Goal: Communication & Community: Share content

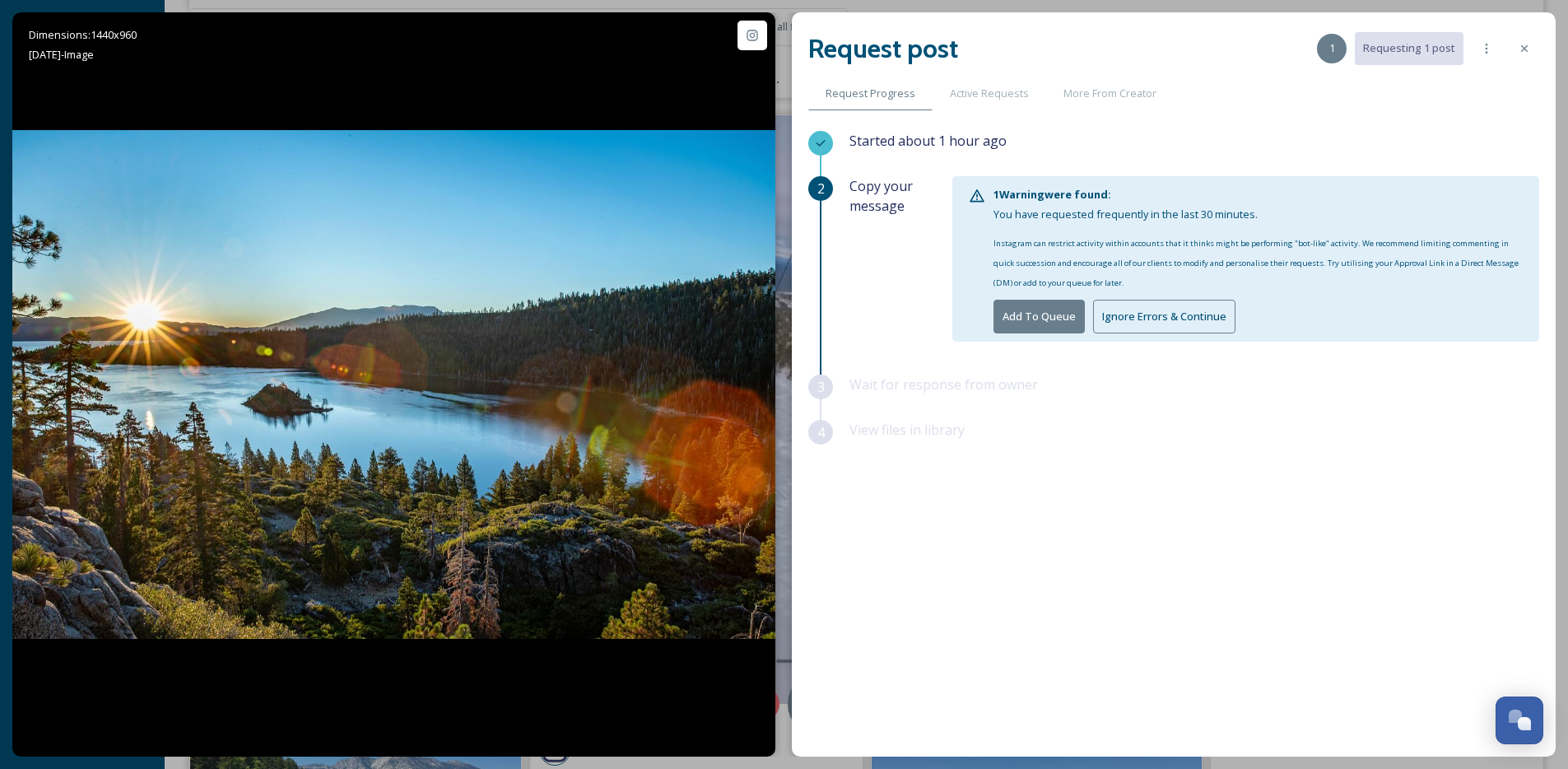
scroll to position [22579, 0]
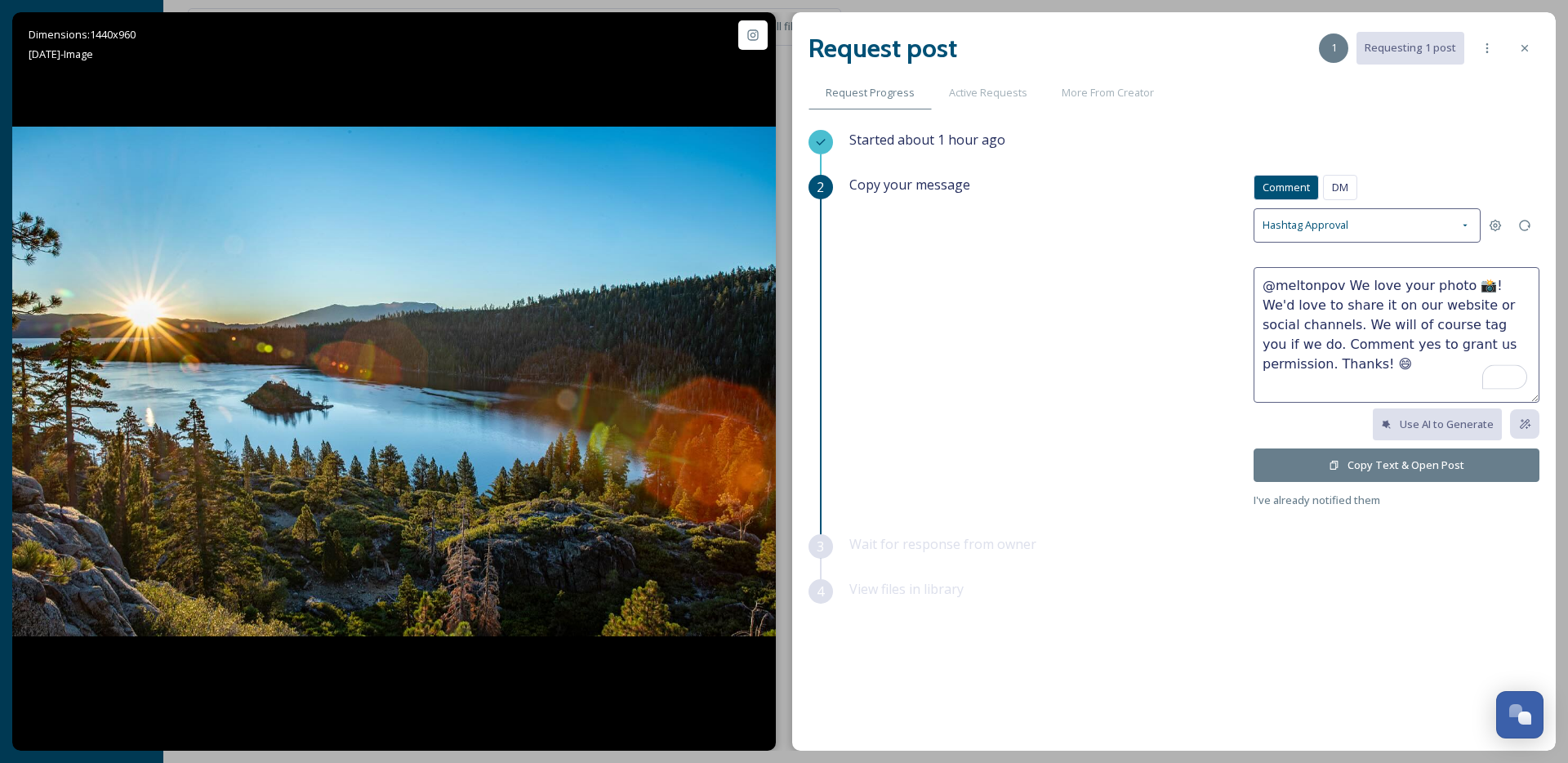
drag, startPoint x: 1472, startPoint y: 282, endPoint x: 1347, endPoint y: 287, distance: 125.1
click at [1347, 287] on textarea "@meltonpov We love your photo 📸! We'd love to share it on our website or social…" at bounding box center [1396, 334] width 285 height 136
click at [1315, 309] on textarea "@meltonpov Absolutely stunning! We'd love to share it on our website or social …" at bounding box center [1396, 334] width 285 height 136
type textarea "@meltonpov Absolutely stunning! We'd love to share this on our website or socia…"
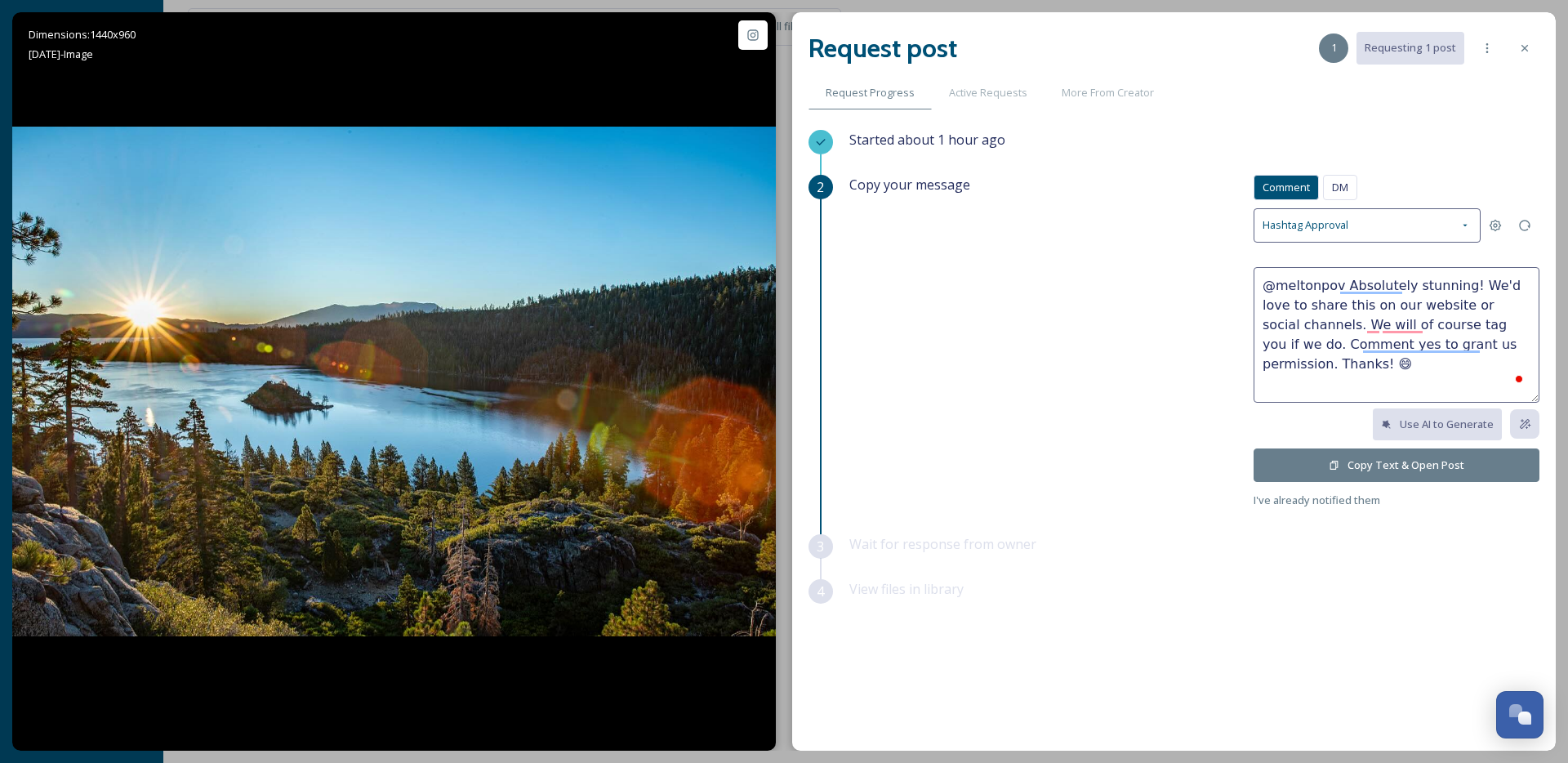
click at [1353, 477] on button "Copy Text & Open Post" at bounding box center [1396, 465] width 285 height 33
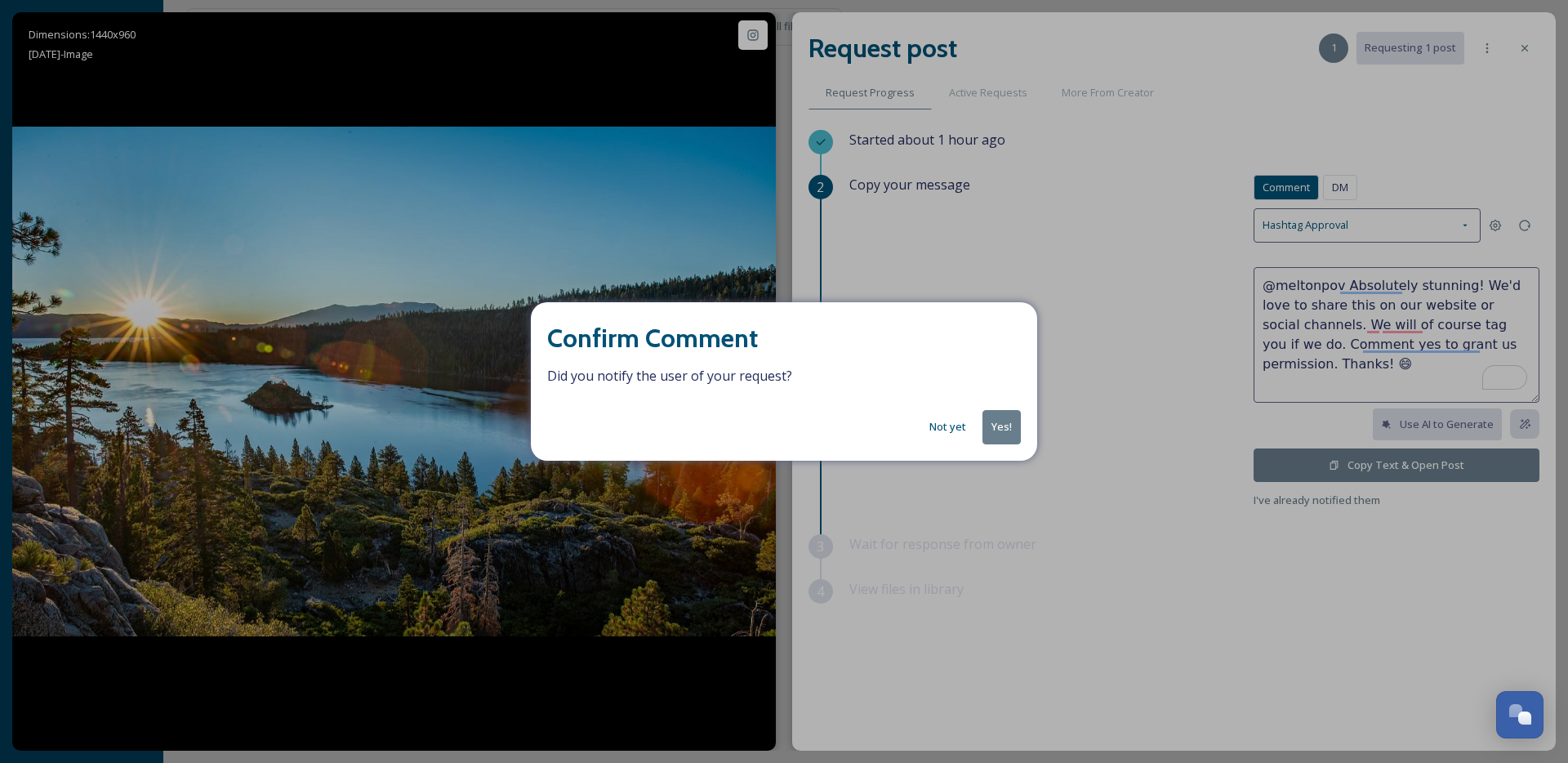
click at [1005, 425] on button "Yes!" at bounding box center [1001, 426] width 38 height 33
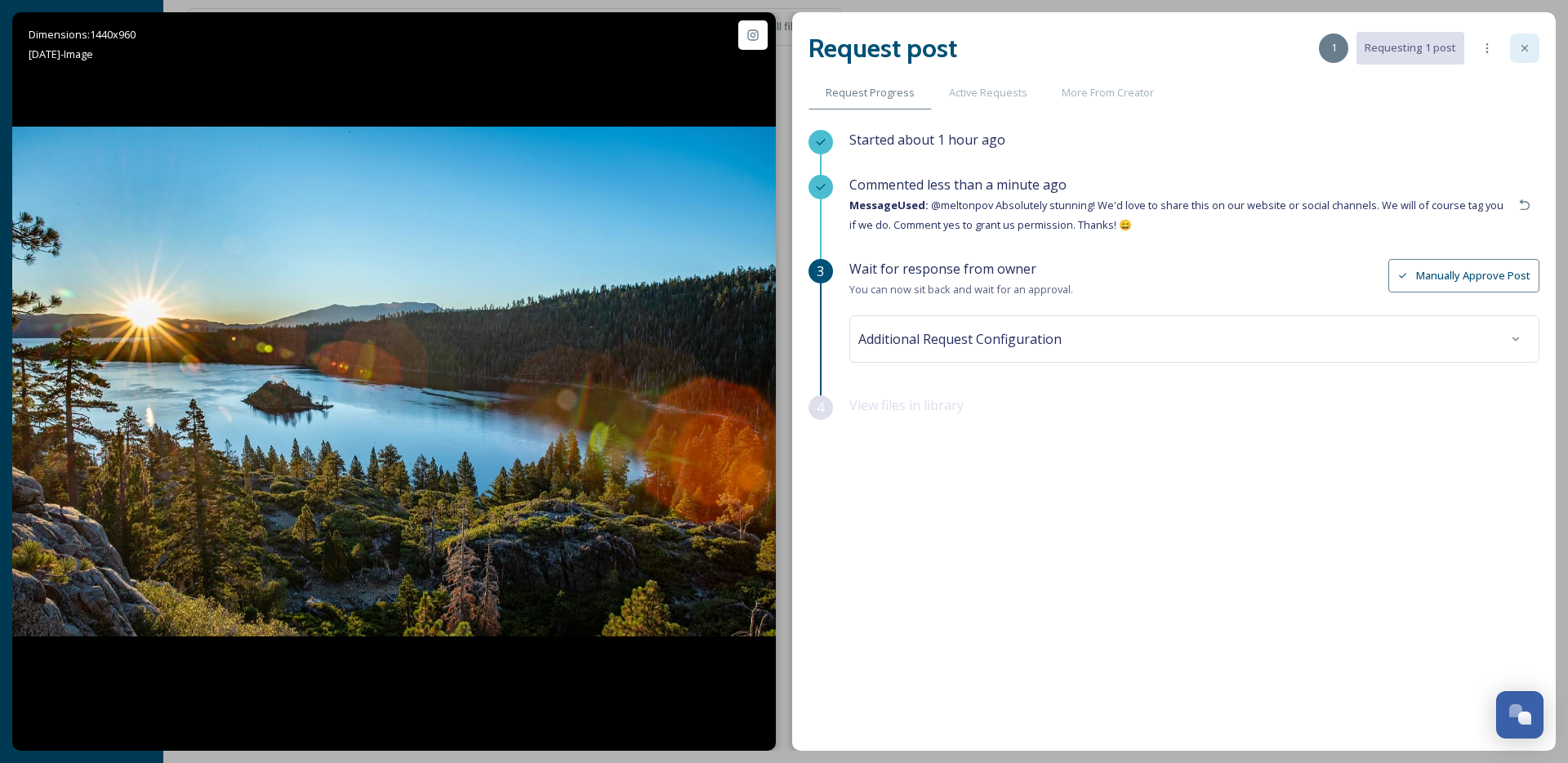
click at [1528, 43] on icon at bounding box center [1524, 48] width 13 height 13
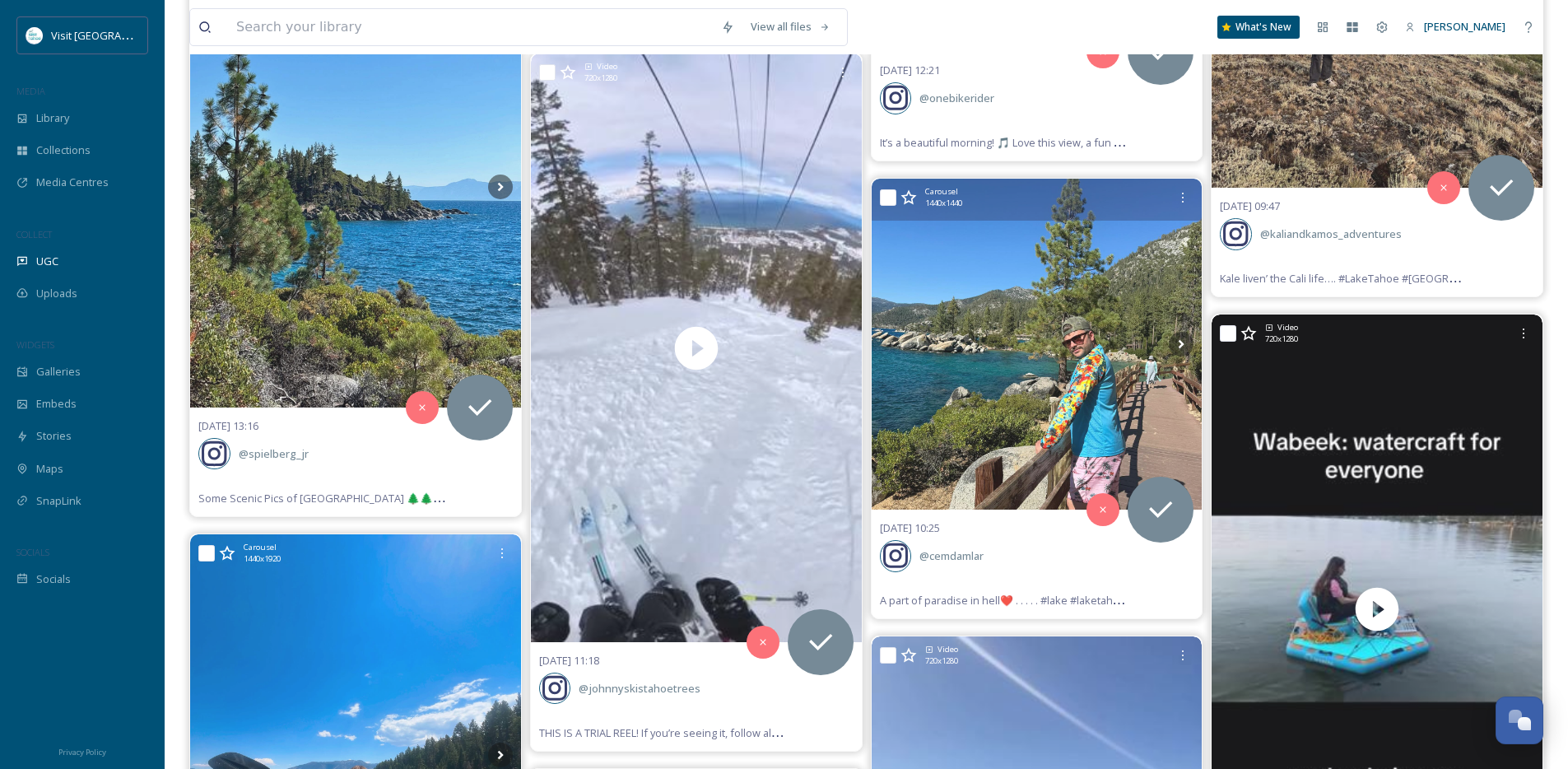
scroll to position [22627, 0]
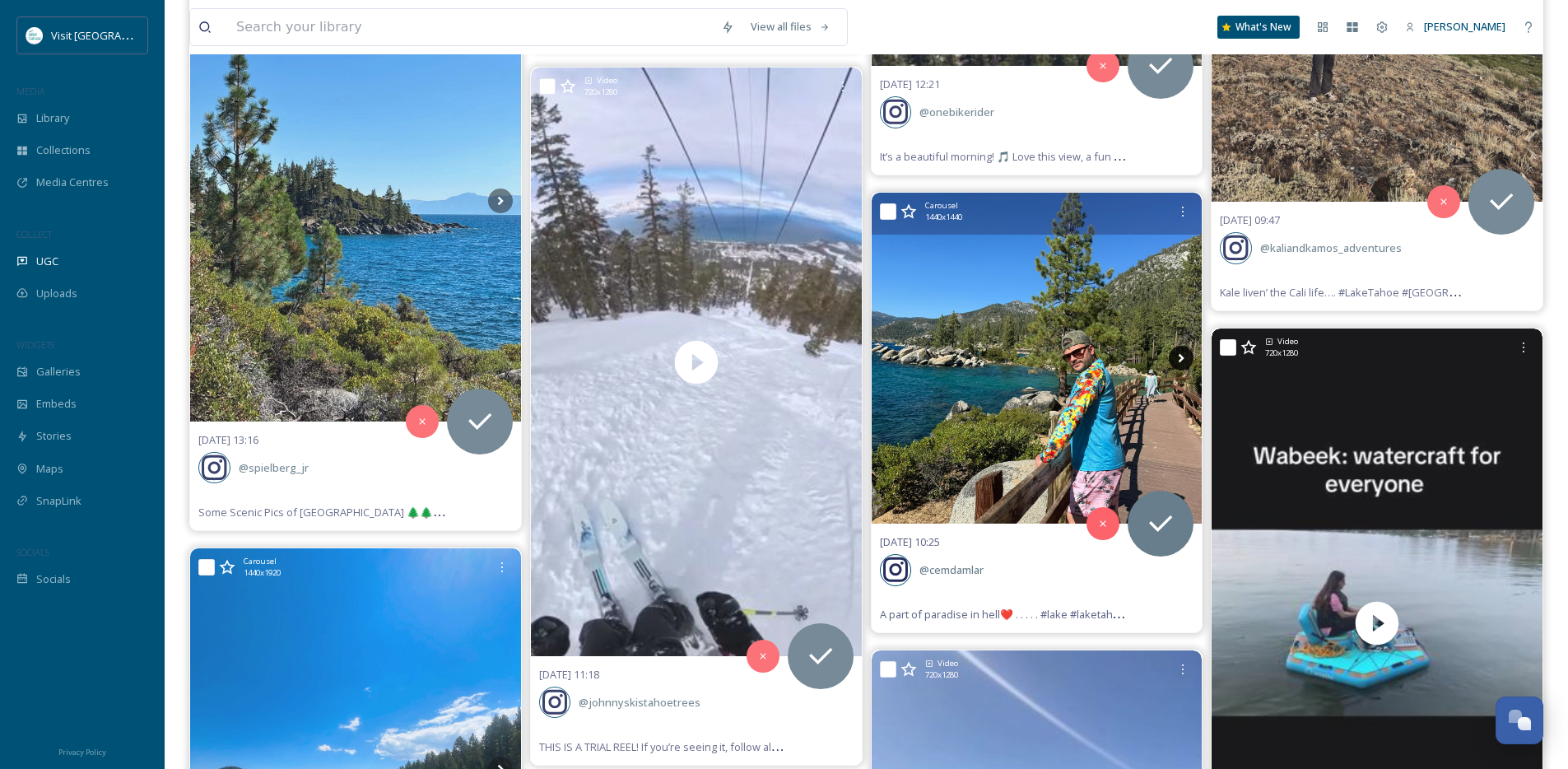
click at [1179, 357] on icon at bounding box center [1181, 357] width 25 height 25
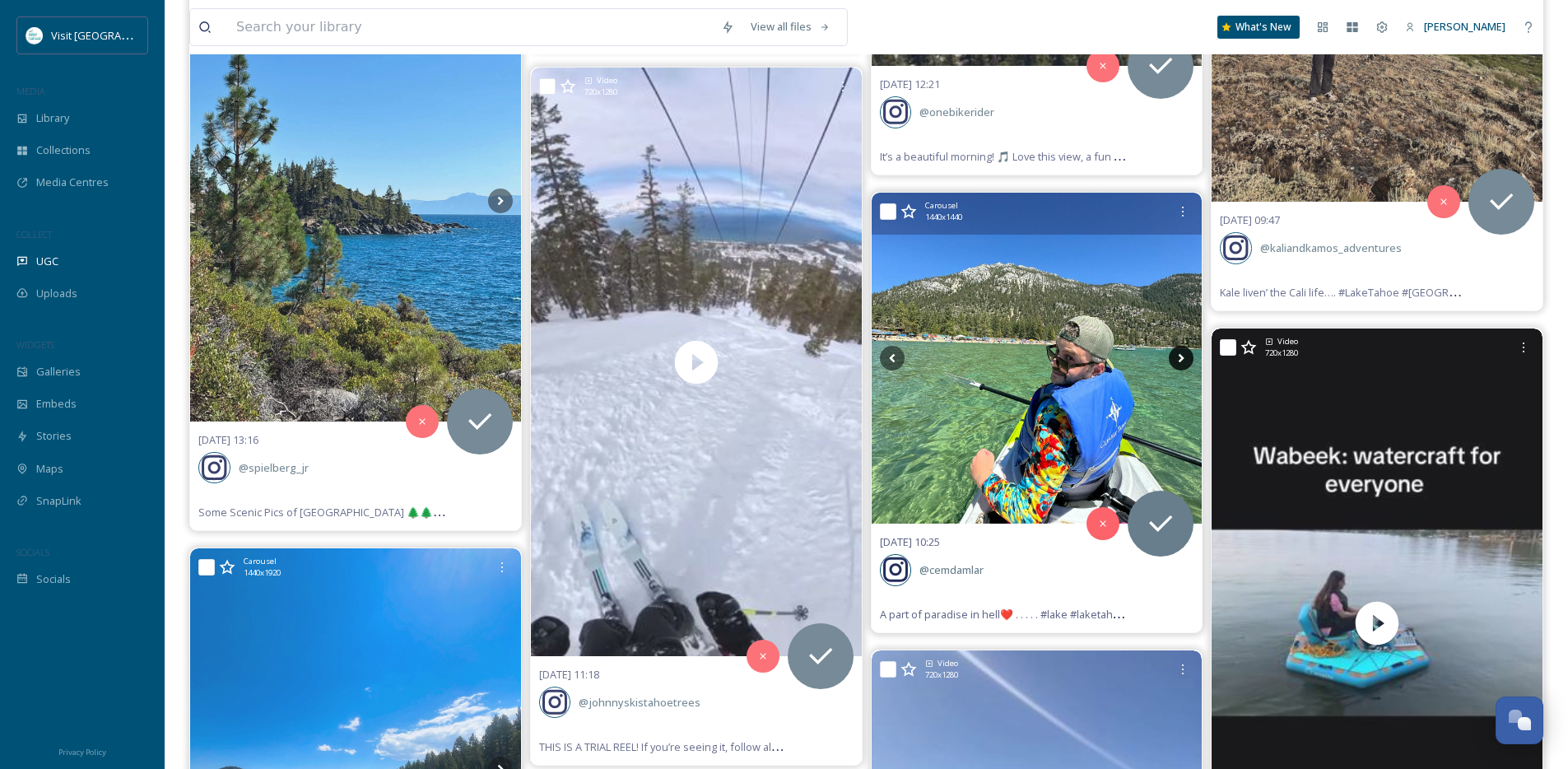
click at [1179, 357] on icon at bounding box center [1181, 357] width 25 height 25
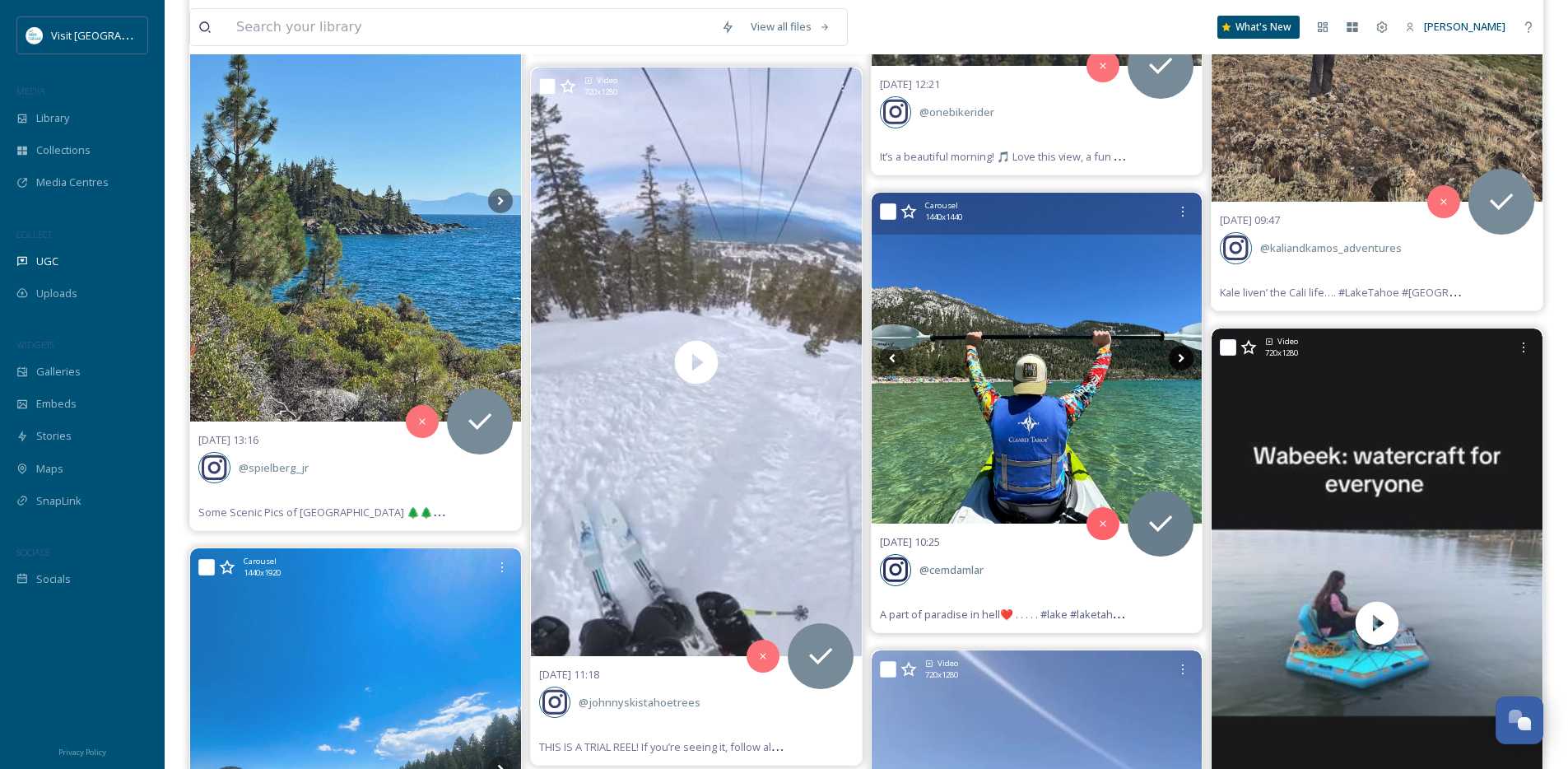
click at [1178, 357] on icon at bounding box center [1181, 357] width 25 height 25
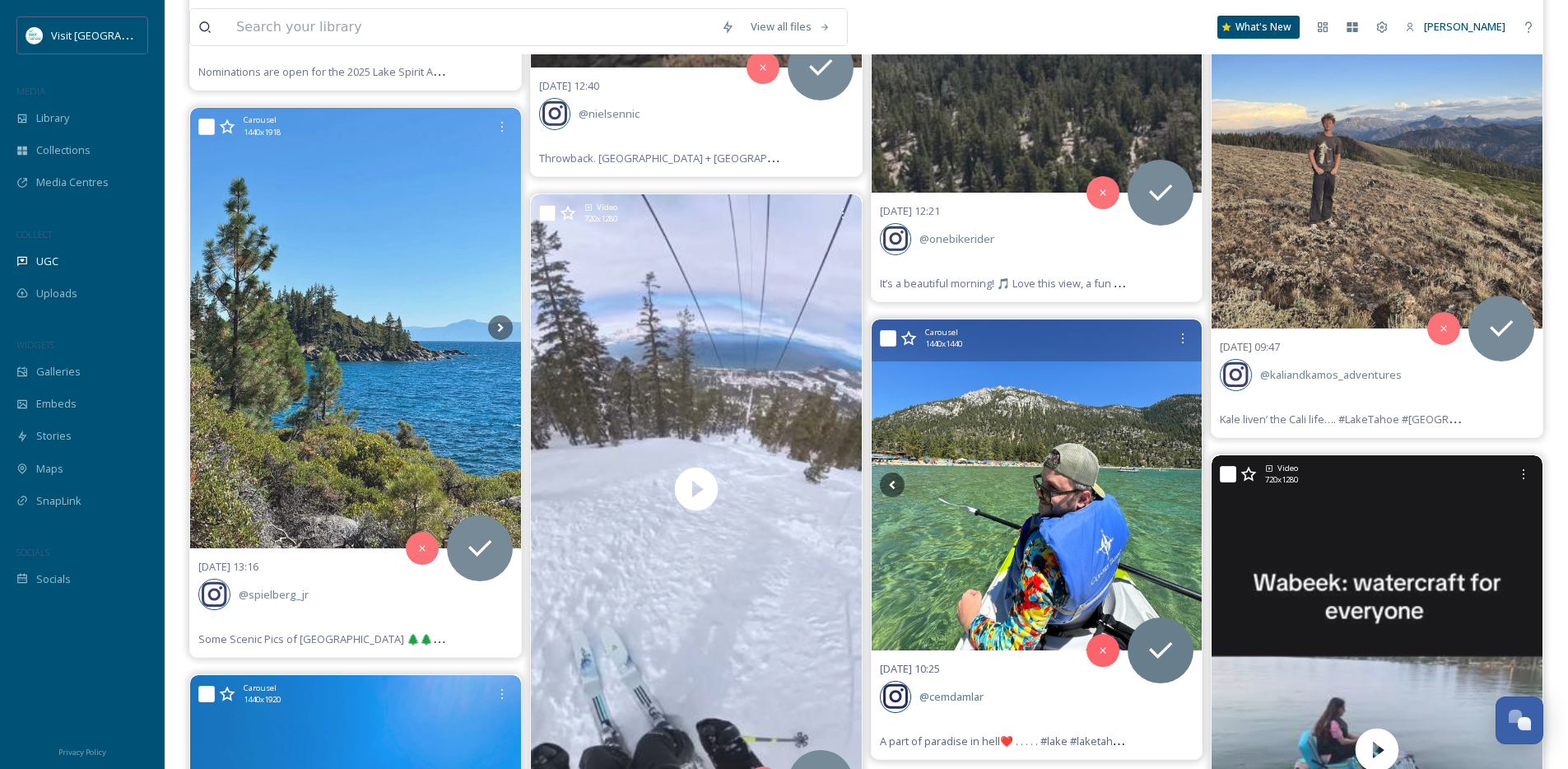
scroll to position [22480, 0]
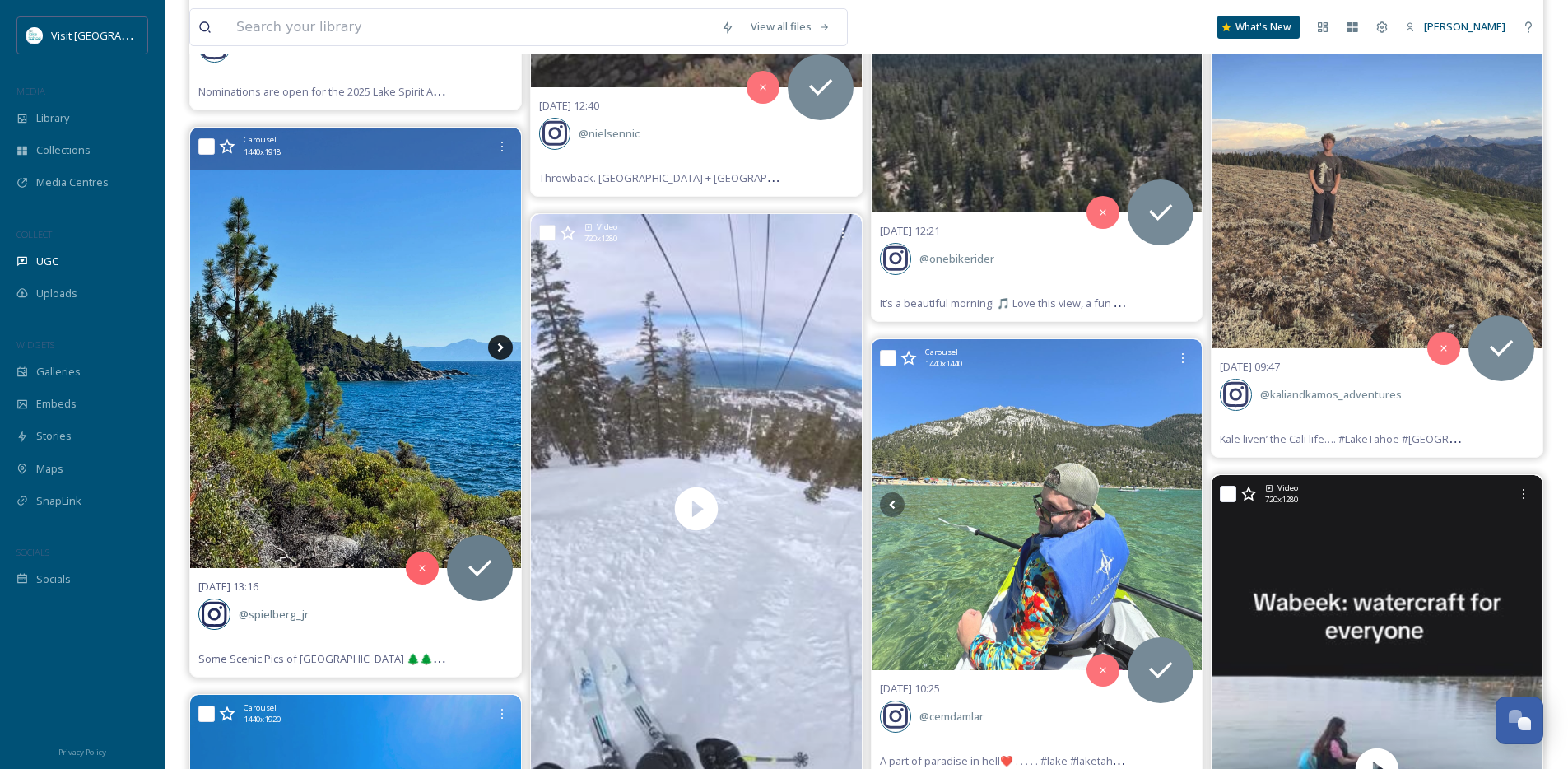
click at [504, 344] on icon at bounding box center [500, 347] width 25 height 25
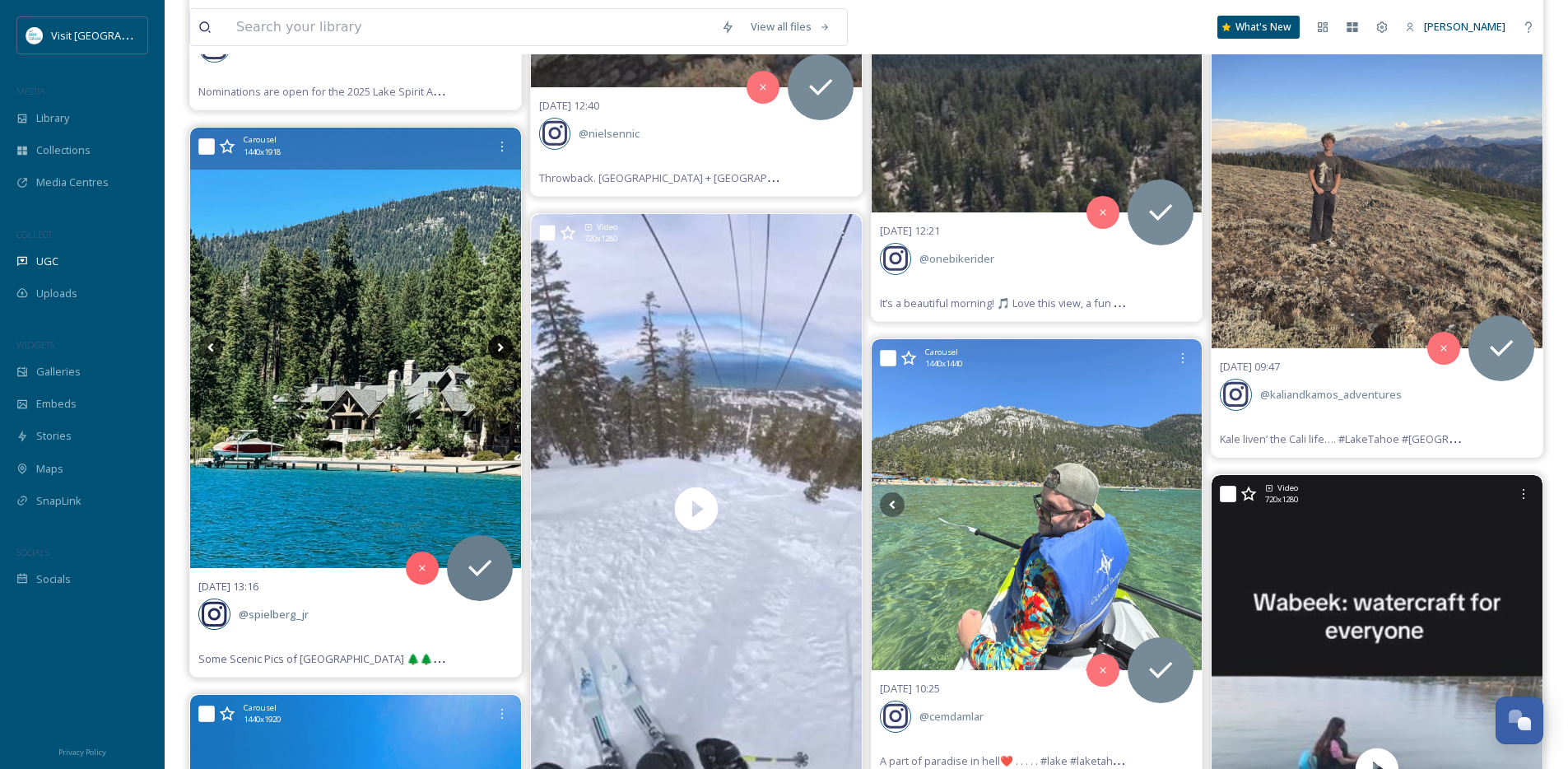
click at [504, 344] on icon at bounding box center [500, 347] width 25 height 25
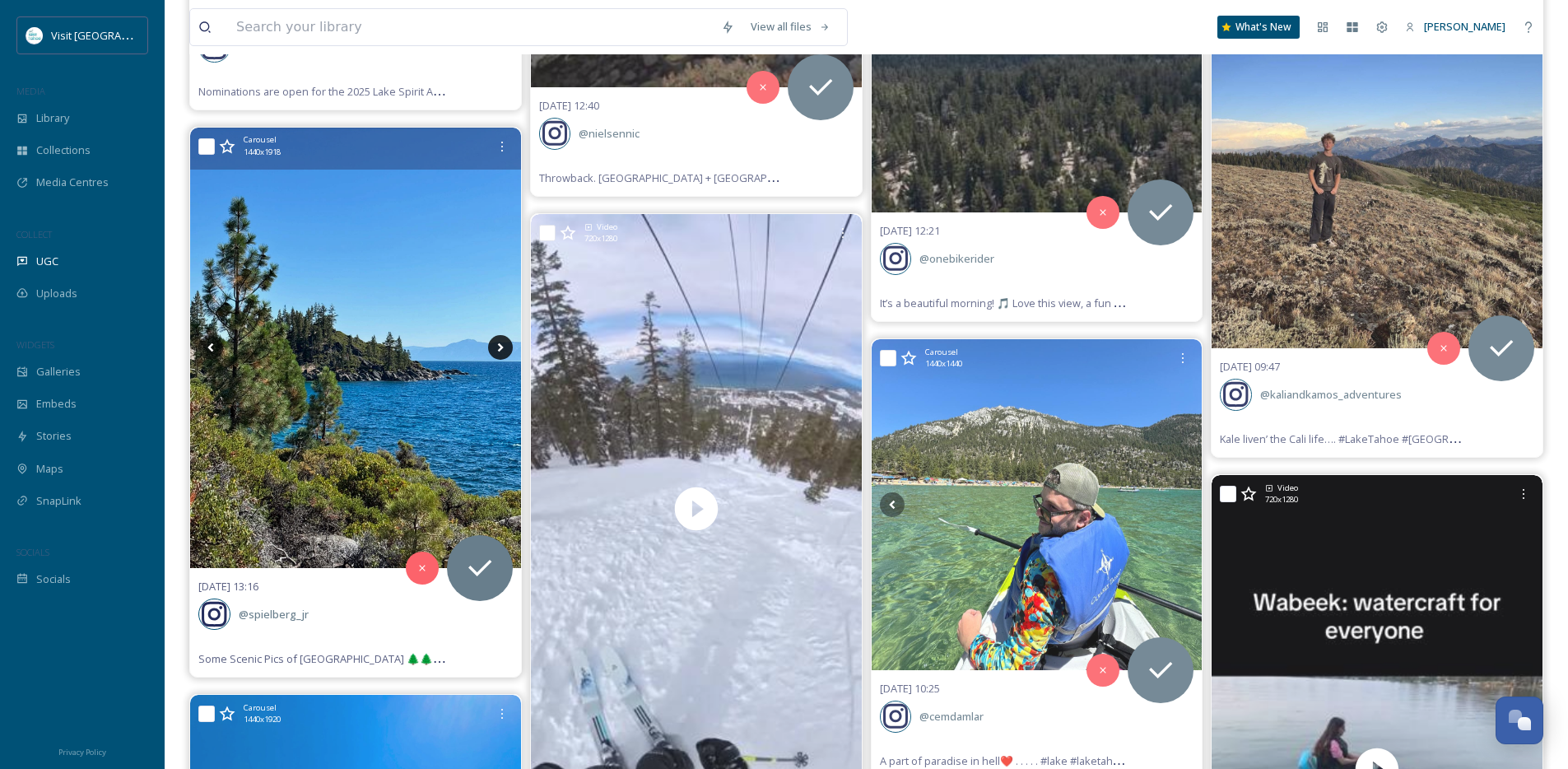
click at [504, 344] on icon at bounding box center [500, 347] width 25 height 25
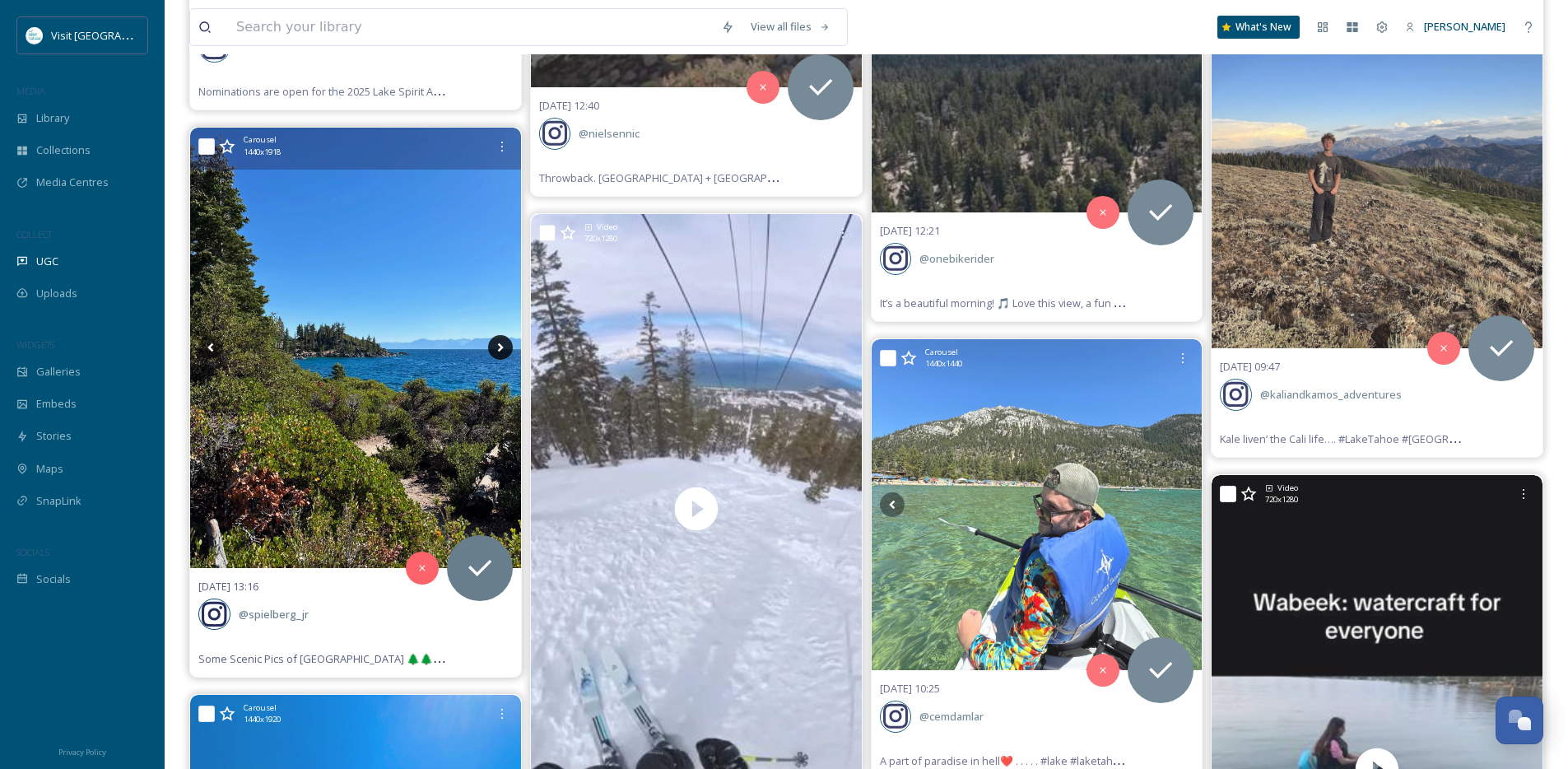
click at [504, 344] on icon at bounding box center [500, 347] width 25 height 25
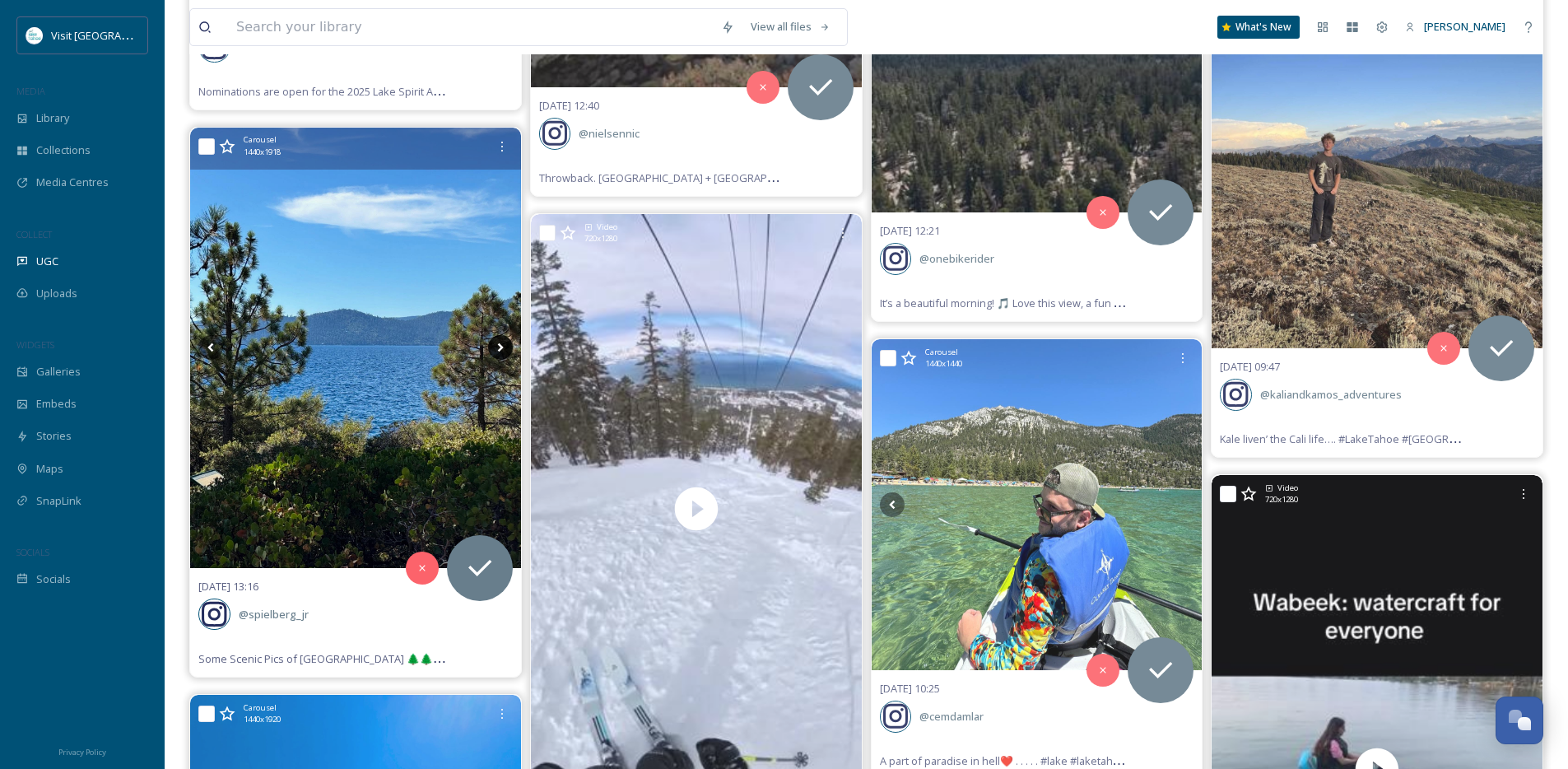
click at [504, 344] on icon at bounding box center [500, 347] width 25 height 25
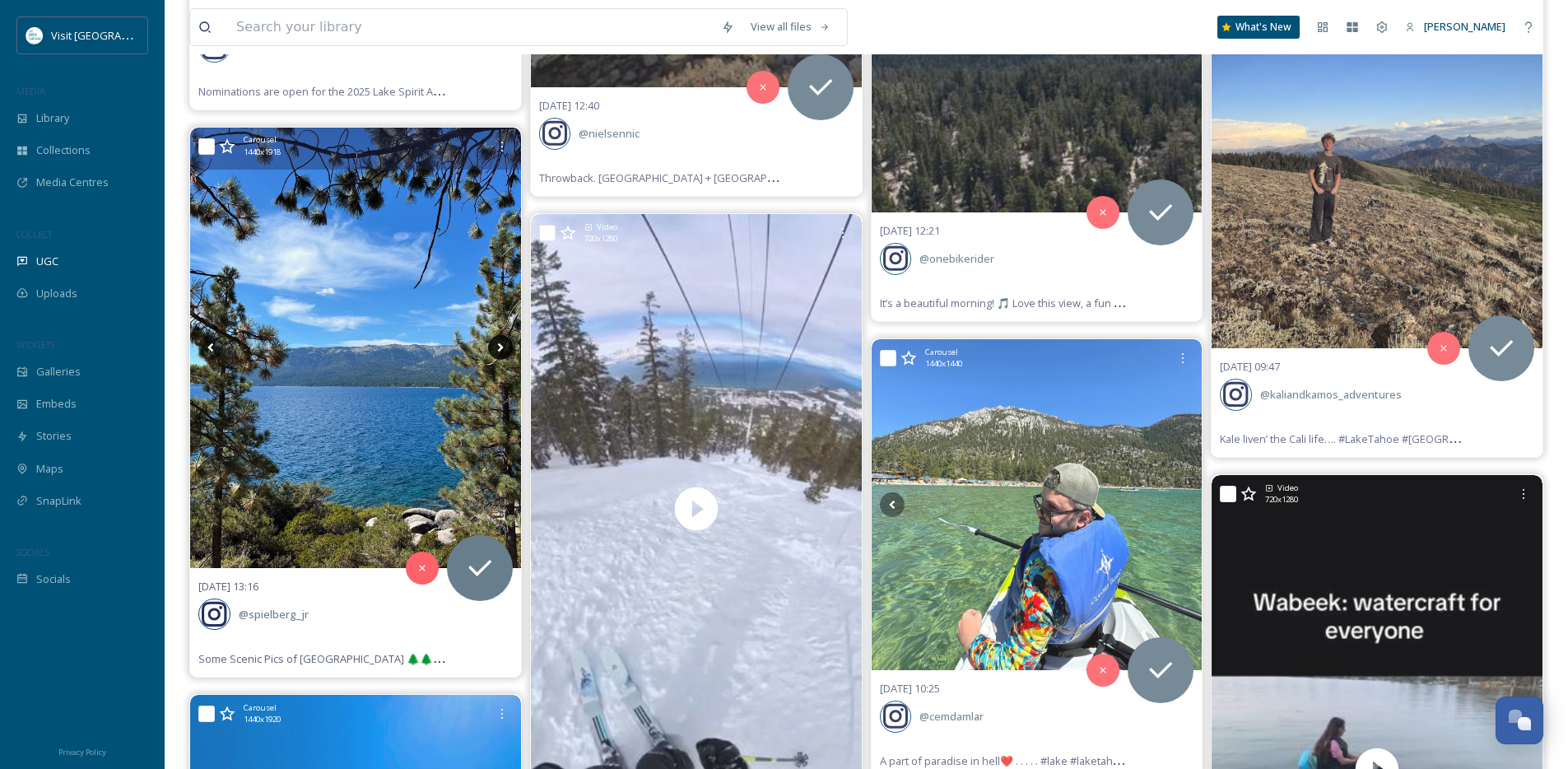
click at [504, 344] on icon at bounding box center [500, 347] width 25 height 25
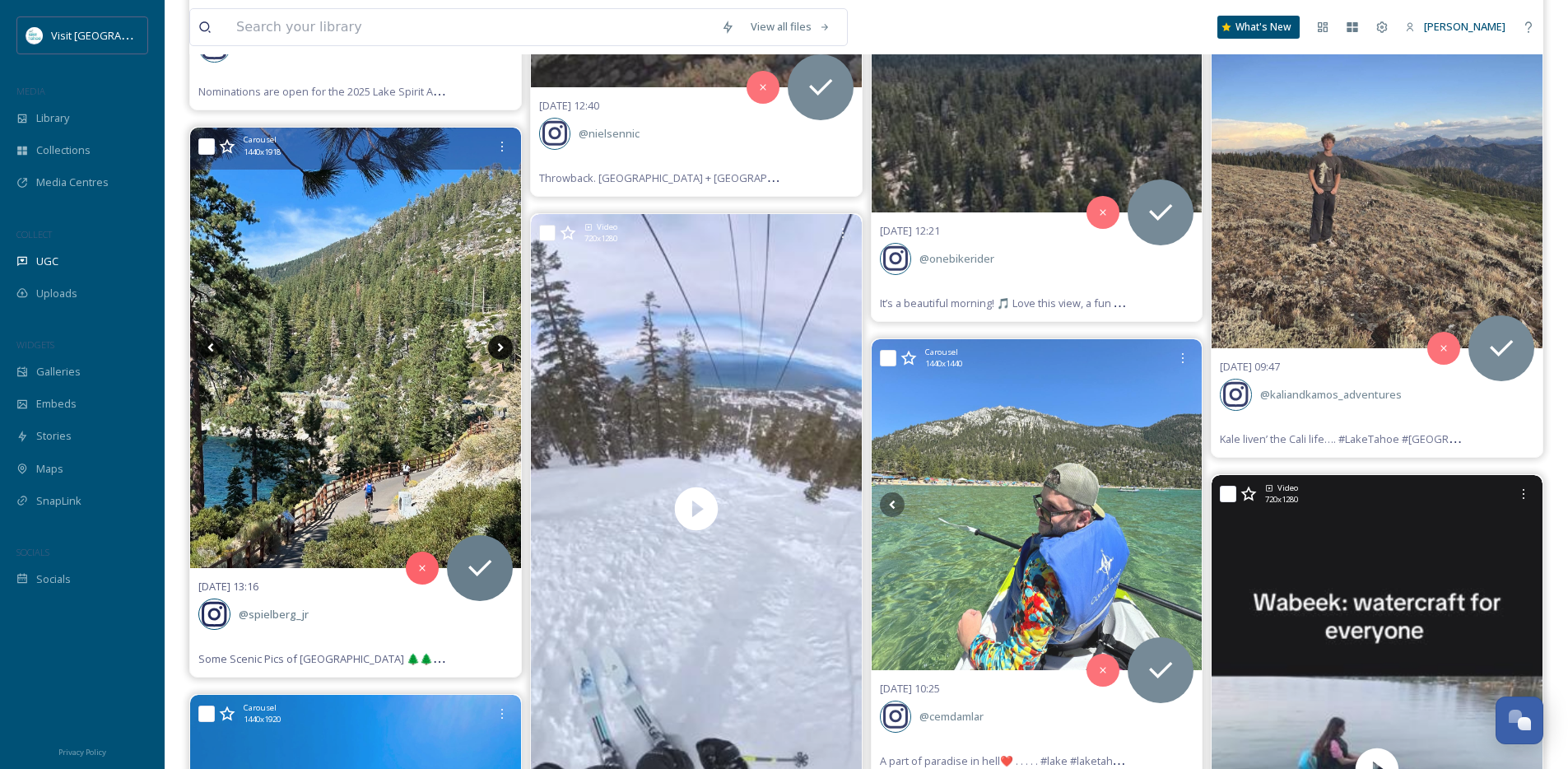
click at [504, 344] on icon at bounding box center [500, 347] width 25 height 25
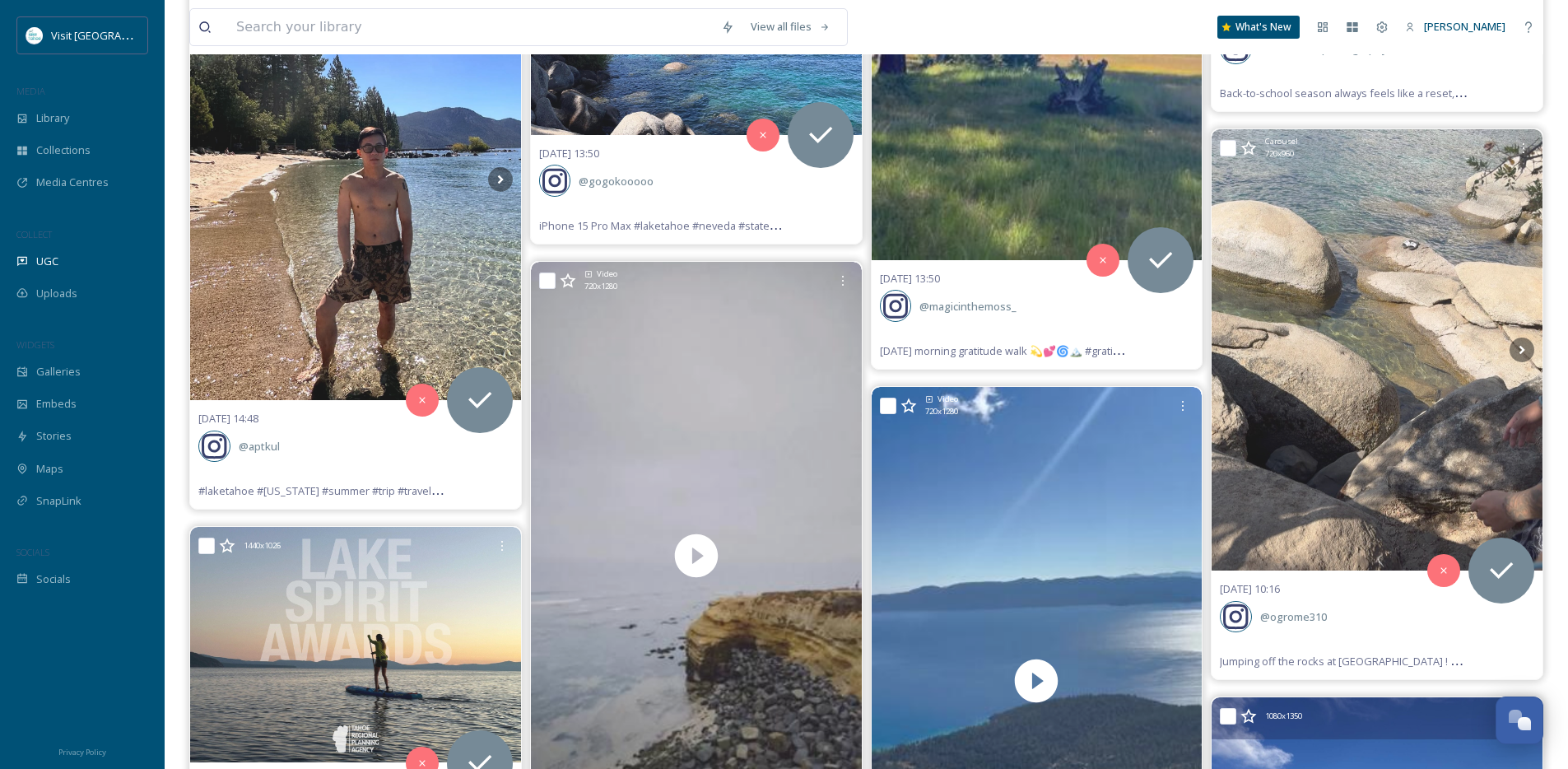
scroll to position [21720, 0]
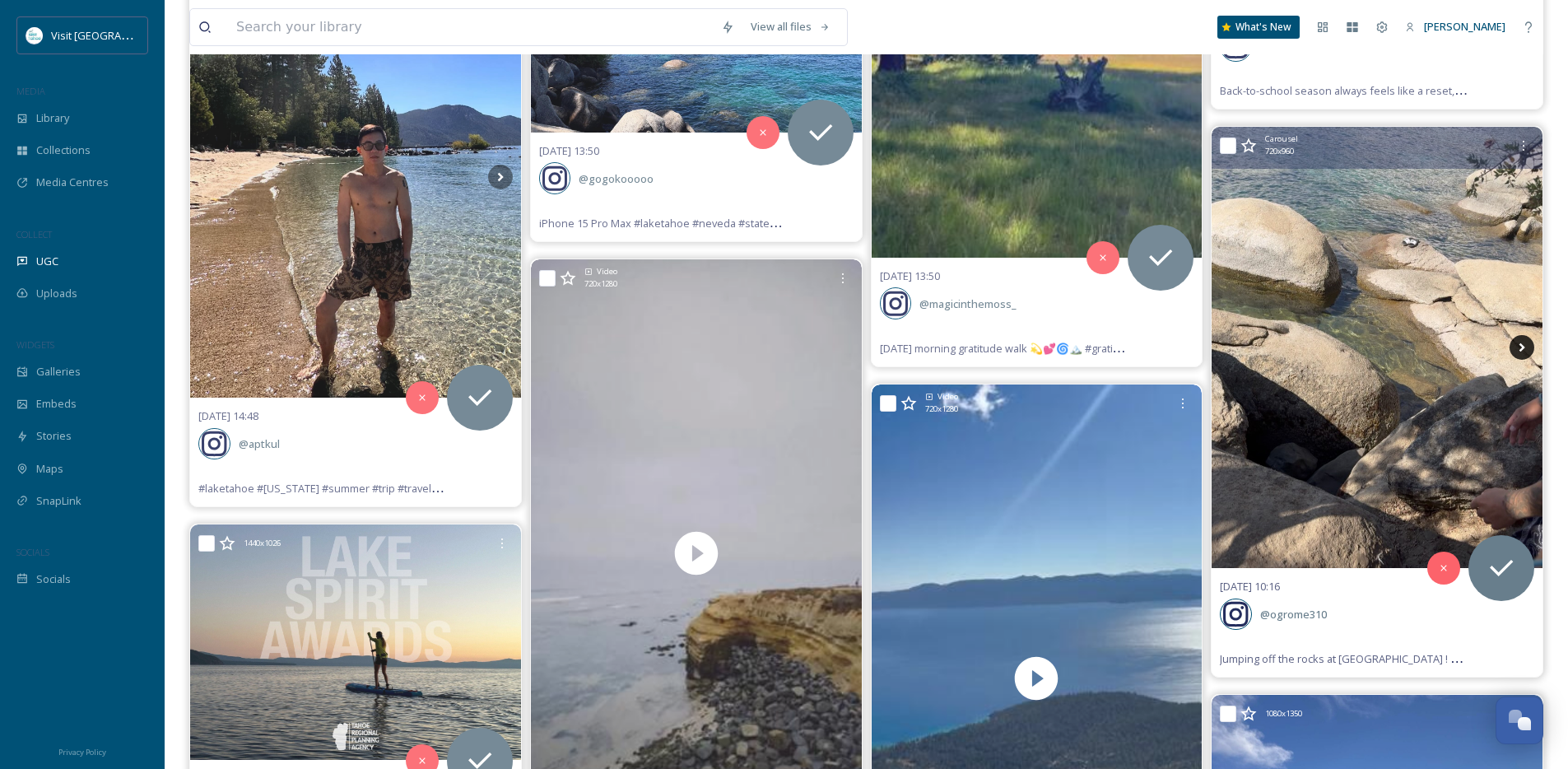
click at [1526, 344] on icon at bounding box center [1522, 347] width 25 height 25
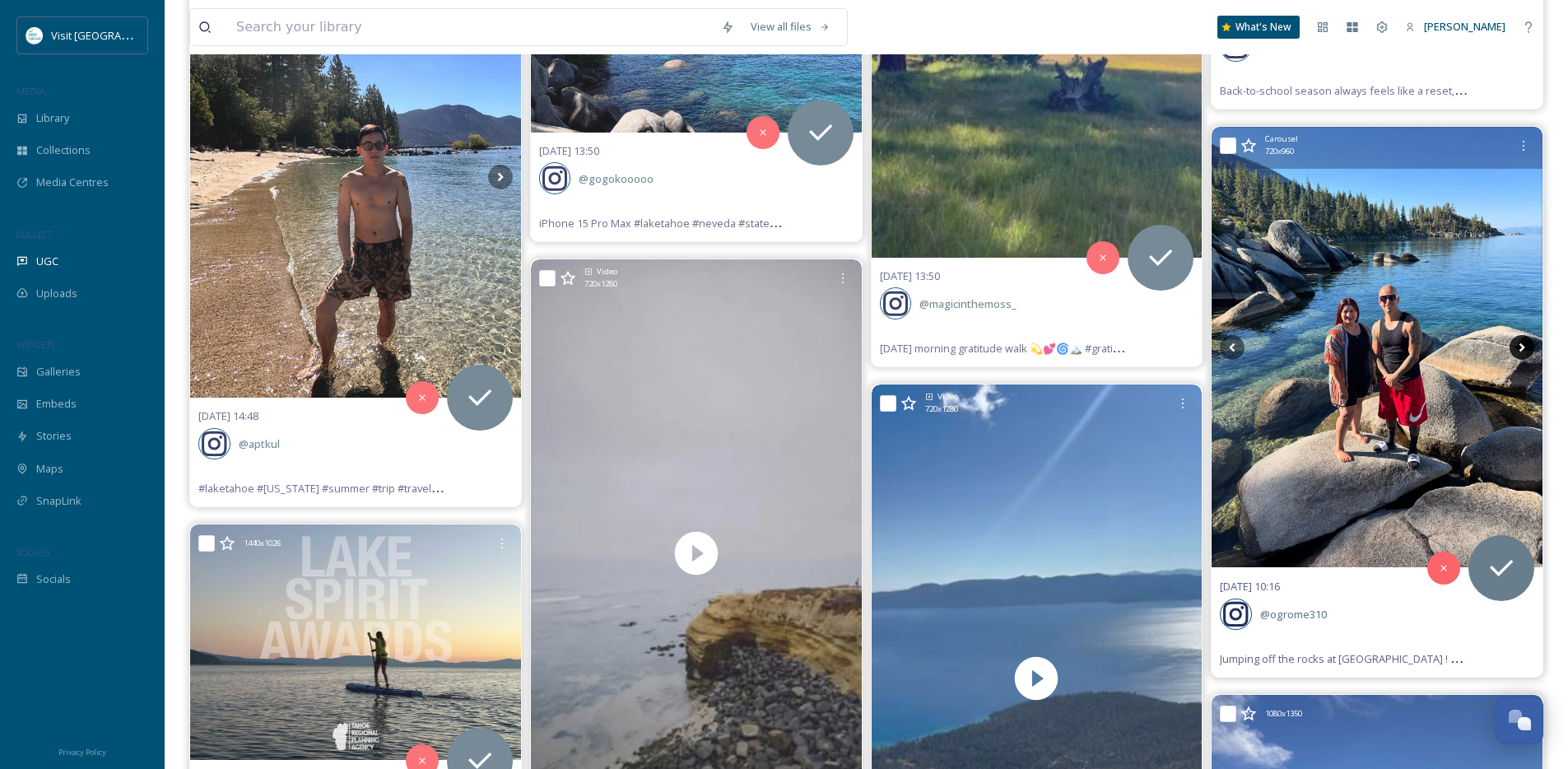
click at [1525, 344] on icon at bounding box center [1522, 347] width 25 height 25
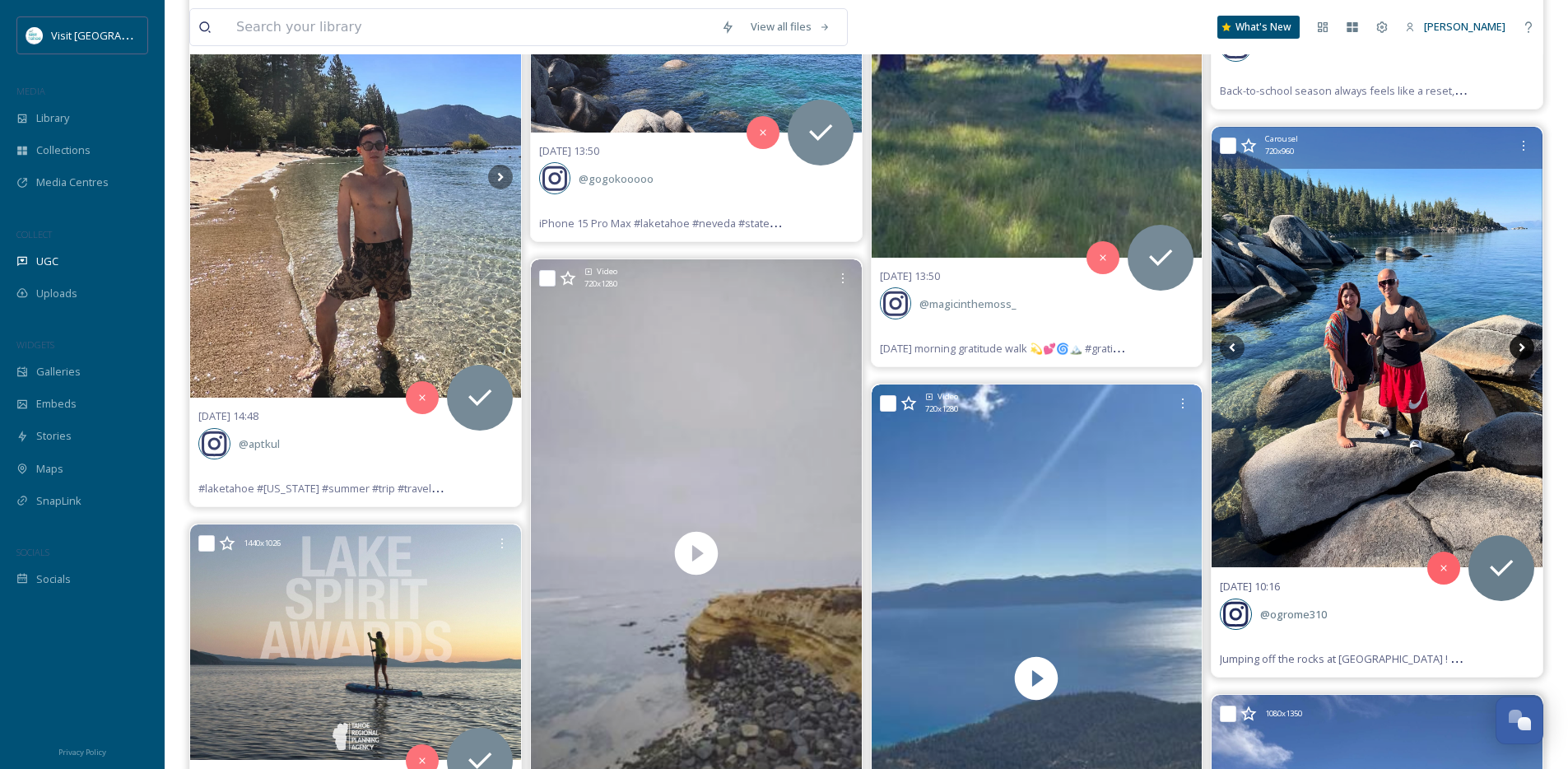
click at [1524, 344] on icon at bounding box center [1522, 347] width 25 height 25
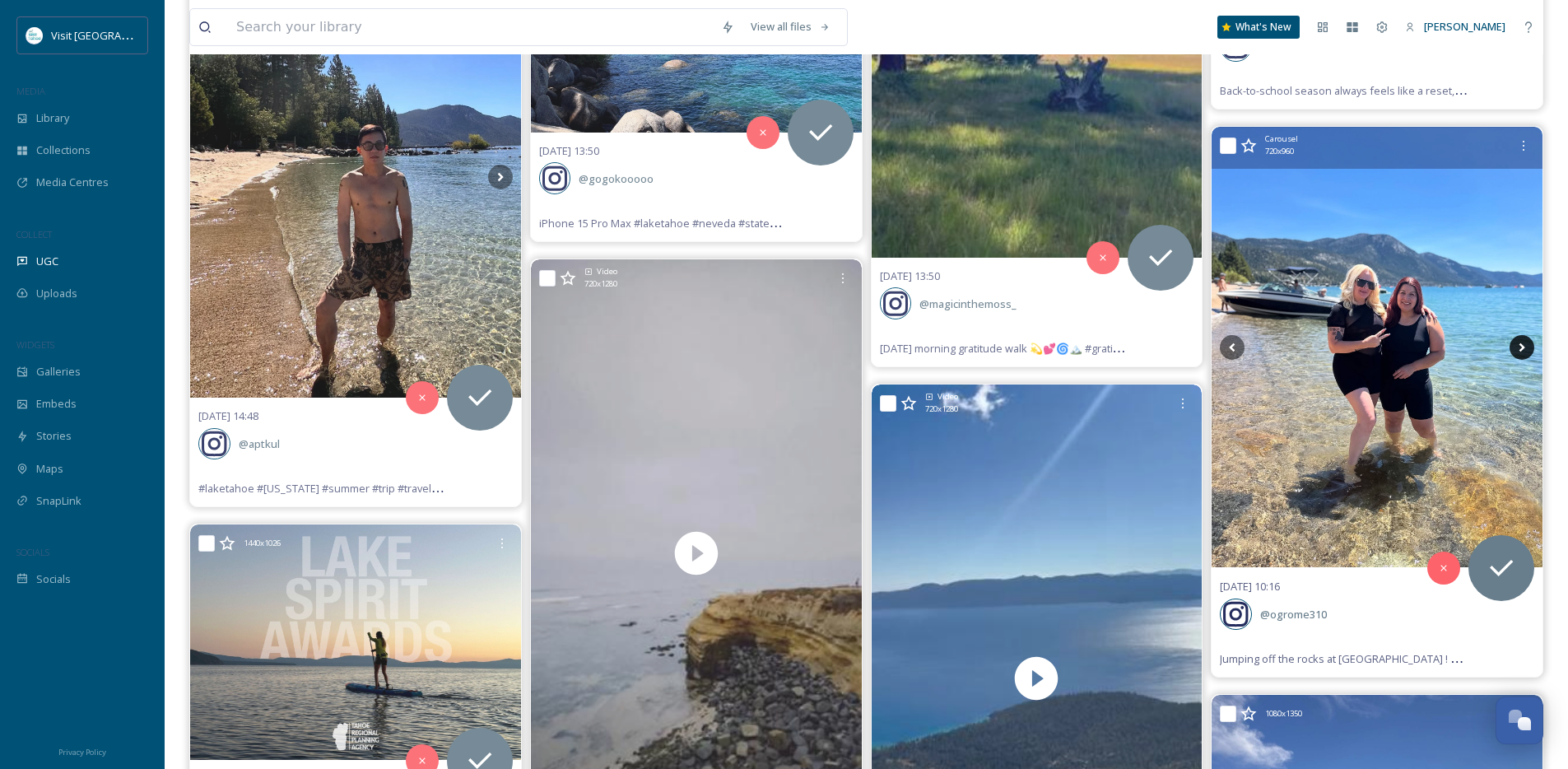
click at [1522, 345] on icon at bounding box center [1522, 348] width 6 height 9
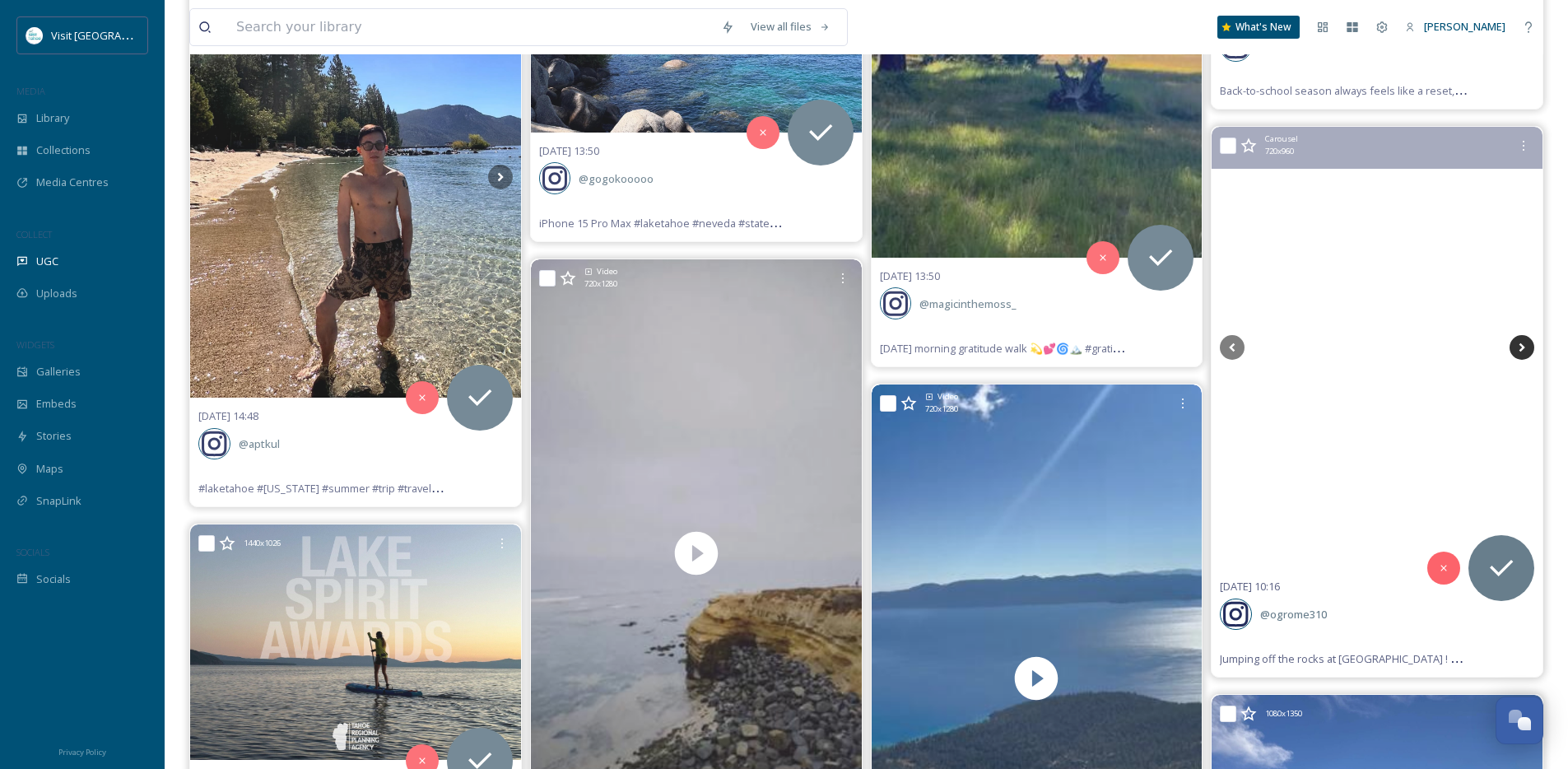
click at [1522, 345] on icon at bounding box center [1522, 348] width 6 height 9
click at [1516, 349] on icon at bounding box center [1522, 347] width 25 height 25
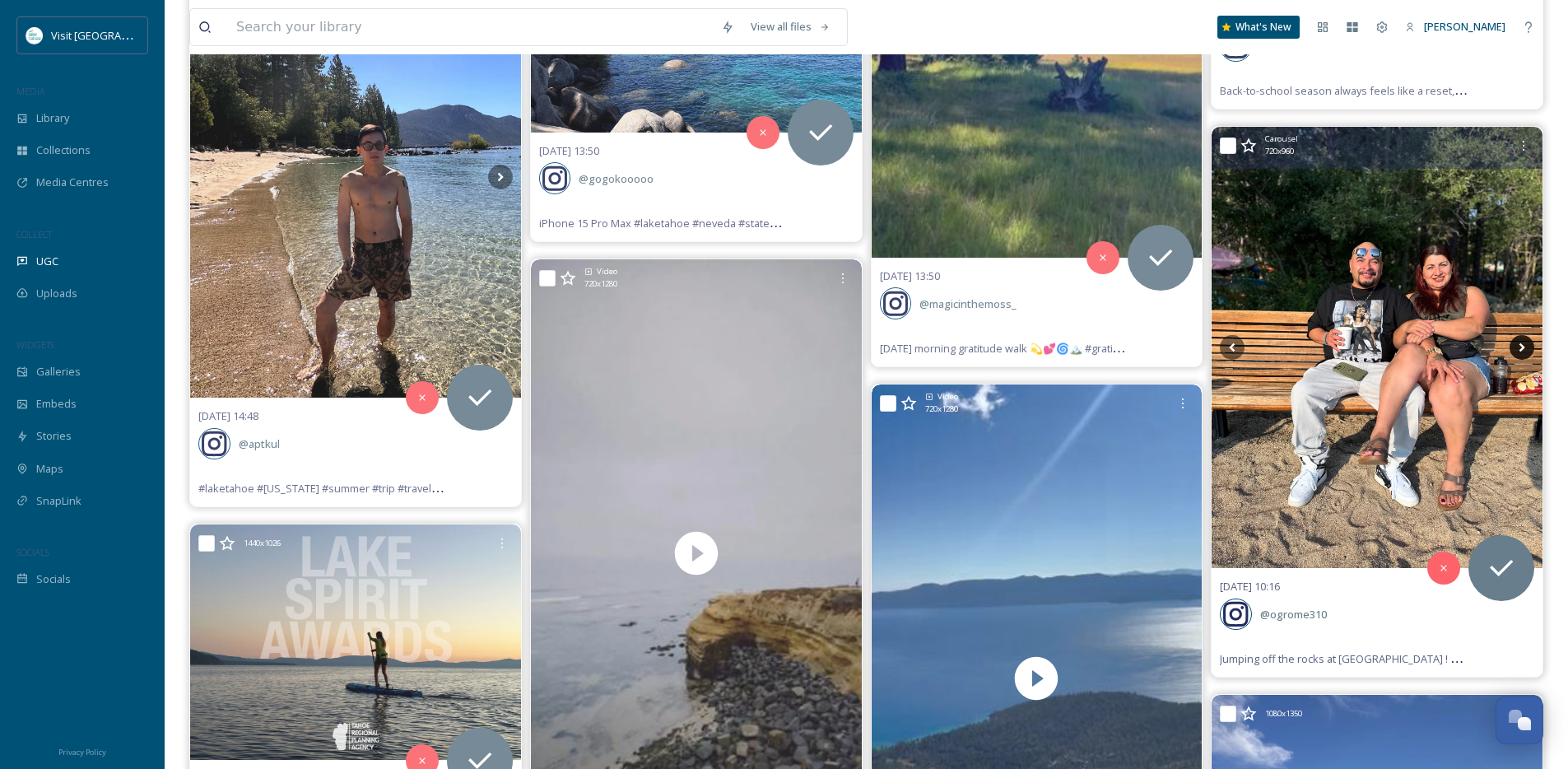
click at [1517, 349] on icon at bounding box center [1522, 347] width 25 height 25
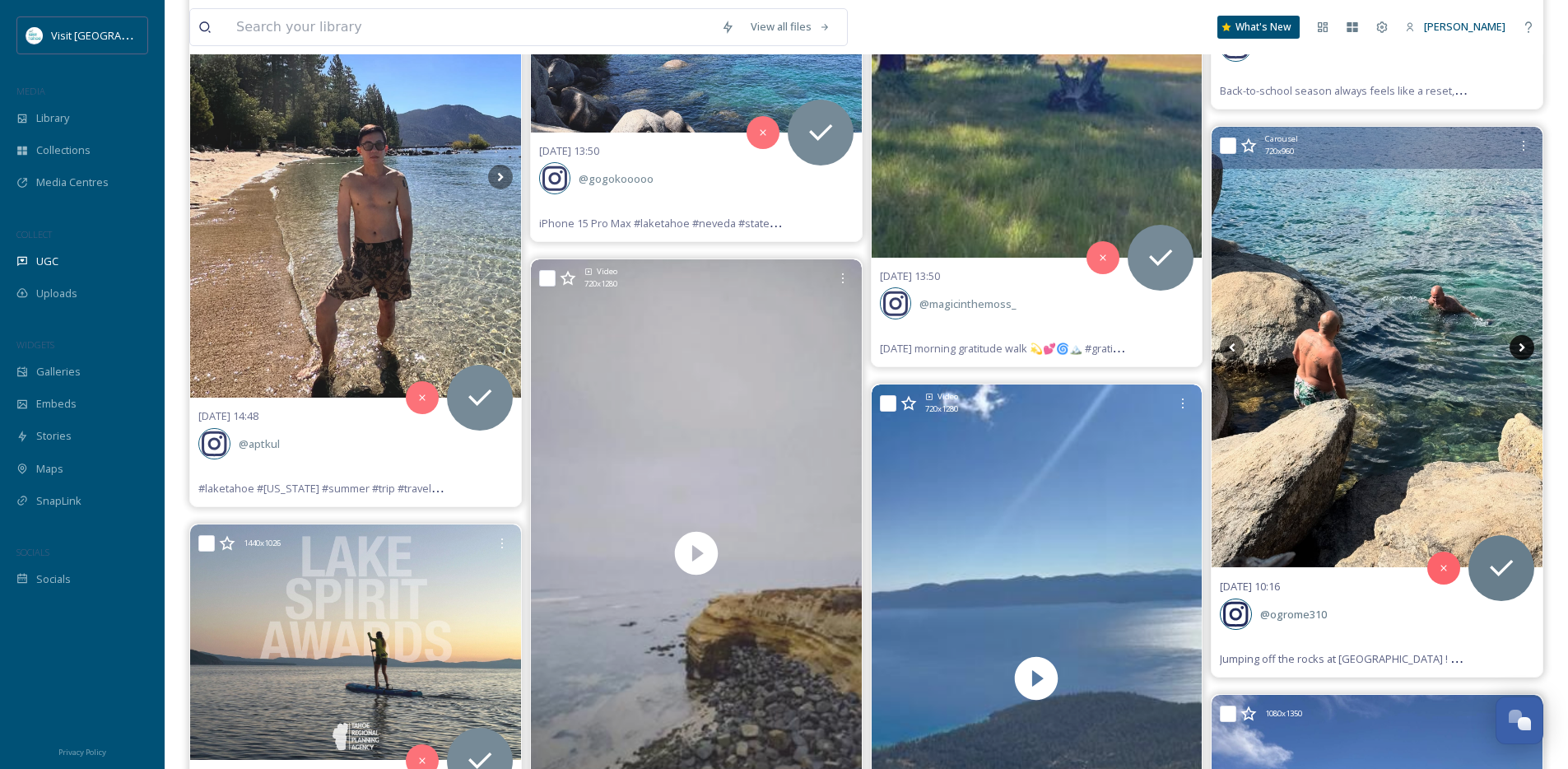
click at [1517, 349] on icon at bounding box center [1522, 347] width 25 height 25
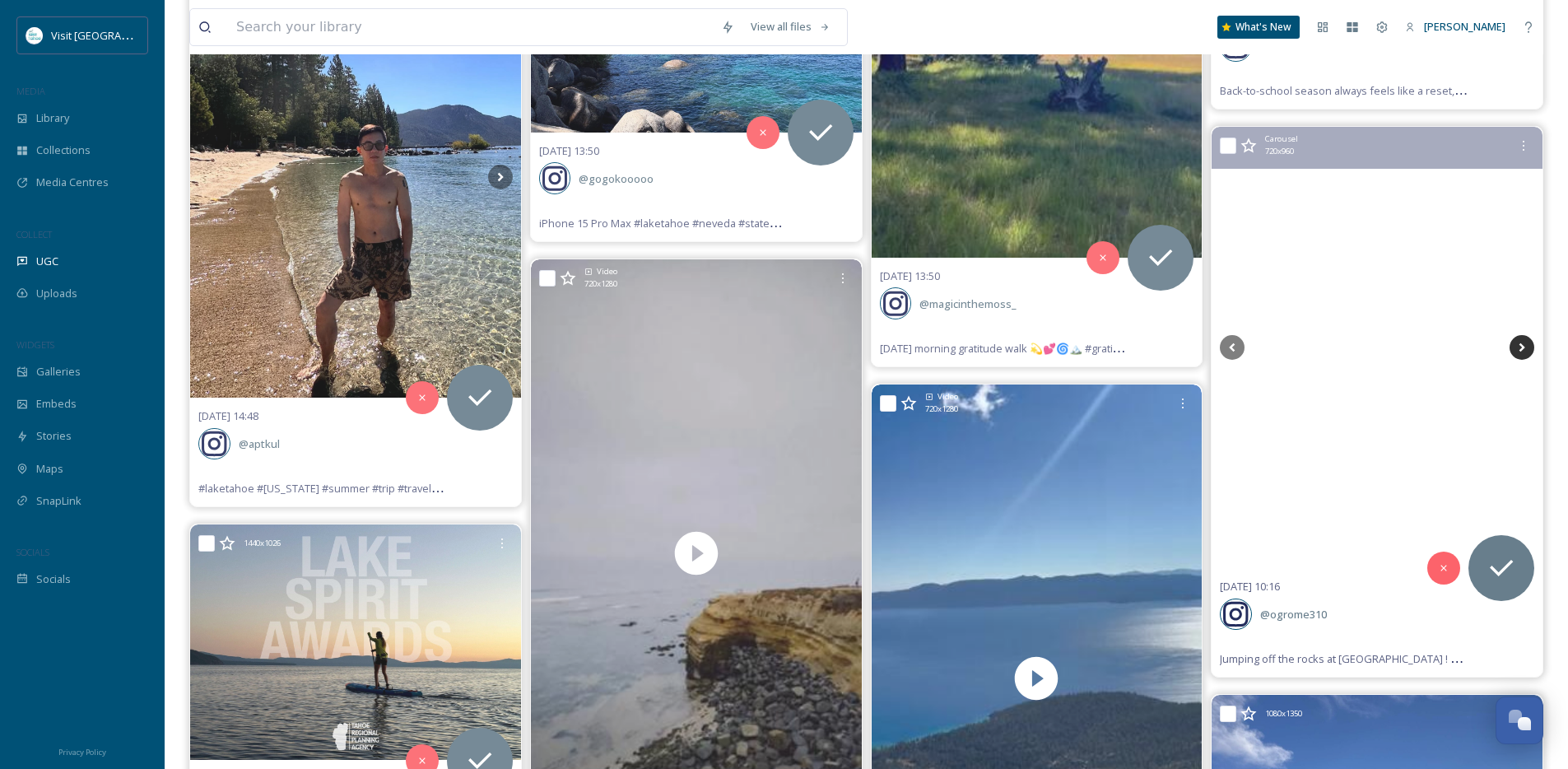
click at [1517, 349] on icon at bounding box center [1522, 347] width 25 height 25
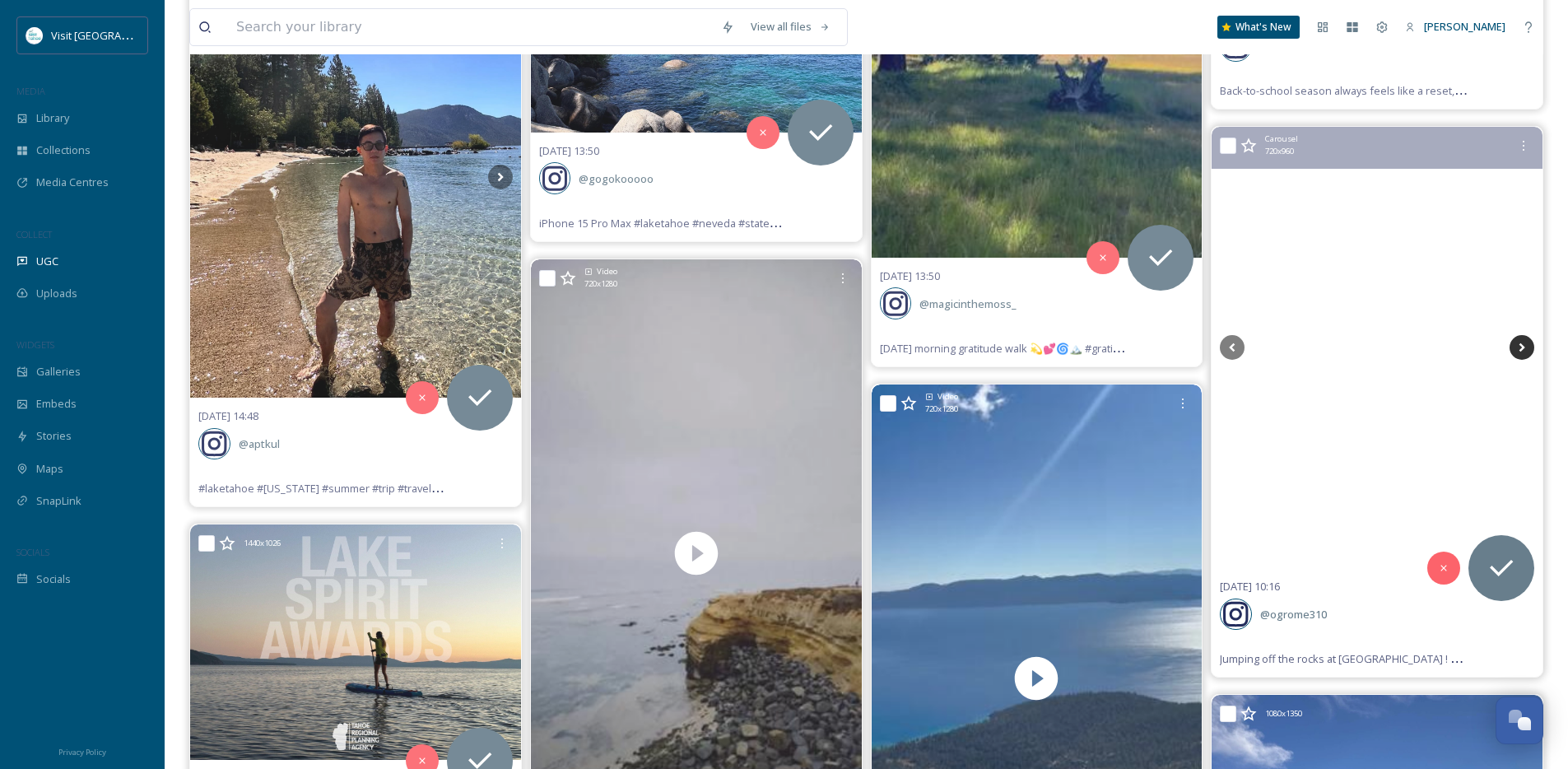
click at [1517, 349] on icon at bounding box center [1522, 347] width 25 height 25
click at [1518, 348] on icon at bounding box center [1522, 347] width 25 height 25
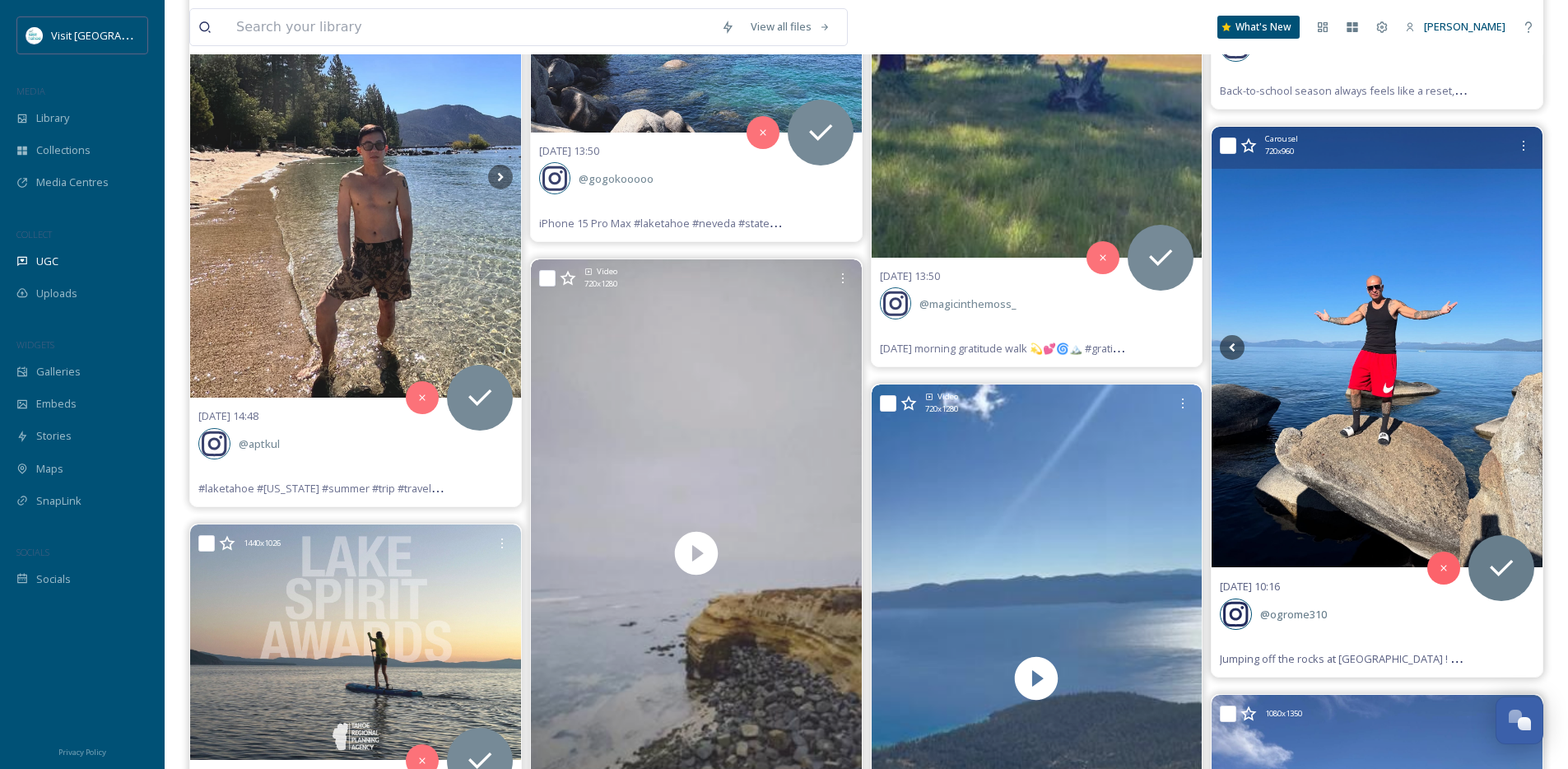
click at [1518, 348] on icon at bounding box center [1522, 347] width 25 height 25
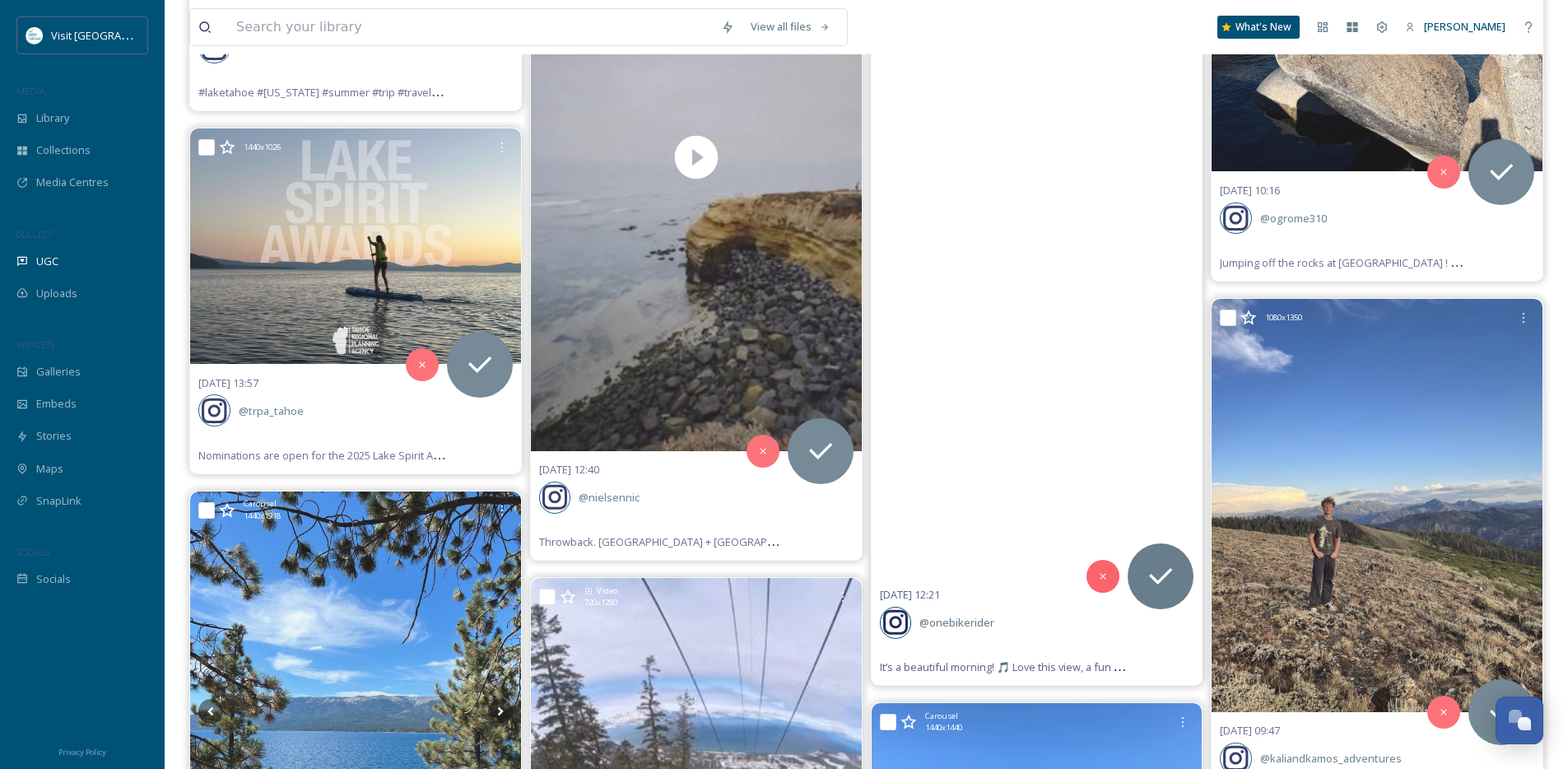
scroll to position [22175, 0]
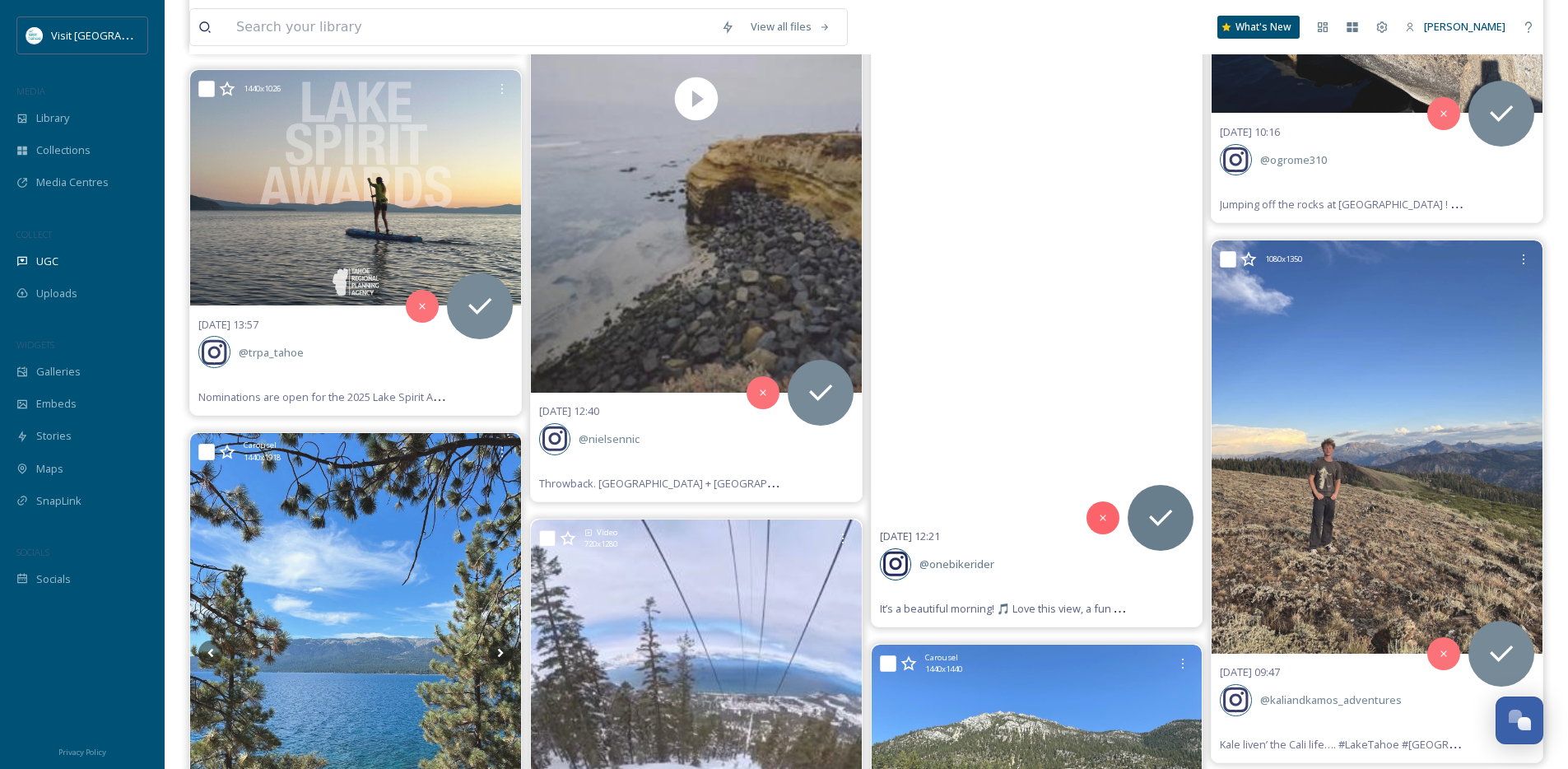
click at [1065, 394] on video "It’s a beautiful morning! 🎵 Love this view, a fun hike, and a perfect start to …" at bounding box center [1037, 224] width 331 height 589
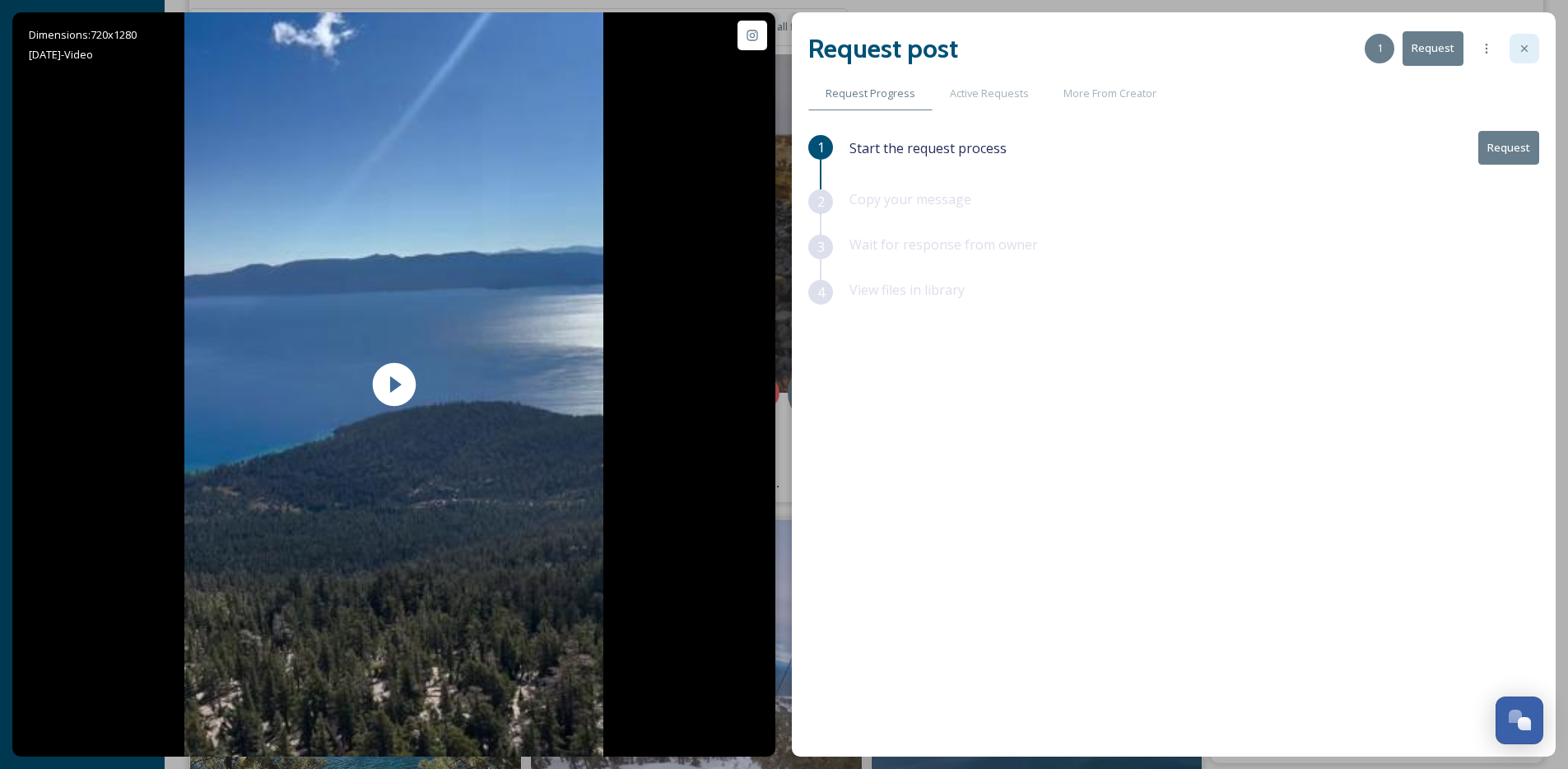
click at [1522, 42] on icon at bounding box center [1524, 48] width 13 height 13
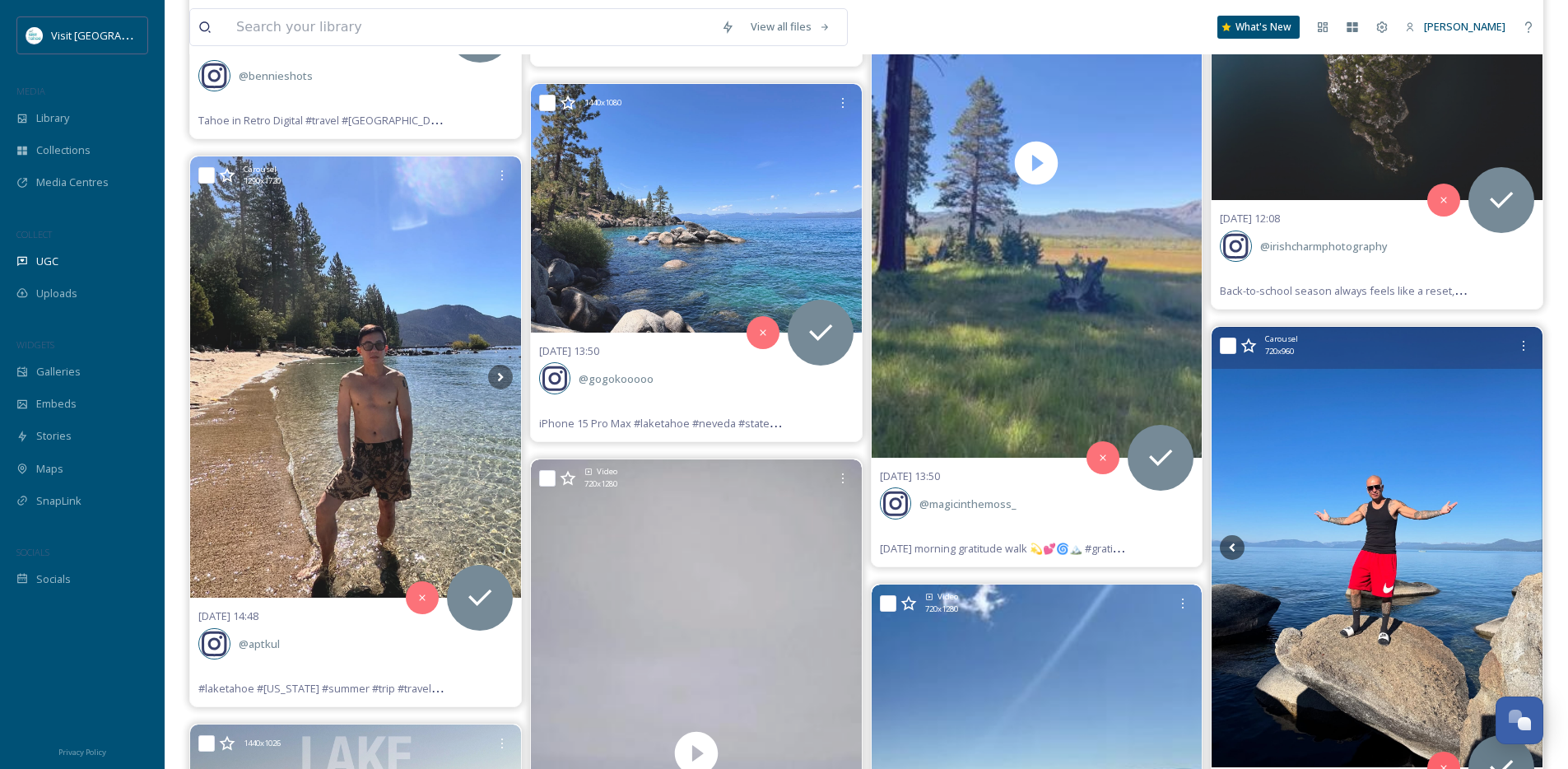
scroll to position [21364, 0]
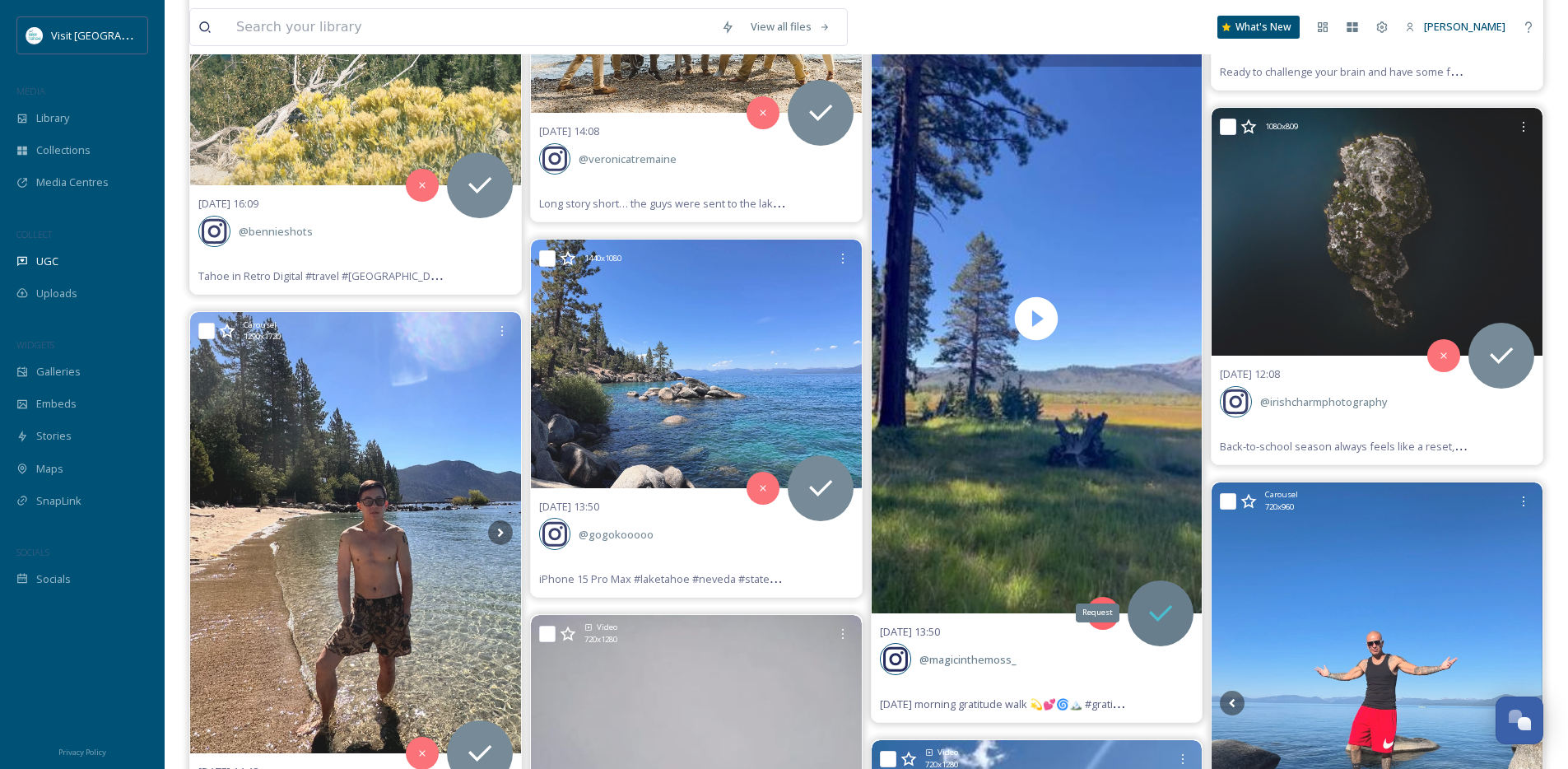
click at [1163, 625] on icon at bounding box center [1161, 613] width 33 height 33
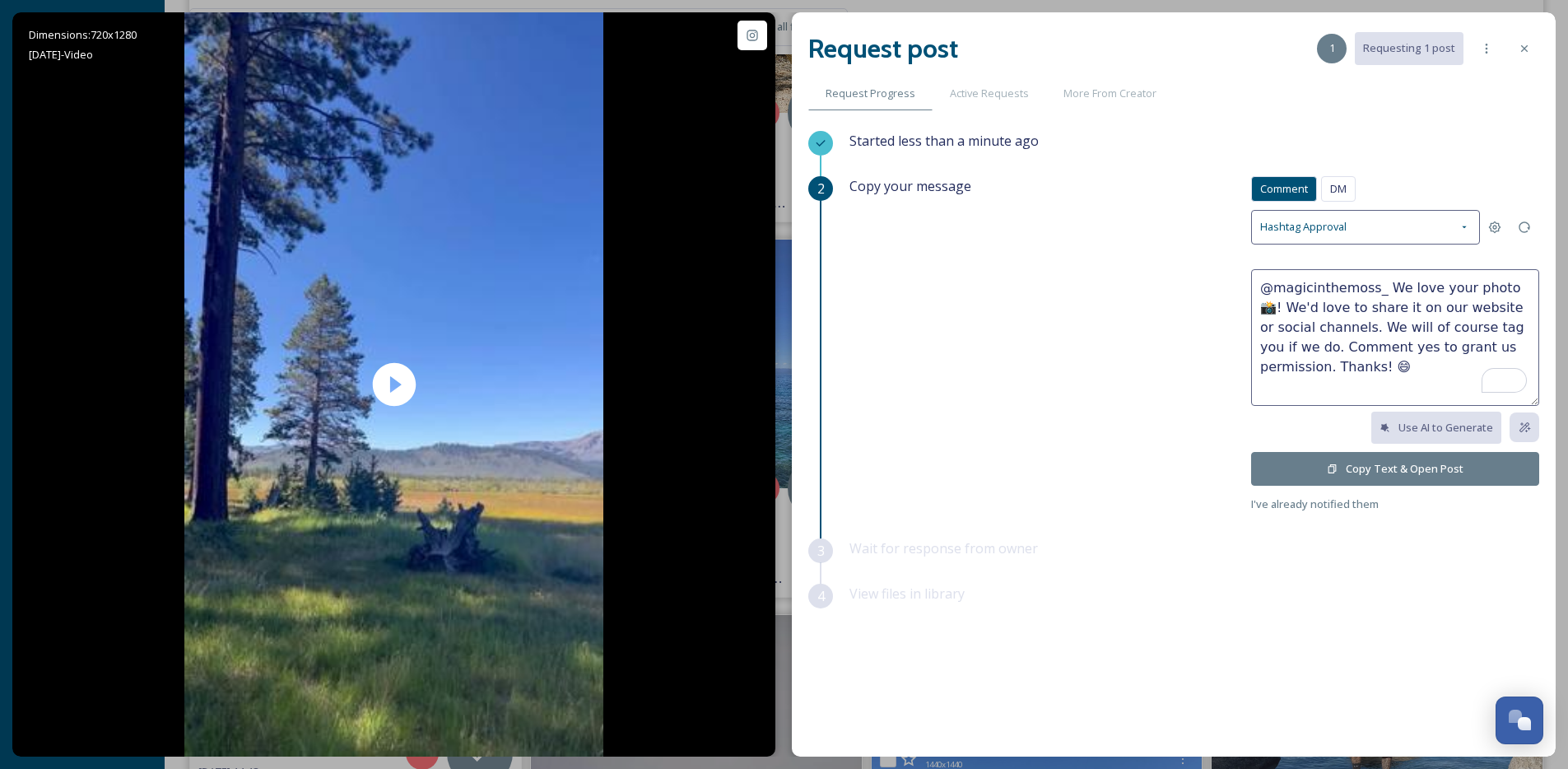
drag, startPoint x: 1480, startPoint y: 286, endPoint x: 1515, endPoint y: 289, distance: 35.1
click at [1515, 289] on textarea "@magicinthemoss_ We love your photo 📸! We'd love to share it on our website or …" at bounding box center [1394, 337] width 288 height 137
type textarea "@magicinthemoss_ So pretty!!! We'd love to share it on our website or social ch…"
click at [1449, 476] on button "Copy Text & Open Post" at bounding box center [1394, 468] width 288 height 34
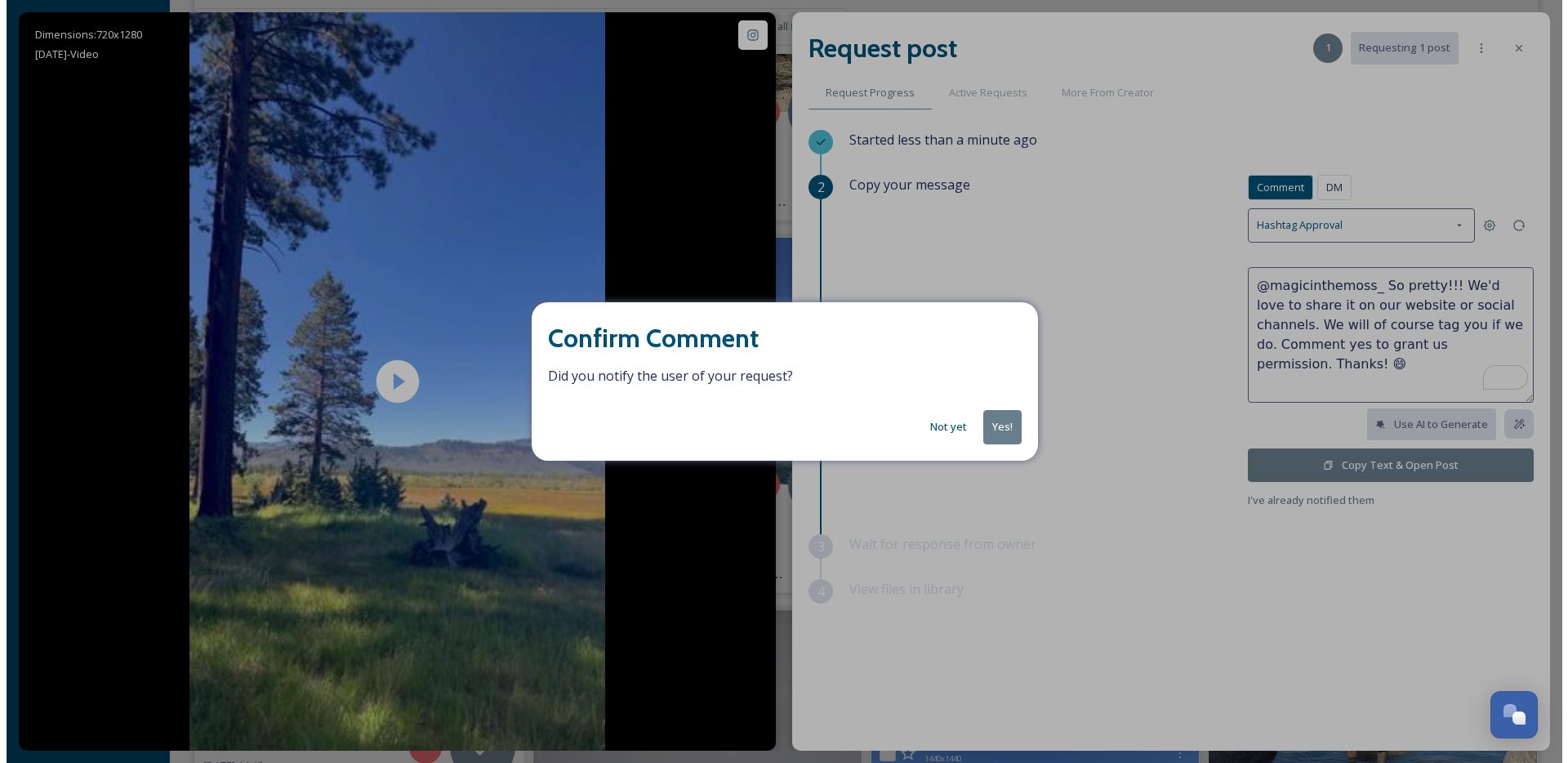
scroll to position [21196, 0]
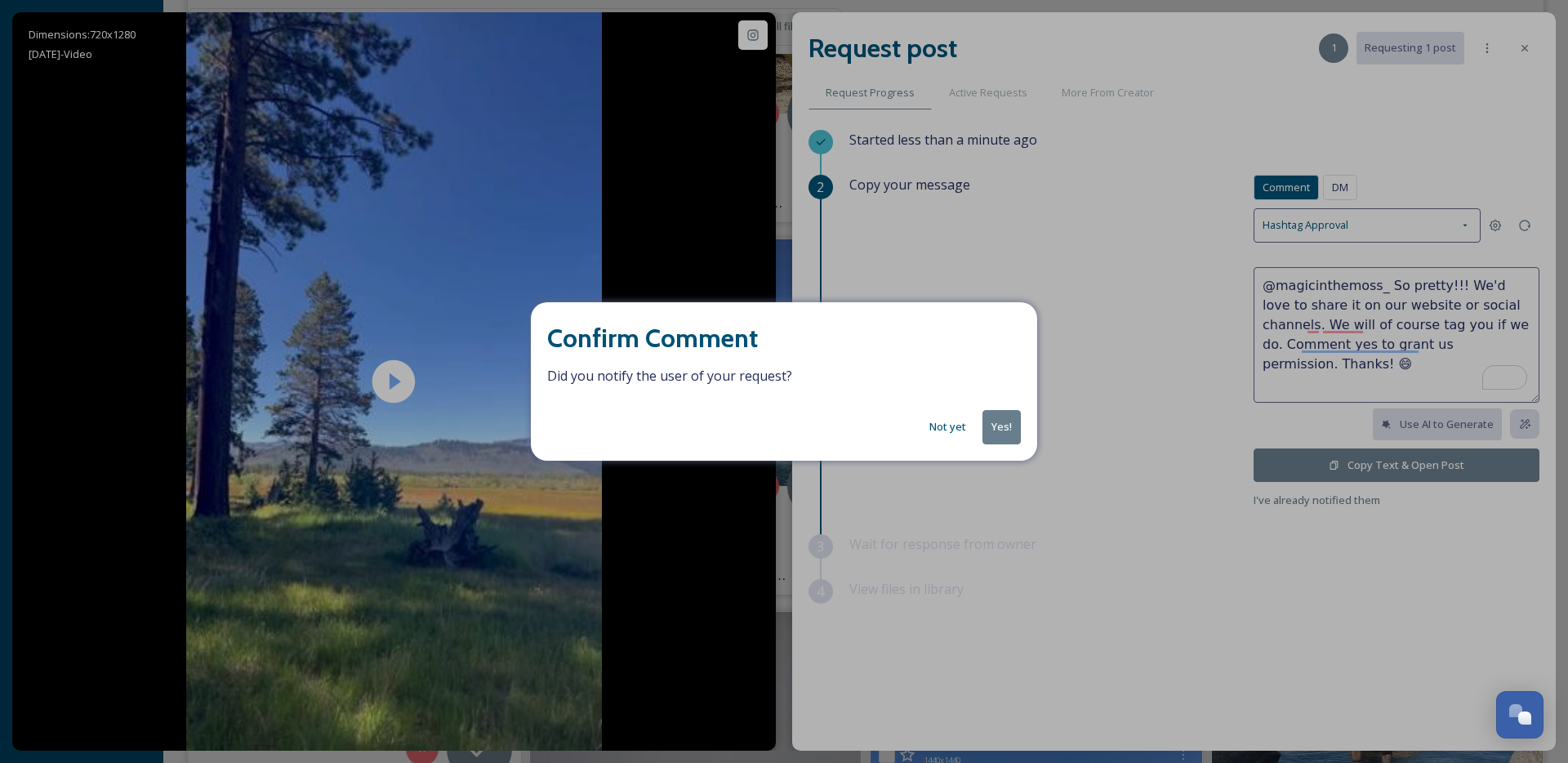
click at [987, 430] on button "Yes!" at bounding box center [1001, 426] width 38 height 33
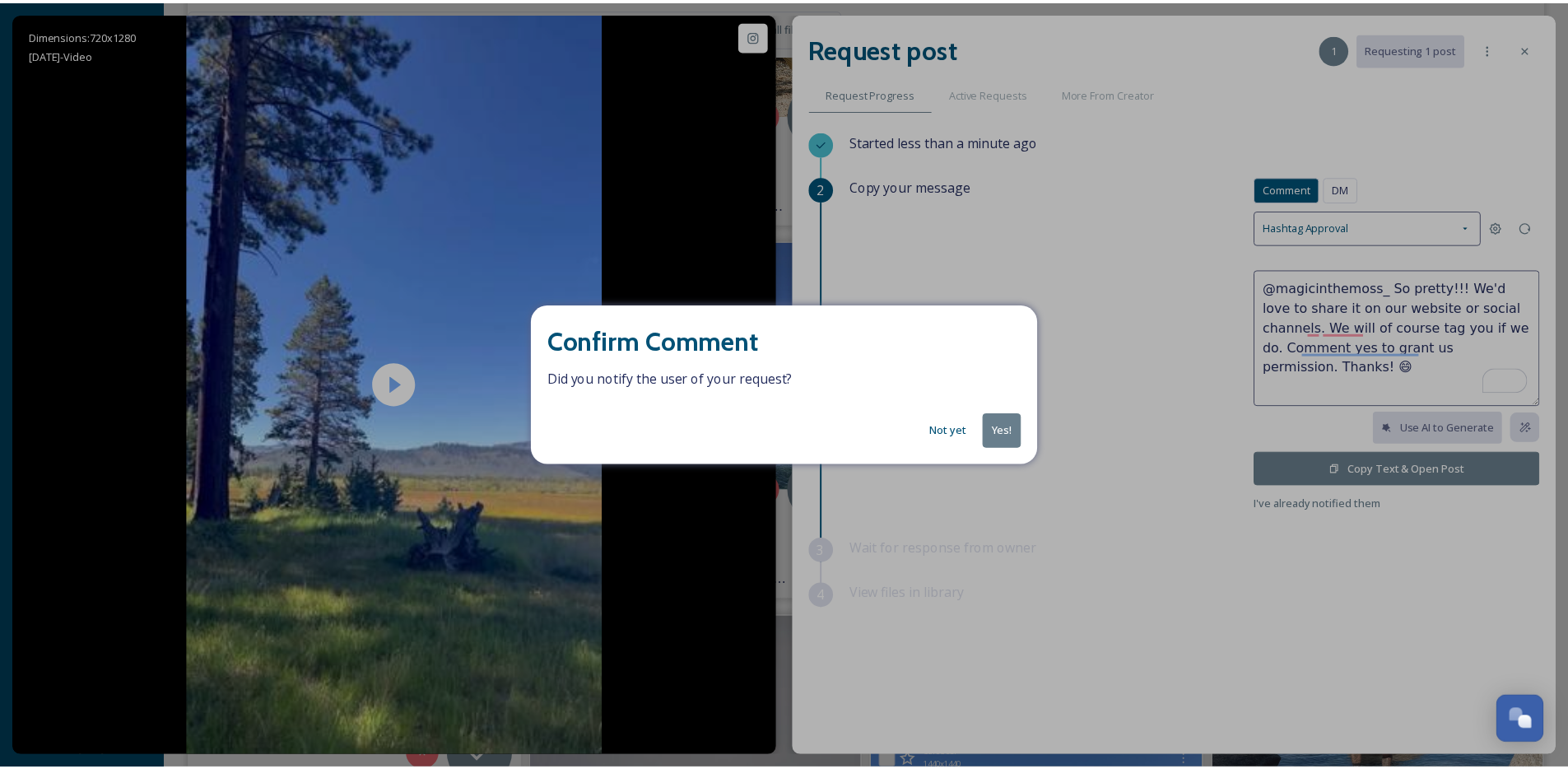
scroll to position [21364, 0]
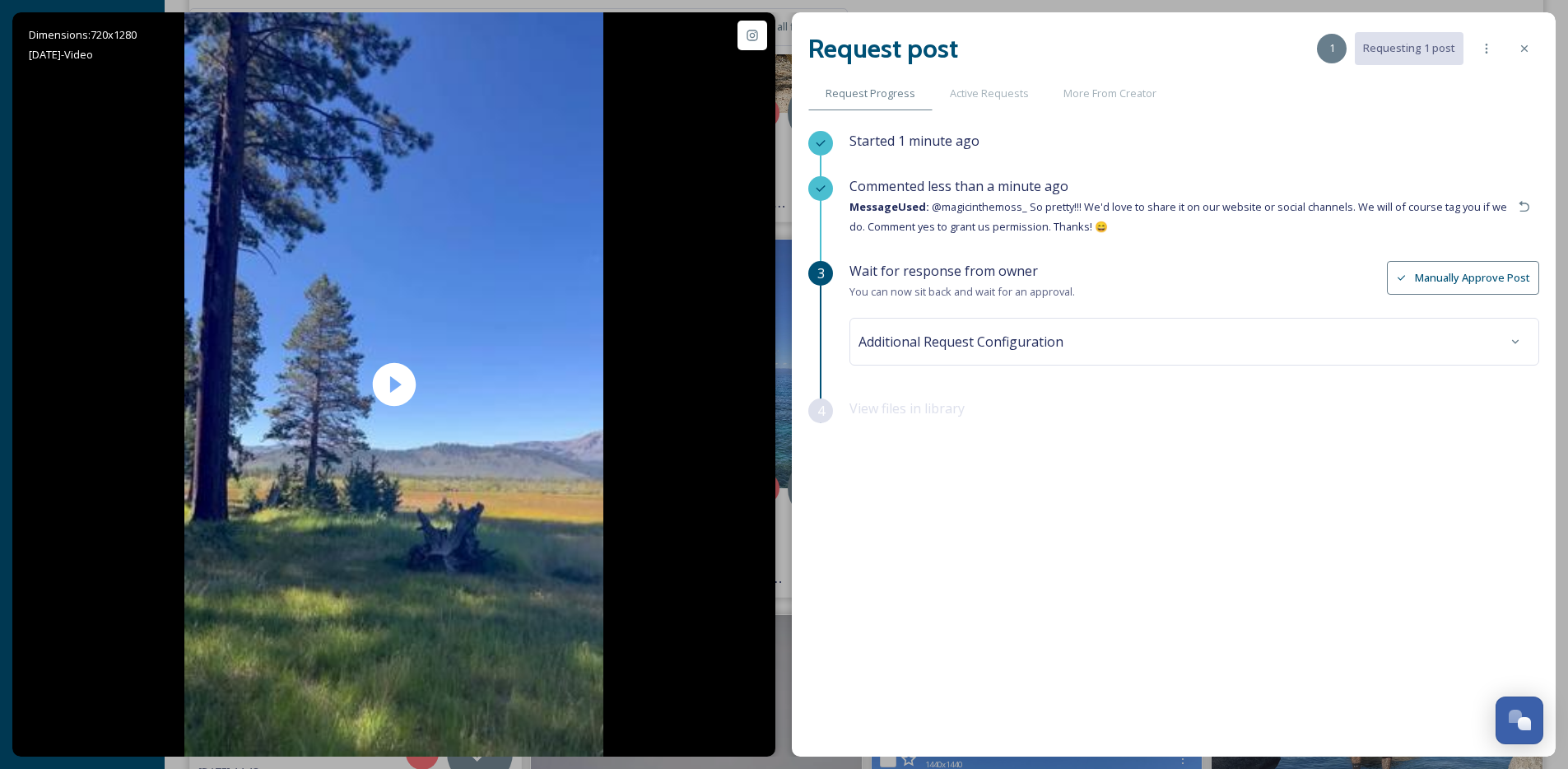
click at [1522, 49] on icon at bounding box center [1524, 48] width 13 height 13
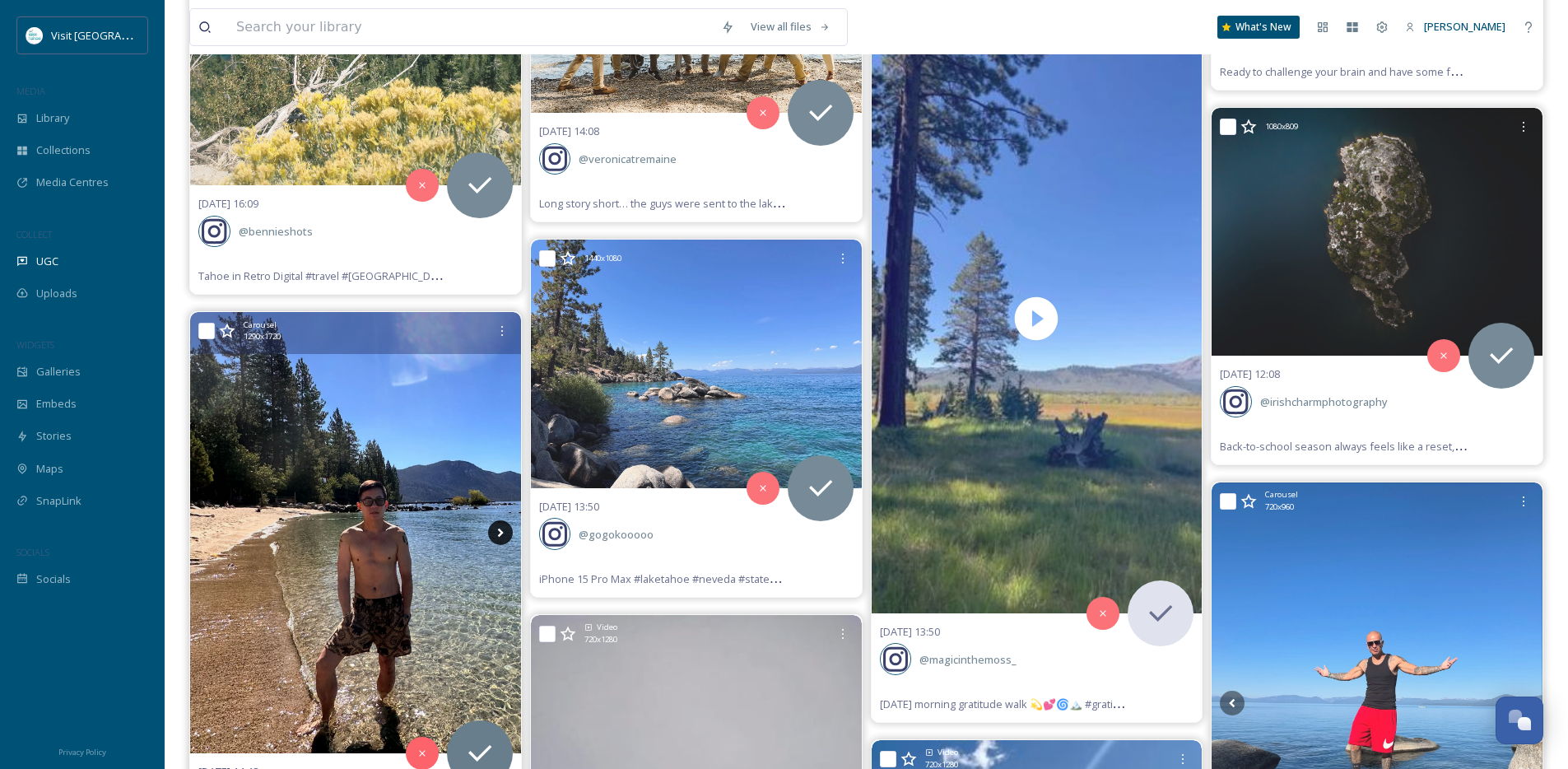
click at [493, 535] on icon at bounding box center [500, 533] width 25 height 25
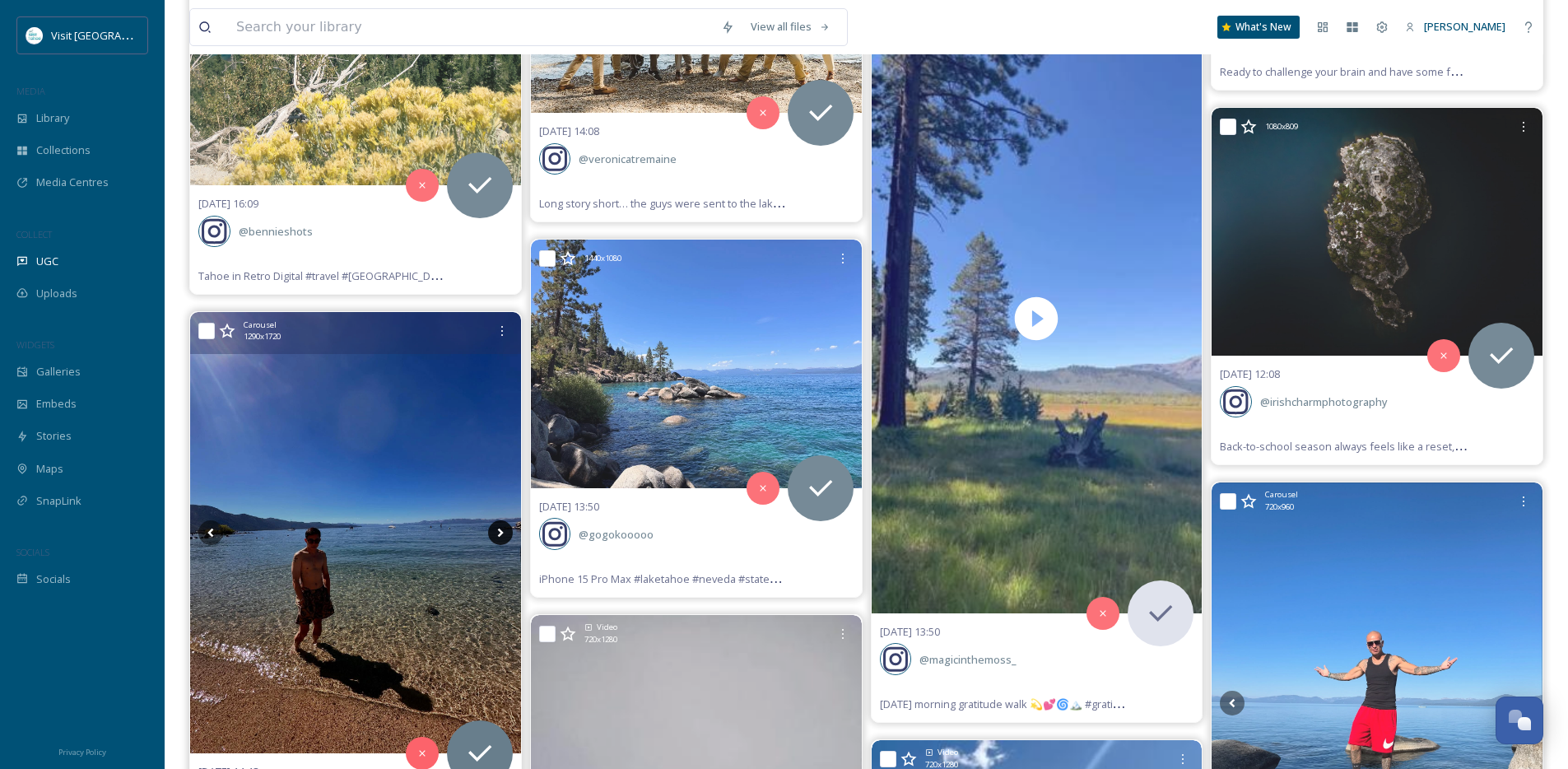
click at [493, 535] on icon at bounding box center [500, 533] width 25 height 25
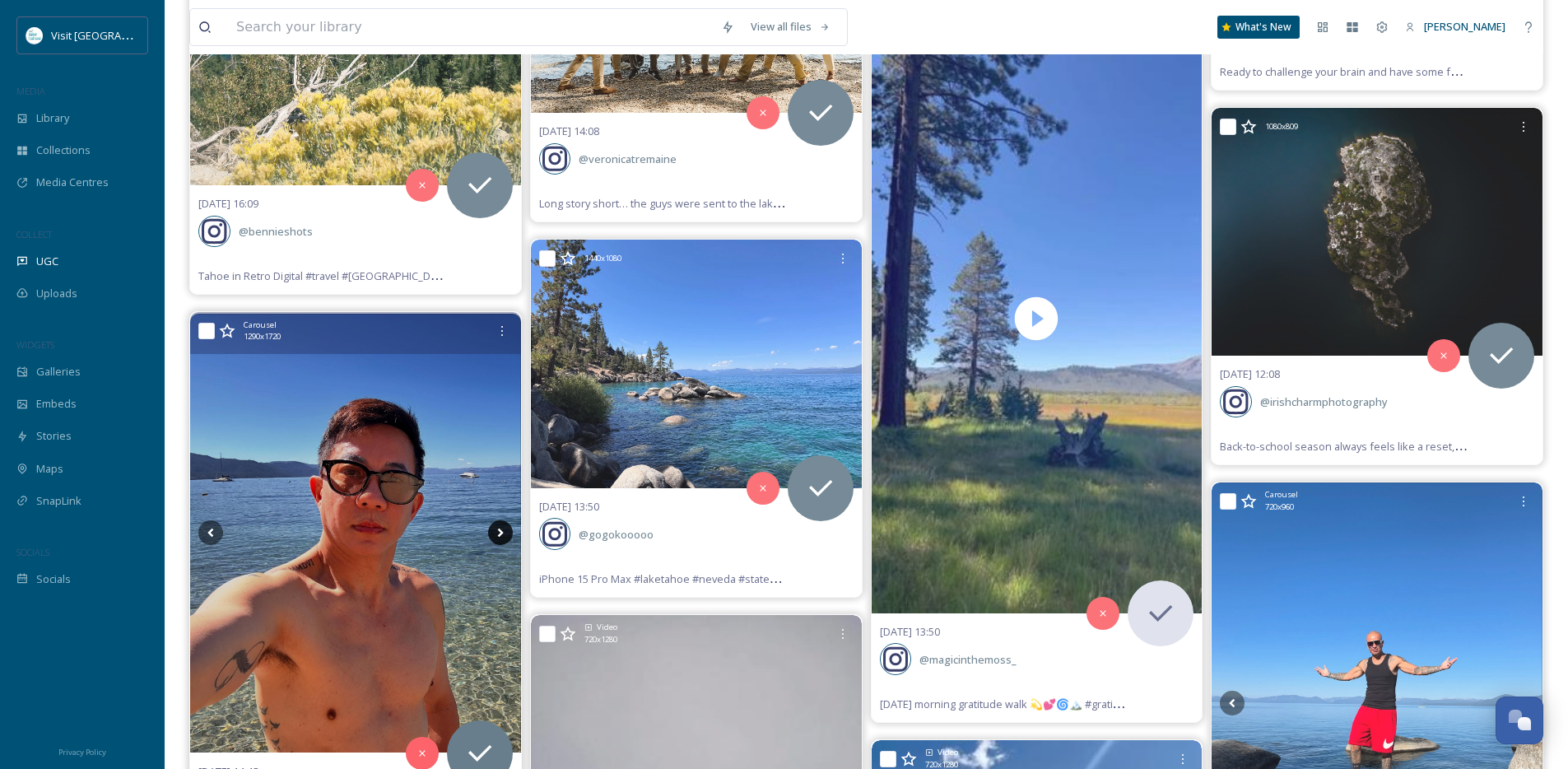
click at [493, 535] on icon at bounding box center [500, 533] width 25 height 25
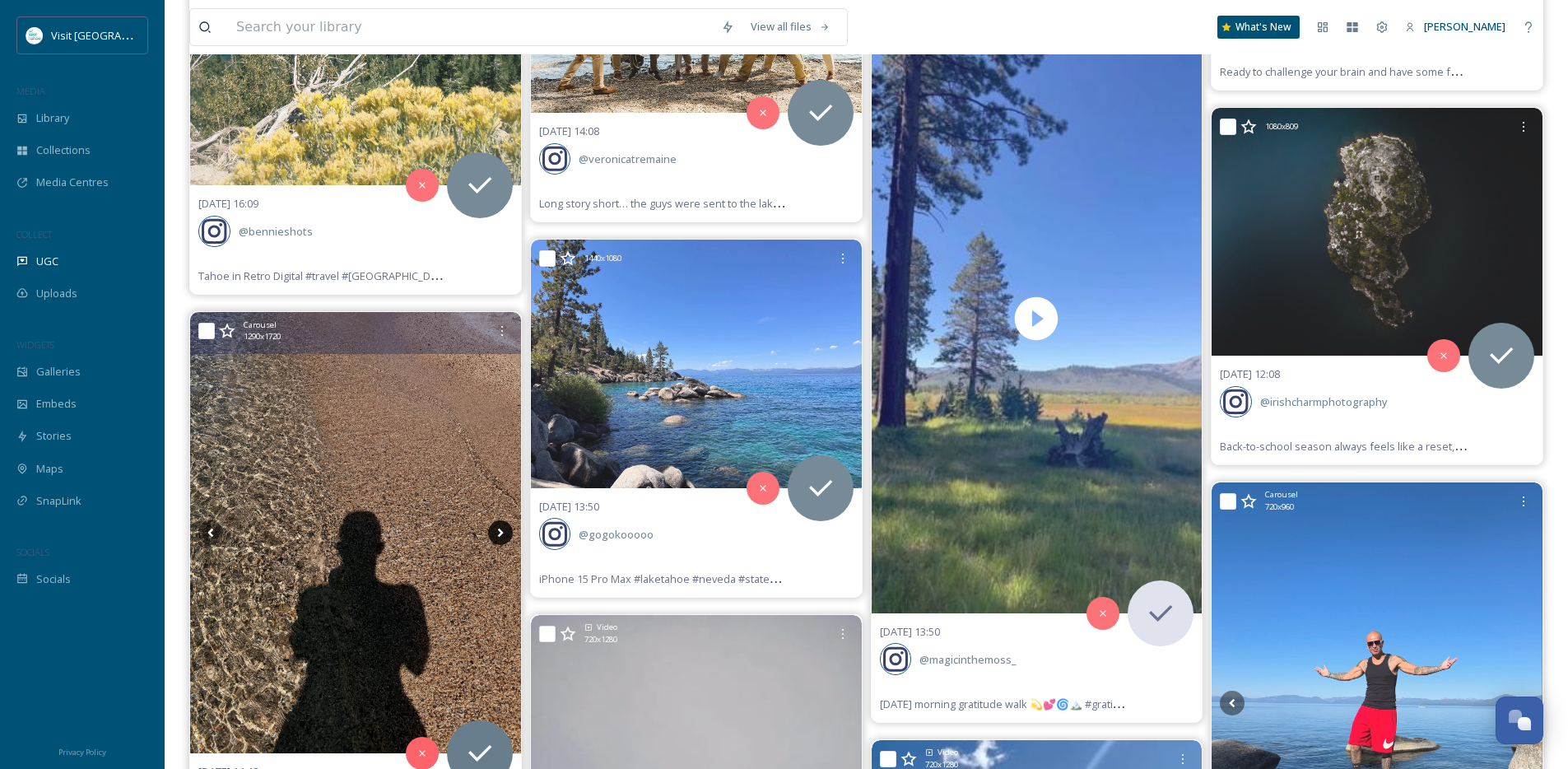
click at [493, 535] on icon at bounding box center [500, 533] width 25 height 25
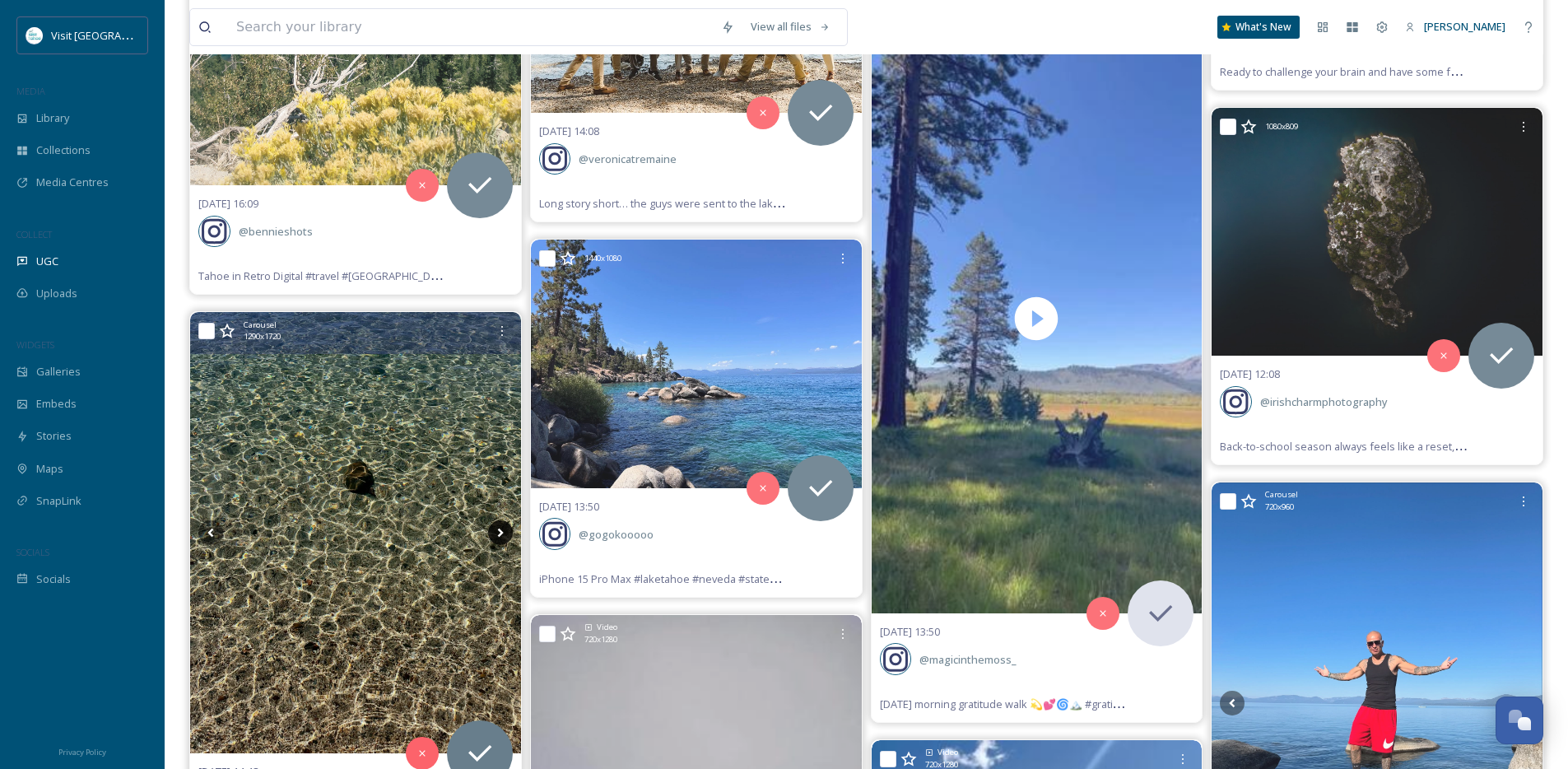
click at [507, 534] on icon at bounding box center [500, 533] width 25 height 25
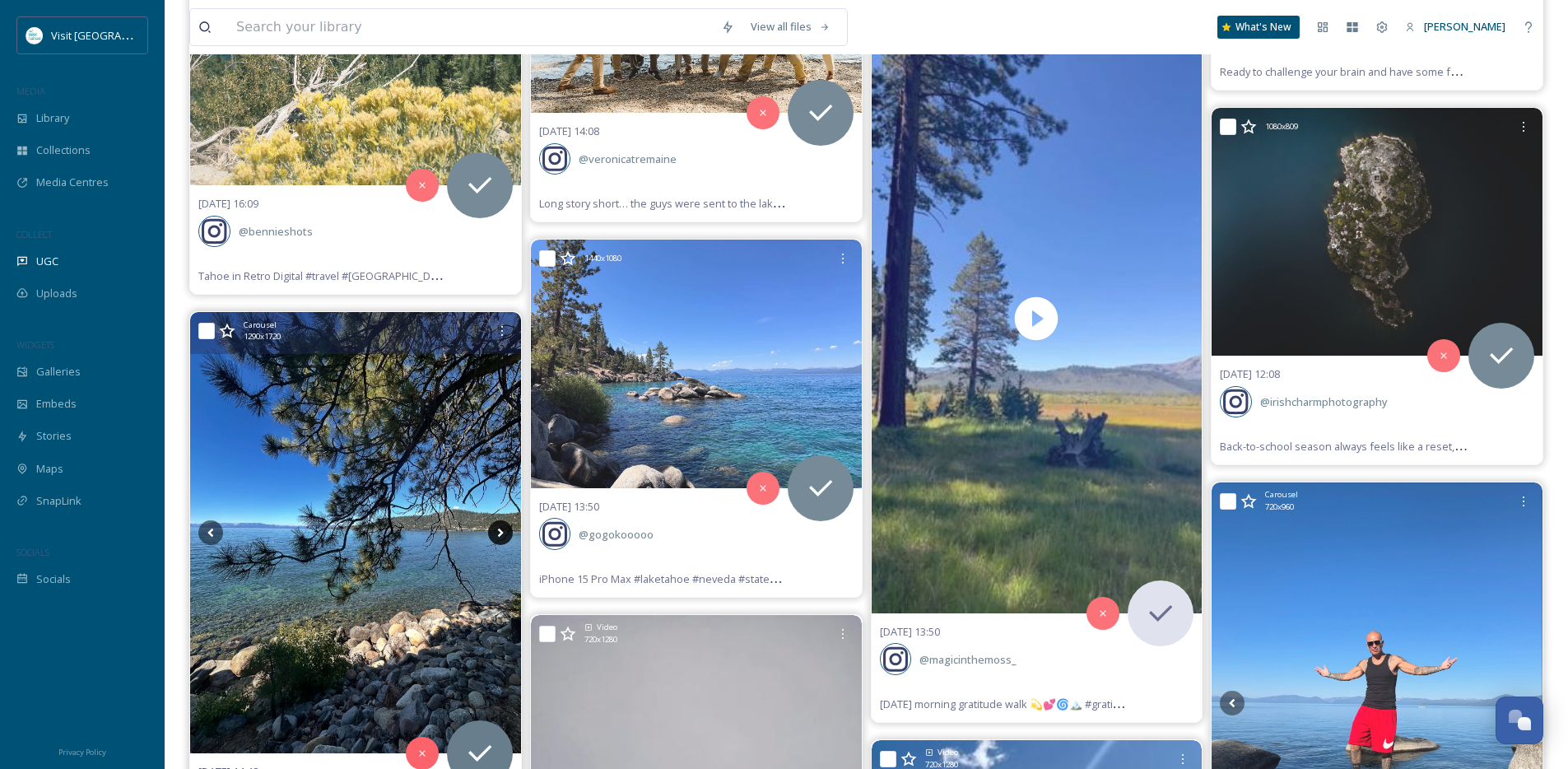
click at [507, 541] on icon at bounding box center [500, 533] width 25 height 25
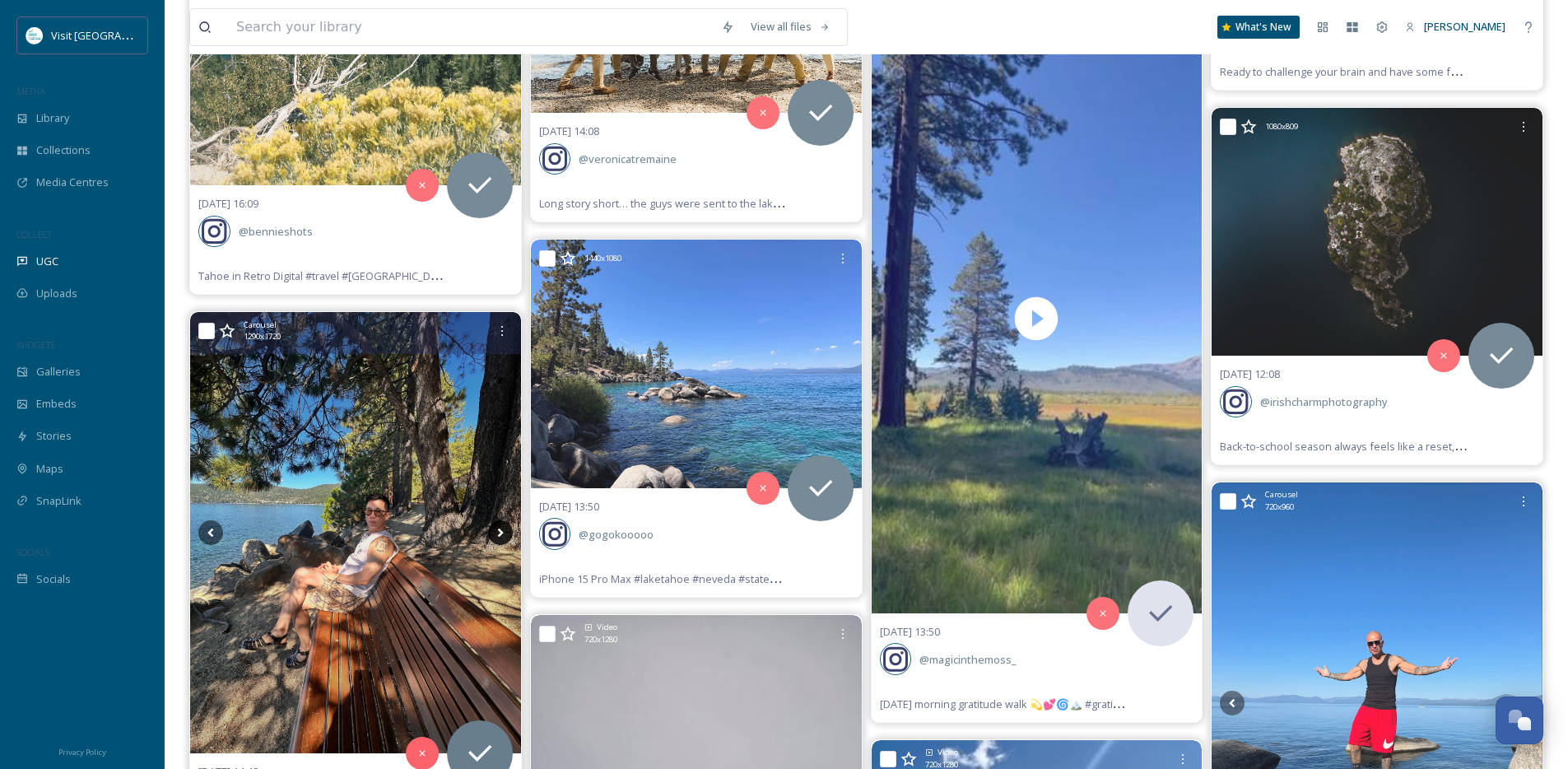
click at [507, 542] on icon at bounding box center [500, 533] width 25 height 25
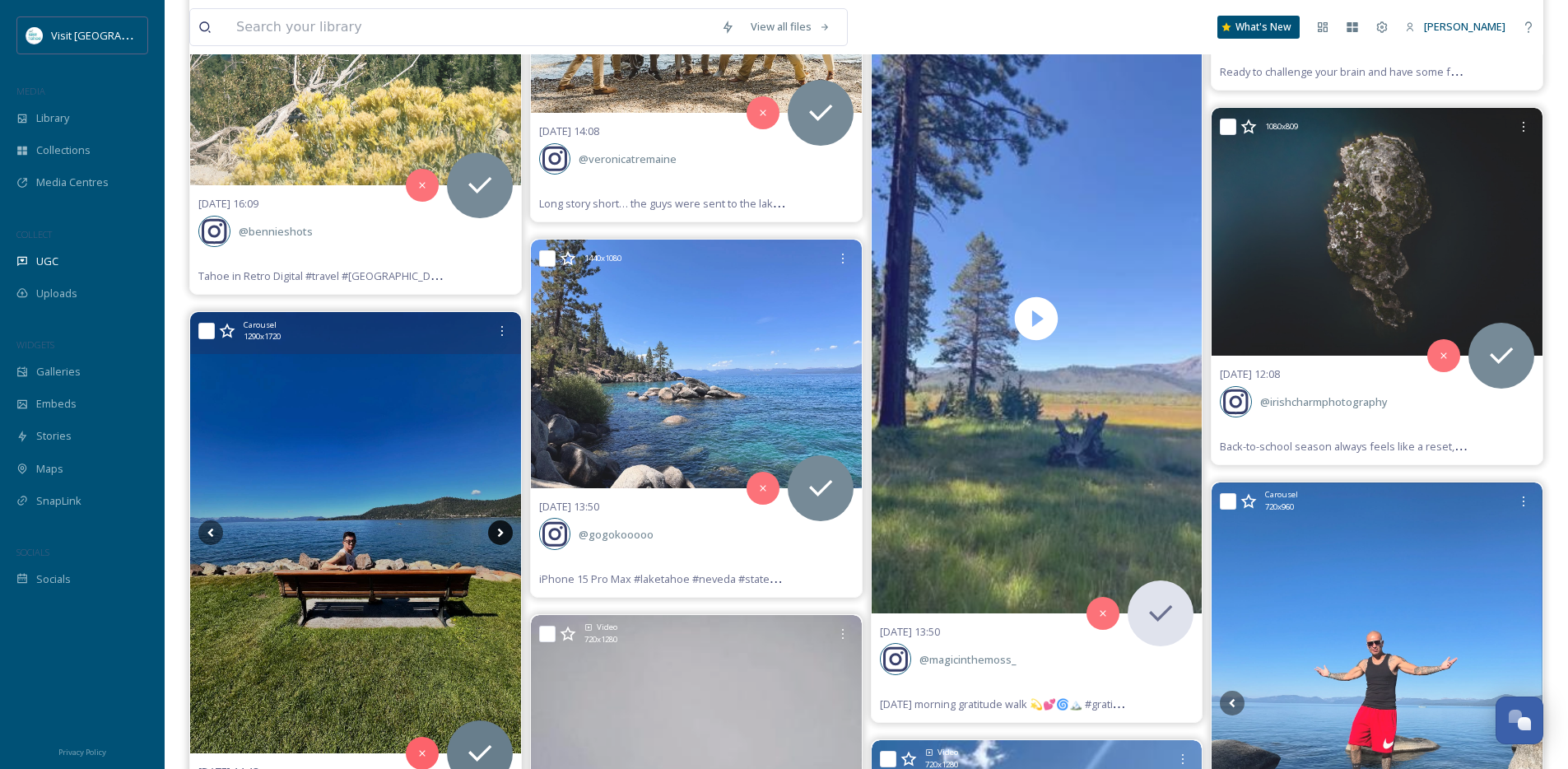
click at [507, 540] on icon at bounding box center [500, 533] width 25 height 25
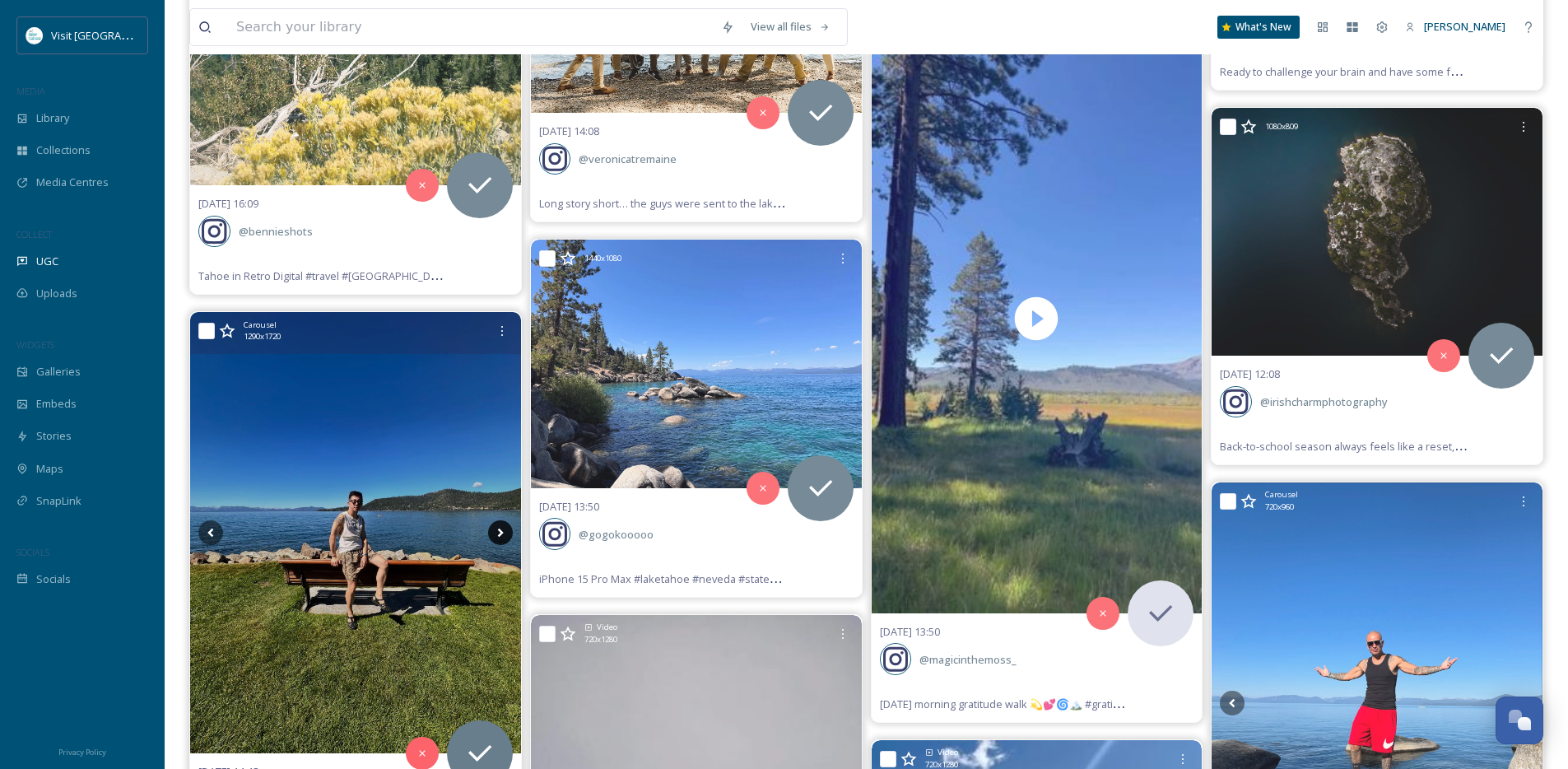
click at [506, 534] on icon at bounding box center [500, 533] width 25 height 25
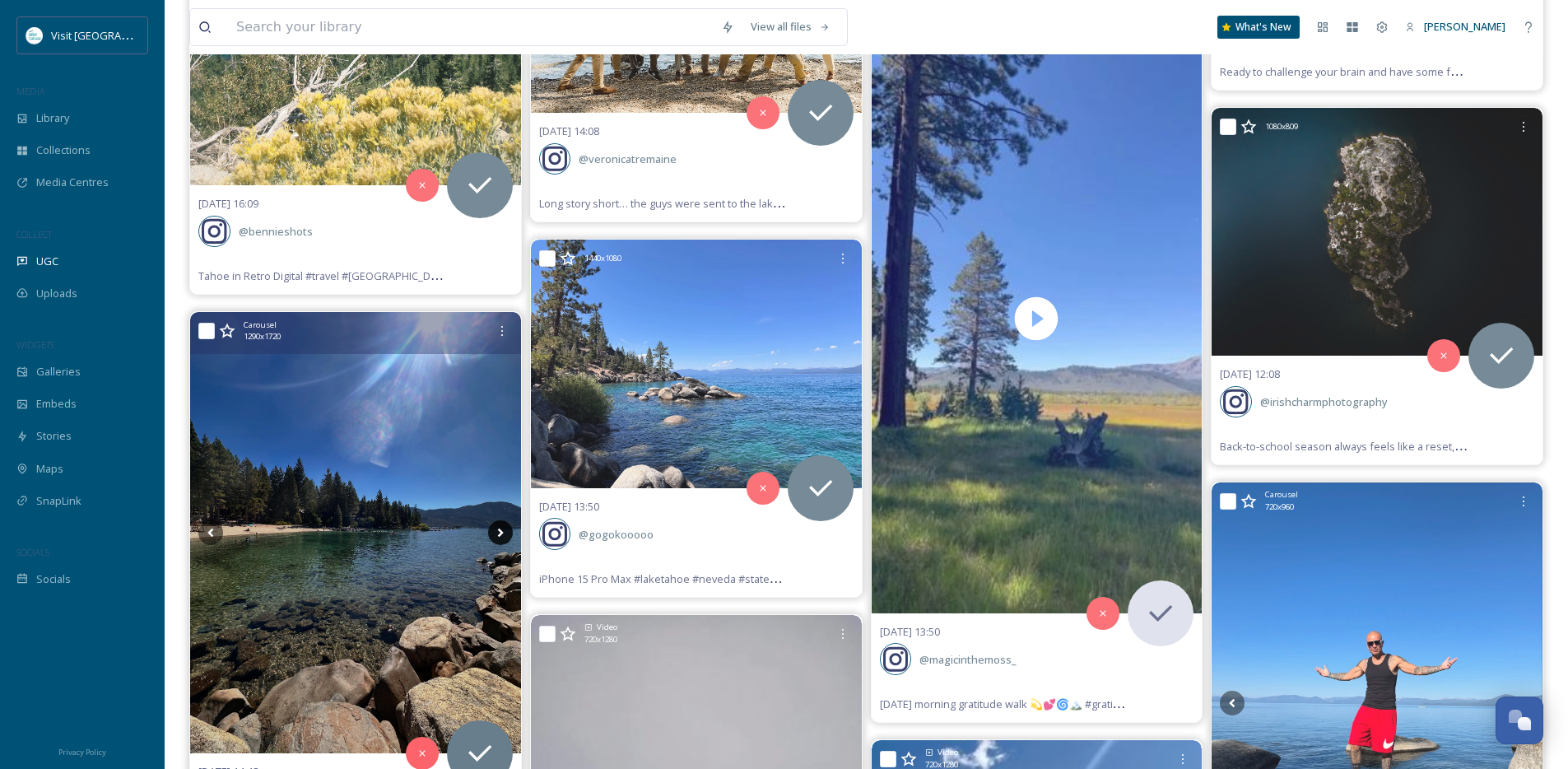
click at [506, 533] on icon at bounding box center [500, 533] width 25 height 25
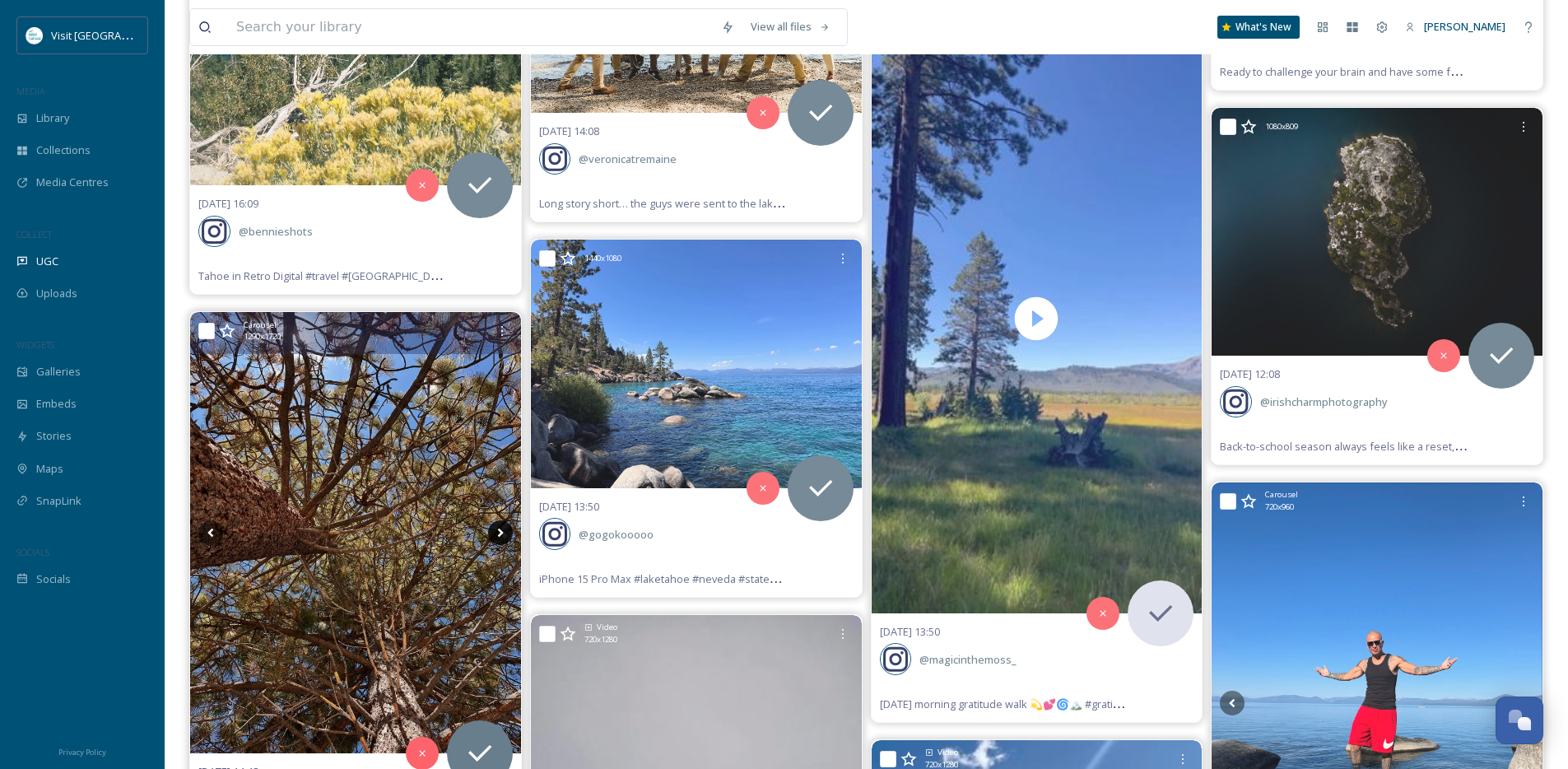
click at [506, 533] on icon at bounding box center [500, 533] width 25 height 25
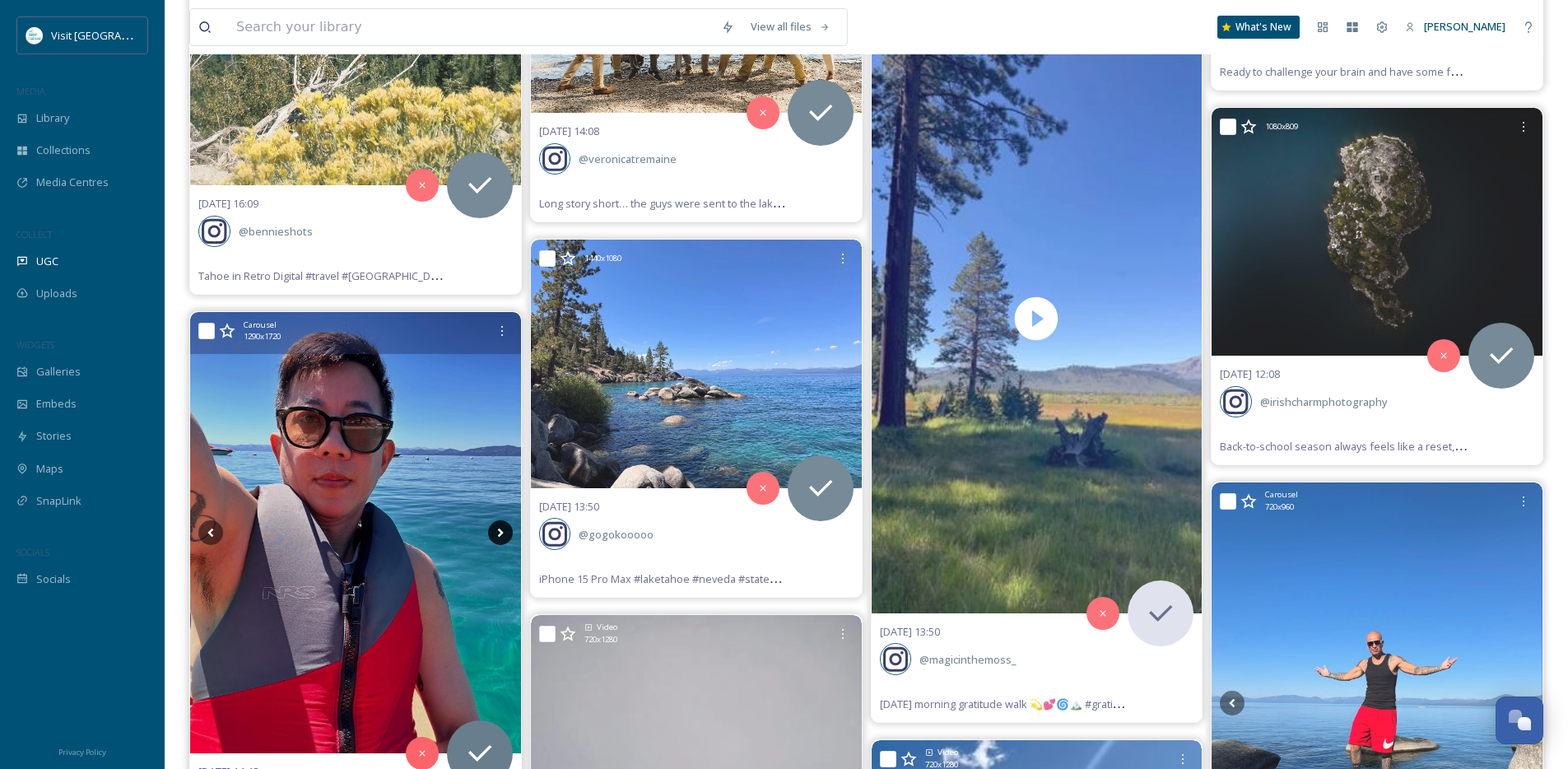
click at [506, 533] on icon at bounding box center [500, 533] width 25 height 25
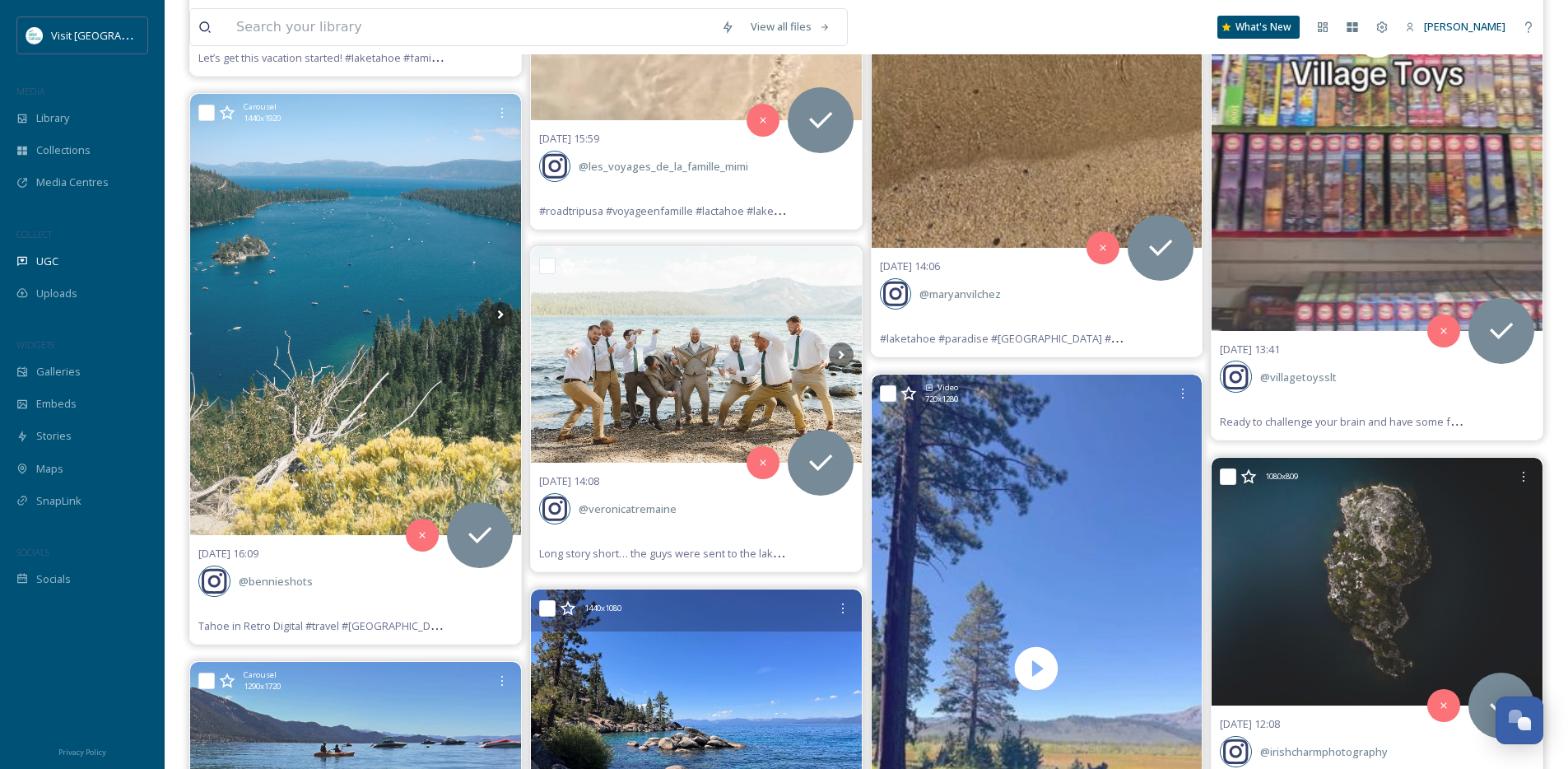
scroll to position [20980, 0]
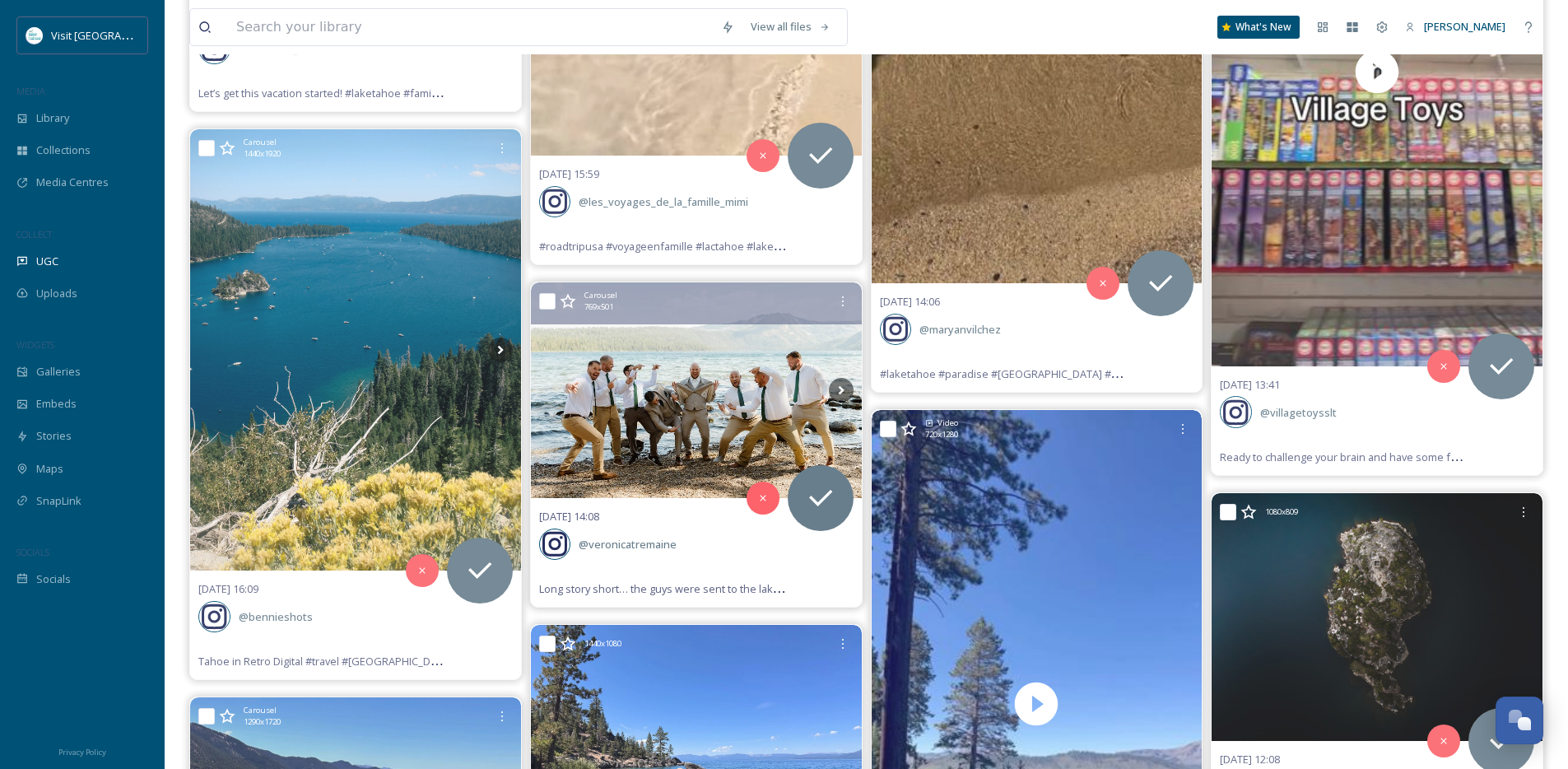
click at [709, 422] on img at bounding box center [696, 390] width 331 height 216
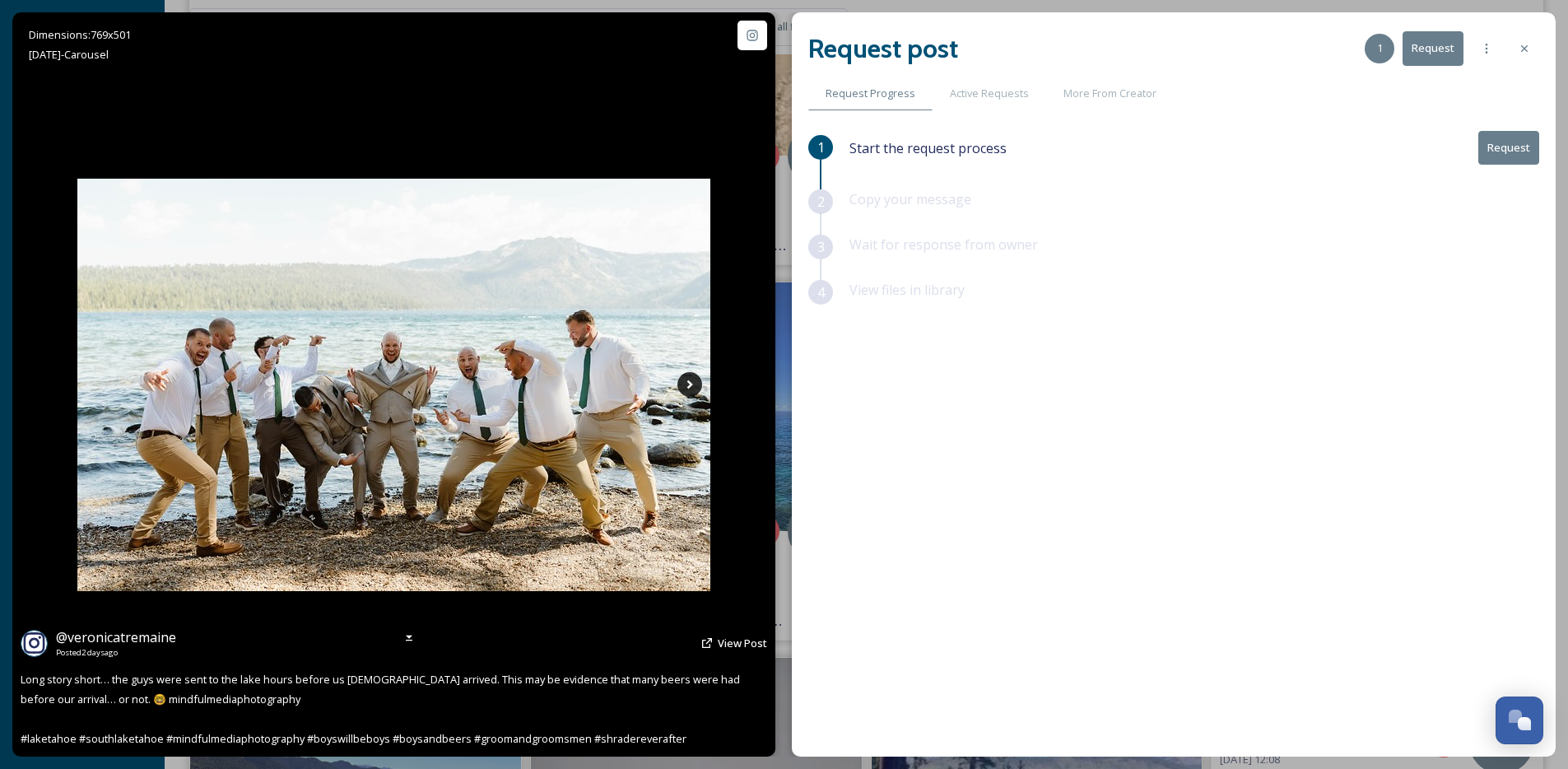
click at [697, 376] on icon at bounding box center [689, 384] width 25 height 25
click at [692, 391] on icon at bounding box center [689, 384] width 25 height 25
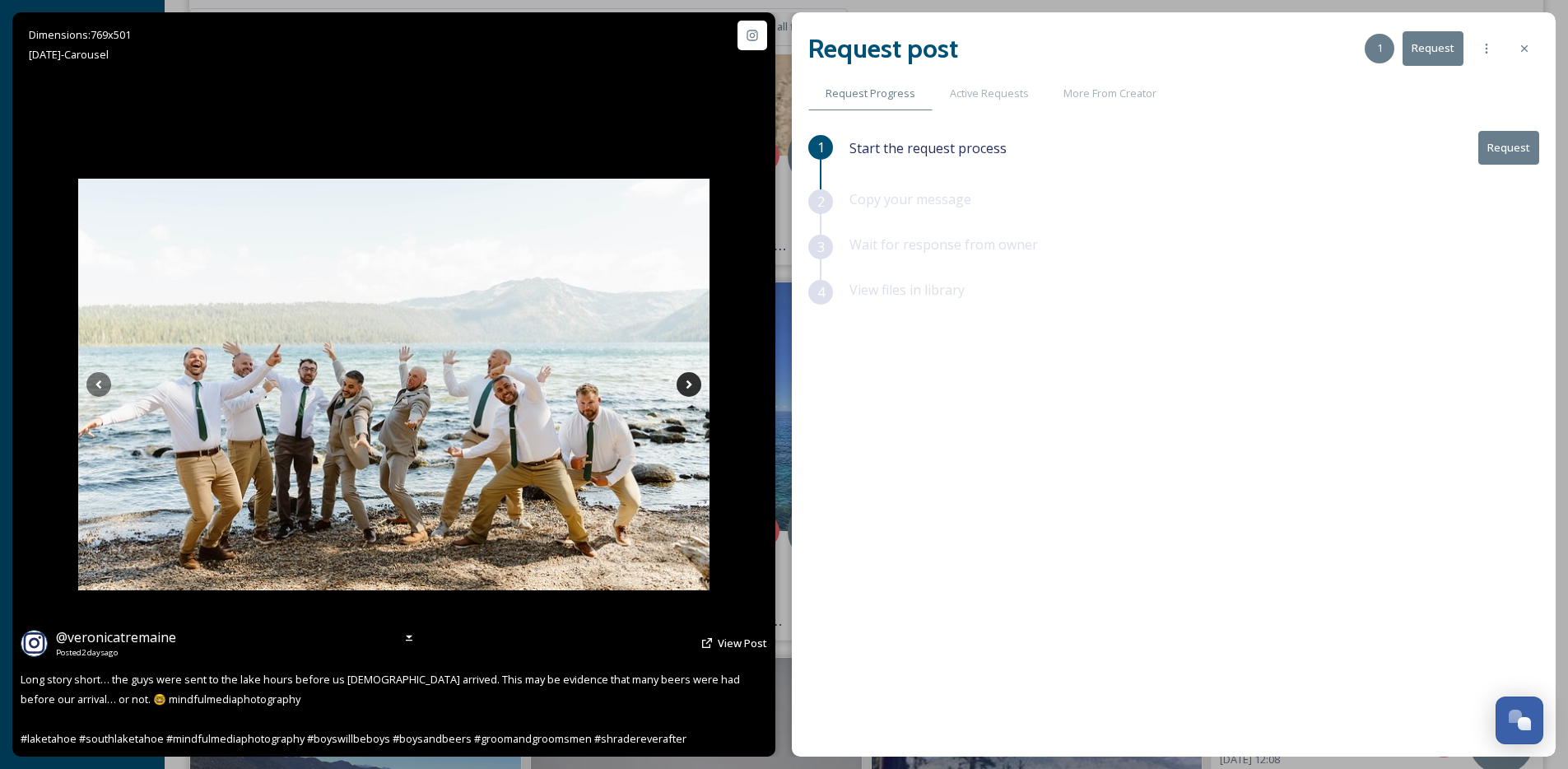
click at [692, 391] on icon at bounding box center [689, 384] width 25 height 25
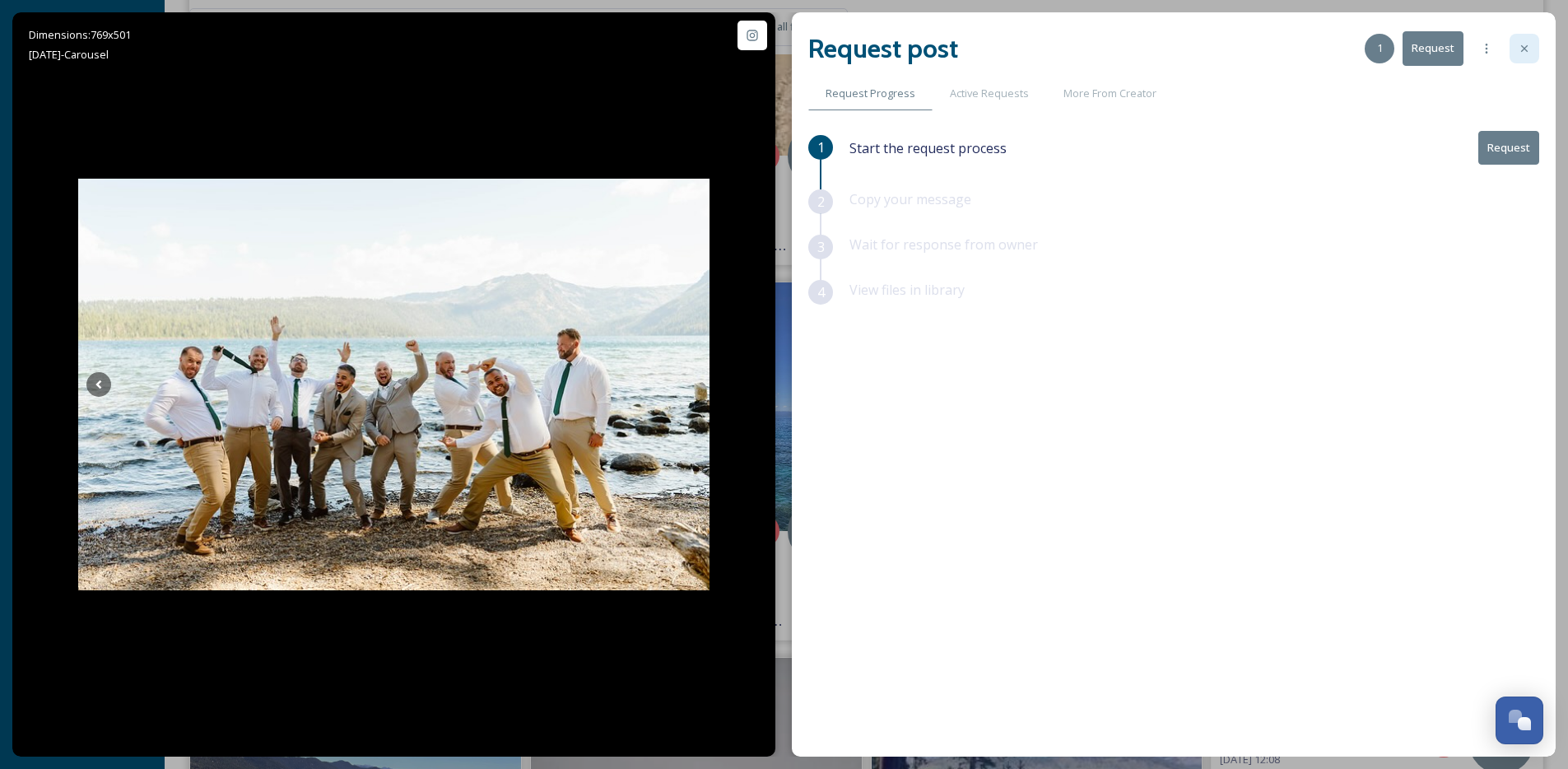
click at [1527, 46] on icon at bounding box center [1525, 49] width 7 height 7
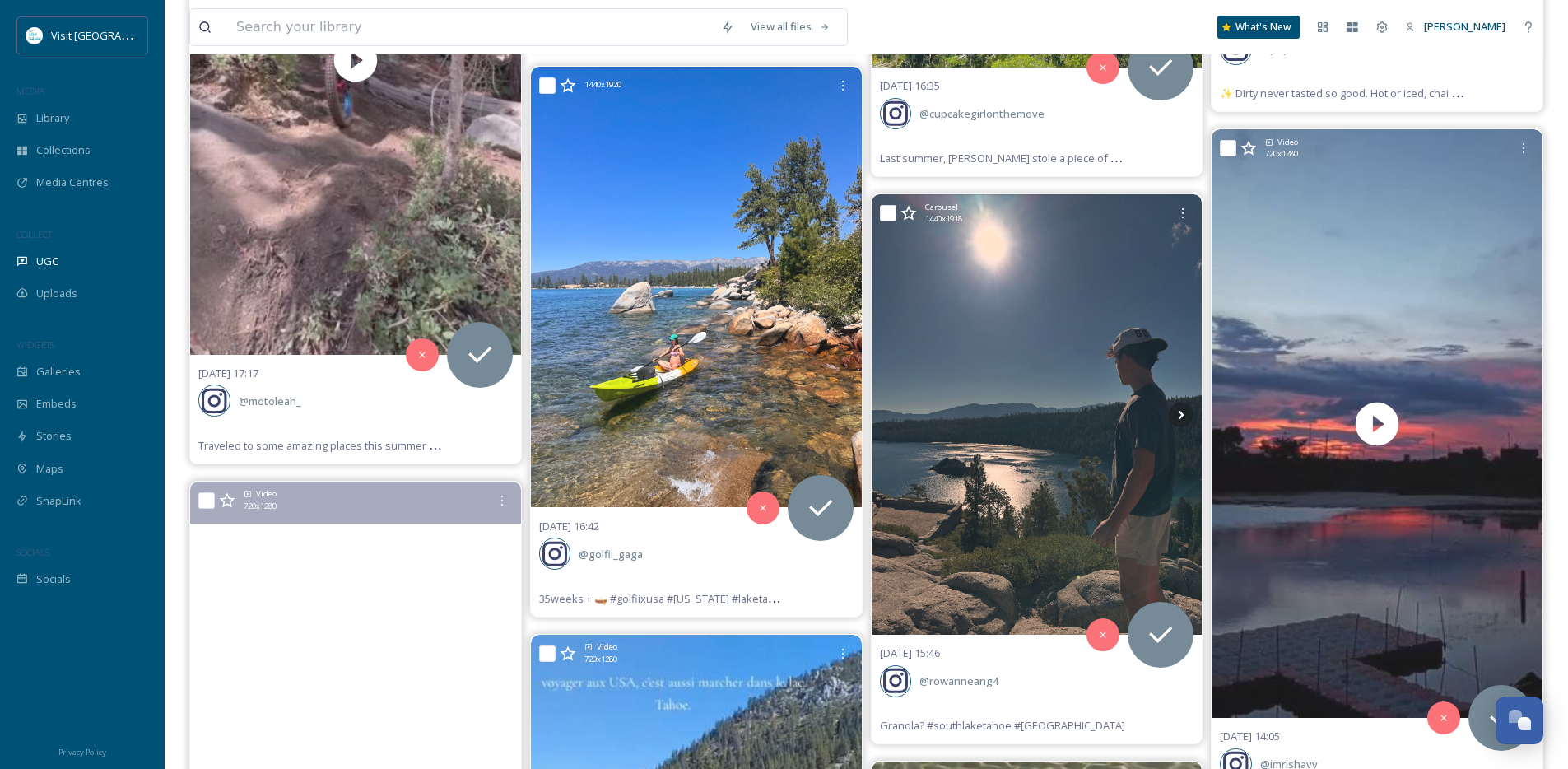
scroll to position [19879, 0]
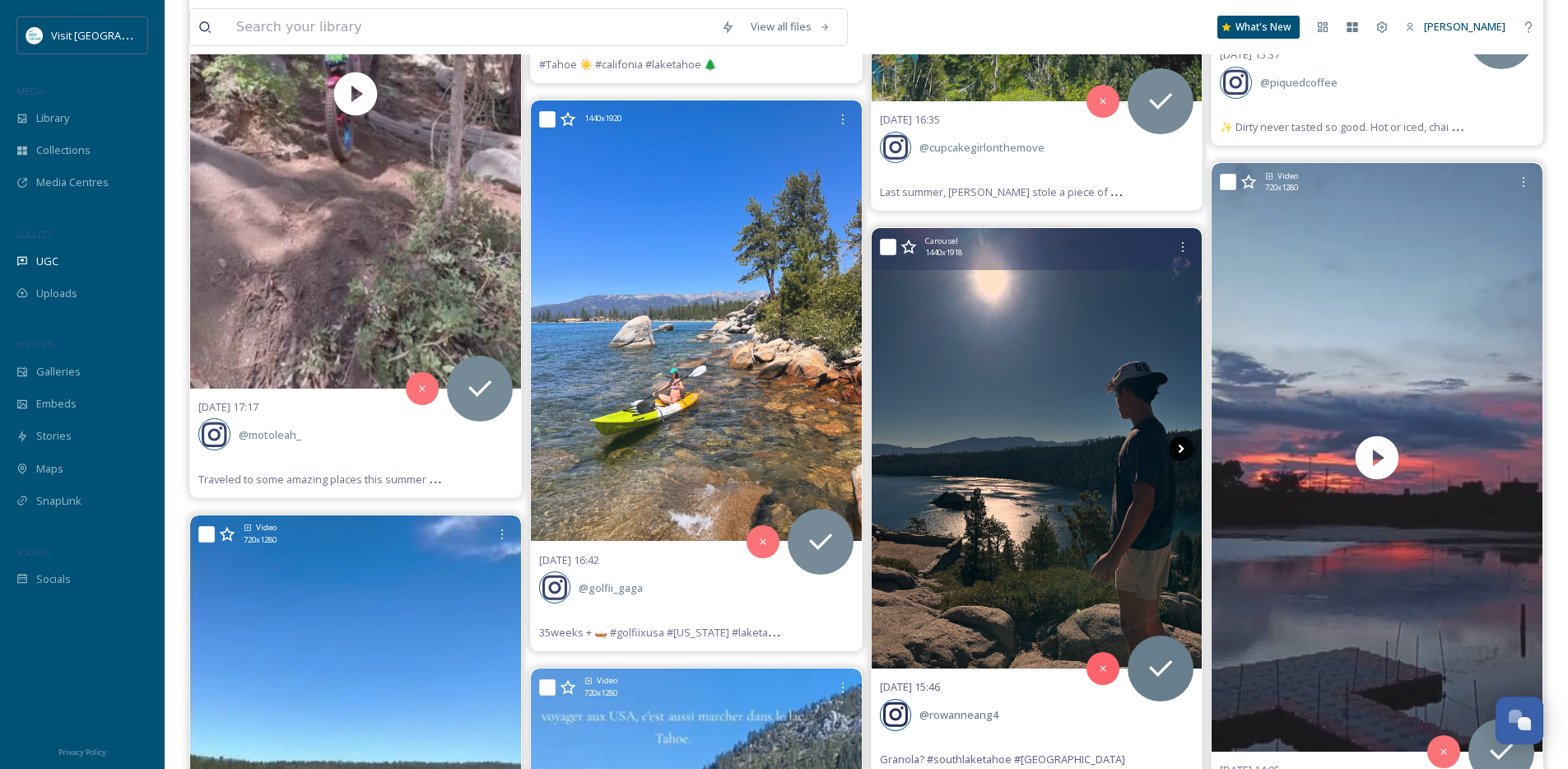
click at [1181, 449] on icon at bounding box center [1181, 448] width 6 height 9
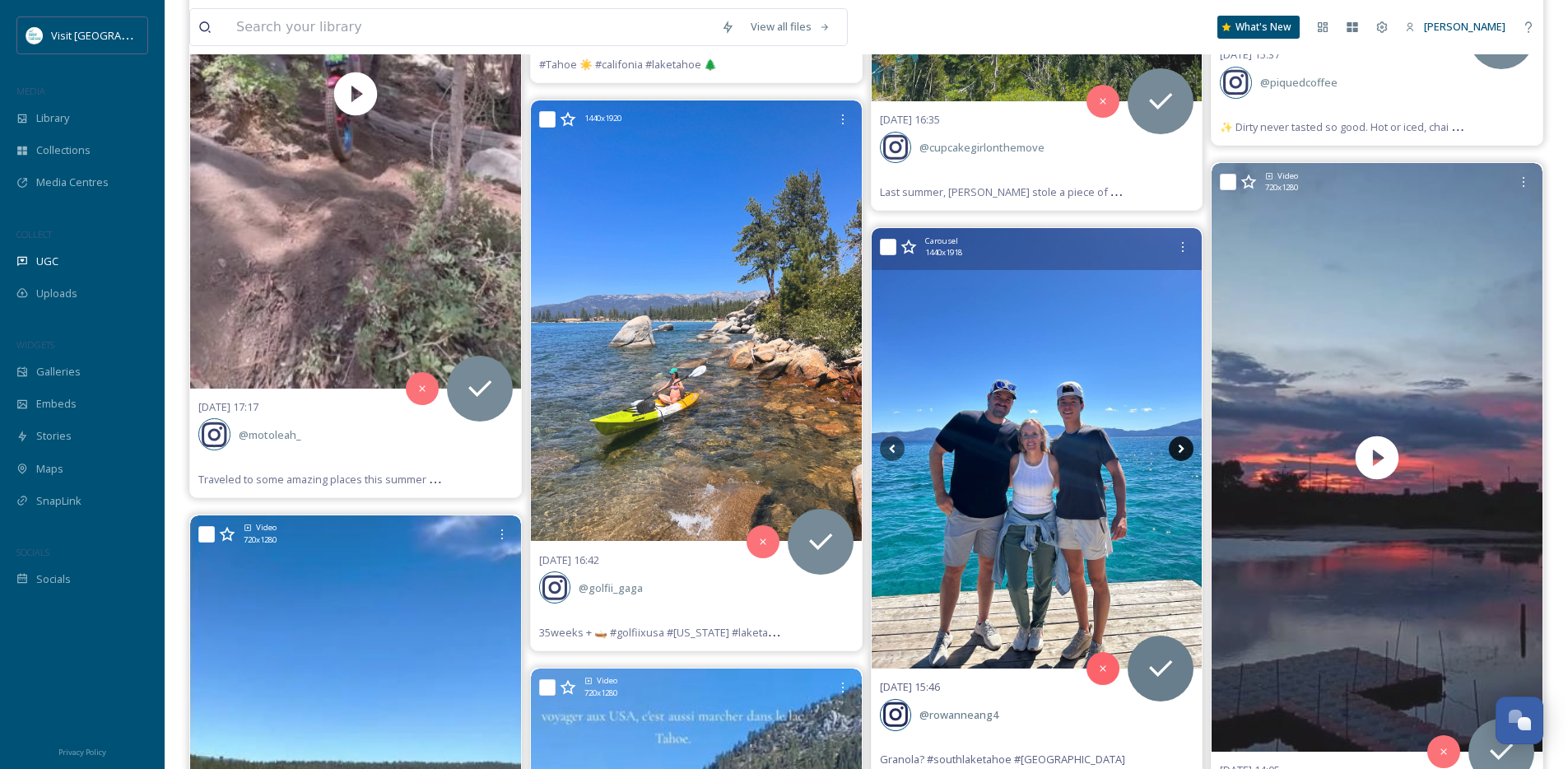
click at [1181, 449] on icon at bounding box center [1181, 448] width 6 height 9
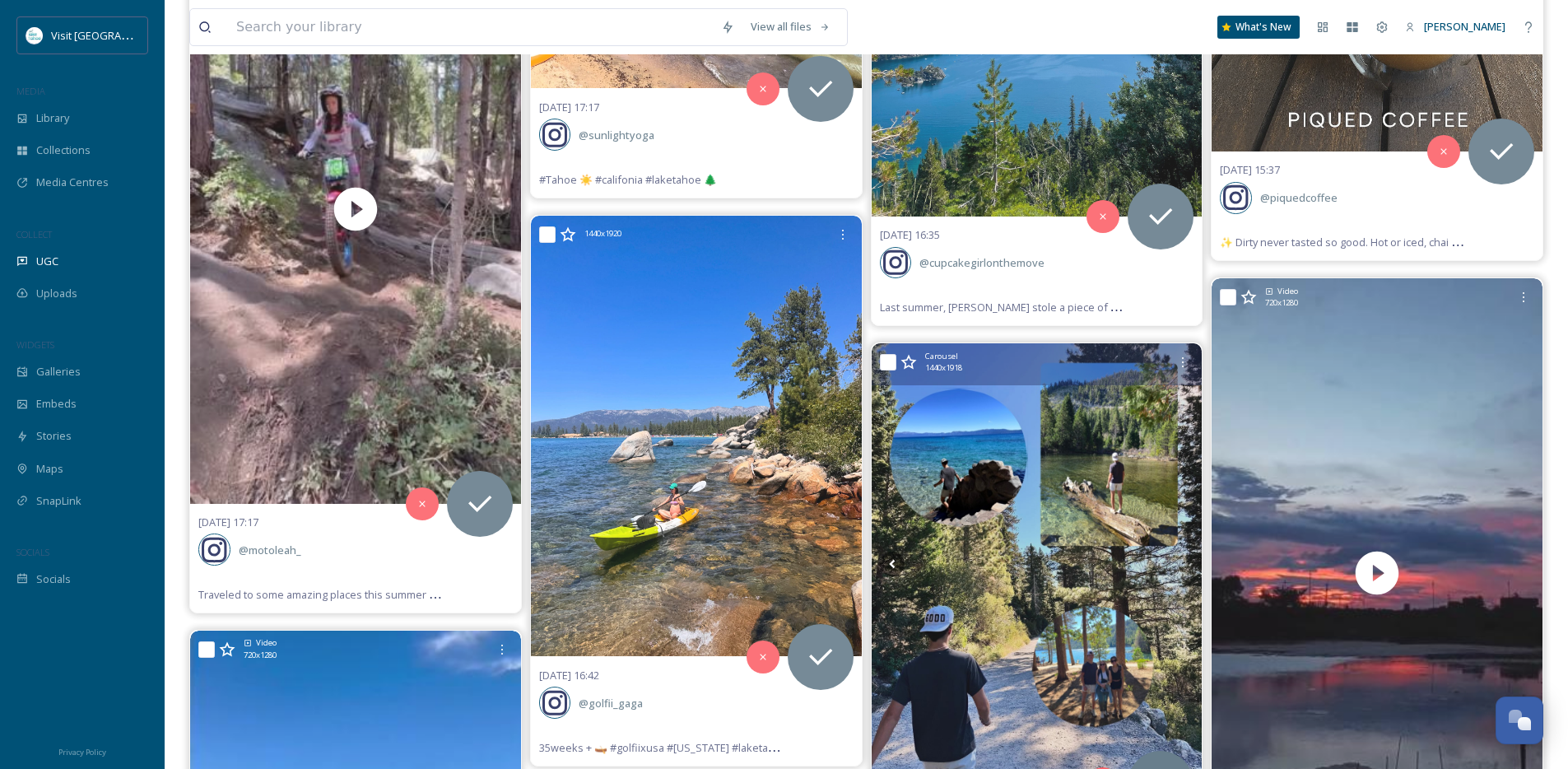
scroll to position [19760, 0]
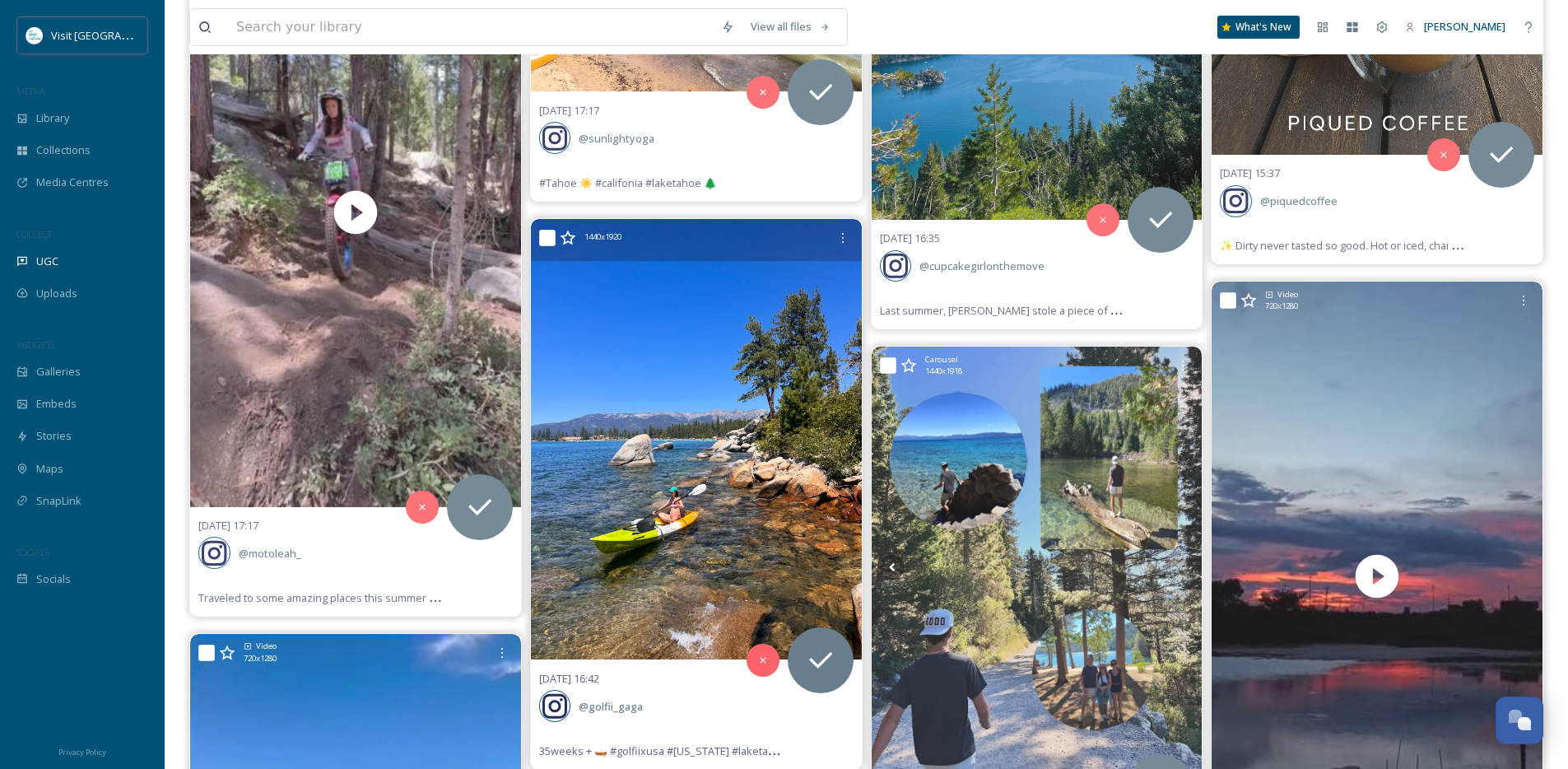
click at [806, 514] on img at bounding box center [696, 440] width 331 height 442
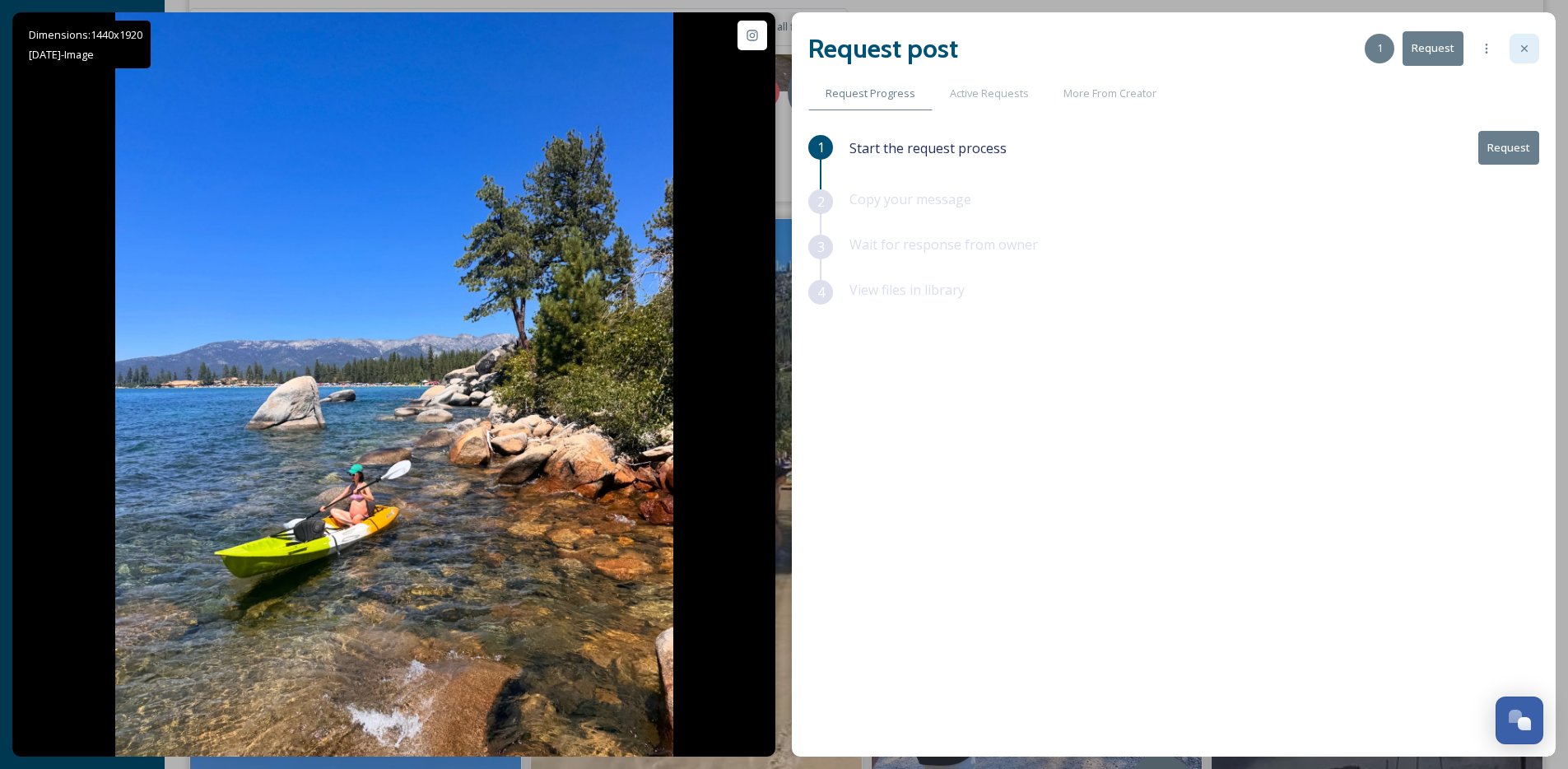
click at [1518, 43] on icon at bounding box center [1524, 48] width 13 height 13
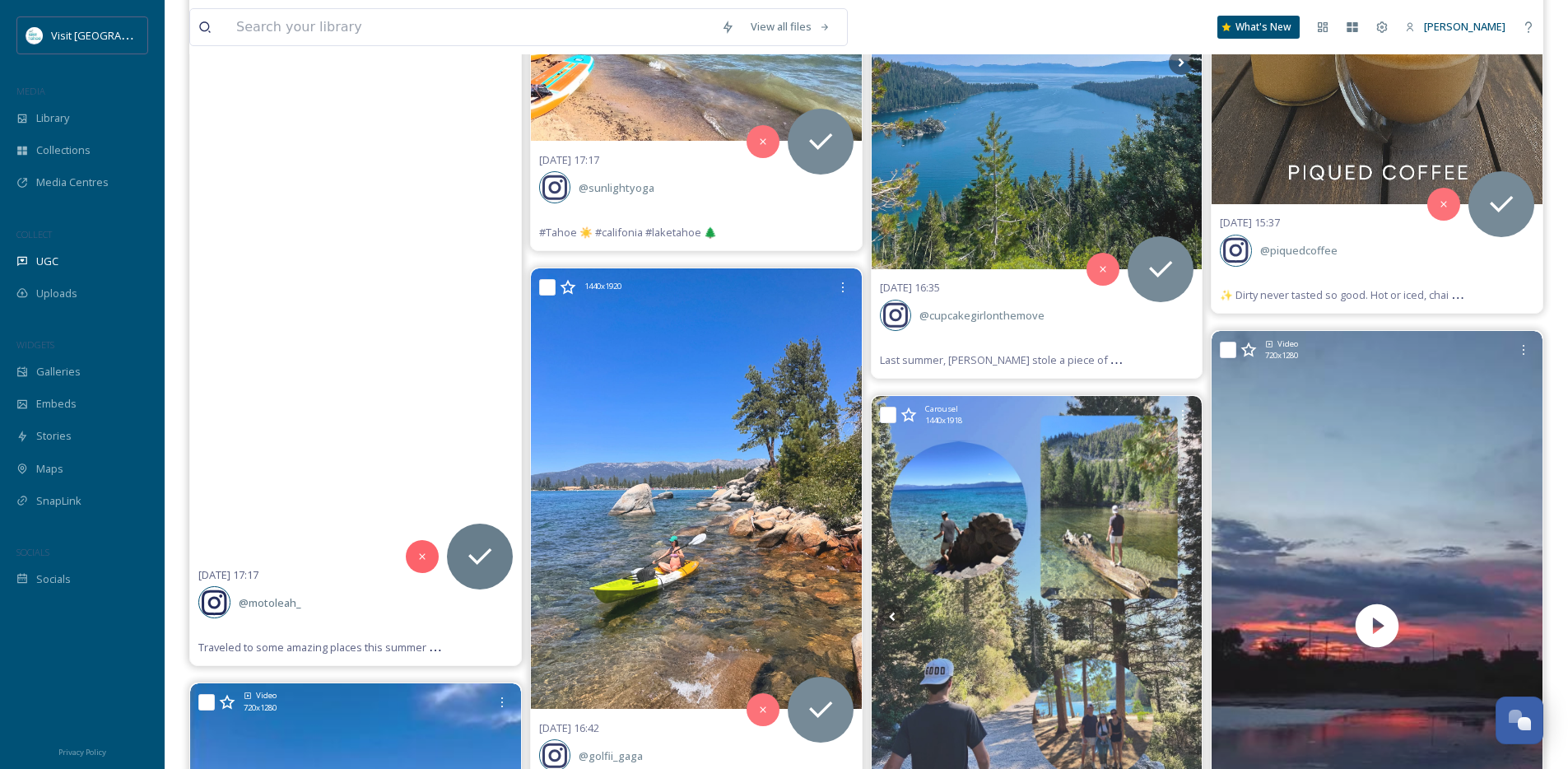
scroll to position [19707, 0]
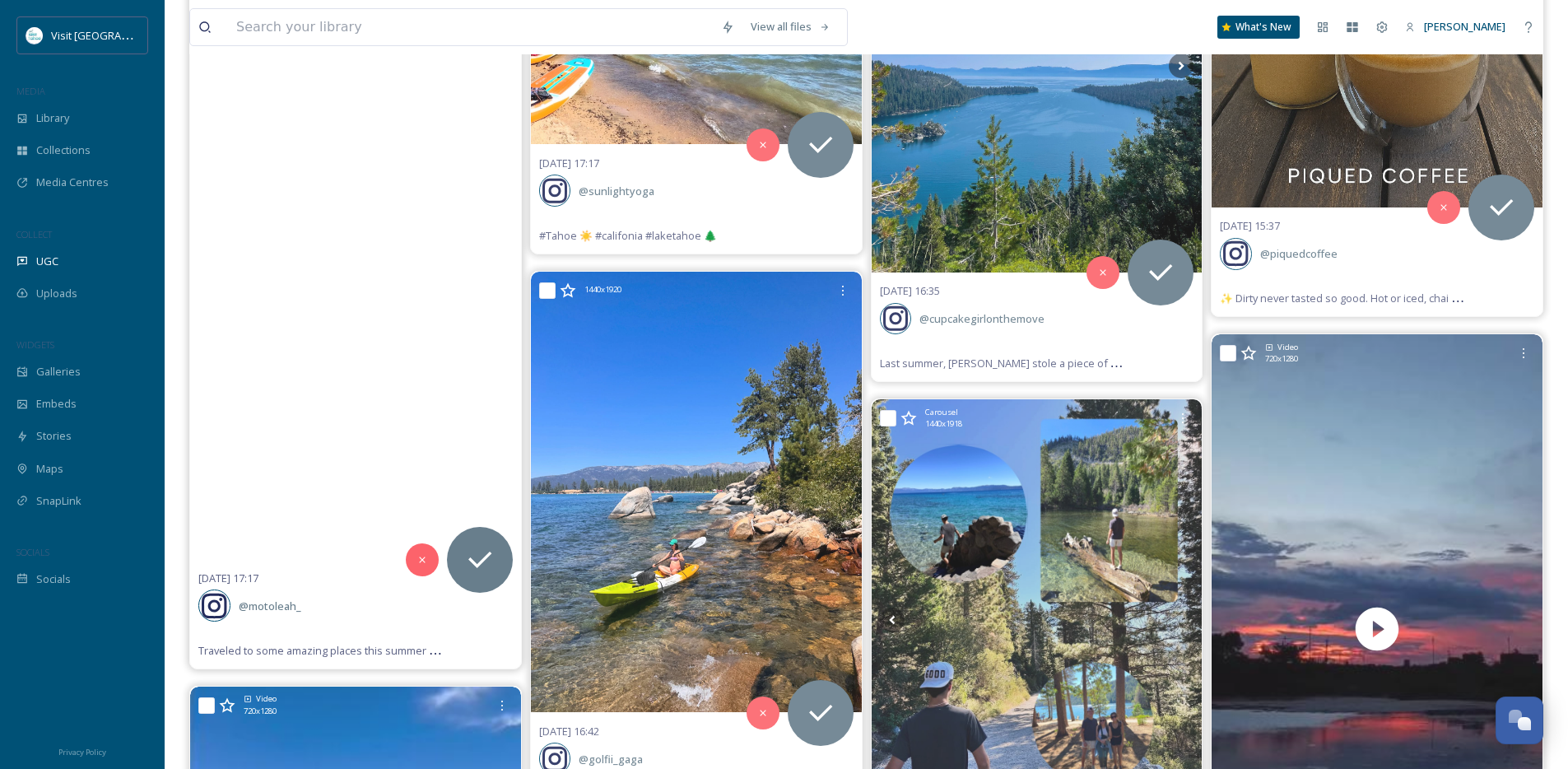
click at [379, 471] on video "Traveled to some amazing places this summer but always happy to be back home at…" at bounding box center [355, 265] width 331 height 589
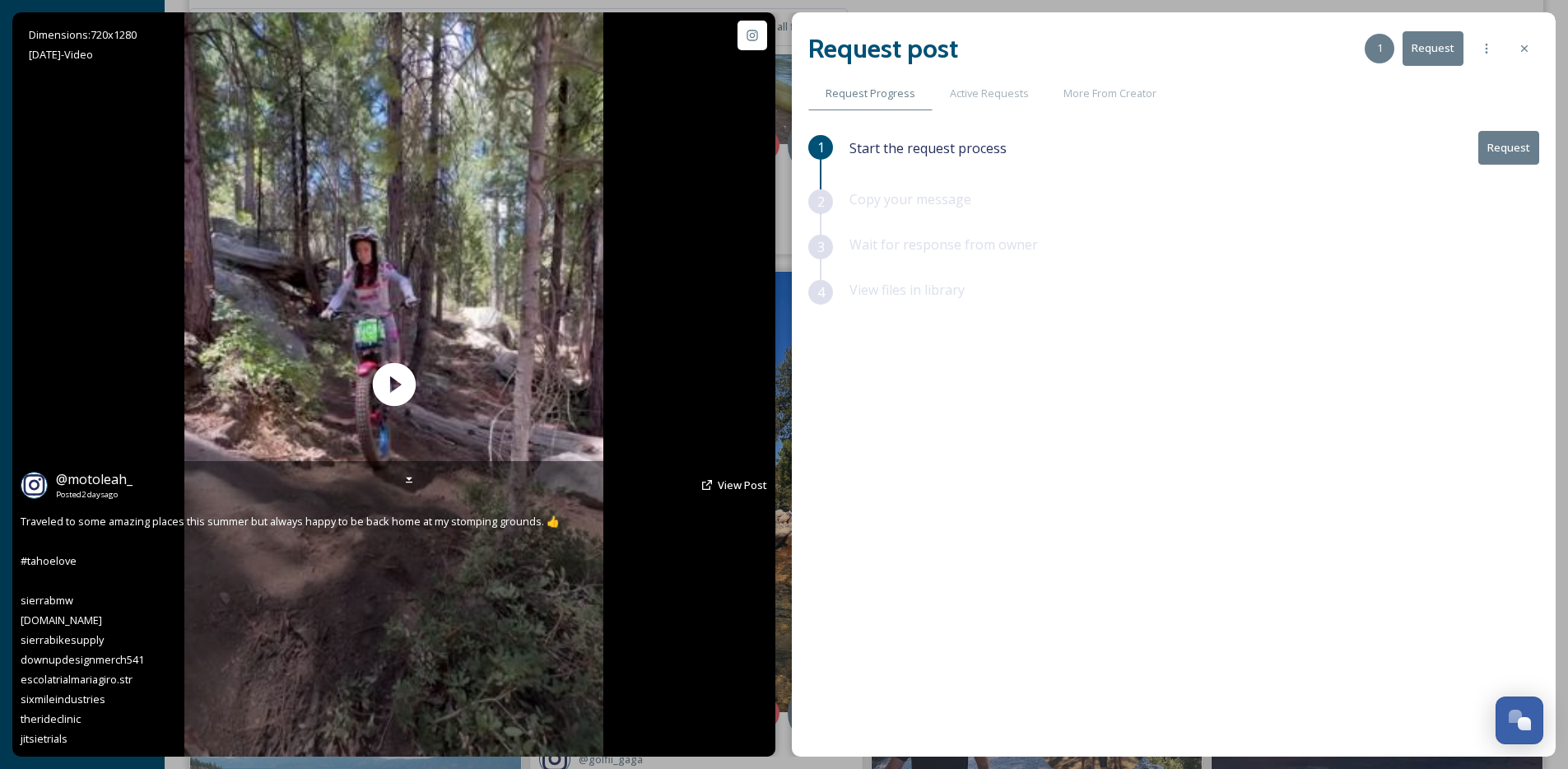
scroll to position [18992, 0]
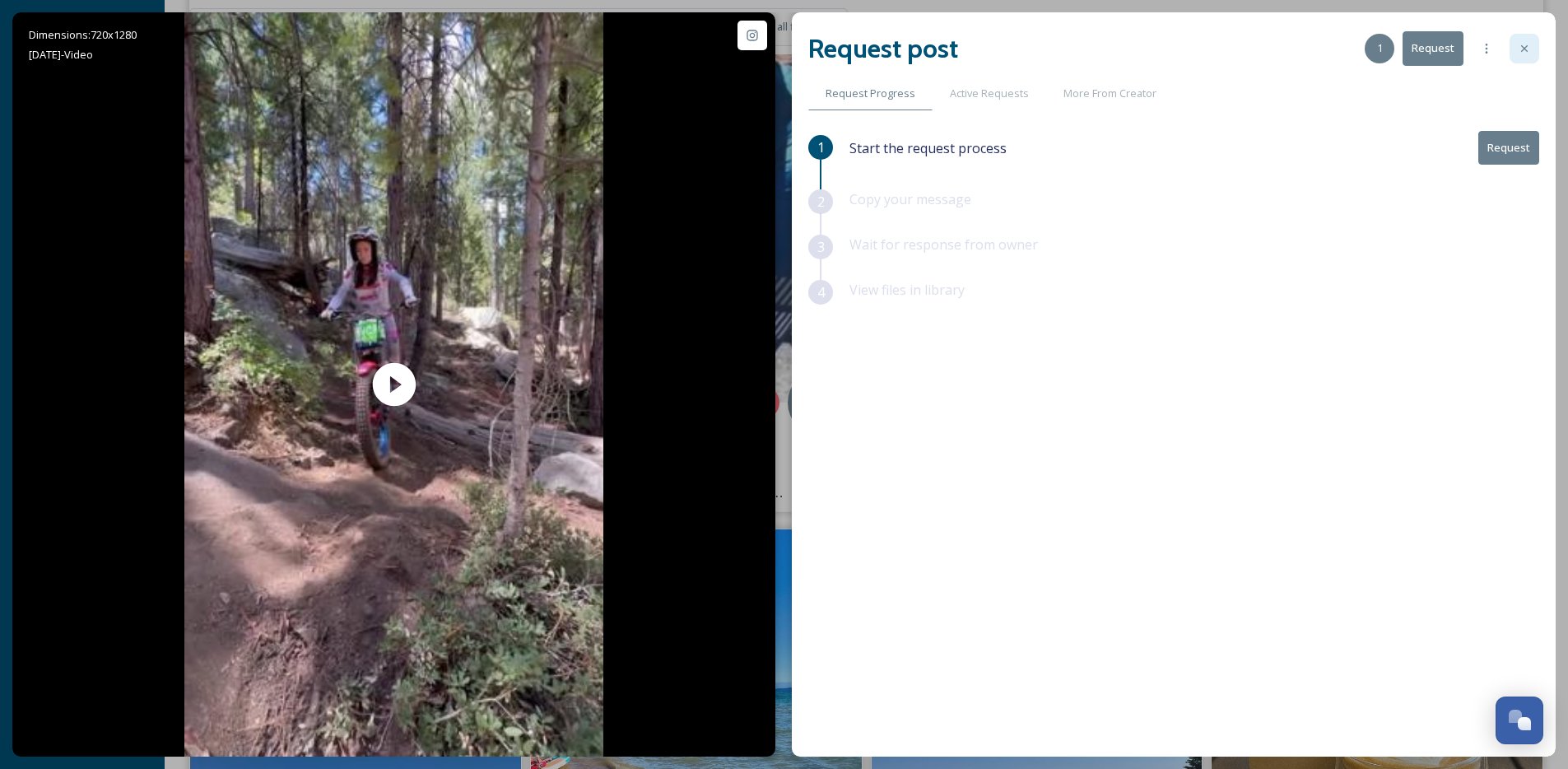
click at [1521, 52] on icon at bounding box center [1524, 48] width 13 height 13
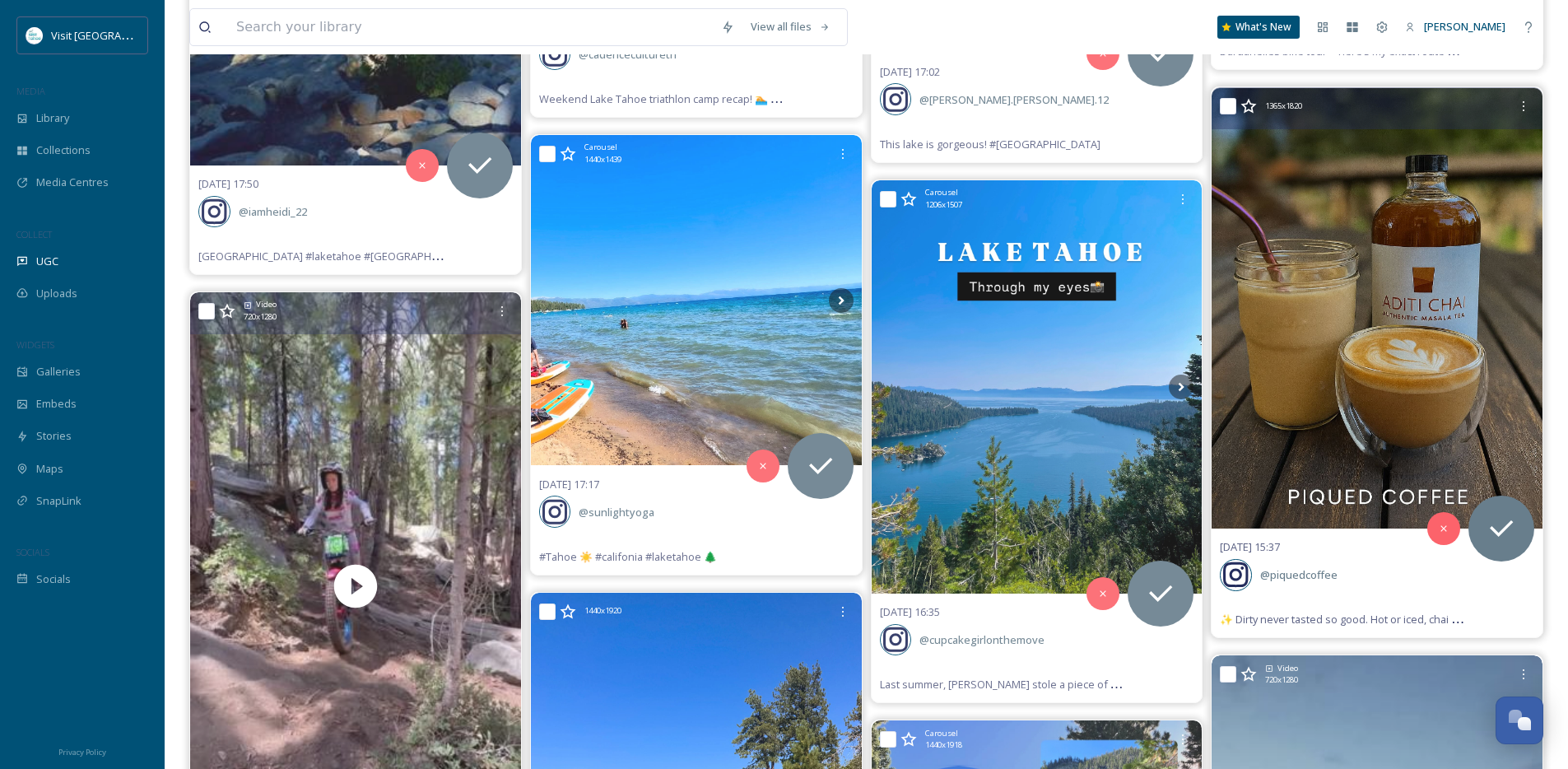
scroll to position [19237, 0]
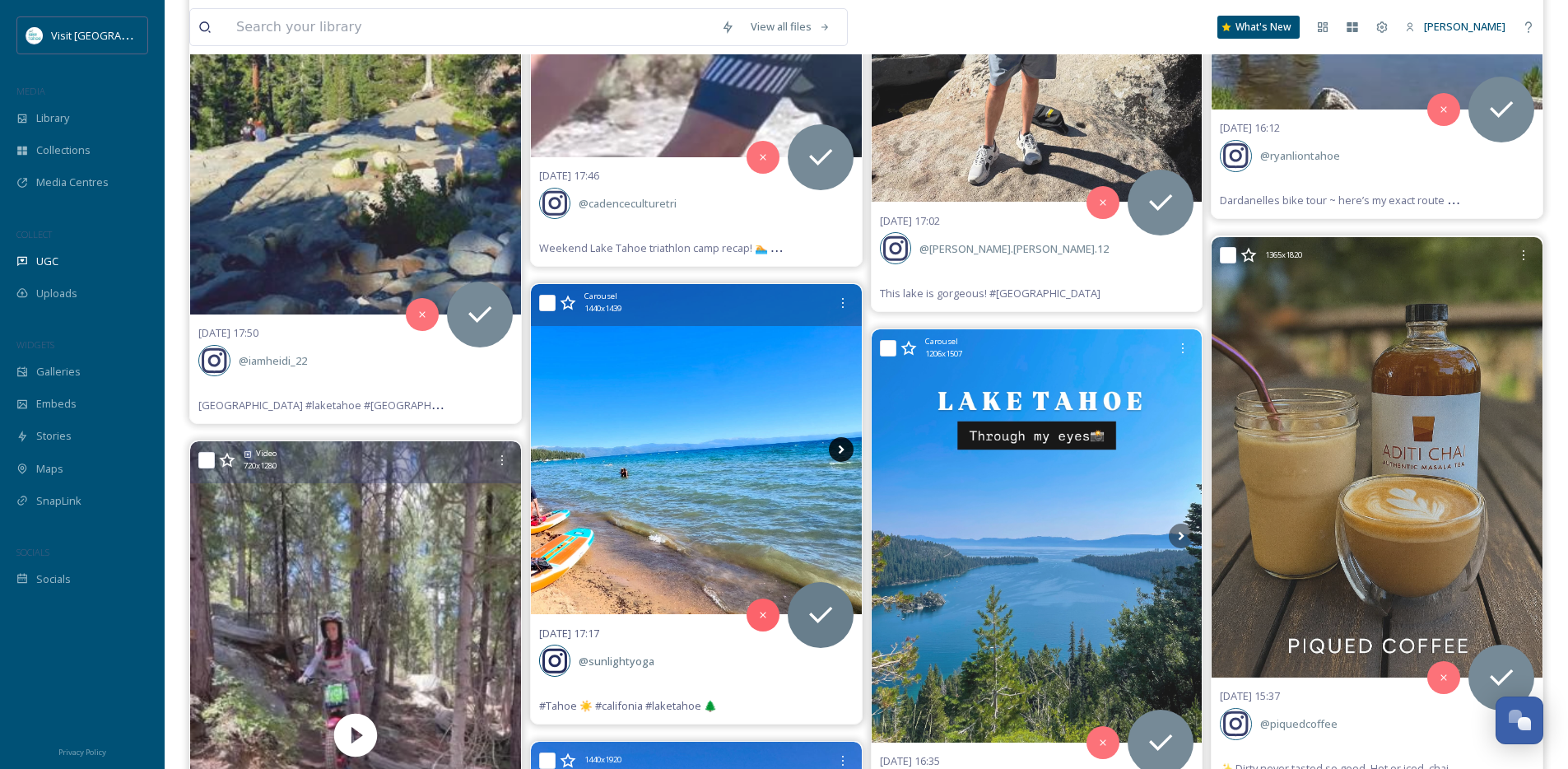
click at [839, 444] on icon at bounding box center [841, 449] width 25 height 25
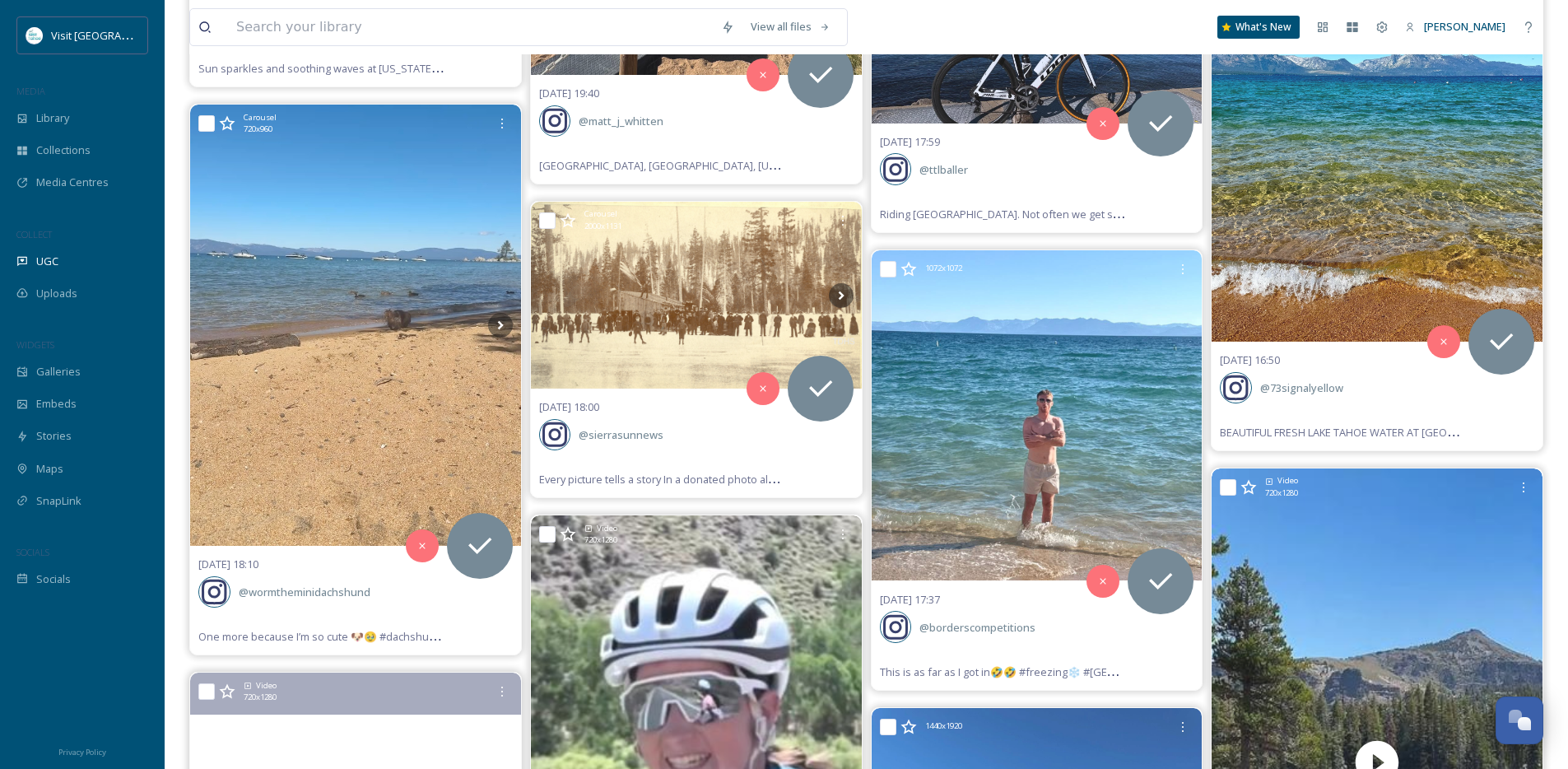
scroll to position [18285, 0]
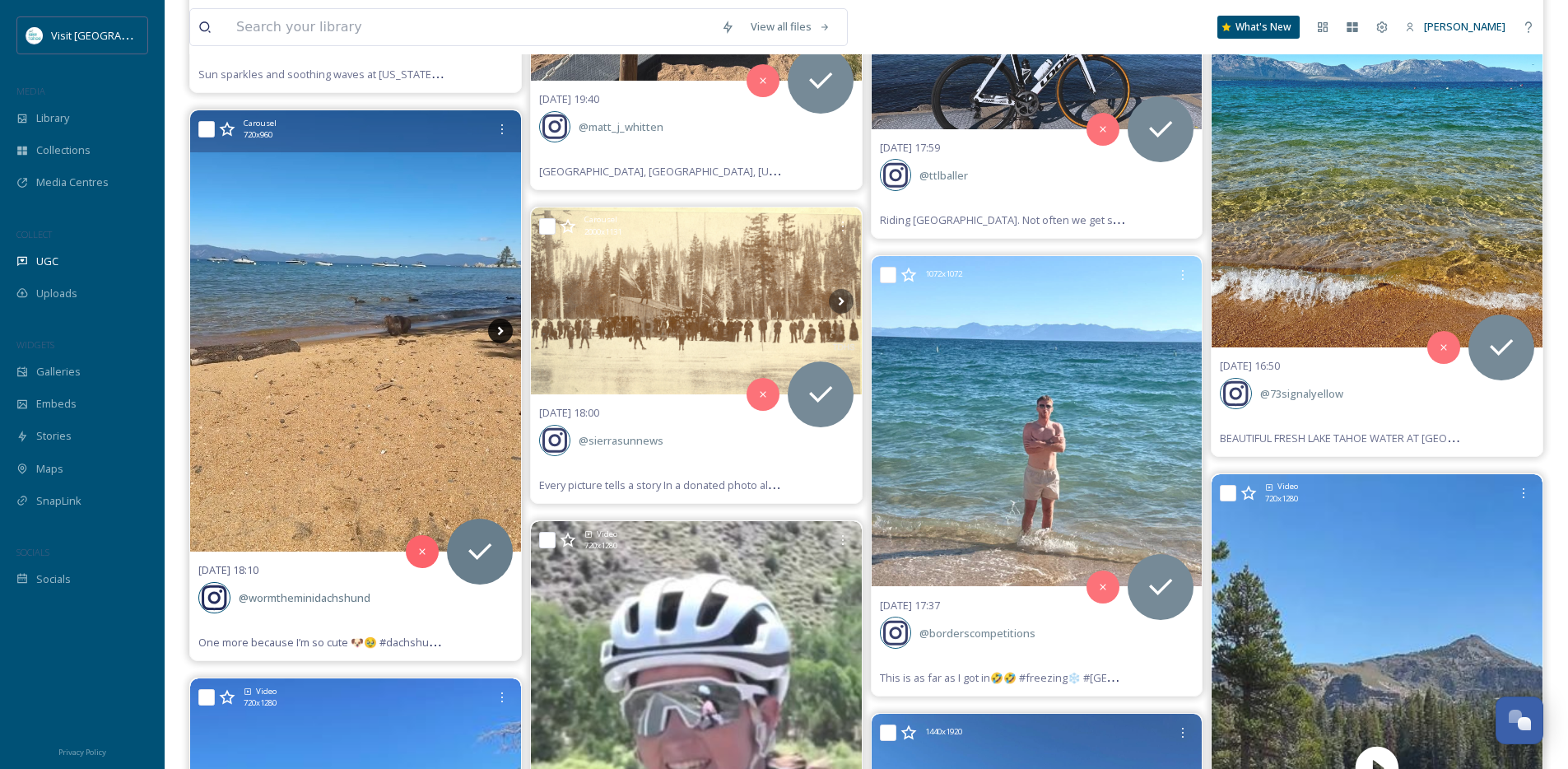
click at [500, 320] on icon at bounding box center [500, 331] width 25 height 25
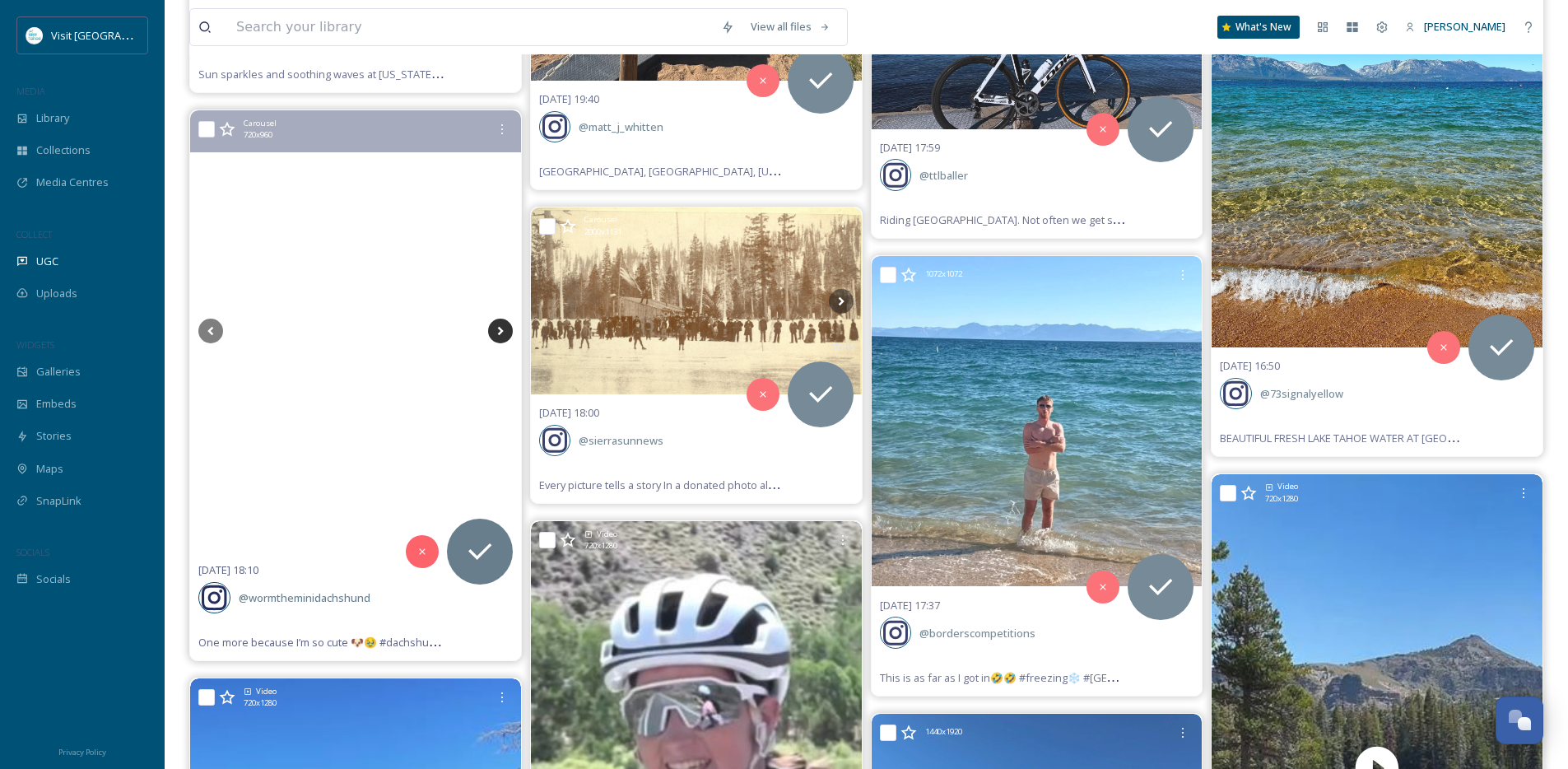
click at [501, 335] on icon at bounding box center [500, 331] width 25 height 25
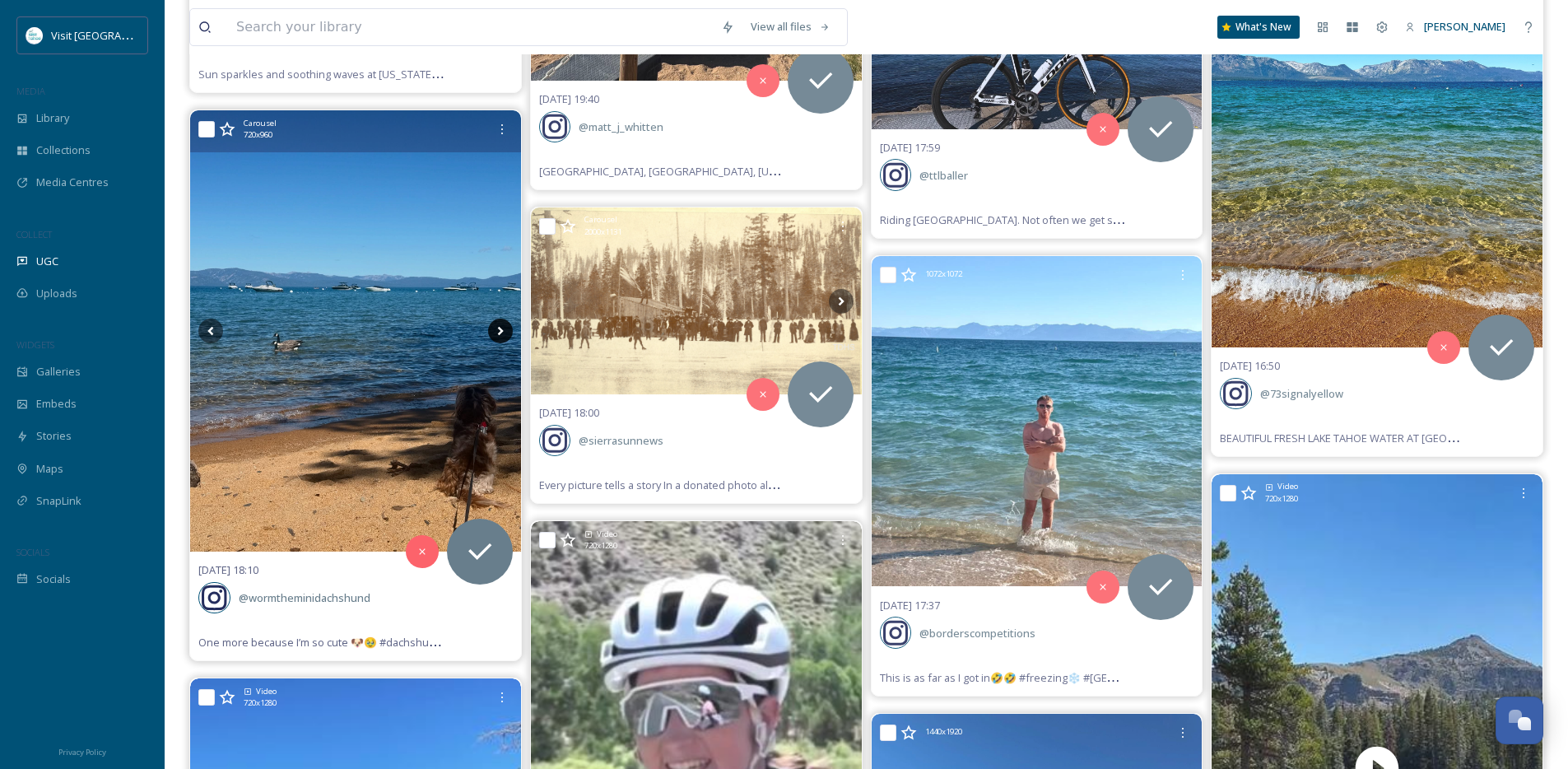
click at [501, 335] on icon at bounding box center [500, 331] width 25 height 25
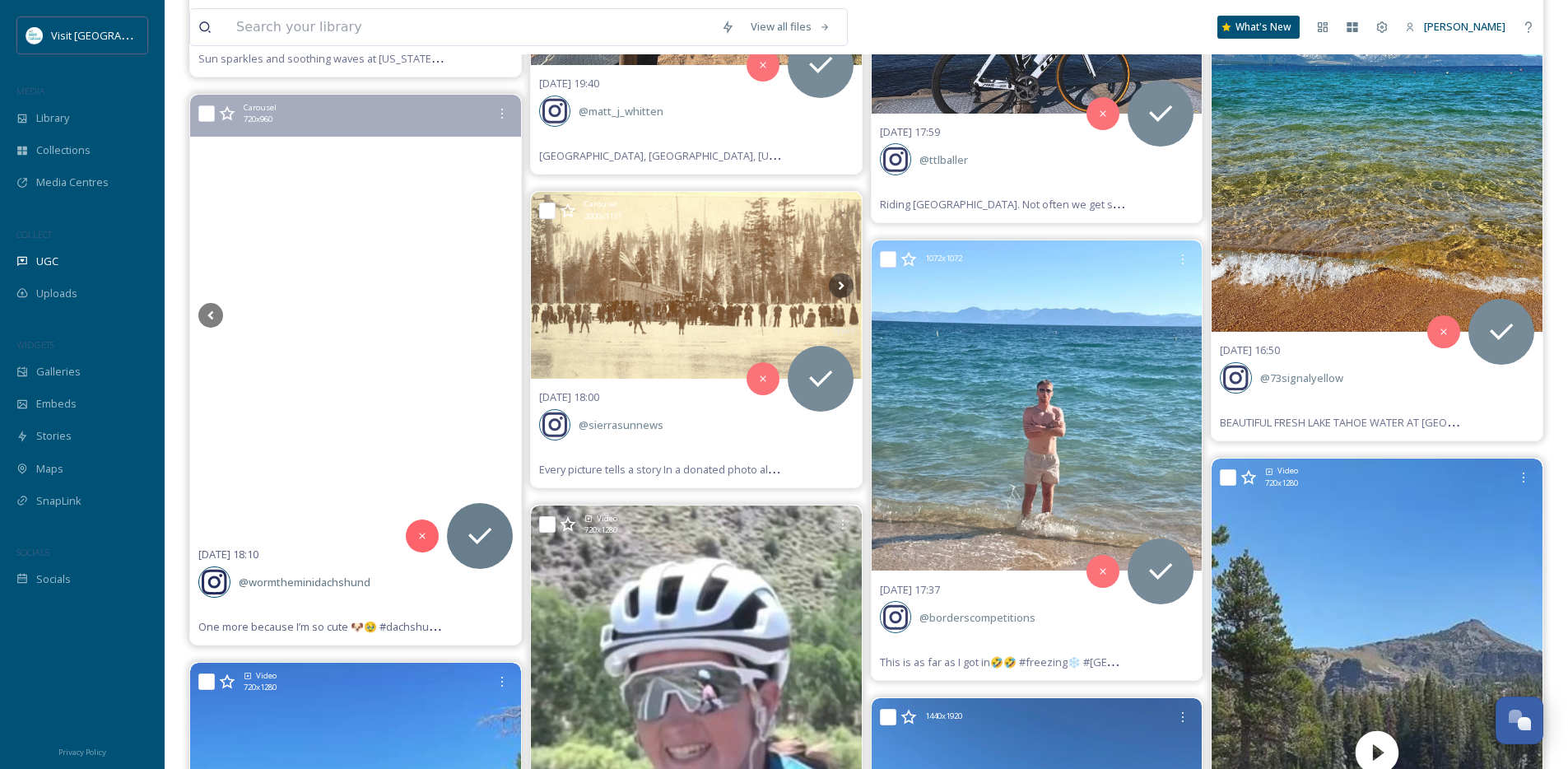
scroll to position [18300, 0]
click at [216, 314] on icon at bounding box center [210, 316] width 25 height 25
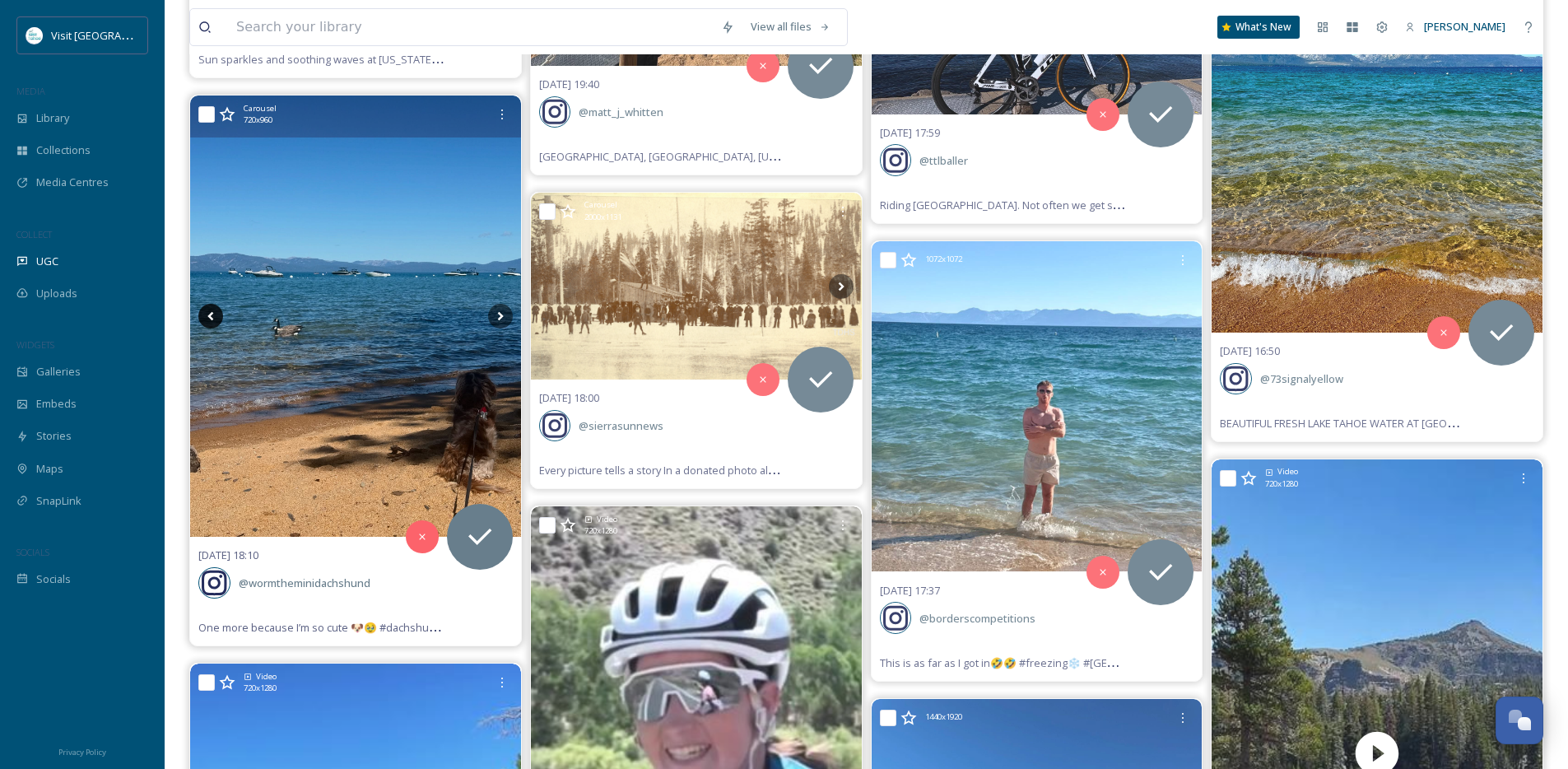
click at [216, 313] on icon at bounding box center [210, 316] width 25 height 25
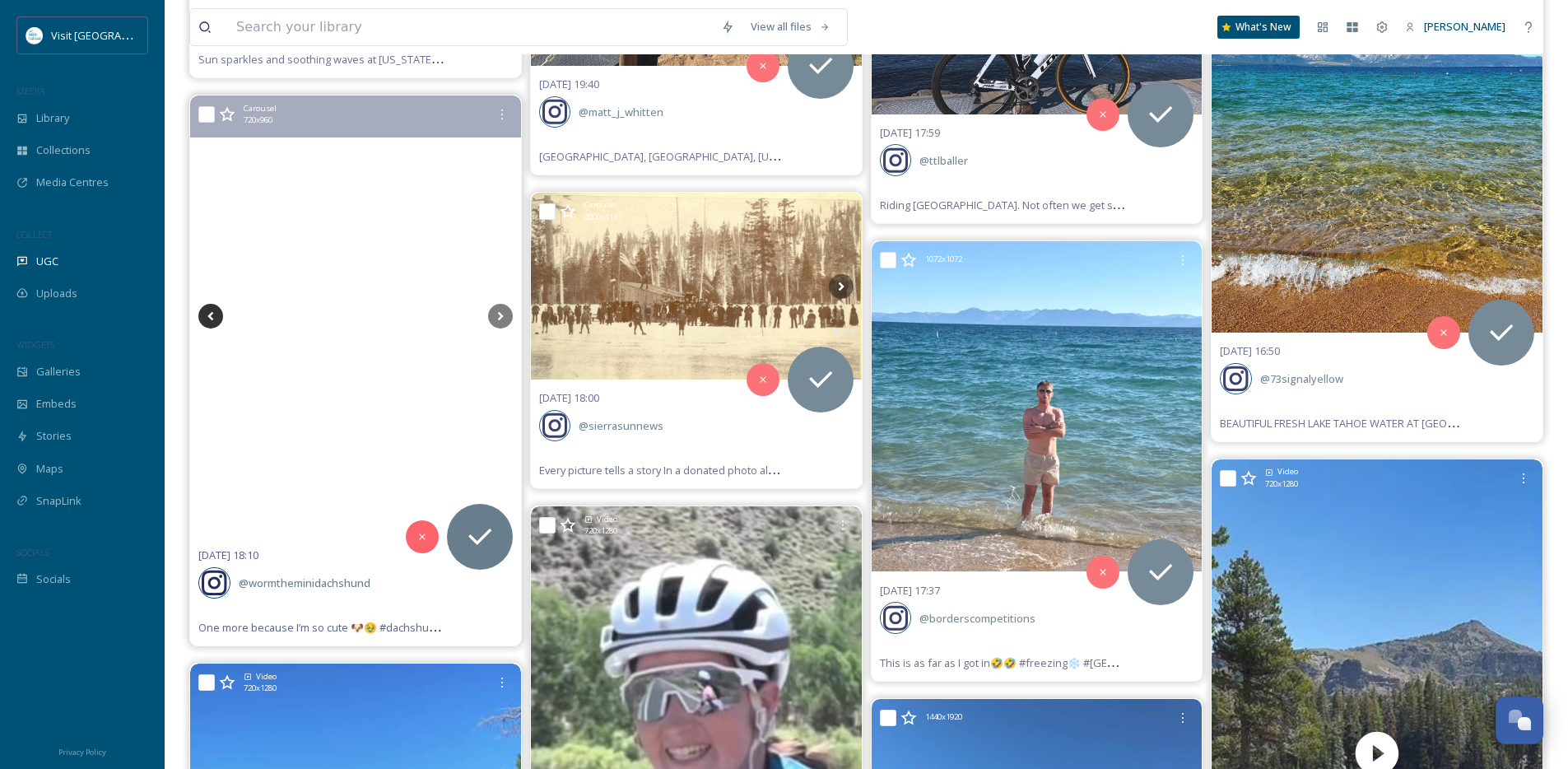
click at [216, 313] on icon at bounding box center [210, 316] width 25 height 25
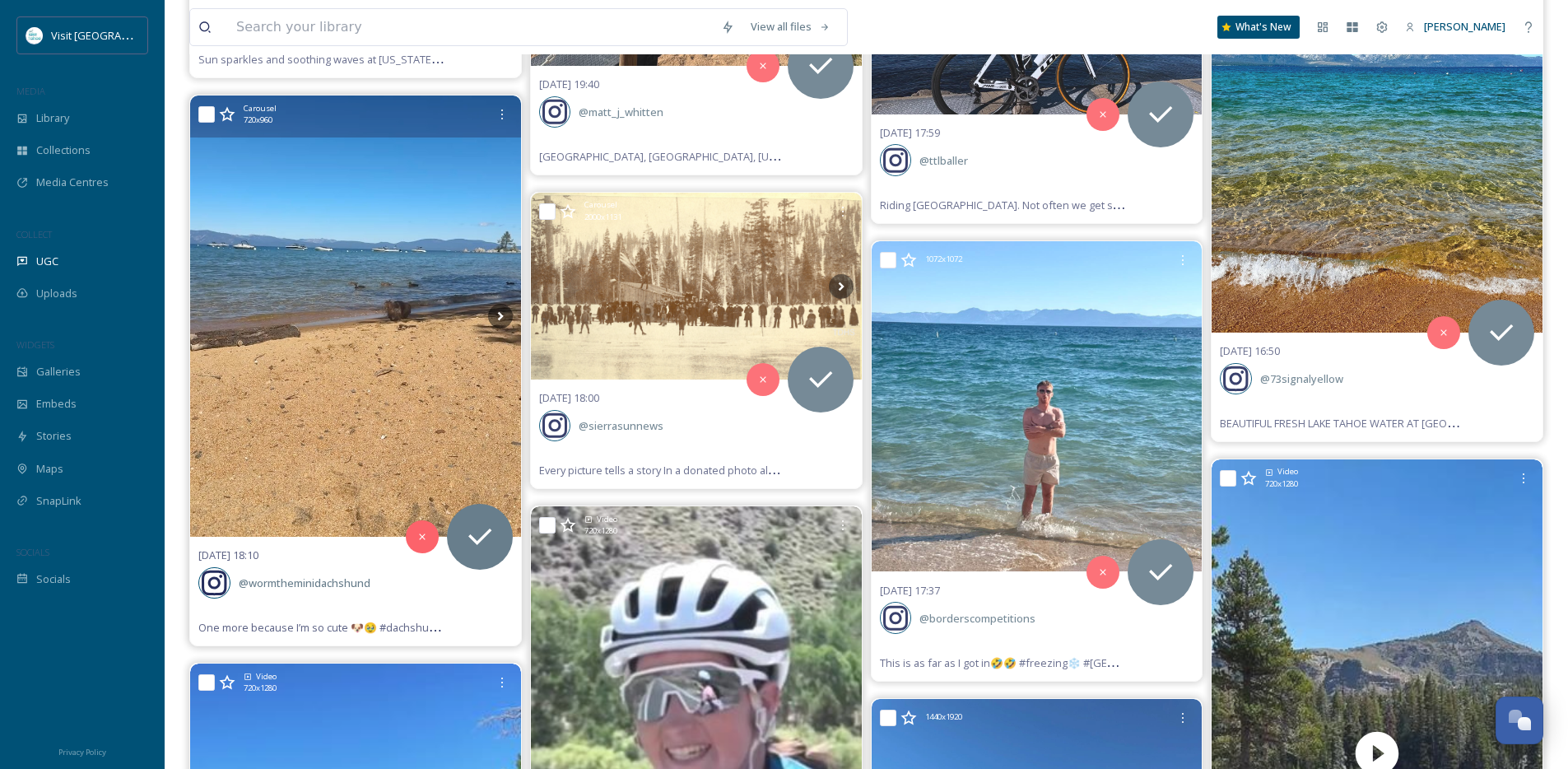
click at [216, 313] on icon at bounding box center [210, 316] width 25 height 25
click at [505, 308] on icon at bounding box center [500, 316] width 25 height 25
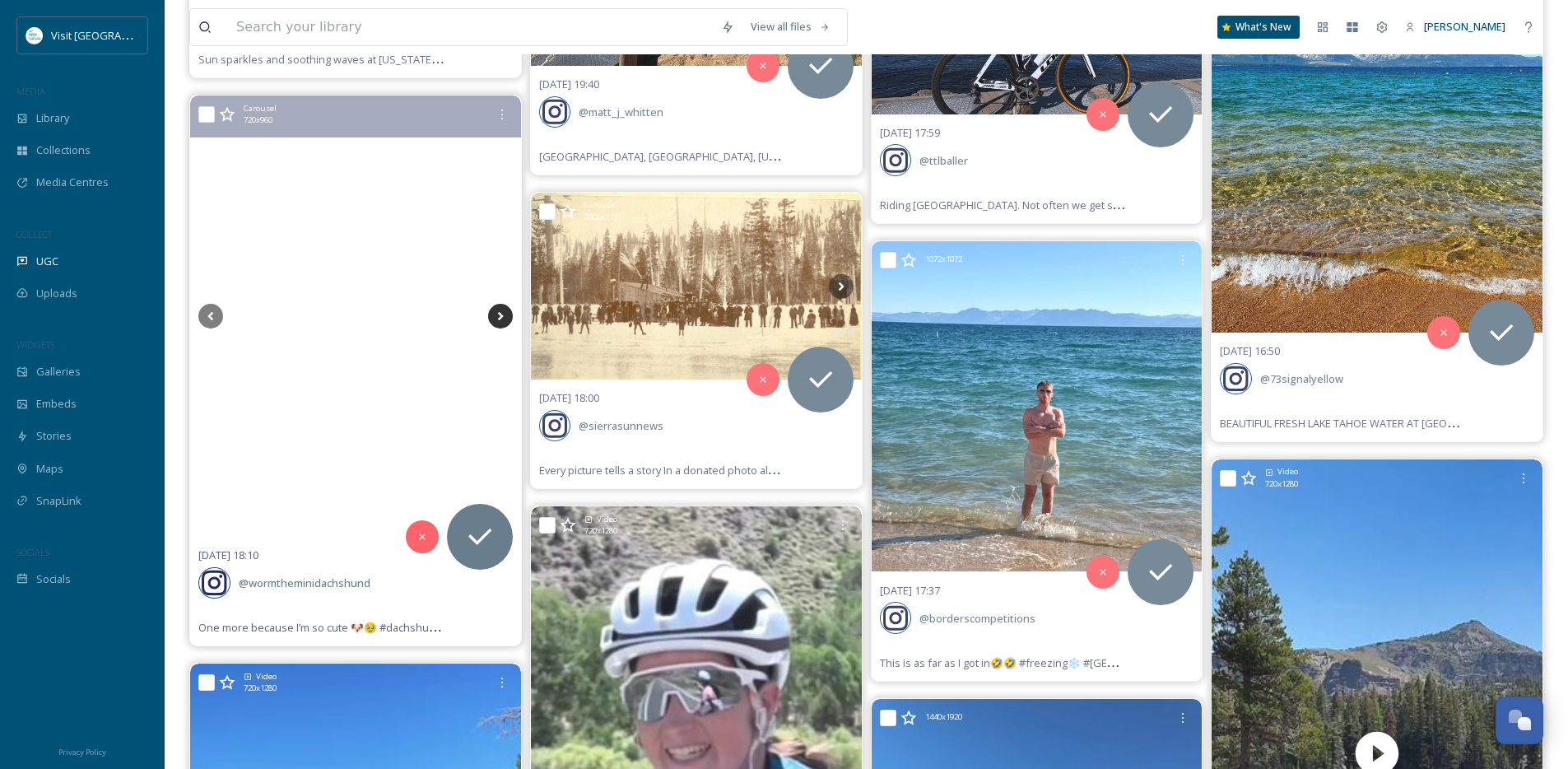
click at [505, 308] on icon at bounding box center [500, 316] width 25 height 25
click at [501, 312] on icon at bounding box center [500, 316] width 25 height 25
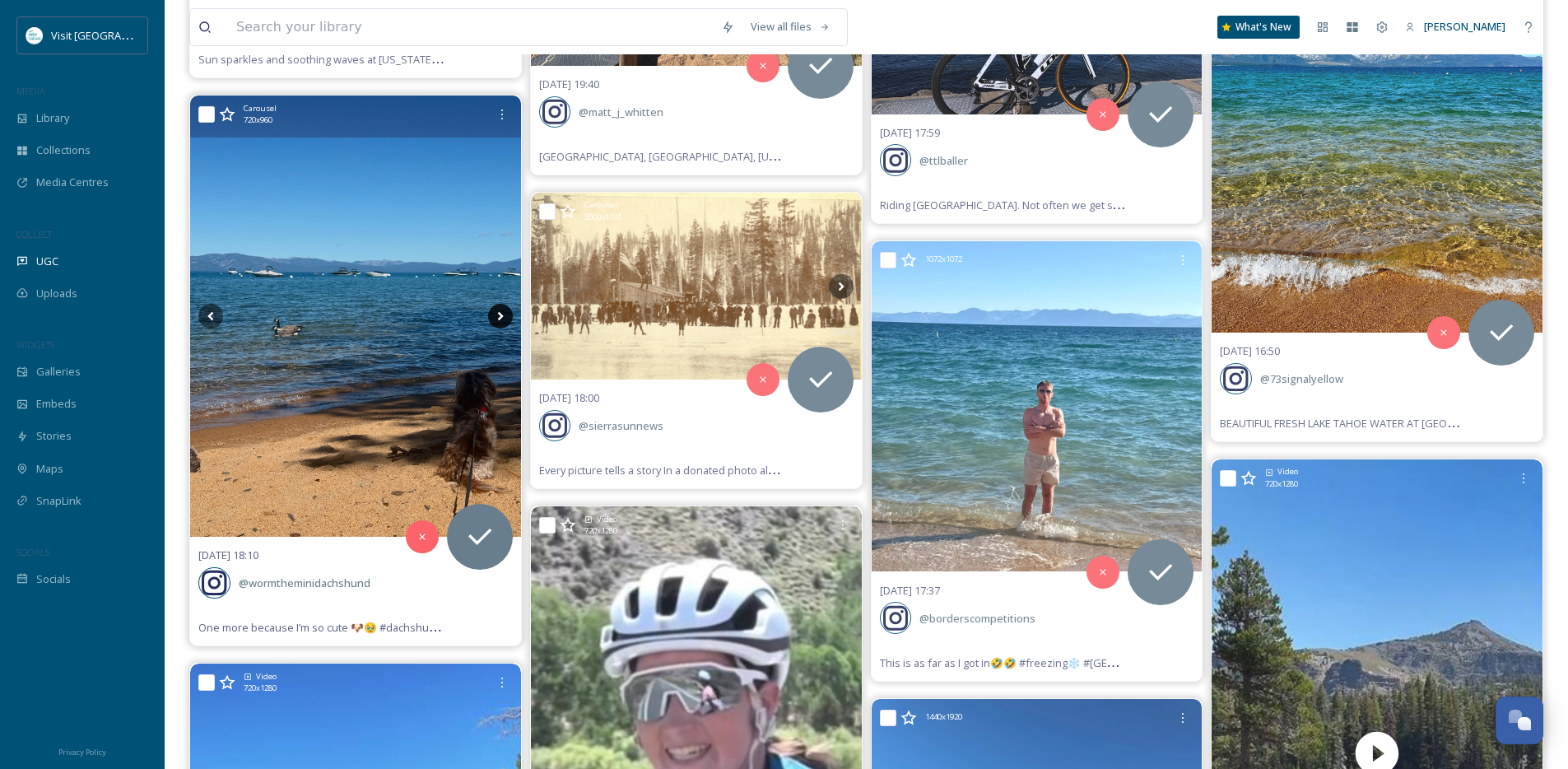
click at [501, 312] on icon at bounding box center [500, 316] width 25 height 25
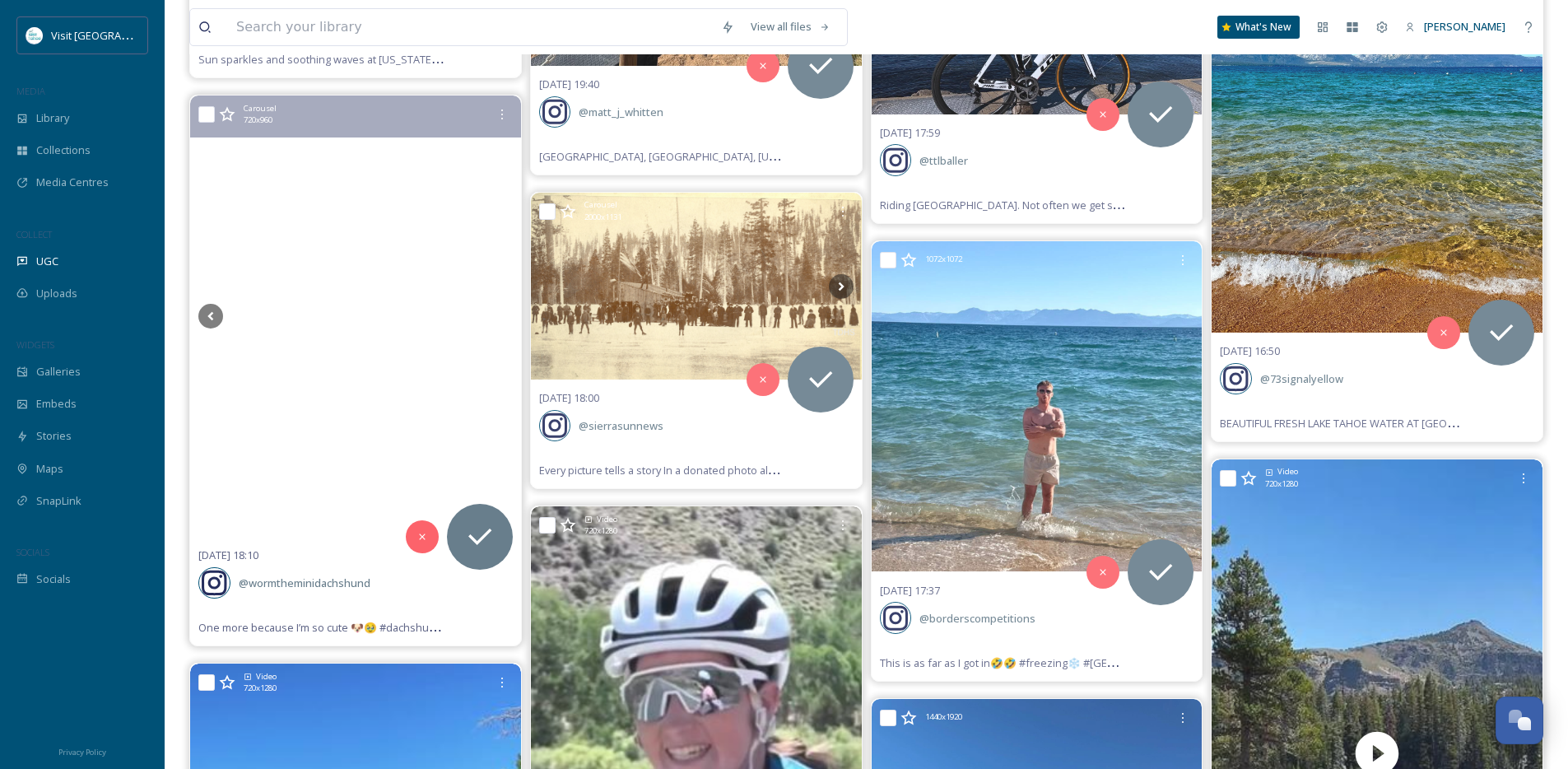
click at [501, 312] on icon at bounding box center [500, 316] width 25 height 25
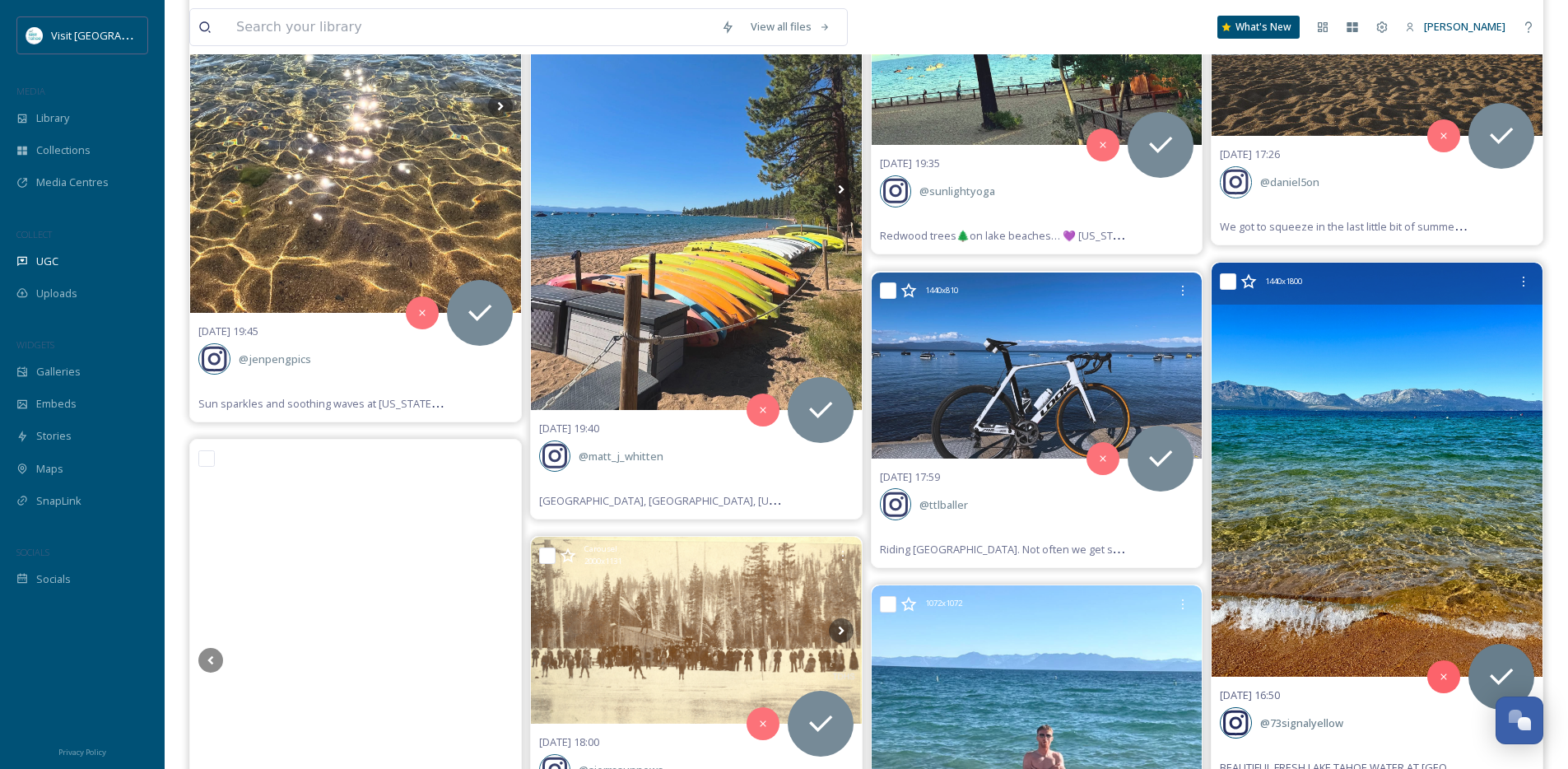
scroll to position [17961, 0]
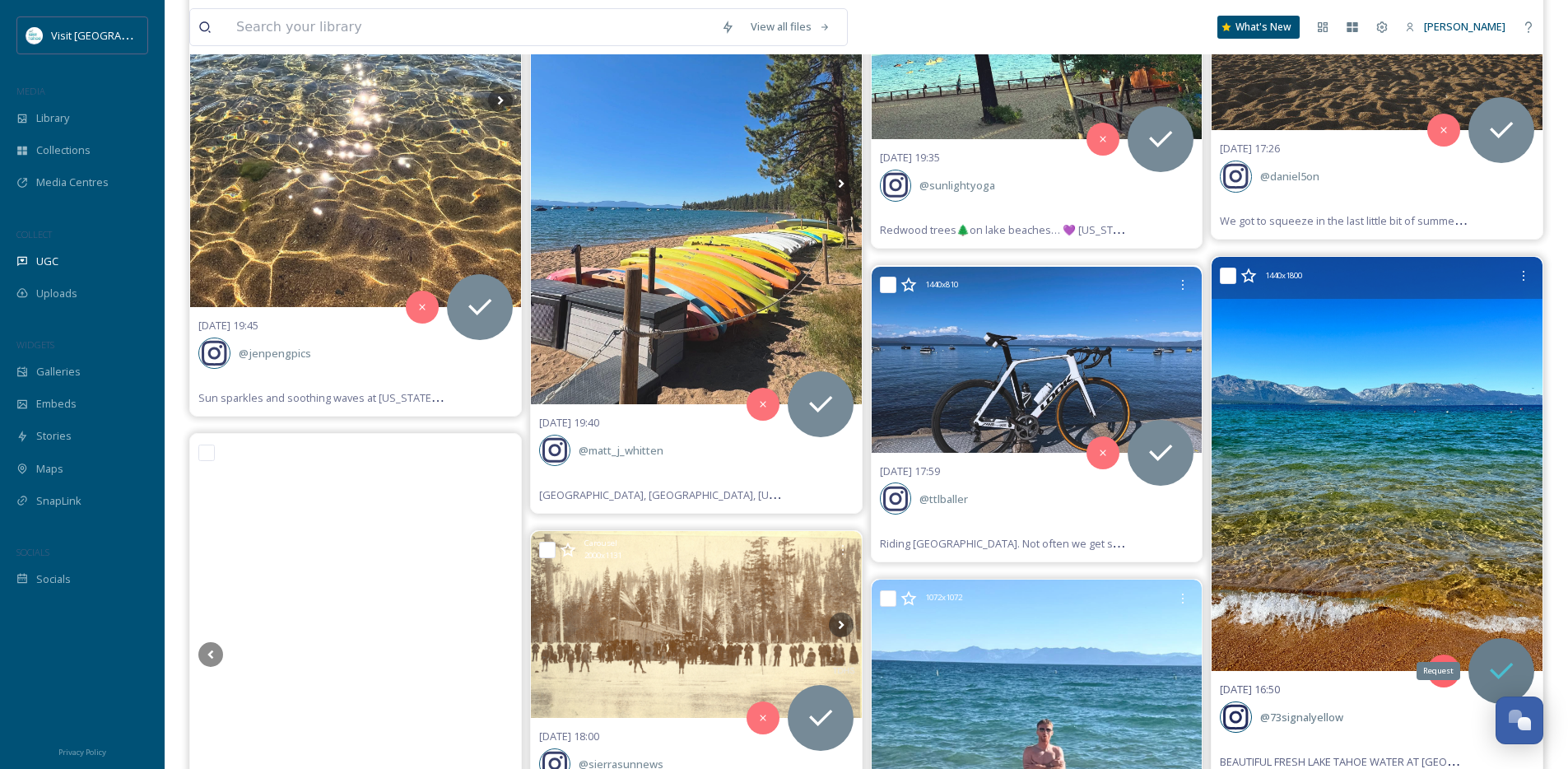
click at [1491, 658] on icon at bounding box center [1501, 671] width 33 height 33
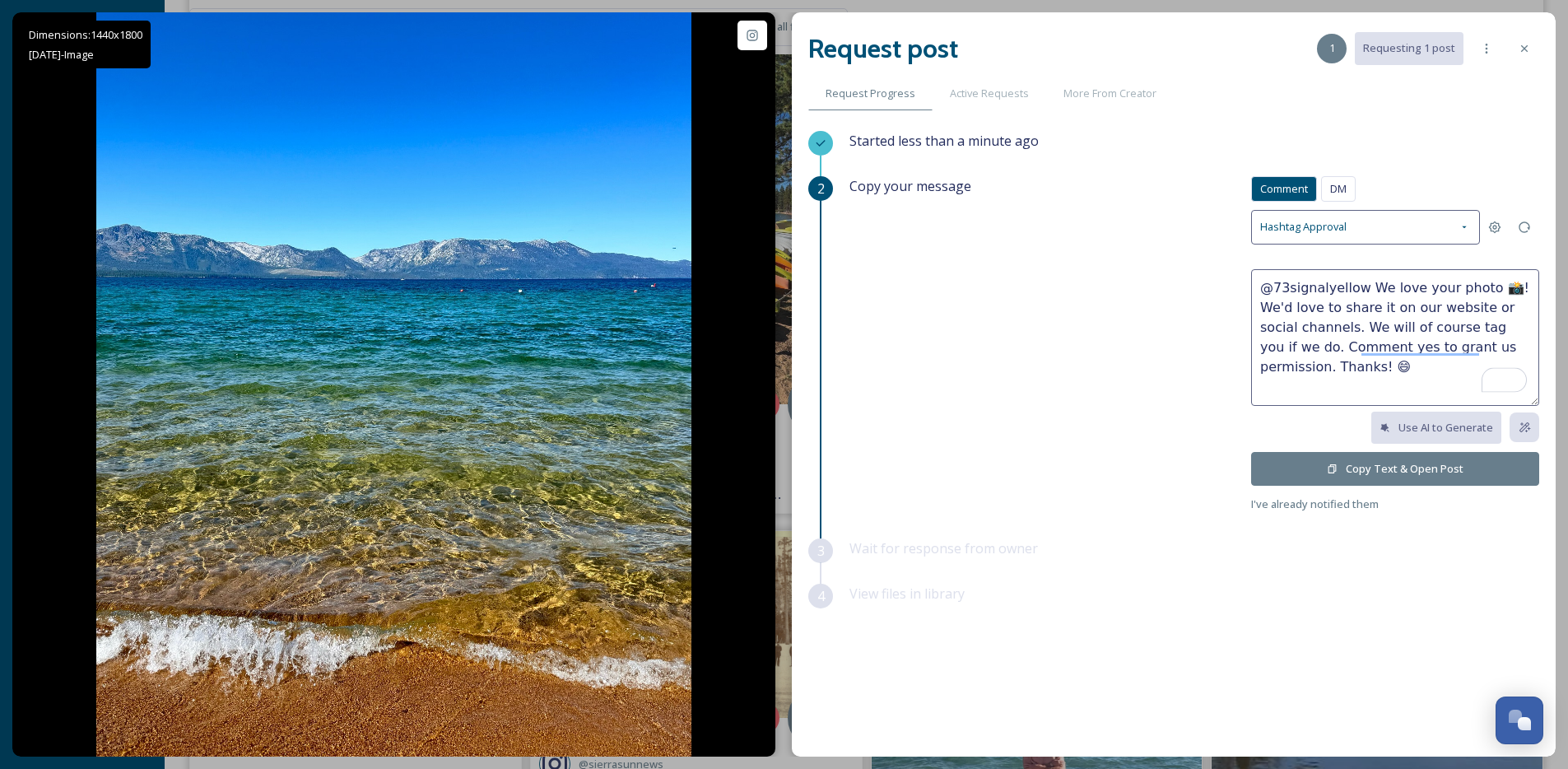
drag, startPoint x: 1455, startPoint y: 294, endPoint x: 1370, endPoint y: 293, distance: 85.0
click at [1370, 293] on textarea "@73signalyellow We love your photo 📸! We'd love to share it on our website or s…" at bounding box center [1394, 337] width 288 height 137
type textarea "@73signalyellow So pretty! We'd love to share it on our website or social chann…"
click at [1331, 463] on icon at bounding box center [1332, 468] width 10 height 10
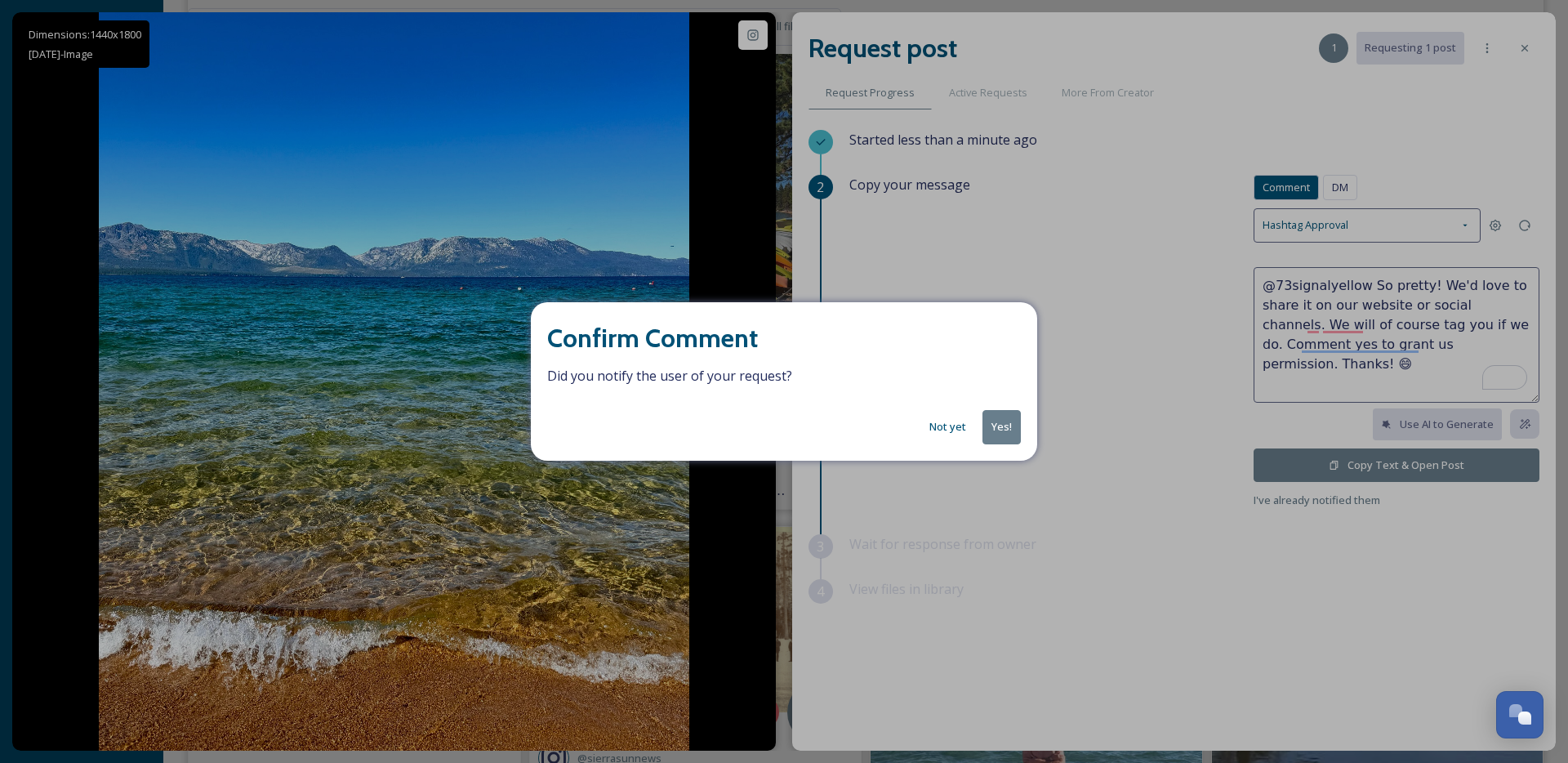
click at [1003, 418] on button "Yes!" at bounding box center [1001, 426] width 38 height 33
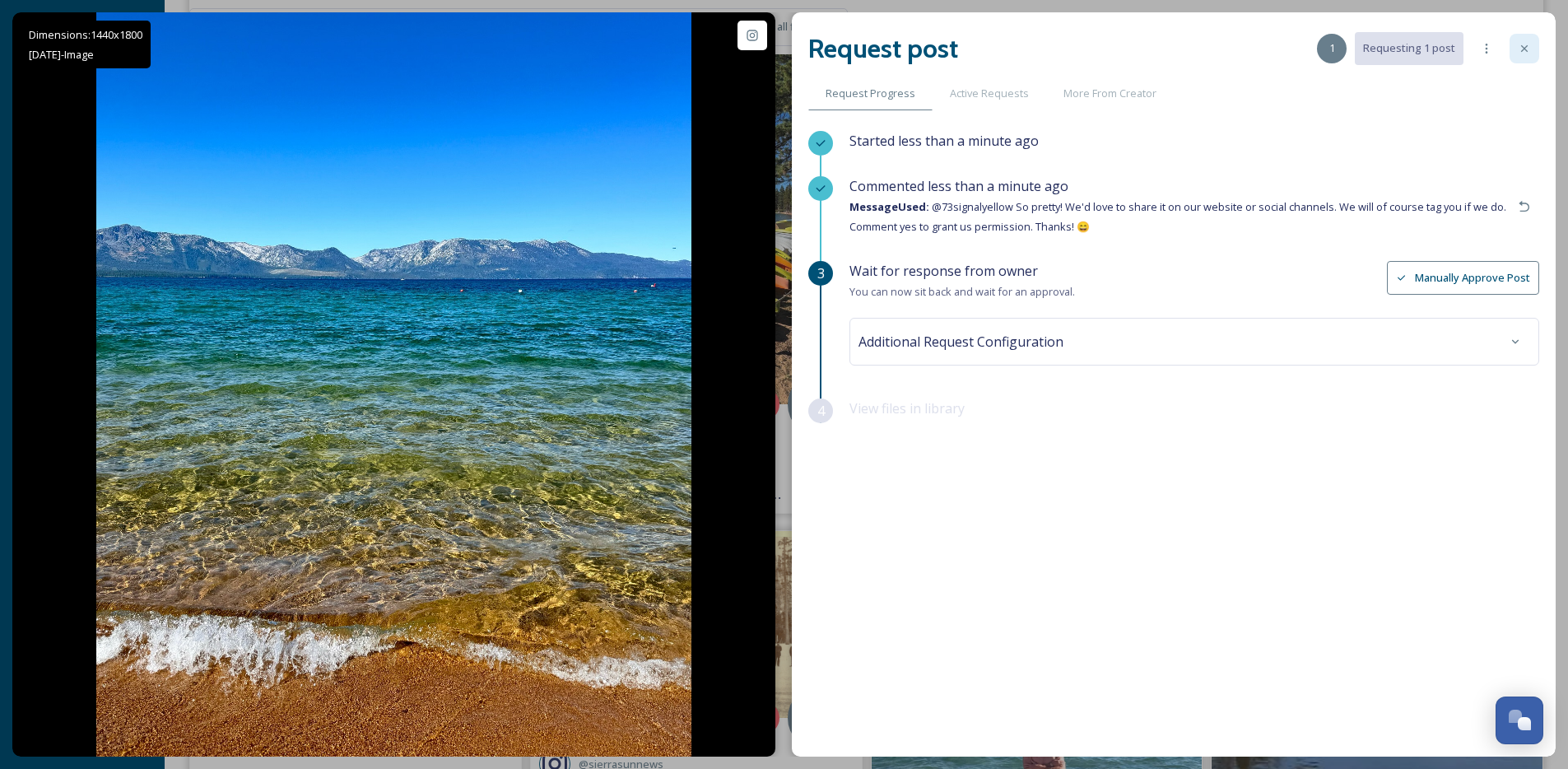
click at [1530, 49] on icon at bounding box center [1524, 48] width 13 height 13
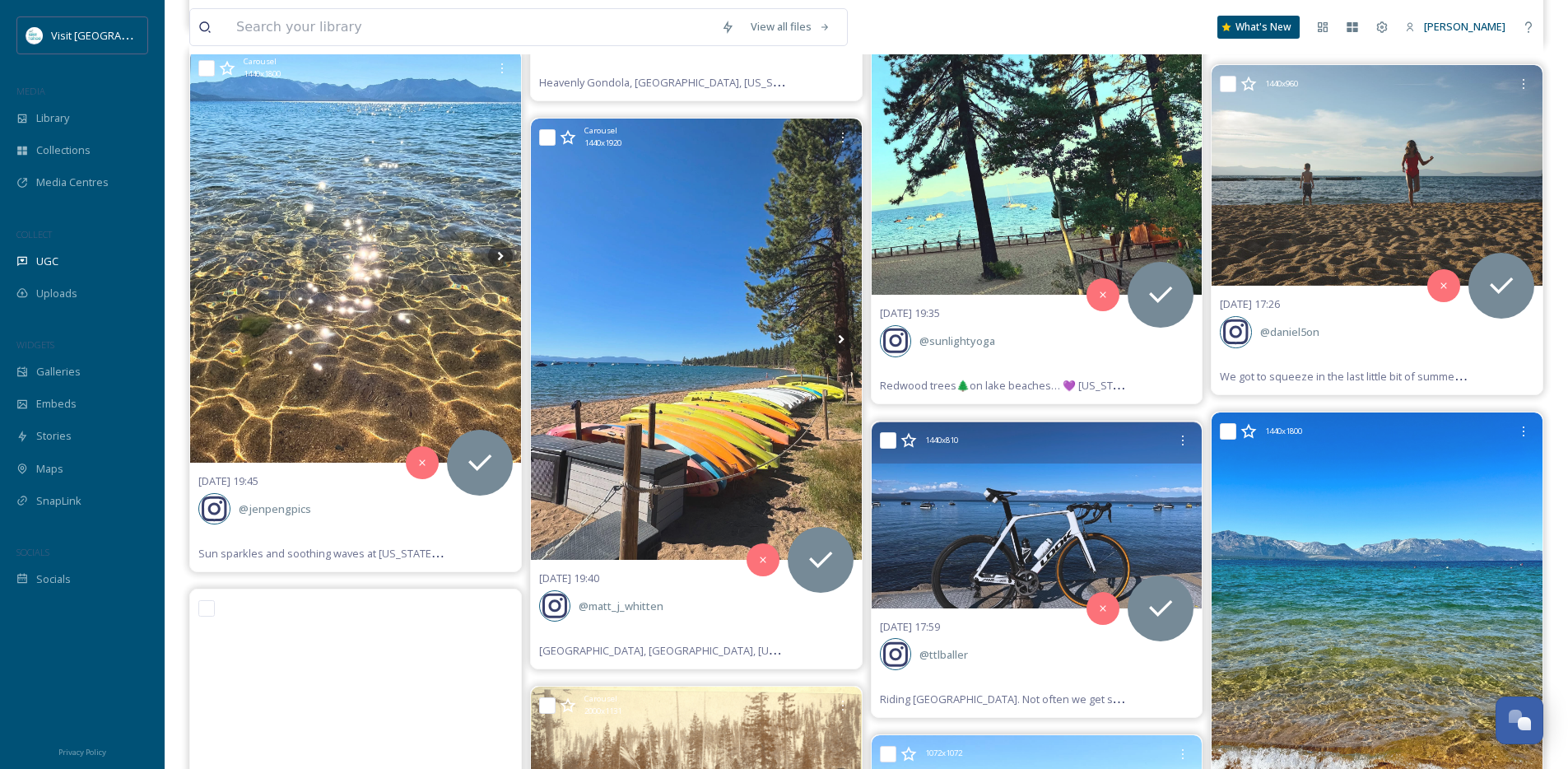
scroll to position [17805, 0]
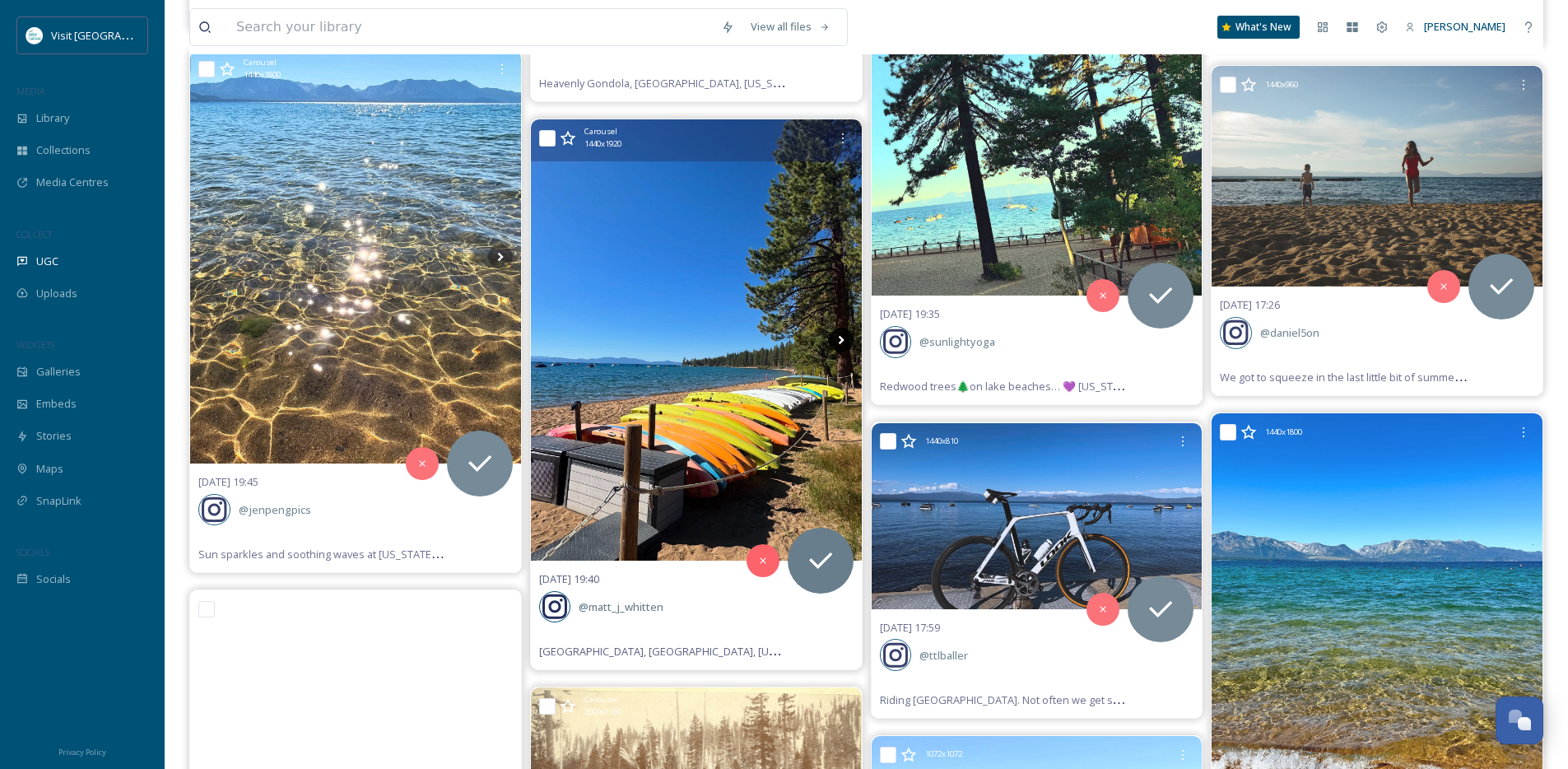
click at [843, 338] on icon at bounding box center [841, 339] width 25 height 25
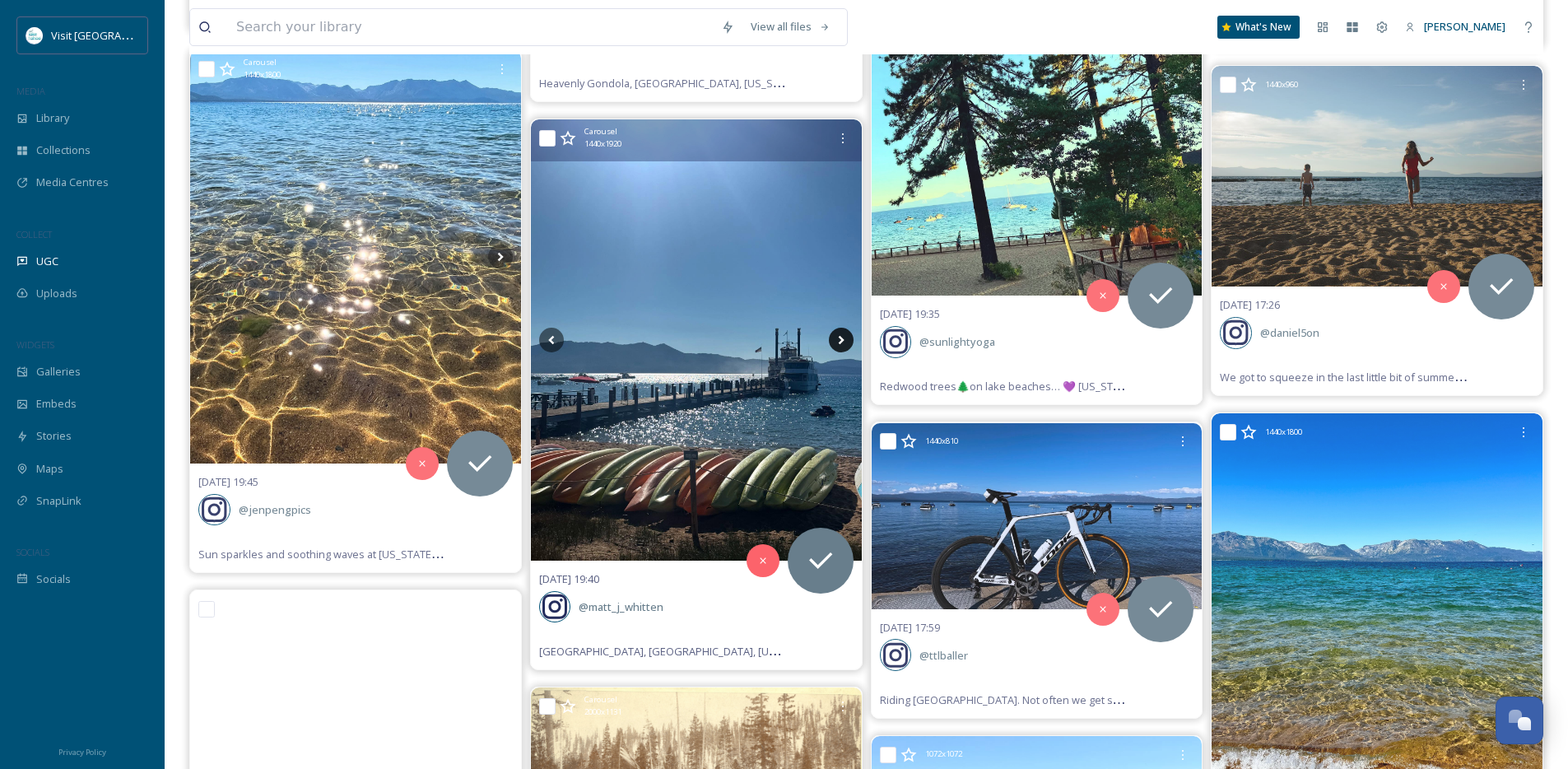
click at [843, 338] on icon at bounding box center [841, 339] width 25 height 25
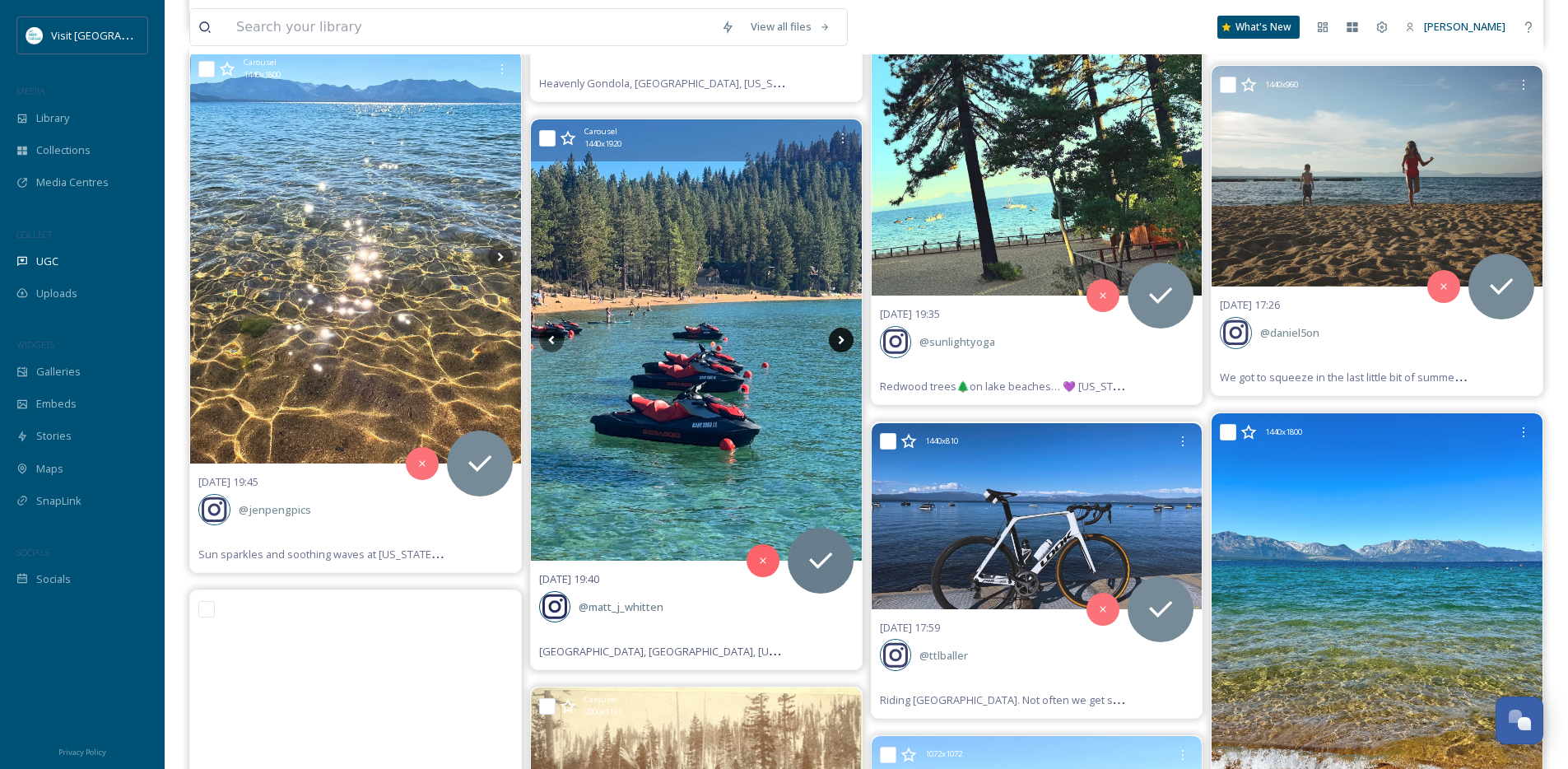
click at [843, 338] on icon at bounding box center [841, 339] width 25 height 25
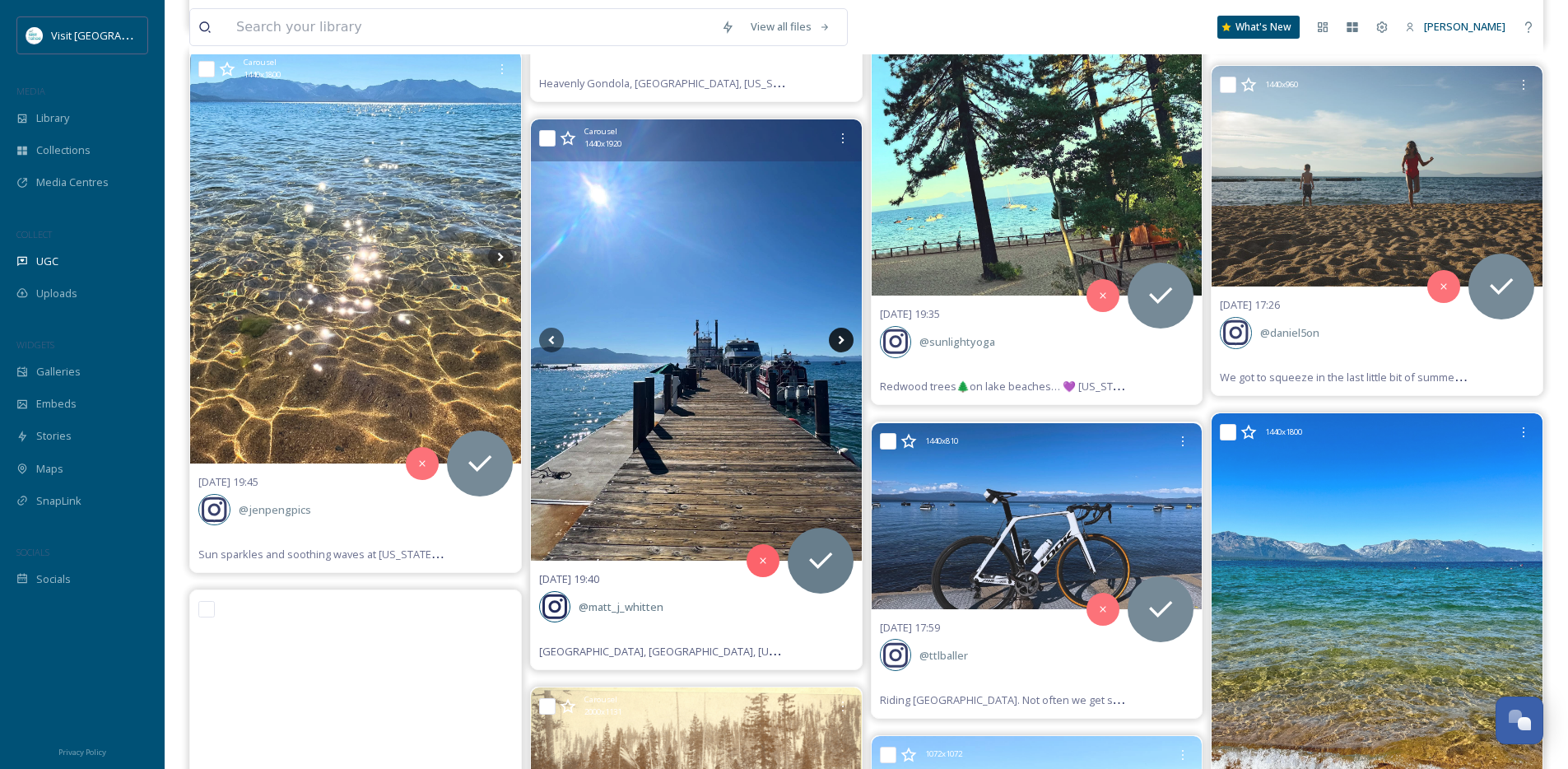
click at [843, 338] on icon at bounding box center [841, 339] width 25 height 25
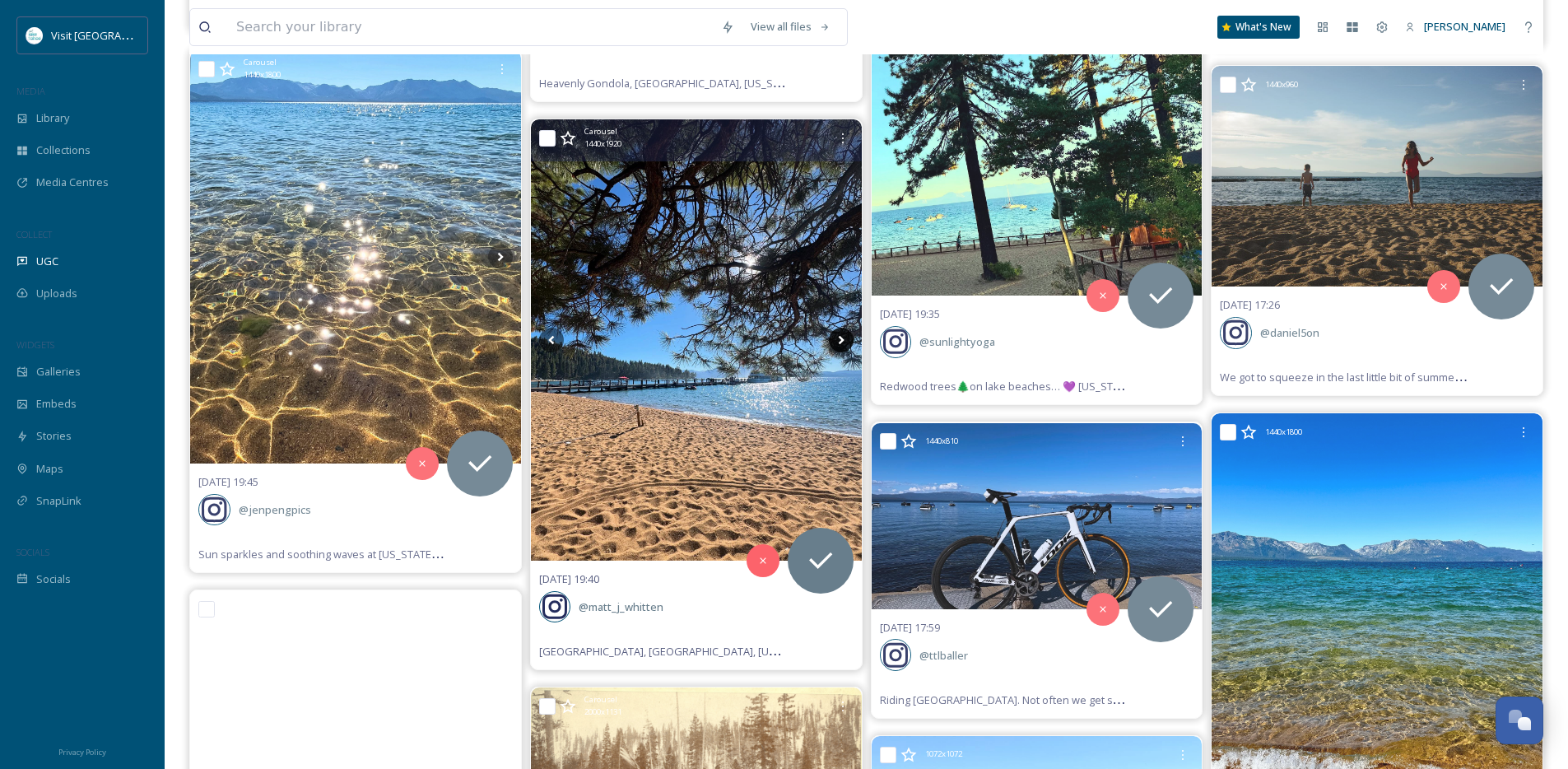
click at [843, 338] on icon at bounding box center [841, 339] width 25 height 25
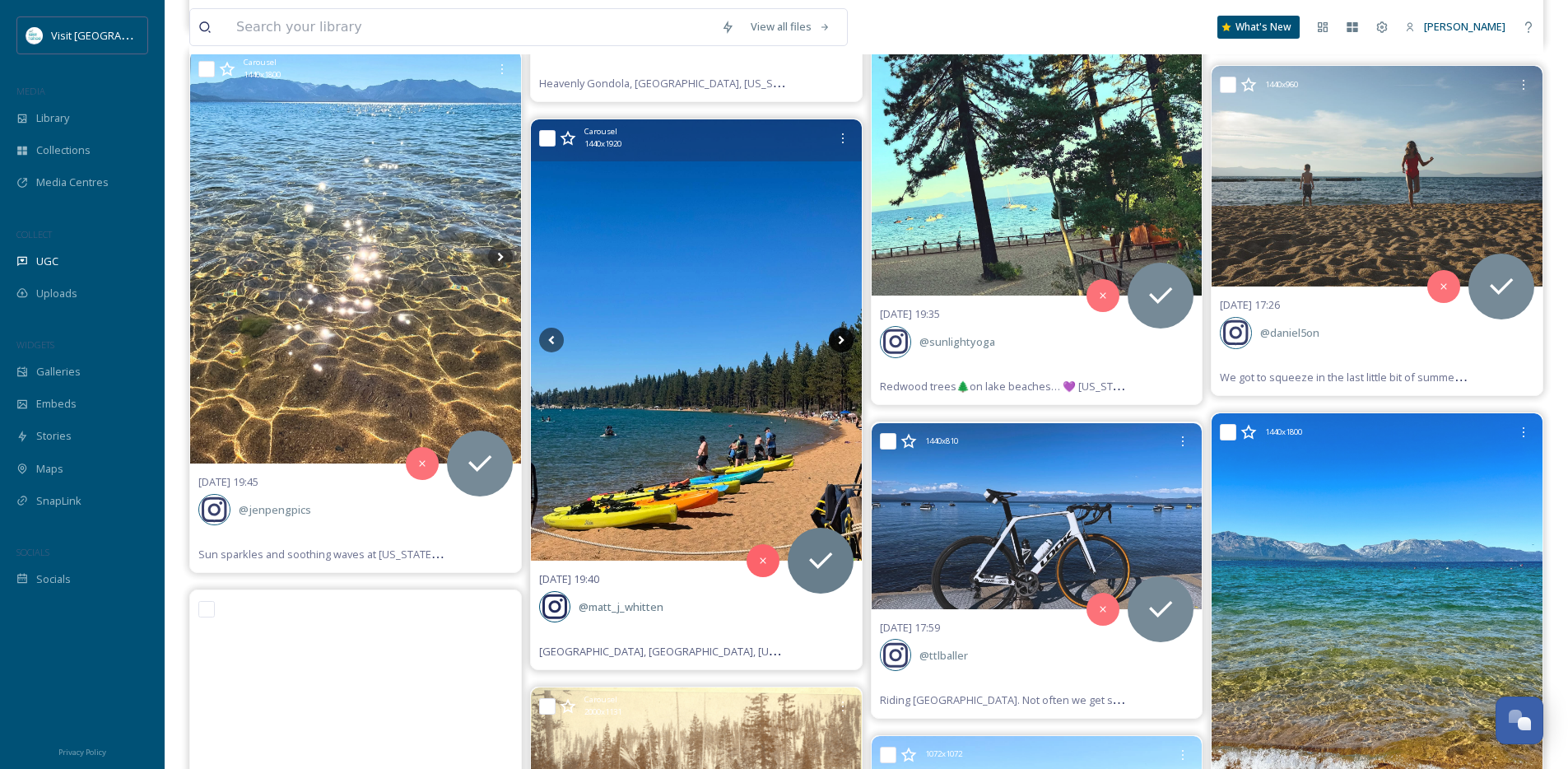
click at [843, 338] on icon at bounding box center [841, 339] width 25 height 25
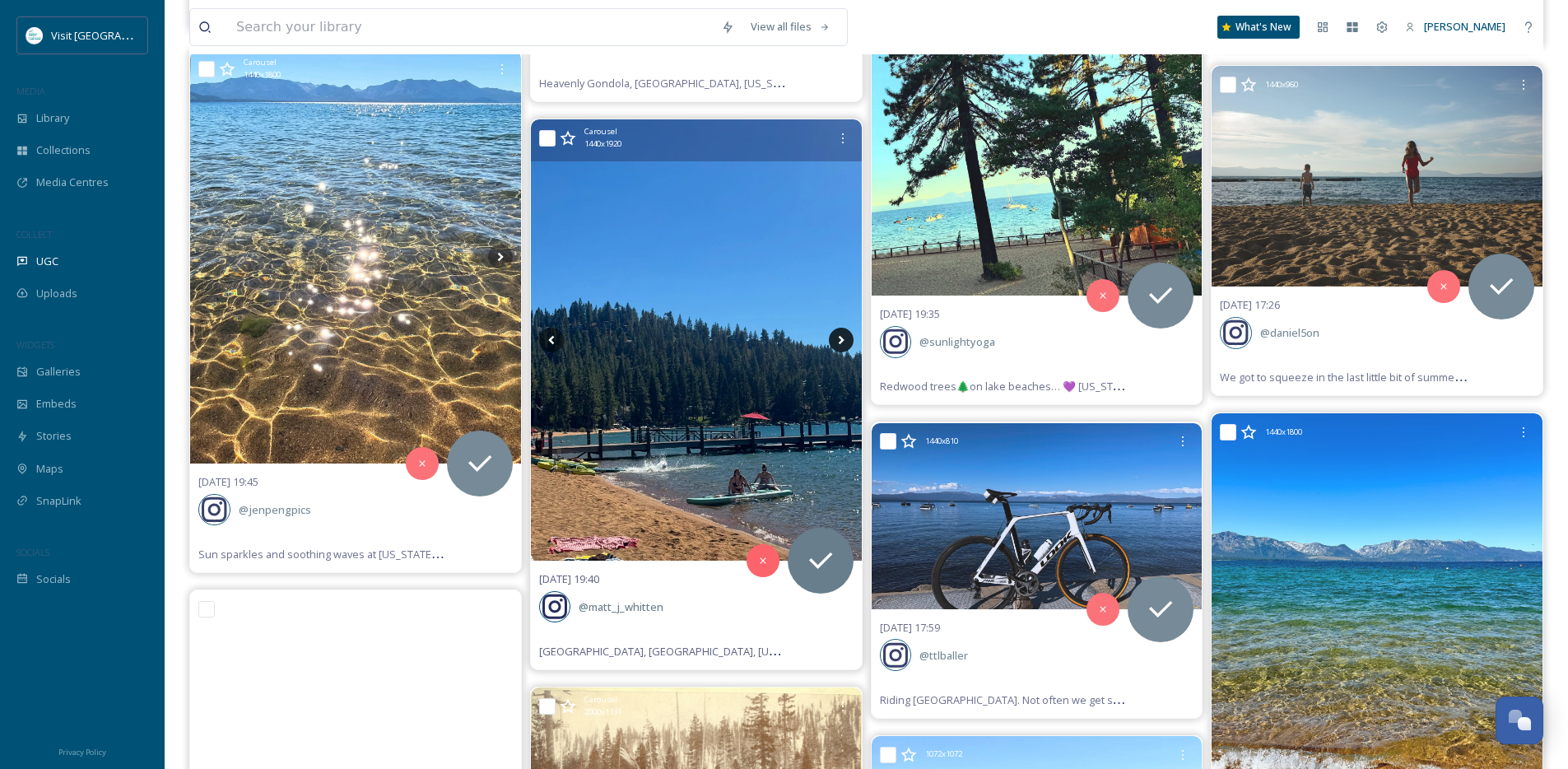
click at [843, 338] on icon at bounding box center [841, 339] width 25 height 25
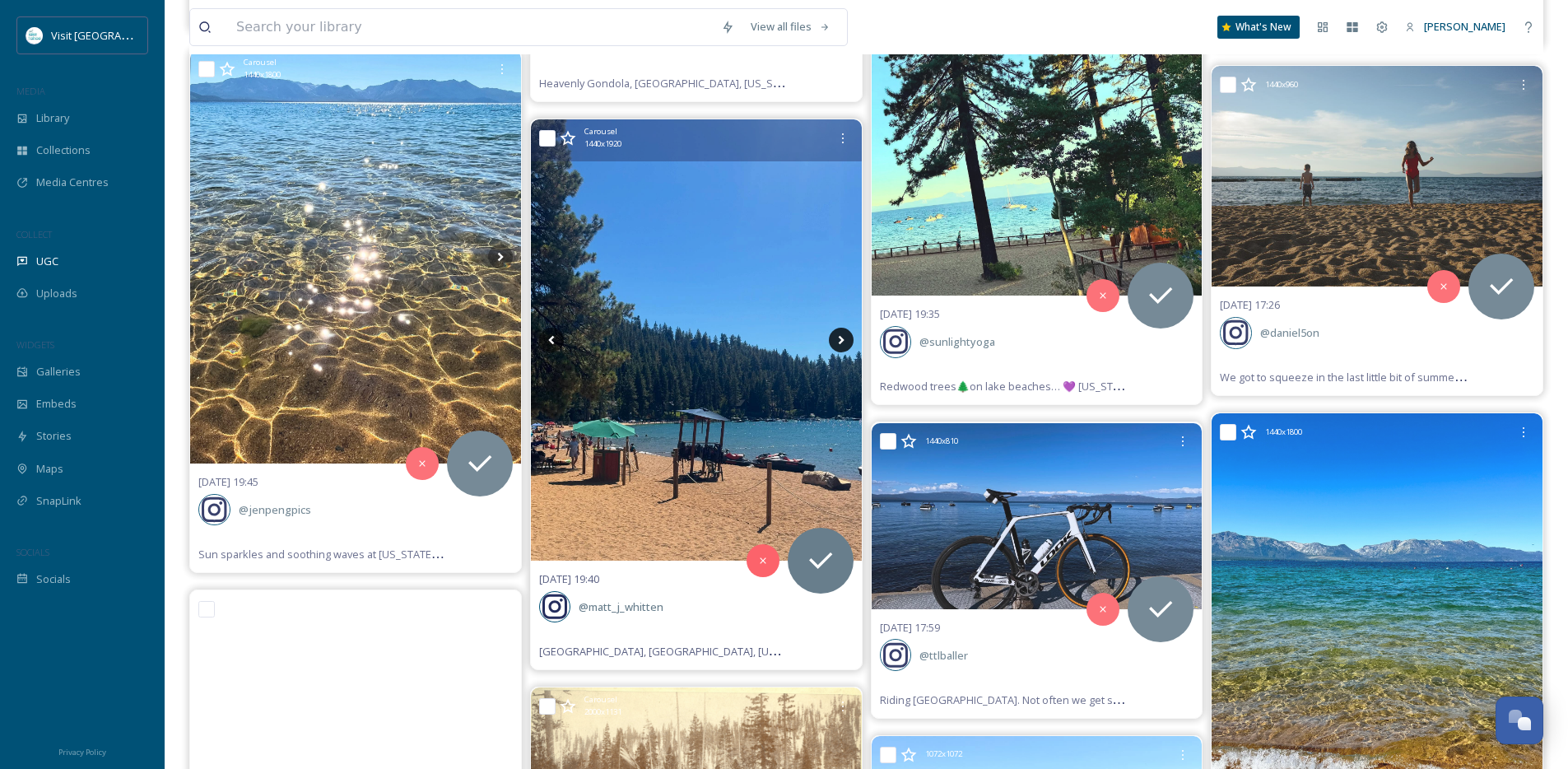
click at [843, 338] on icon at bounding box center [841, 339] width 25 height 25
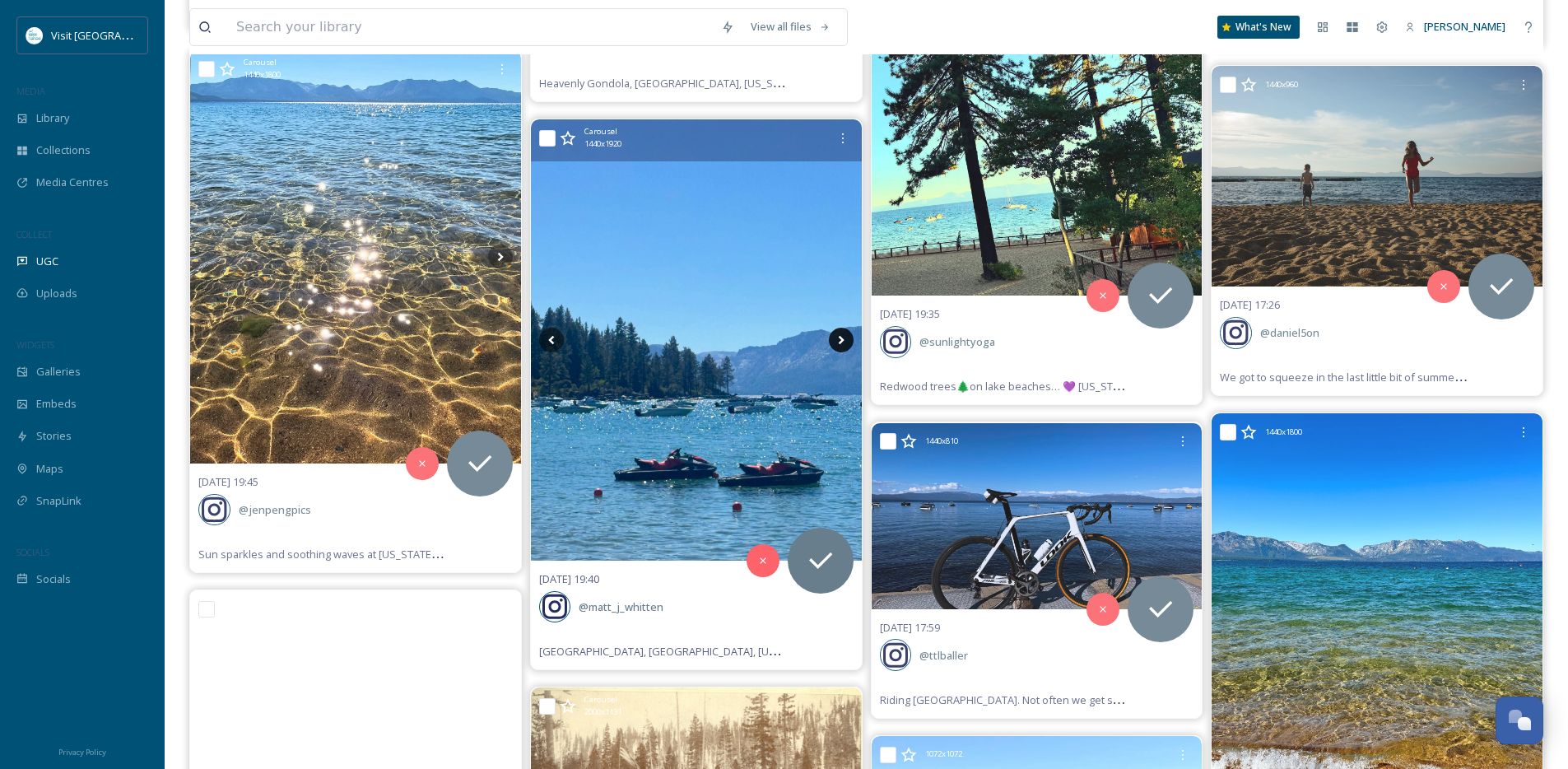
click at [843, 338] on icon at bounding box center [841, 339] width 25 height 25
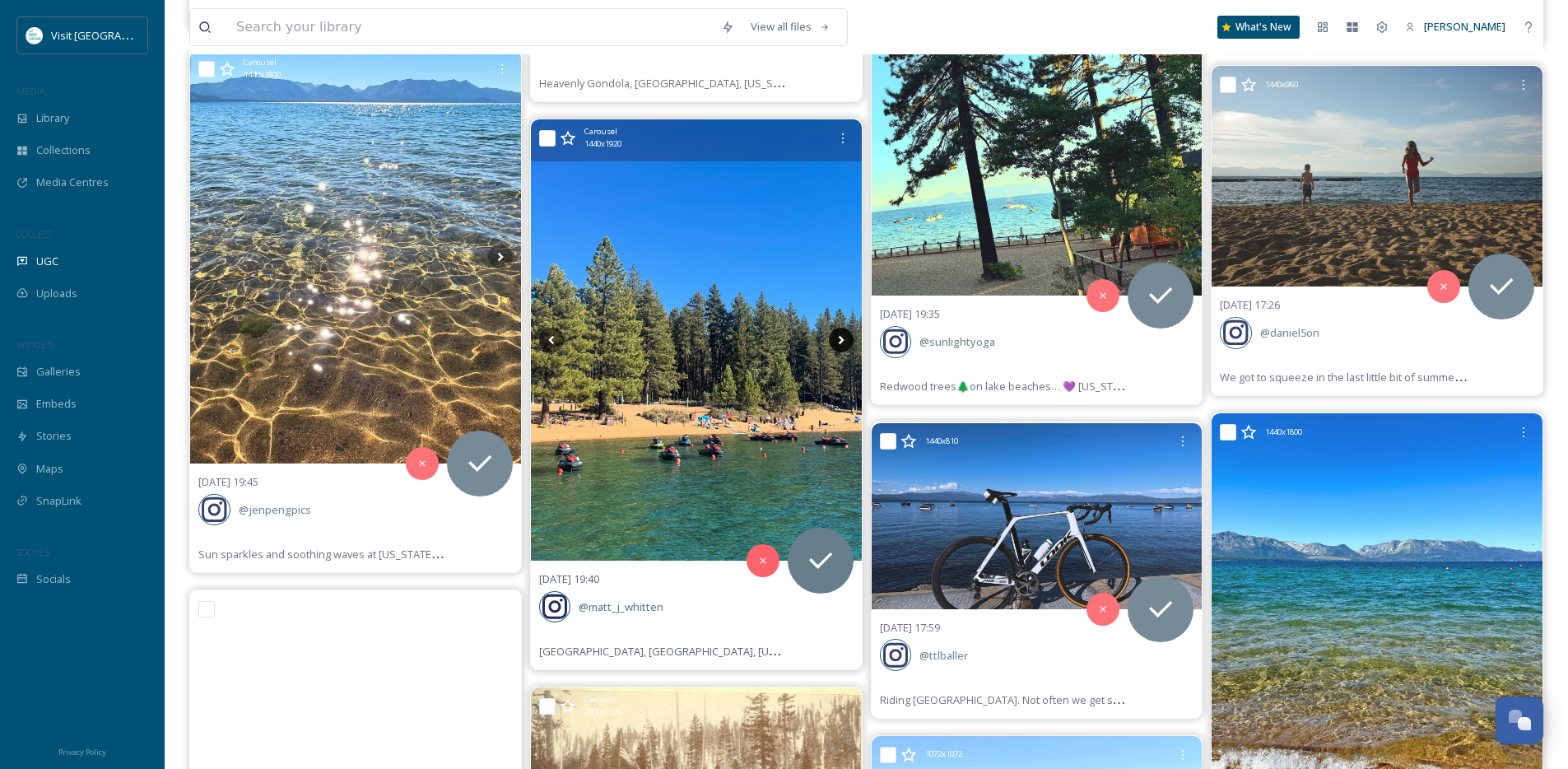
click at [843, 338] on icon at bounding box center [841, 339] width 25 height 25
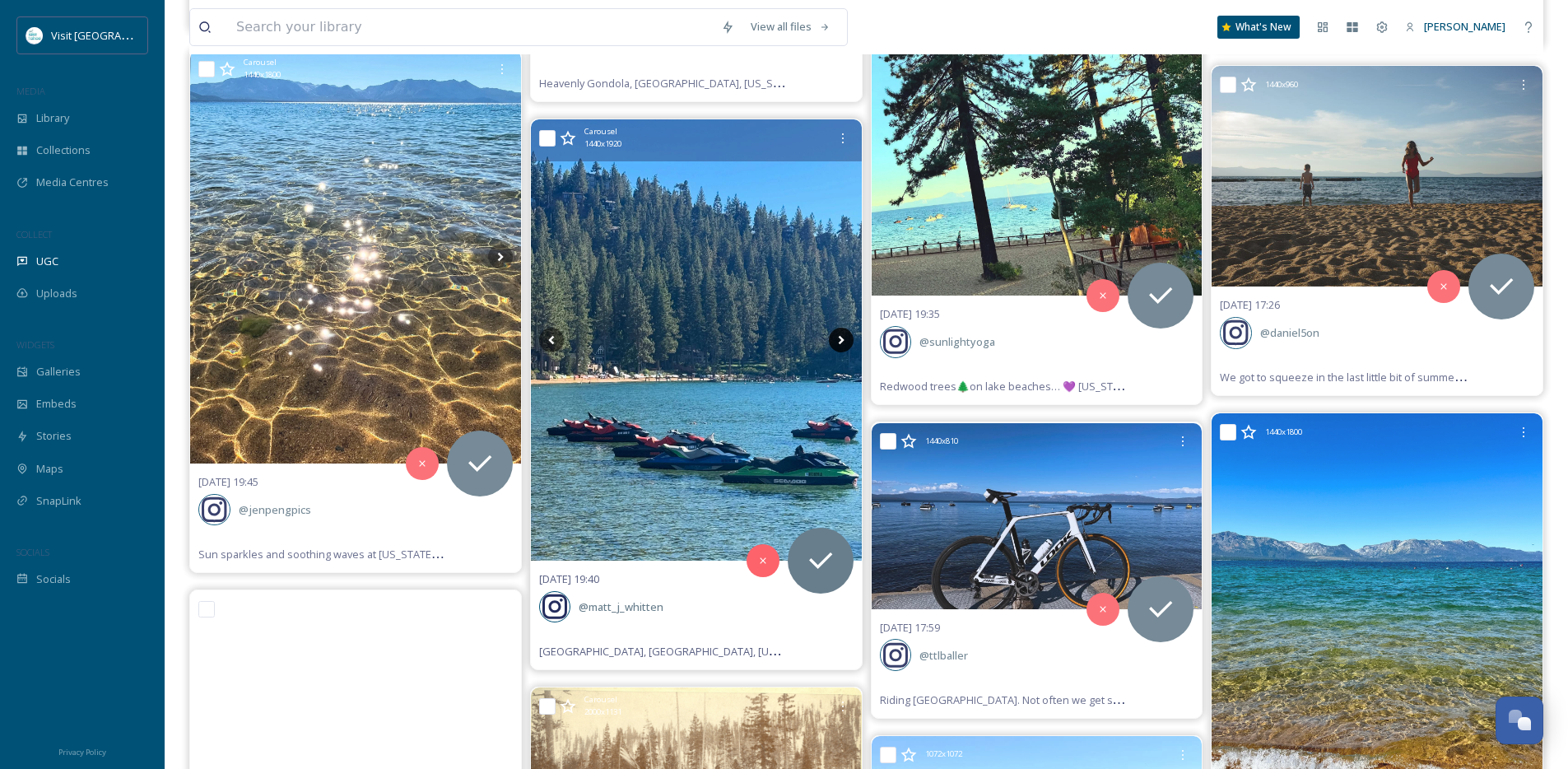
click at [843, 338] on icon at bounding box center [841, 339] width 25 height 25
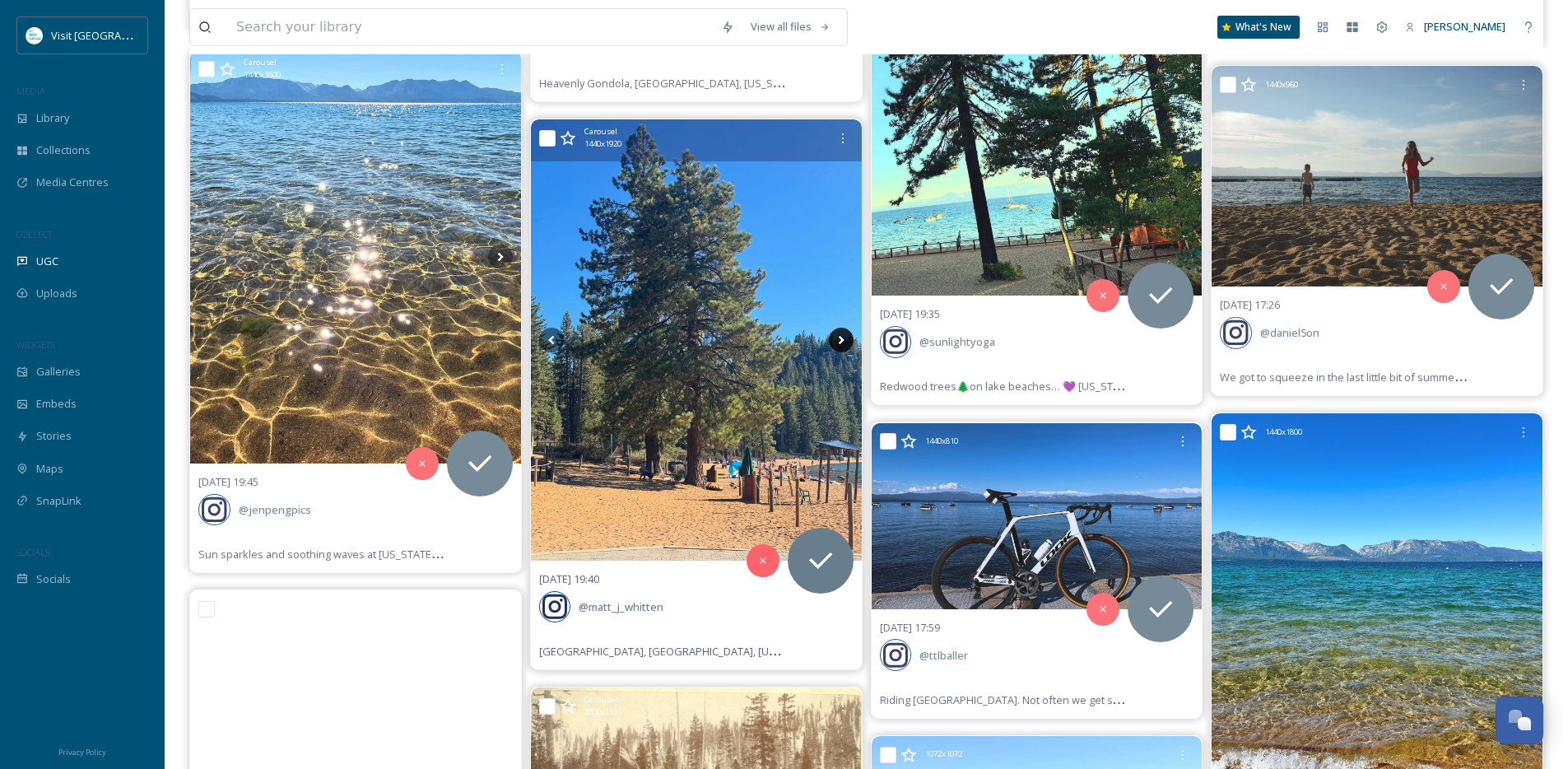
click at [843, 338] on icon at bounding box center [841, 339] width 25 height 25
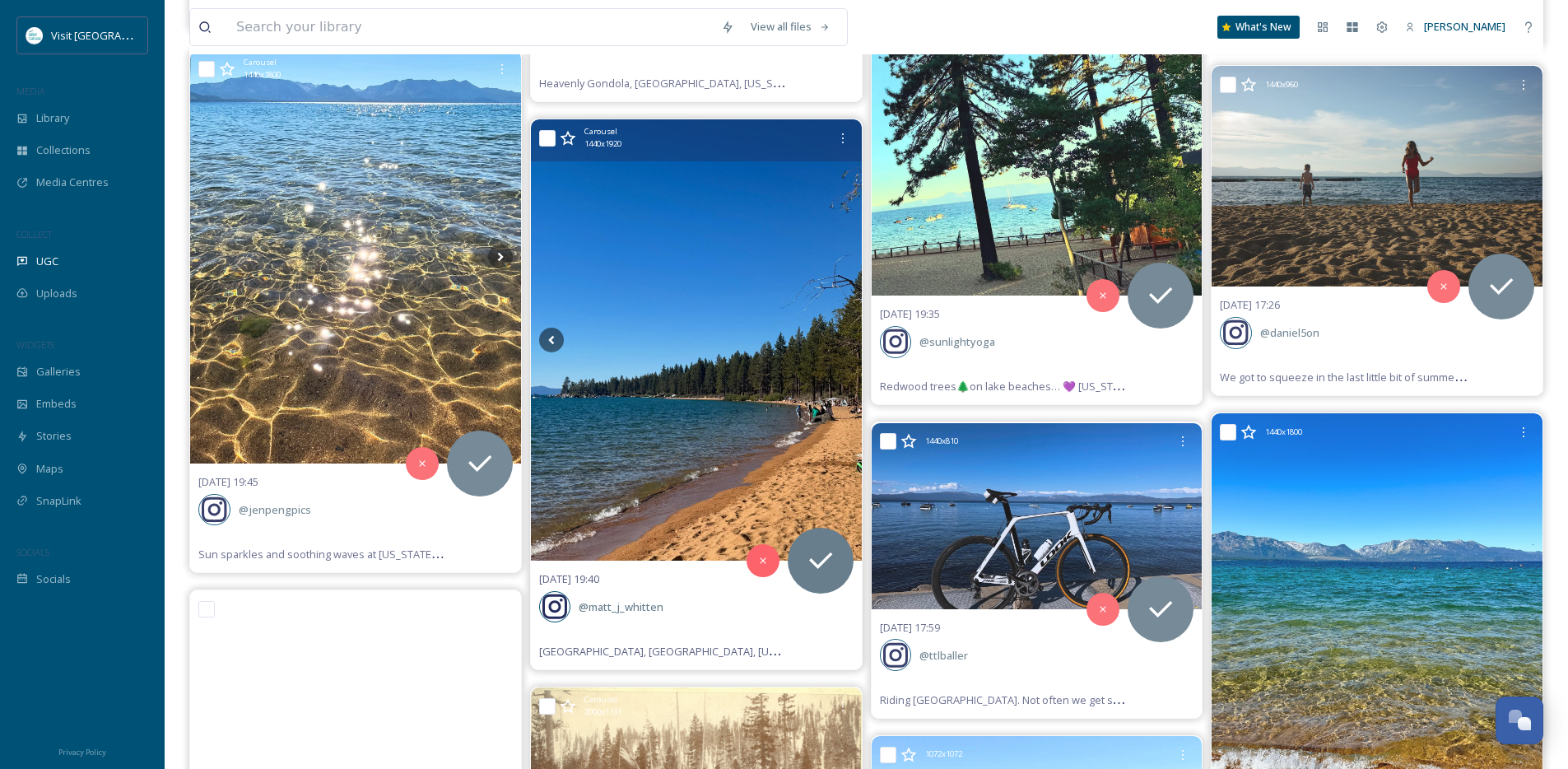
click at [843, 338] on icon at bounding box center [841, 339] width 25 height 25
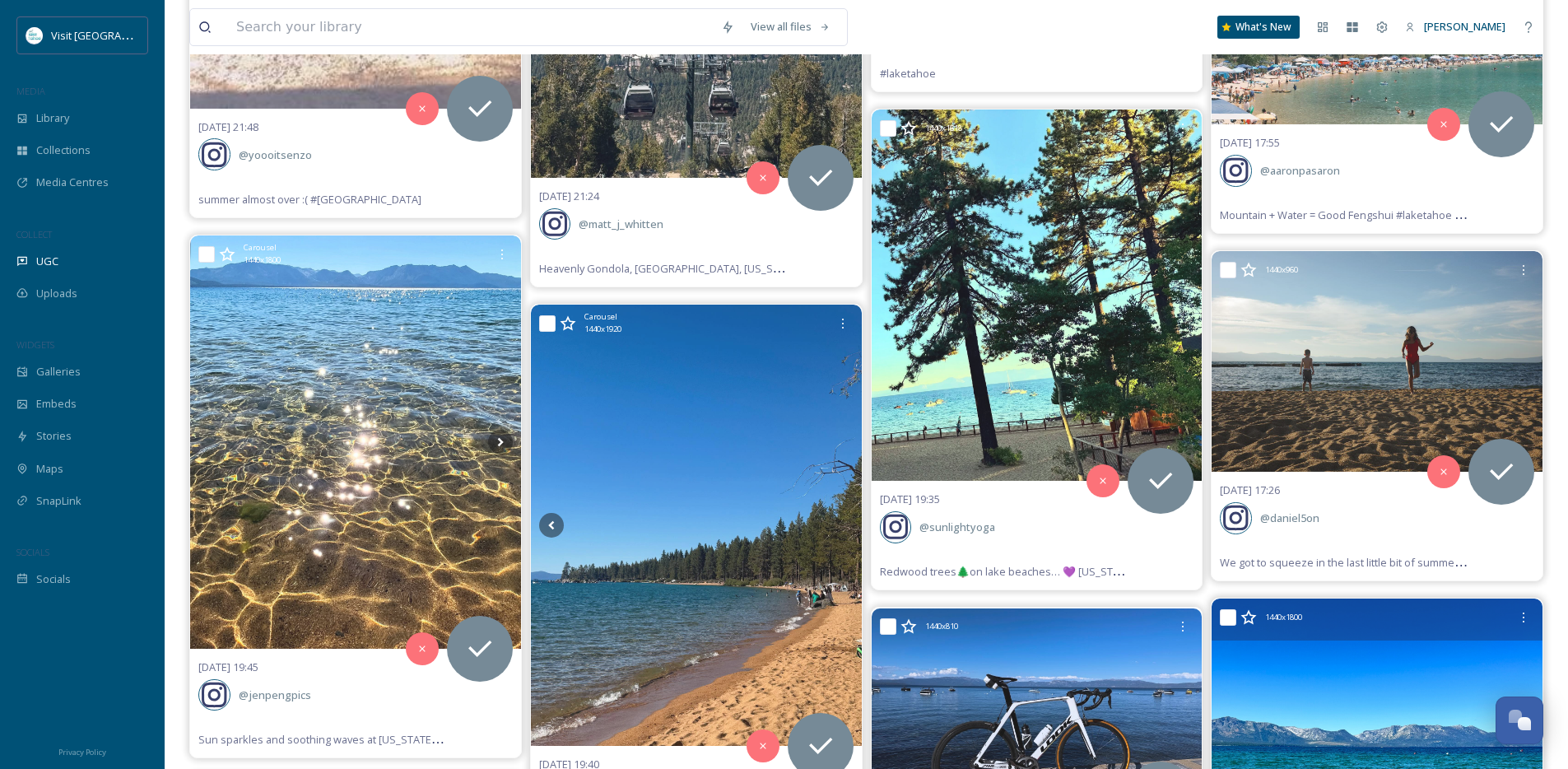
scroll to position [17611, 0]
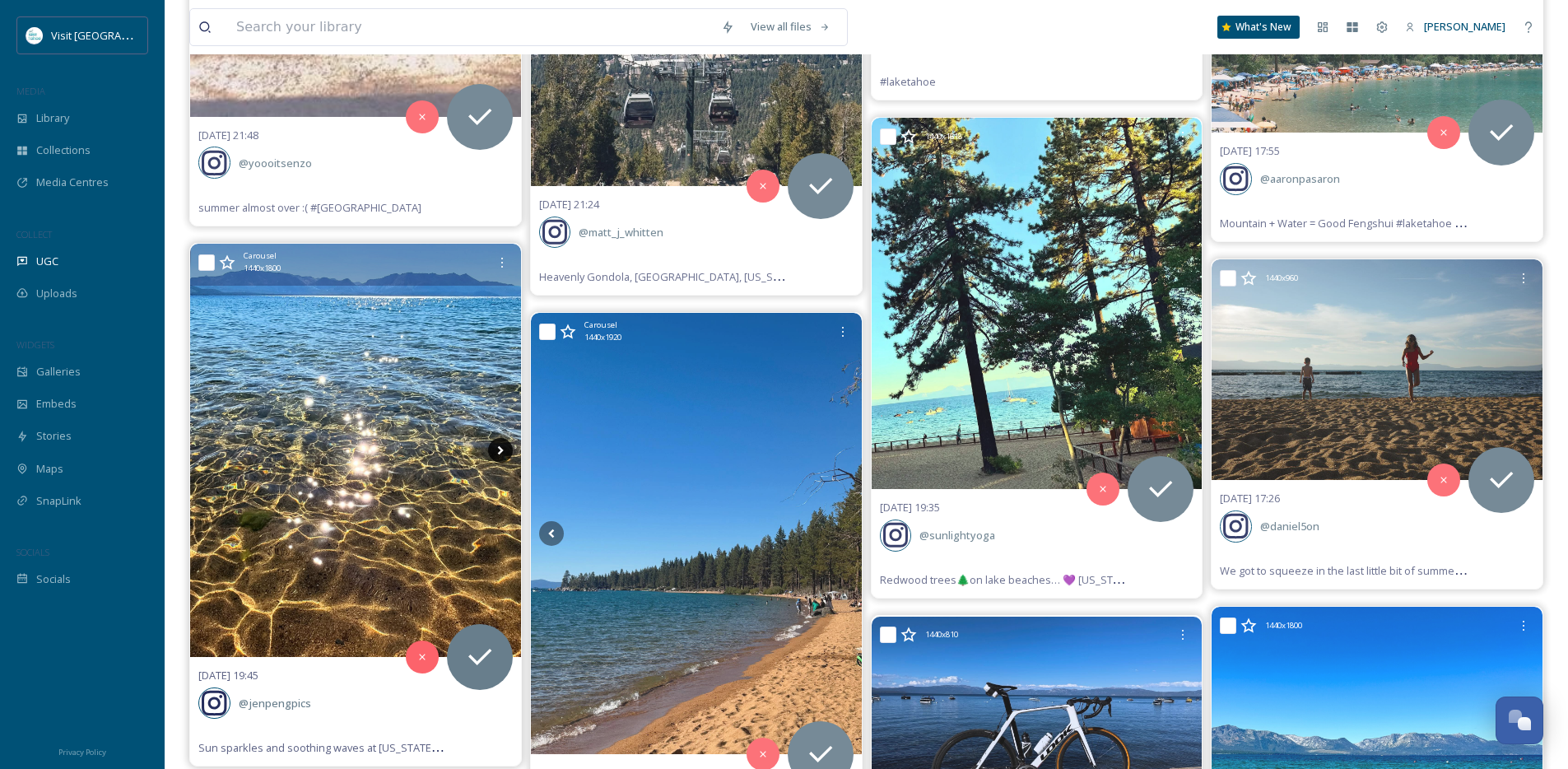
click at [497, 449] on icon at bounding box center [500, 450] width 25 height 25
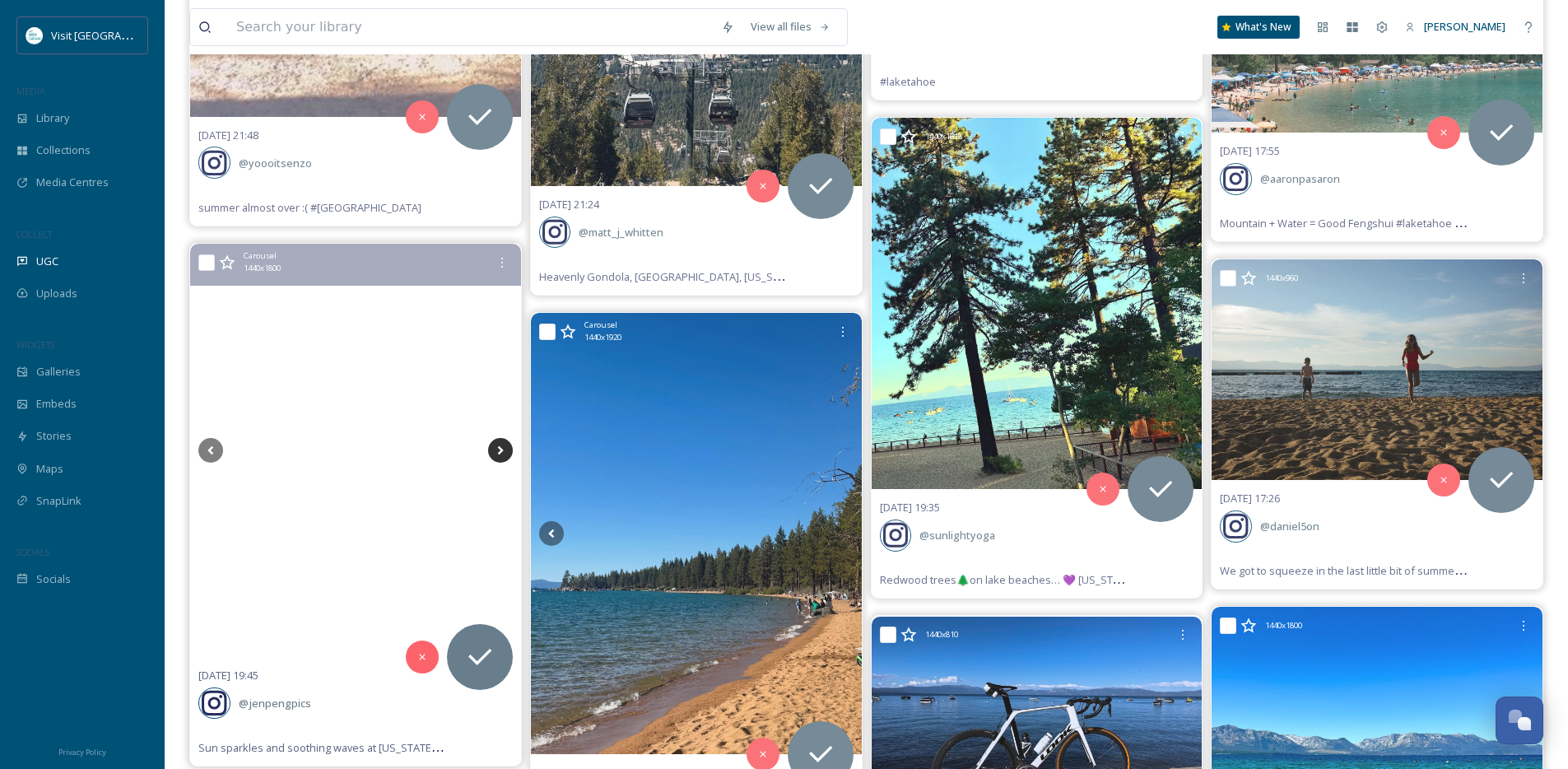
click at [497, 449] on icon at bounding box center [500, 450] width 25 height 25
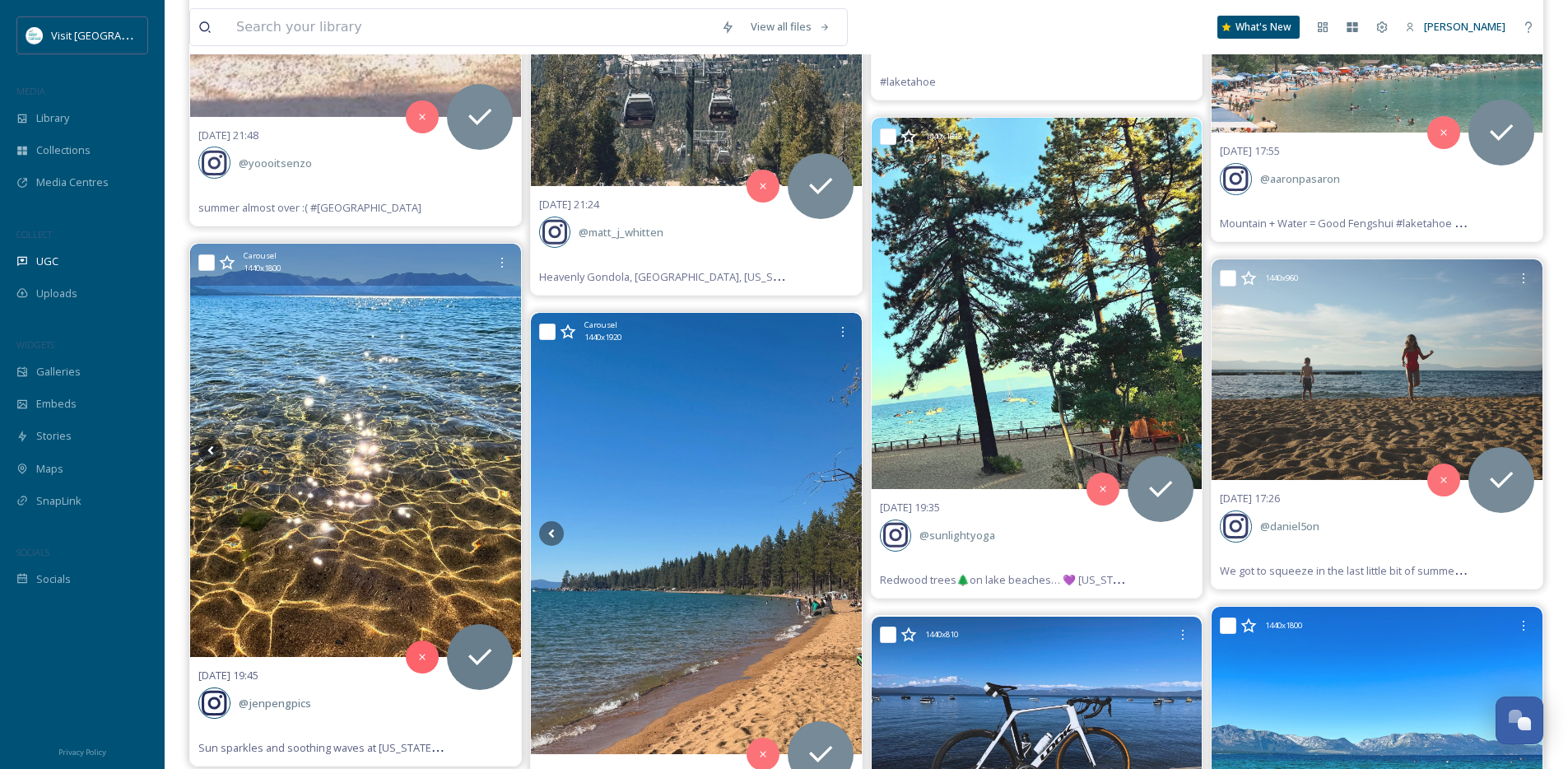
click at [497, 449] on icon at bounding box center [500, 450] width 25 height 25
click at [215, 448] on icon at bounding box center [210, 450] width 25 height 25
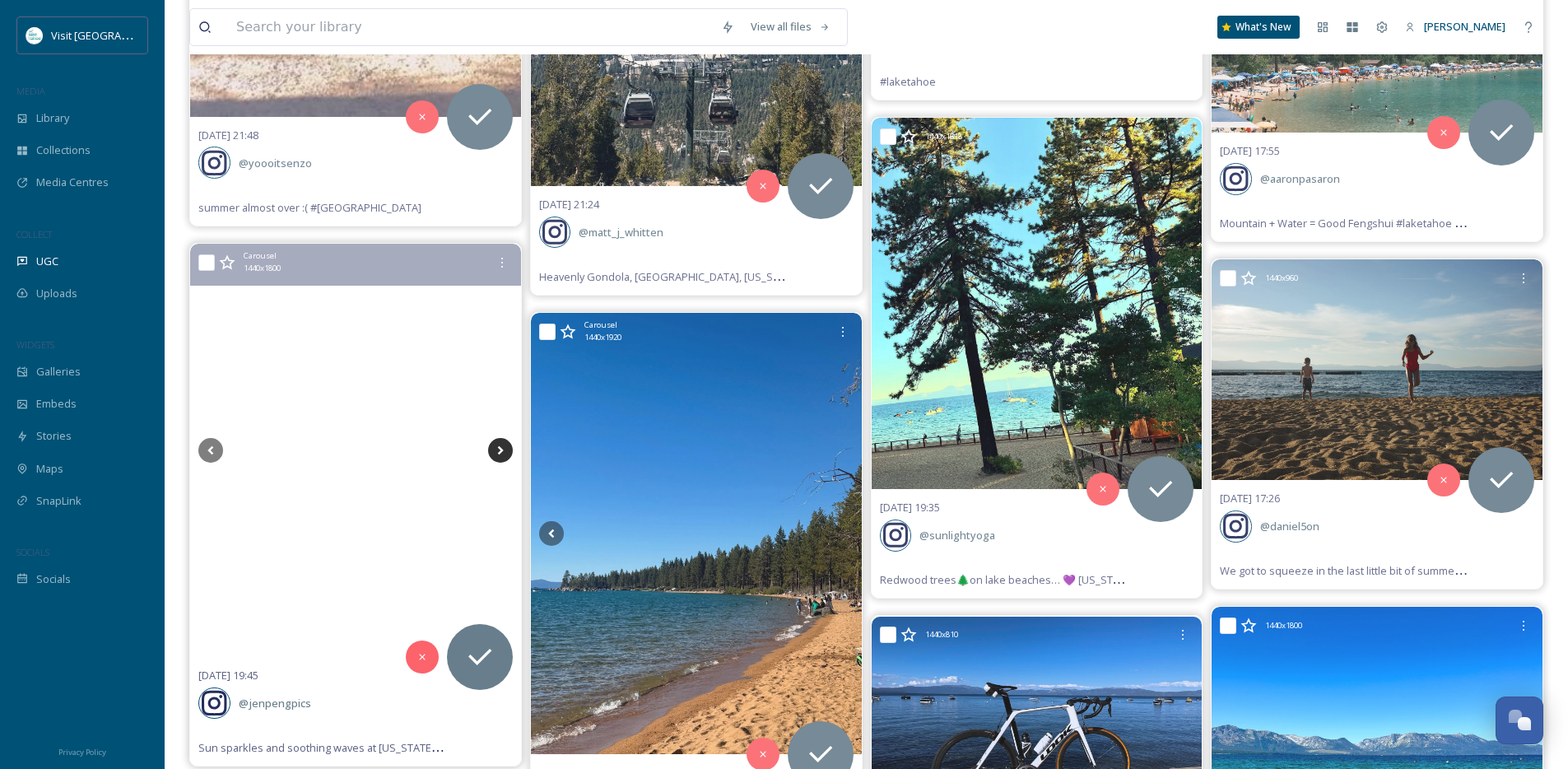
click at [496, 442] on icon at bounding box center [500, 450] width 25 height 25
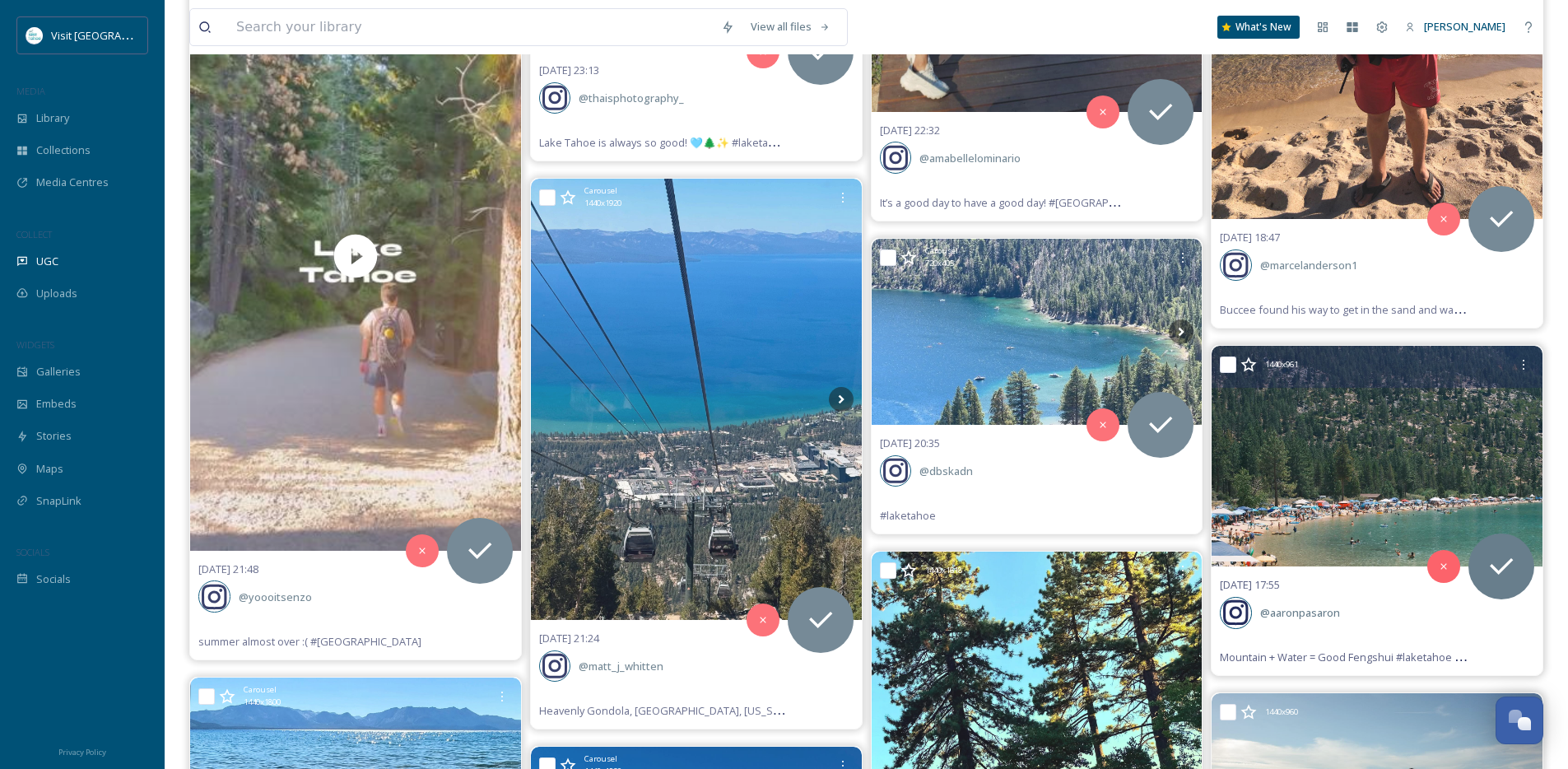
scroll to position [17084, 0]
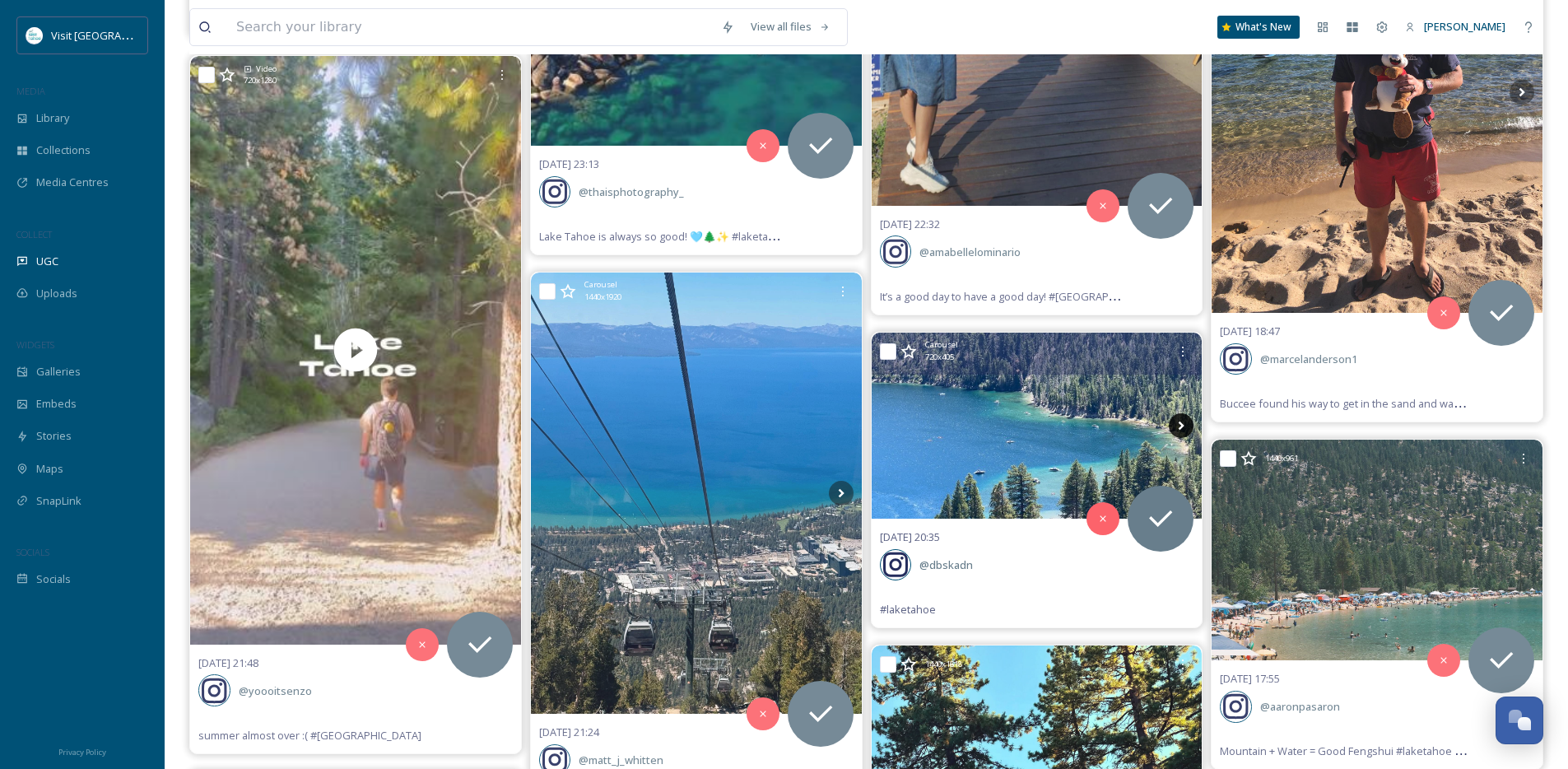
click at [1188, 427] on icon at bounding box center [1181, 425] width 25 height 25
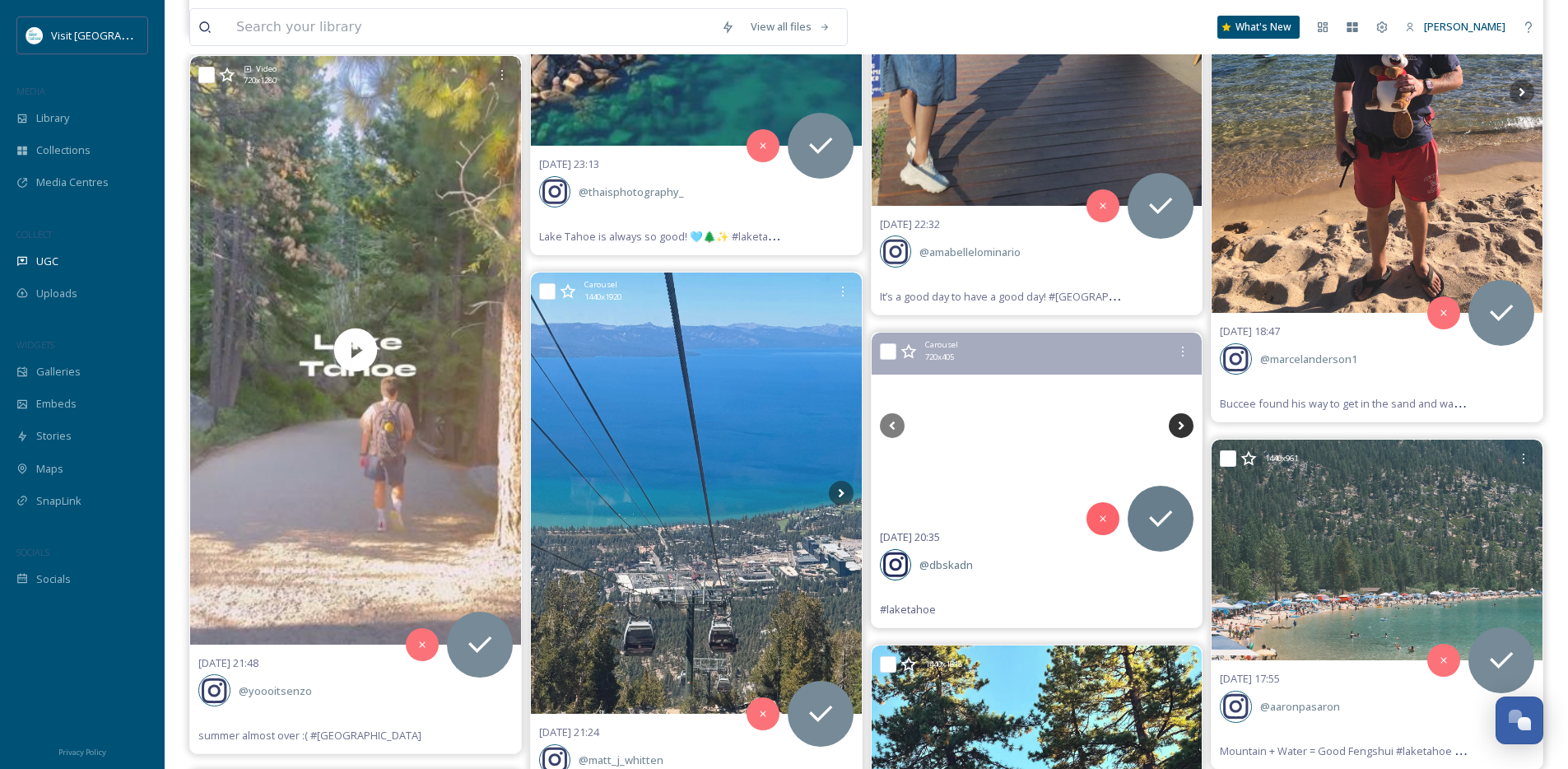
click at [1188, 427] on icon at bounding box center [1181, 425] width 25 height 25
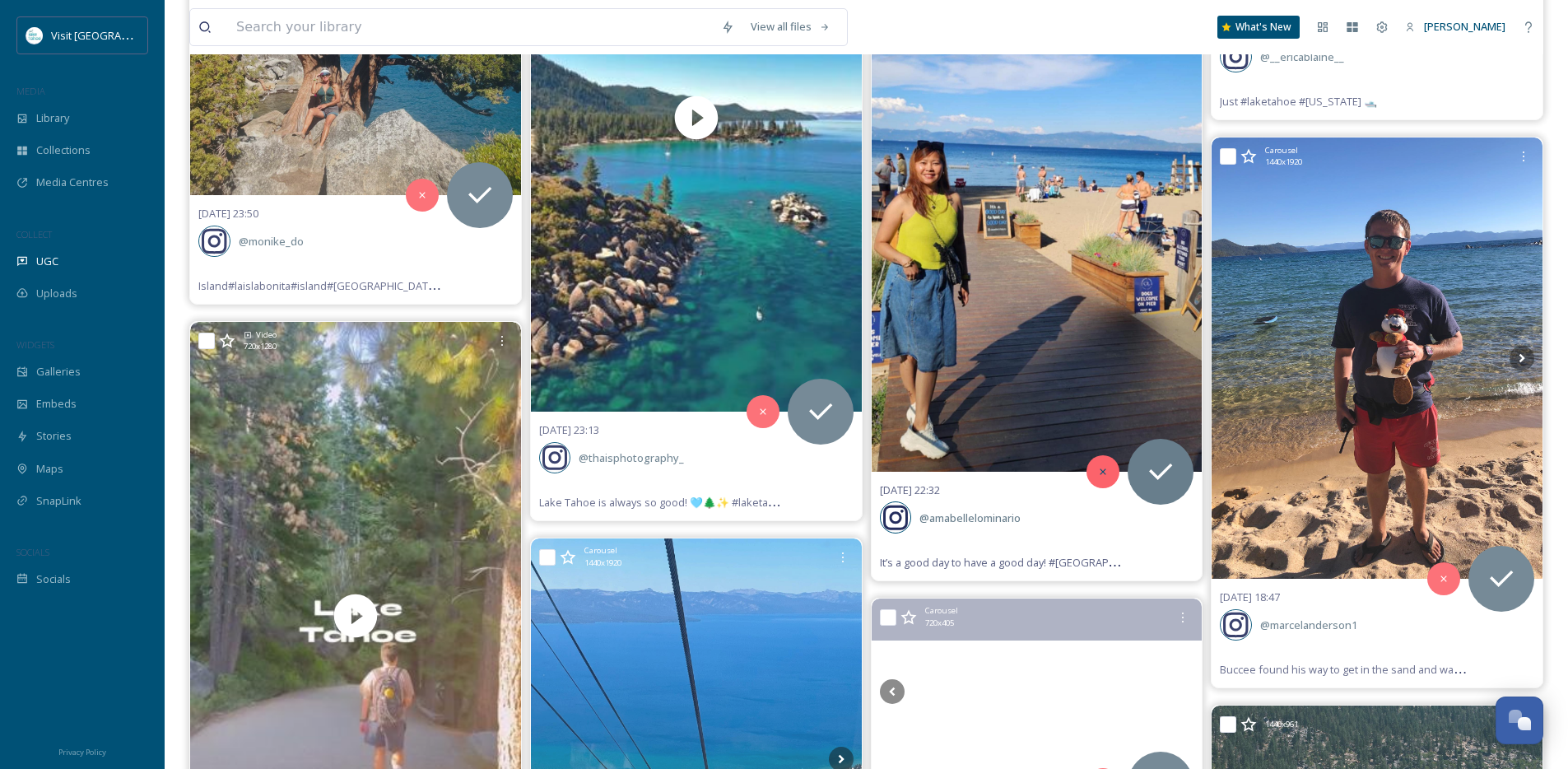
scroll to position [16767, 0]
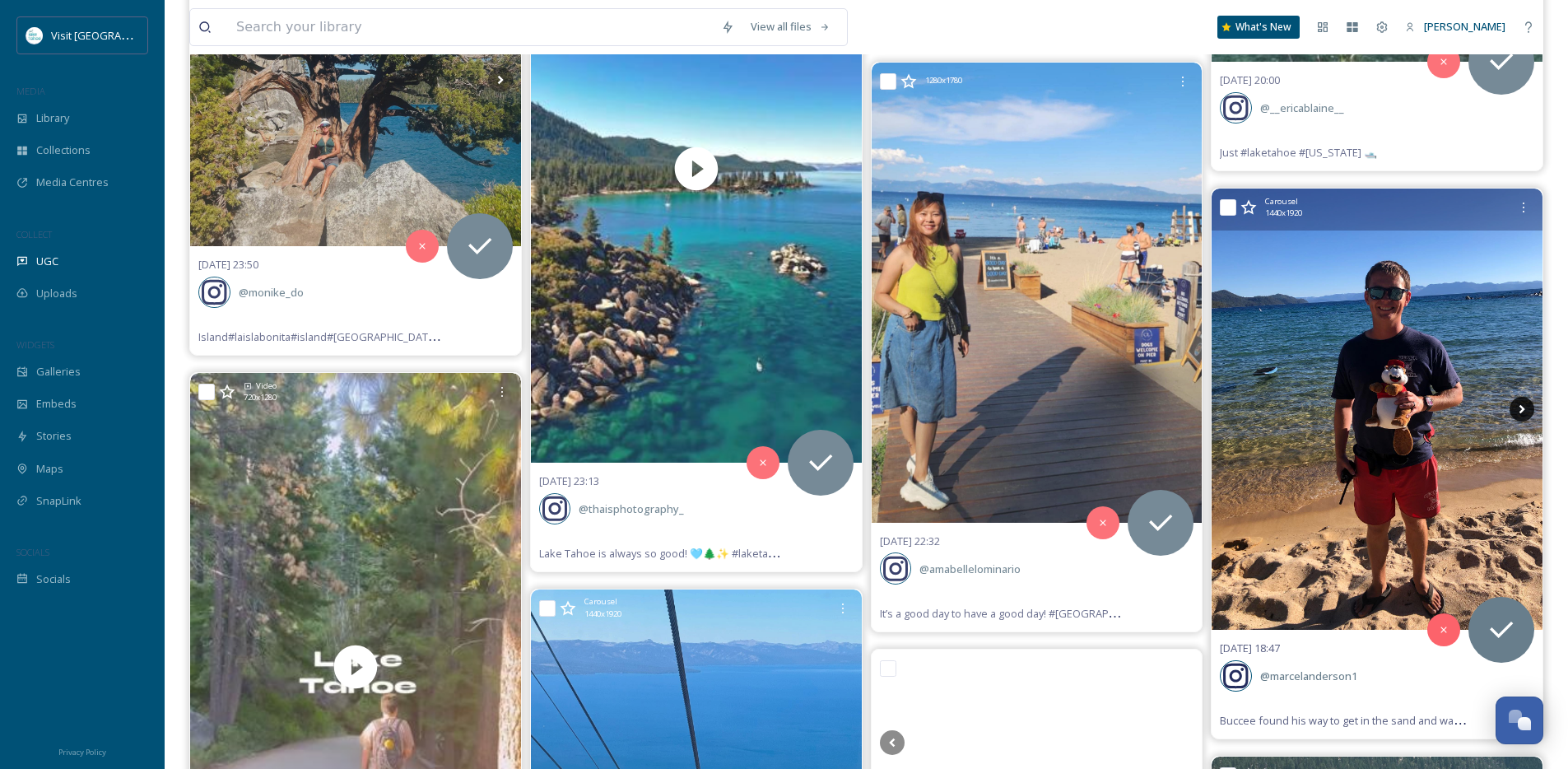
click at [1531, 408] on icon at bounding box center [1522, 409] width 25 height 25
click at [1528, 409] on icon at bounding box center [1522, 409] width 25 height 25
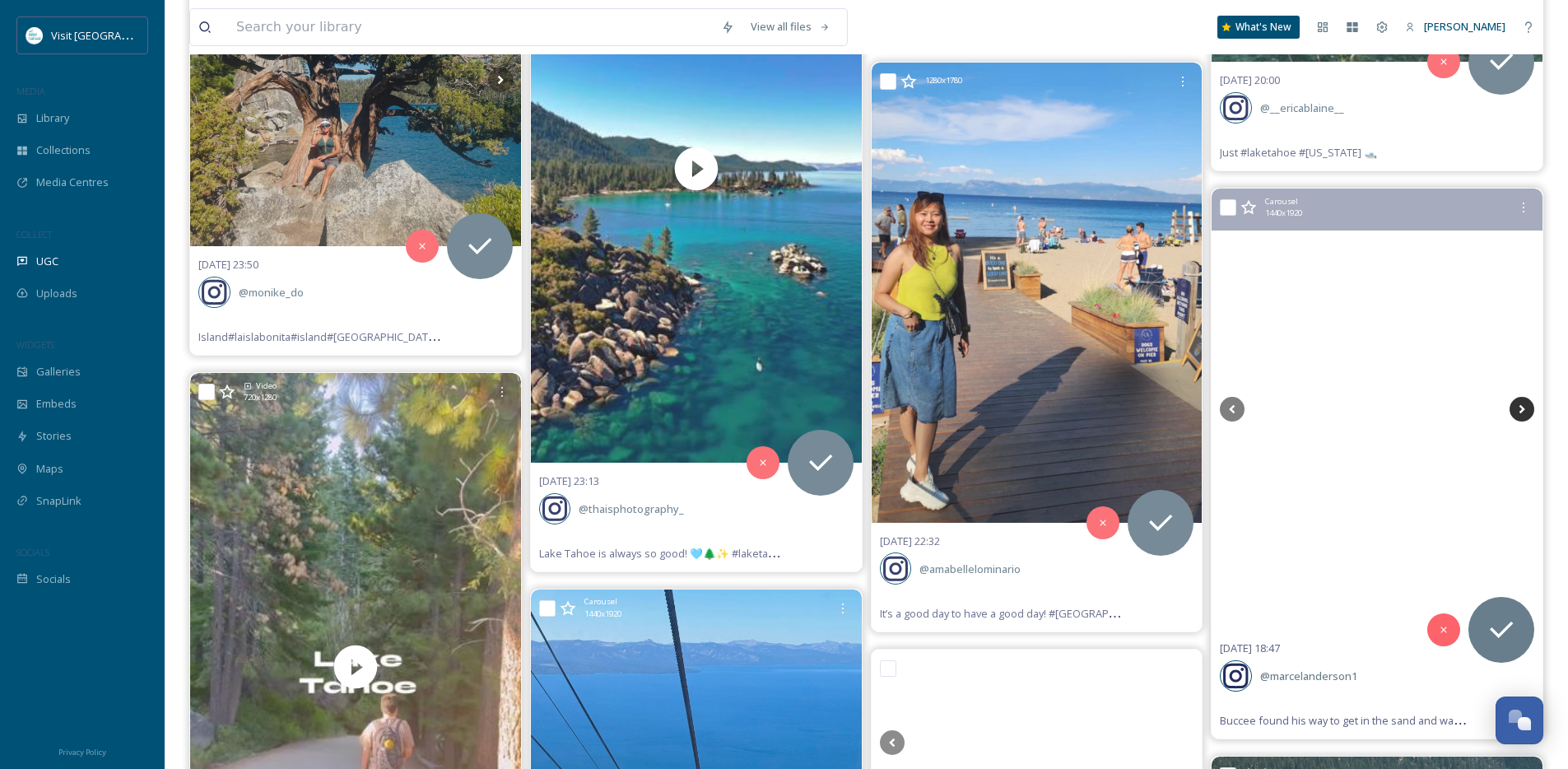
click at [1528, 409] on icon at bounding box center [1522, 409] width 25 height 25
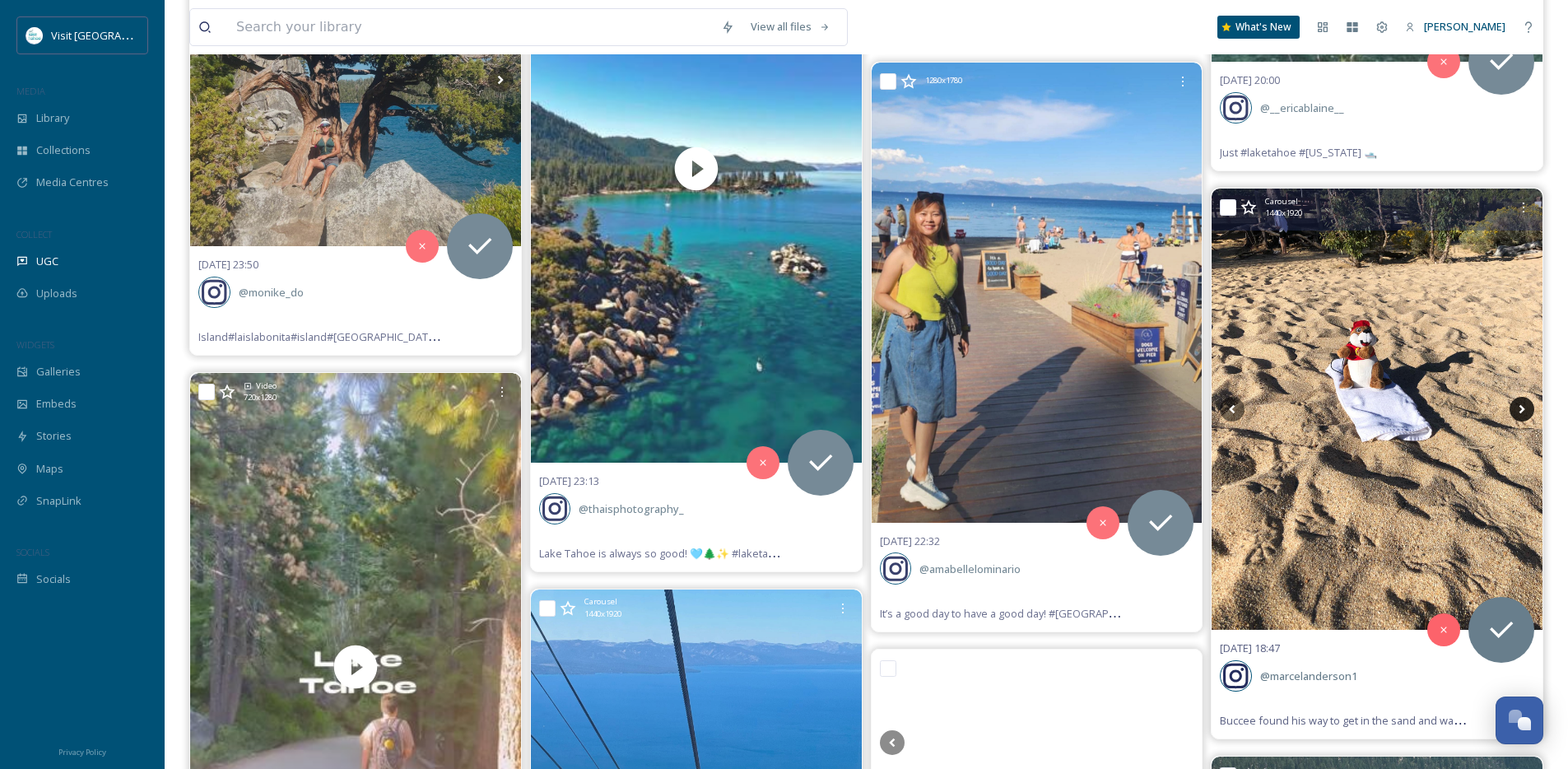
click at [1528, 409] on icon at bounding box center [1522, 409] width 25 height 25
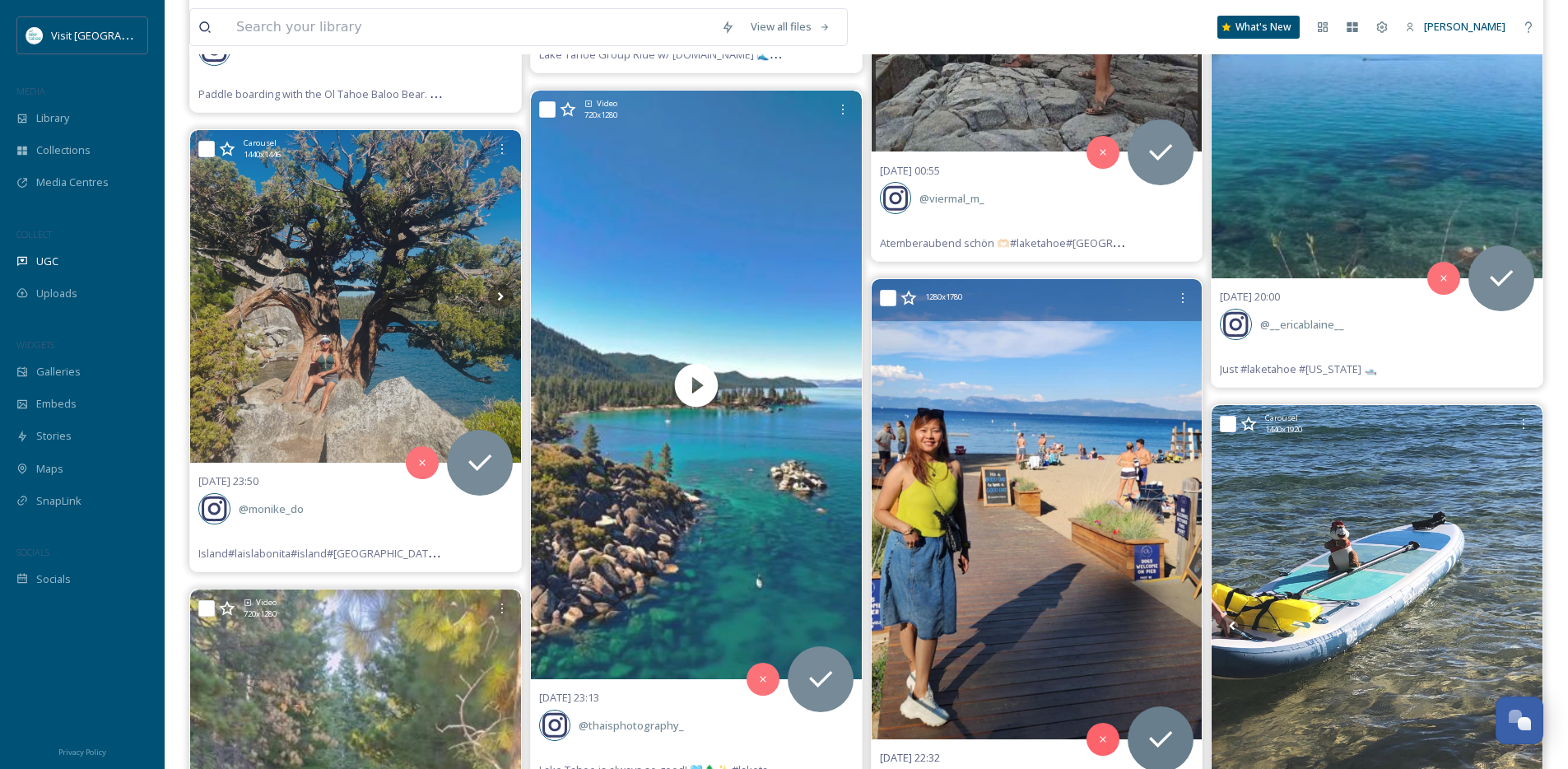
scroll to position [16512, 0]
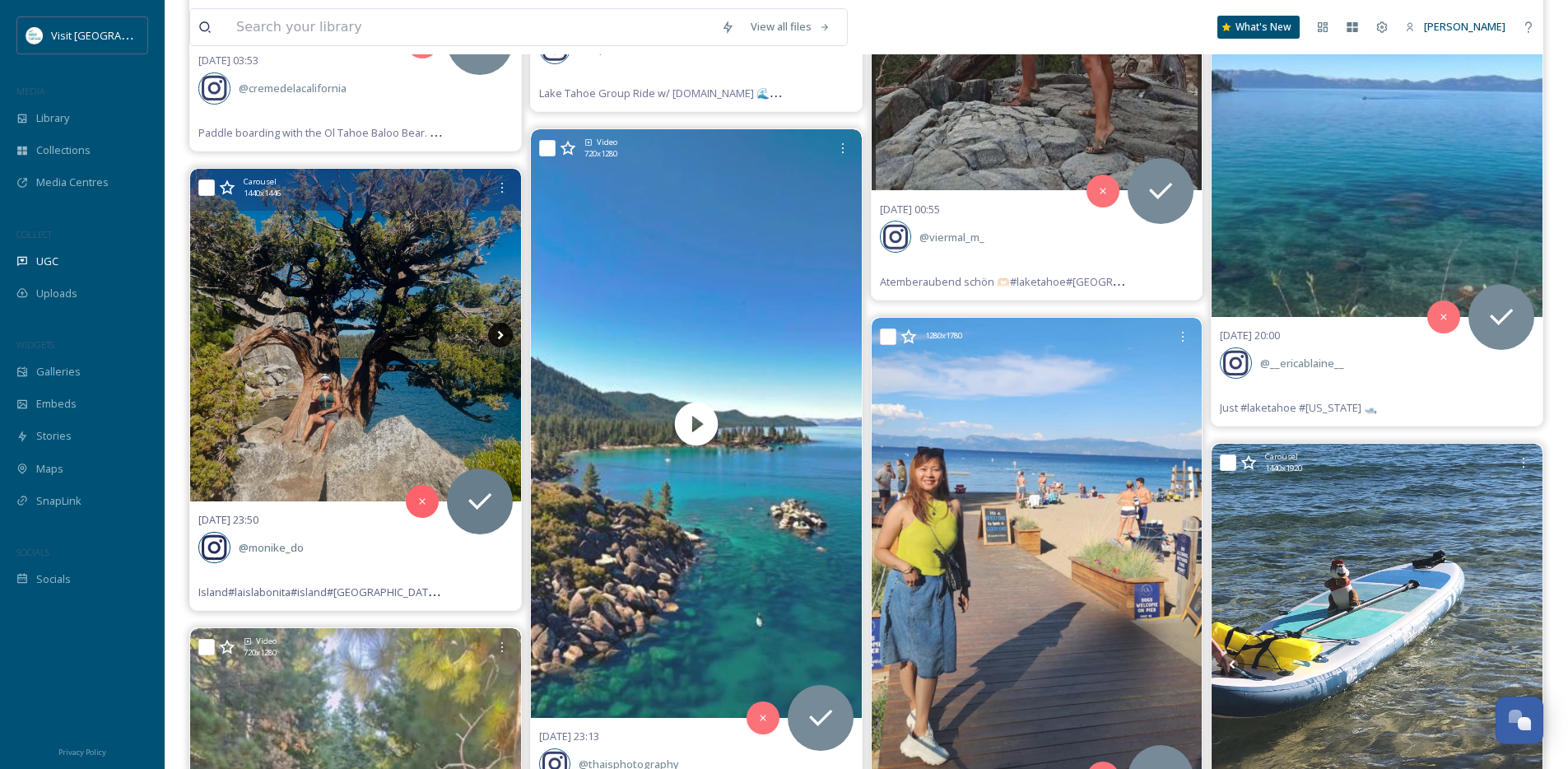
click at [505, 337] on icon at bounding box center [500, 335] width 25 height 25
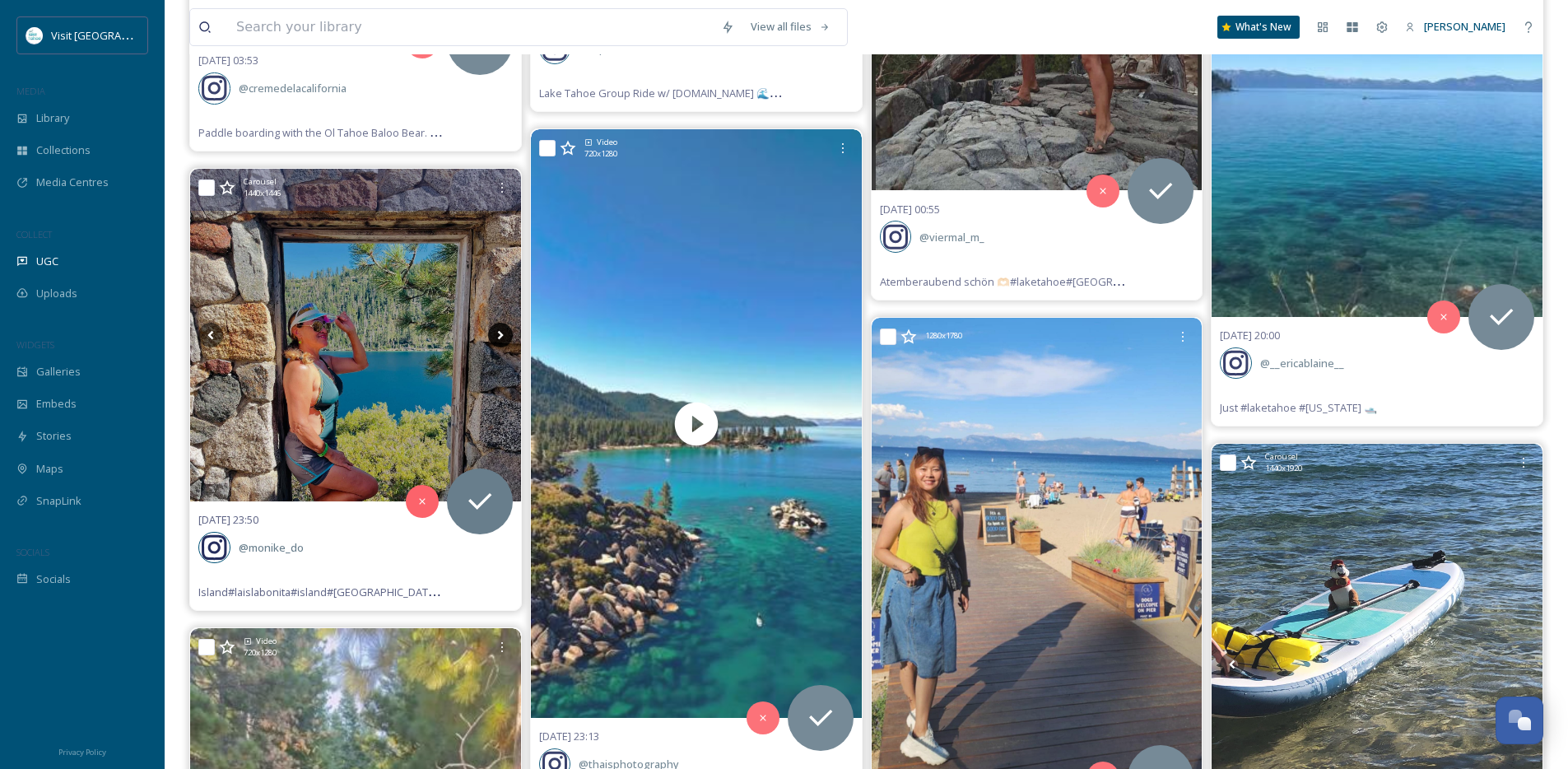
click at [505, 337] on icon at bounding box center [500, 335] width 25 height 25
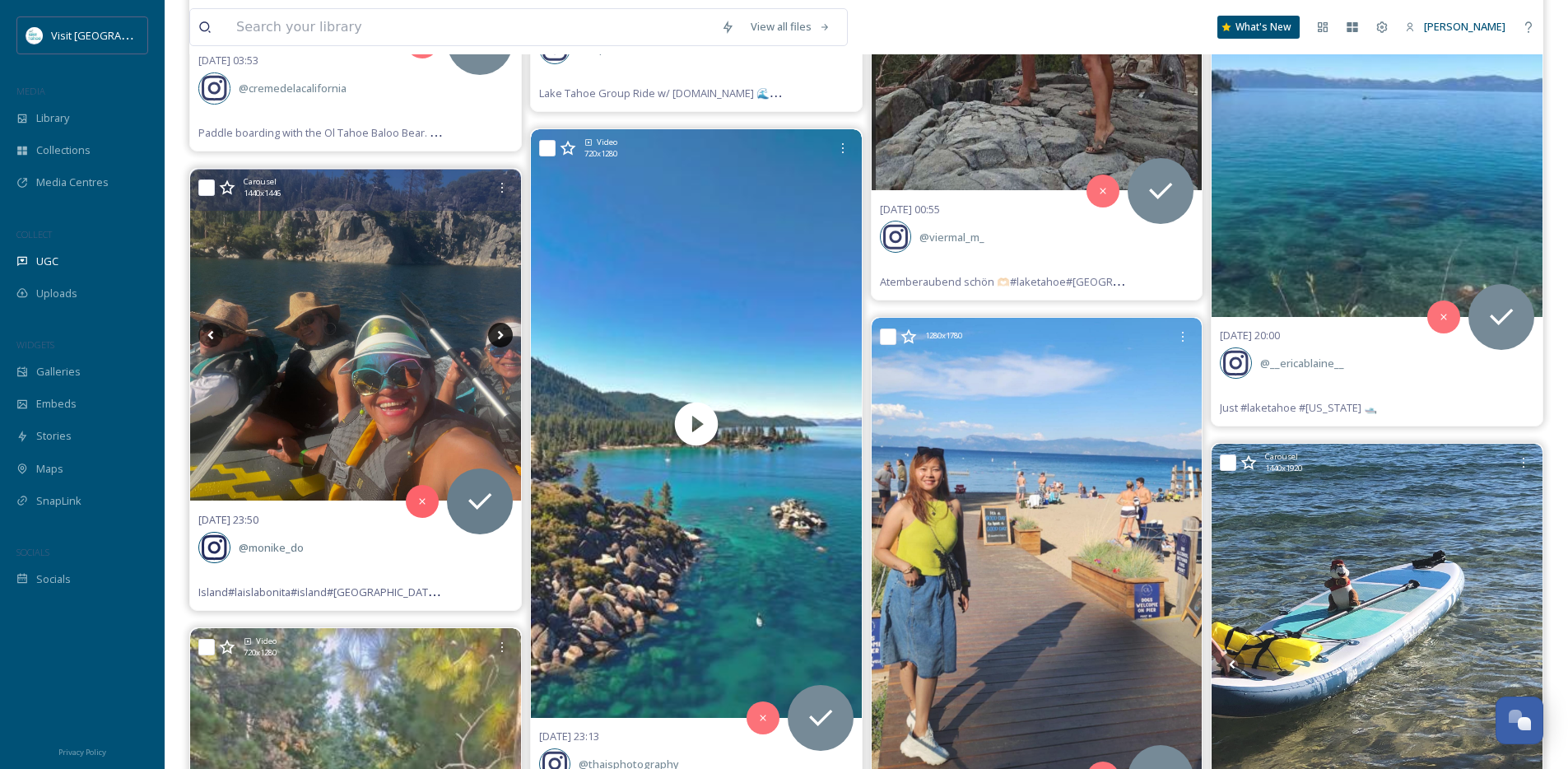
click at [505, 337] on icon at bounding box center [500, 335] width 25 height 25
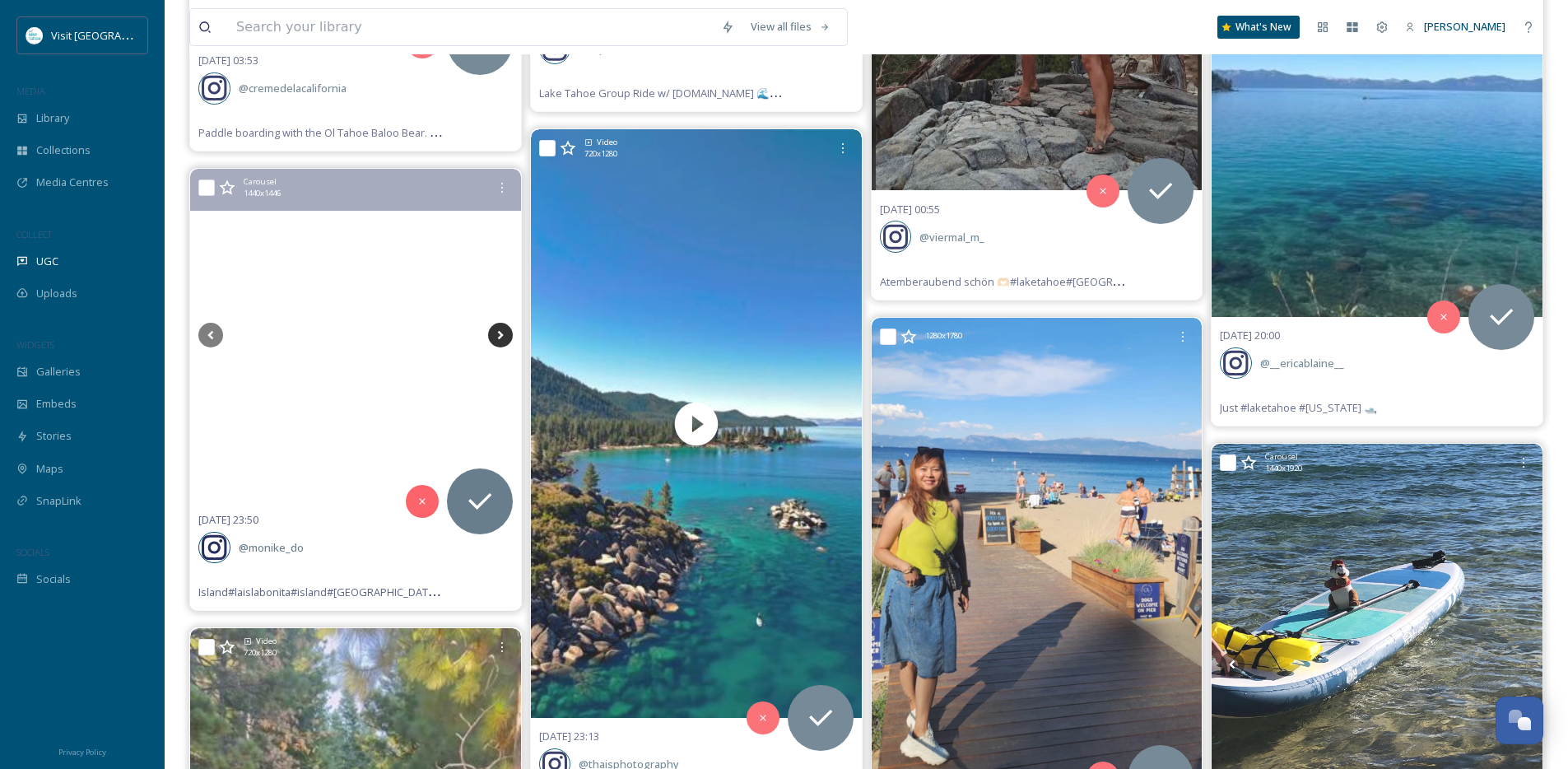
click at [505, 337] on icon at bounding box center [500, 335] width 25 height 25
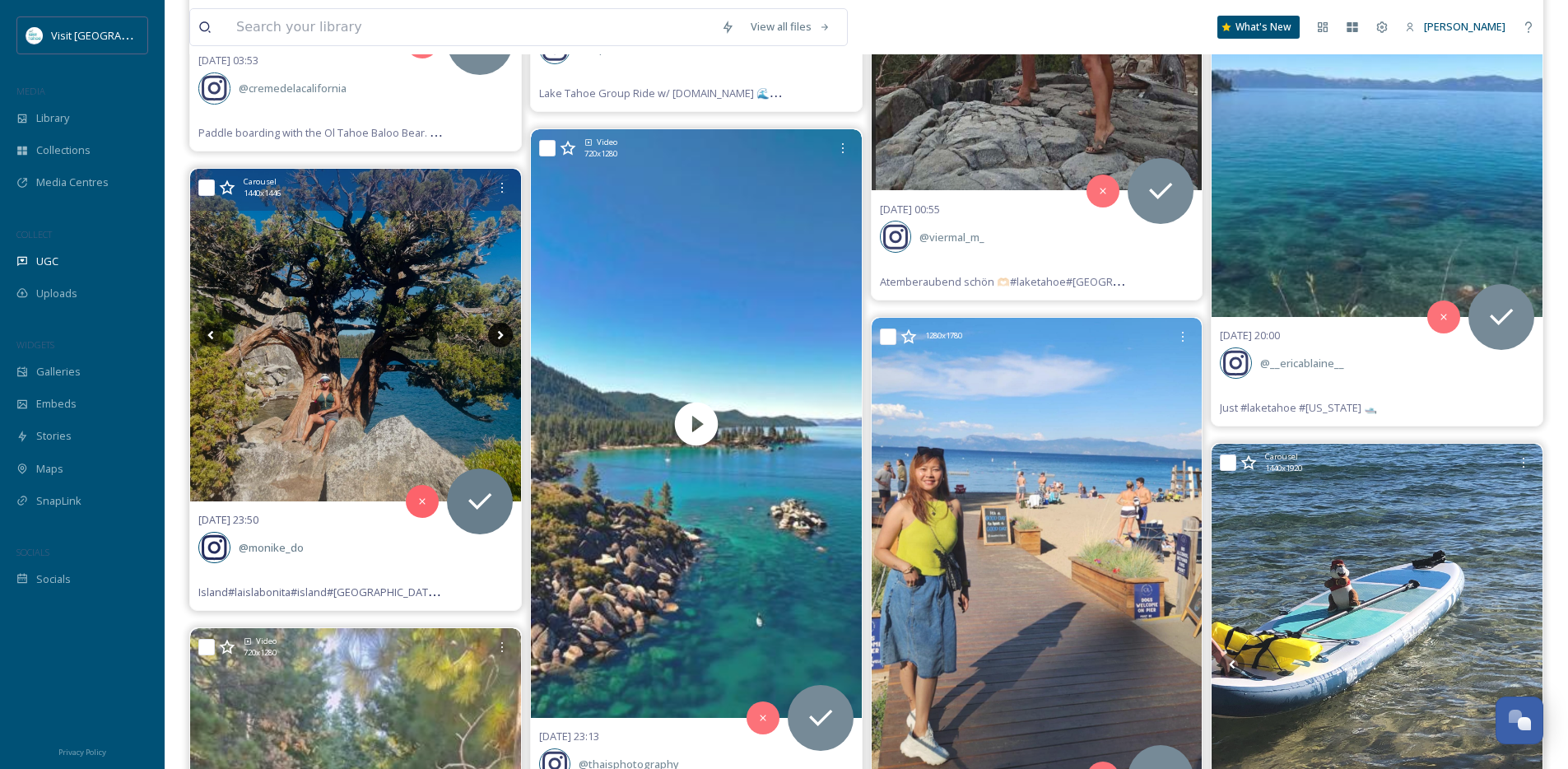
click at [505, 337] on icon at bounding box center [500, 335] width 25 height 25
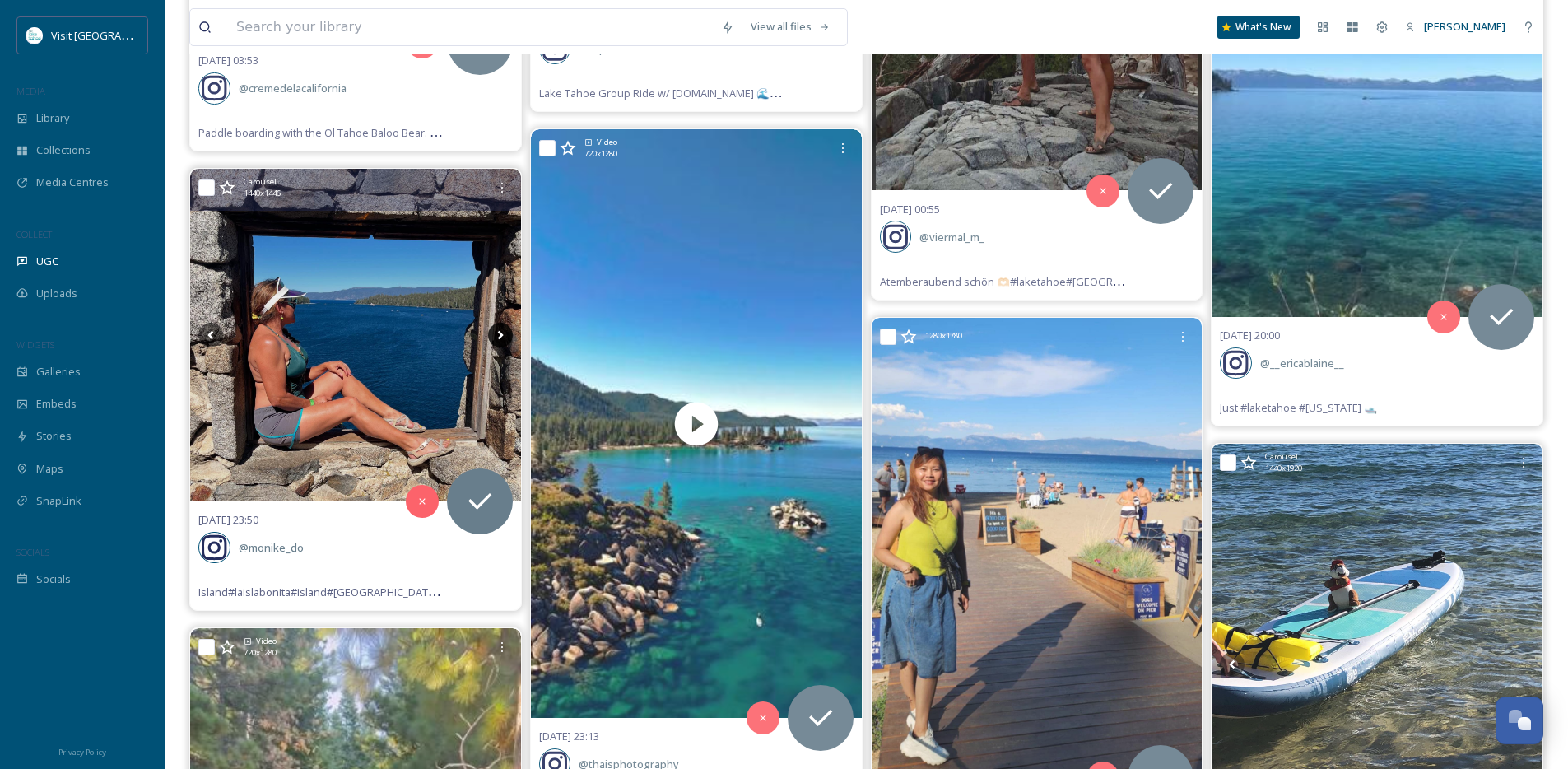
click at [505, 337] on icon at bounding box center [500, 335] width 25 height 25
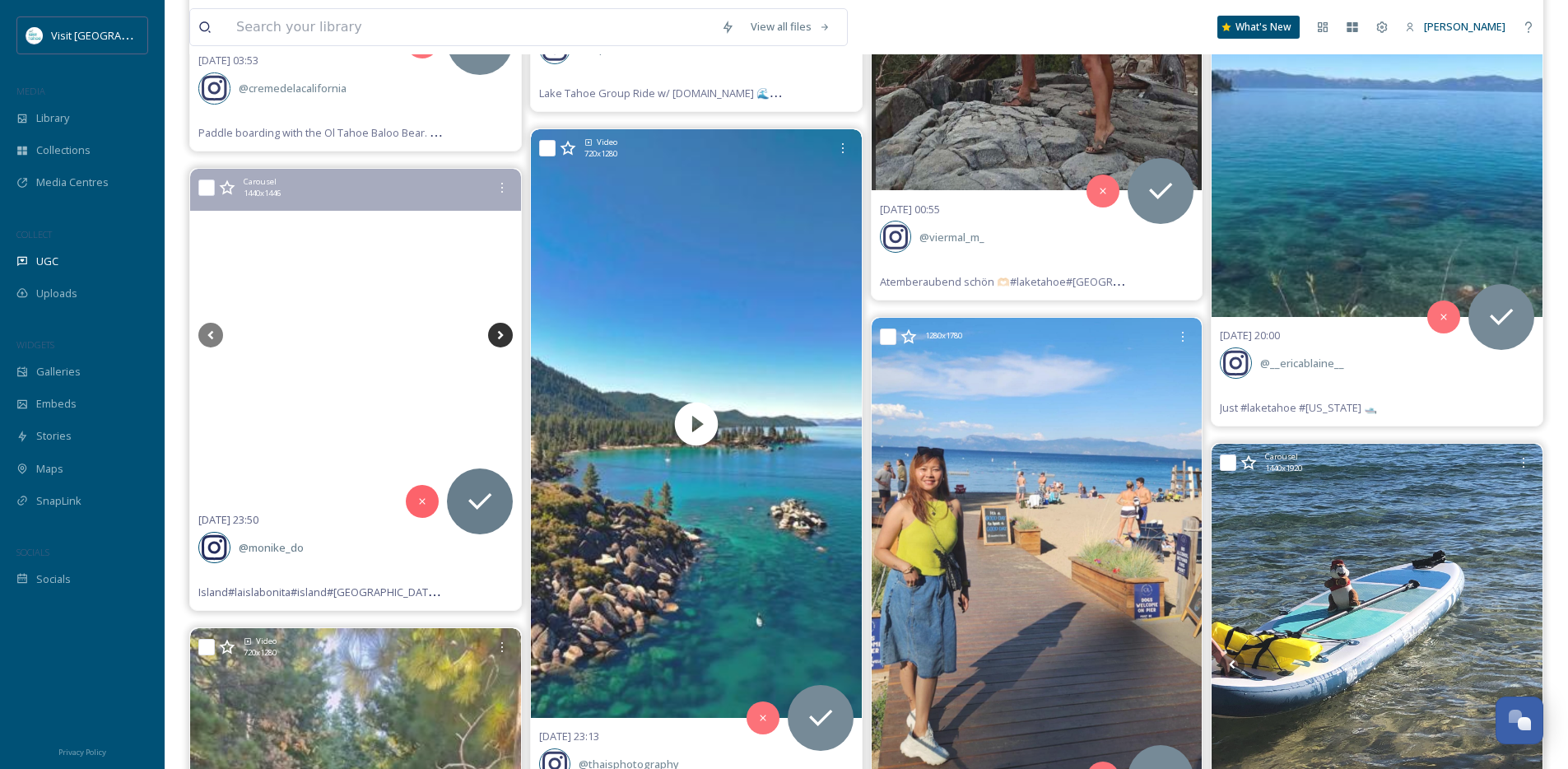
click at [505, 337] on icon at bounding box center [500, 335] width 25 height 25
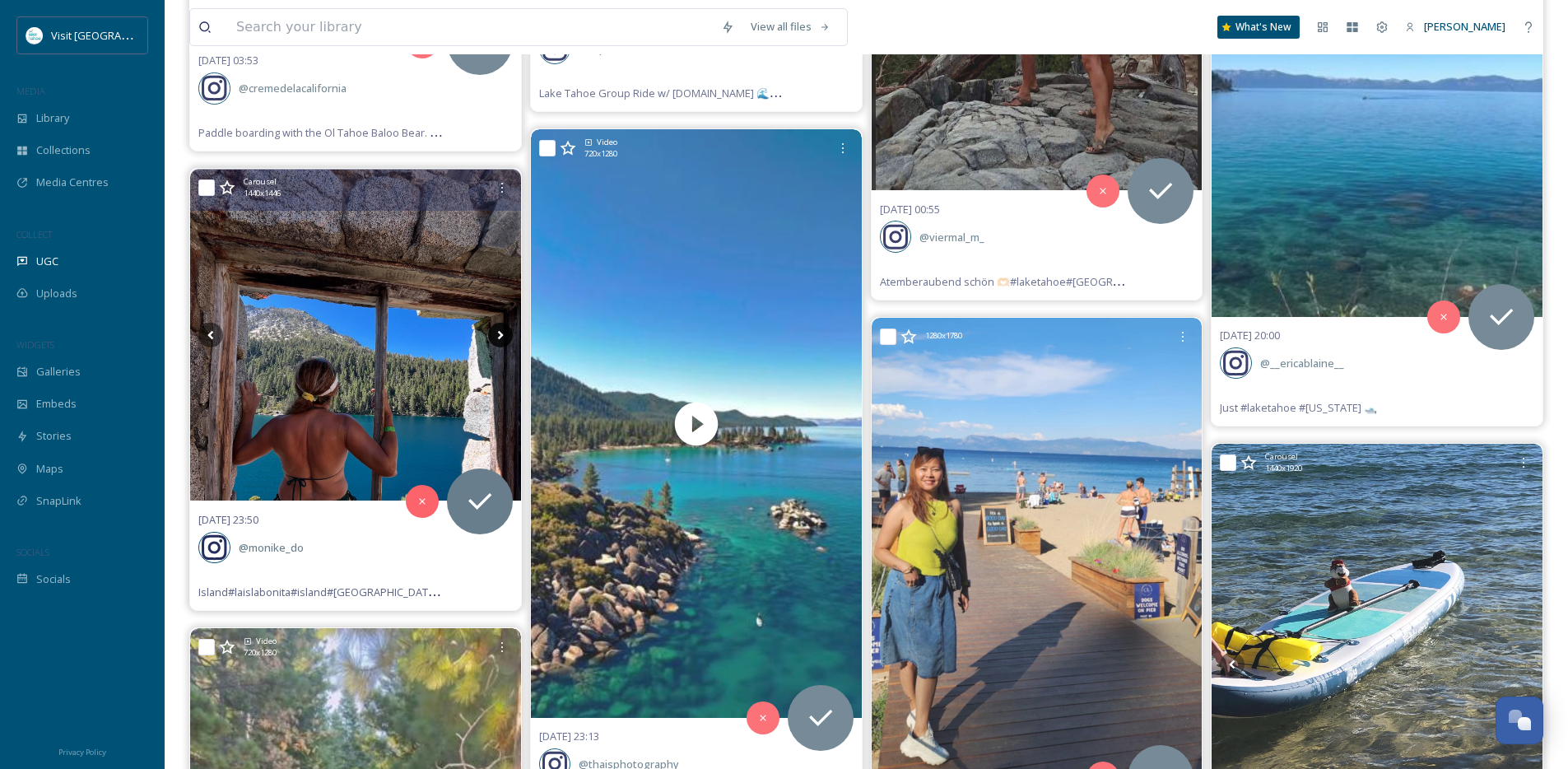
click at [505, 337] on icon at bounding box center [500, 335] width 25 height 25
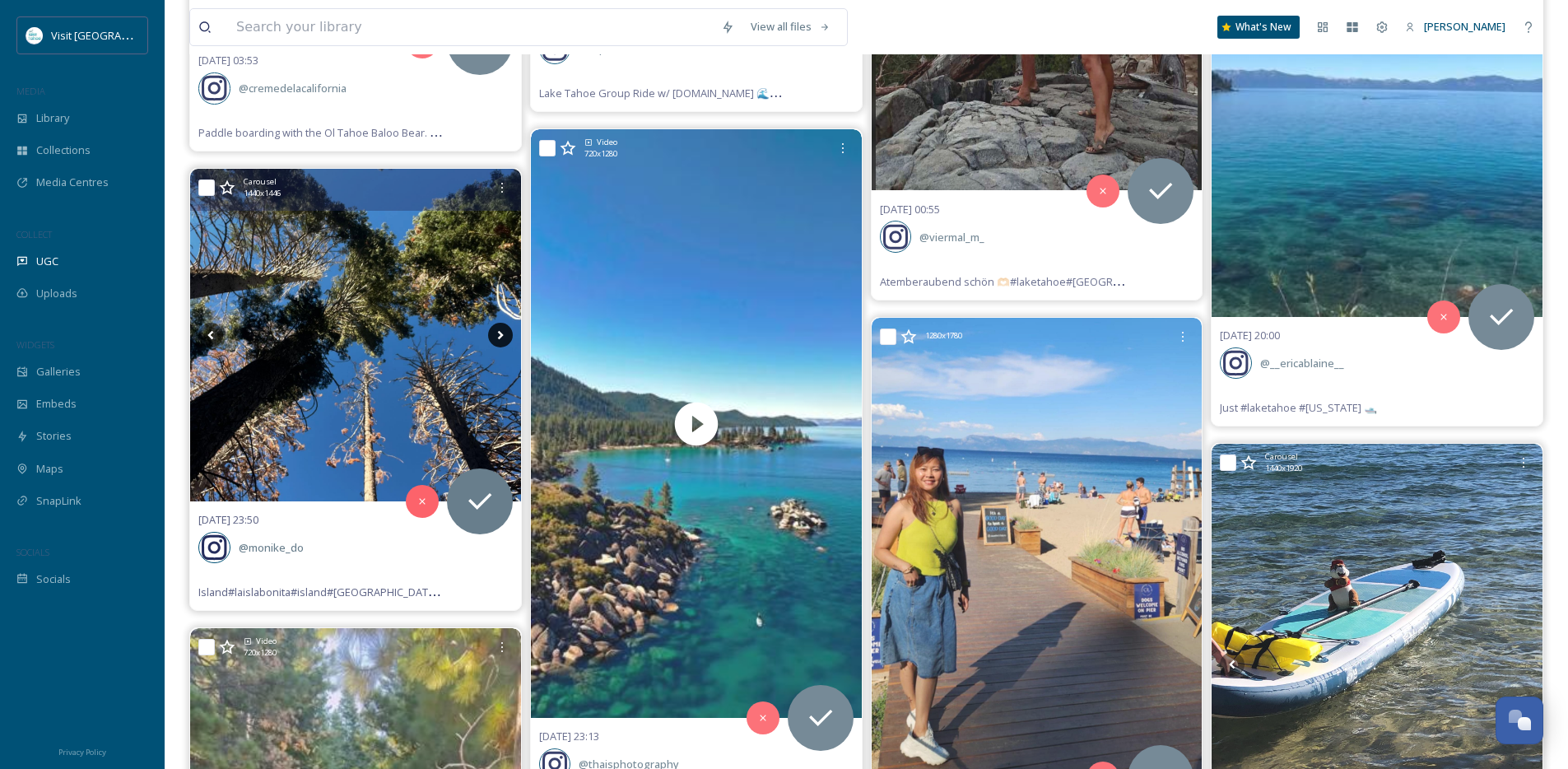
click at [505, 337] on icon at bounding box center [500, 335] width 25 height 25
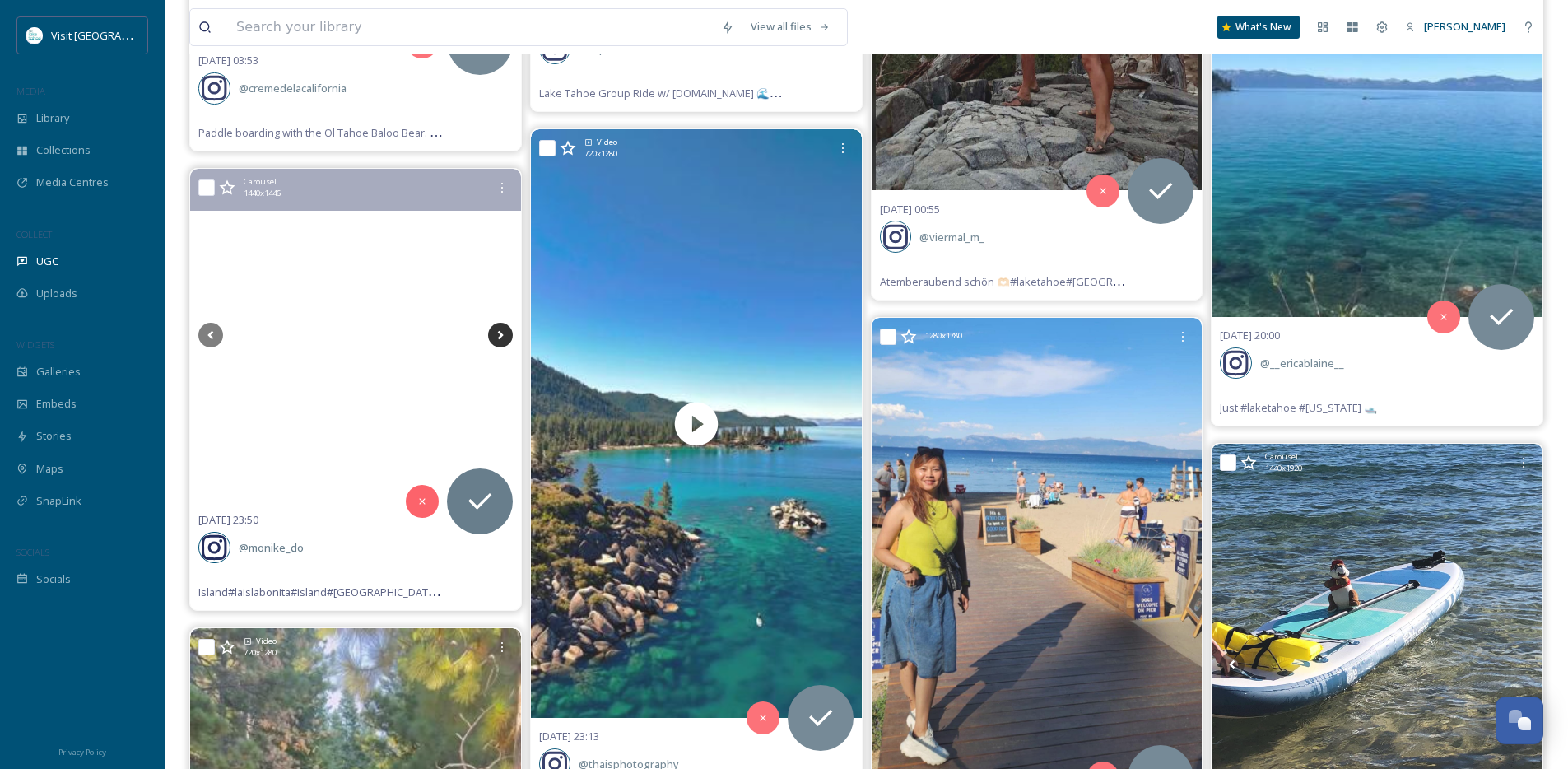
click at [505, 337] on icon at bounding box center [500, 335] width 25 height 25
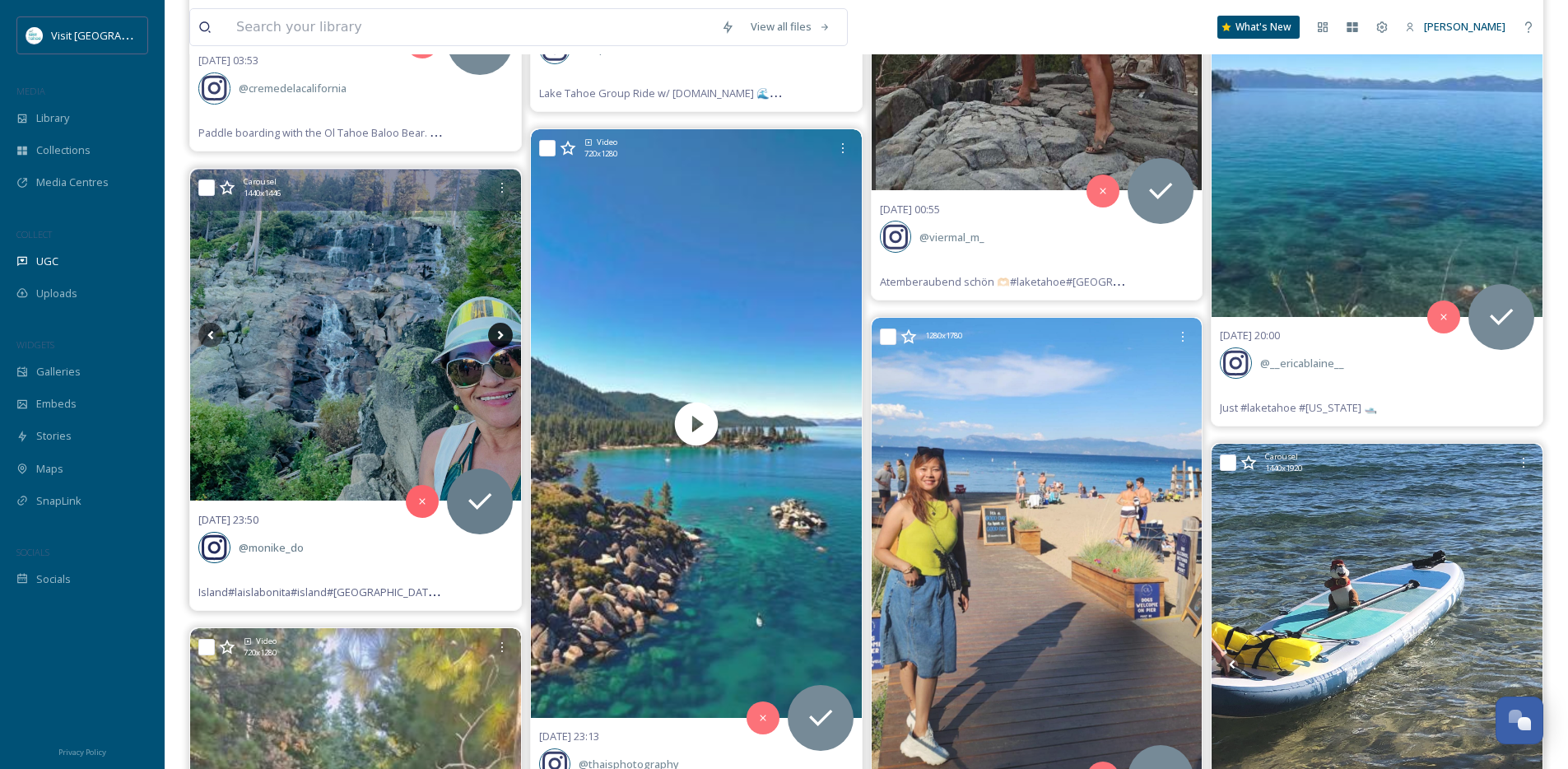
click at [505, 337] on icon at bounding box center [500, 335] width 25 height 25
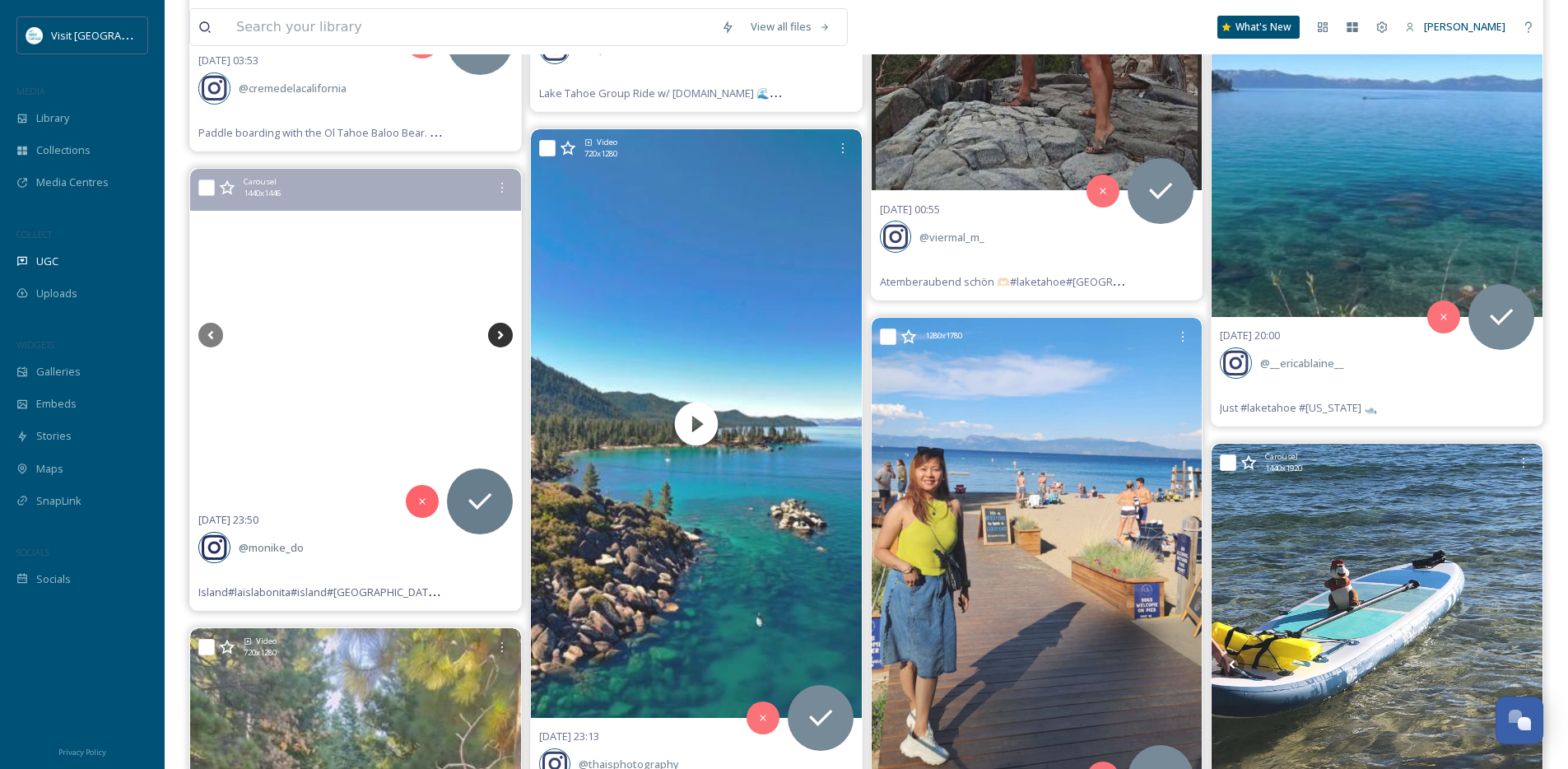
click at [505, 337] on icon at bounding box center [500, 335] width 25 height 25
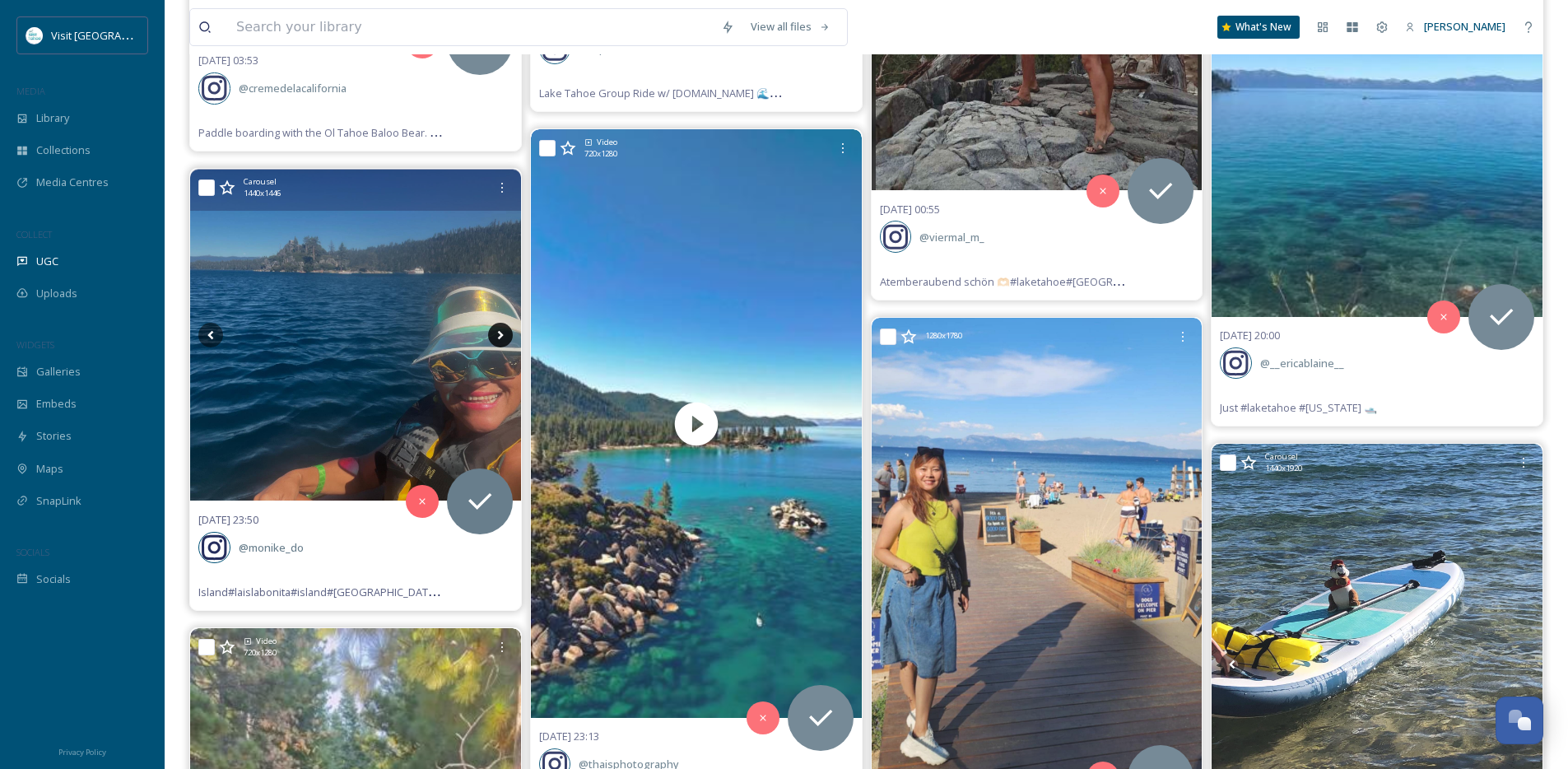
click at [505, 337] on icon at bounding box center [500, 335] width 25 height 25
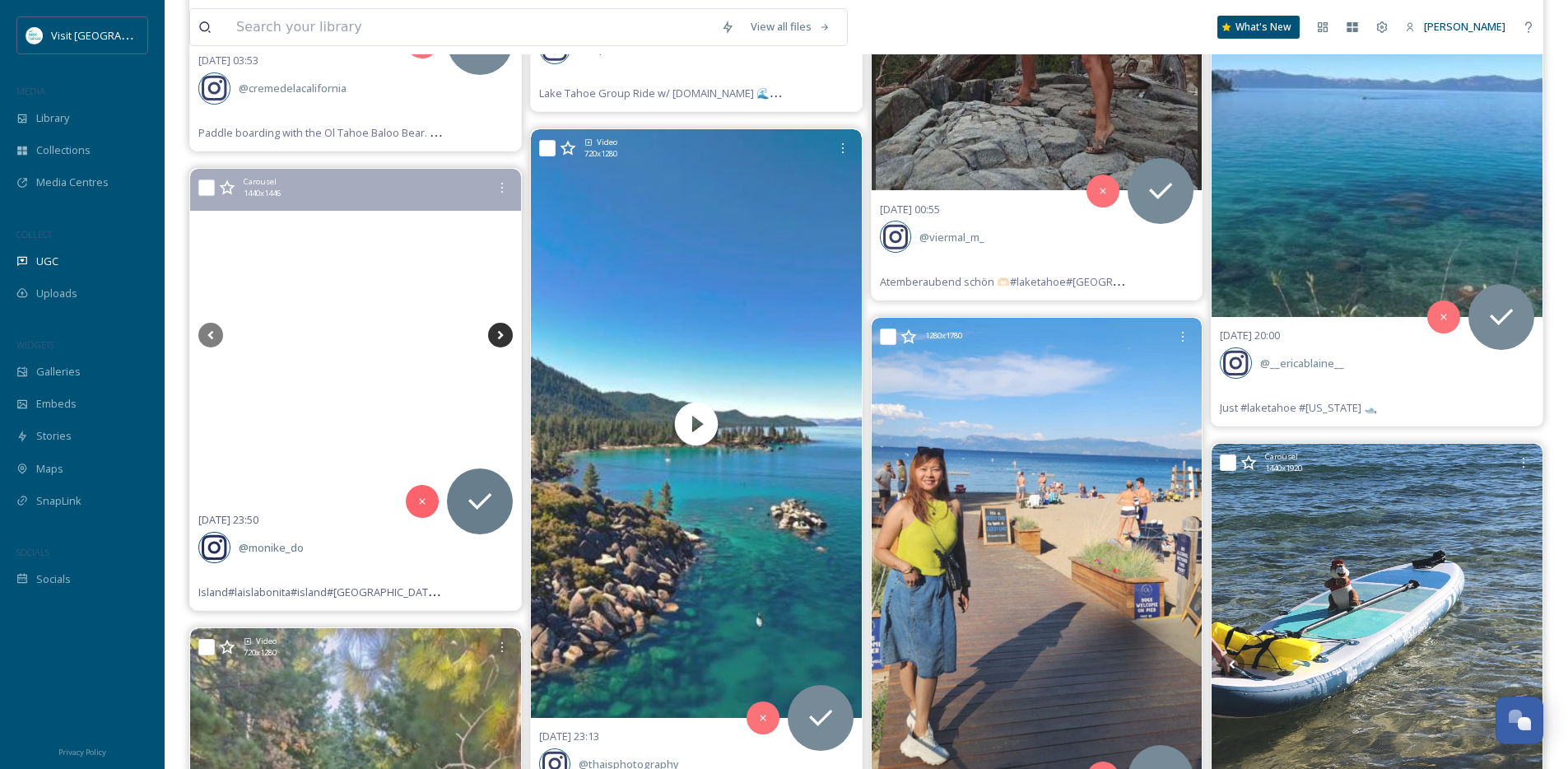
click at [505, 337] on icon at bounding box center [500, 335] width 25 height 25
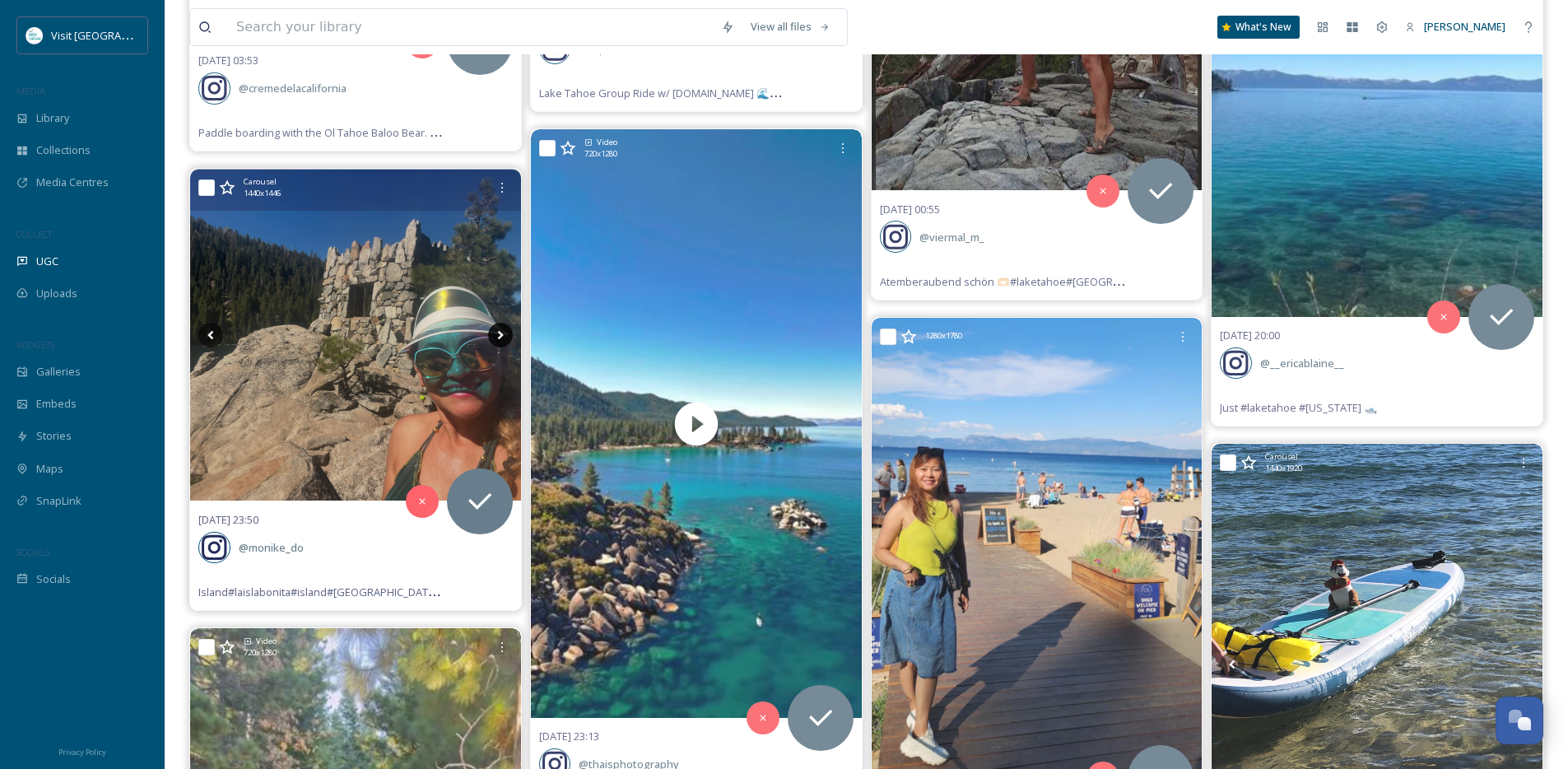
click at [505, 337] on icon at bounding box center [500, 335] width 25 height 25
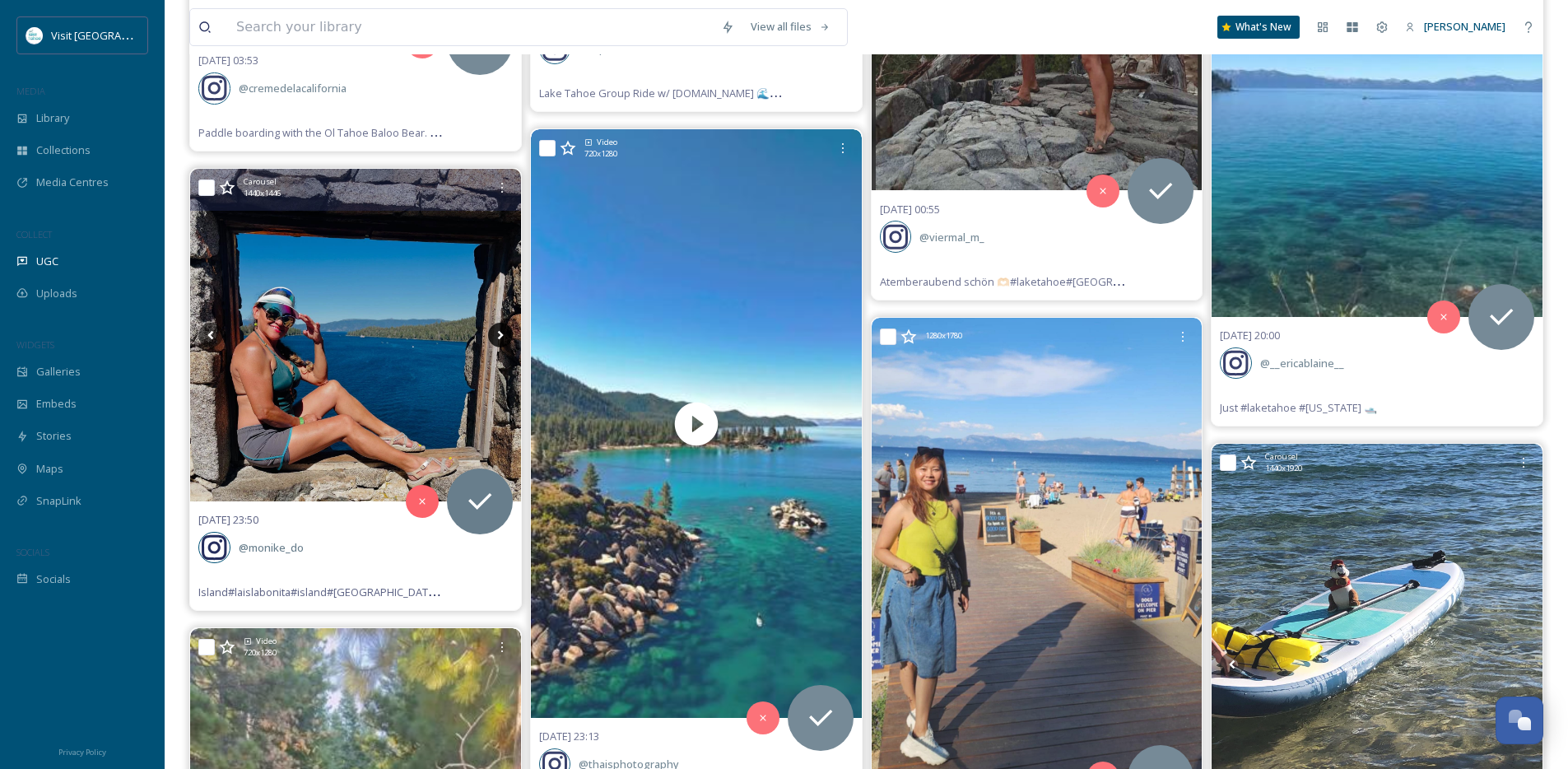
click at [505, 337] on icon at bounding box center [500, 335] width 25 height 25
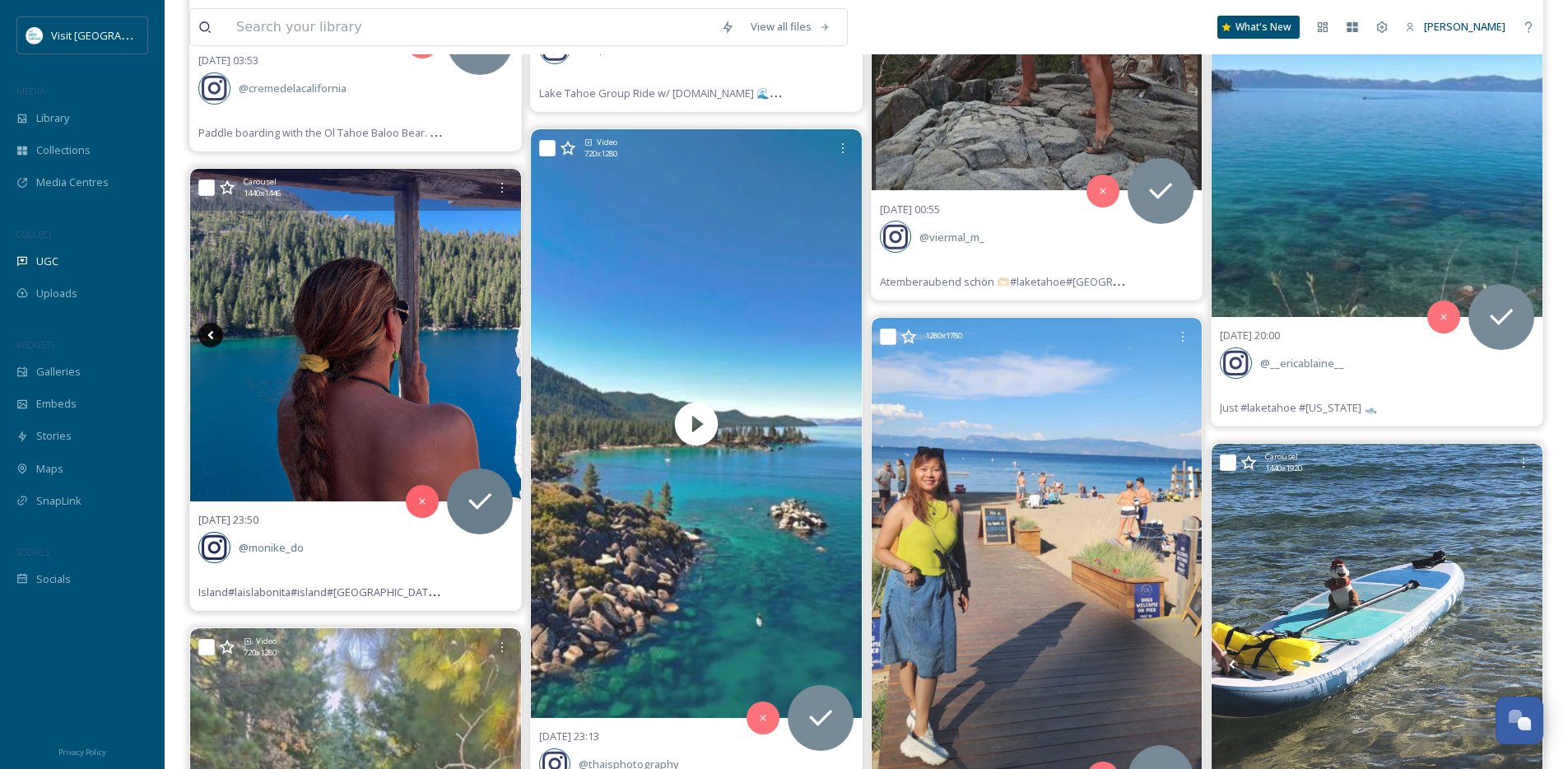
click at [223, 337] on icon at bounding box center [210, 335] width 25 height 25
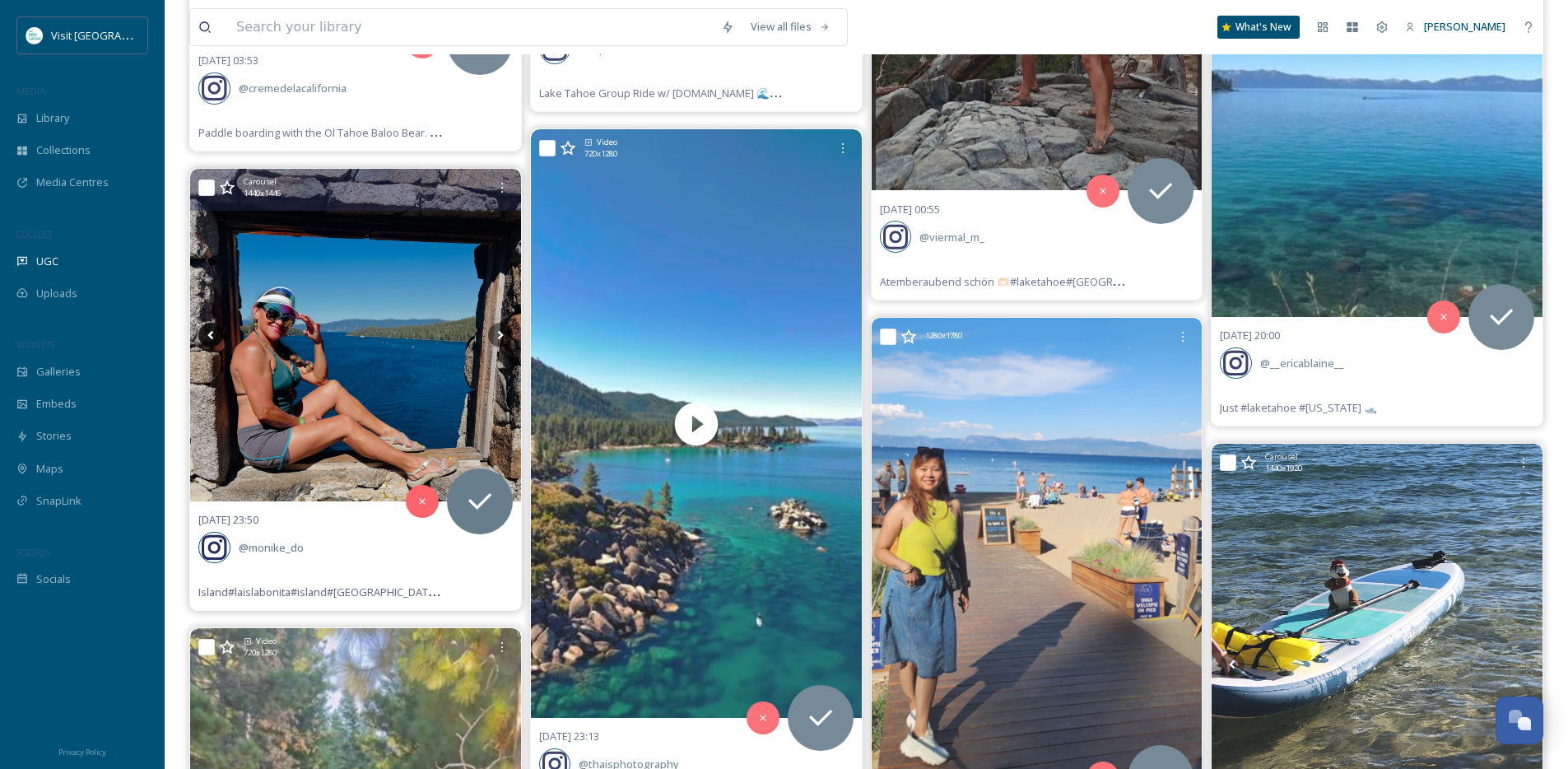
click at [223, 337] on icon at bounding box center [210, 335] width 25 height 25
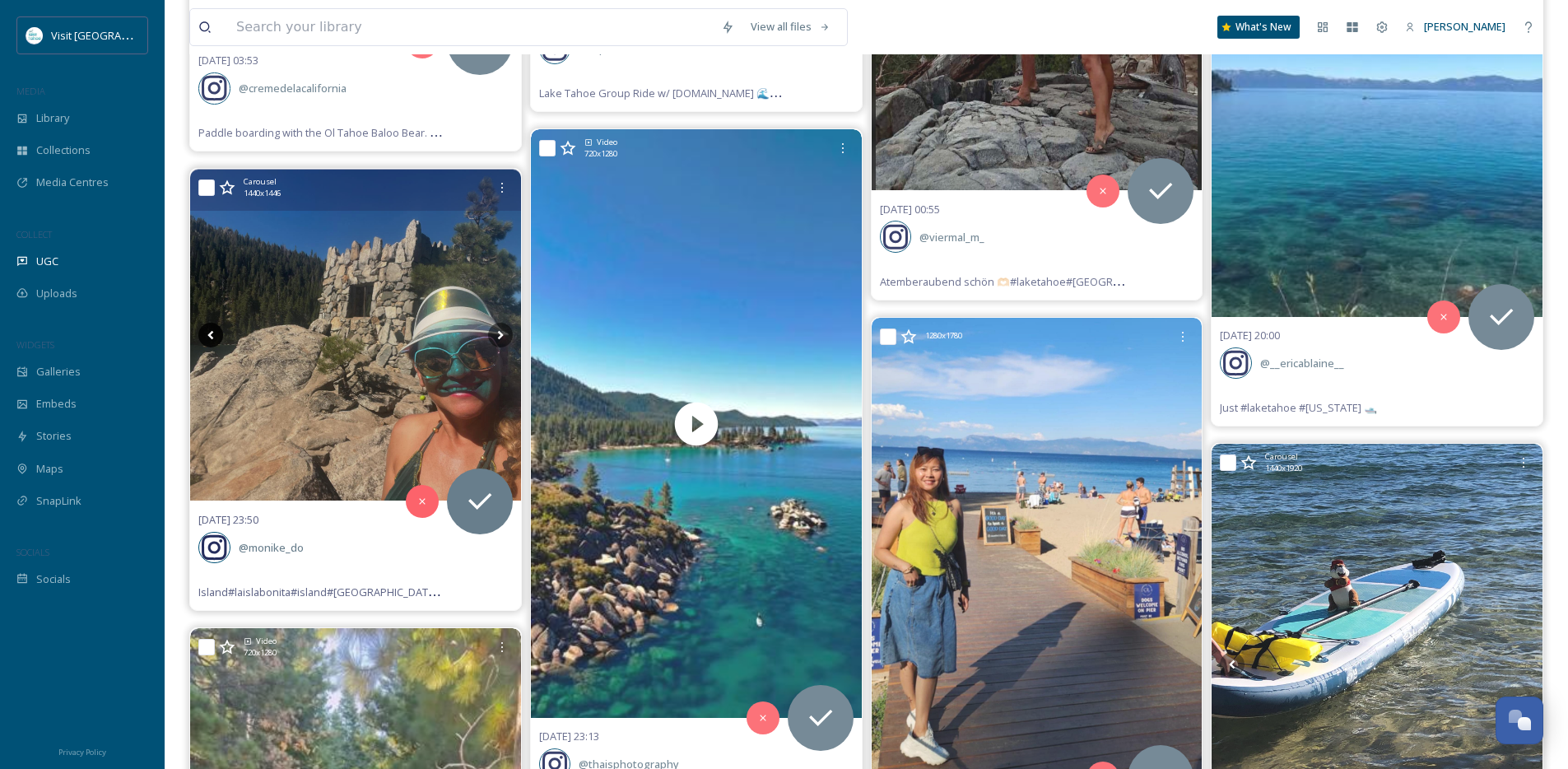
click at [223, 337] on icon at bounding box center [210, 335] width 25 height 25
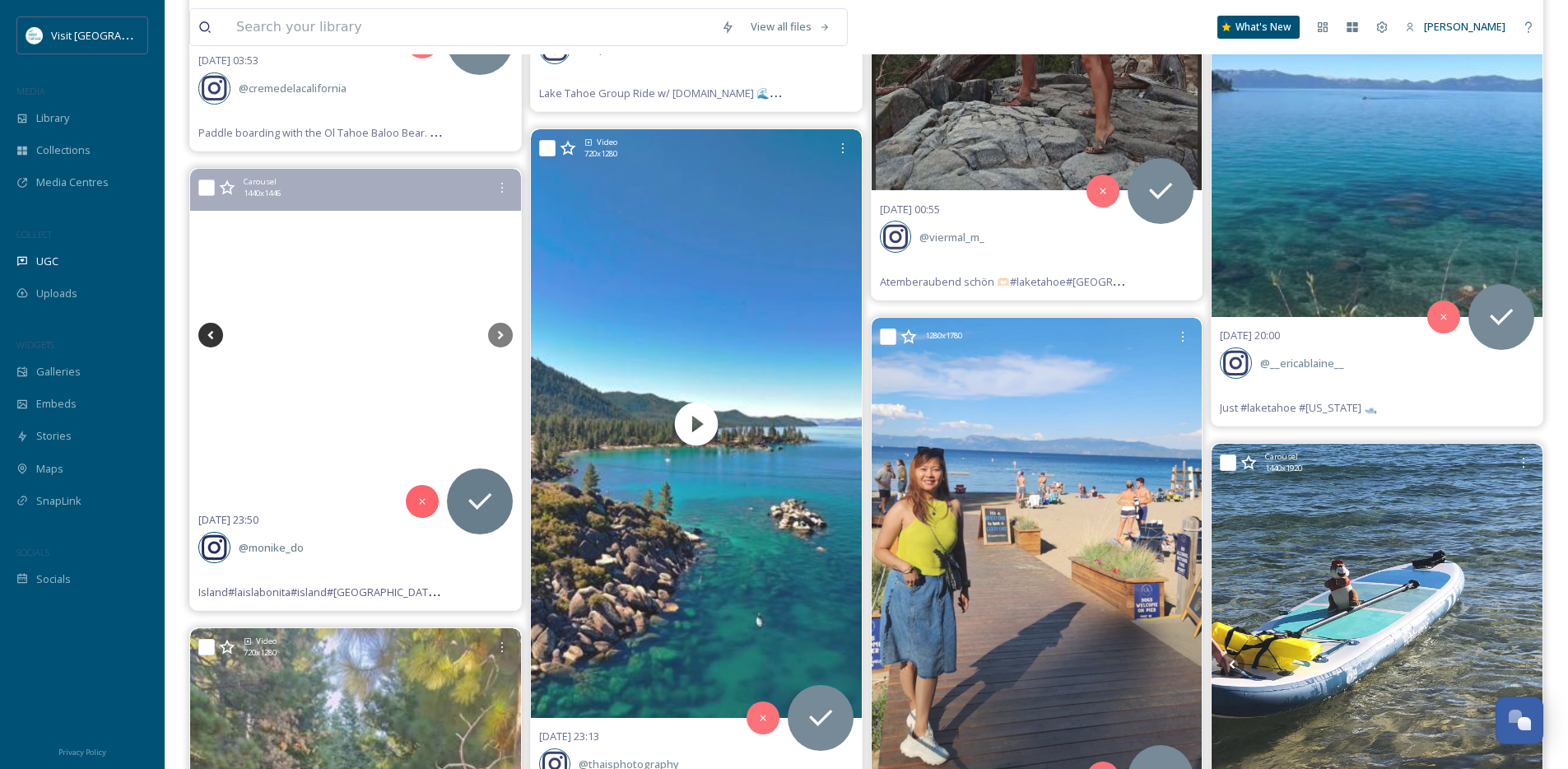
click at [223, 337] on icon at bounding box center [210, 335] width 25 height 25
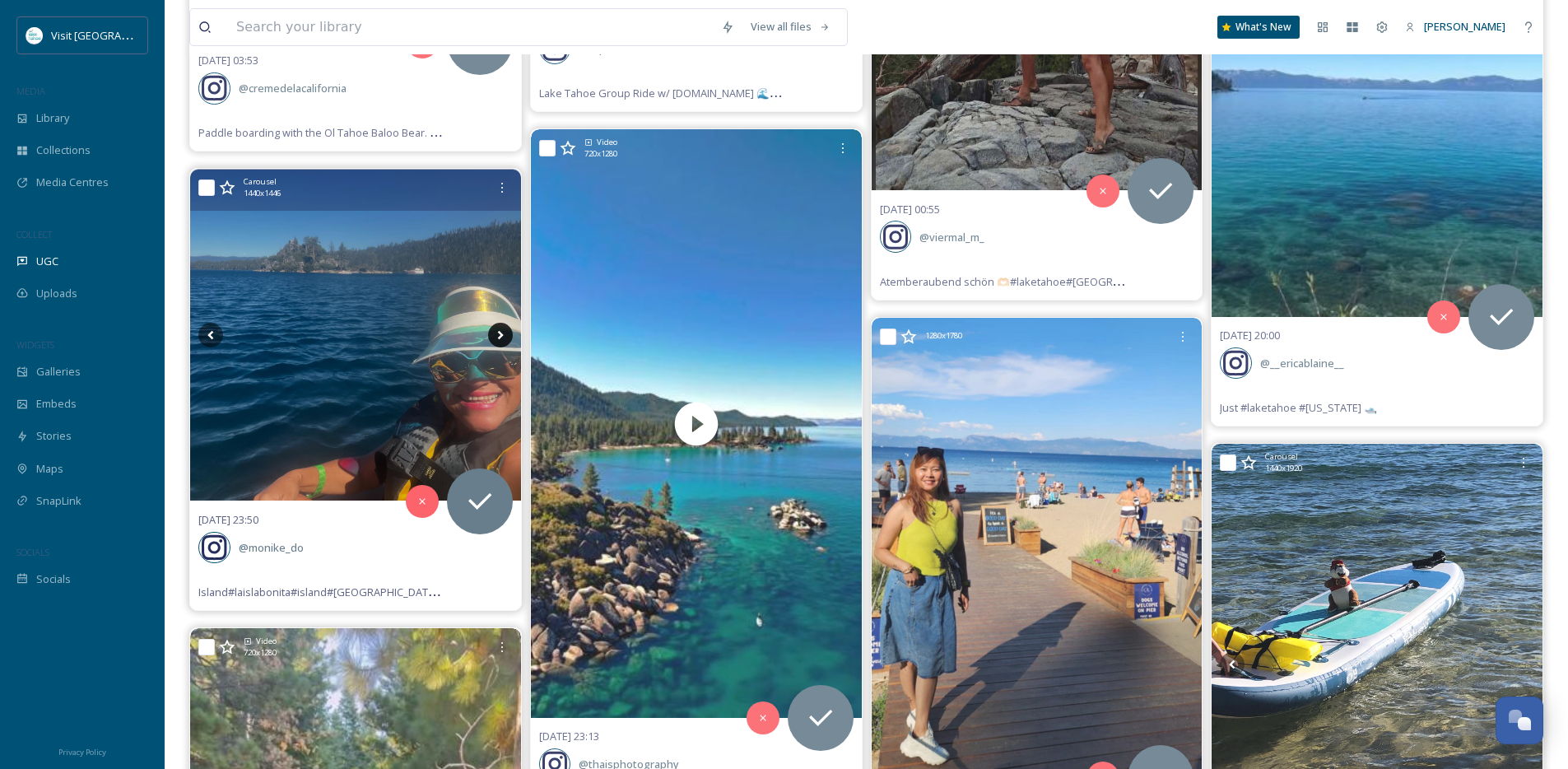
click at [502, 331] on icon at bounding box center [500, 335] width 25 height 25
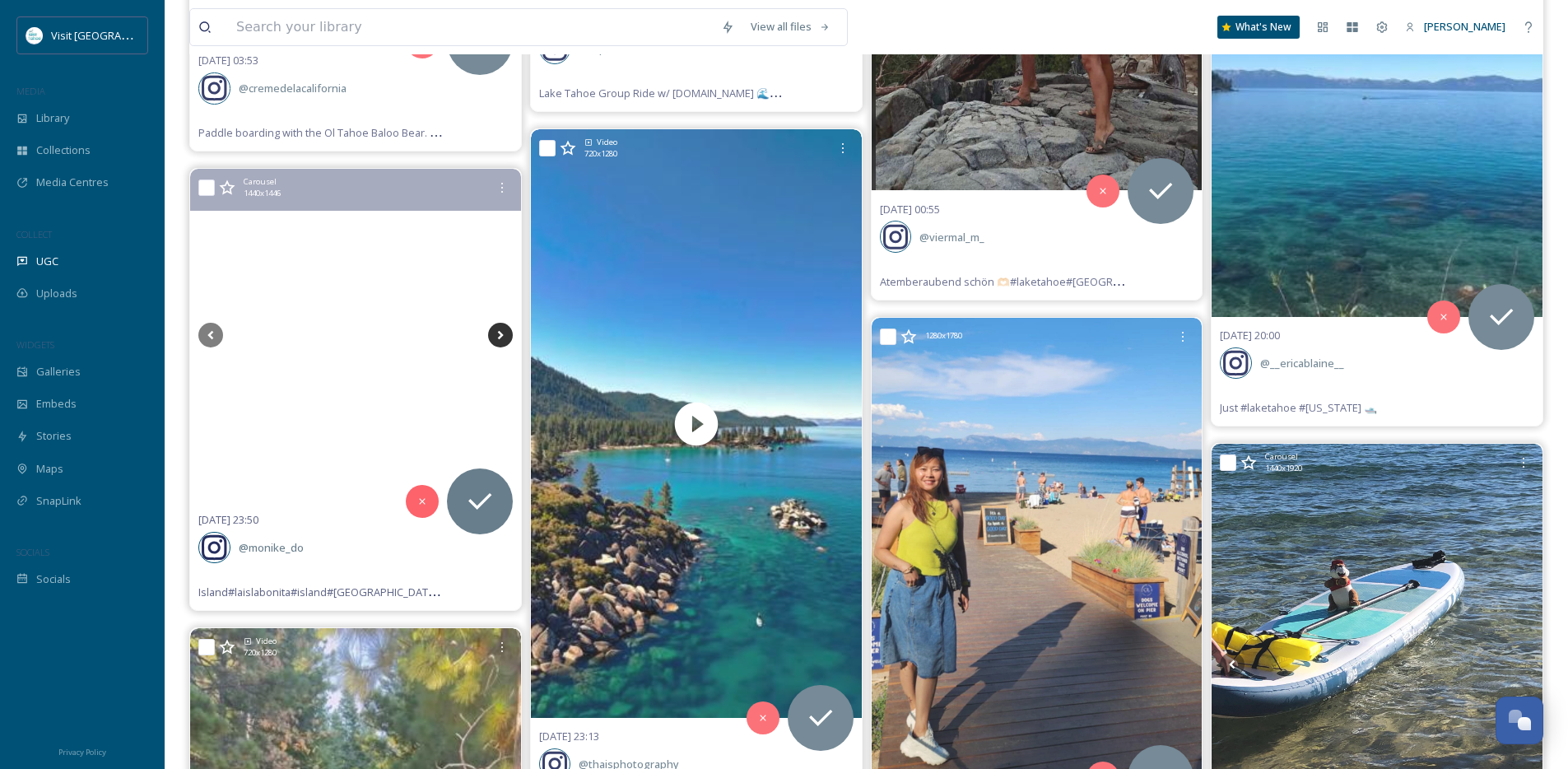
click at [502, 331] on icon at bounding box center [500, 335] width 25 height 25
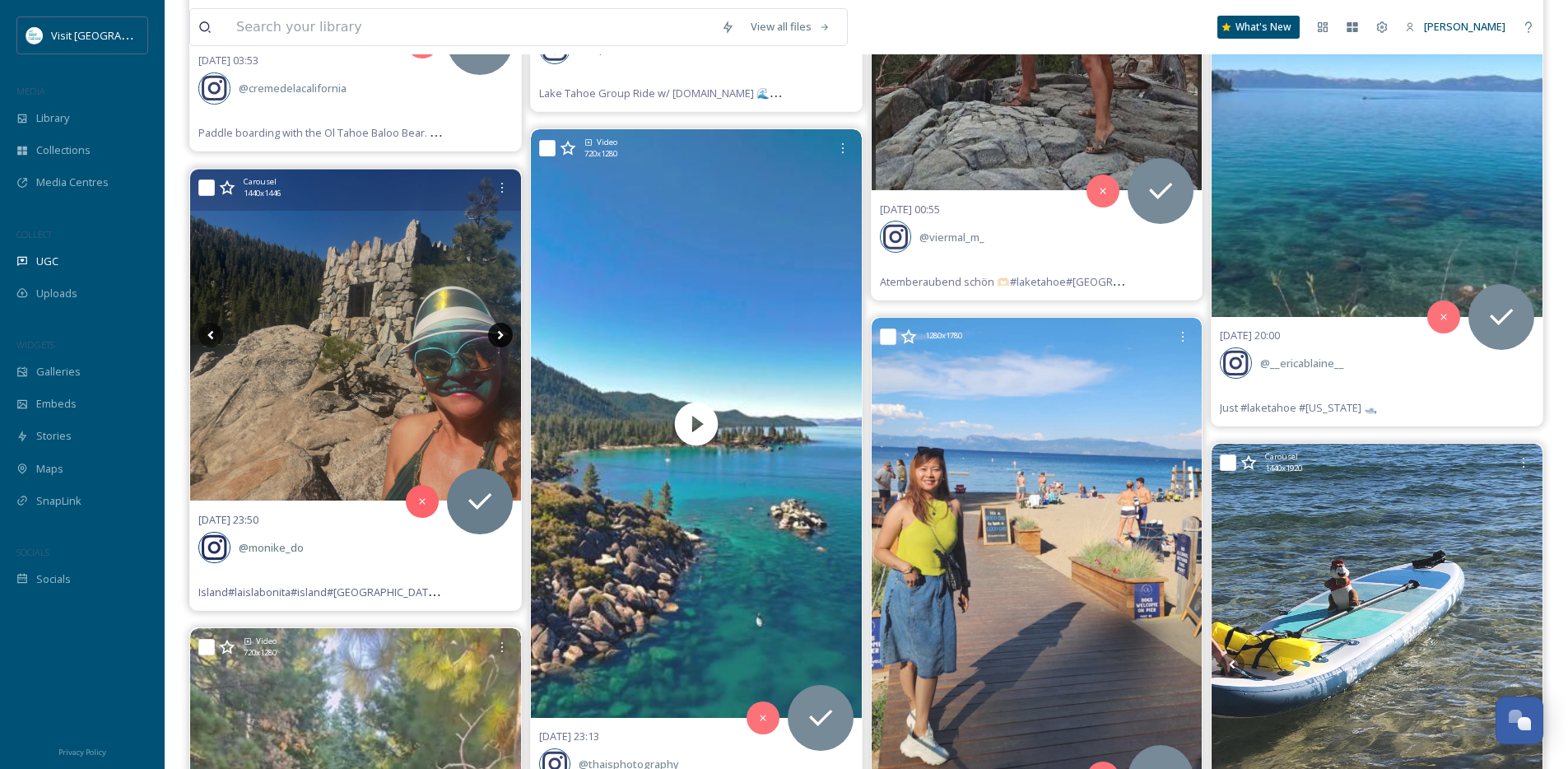
click at [502, 331] on icon at bounding box center [500, 335] width 25 height 25
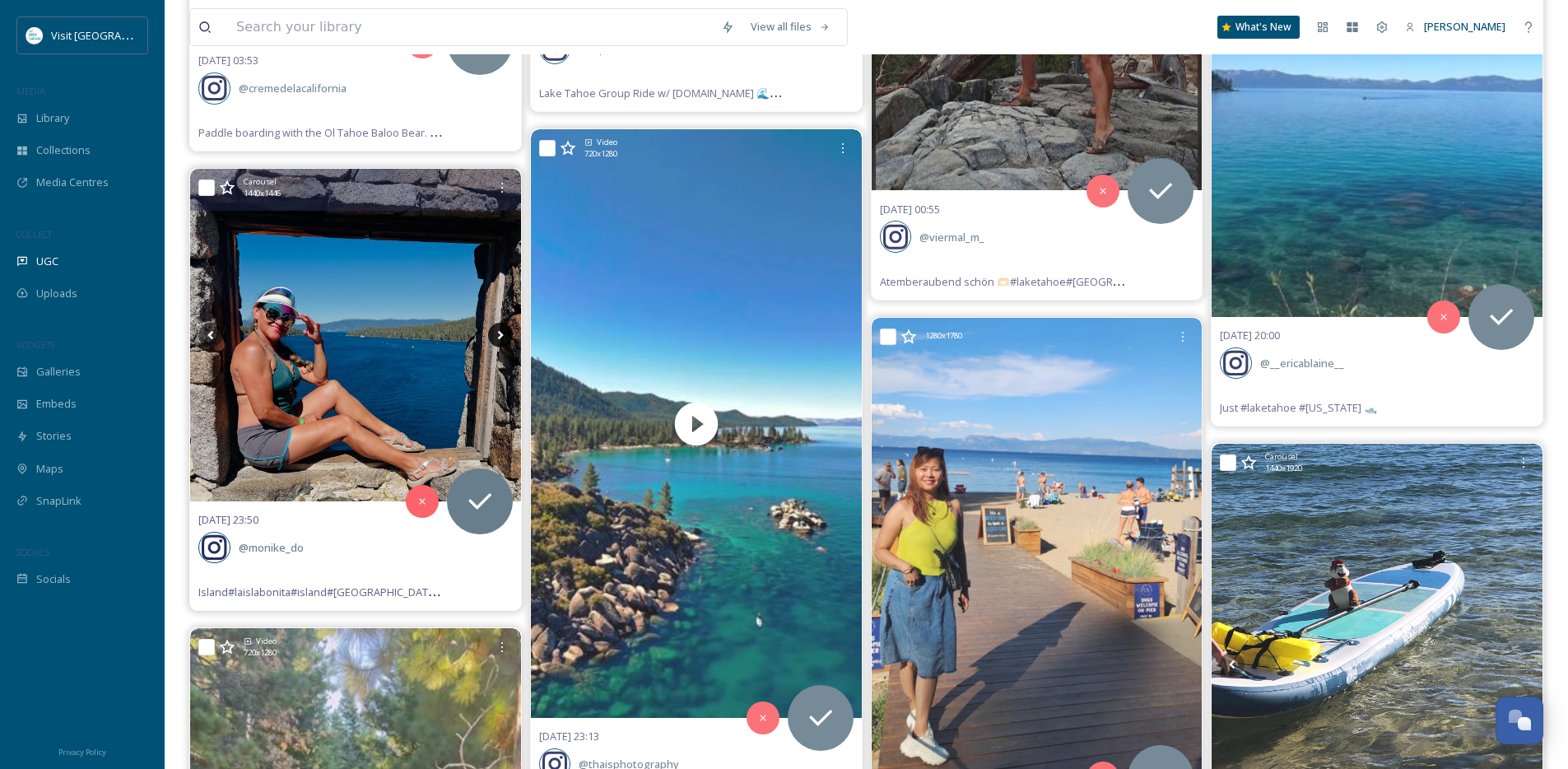
click at [502, 331] on icon at bounding box center [500, 335] width 25 height 25
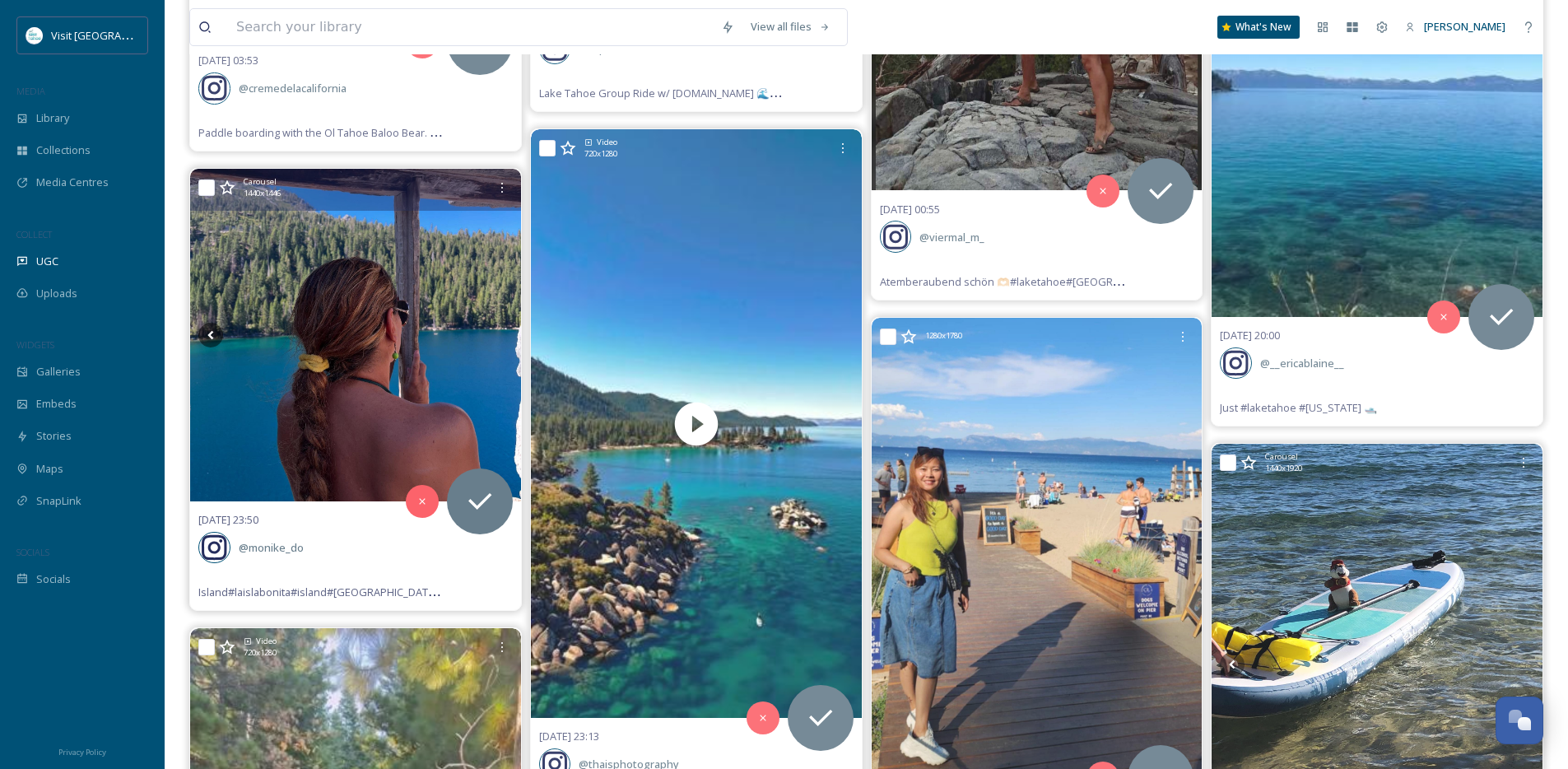
click at [502, 331] on icon at bounding box center [500, 335] width 25 height 25
click at [217, 331] on icon at bounding box center [210, 335] width 25 height 25
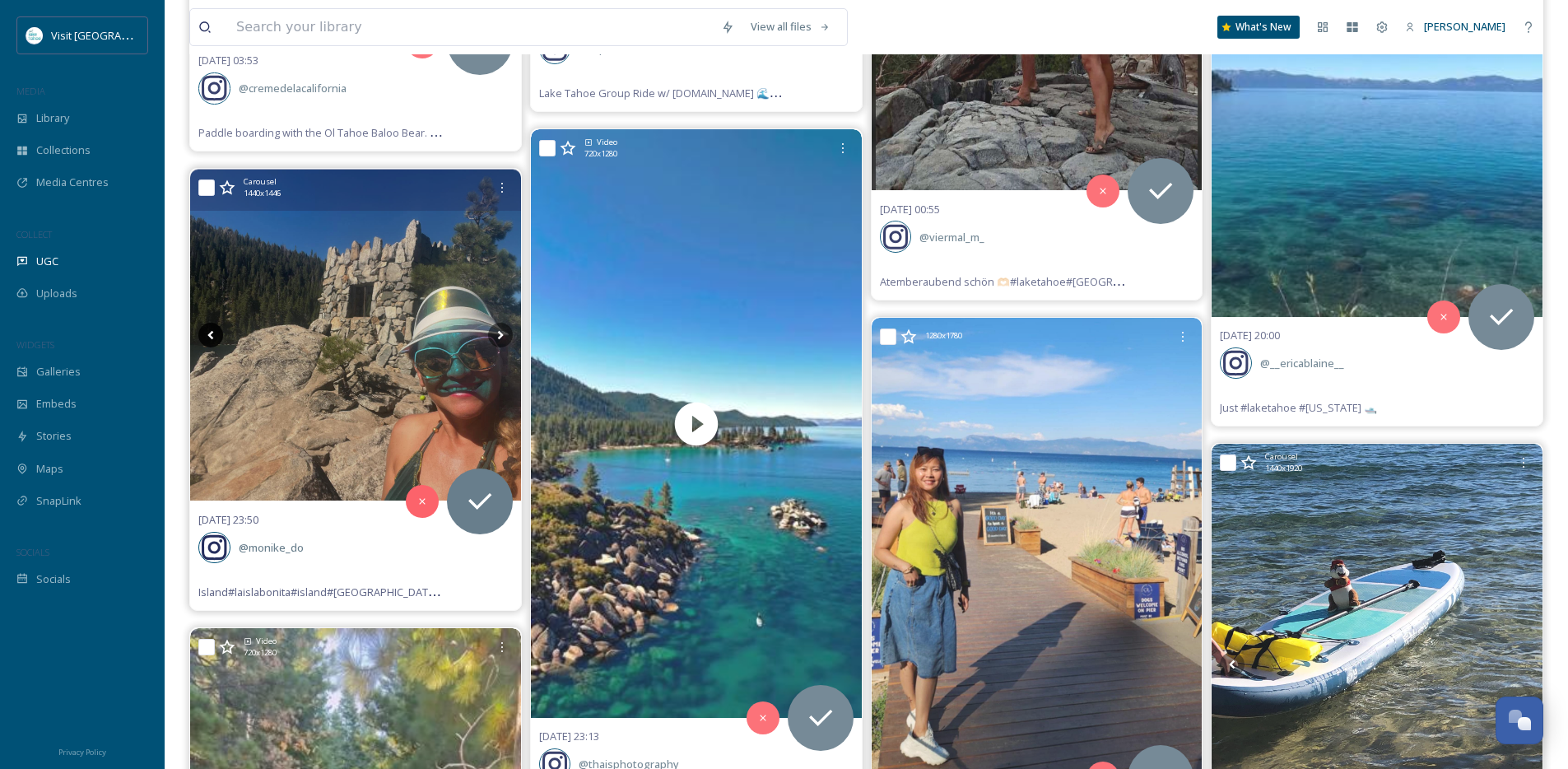
click at [217, 331] on icon at bounding box center [210, 335] width 25 height 25
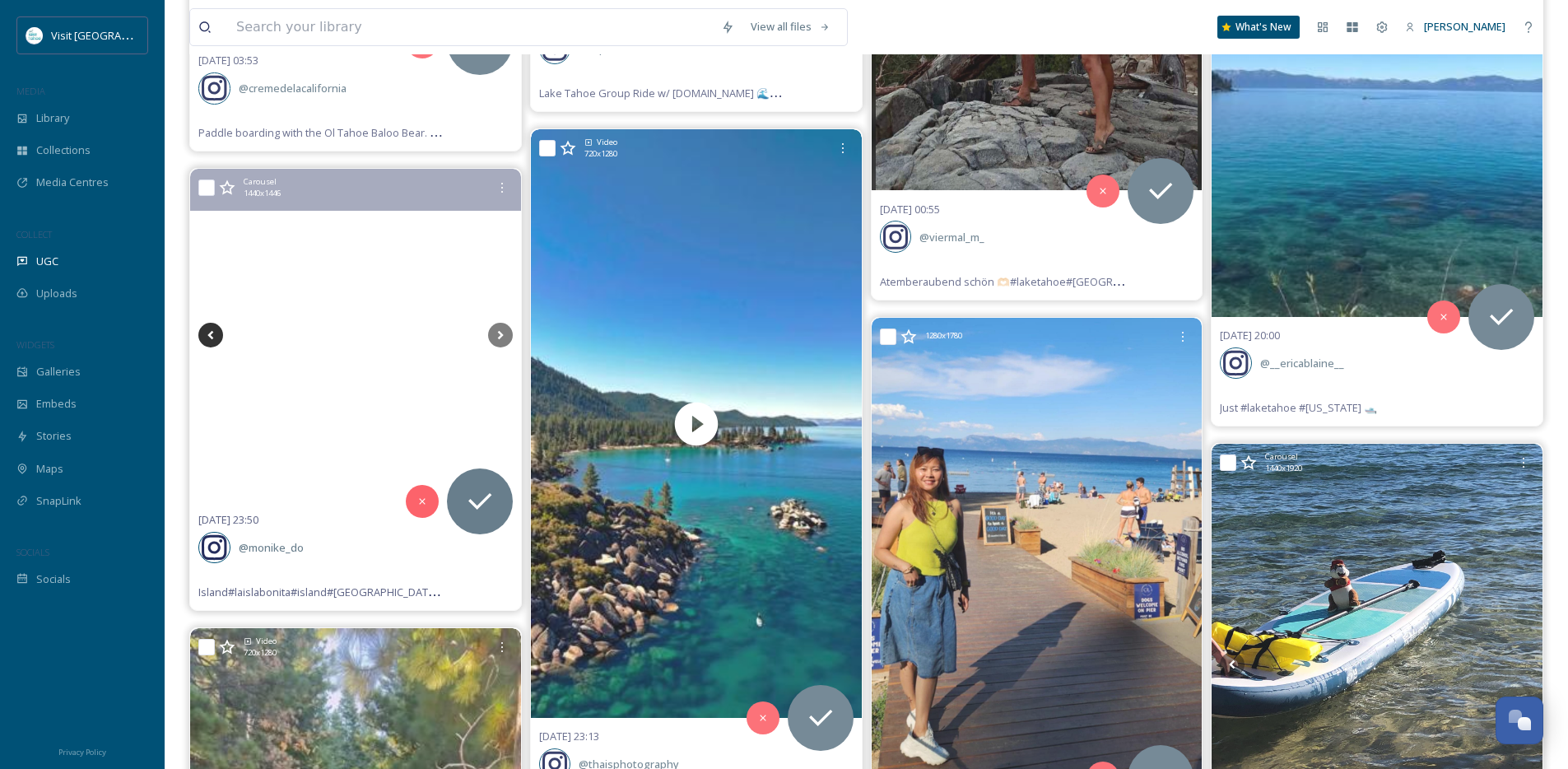
click at [217, 331] on icon at bounding box center [210, 335] width 25 height 25
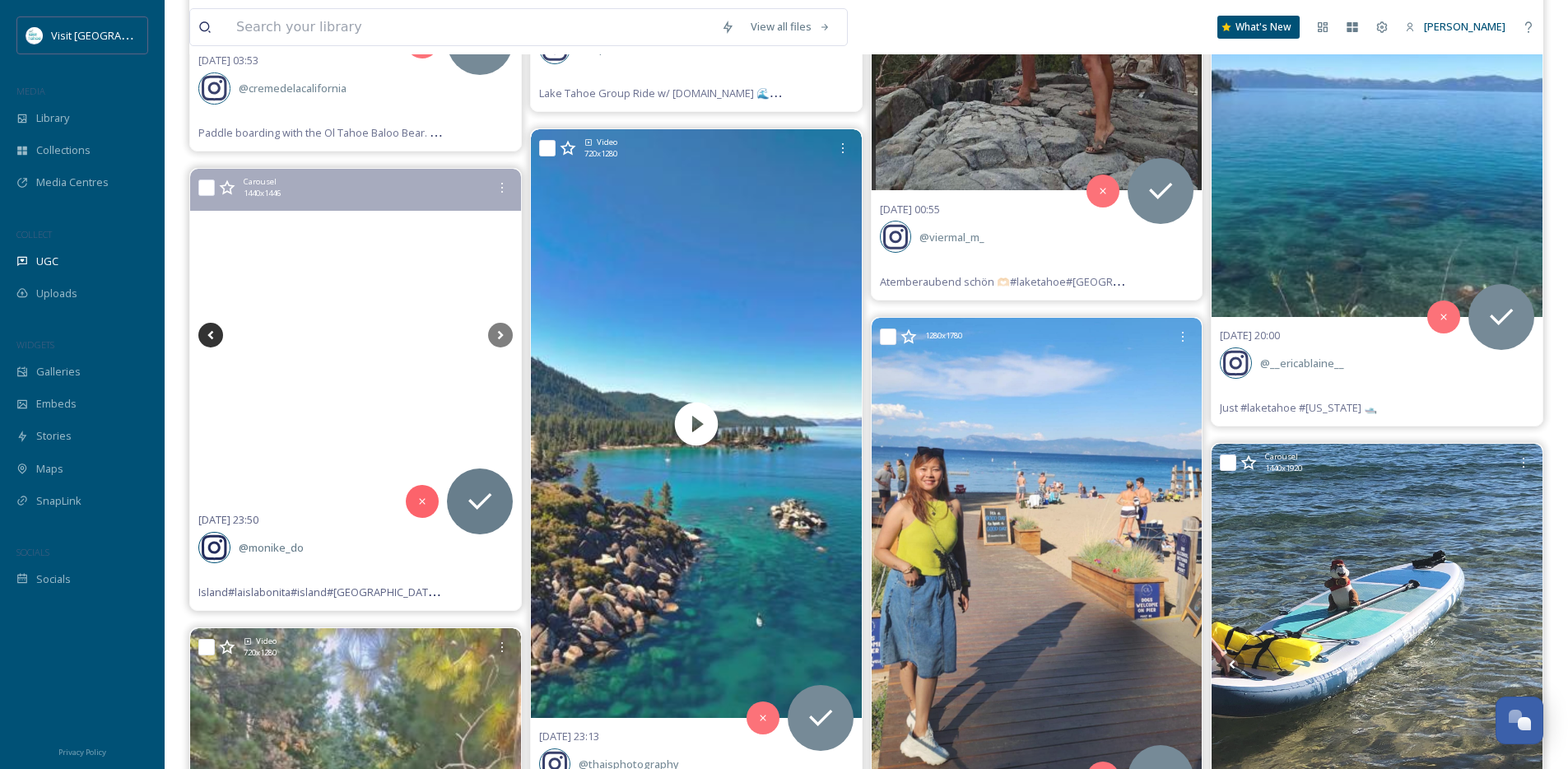
click at [217, 331] on icon at bounding box center [210, 335] width 25 height 25
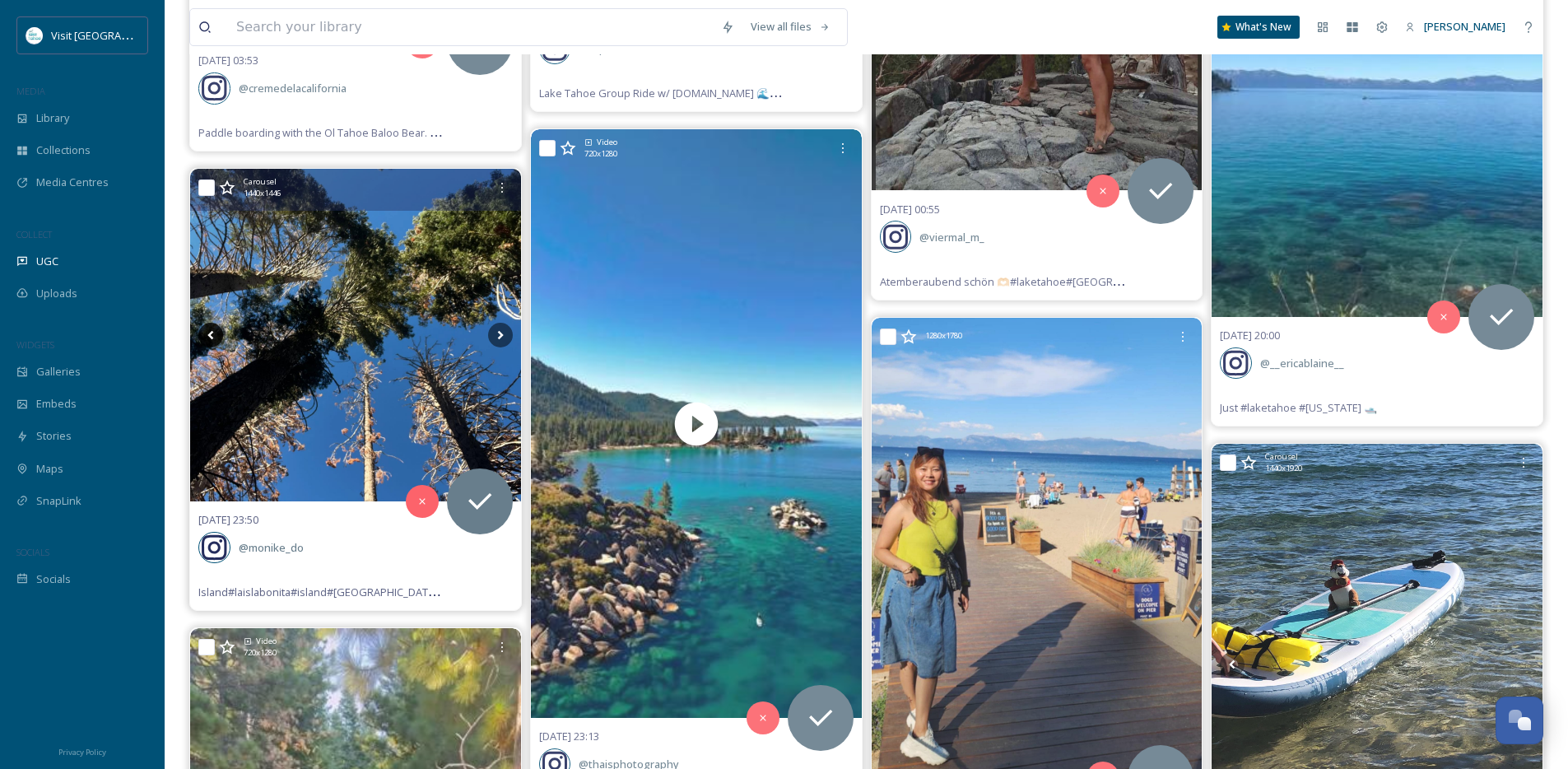
click at [217, 331] on icon at bounding box center [210, 335] width 25 height 25
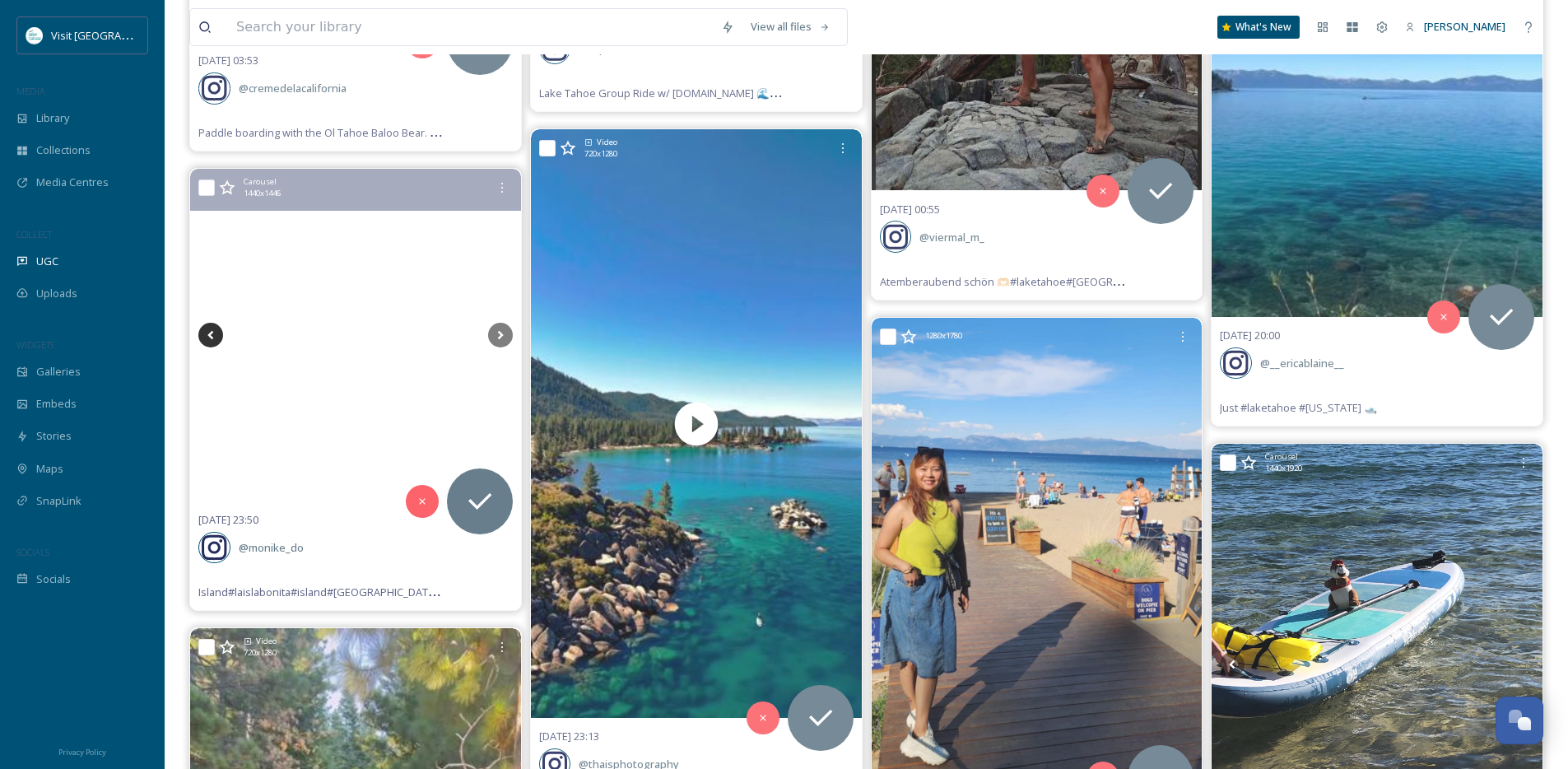
click at [217, 331] on icon at bounding box center [210, 335] width 25 height 25
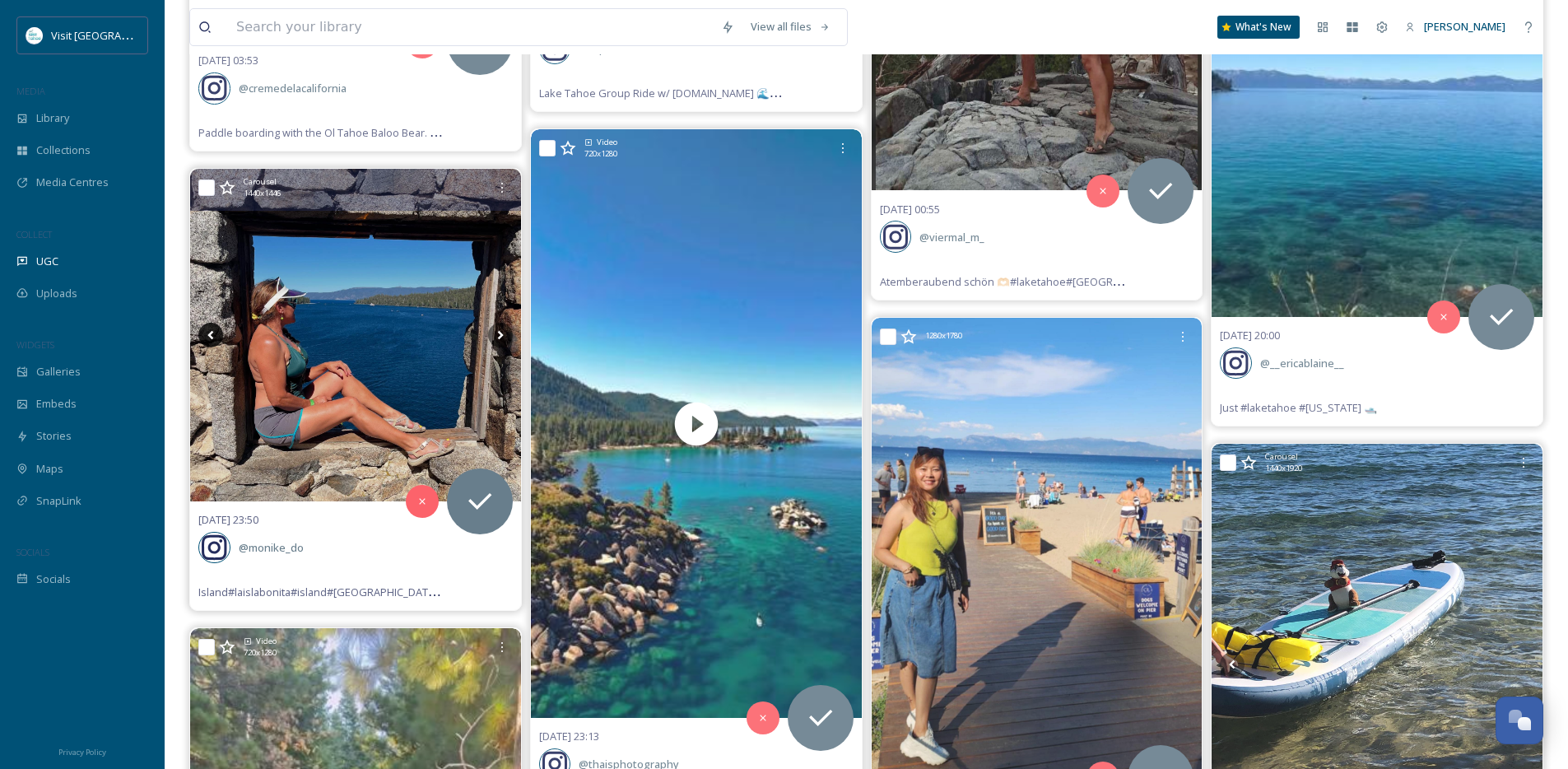
click at [217, 331] on icon at bounding box center [210, 335] width 25 height 25
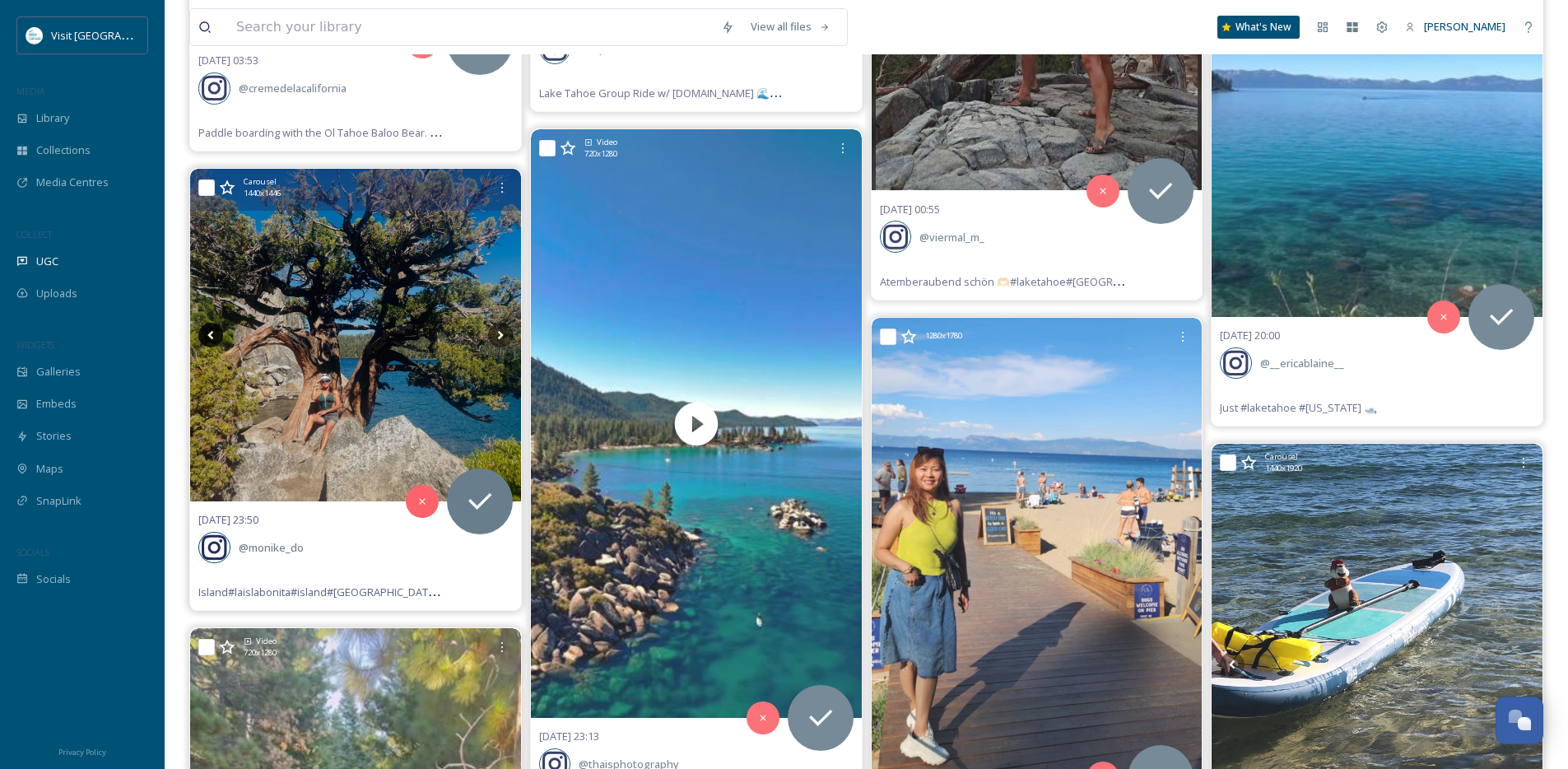
click at [217, 331] on icon at bounding box center [210, 335] width 25 height 25
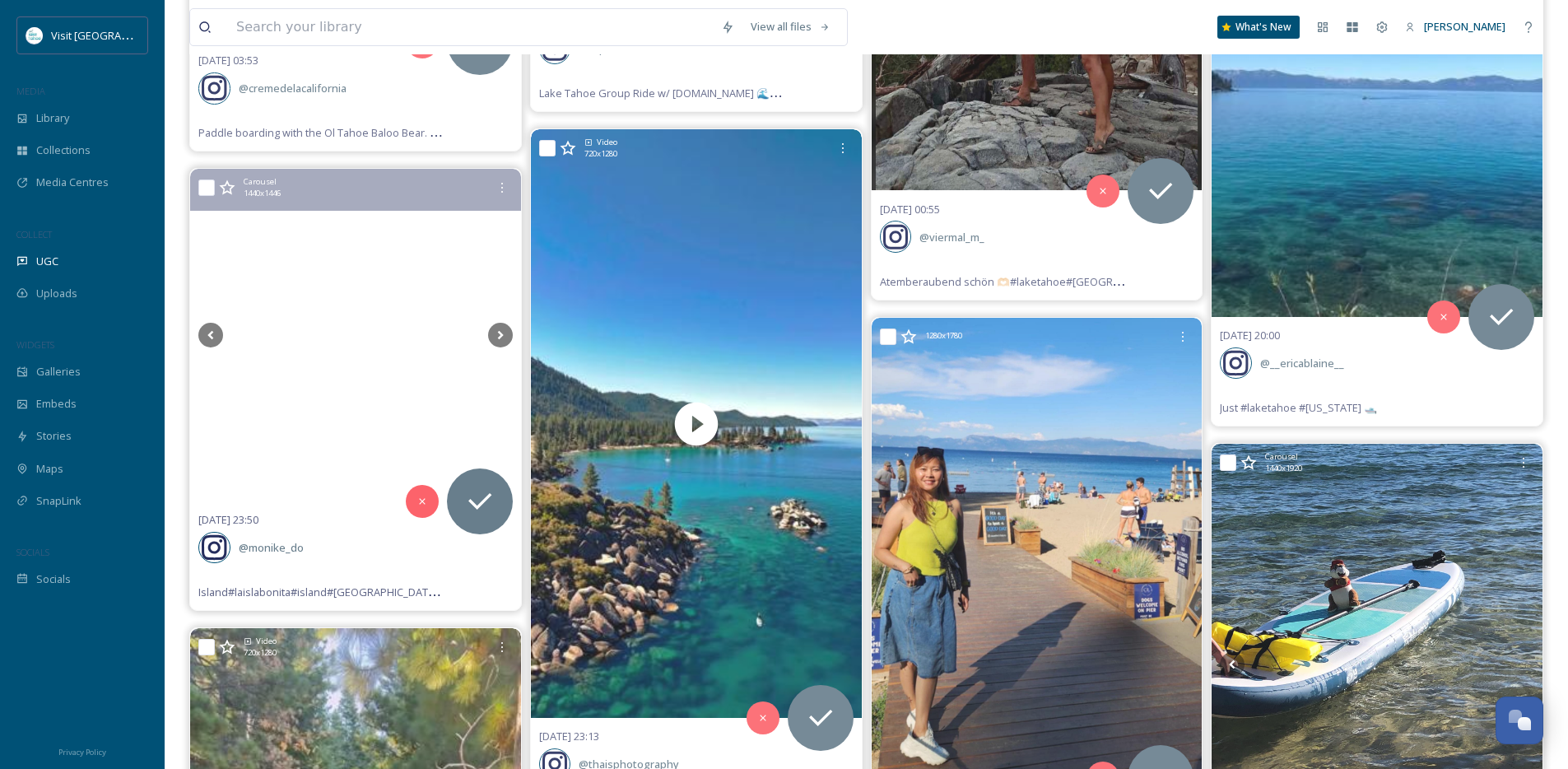
click at [479, 327] on video "Island#laislabonita#island#fannetteisland ⛰️#exploring#kayaking#barcos#niceview…" at bounding box center [355, 335] width 247 height 124
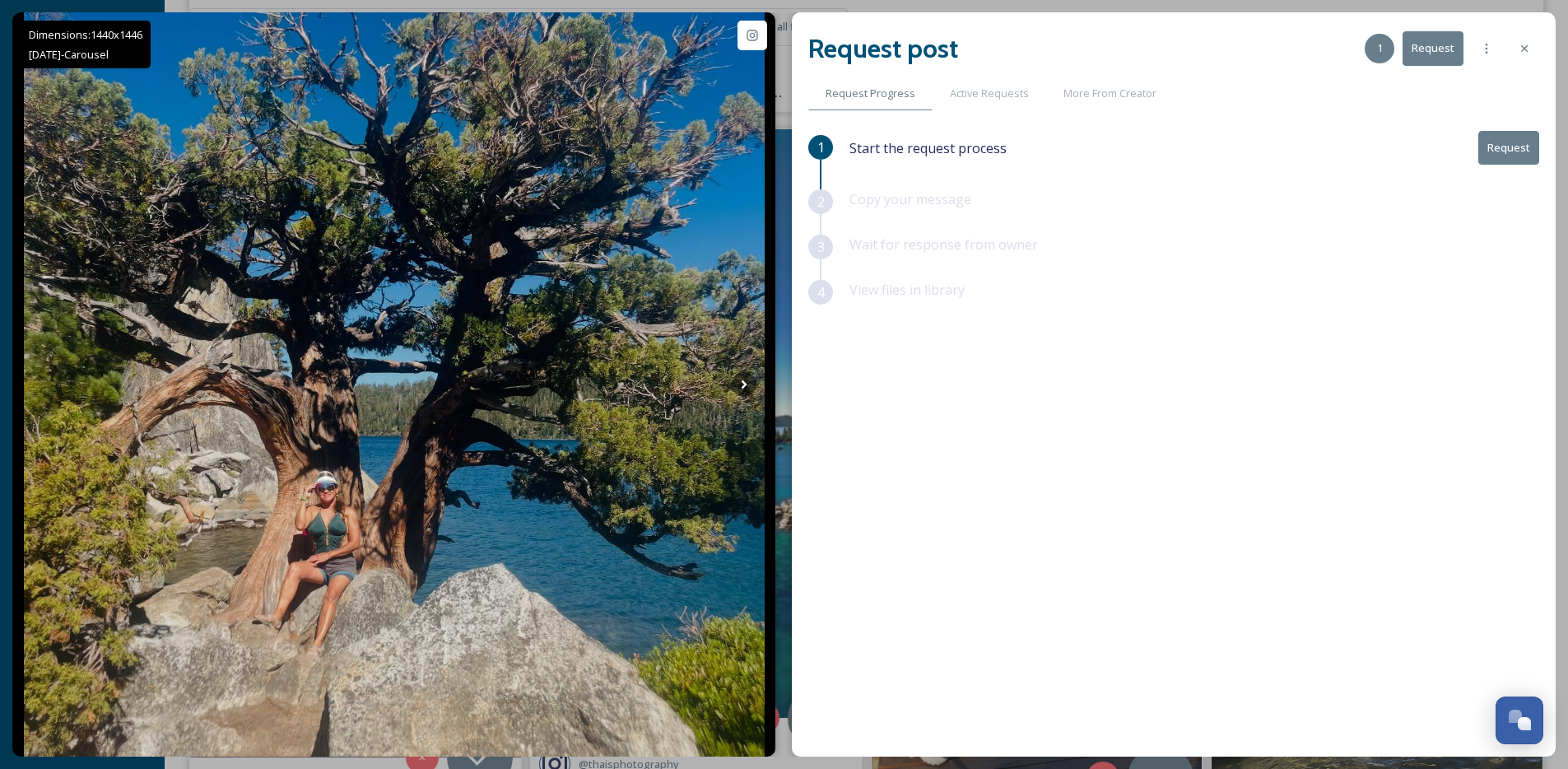
click at [1540, 46] on div "Request post 1 Request Request Progress Active Requests More From Creator 1 Sta…" at bounding box center [1174, 384] width 764 height 744
click at [1530, 49] on icon at bounding box center [1524, 48] width 13 height 13
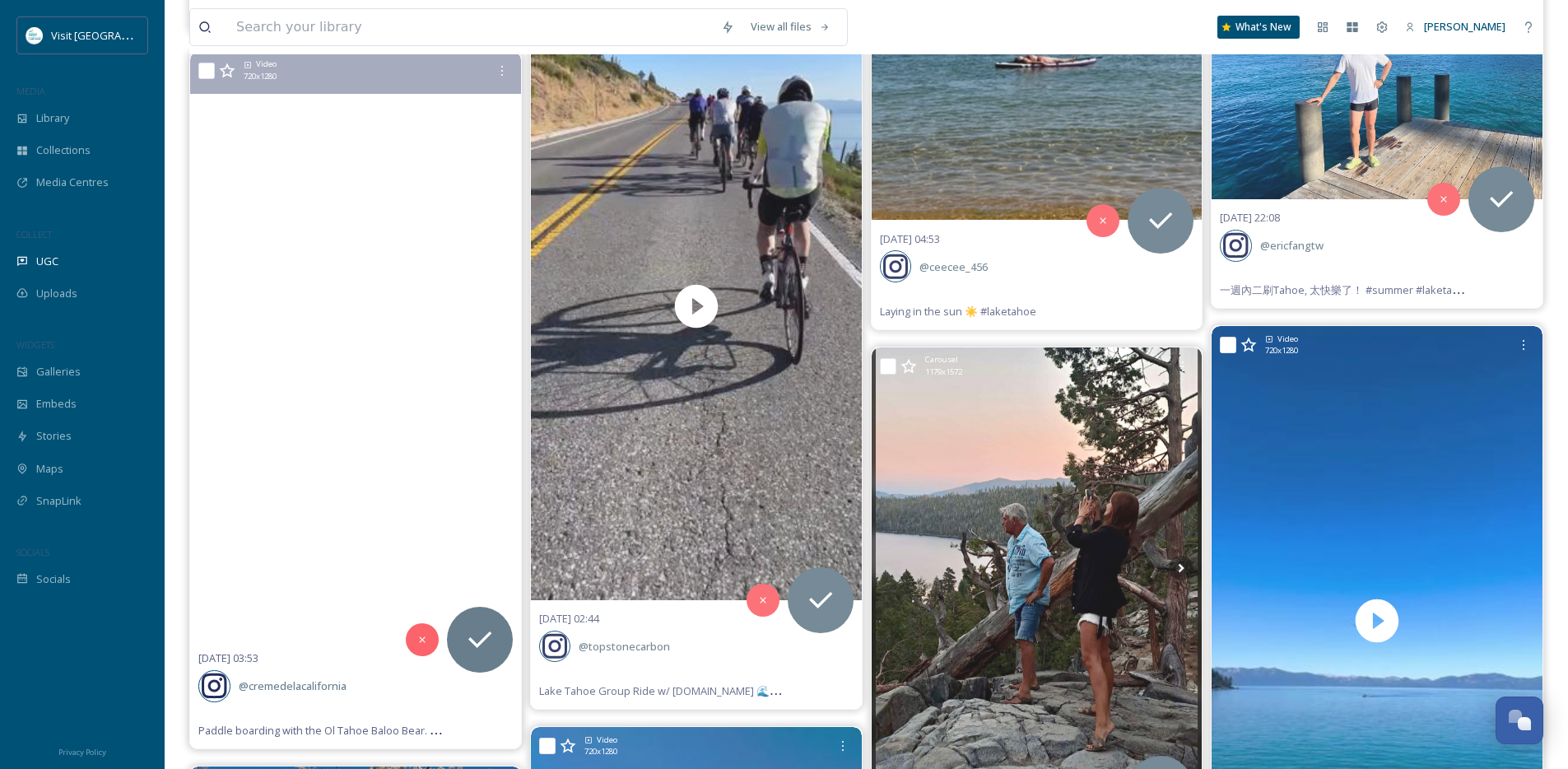
scroll to position [15937, 0]
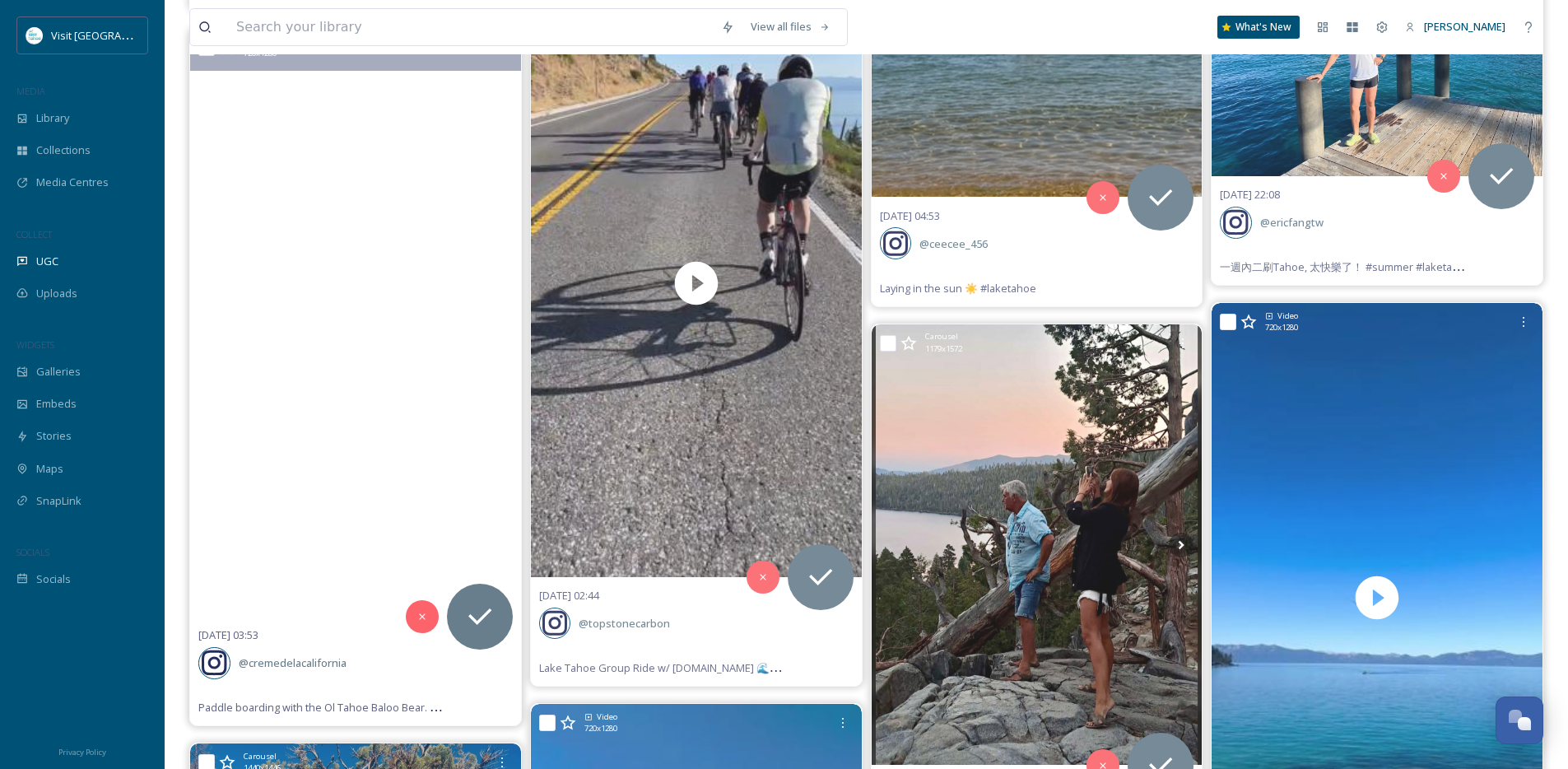
click at [451, 473] on video "Paddle boarding with the Ol Tahoe Baloo Bear. 🐻 \a\a#laketahoe #california #nev…" at bounding box center [355, 323] width 331 height 589
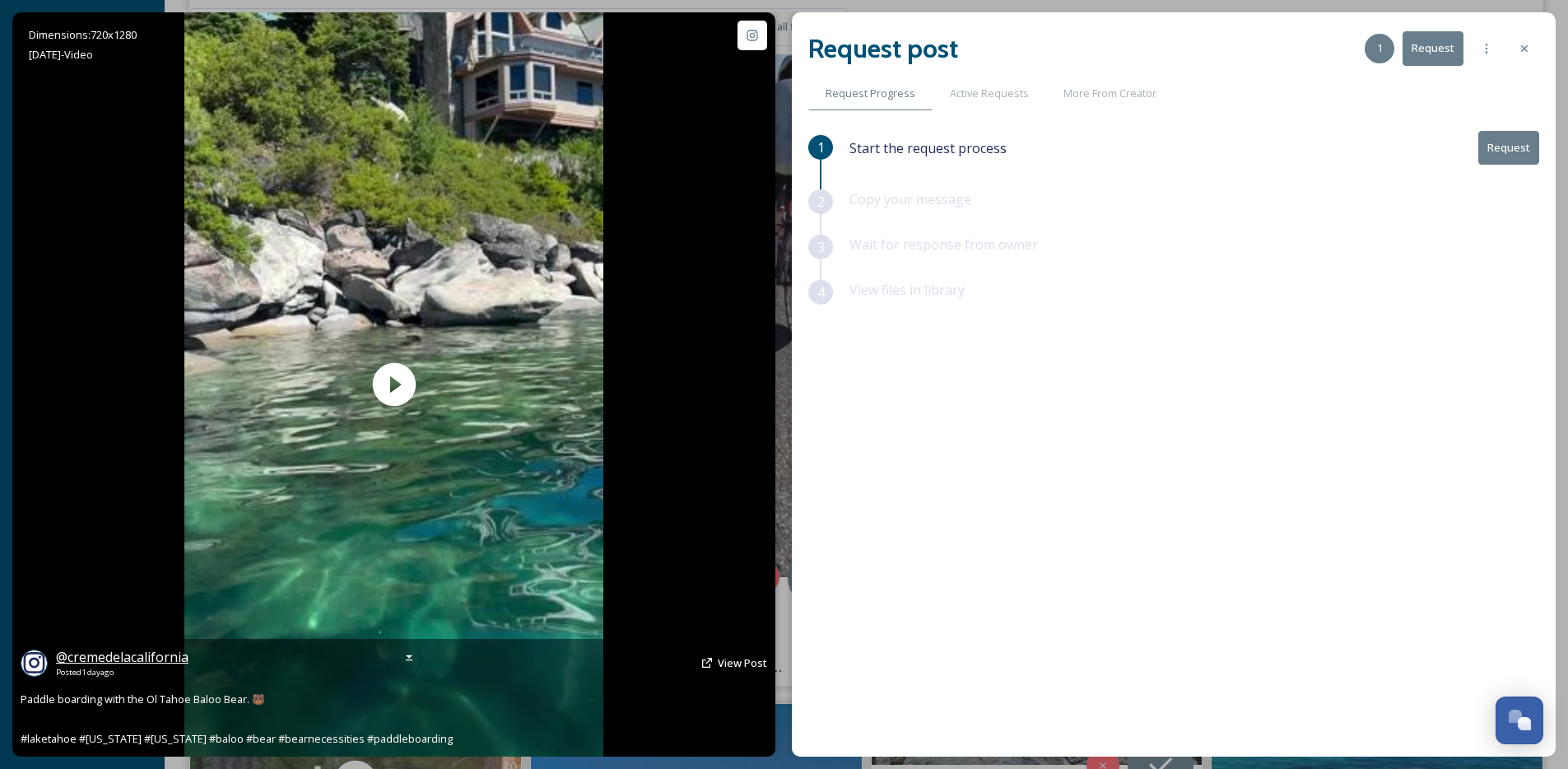
click at [121, 664] on span "@ cremedelacalifornia" at bounding box center [122, 656] width 132 height 18
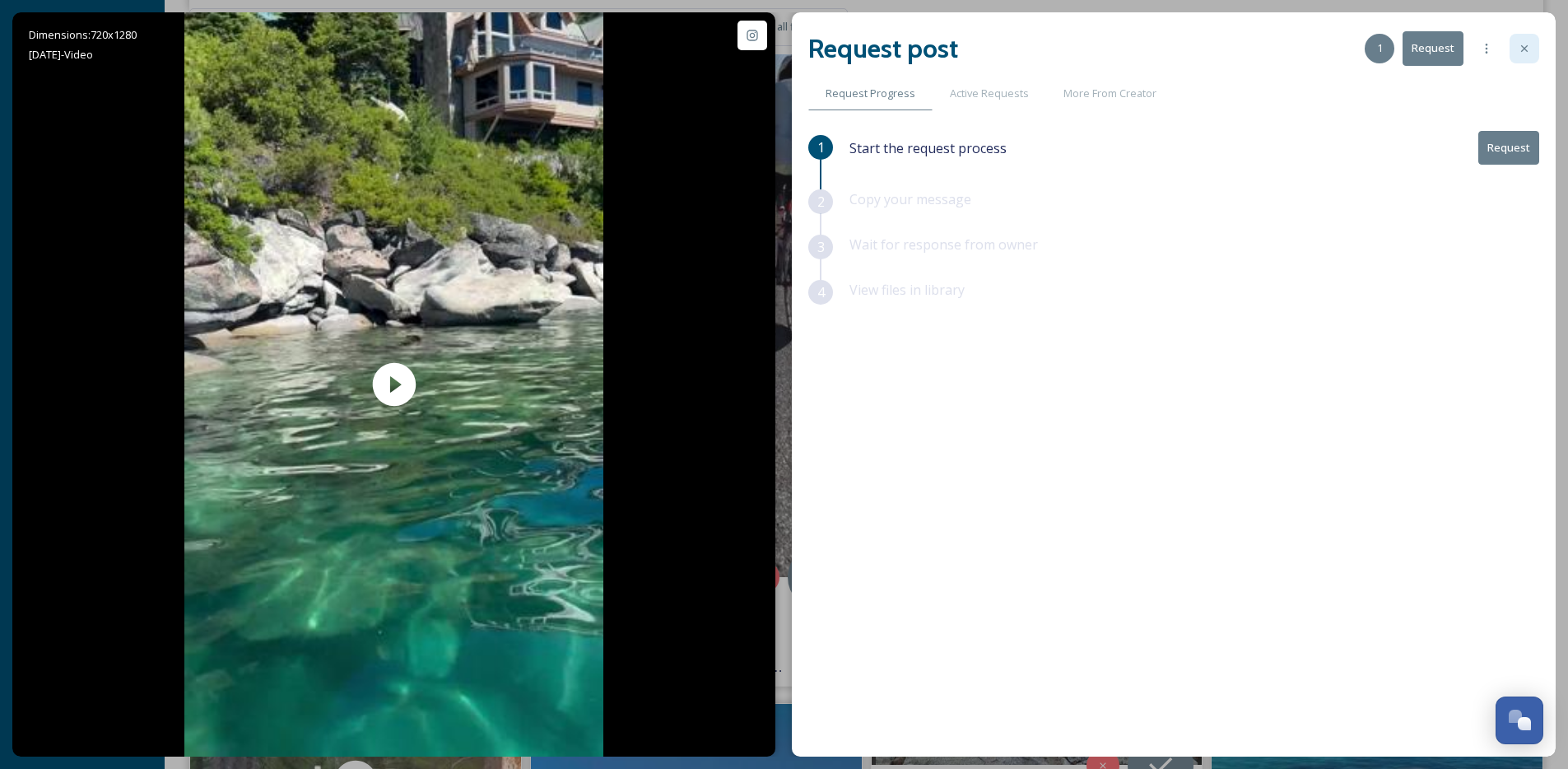
click at [1522, 55] on div at bounding box center [1524, 48] width 29 height 29
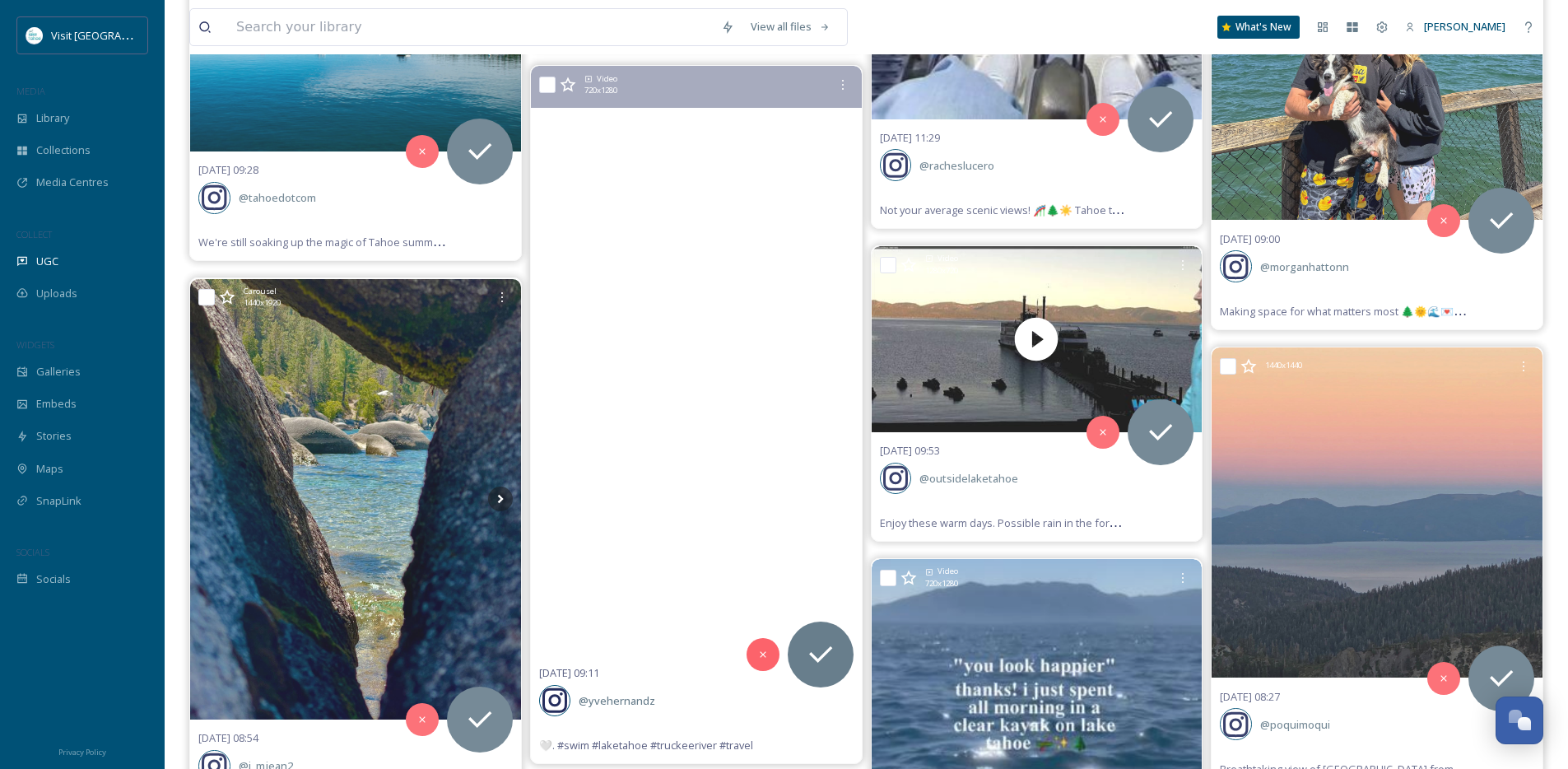
scroll to position [13129, 0]
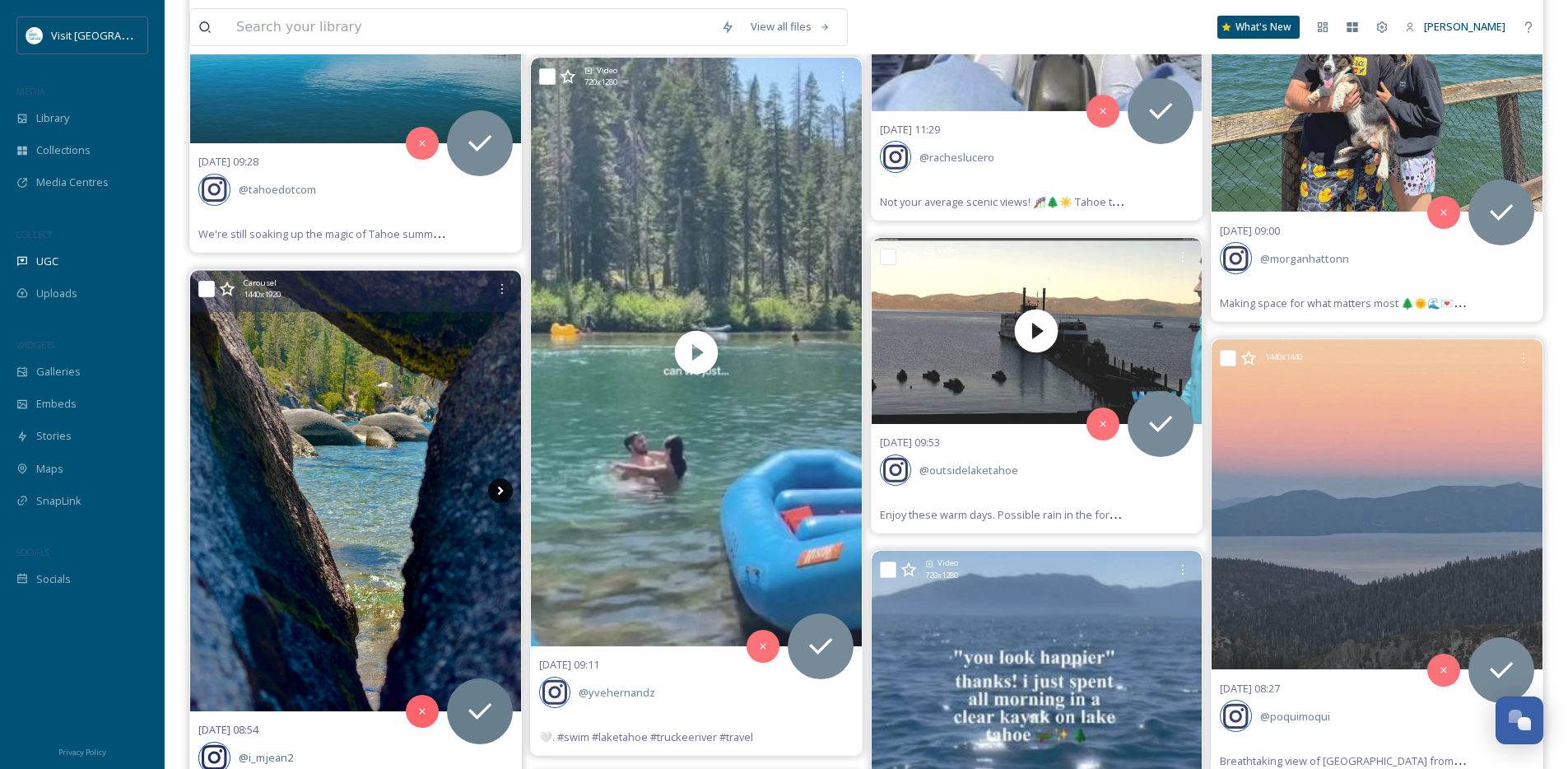
click at [497, 501] on icon at bounding box center [500, 491] width 25 height 25
click at [499, 491] on icon at bounding box center [500, 491] width 25 height 25
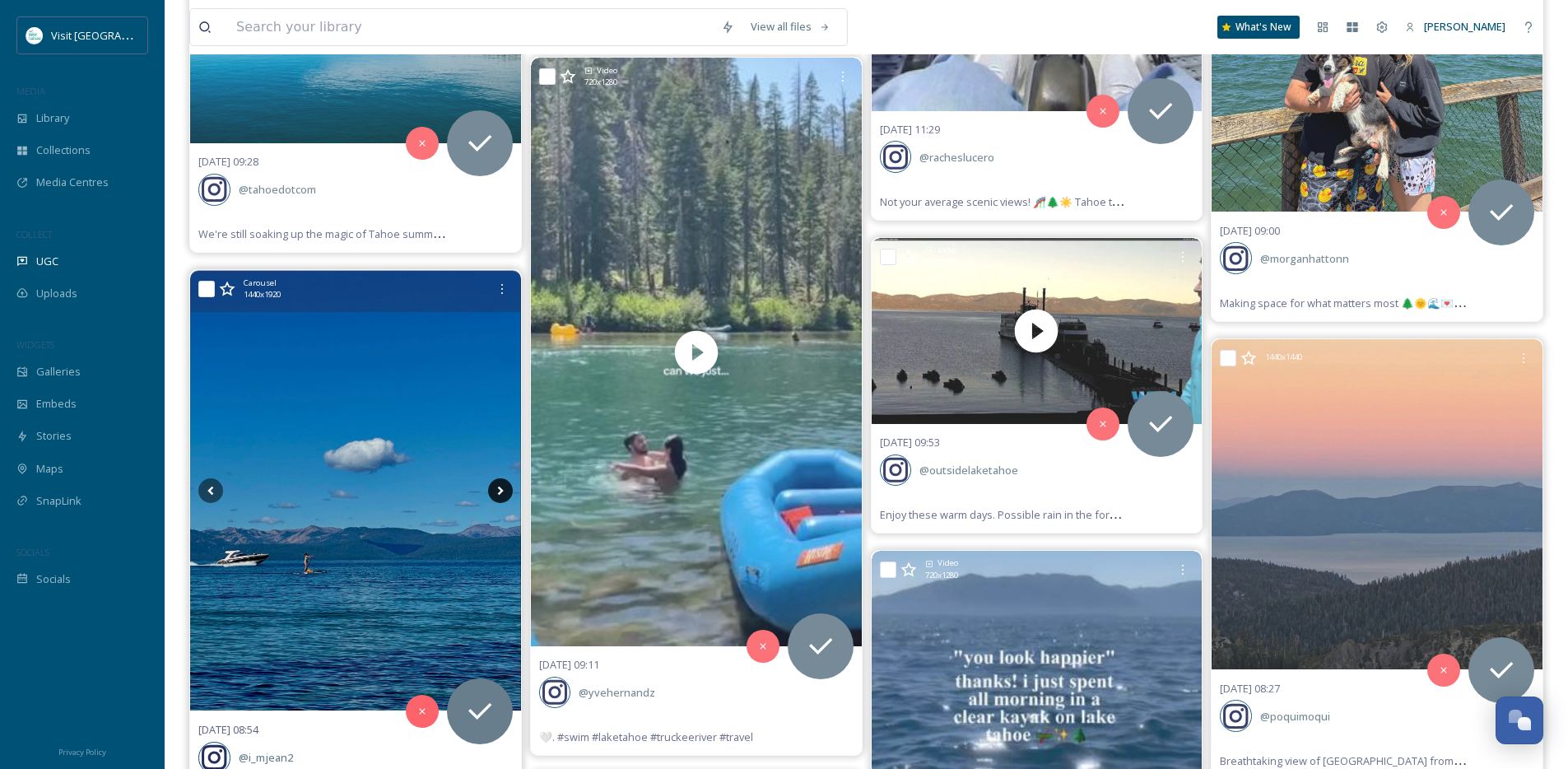
click at [499, 491] on icon at bounding box center [500, 491] width 25 height 25
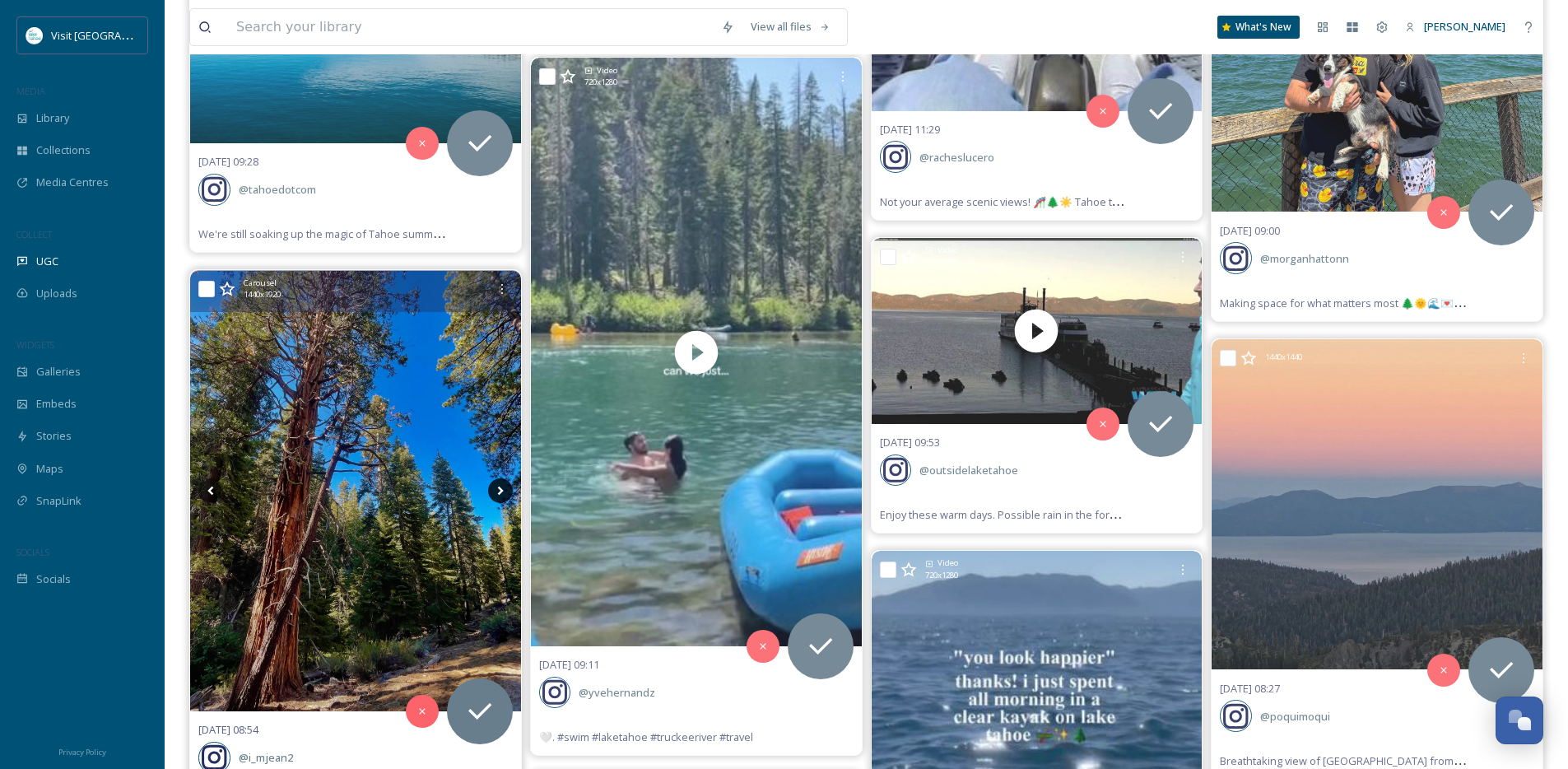
click at [499, 491] on icon at bounding box center [500, 491] width 25 height 25
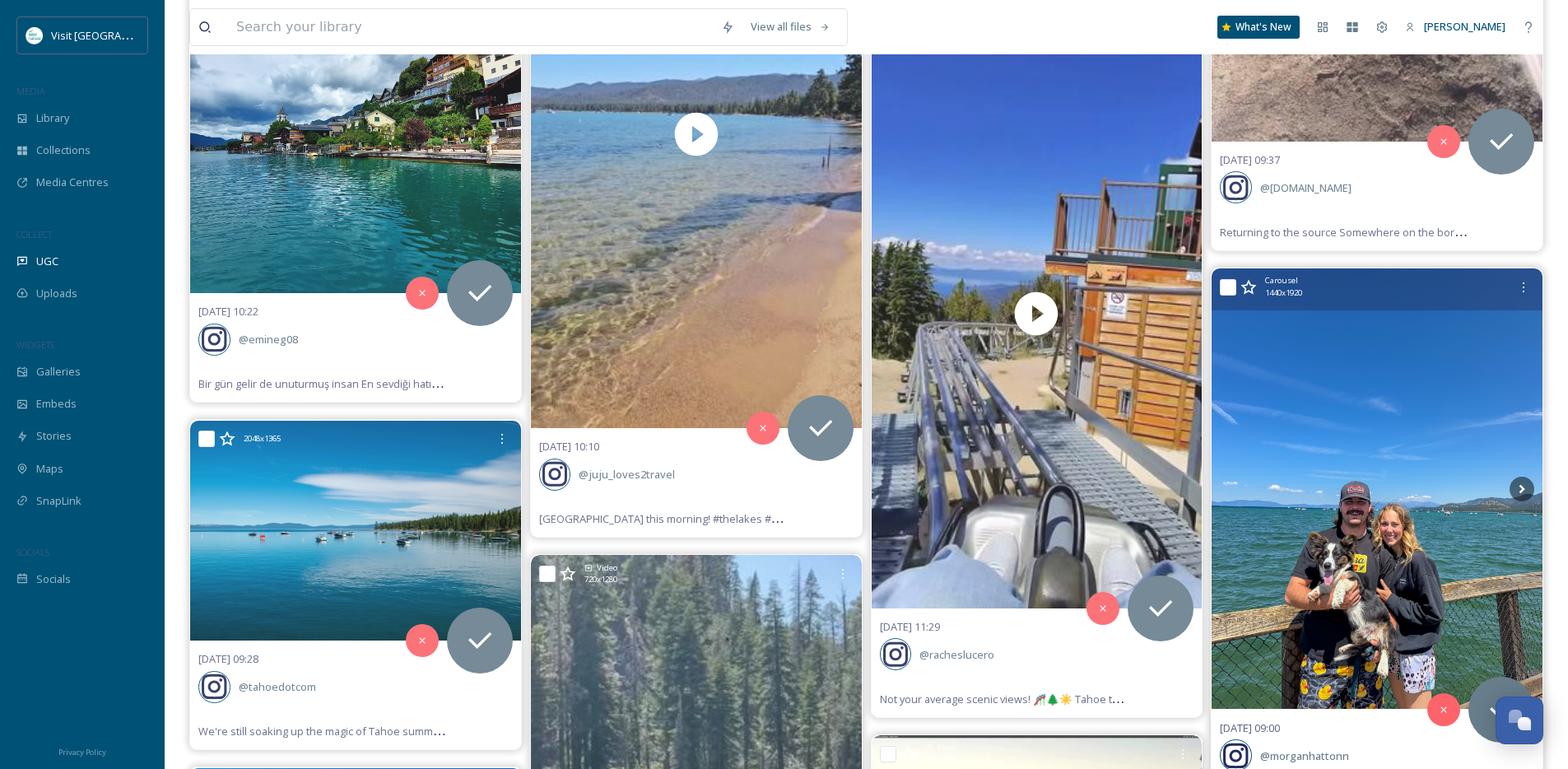
scroll to position [12618, 0]
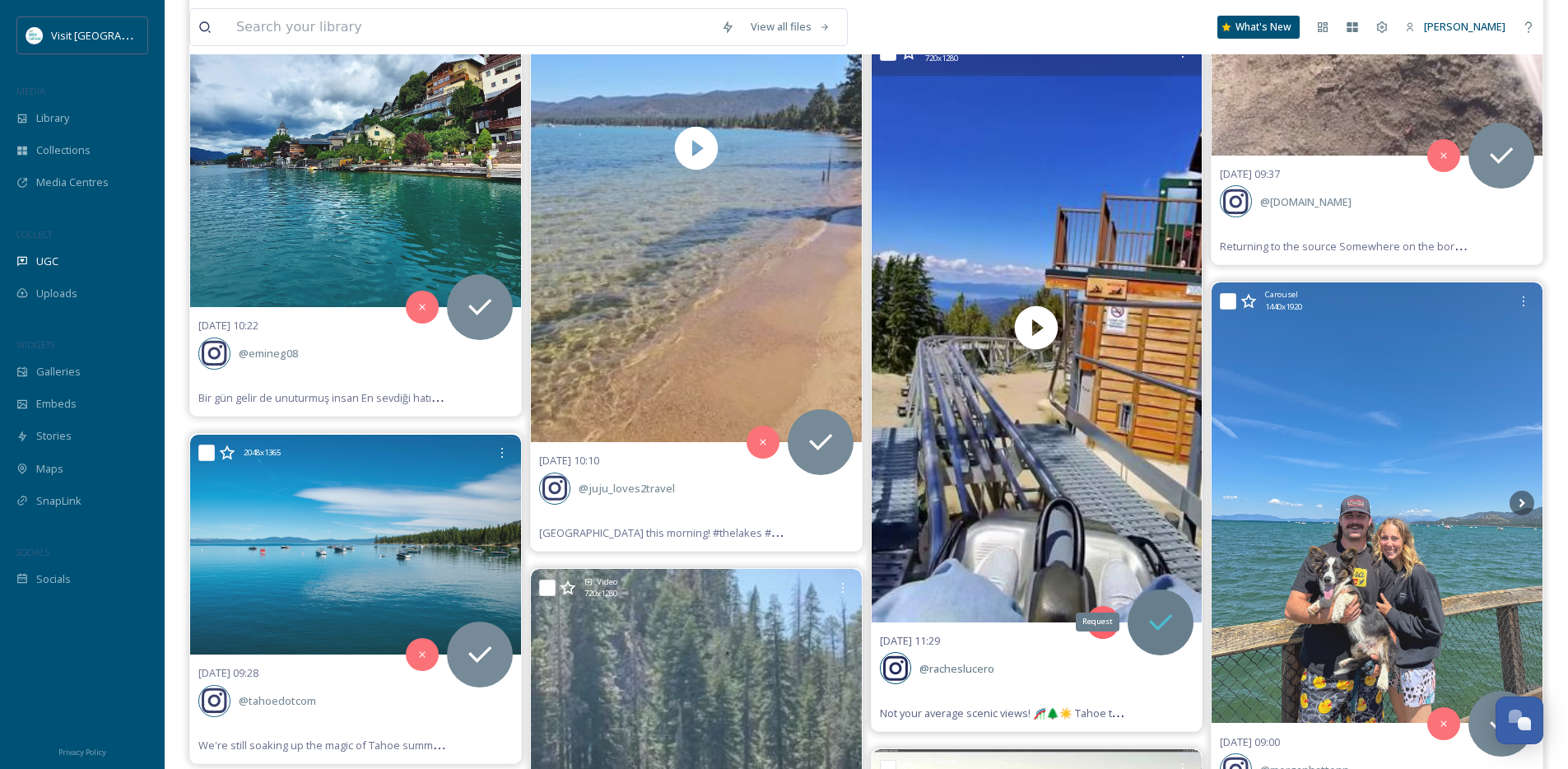
click at [1174, 619] on icon at bounding box center [1161, 622] width 33 height 33
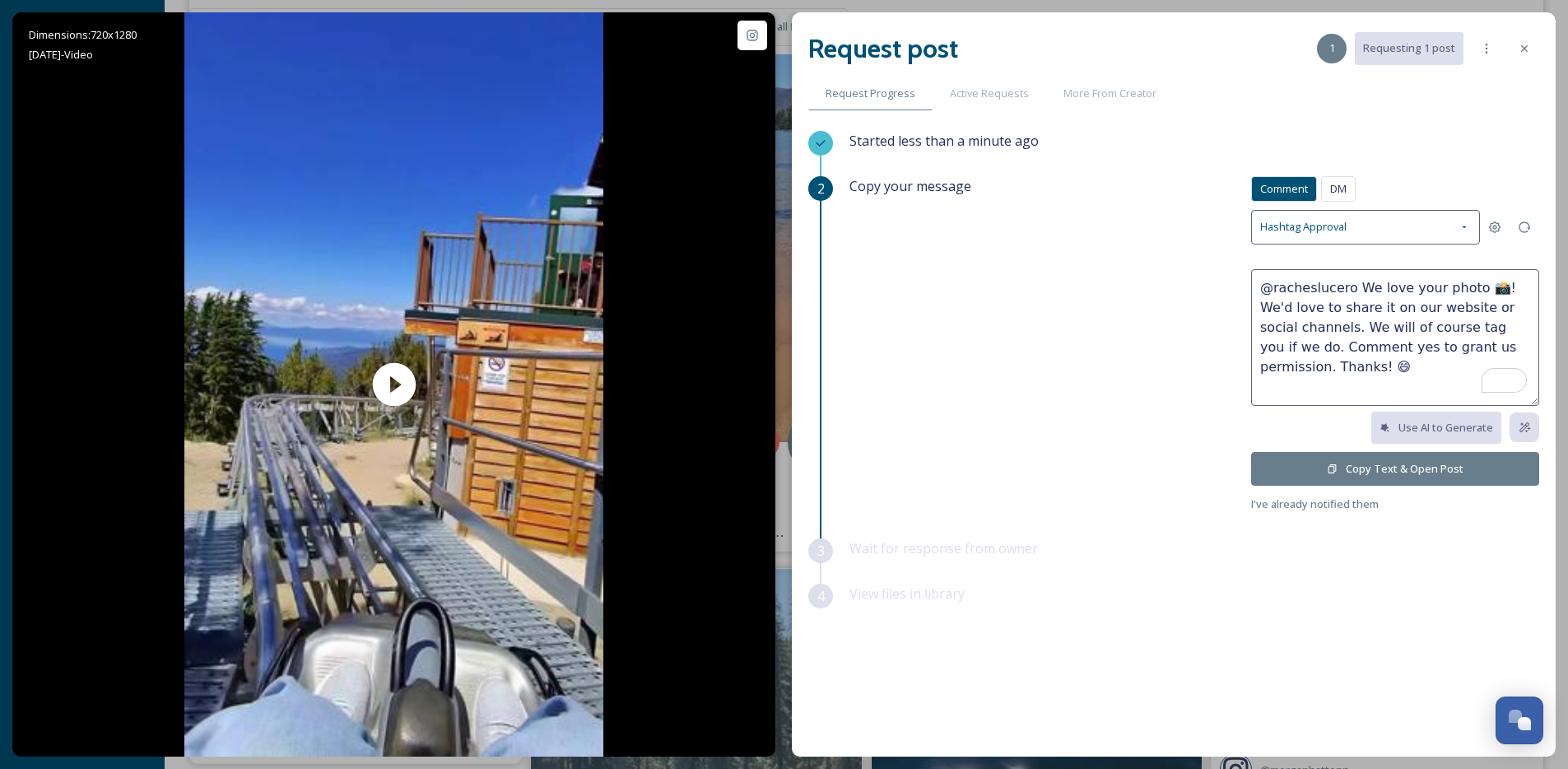
drag, startPoint x: 1481, startPoint y: 288, endPoint x: 1355, endPoint y: 280, distance: 126.3
click at [1355, 280] on textarea "@racheslucero We love your photo 📸! We'd love to share it on our website or soc…" at bounding box center [1394, 337] width 288 height 137
type textarea "@racheslucero Dope vid! We'd love to share it on our website or social channels…"
click at [1345, 476] on button "Copy Text & Open Post" at bounding box center [1394, 468] width 288 height 34
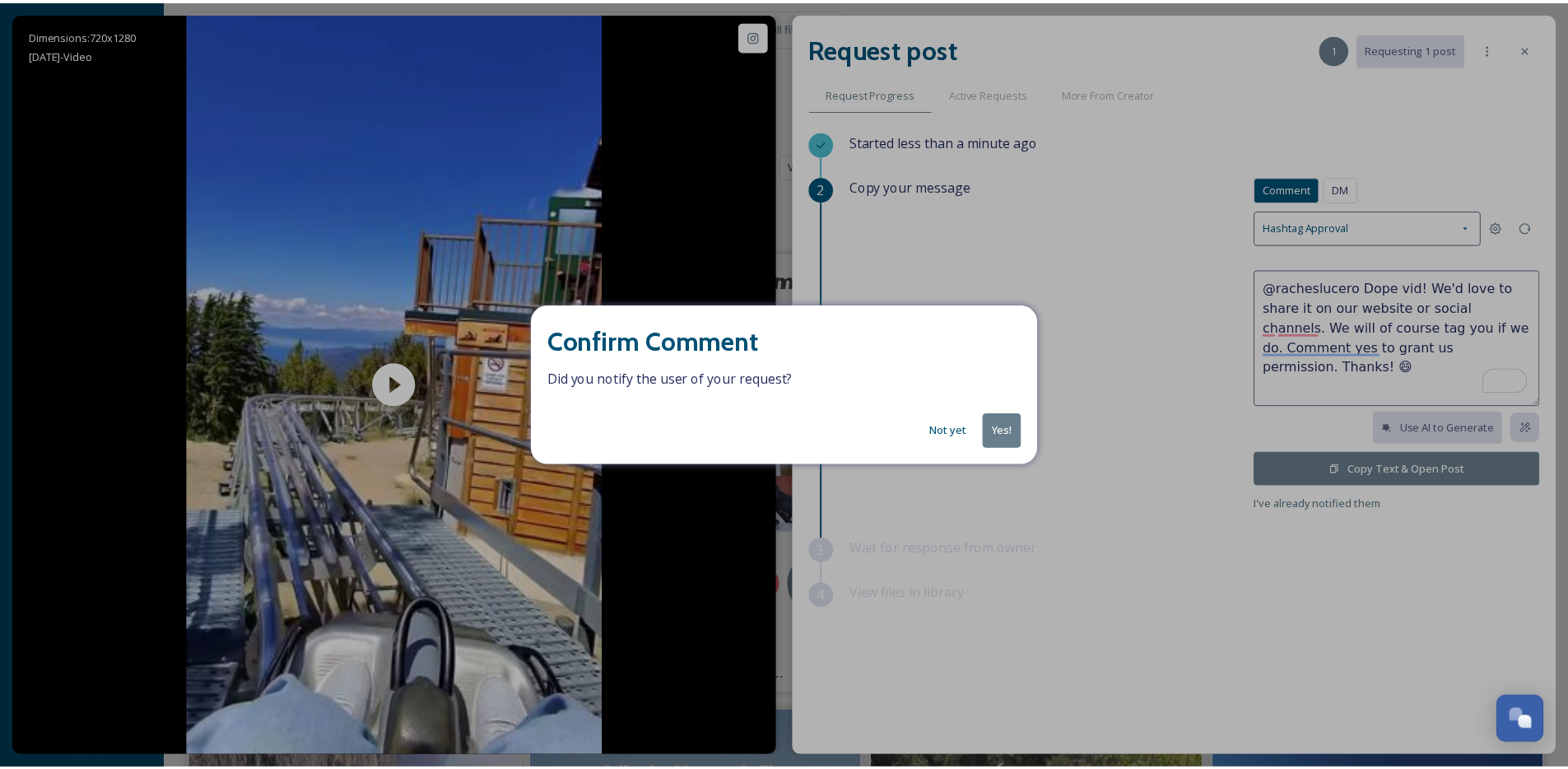
scroll to position [12618, 0]
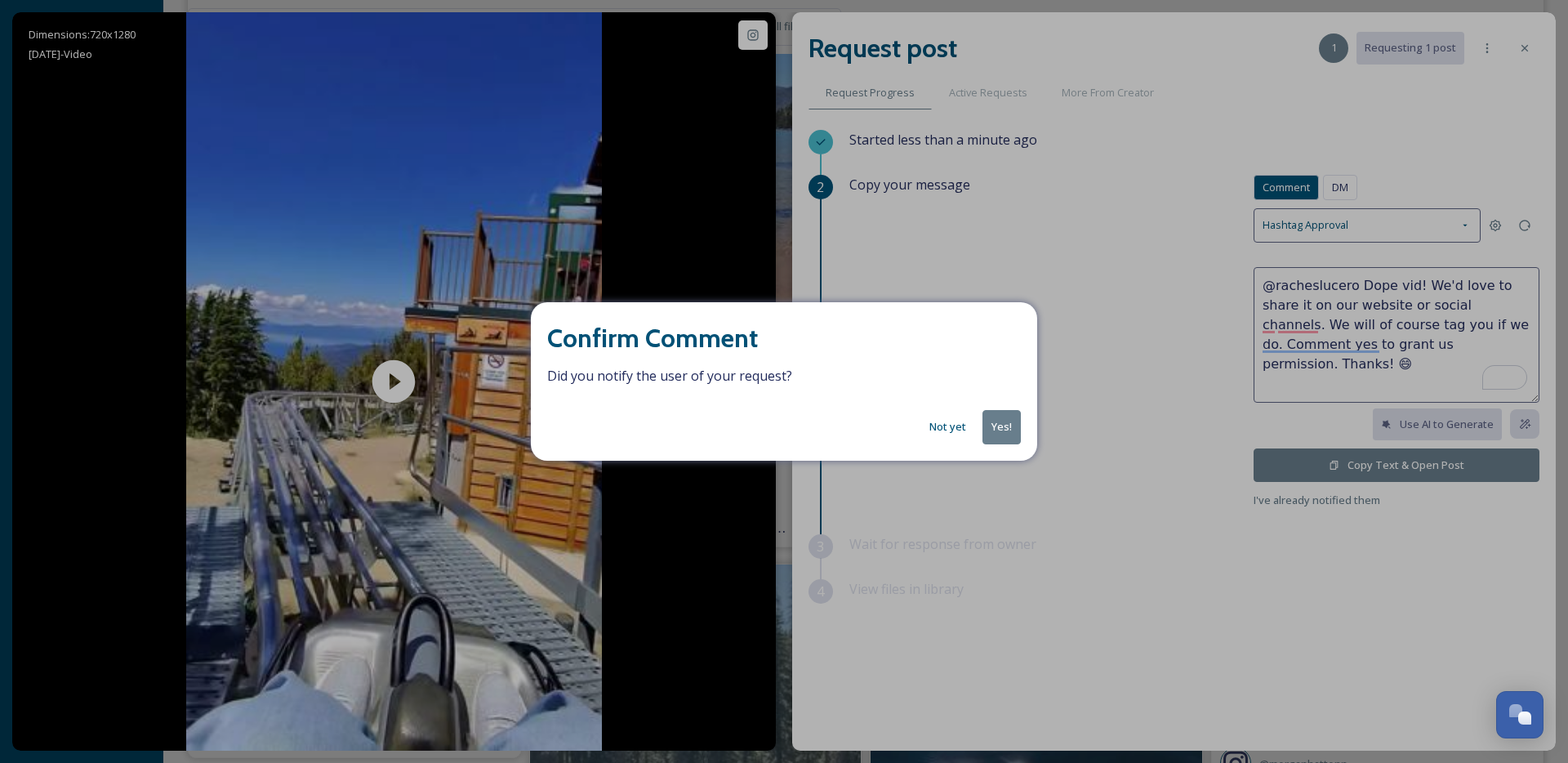
click at [1004, 423] on button "Yes!" at bounding box center [1001, 426] width 38 height 33
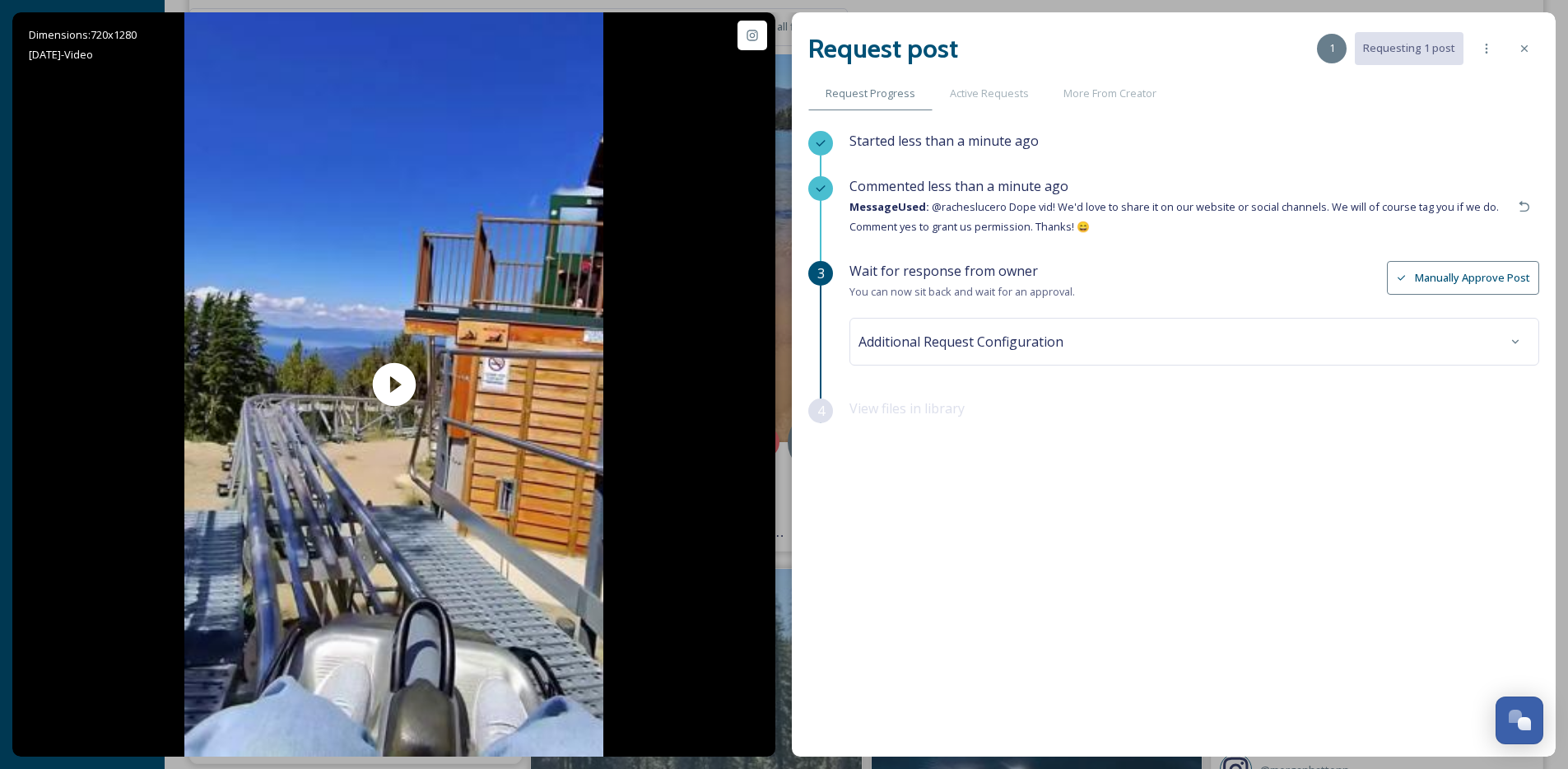
click at [1518, 44] on icon at bounding box center [1524, 48] width 13 height 13
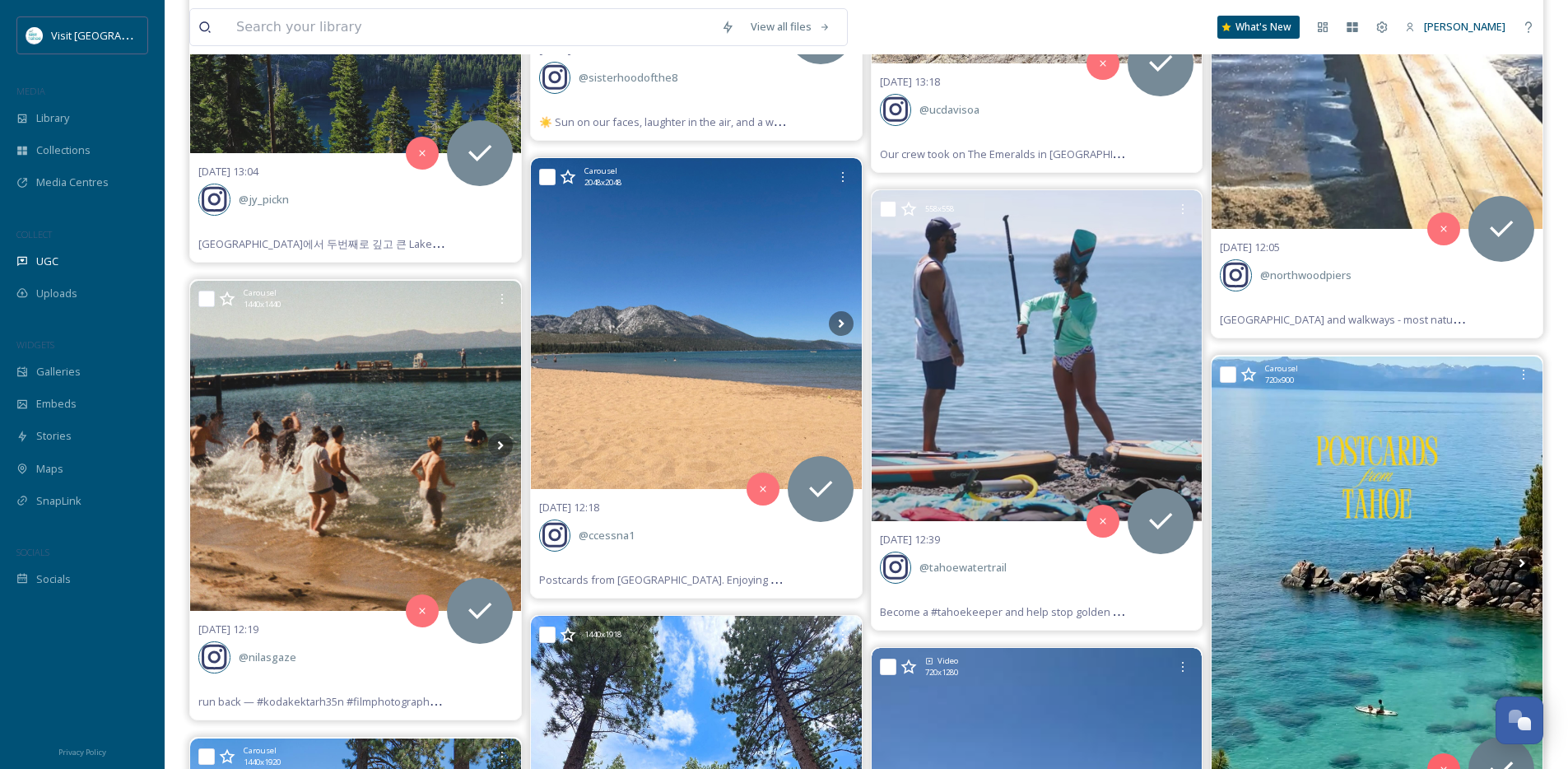
scroll to position [11283, 0]
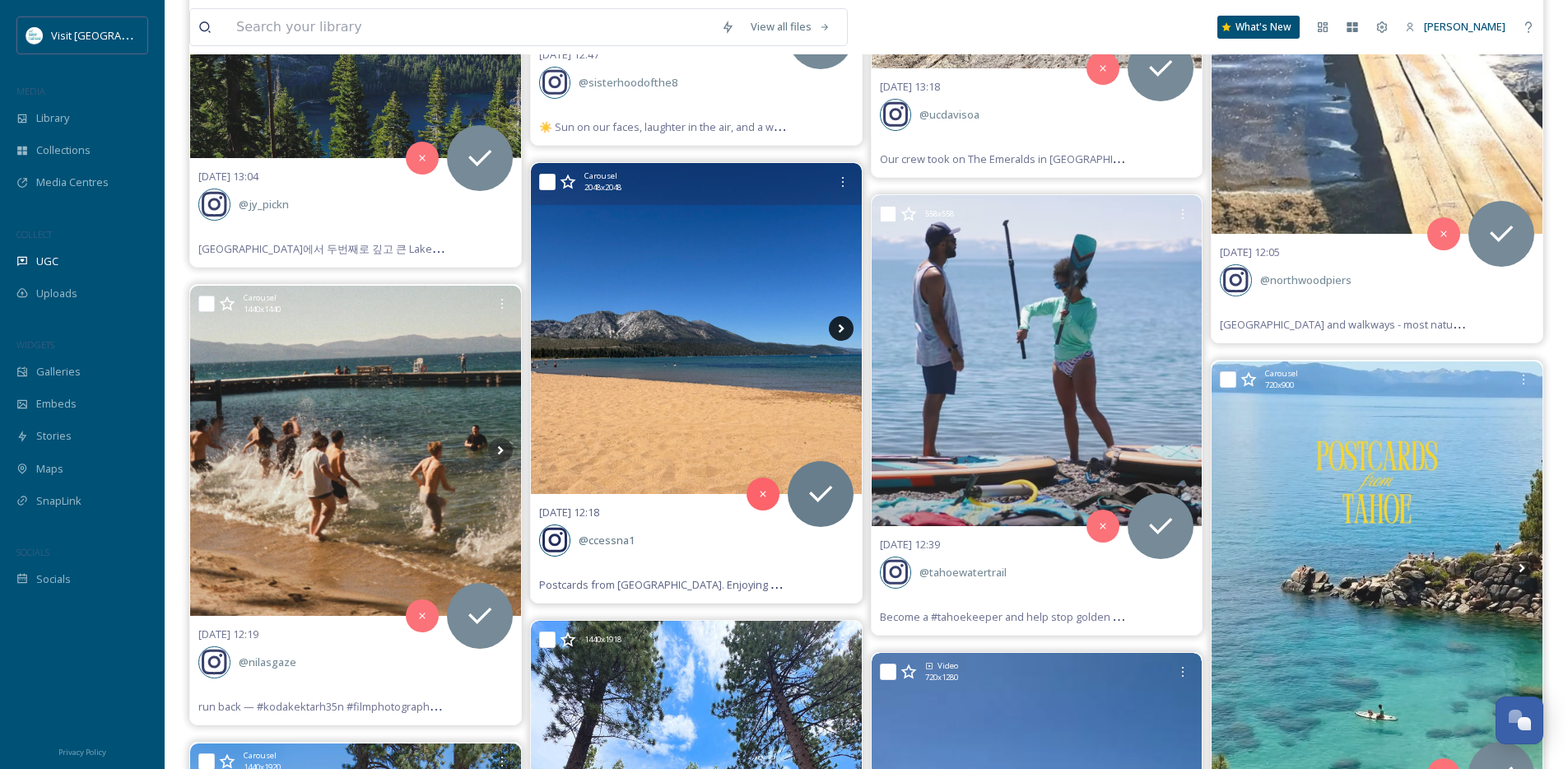
click at [833, 330] on icon at bounding box center [841, 328] width 25 height 25
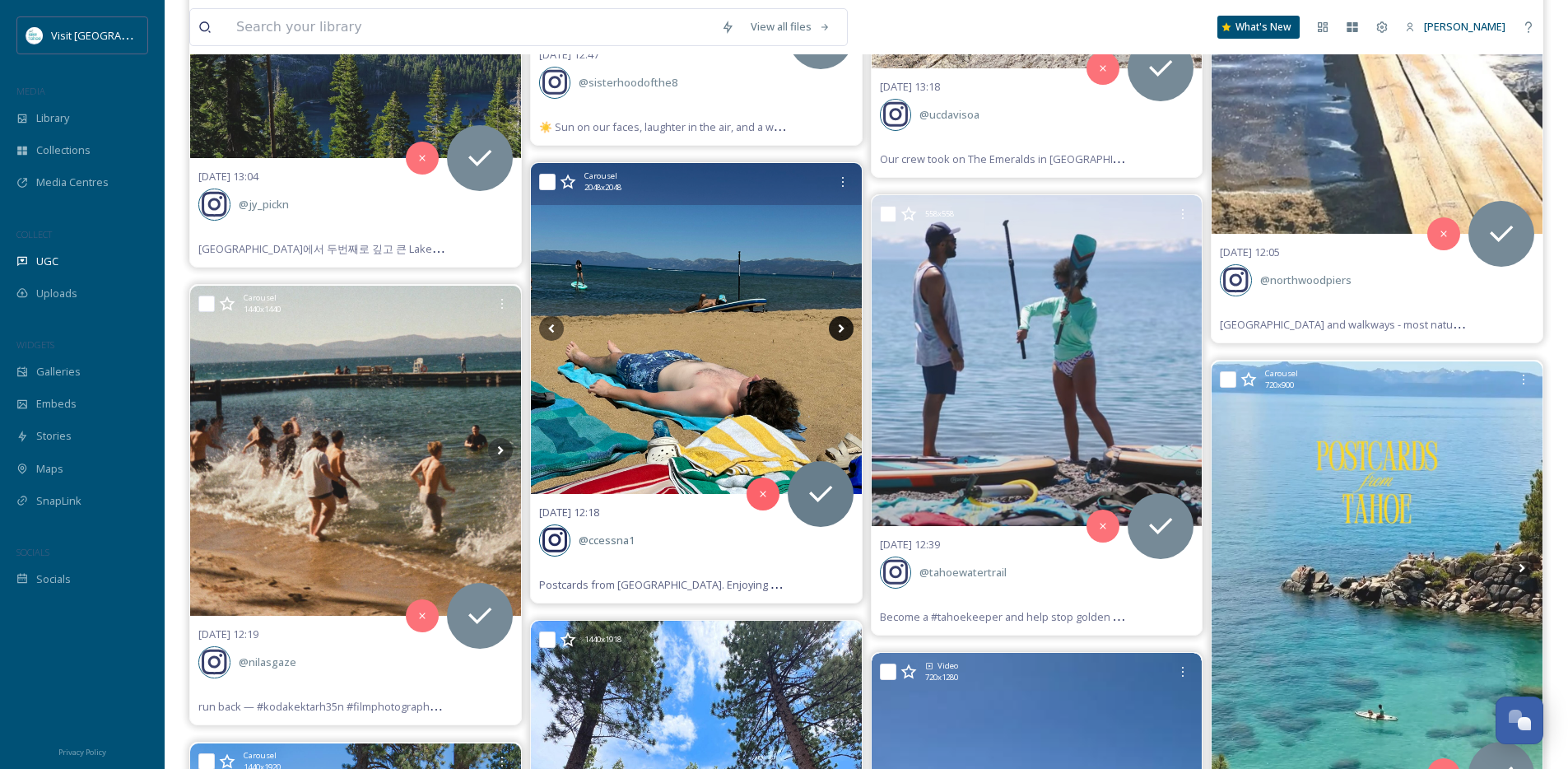
click at [833, 330] on icon at bounding box center [841, 328] width 25 height 25
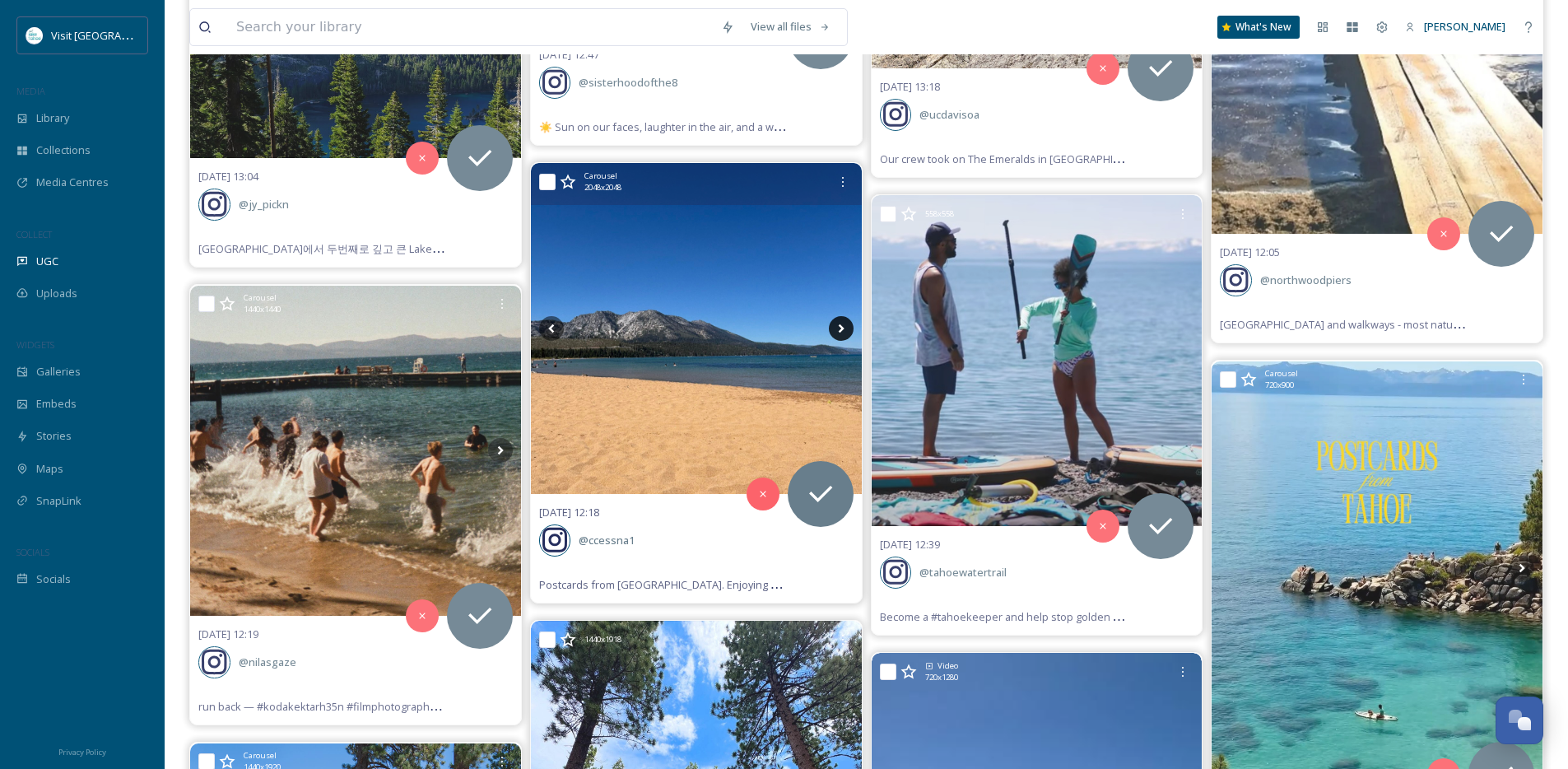
click at [833, 330] on icon at bounding box center [841, 328] width 25 height 25
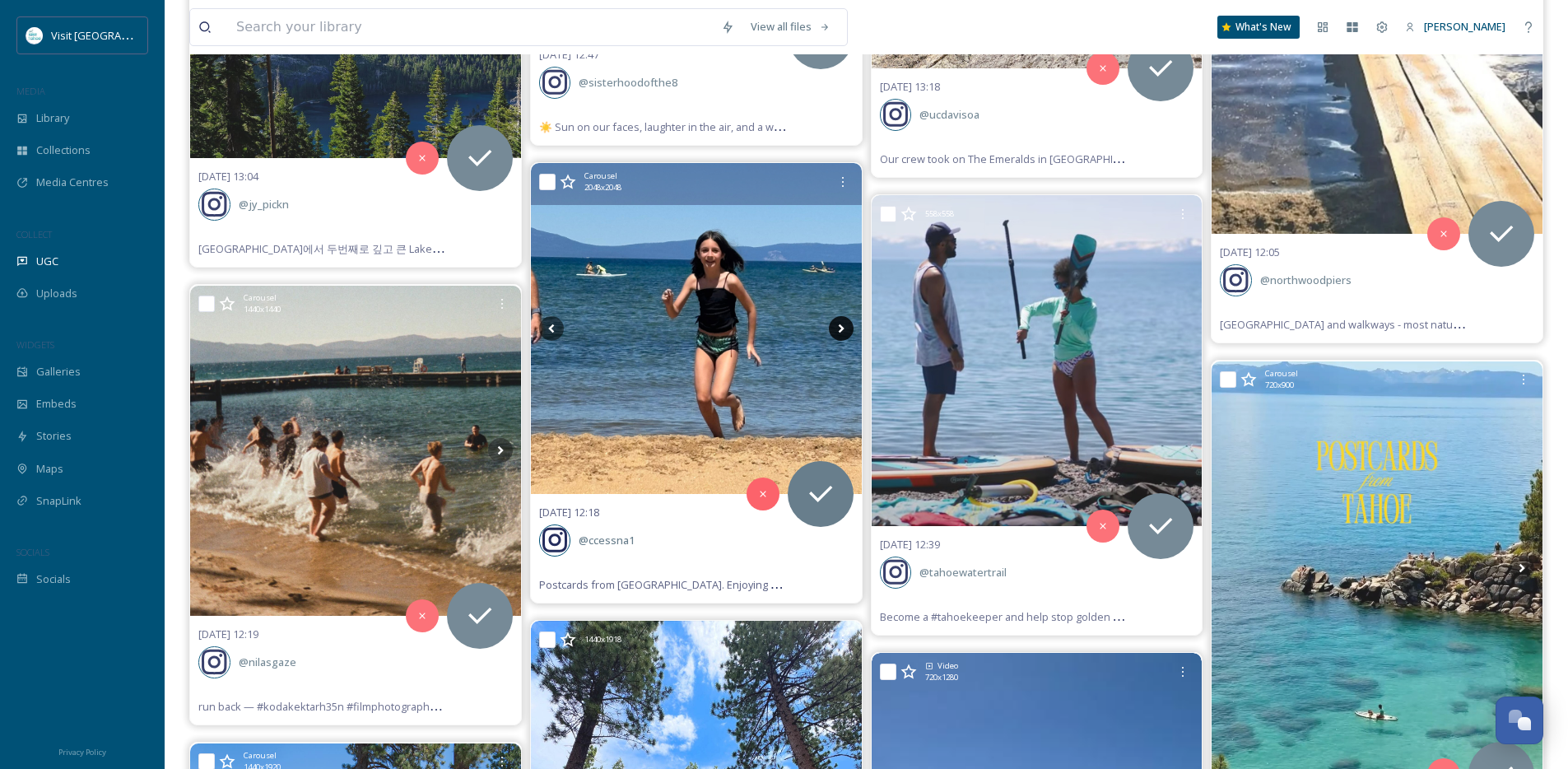
click at [833, 330] on icon at bounding box center [841, 328] width 25 height 25
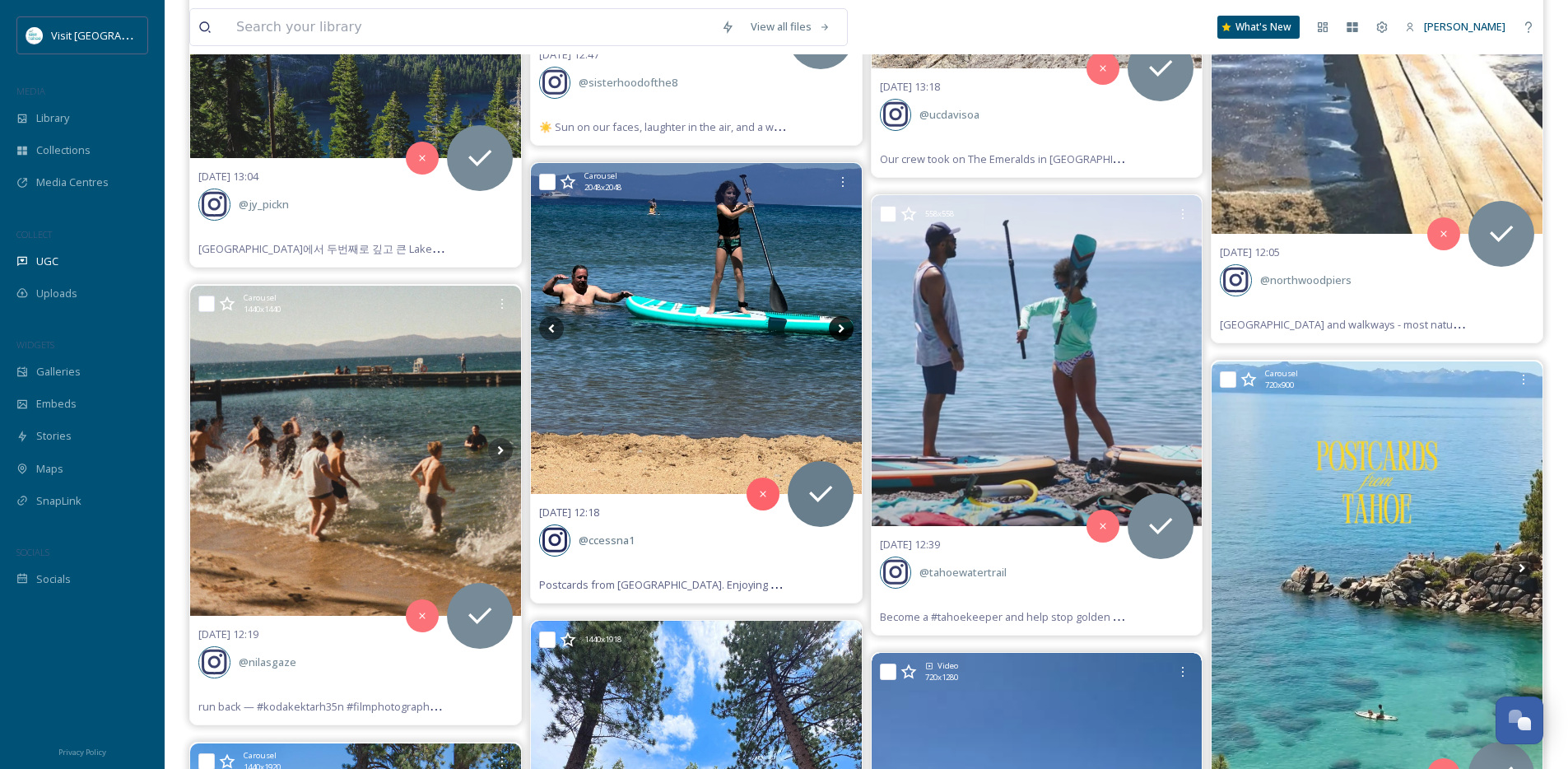
click at [833, 330] on icon at bounding box center [841, 328] width 25 height 25
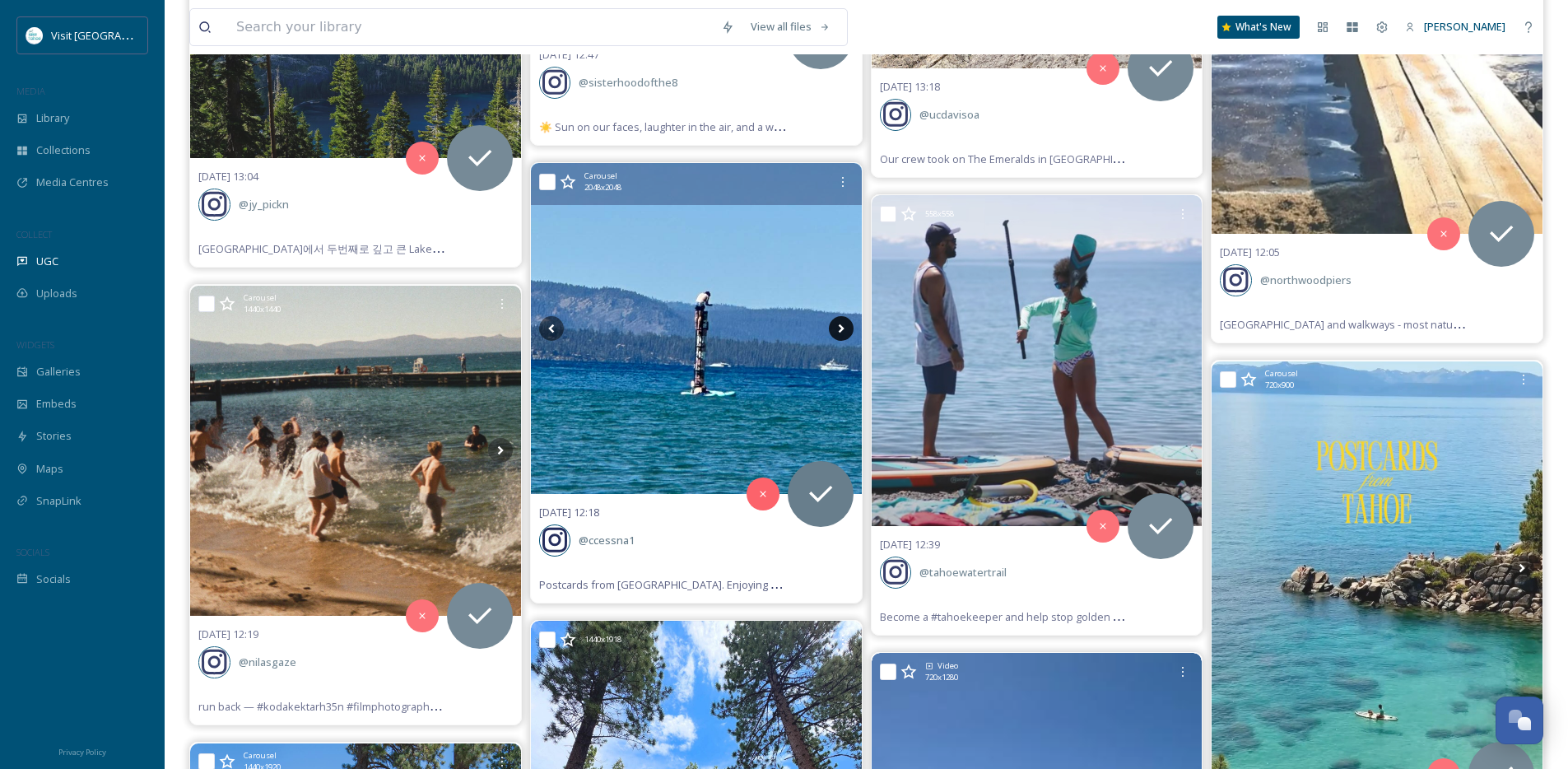
click at [833, 330] on icon at bounding box center [841, 328] width 25 height 25
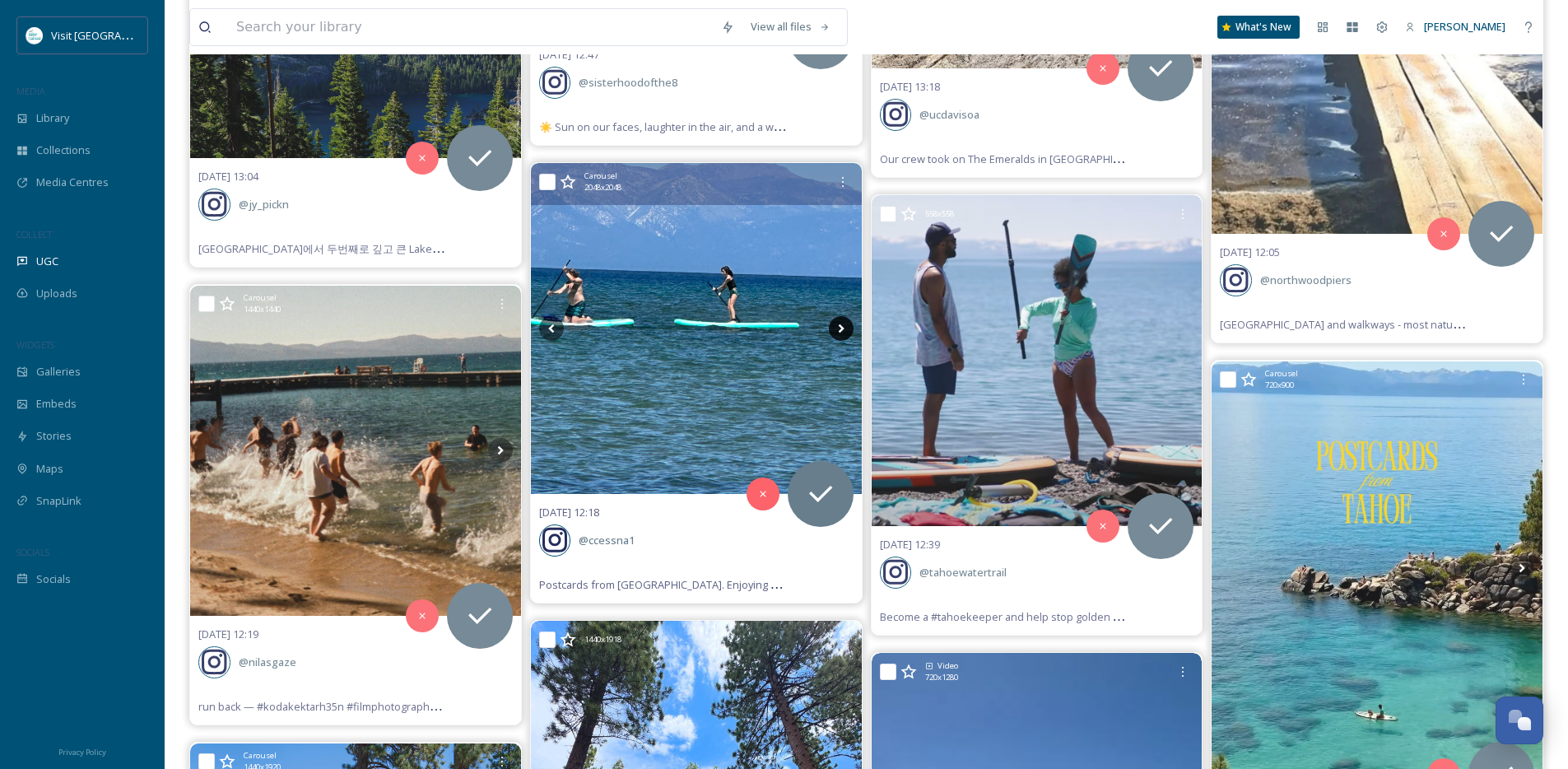
click at [835, 340] on icon at bounding box center [841, 328] width 25 height 25
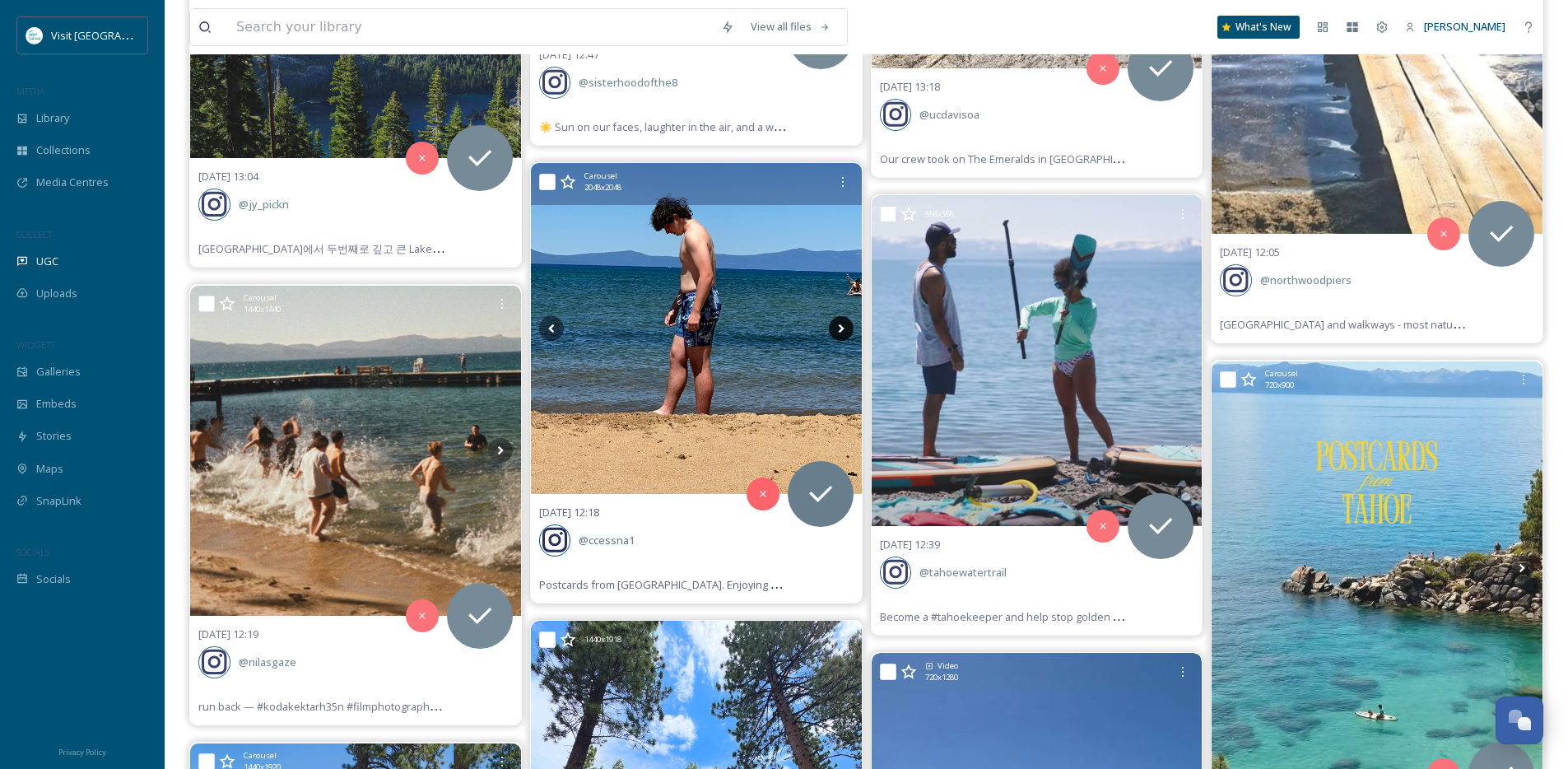
click at [842, 327] on icon at bounding box center [840, 328] width 6 height 9
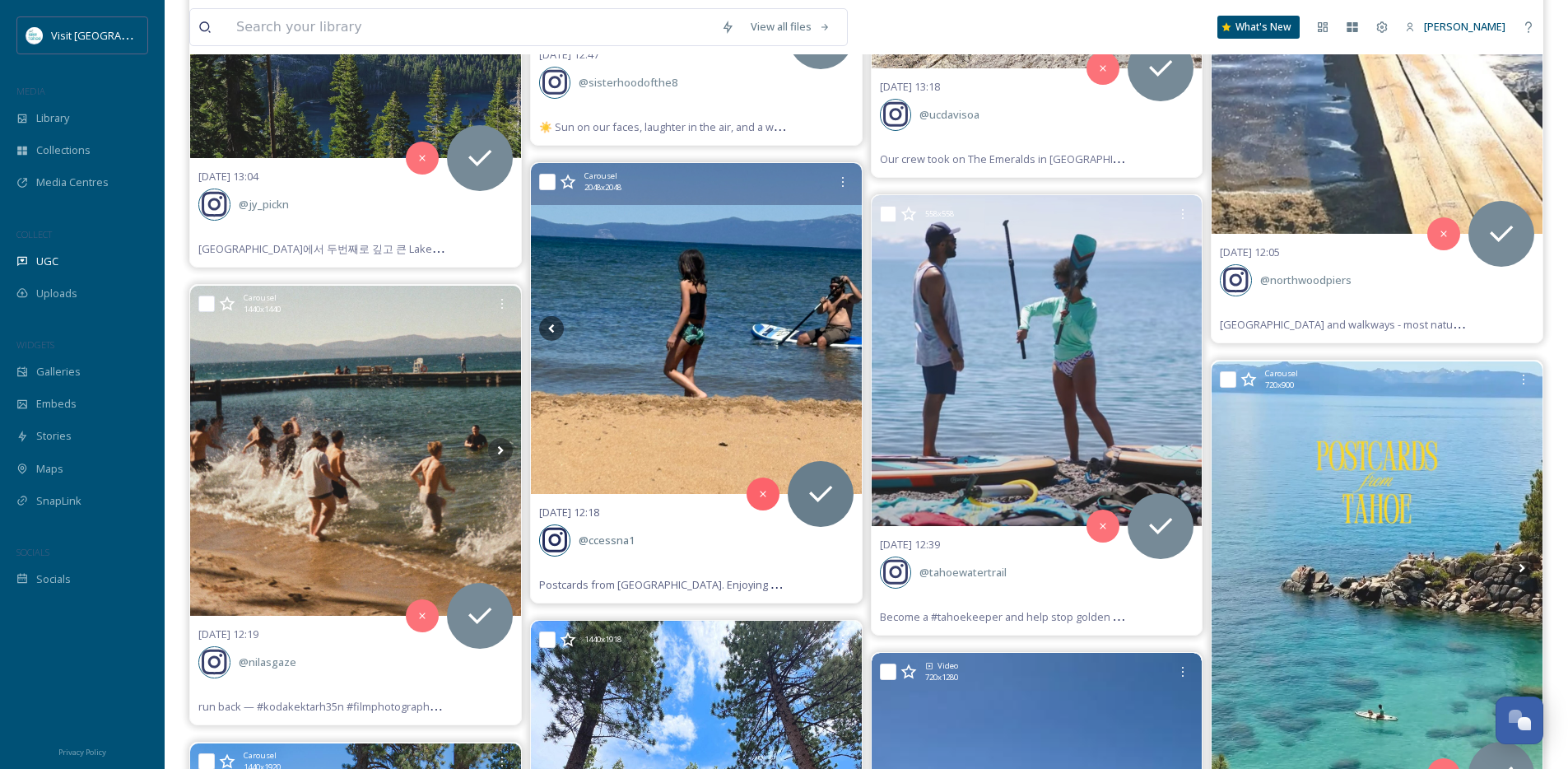
click at [842, 327] on icon at bounding box center [840, 328] width 6 height 9
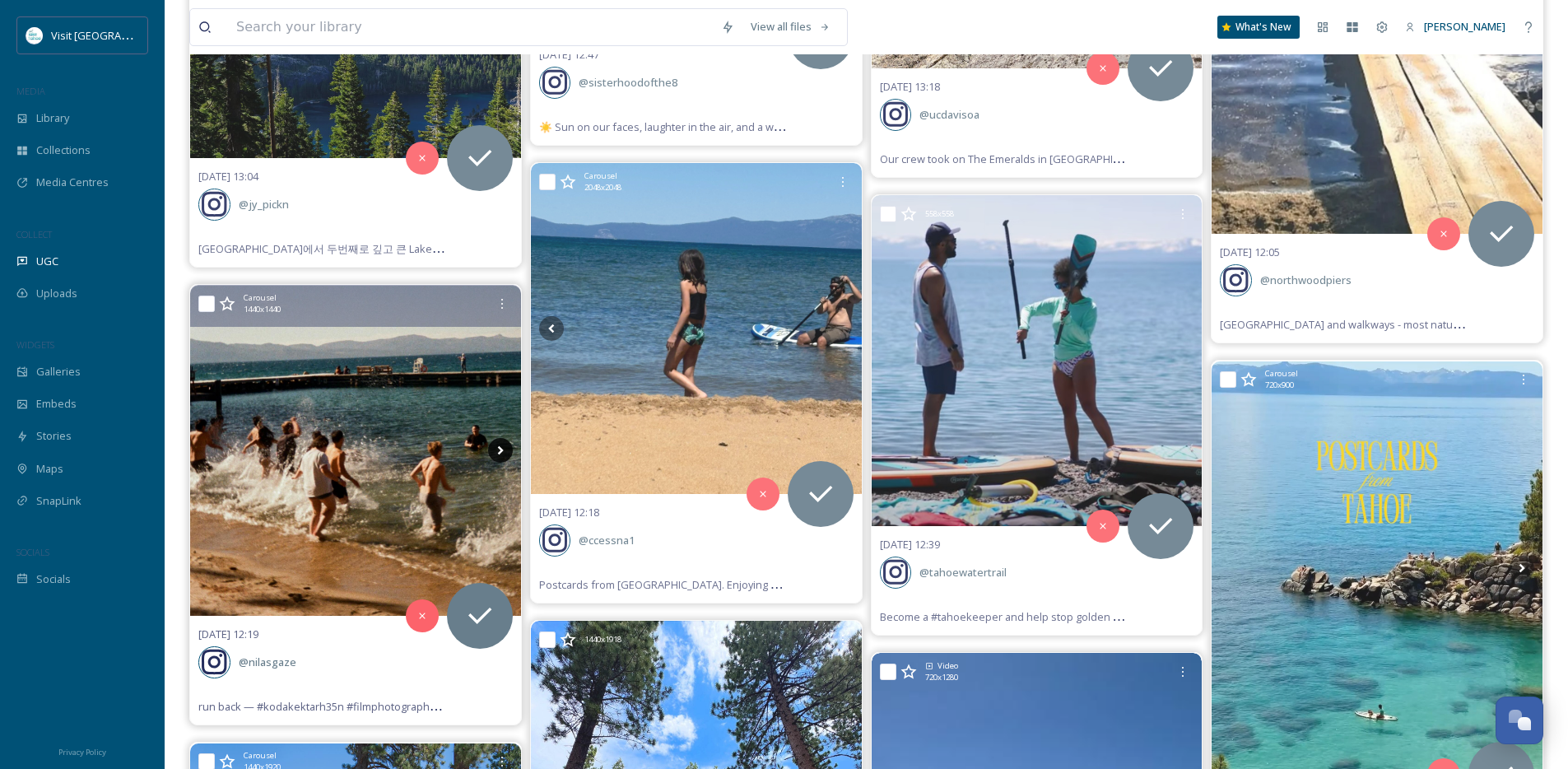
click at [497, 448] on icon at bounding box center [500, 450] width 25 height 25
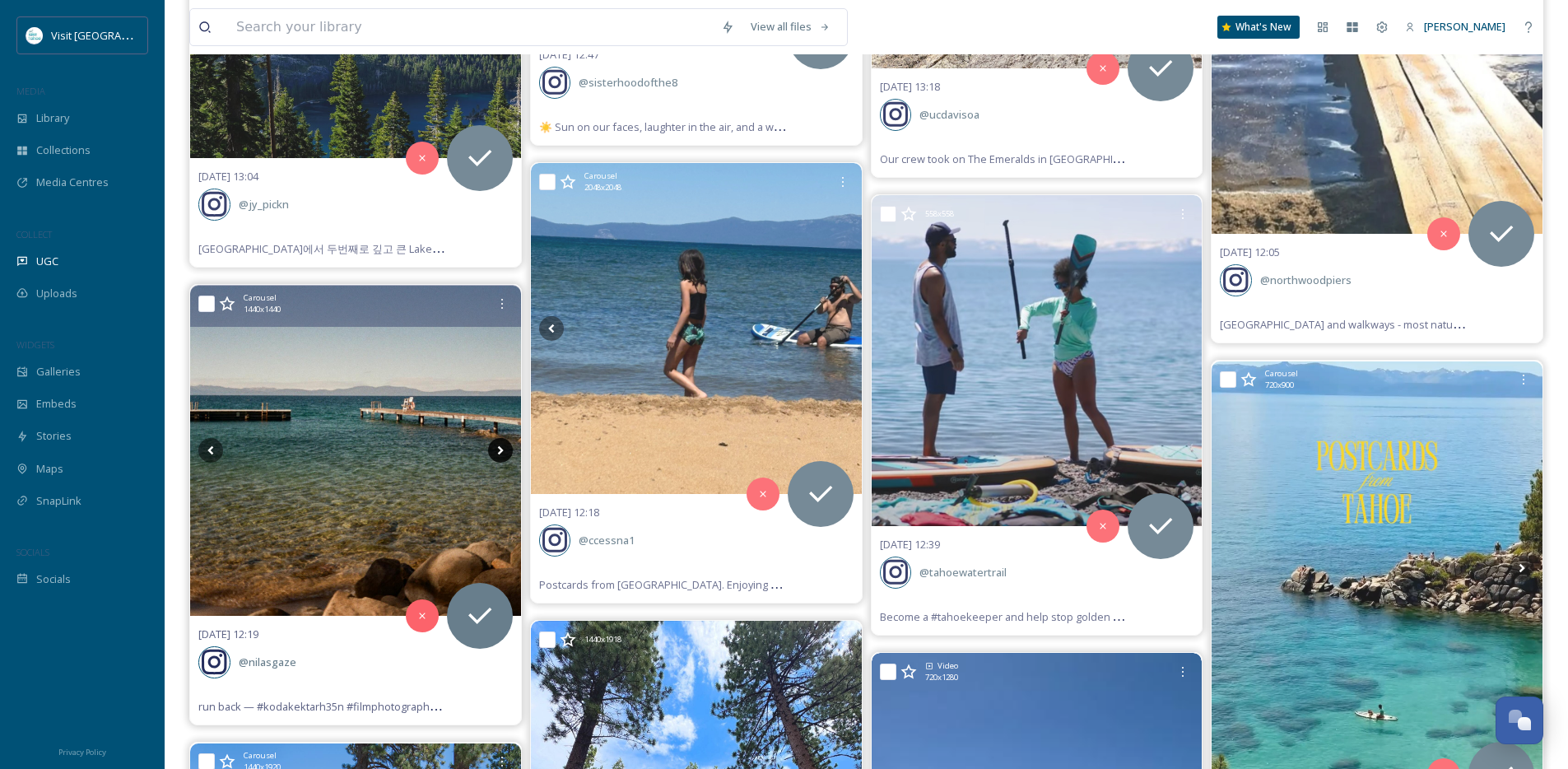
click at [497, 448] on icon at bounding box center [500, 450] width 25 height 25
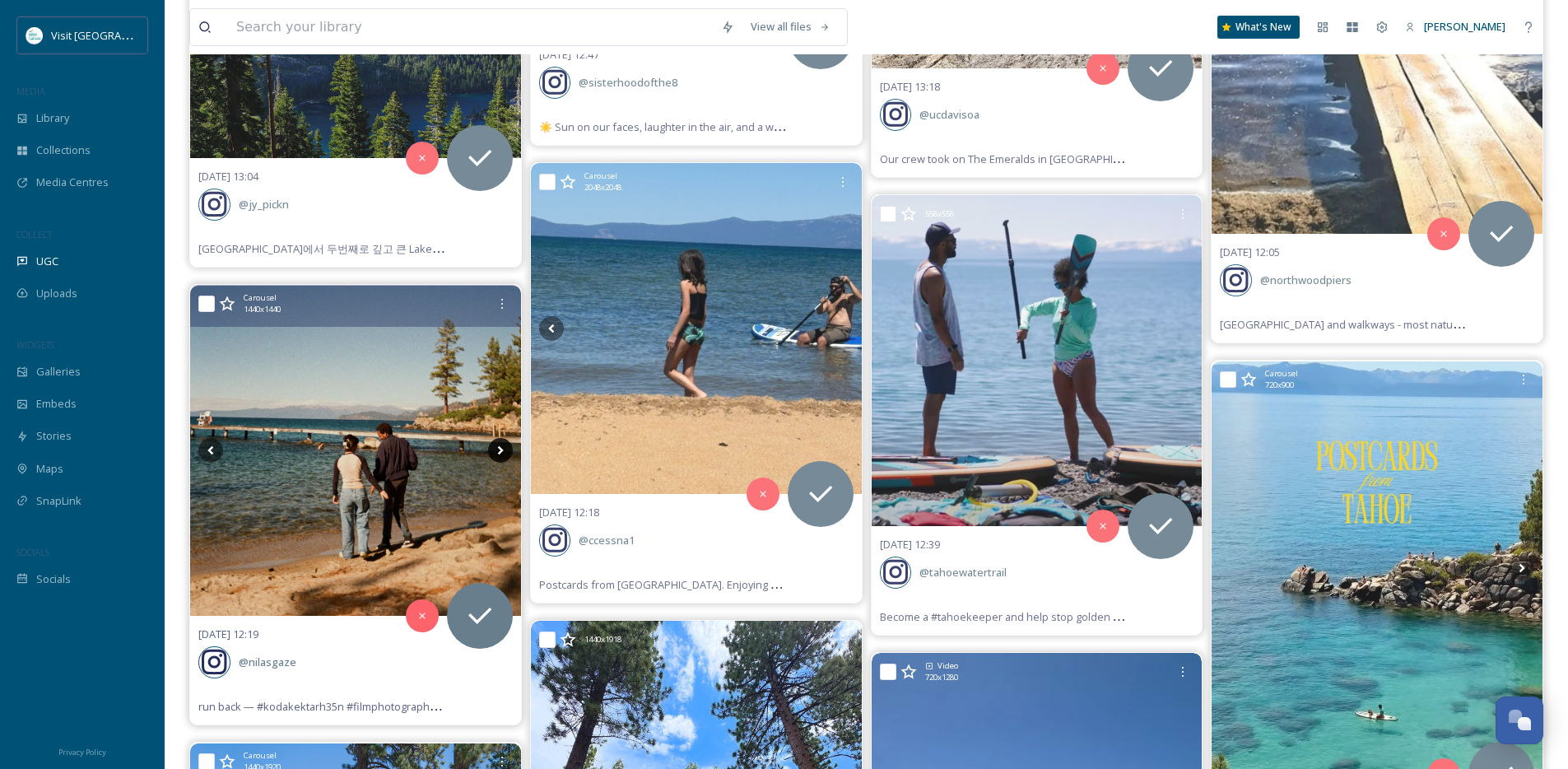
click at [497, 448] on icon at bounding box center [500, 450] width 25 height 25
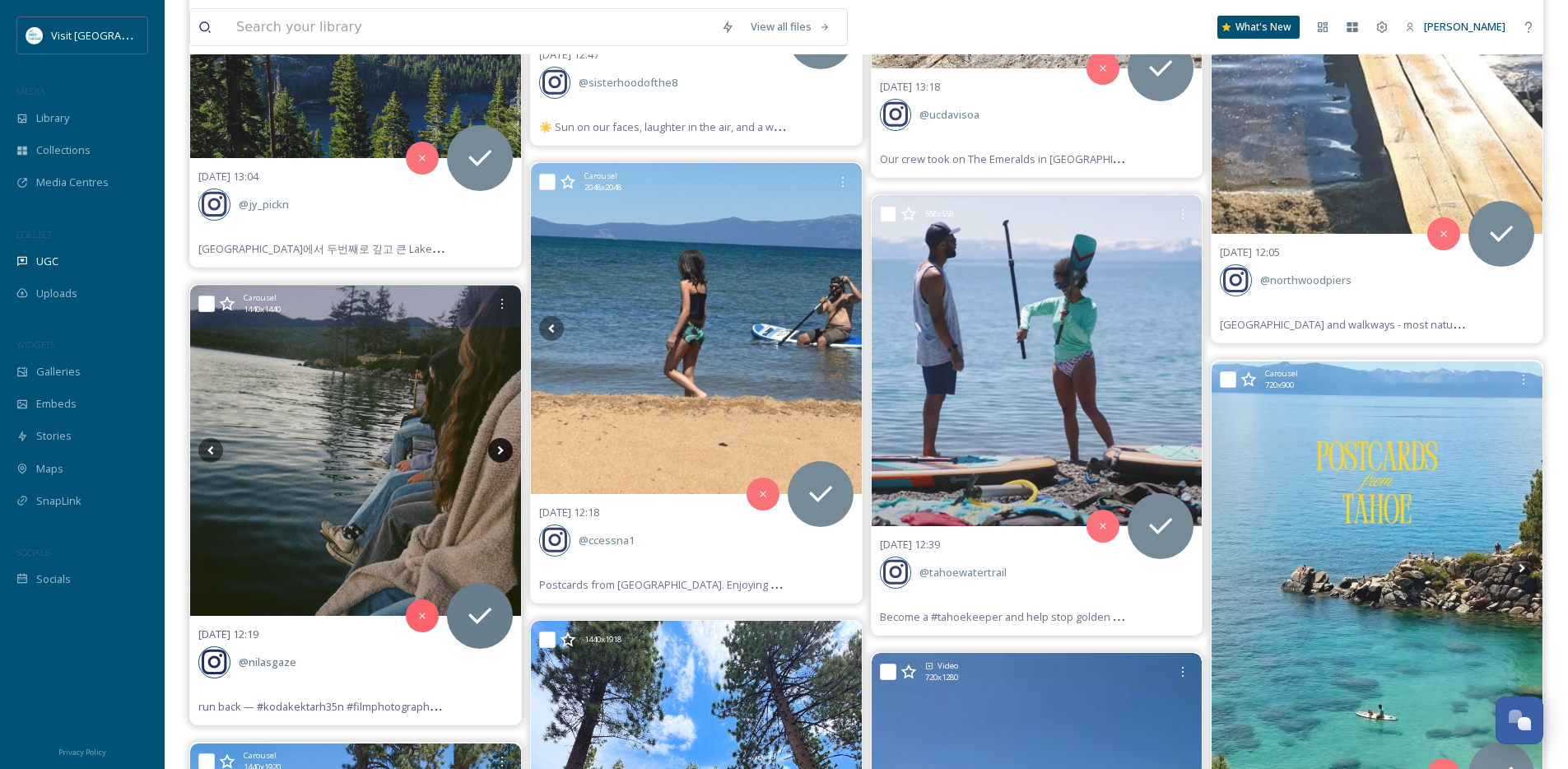
click at [497, 448] on icon at bounding box center [500, 450] width 25 height 25
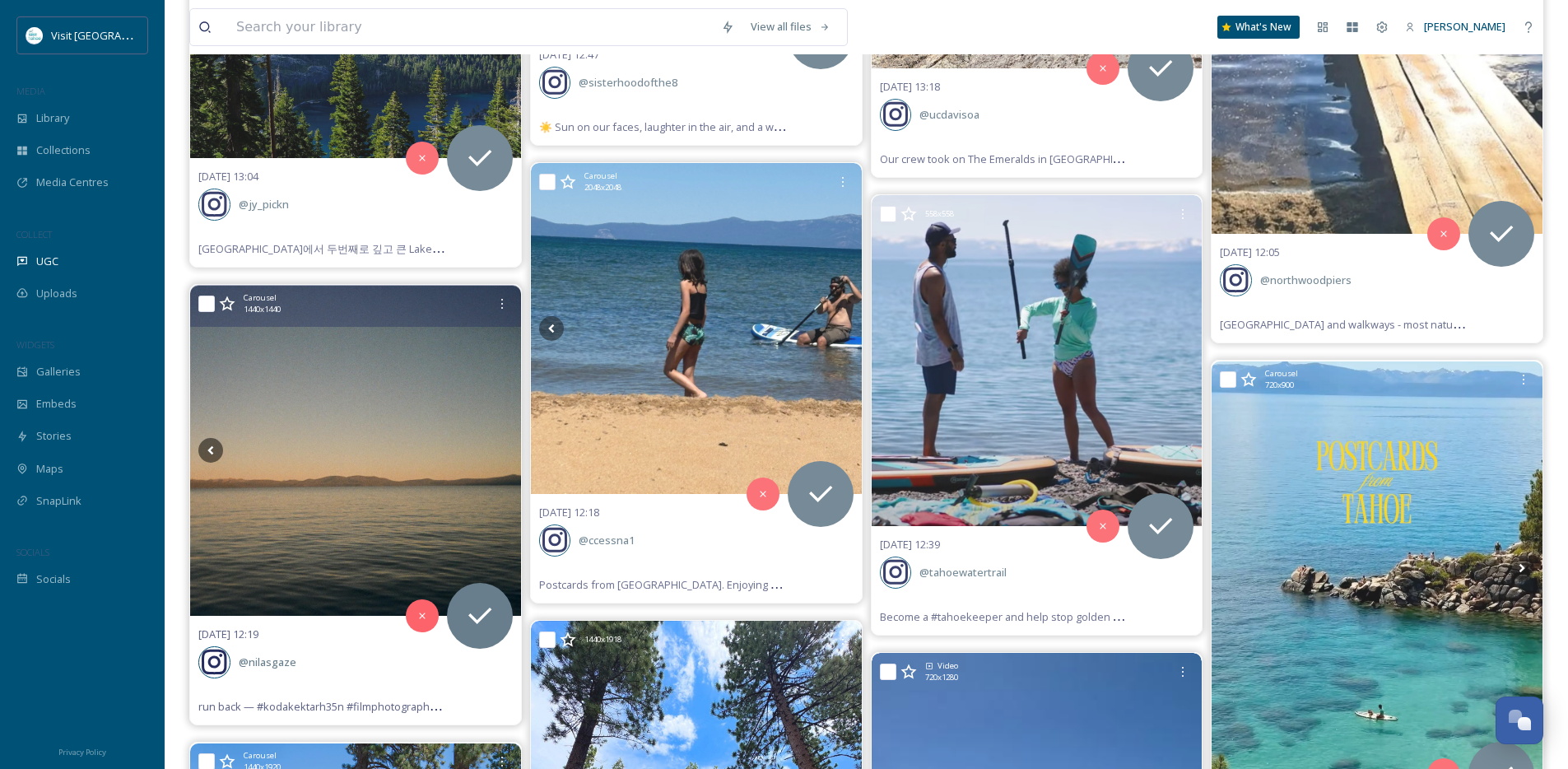
click at [237, 442] on img at bounding box center [355, 450] width 331 height 331
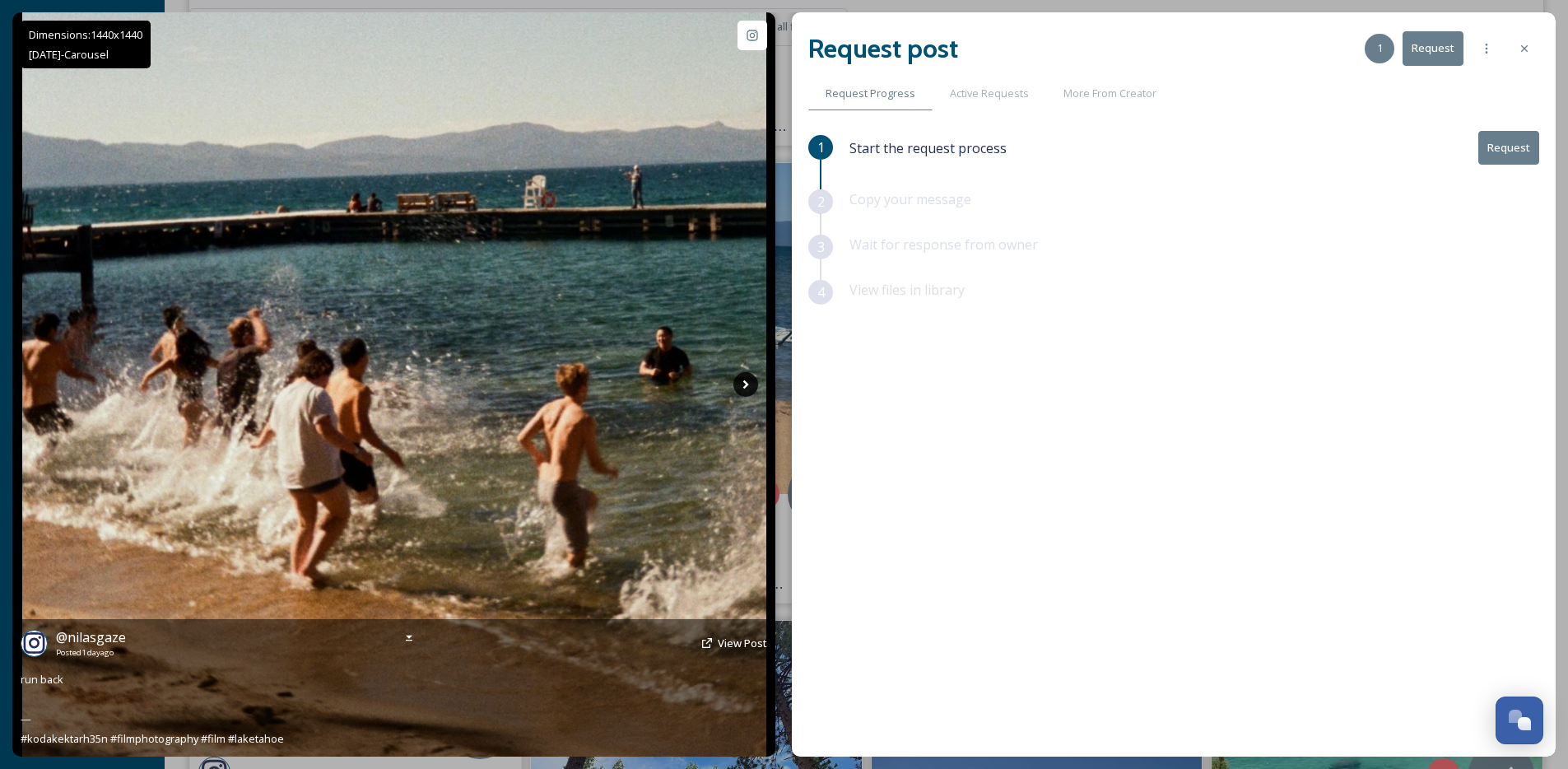
click at [736, 391] on icon at bounding box center [746, 384] width 25 height 25
click at [744, 387] on icon at bounding box center [745, 385] width 6 height 9
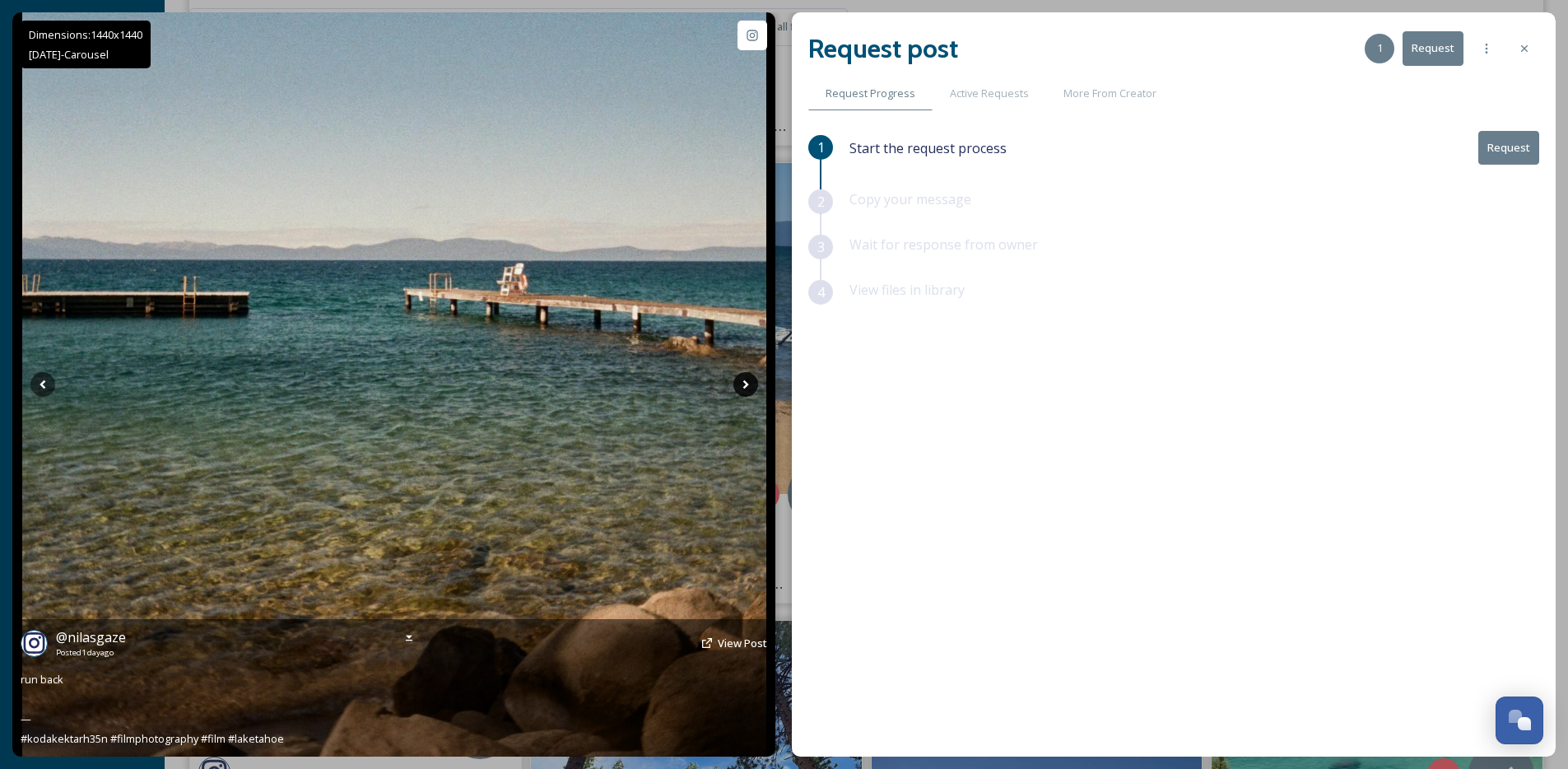
click at [744, 387] on icon at bounding box center [745, 385] width 6 height 9
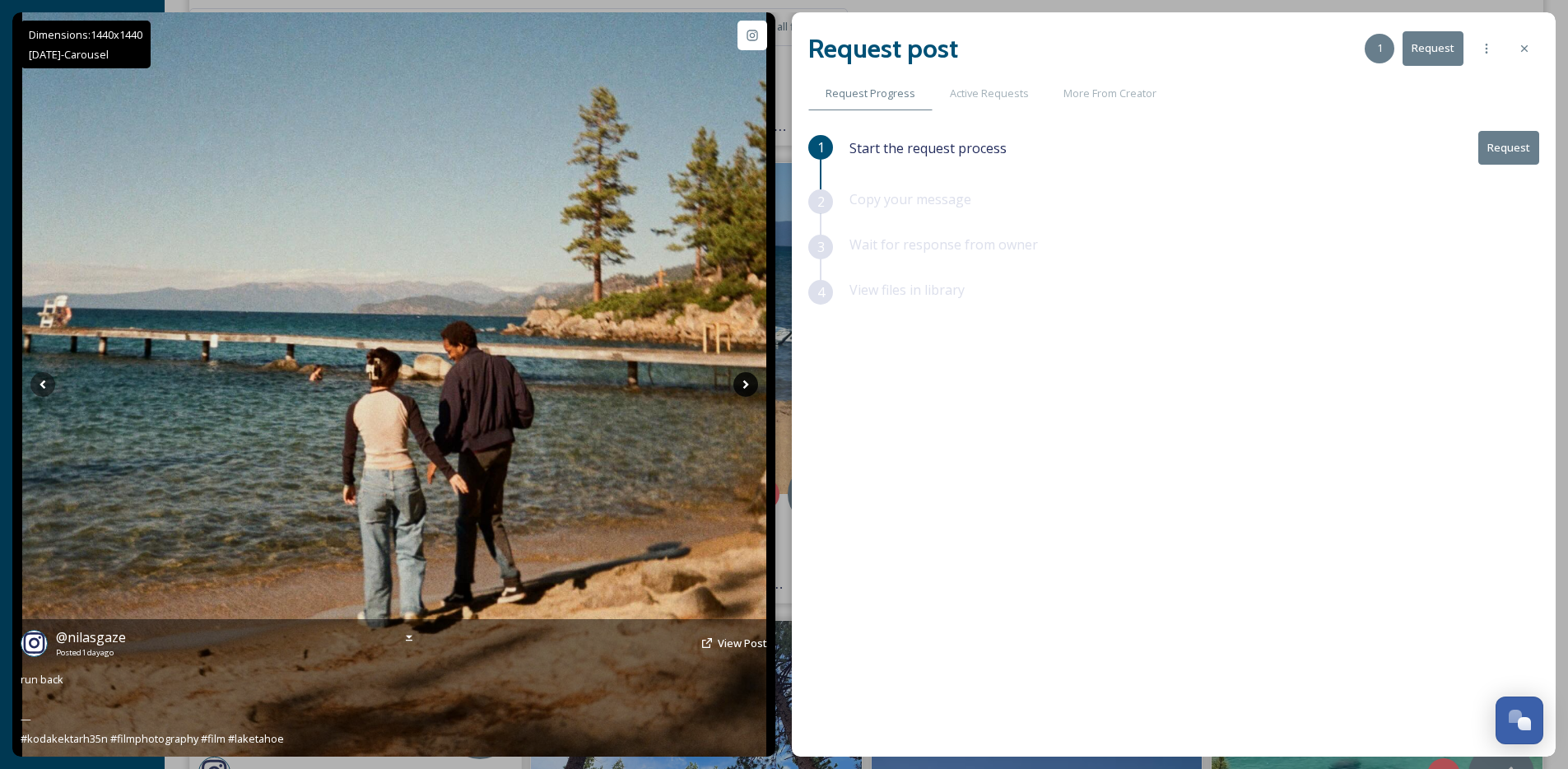
click at [744, 387] on icon at bounding box center [745, 385] width 6 height 9
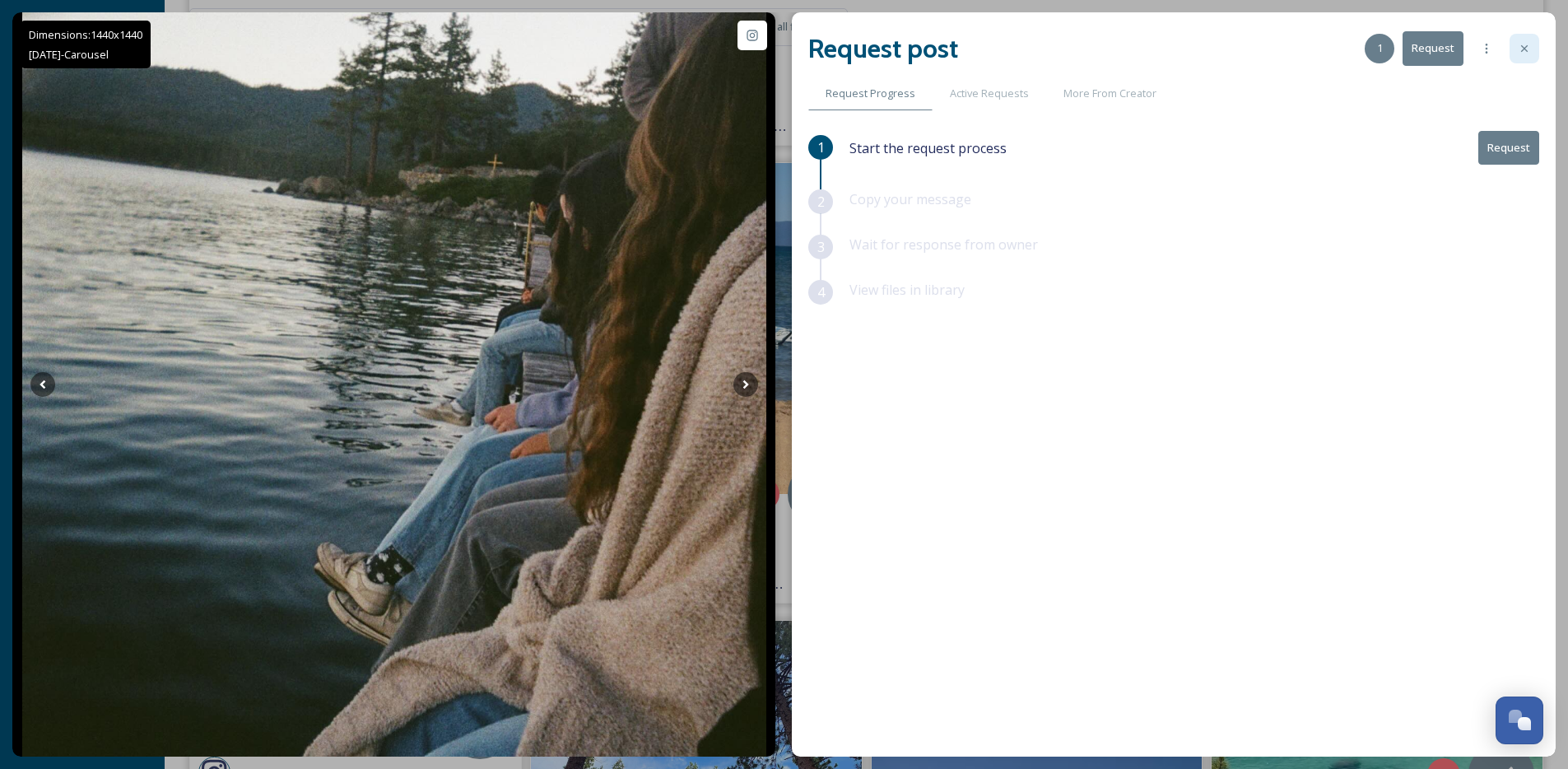
click at [1535, 48] on div at bounding box center [1524, 48] width 29 height 29
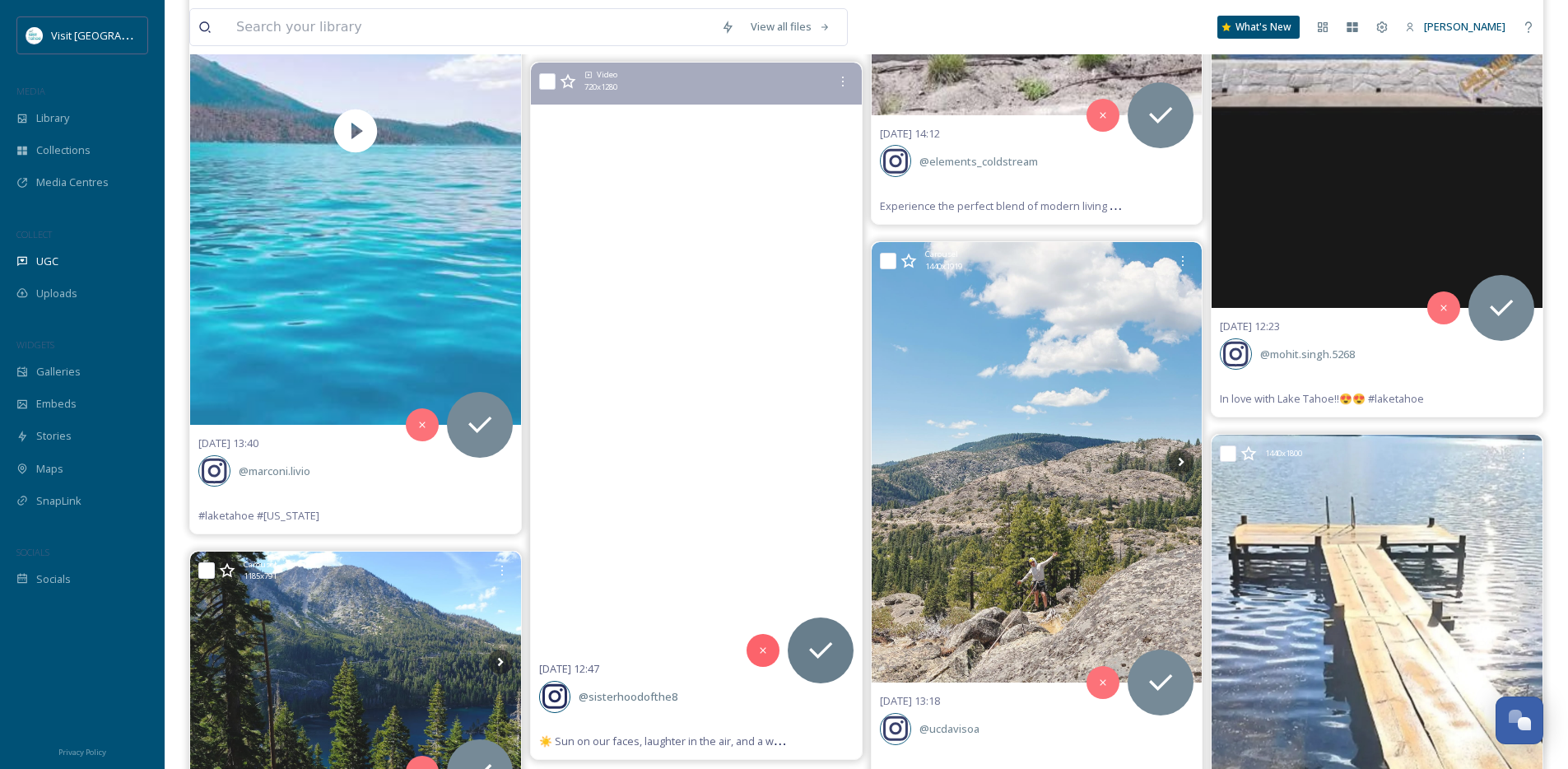
scroll to position [10671, 0]
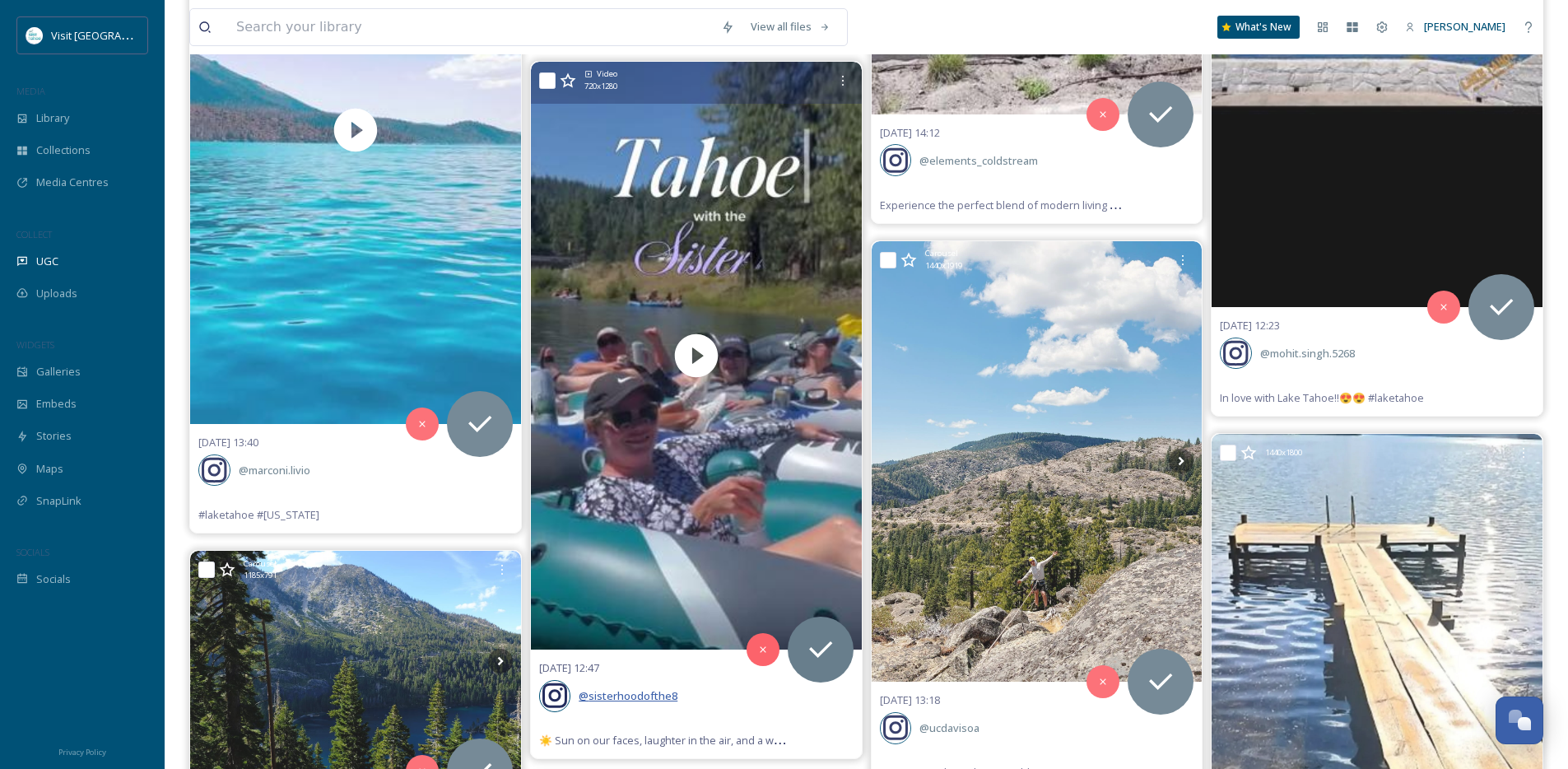
click at [623, 693] on span "@ sisterhoodofthe8" at bounding box center [628, 695] width 99 height 15
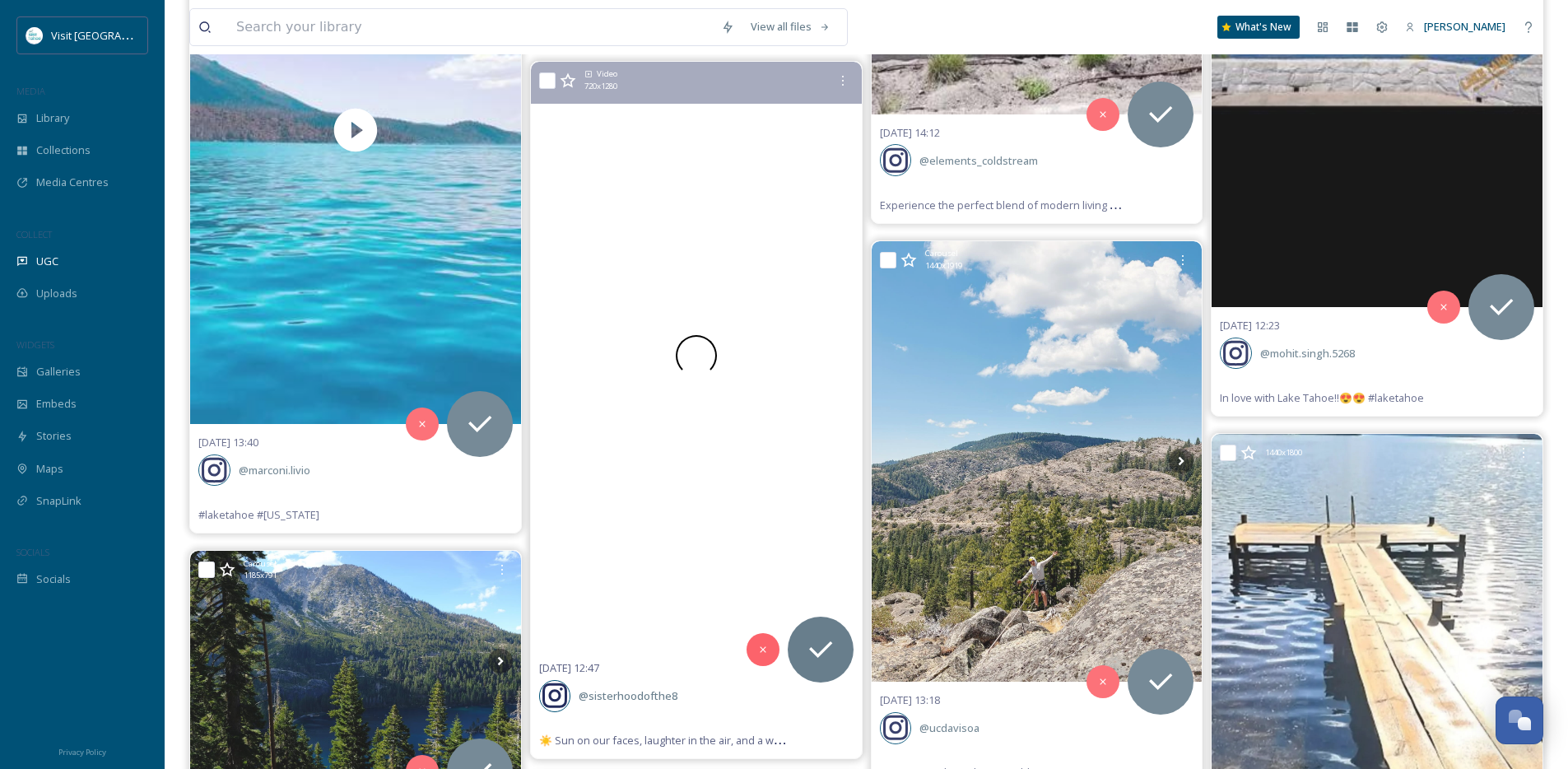
click at [680, 536] on video "☀️ Sun on our faces, laughter in the air, and a well deserved break from legal …" at bounding box center [696, 356] width 331 height 589
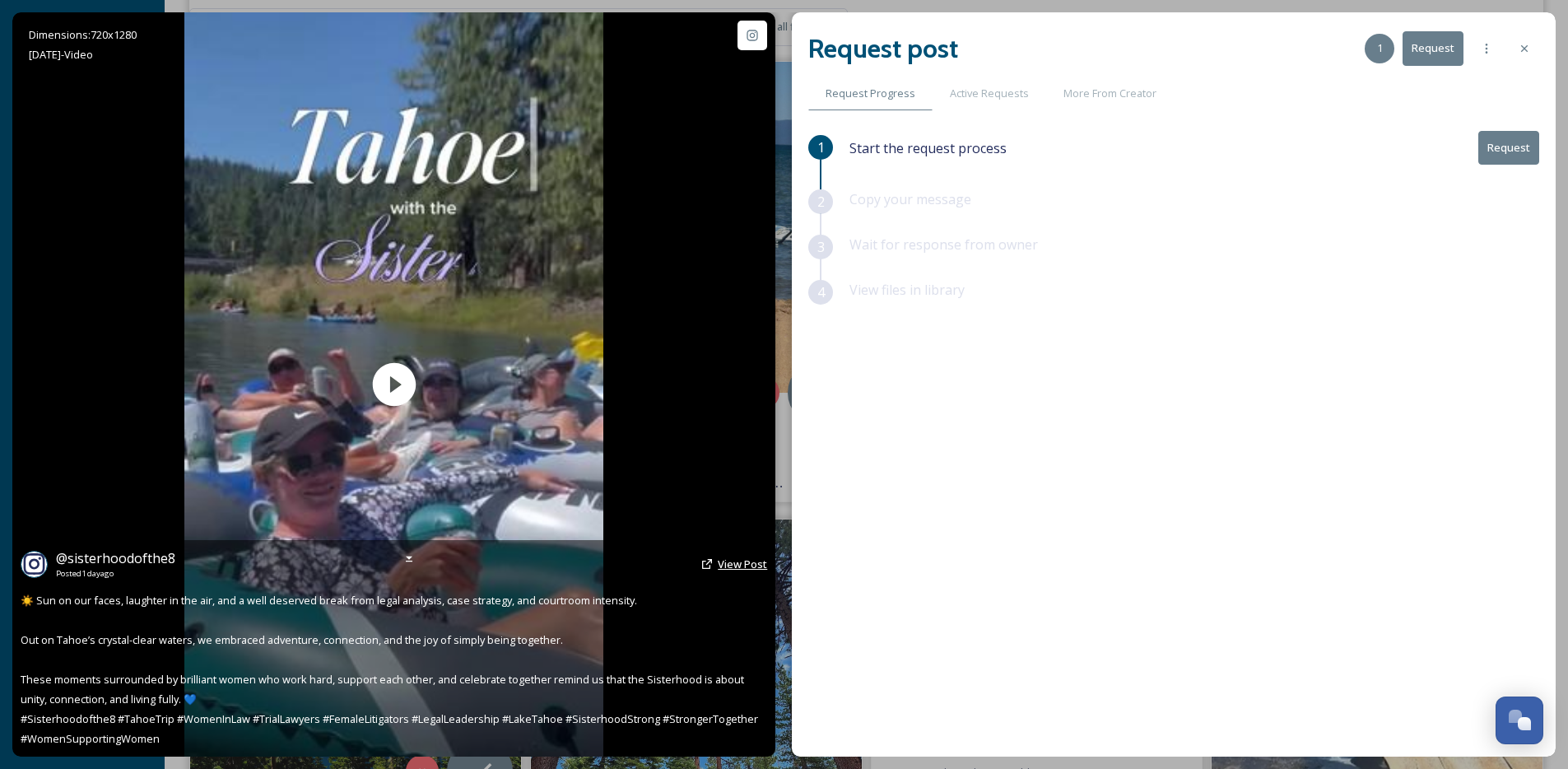
click at [729, 562] on span "View Post" at bounding box center [741, 564] width 49 height 15
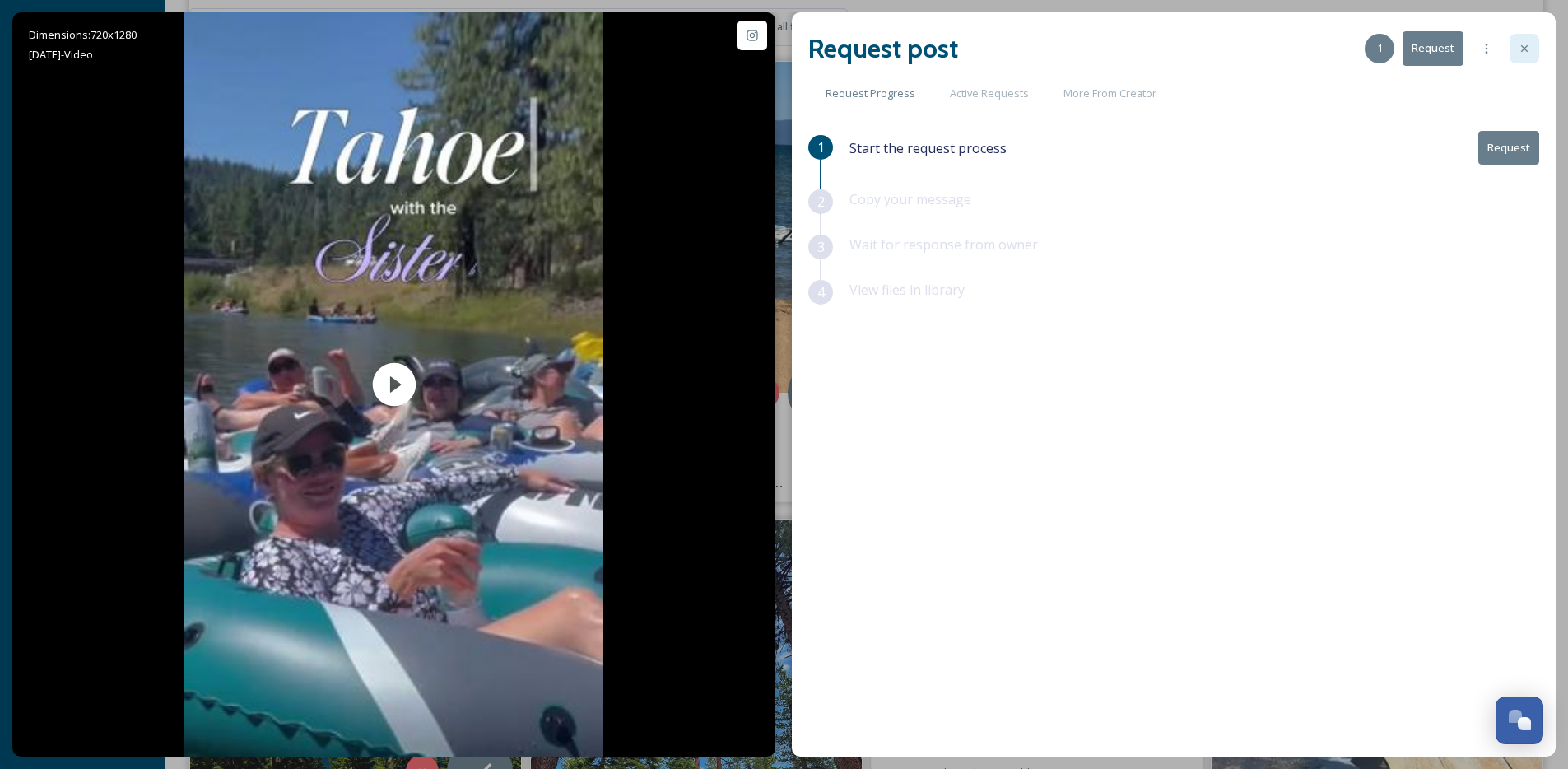
click at [1520, 49] on icon at bounding box center [1524, 48] width 13 height 13
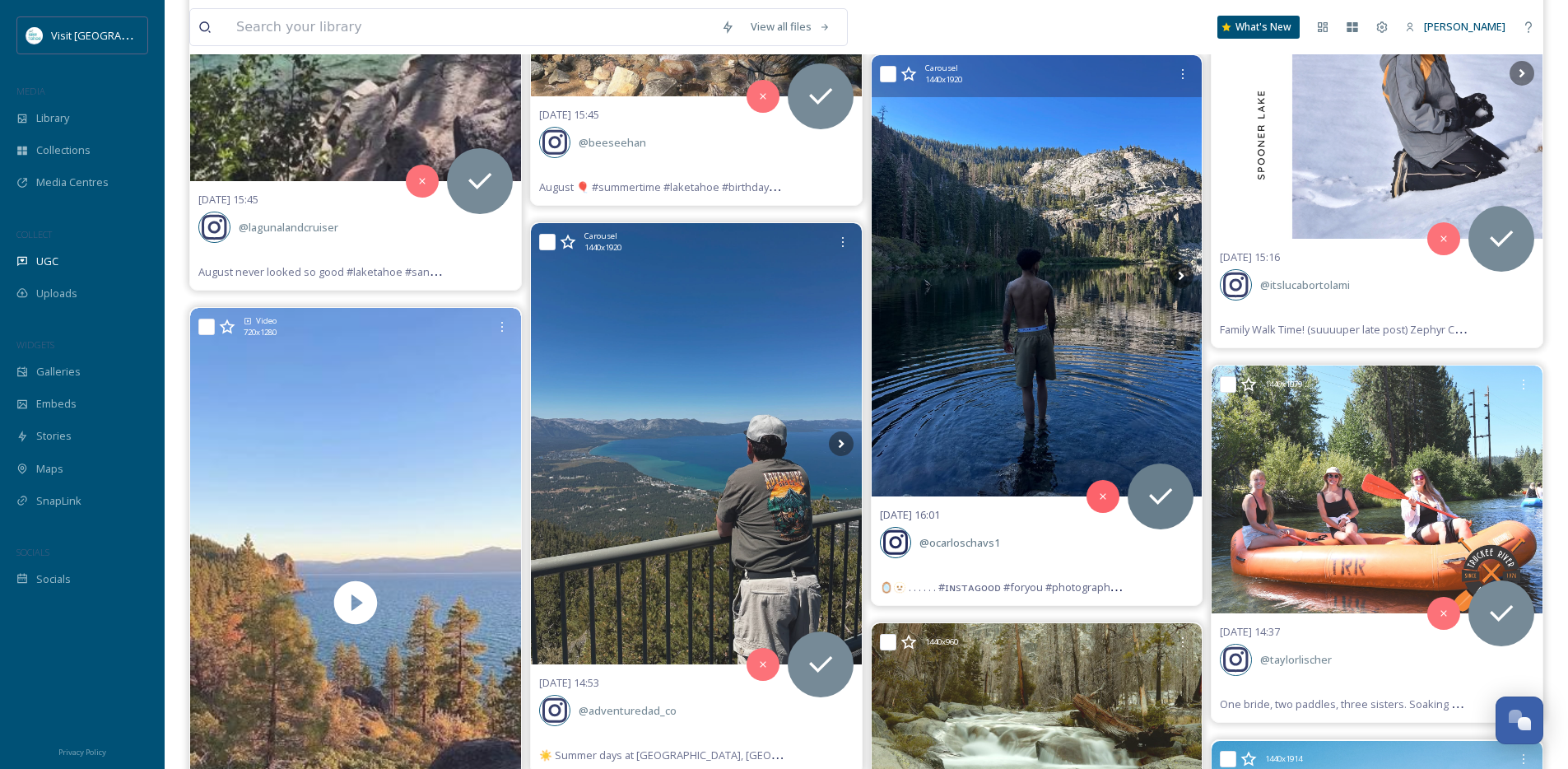
scroll to position [8749, 0]
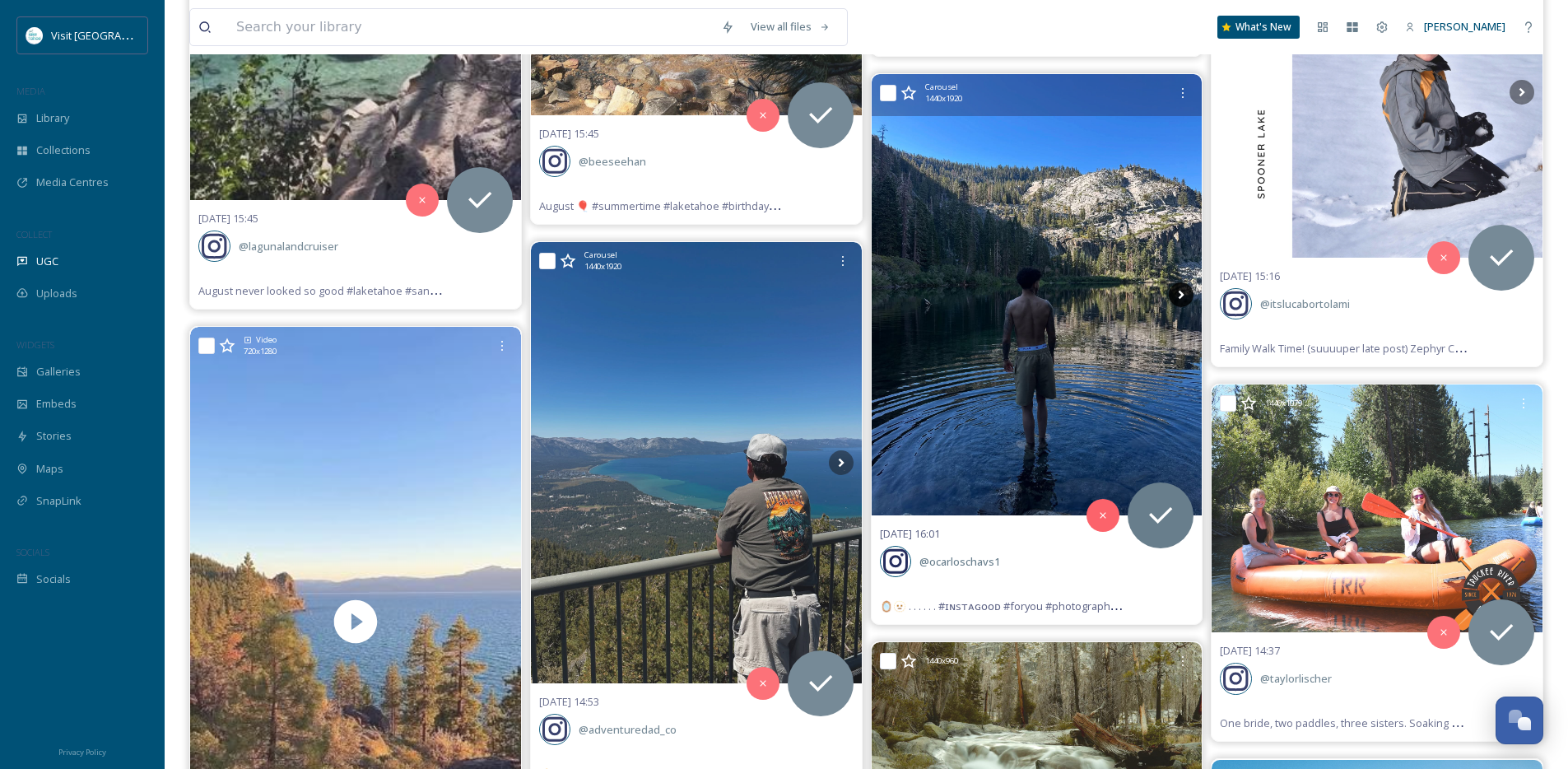
click at [1178, 296] on icon at bounding box center [1181, 295] width 25 height 25
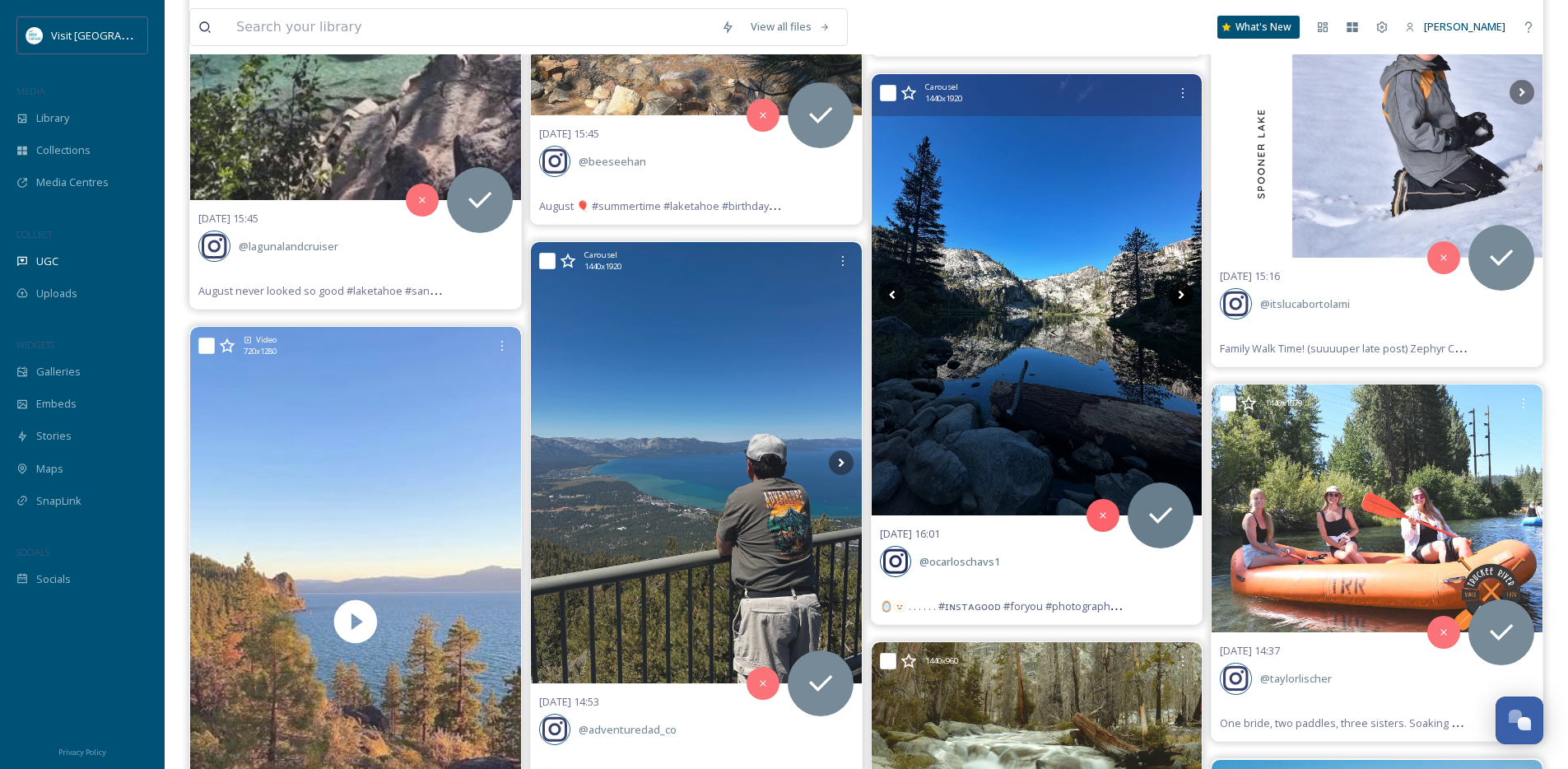
click at [1178, 296] on icon at bounding box center [1181, 295] width 25 height 25
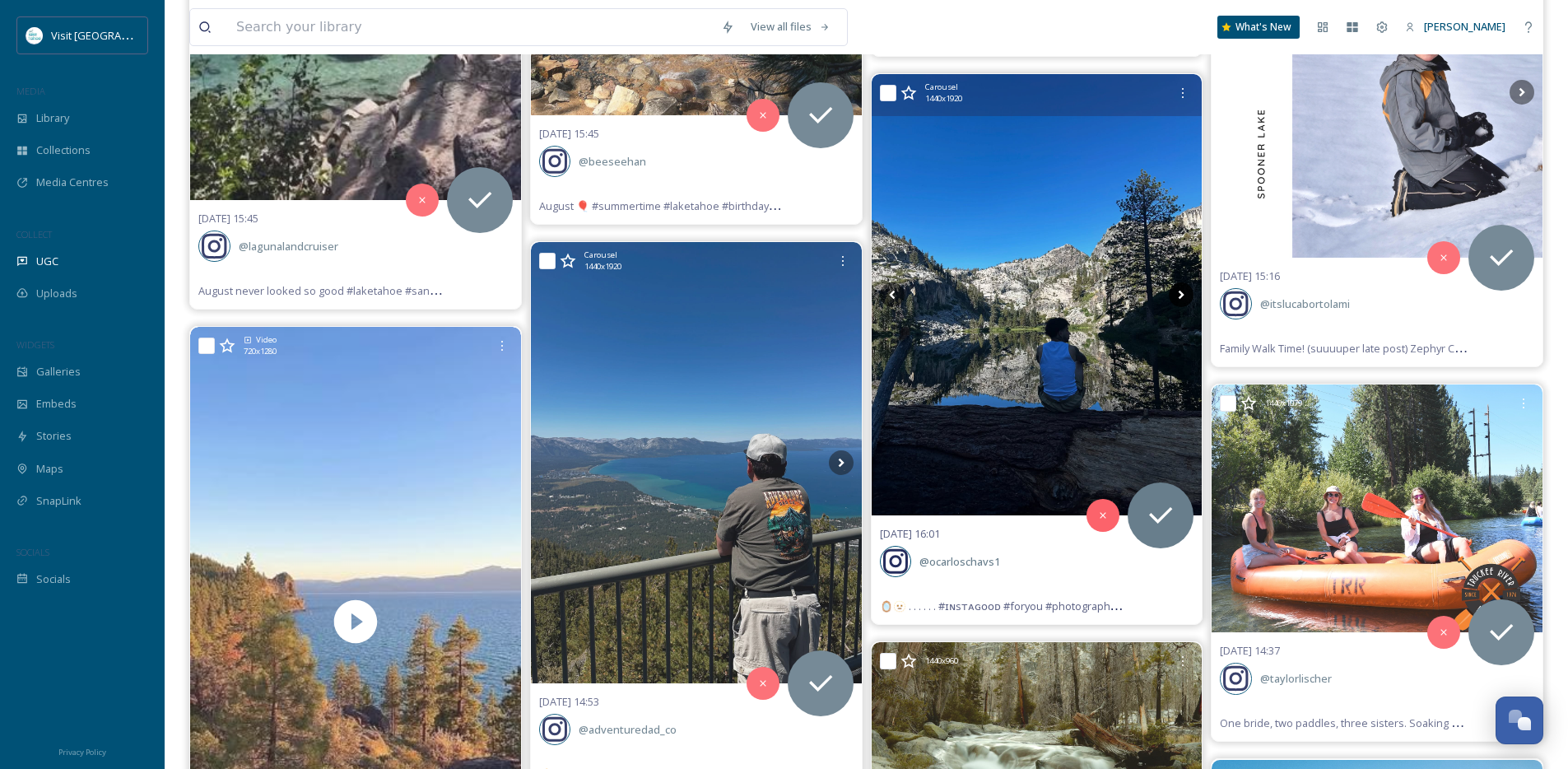
click at [1178, 296] on icon at bounding box center [1181, 295] width 25 height 25
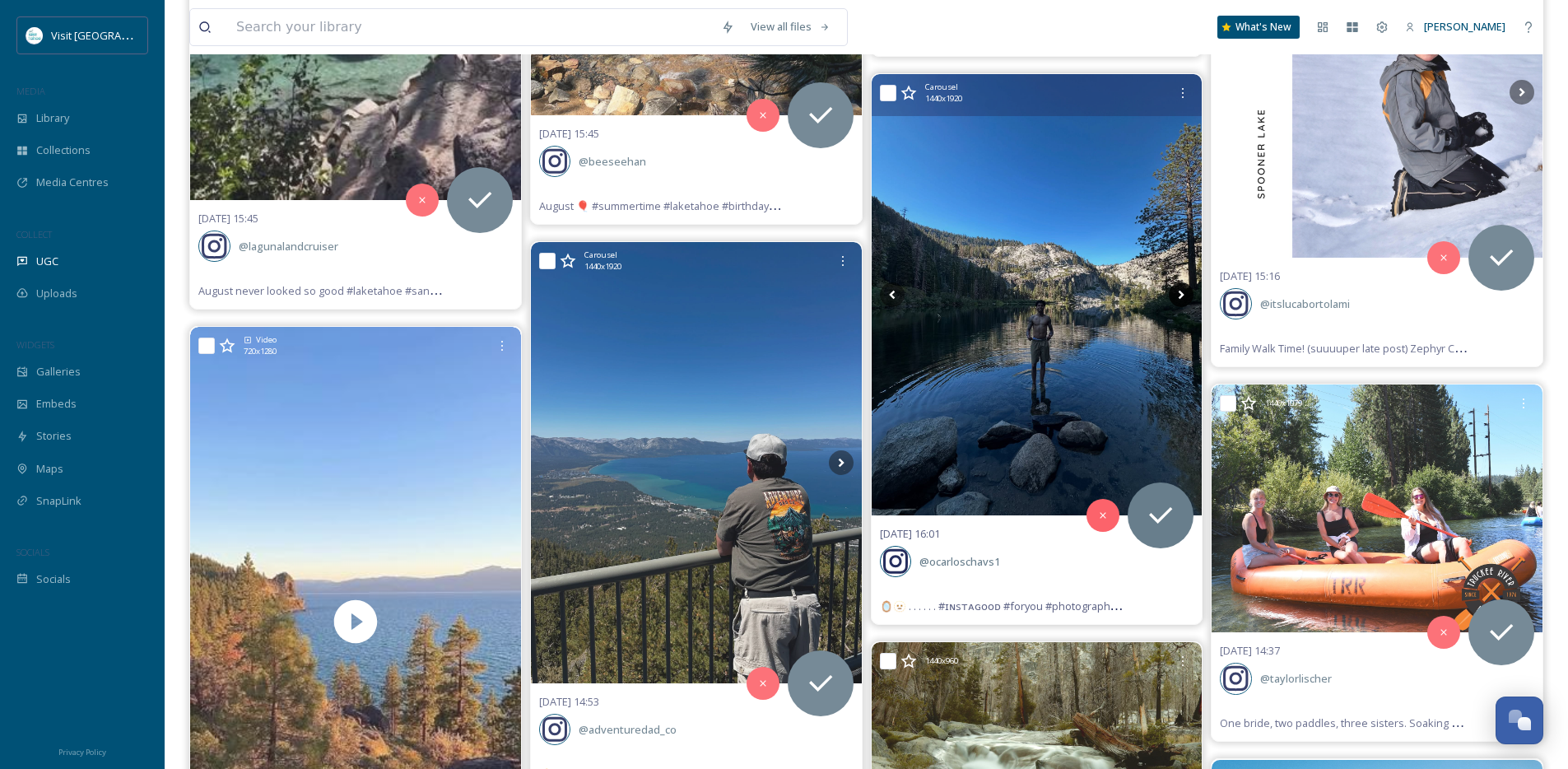
click at [1178, 296] on icon at bounding box center [1181, 295] width 25 height 25
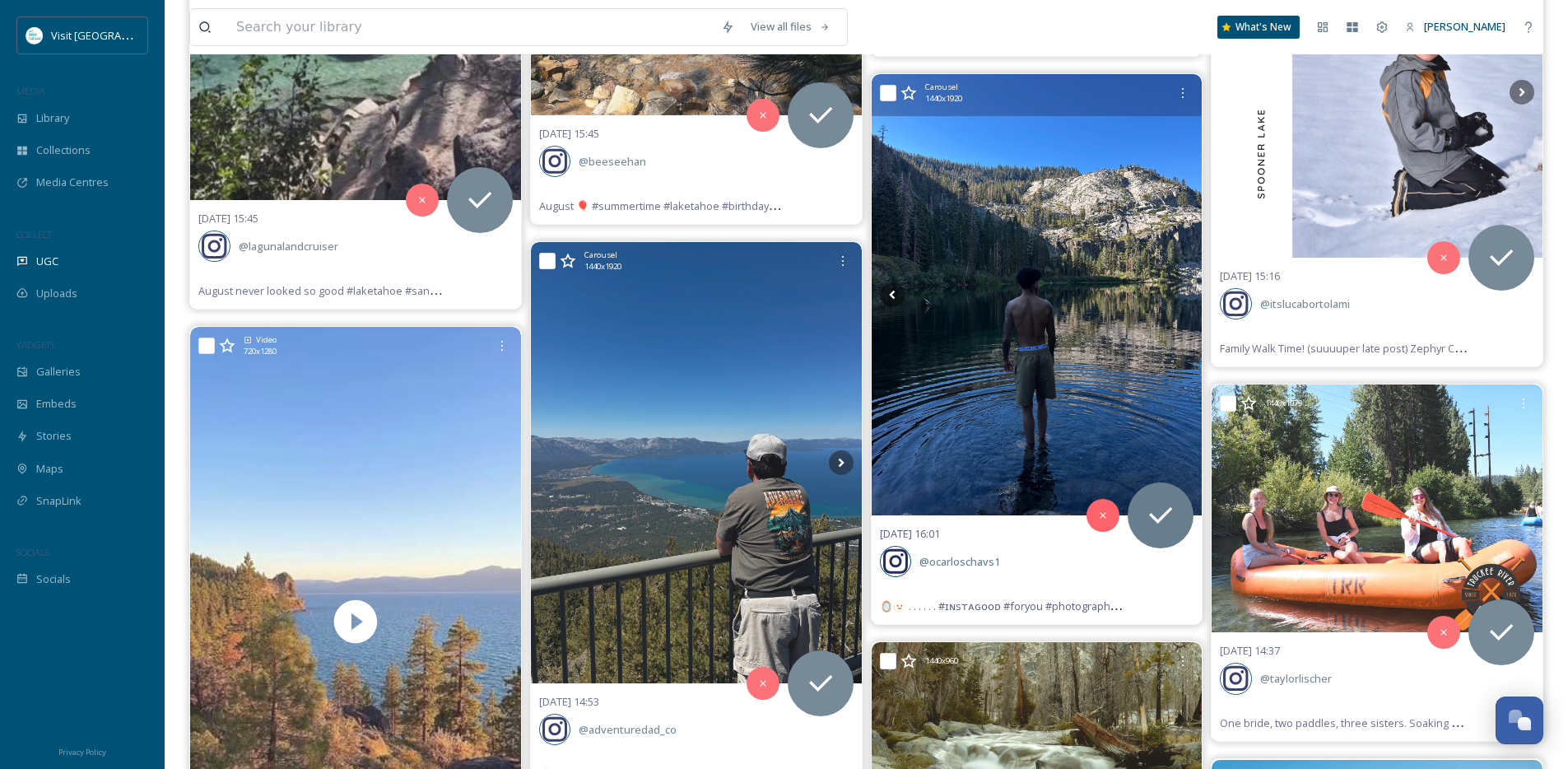
click at [1178, 296] on icon at bounding box center [1181, 295] width 25 height 25
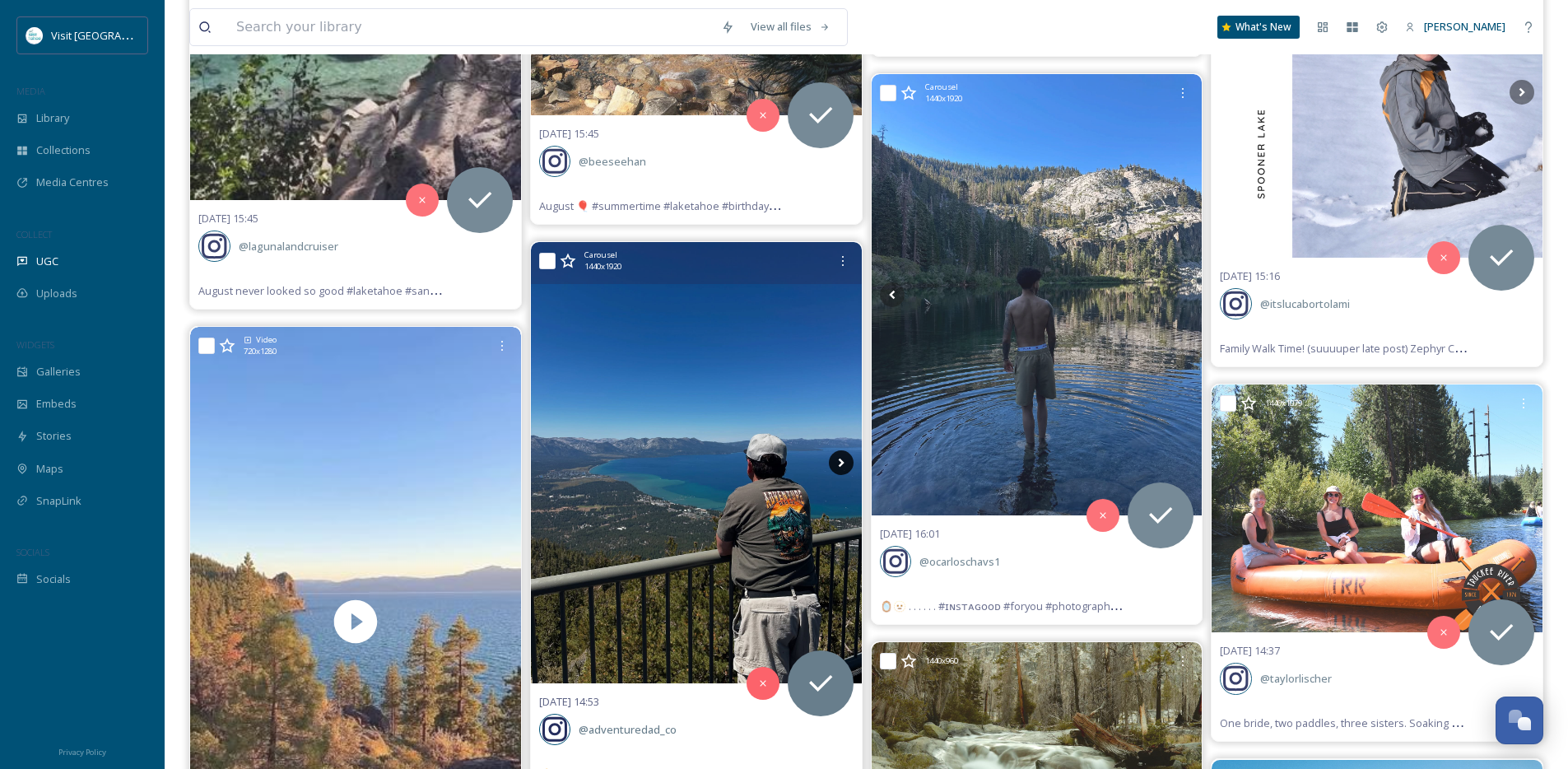
click at [844, 461] on icon at bounding box center [841, 462] width 25 height 25
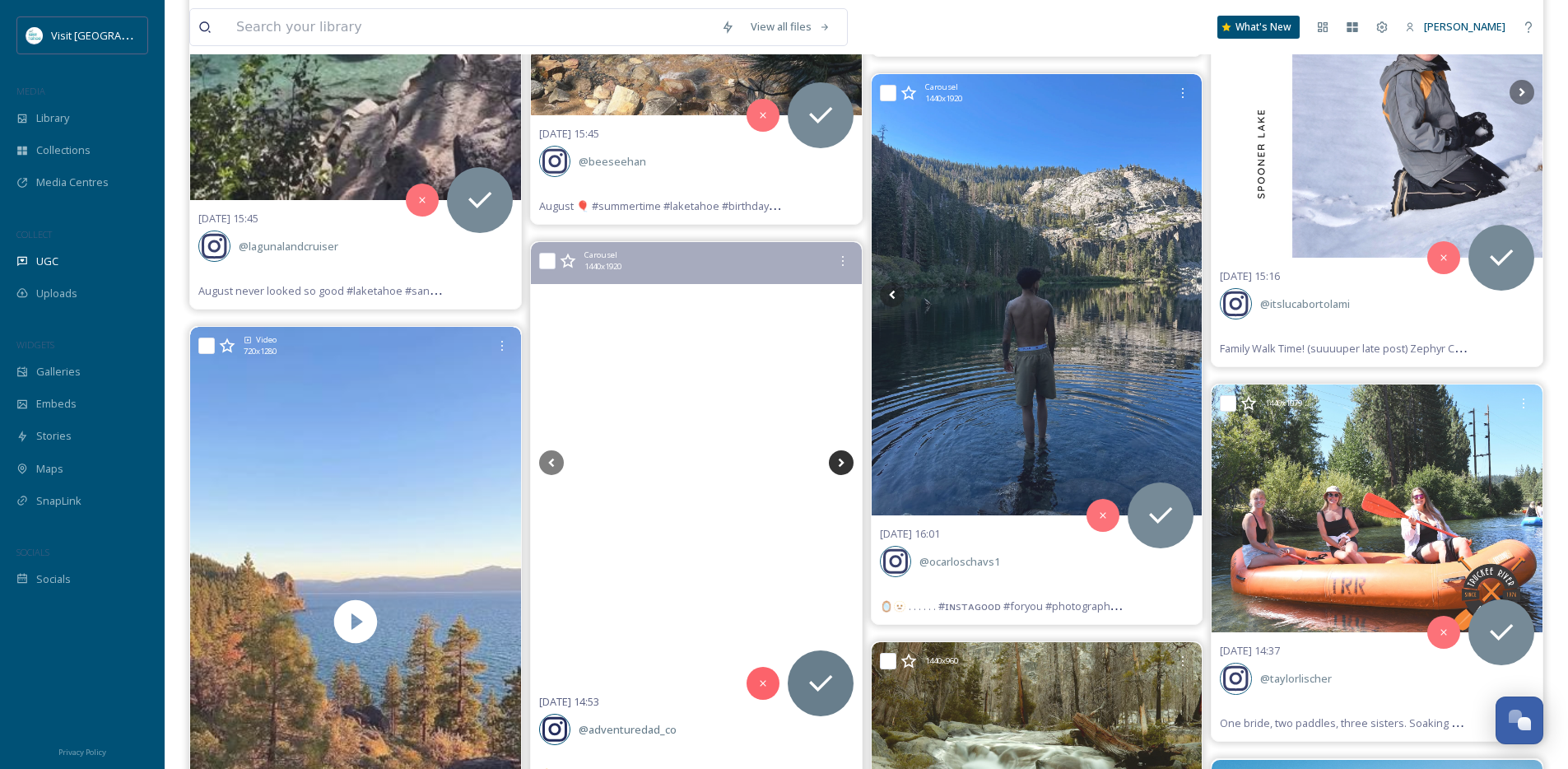
click at [844, 461] on icon at bounding box center [841, 462] width 25 height 25
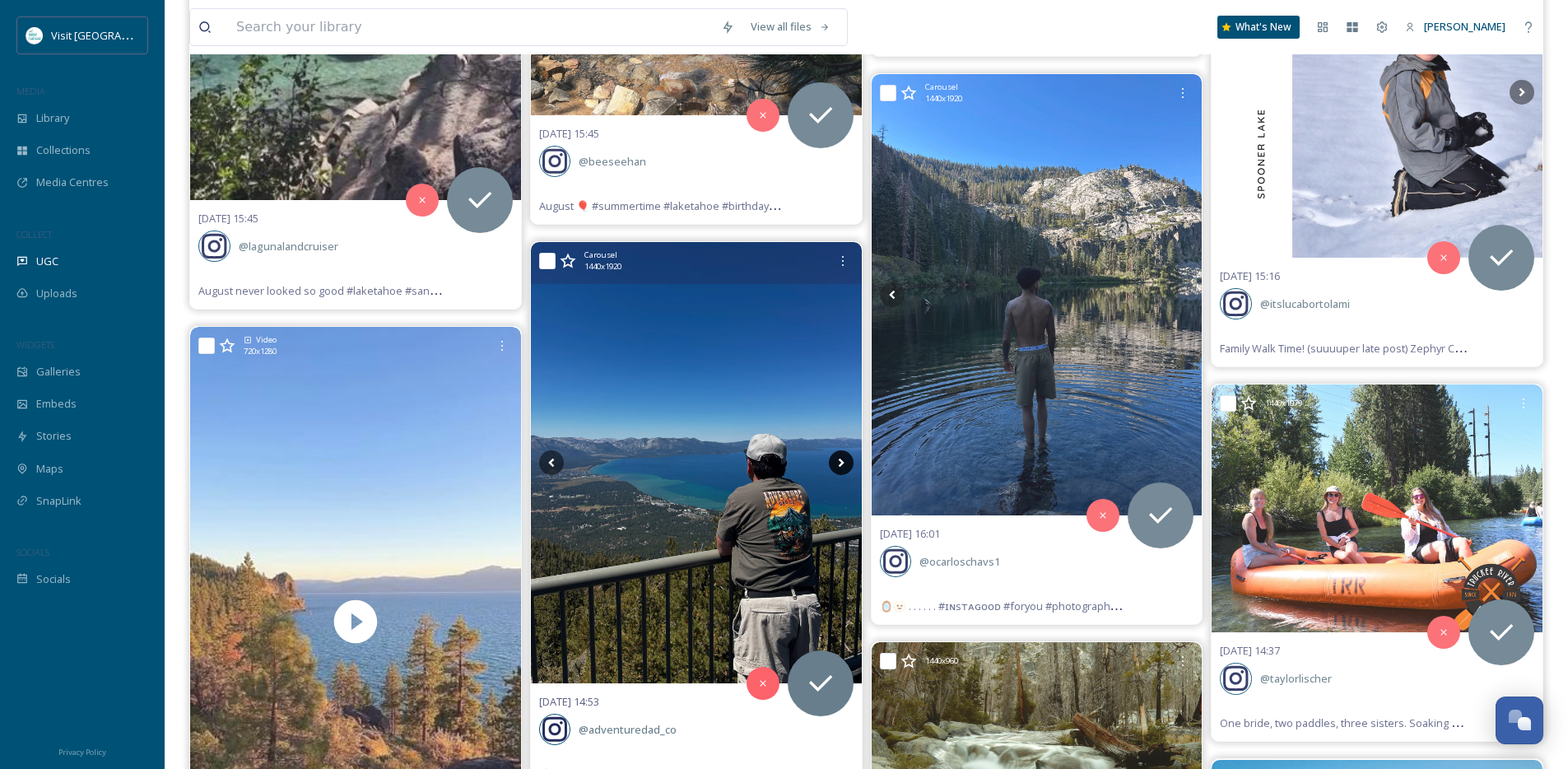
click at [834, 468] on icon at bounding box center [841, 462] width 25 height 25
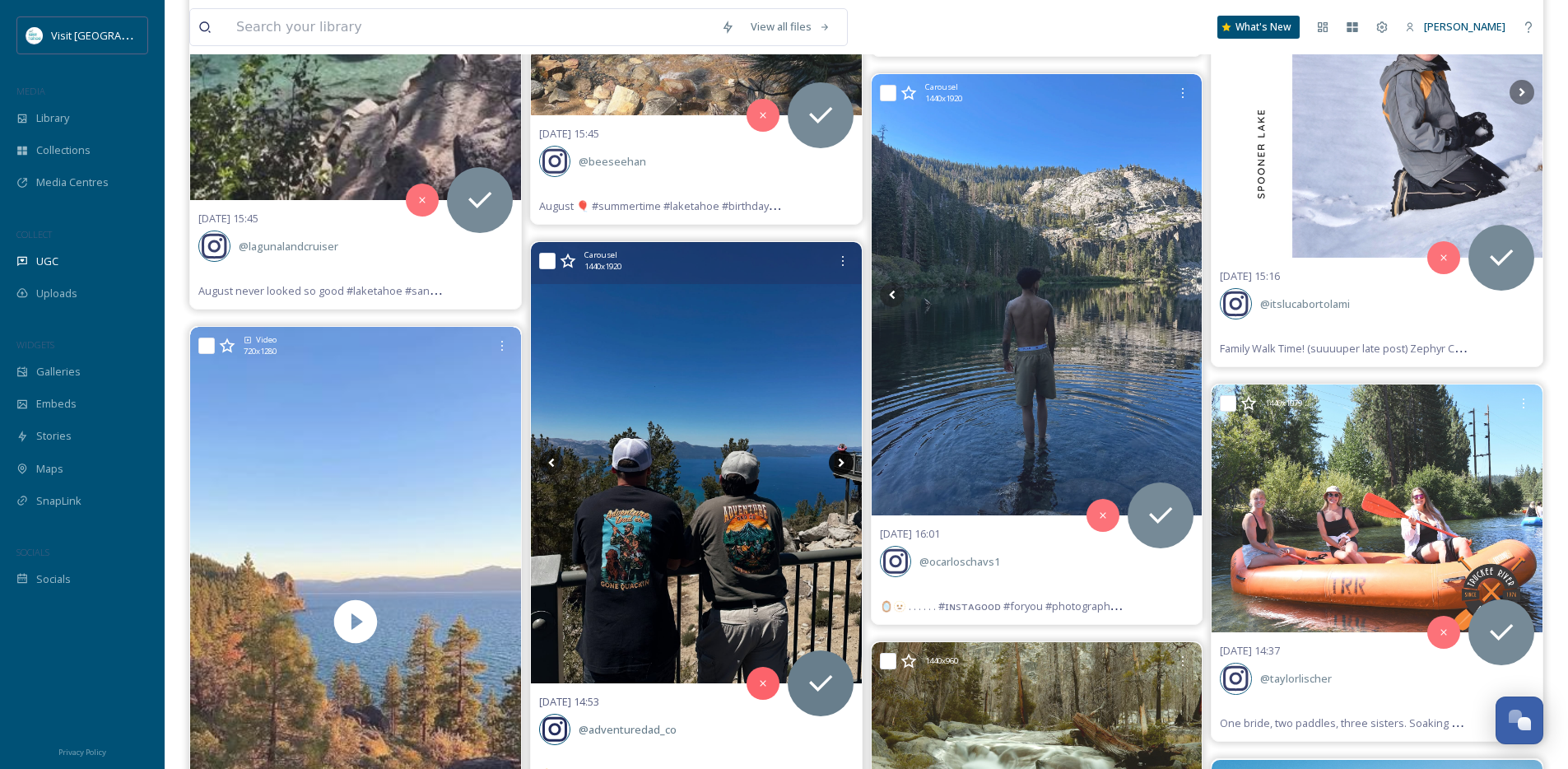
click at [834, 468] on icon at bounding box center [841, 462] width 25 height 25
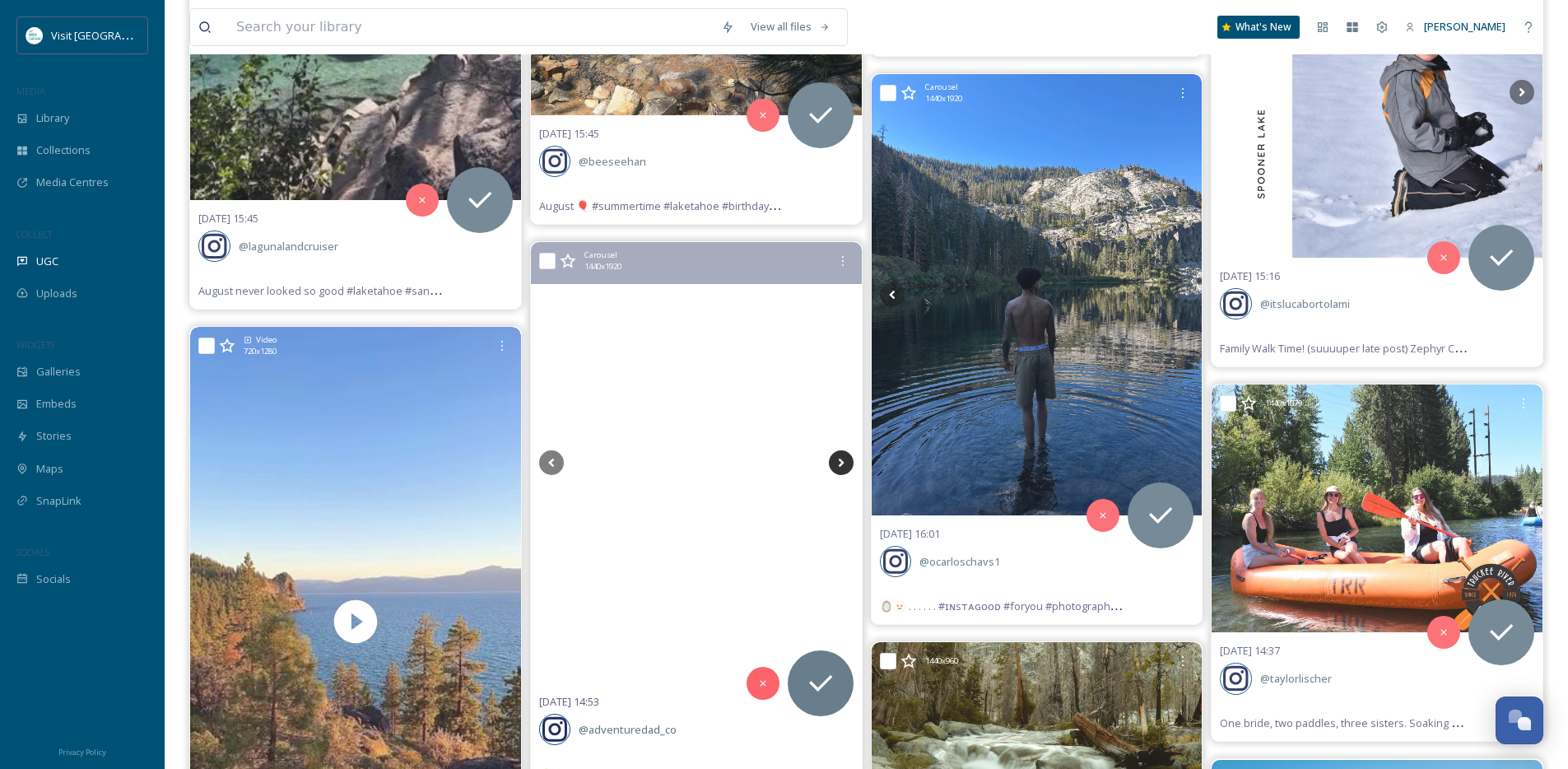
click at [837, 468] on icon at bounding box center [841, 462] width 25 height 25
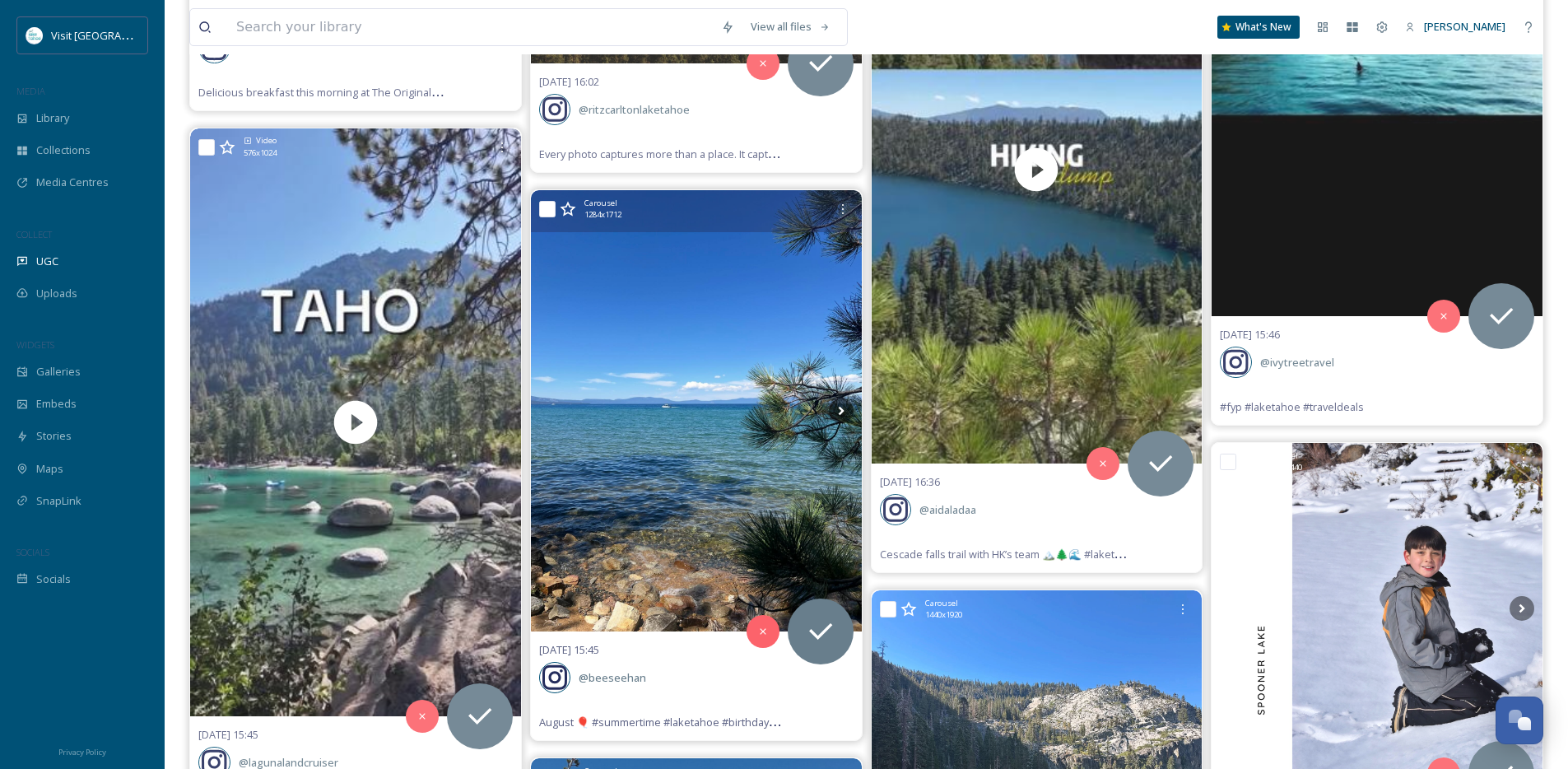
scroll to position [8231, 0]
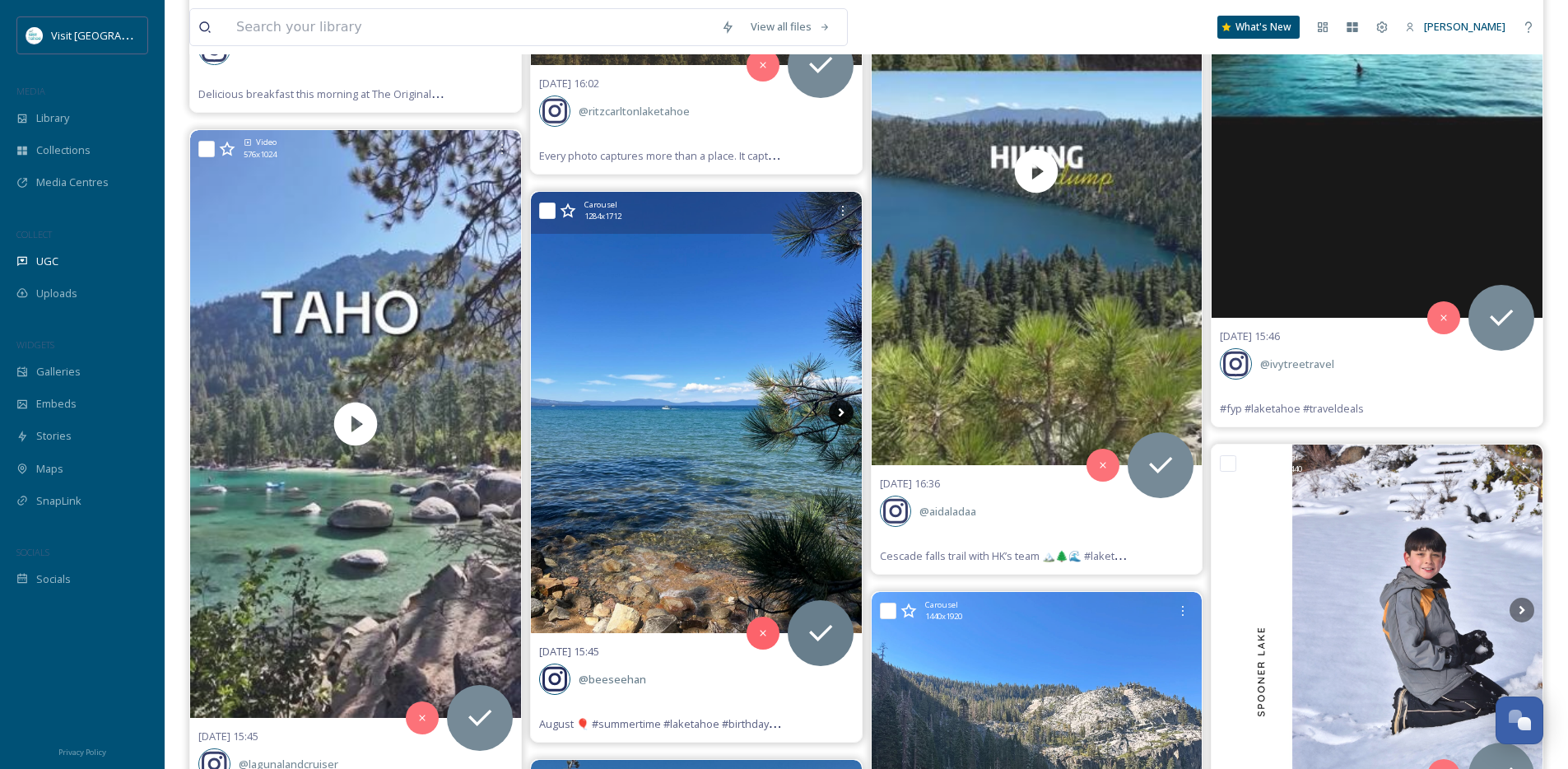
click at [841, 414] on icon at bounding box center [841, 412] width 25 height 25
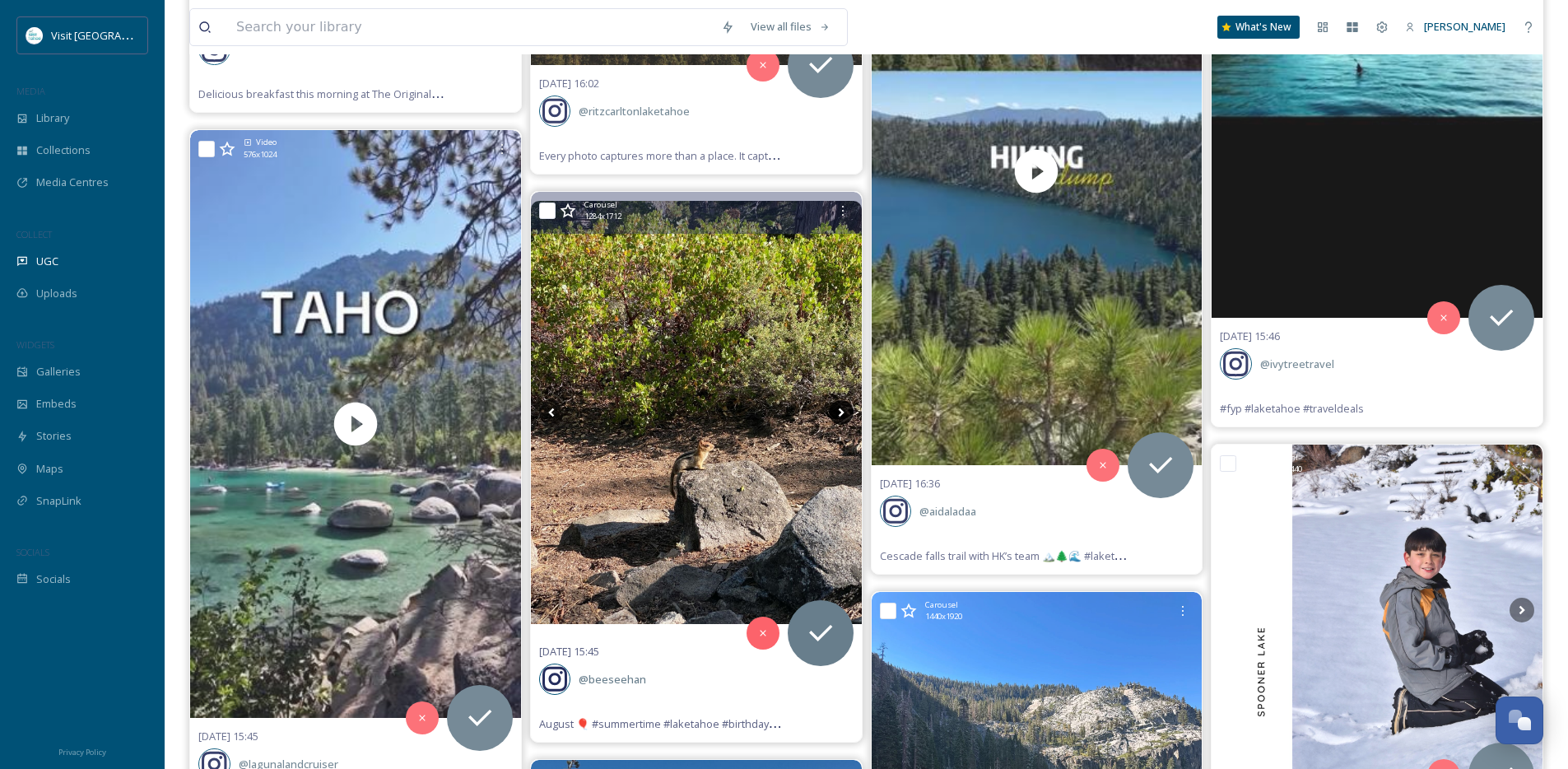
click at [841, 414] on icon at bounding box center [841, 412] width 25 height 25
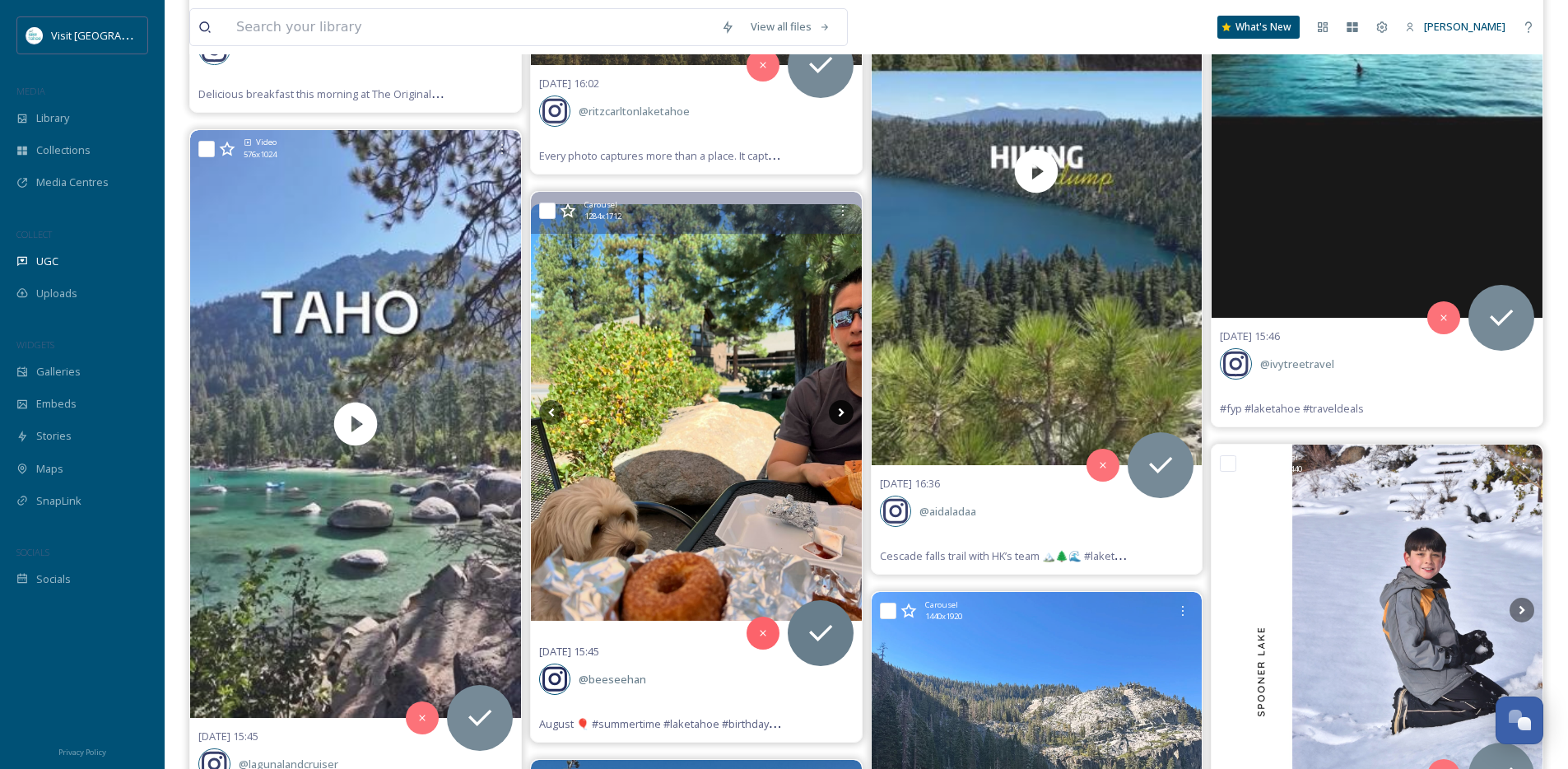
click at [841, 414] on icon at bounding box center [841, 412] width 25 height 25
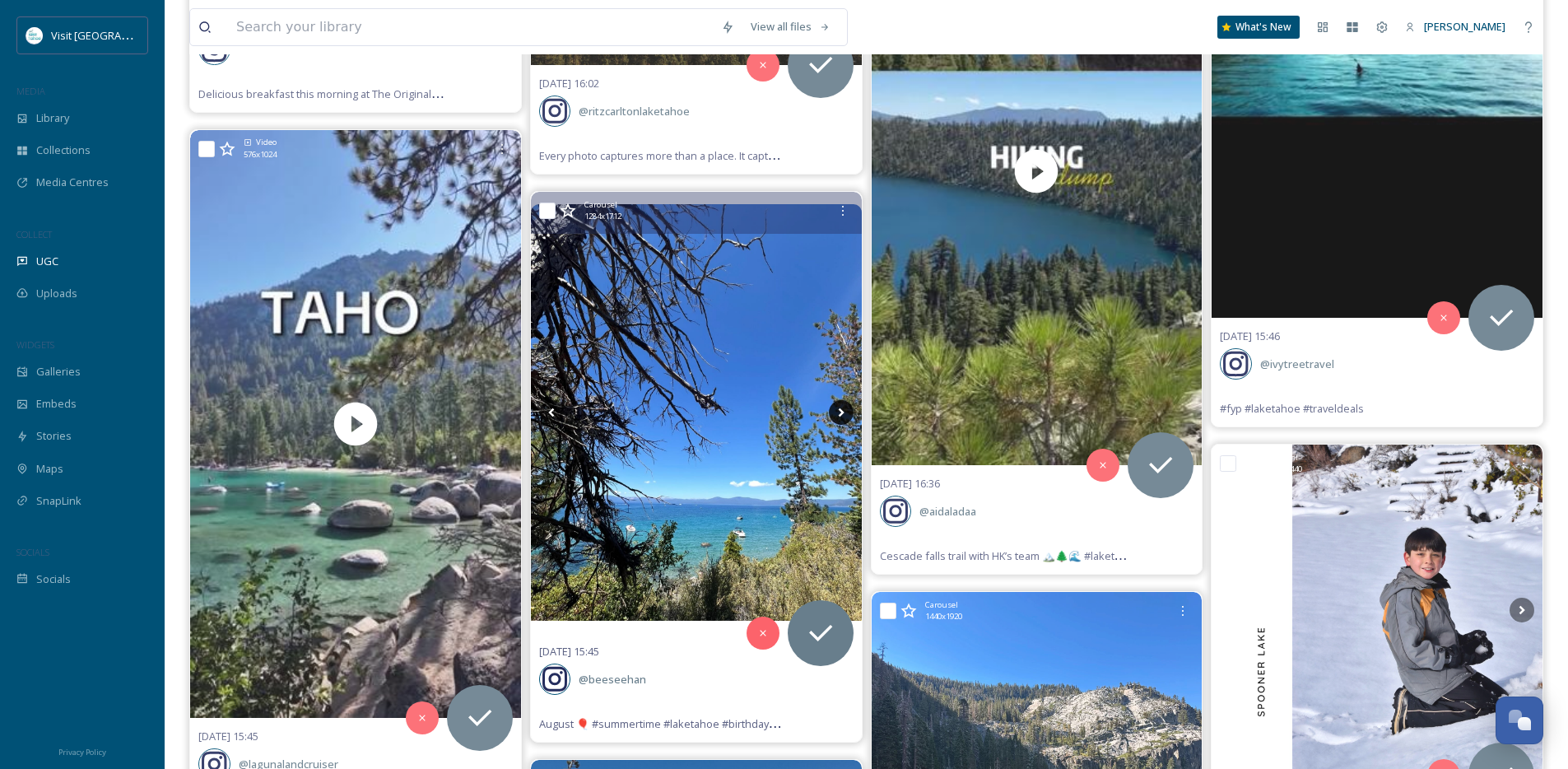
click at [841, 414] on icon at bounding box center [841, 412] width 25 height 25
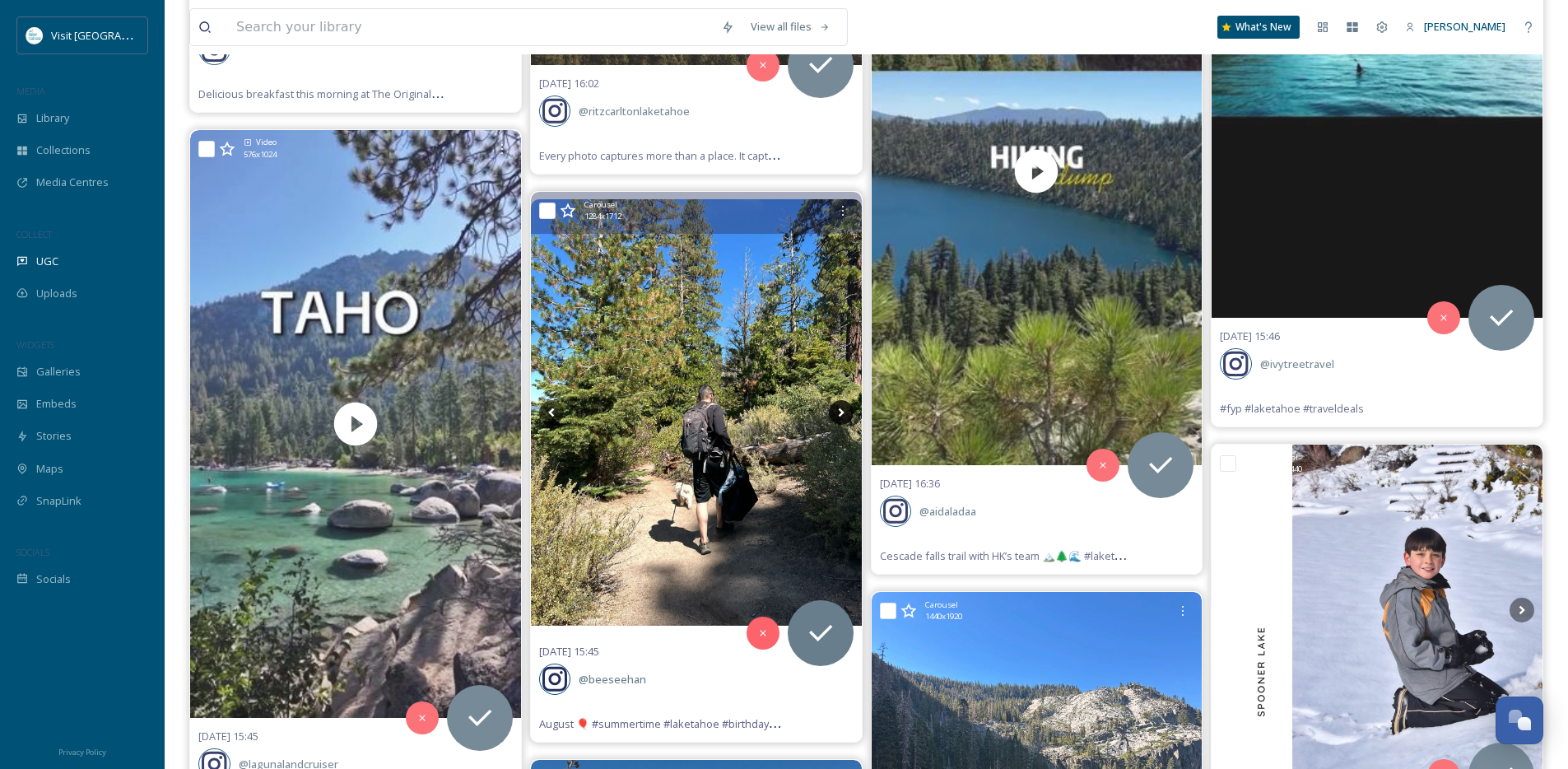
click at [841, 414] on icon at bounding box center [841, 412] width 25 height 25
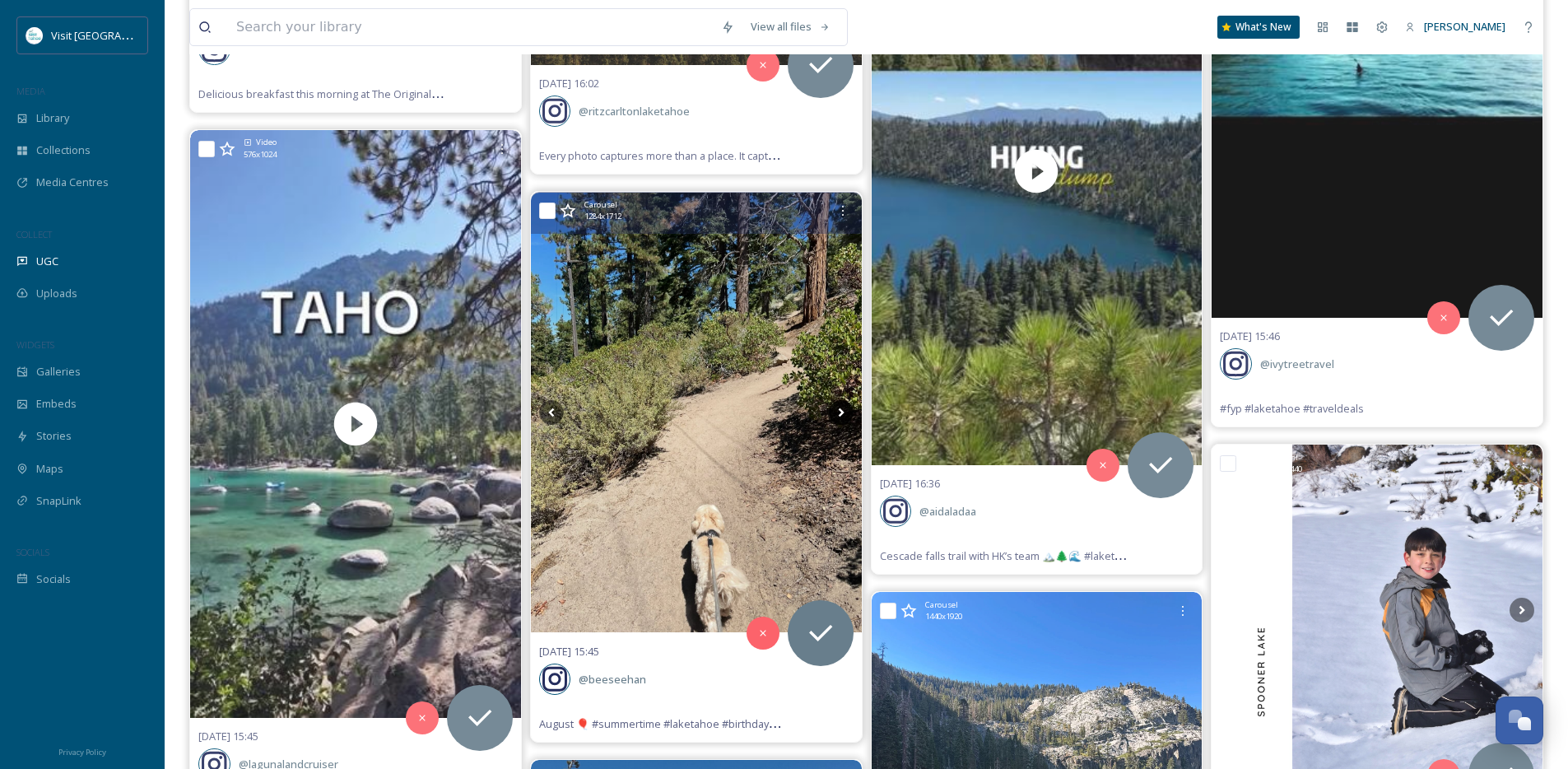
click at [841, 414] on icon at bounding box center [841, 412] width 25 height 25
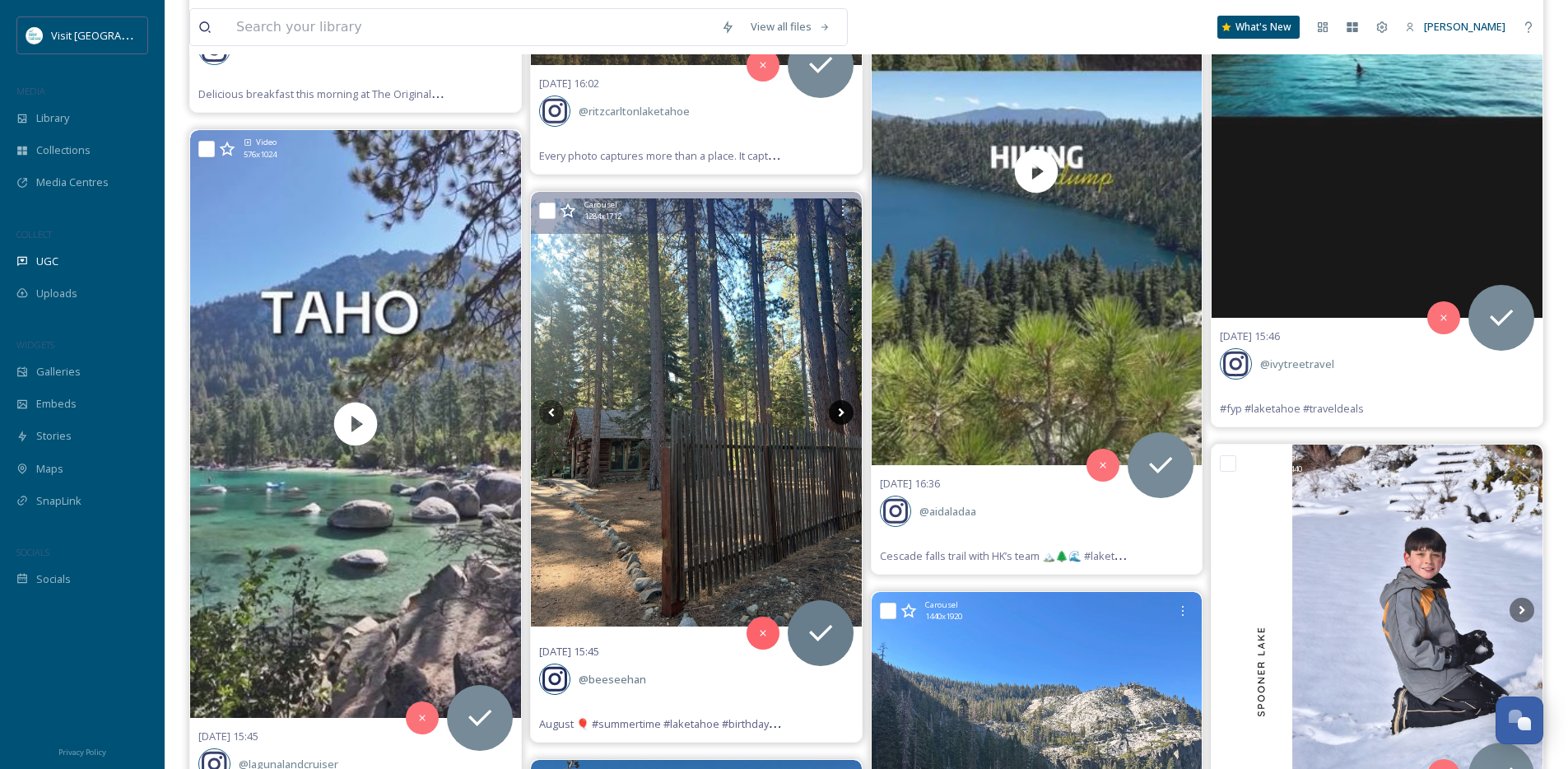
click at [841, 414] on icon at bounding box center [841, 412] width 25 height 25
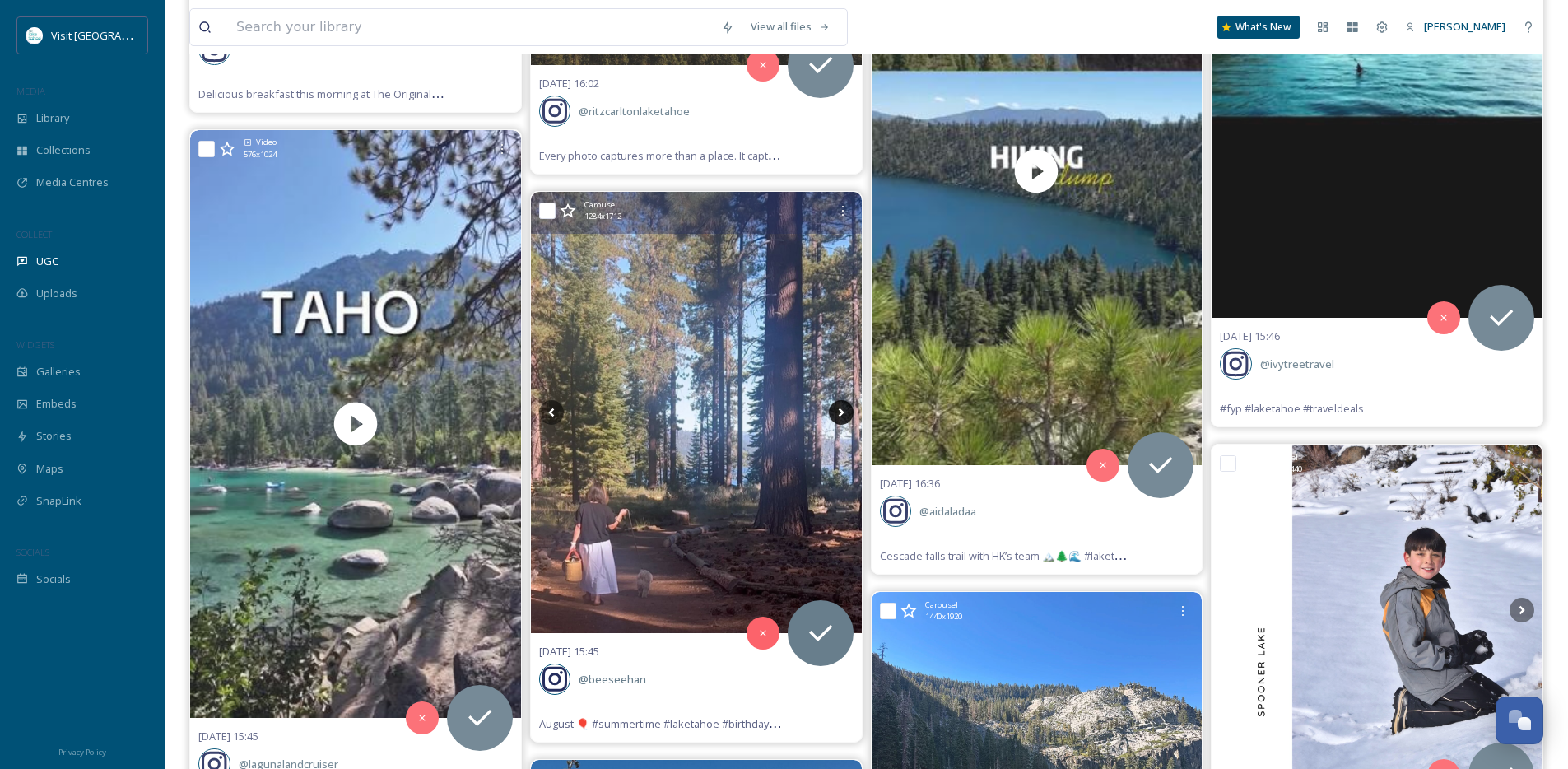
click at [841, 414] on icon at bounding box center [841, 412] width 25 height 25
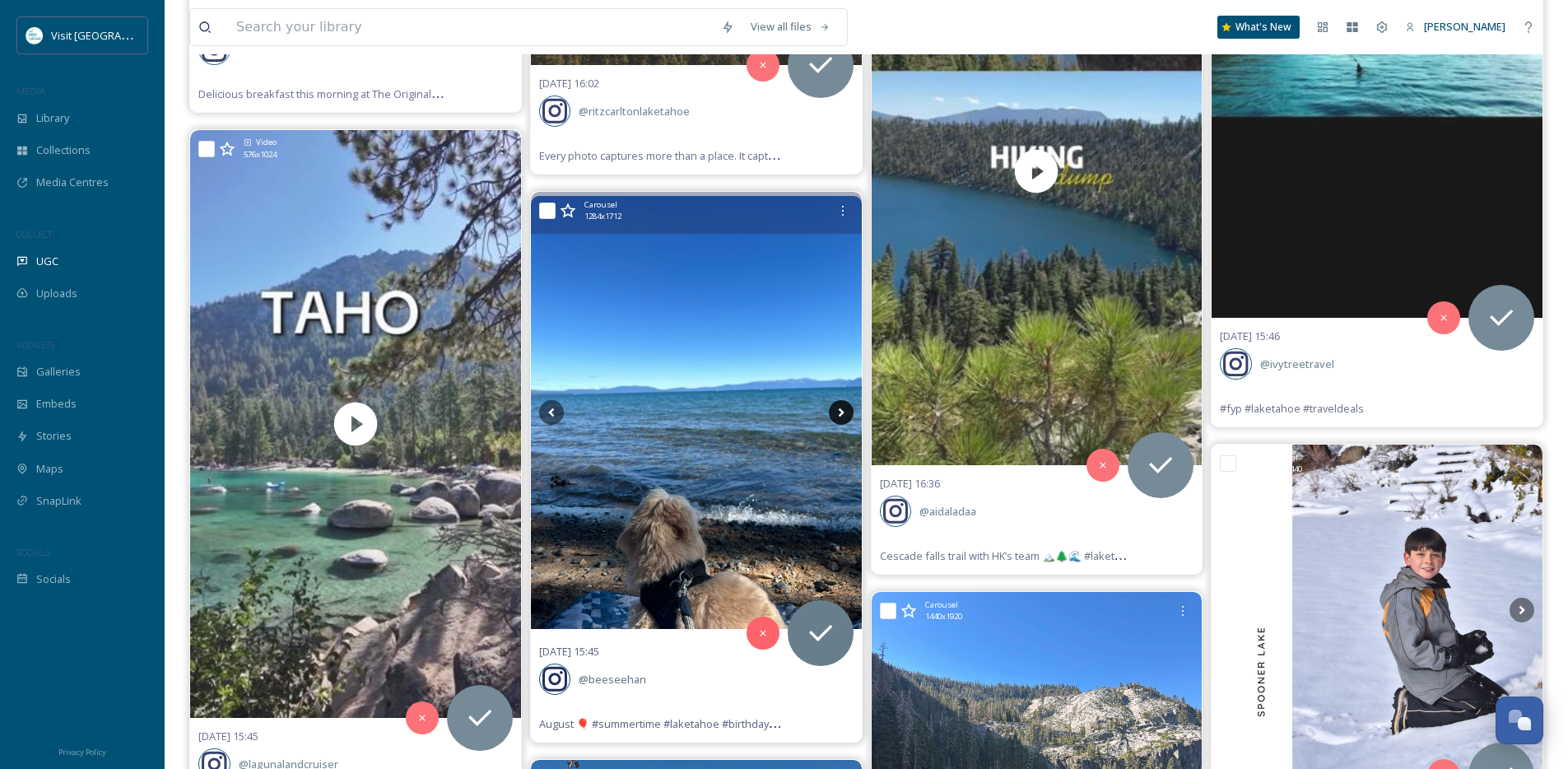
click at [841, 414] on icon at bounding box center [841, 412] width 25 height 25
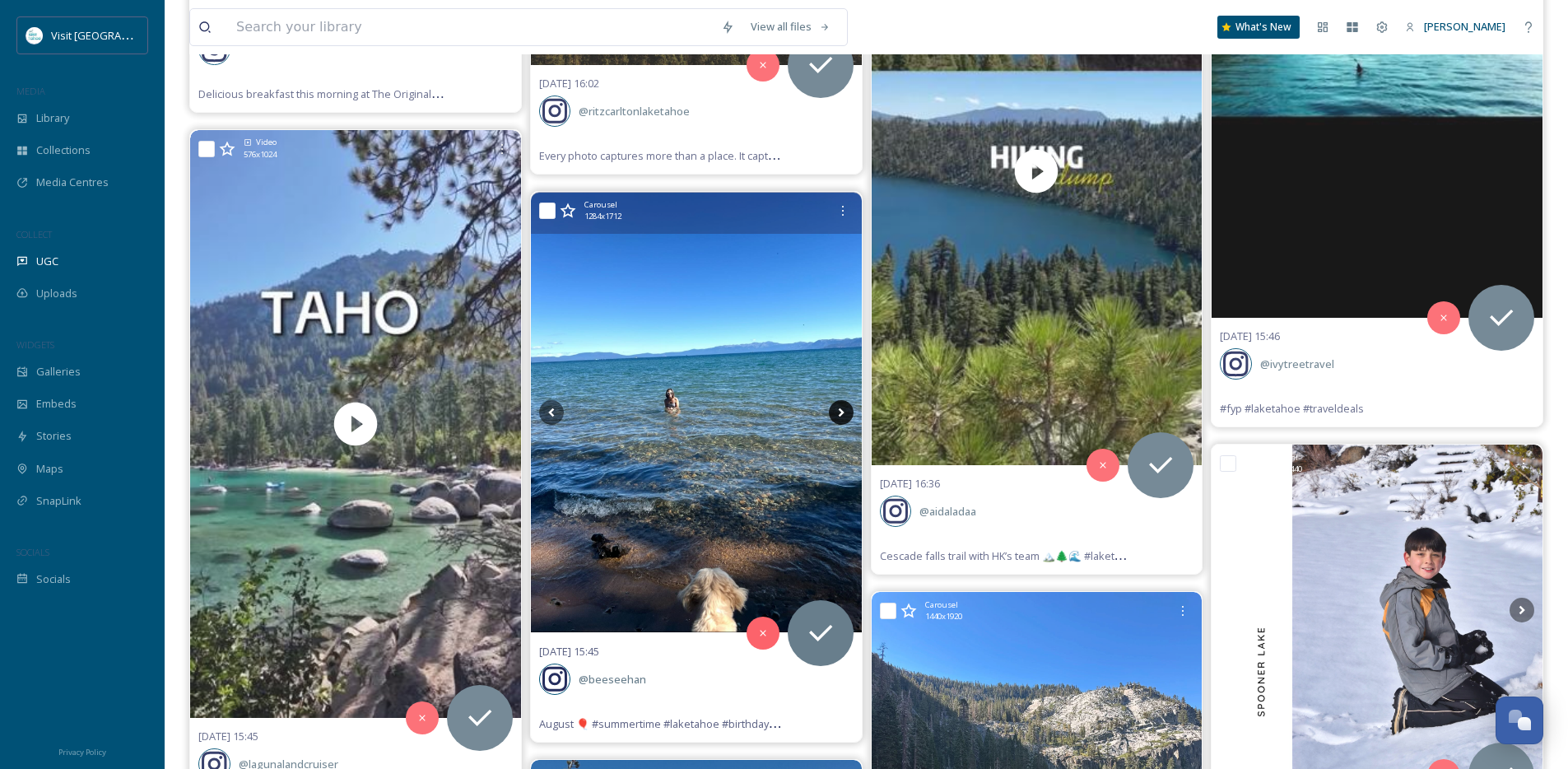
click at [841, 414] on icon at bounding box center [841, 412] width 25 height 25
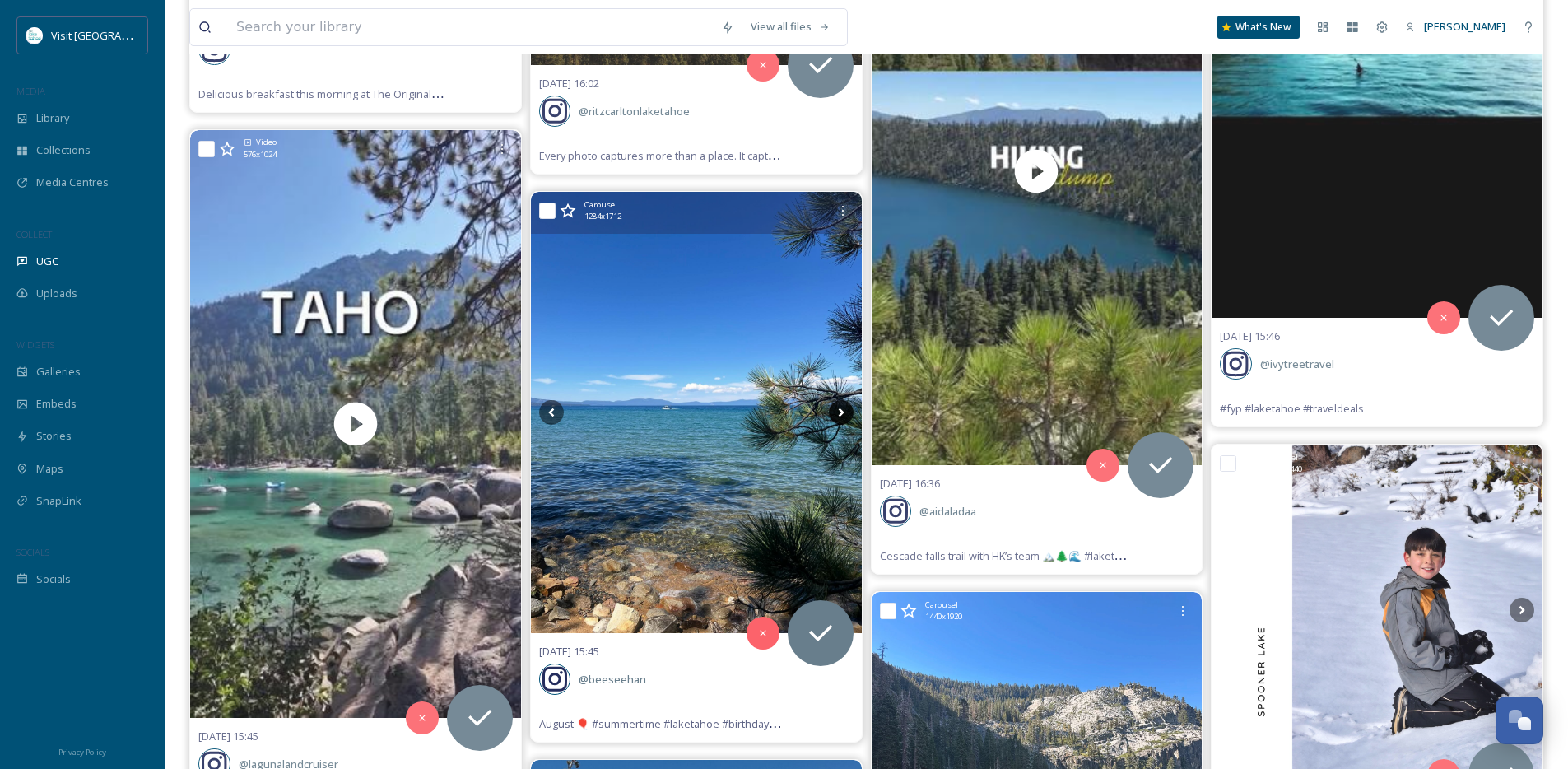
click at [841, 414] on icon at bounding box center [841, 412] width 25 height 25
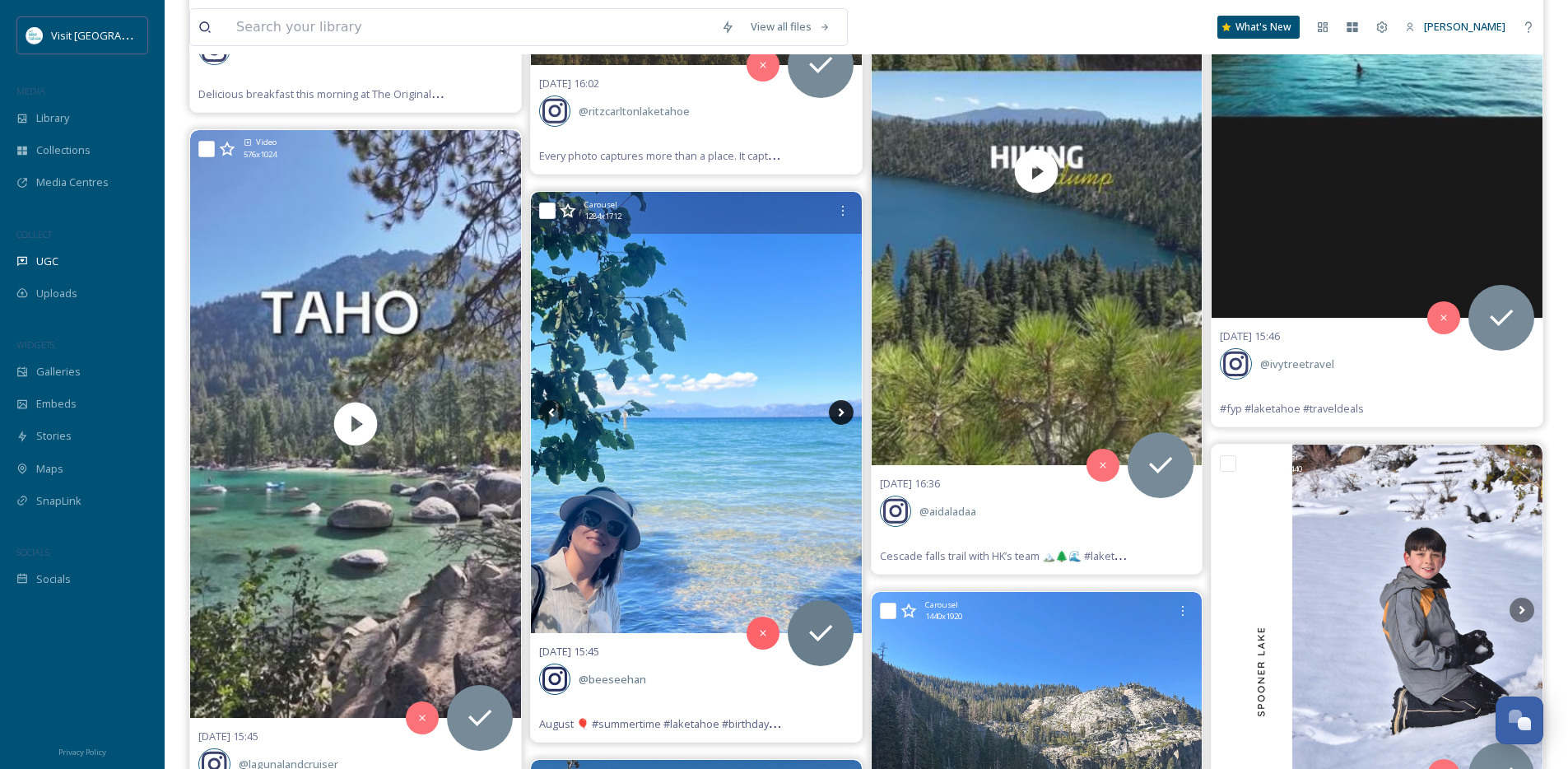
click at [841, 414] on icon at bounding box center [841, 412] width 25 height 25
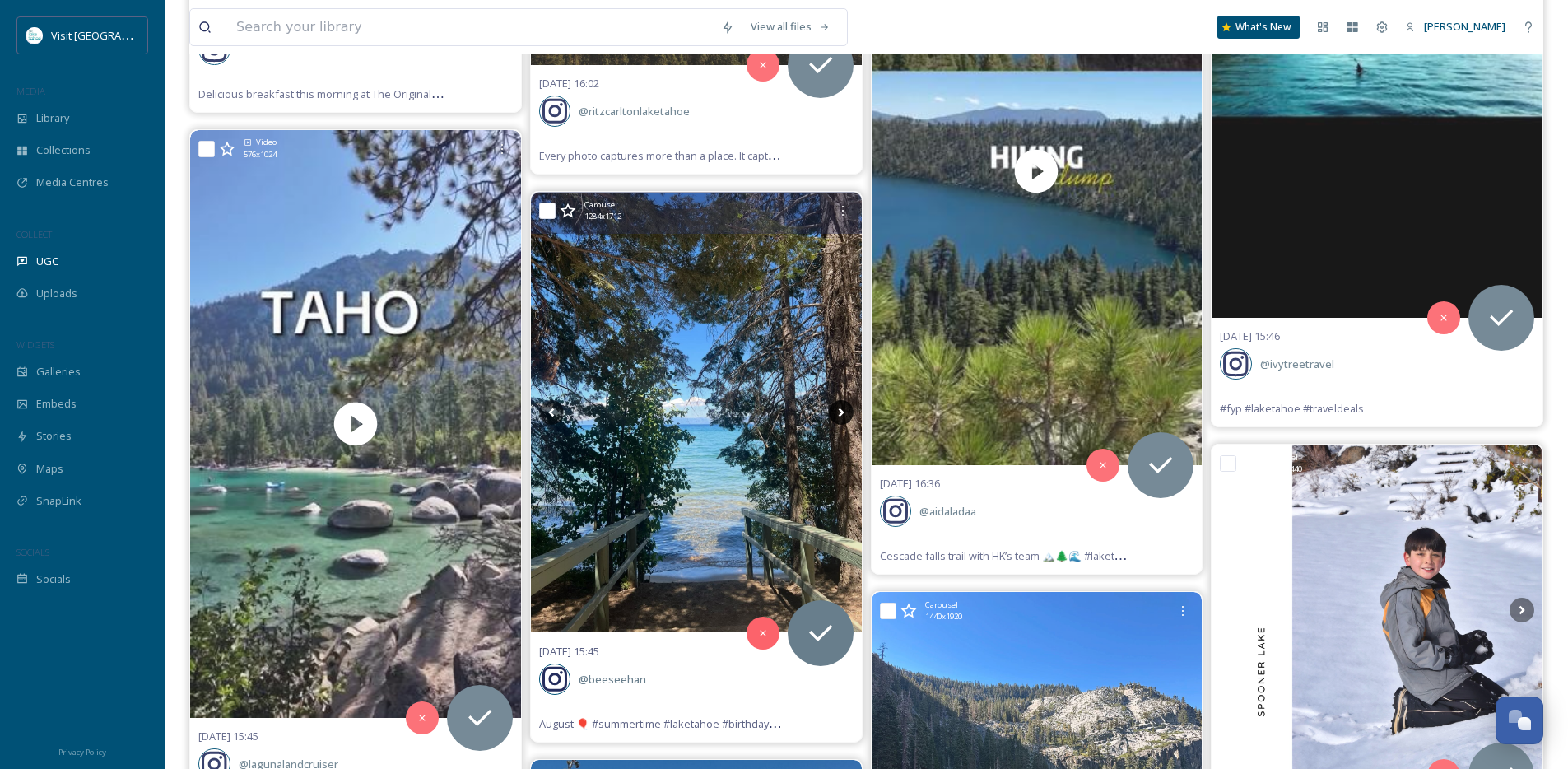
click at [841, 414] on icon at bounding box center [841, 412] width 25 height 25
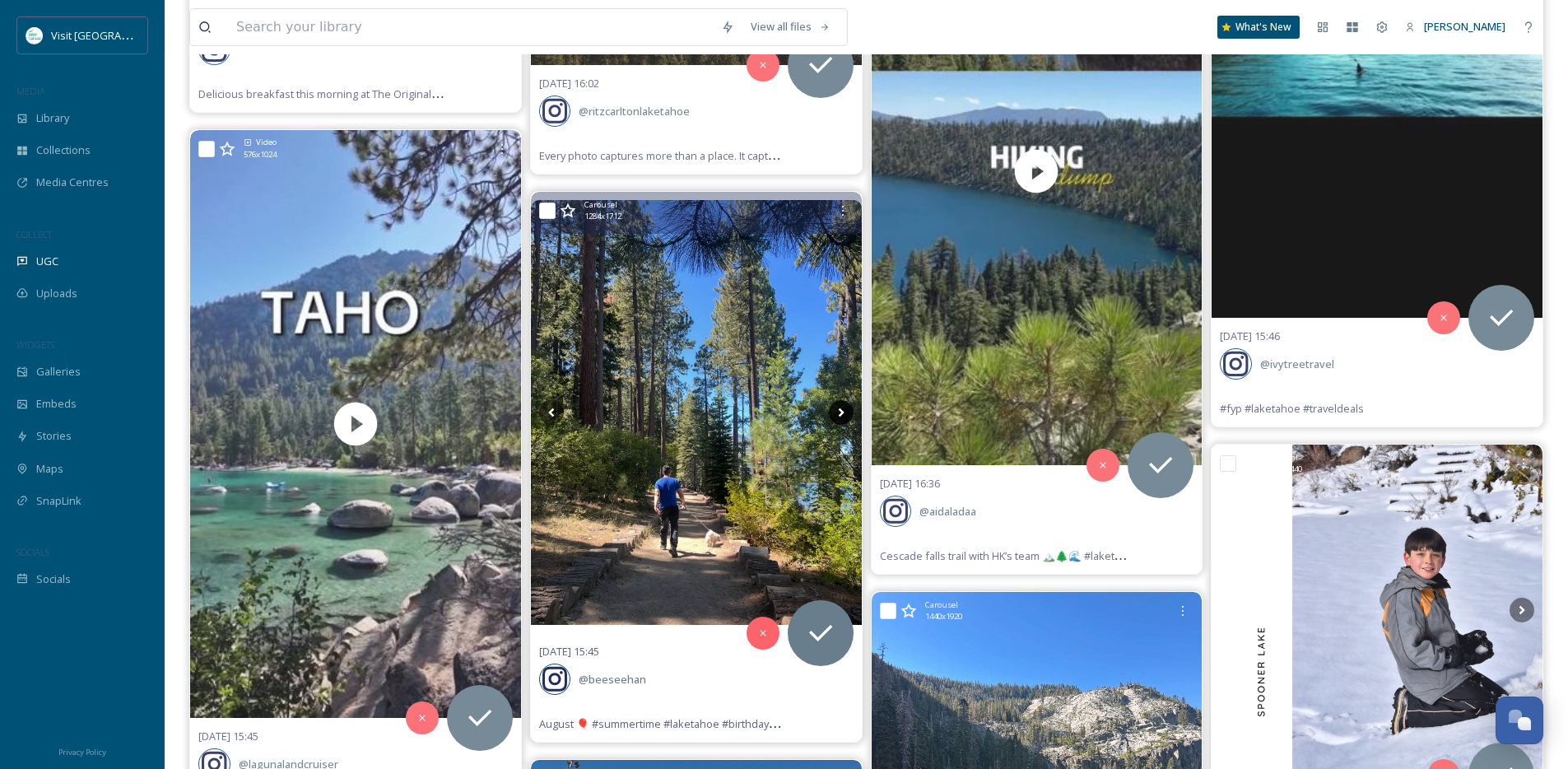
click at [841, 414] on icon at bounding box center [841, 412] width 25 height 25
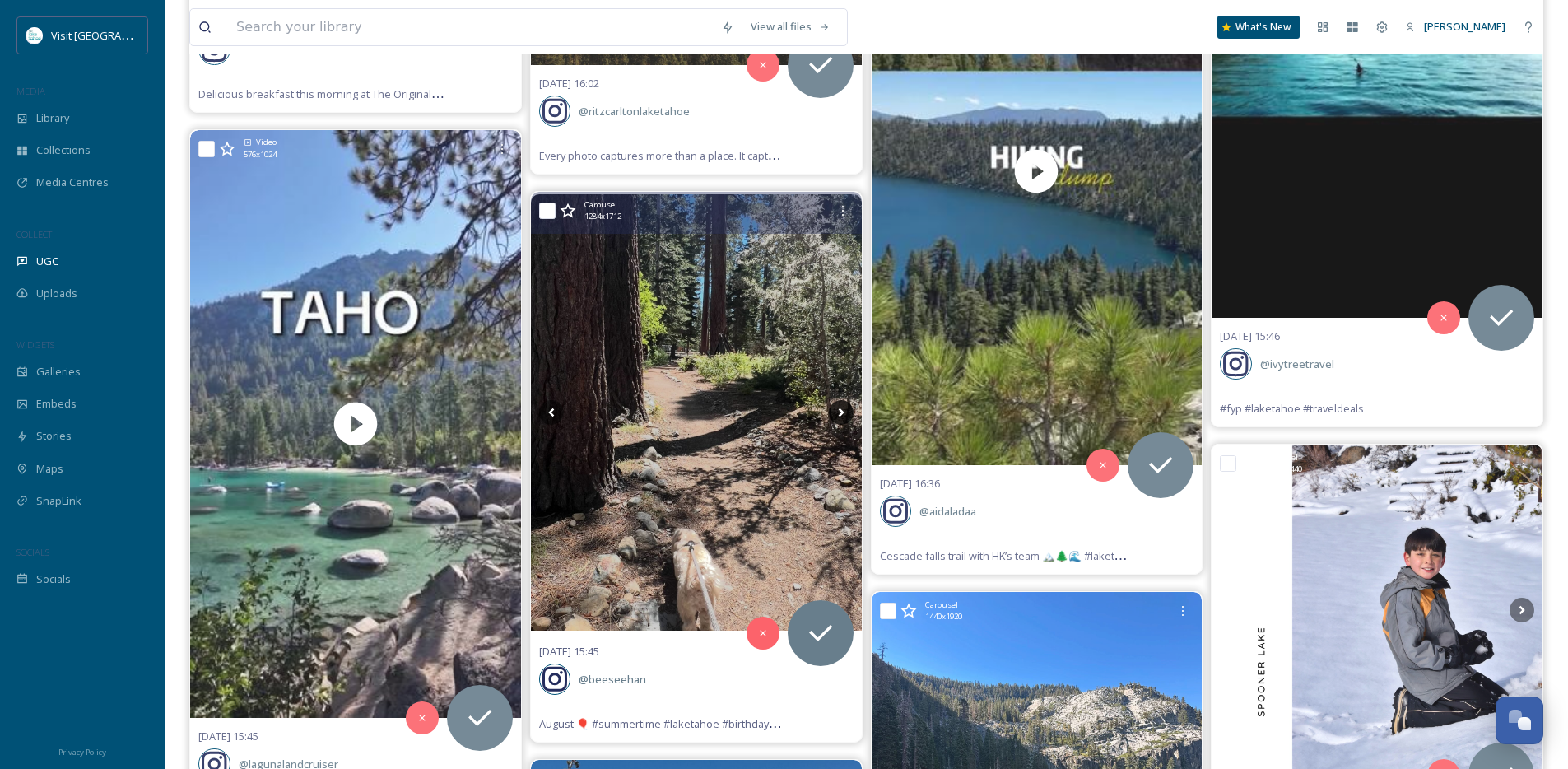
click at [841, 414] on icon at bounding box center [841, 412] width 25 height 25
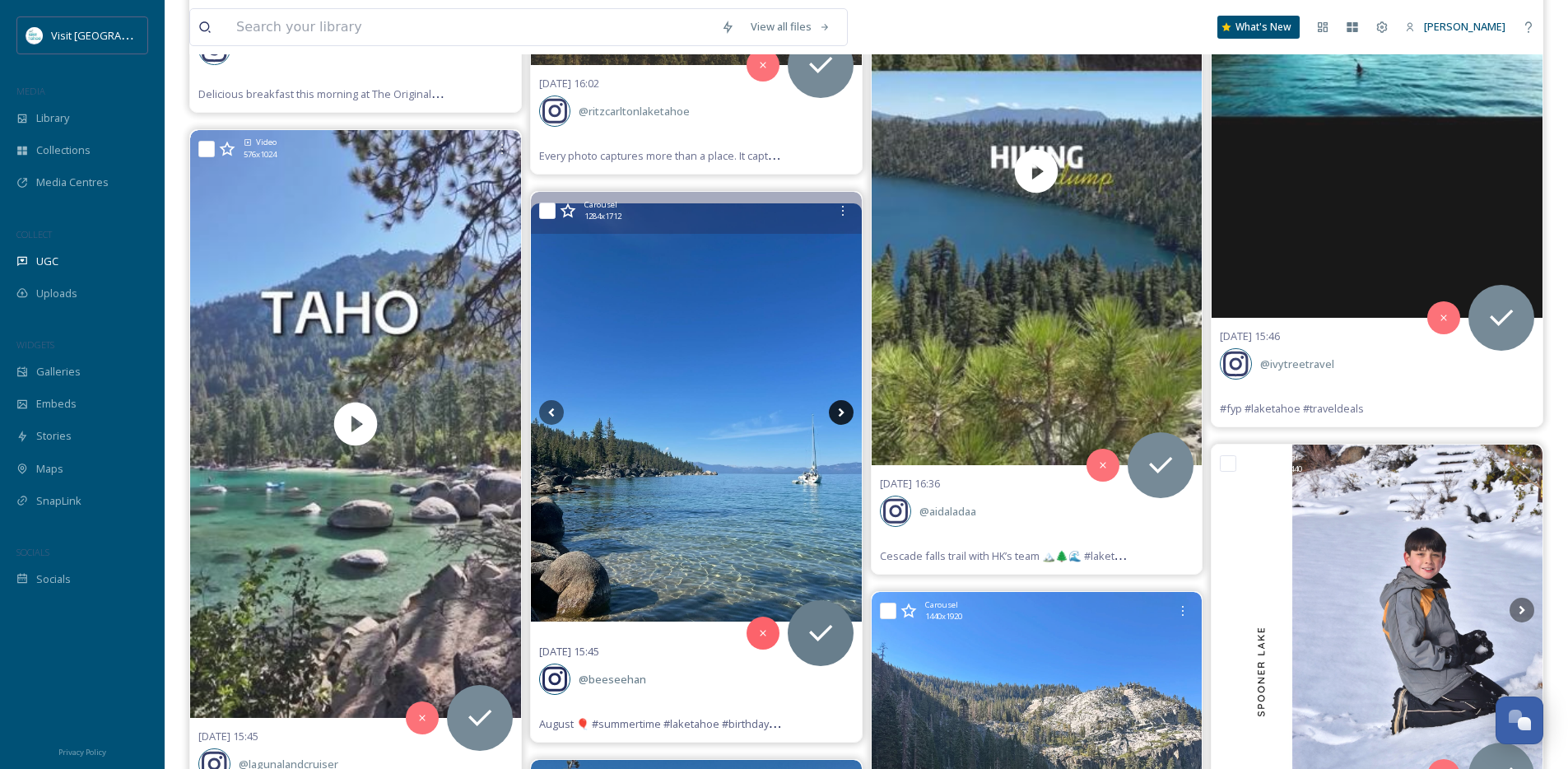
click at [841, 414] on icon at bounding box center [841, 412] width 25 height 25
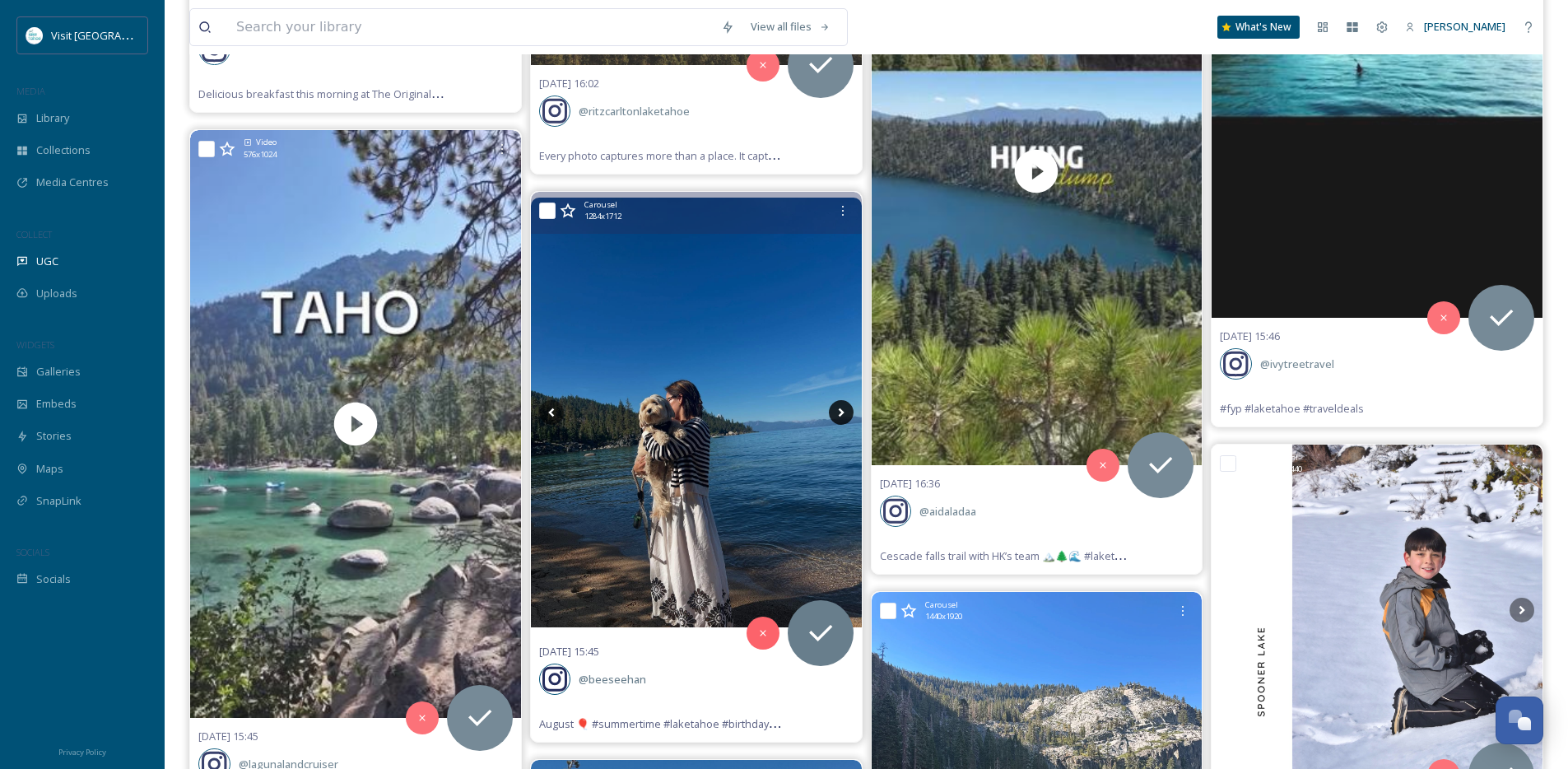
click at [841, 414] on icon at bounding box center [841, 412] width 25 height 25
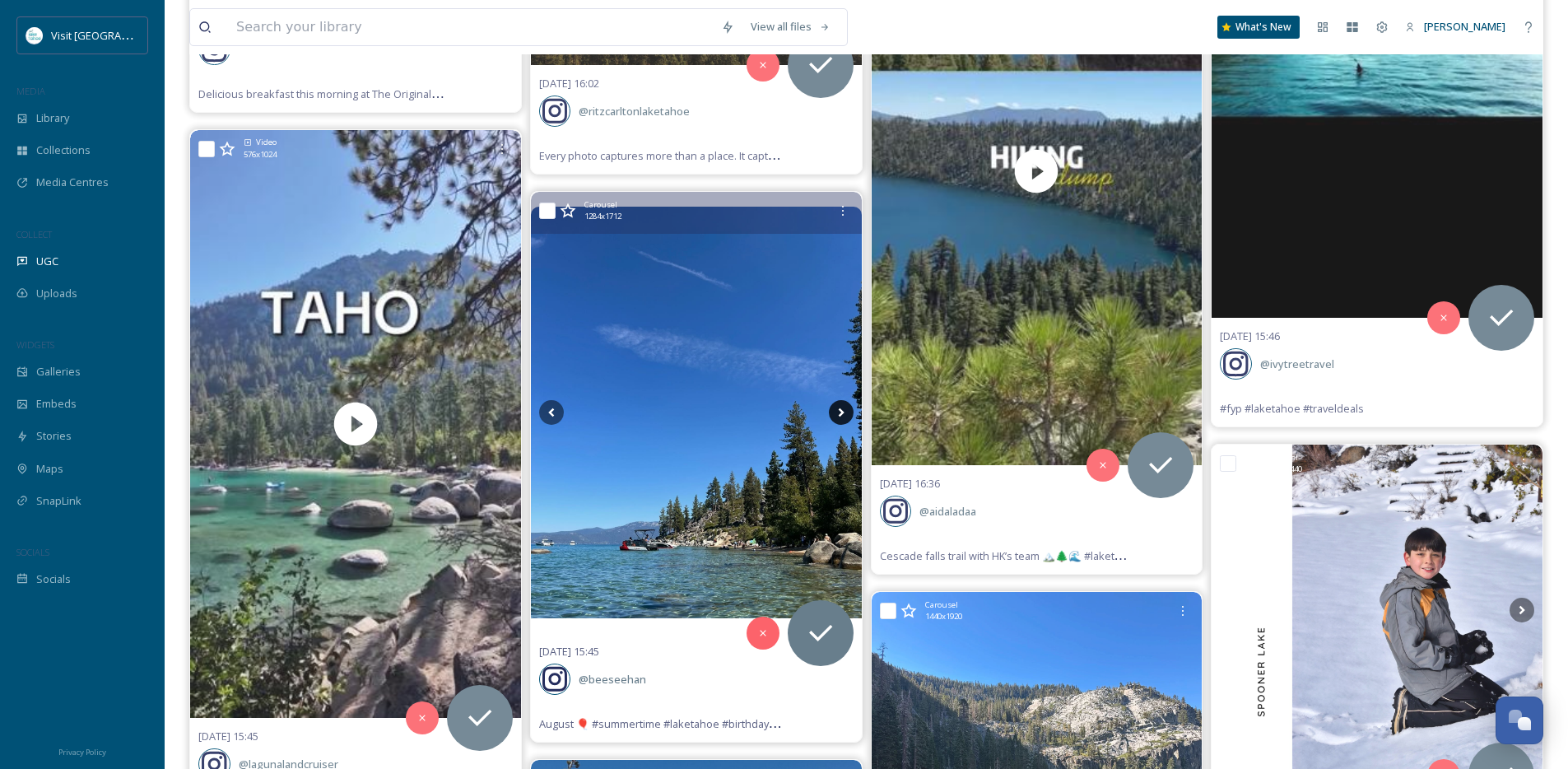
click at [841, 414] on icon at bounding box center [841, 412] width 25 height 25
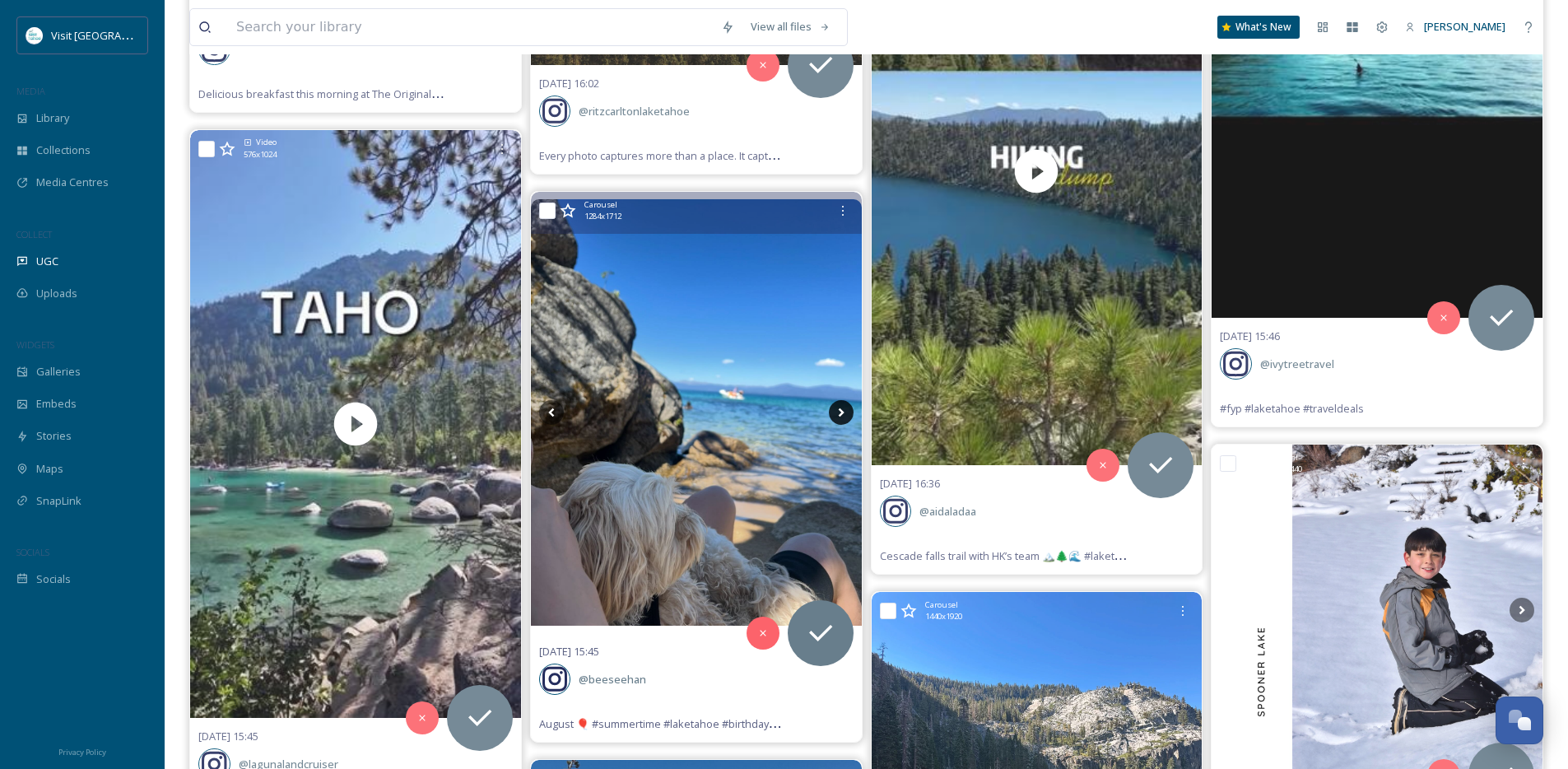
click at [841, 414] on icon at bounding box center [841, 412] width 25 height 25
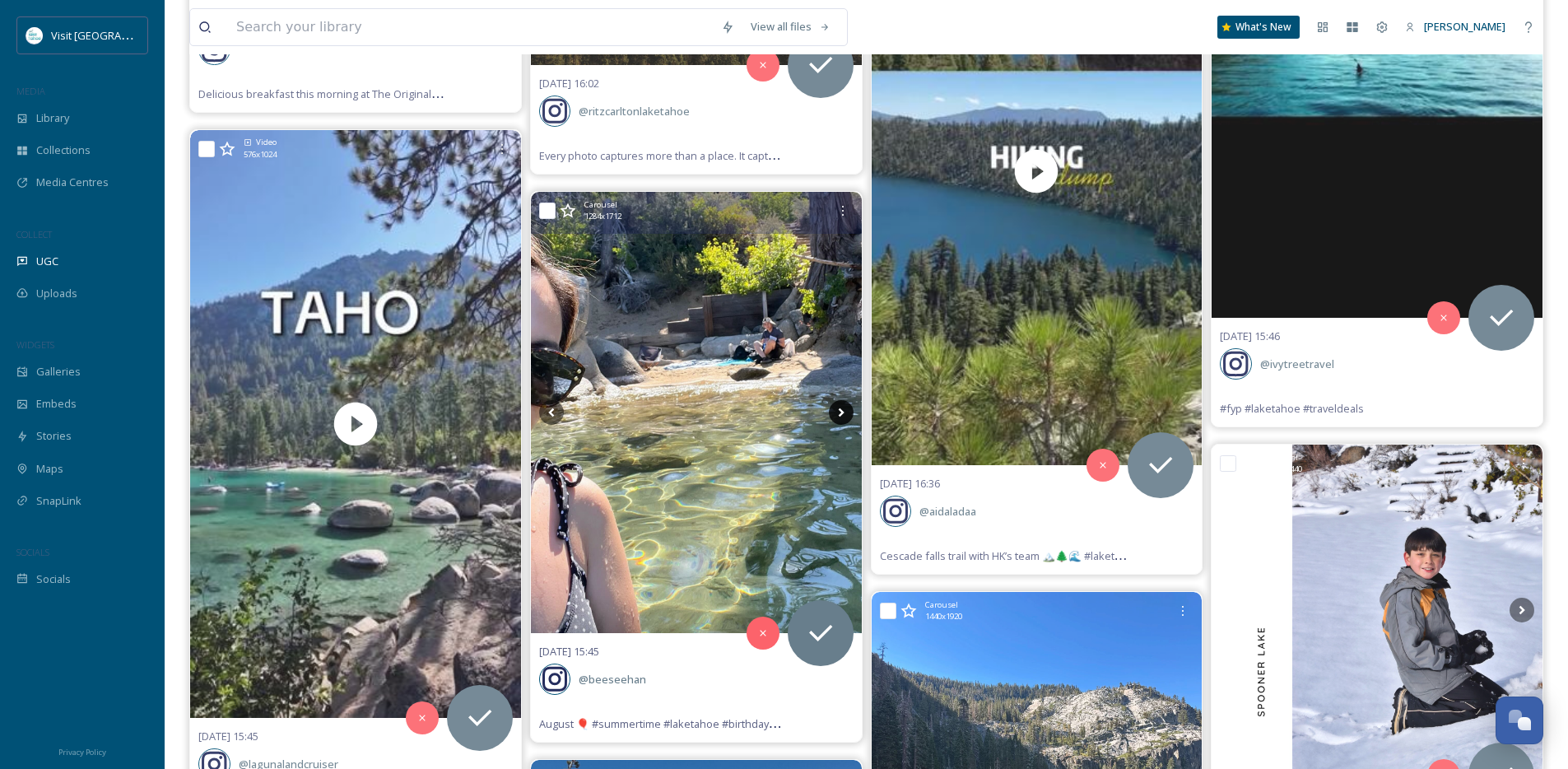
click at [841, 414] on icon at bounding box center [841, 412] width 25 height 25
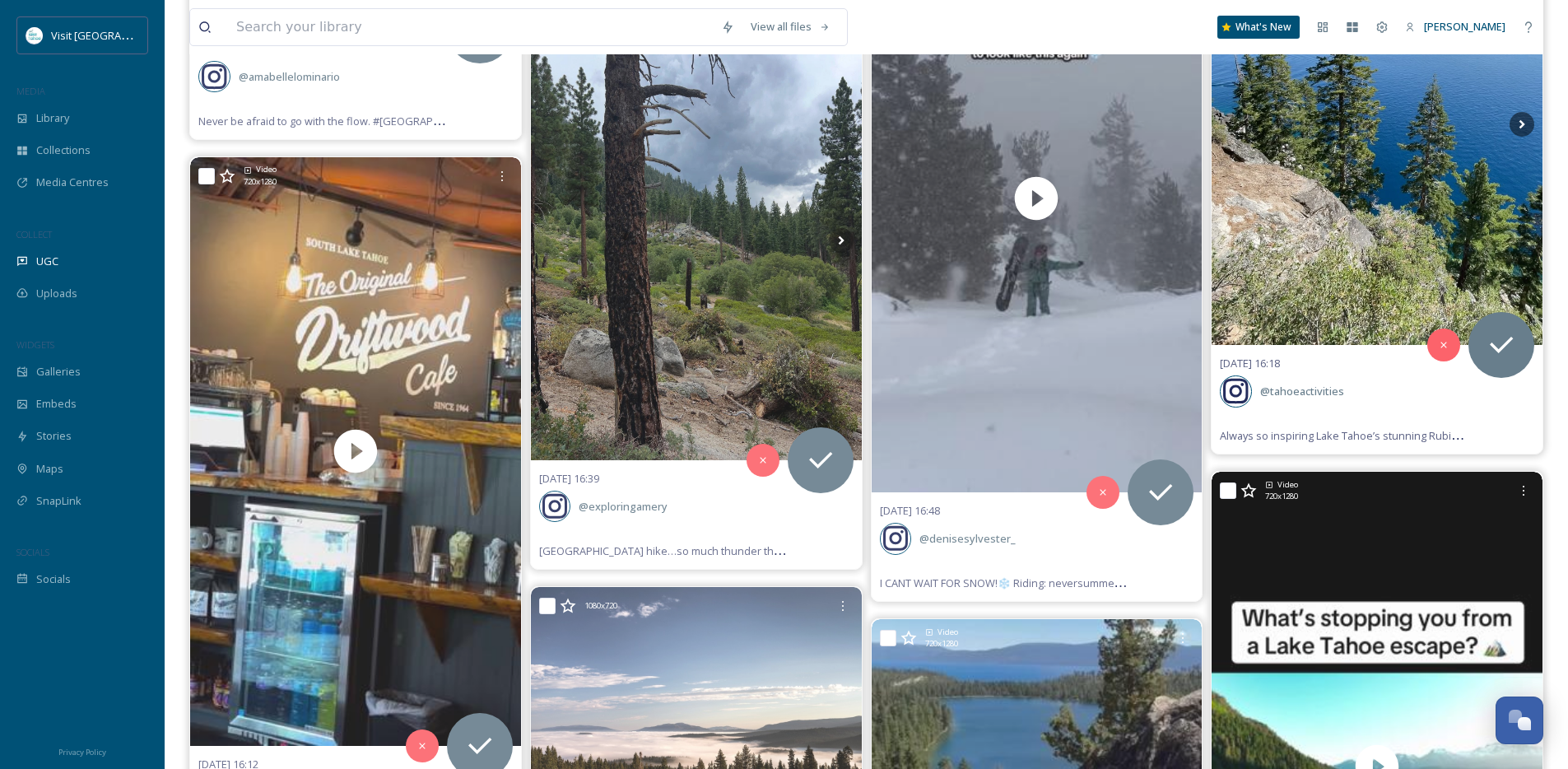
scroll to position [7352, 0]
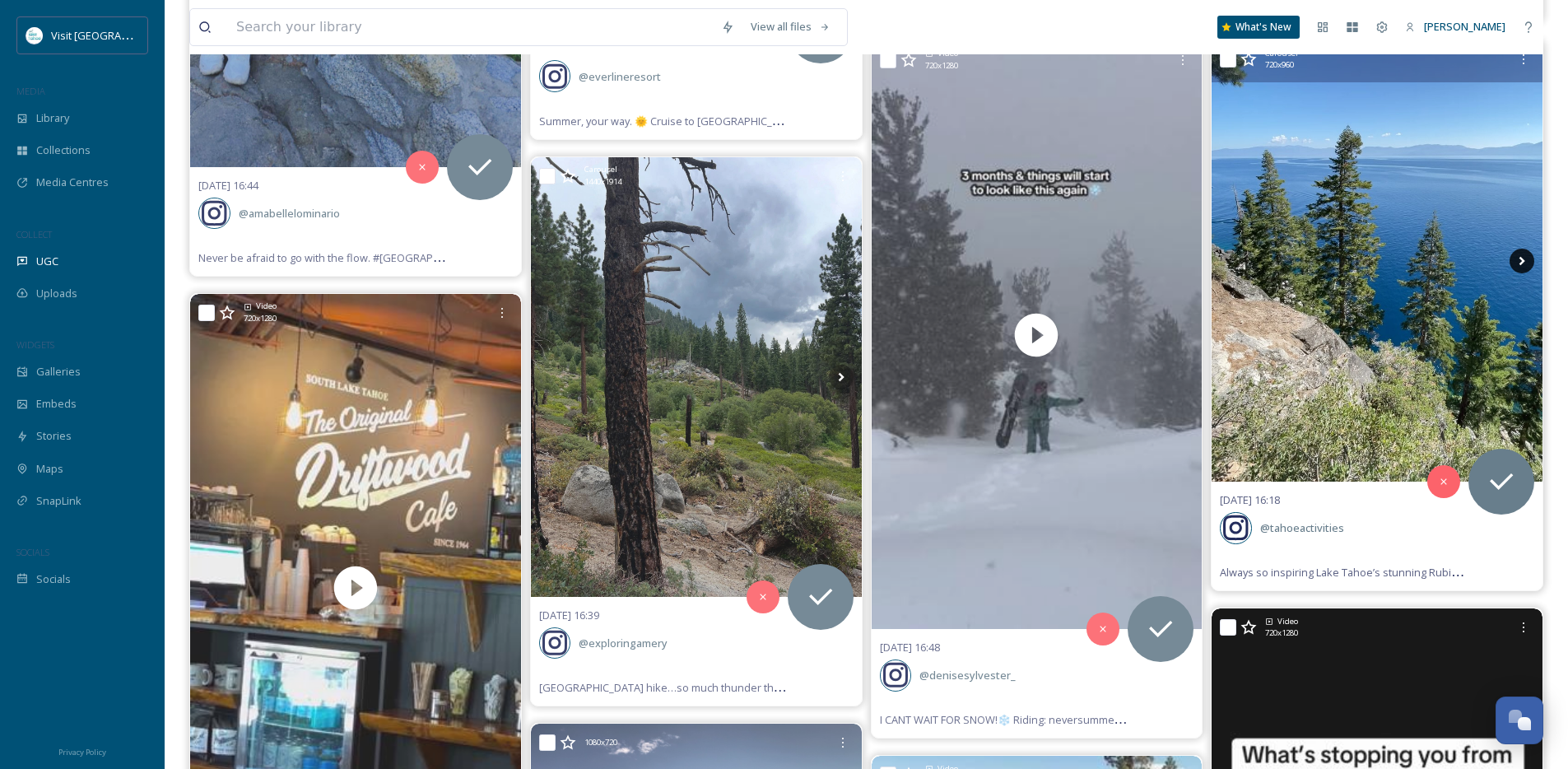
click at [1524, 248] on icon at bounding box center [1522, 260] width 25 height 25
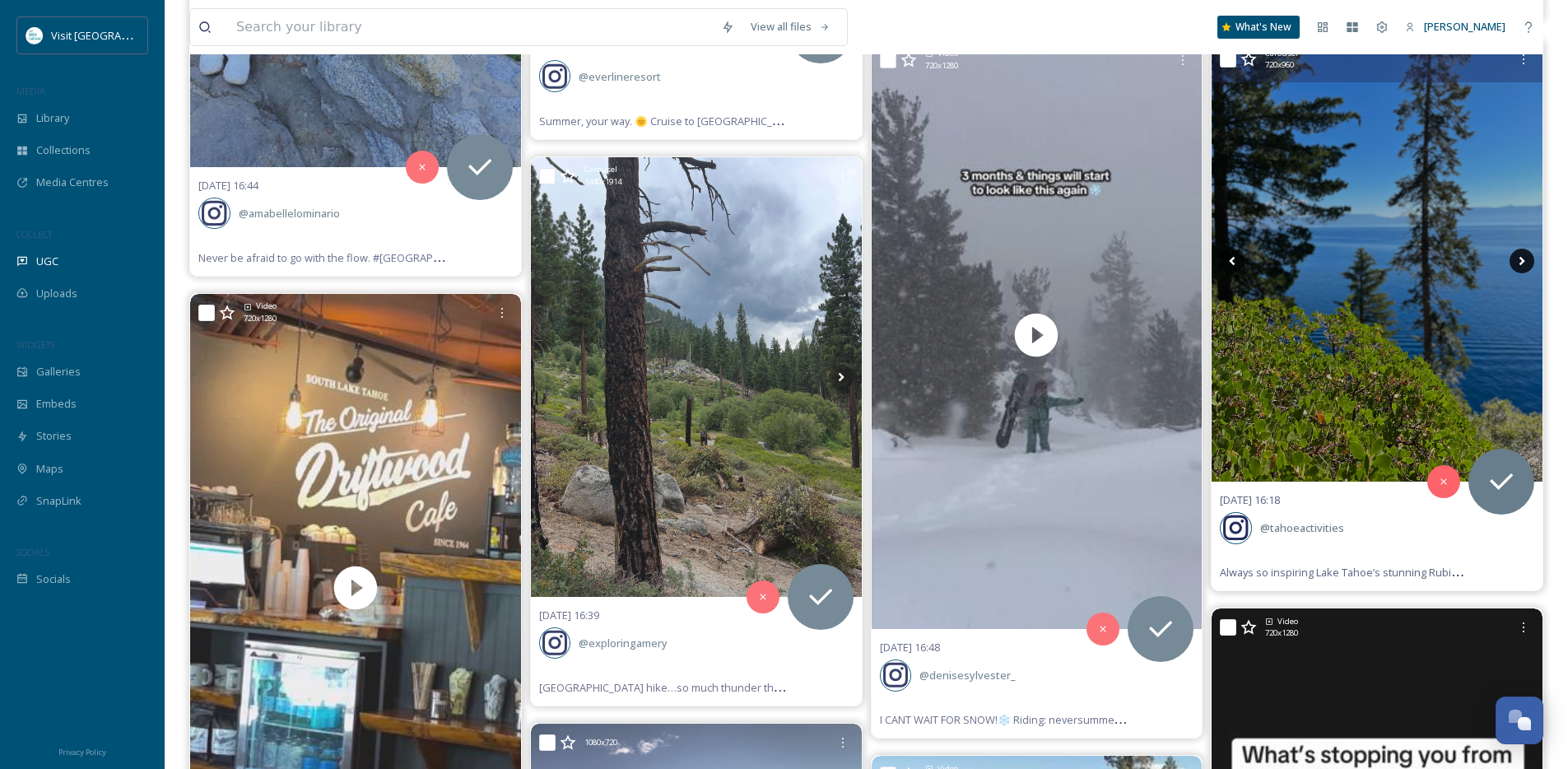
click at [1522, 260] on icon at bounding box center [1522, 261] width 6 height 9
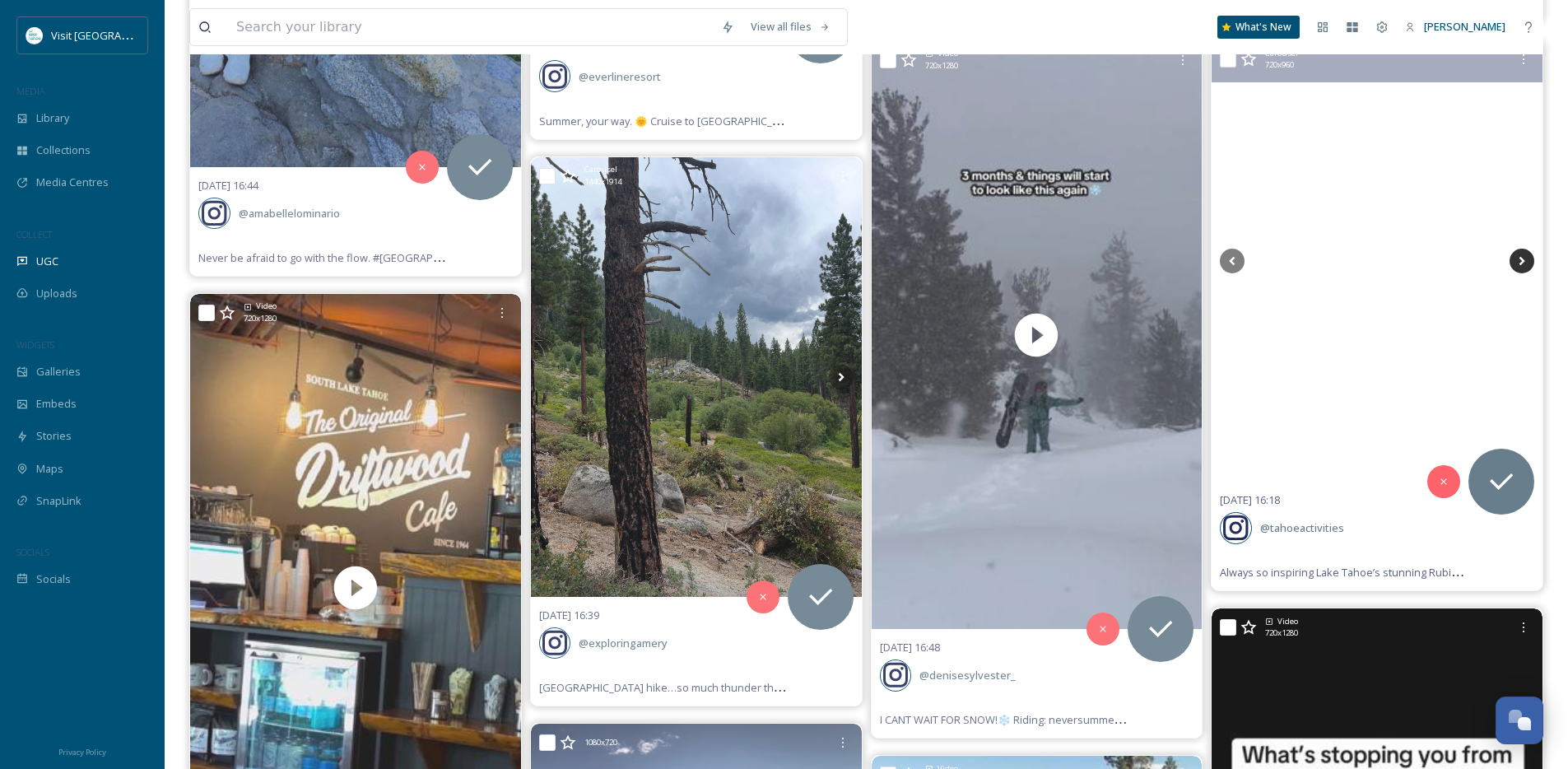
click at [1522, 260] on icon at bounding box center [1522, 261] width 6 height 9
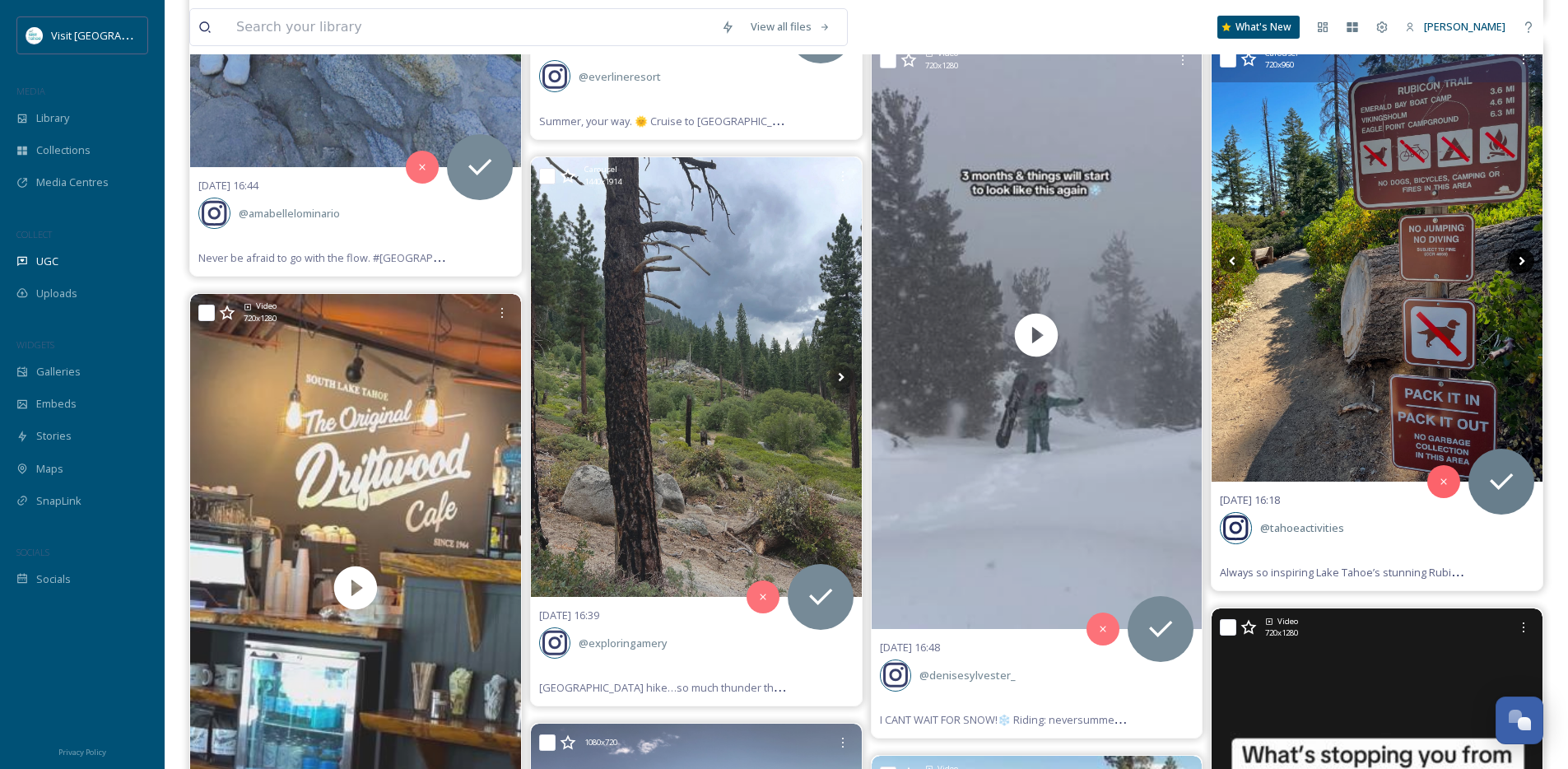
click at [1521, 261] on icon at bounding box center [1522, 260] width 25 height 25
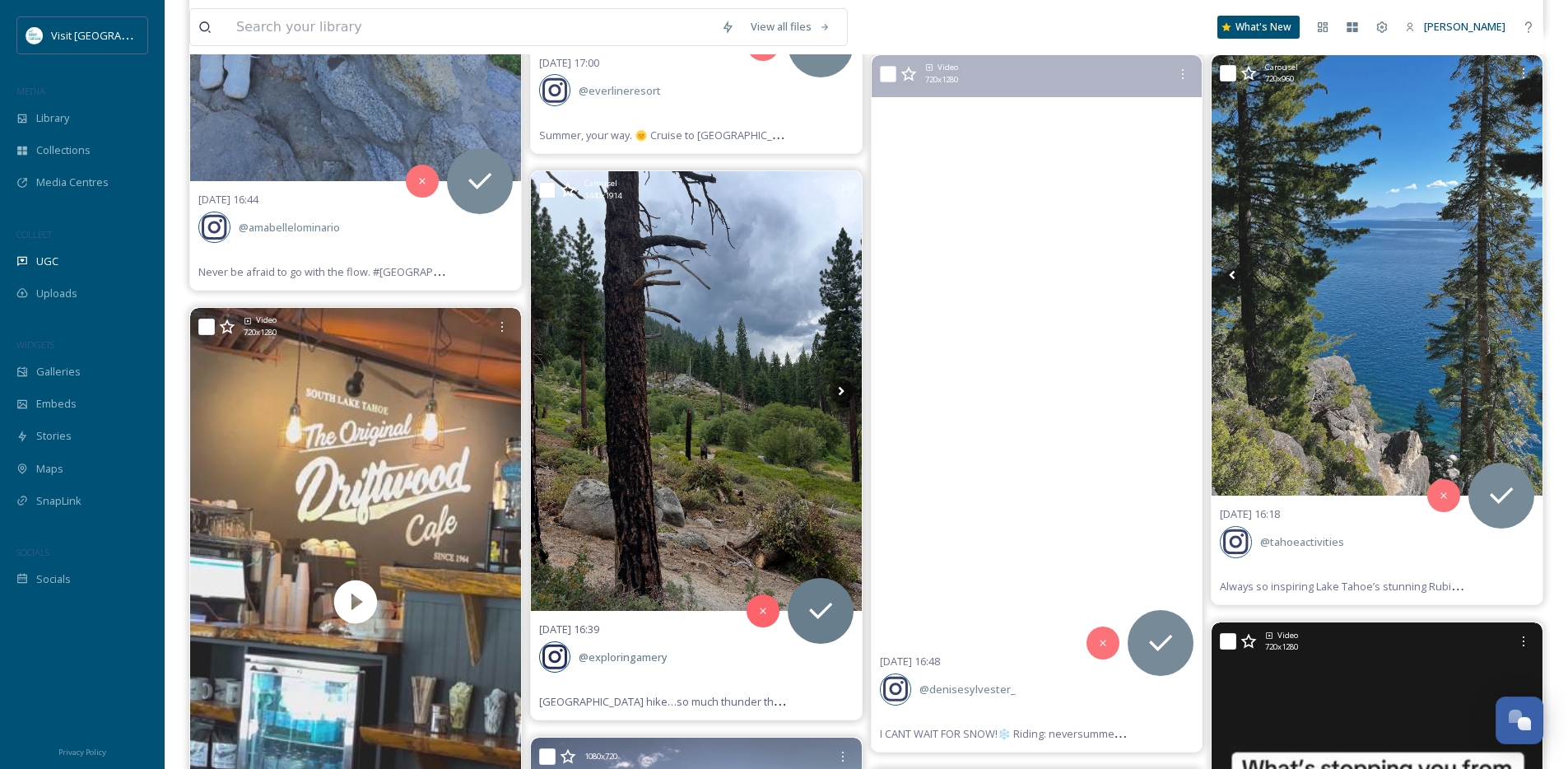
scroll to position [7334, 0]
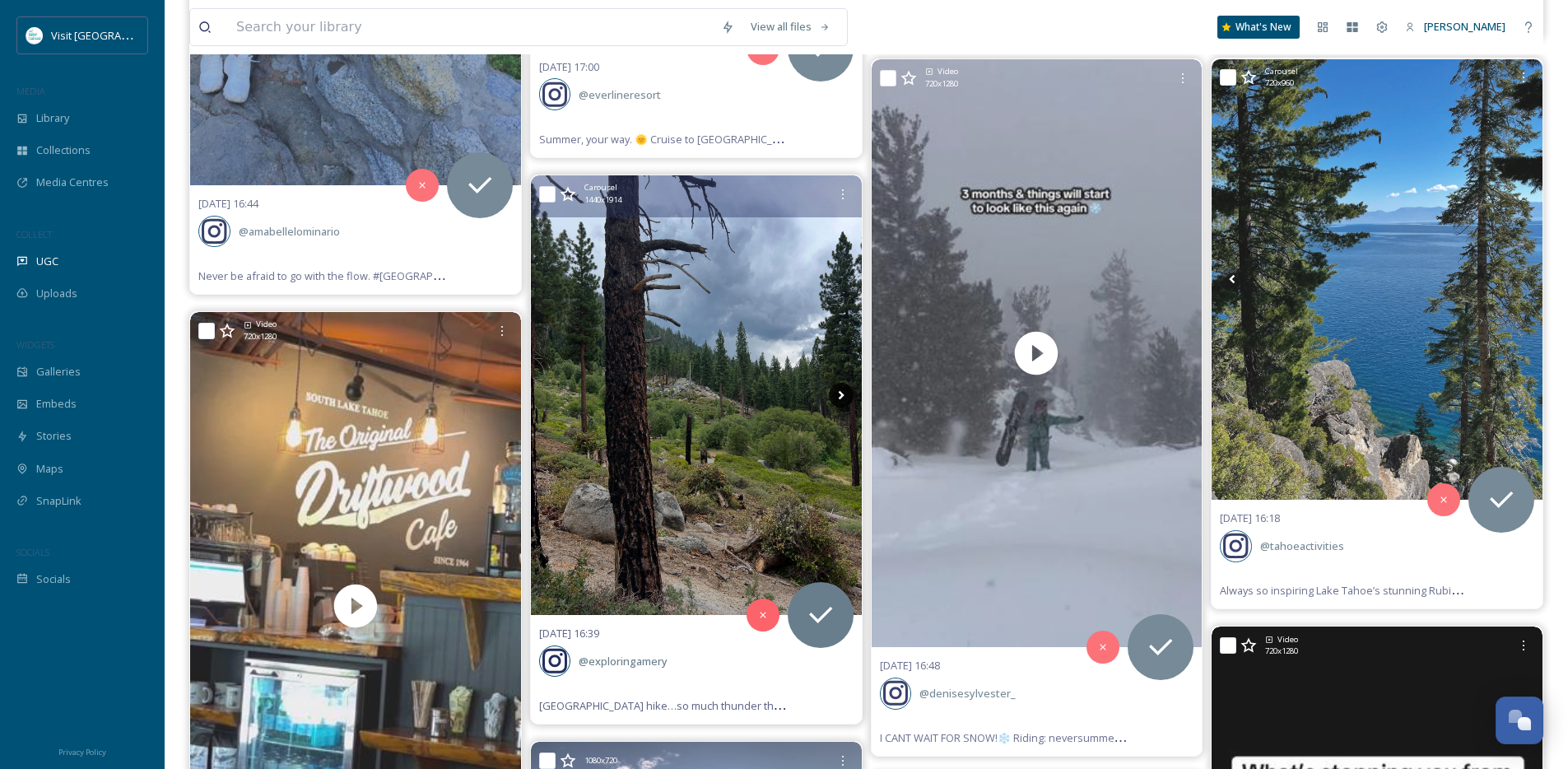
click at [838, 385] on icon at bounding box center [841, 395] width 25 height 25
click at [841, 394] on icon at bounding box center [840, 395] width 6 height 9
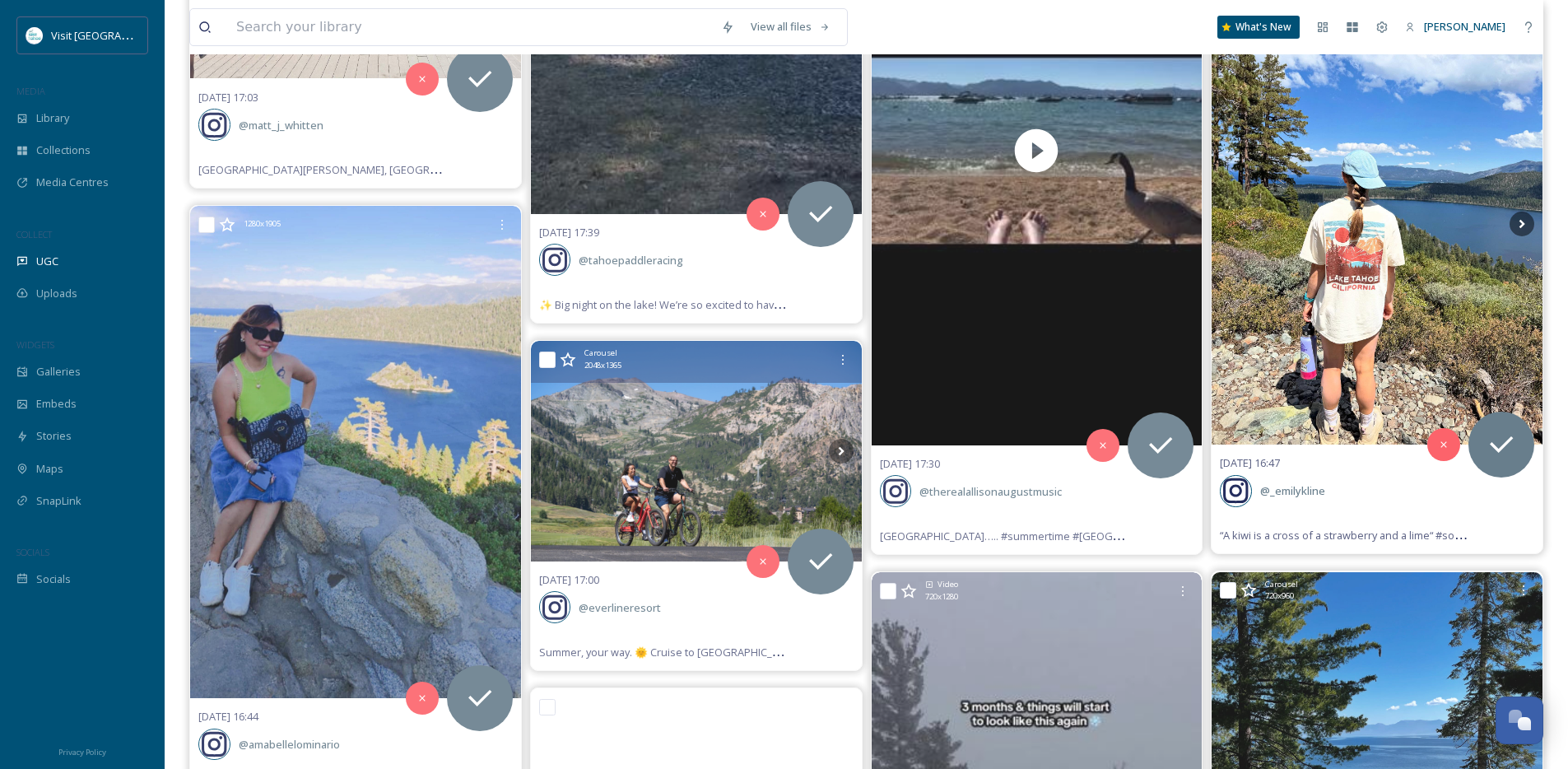
scroll to position [6793, 0]
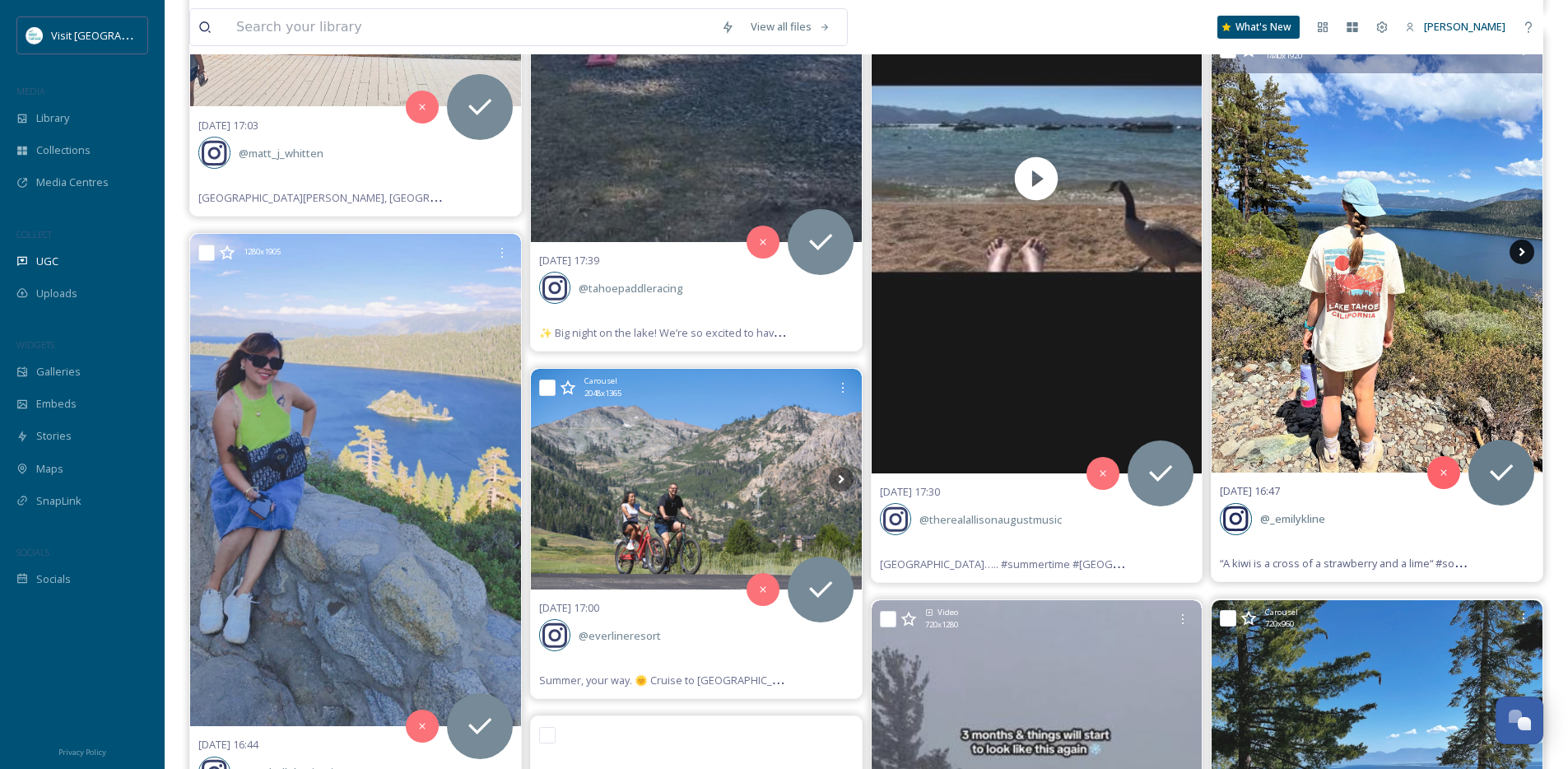
click at [1522, 244] on icon at bounding box center [1522, 252] width 25 height 25
click at [1522, 246] on icon at bounding box center [1522, 252] width 25 height 25
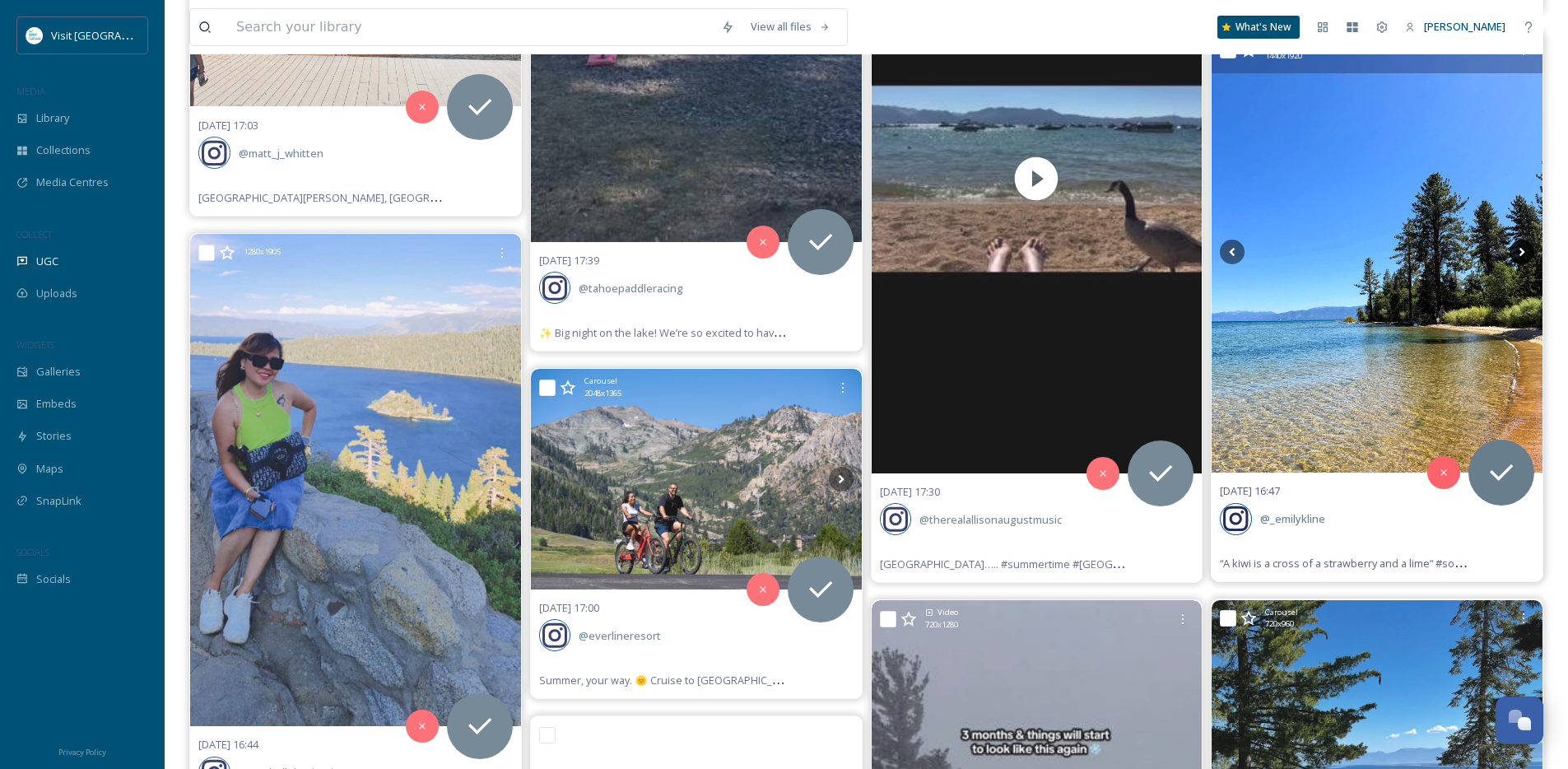
click at [1522, 246] on icon at bounding box center [1522, 252] width 25 height 25
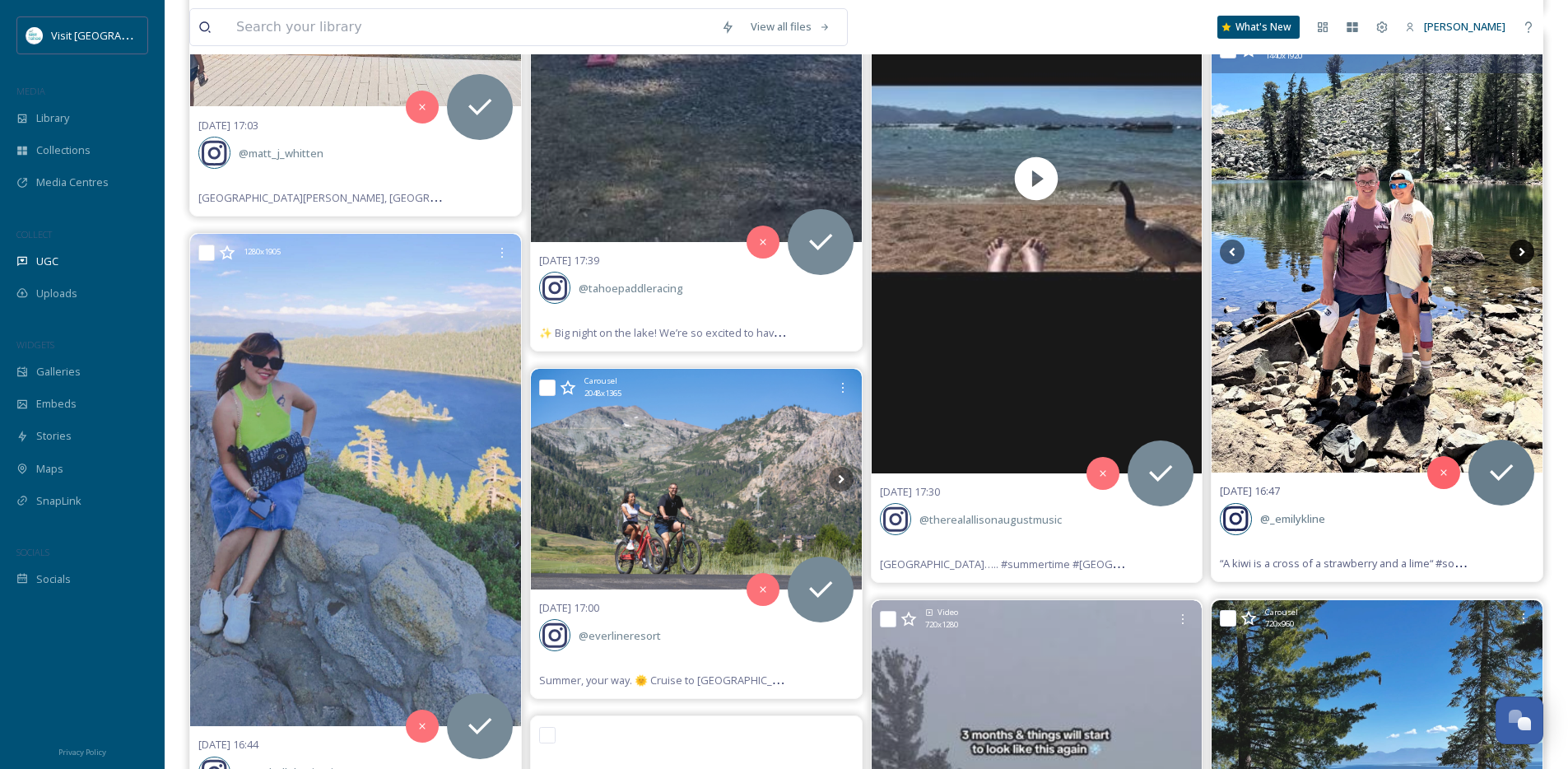
click at [1522, 246] on icon at bounding box center [1522, 252] width 25 height 25
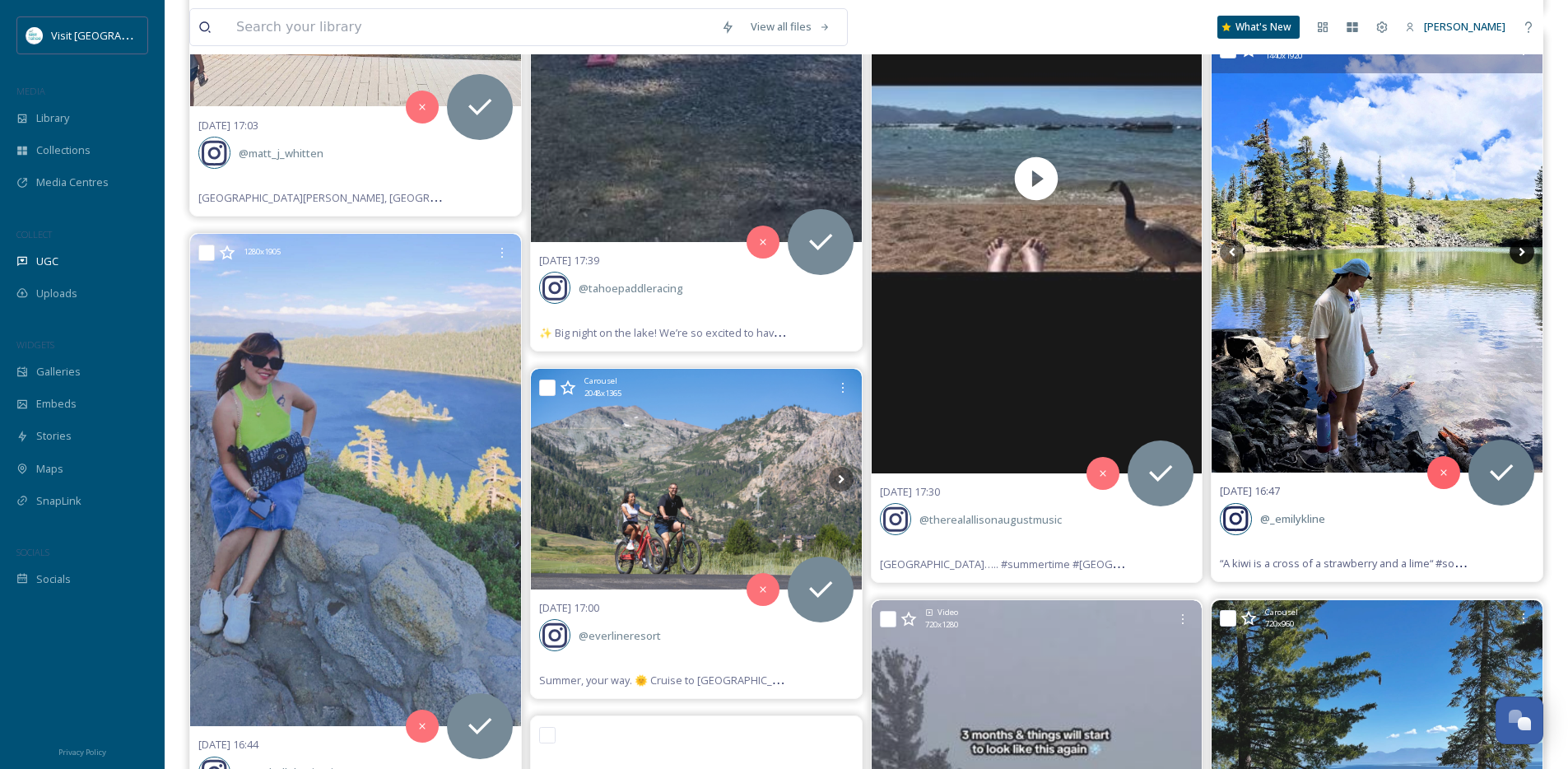
click at [1522, 246] on icon at bounding box center [1522, 252] width 25 height 25
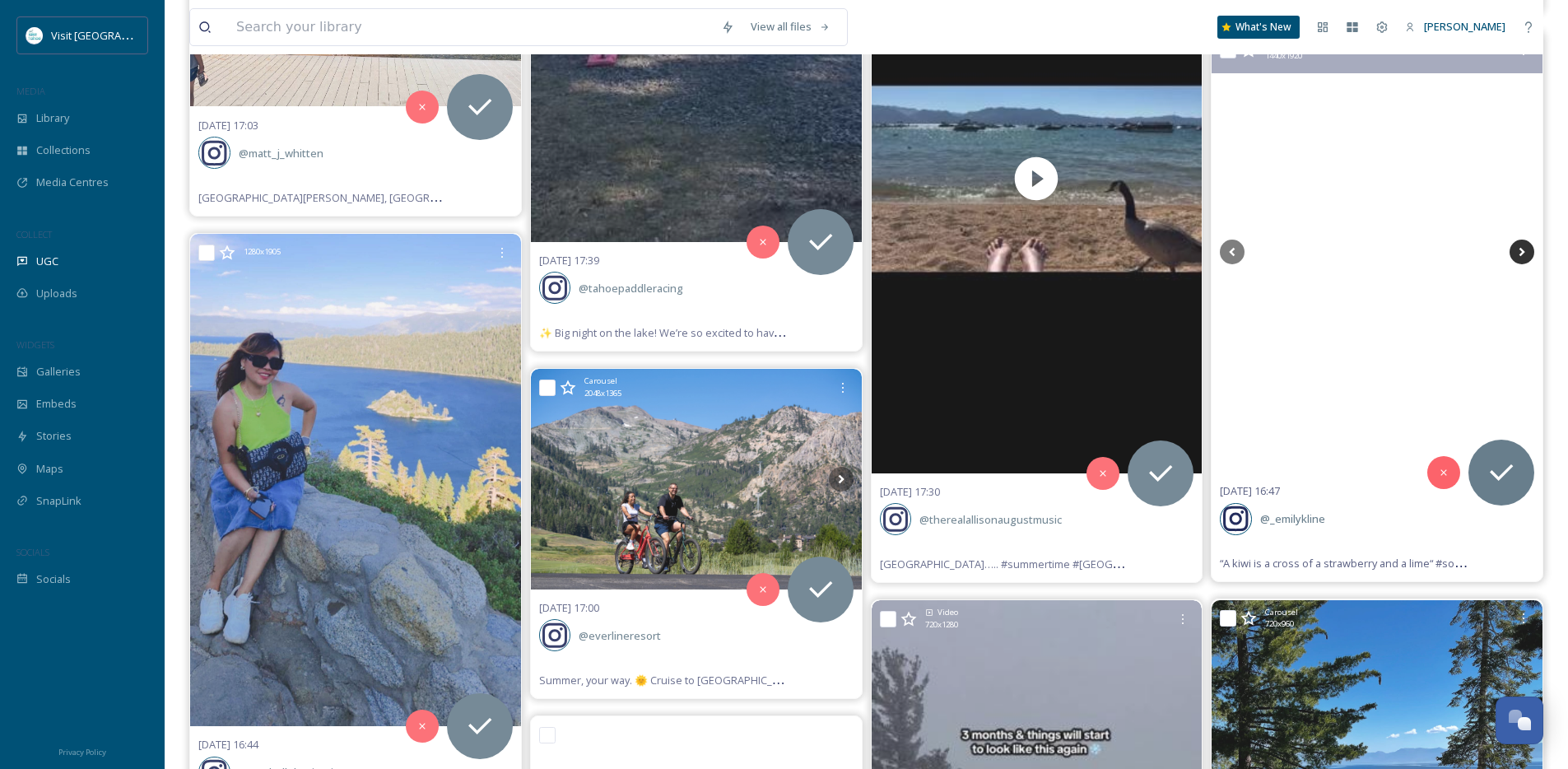
click at [1522, 246] on icon at bounding box center [1522, 252] width 25 height 25
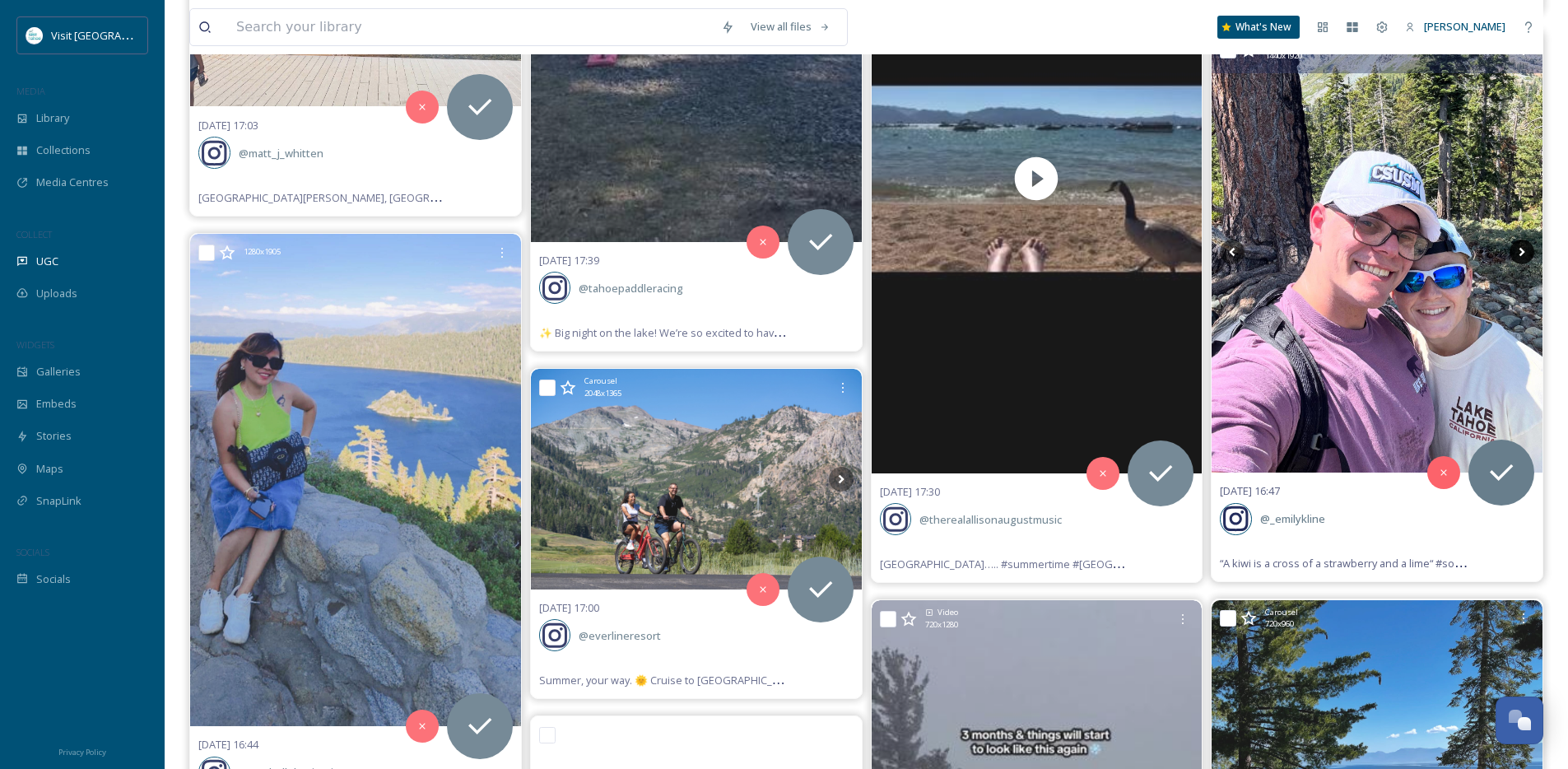
click at [1522, 246] on icon at bounding box center [1522, 252] width 25 height 25
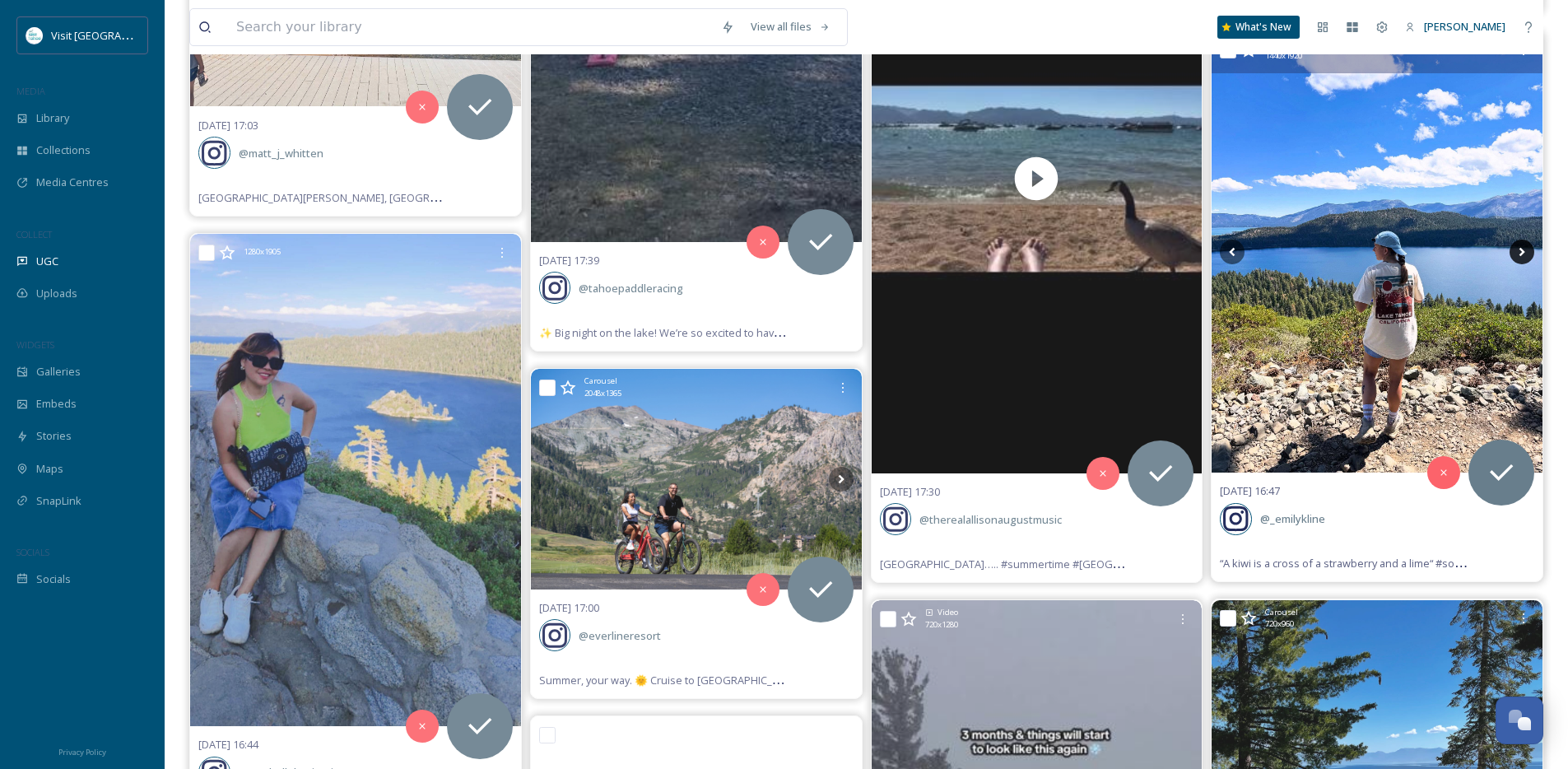
click at [1522, 246] on icon at bounding box center [1522, 252] width 25 height 25
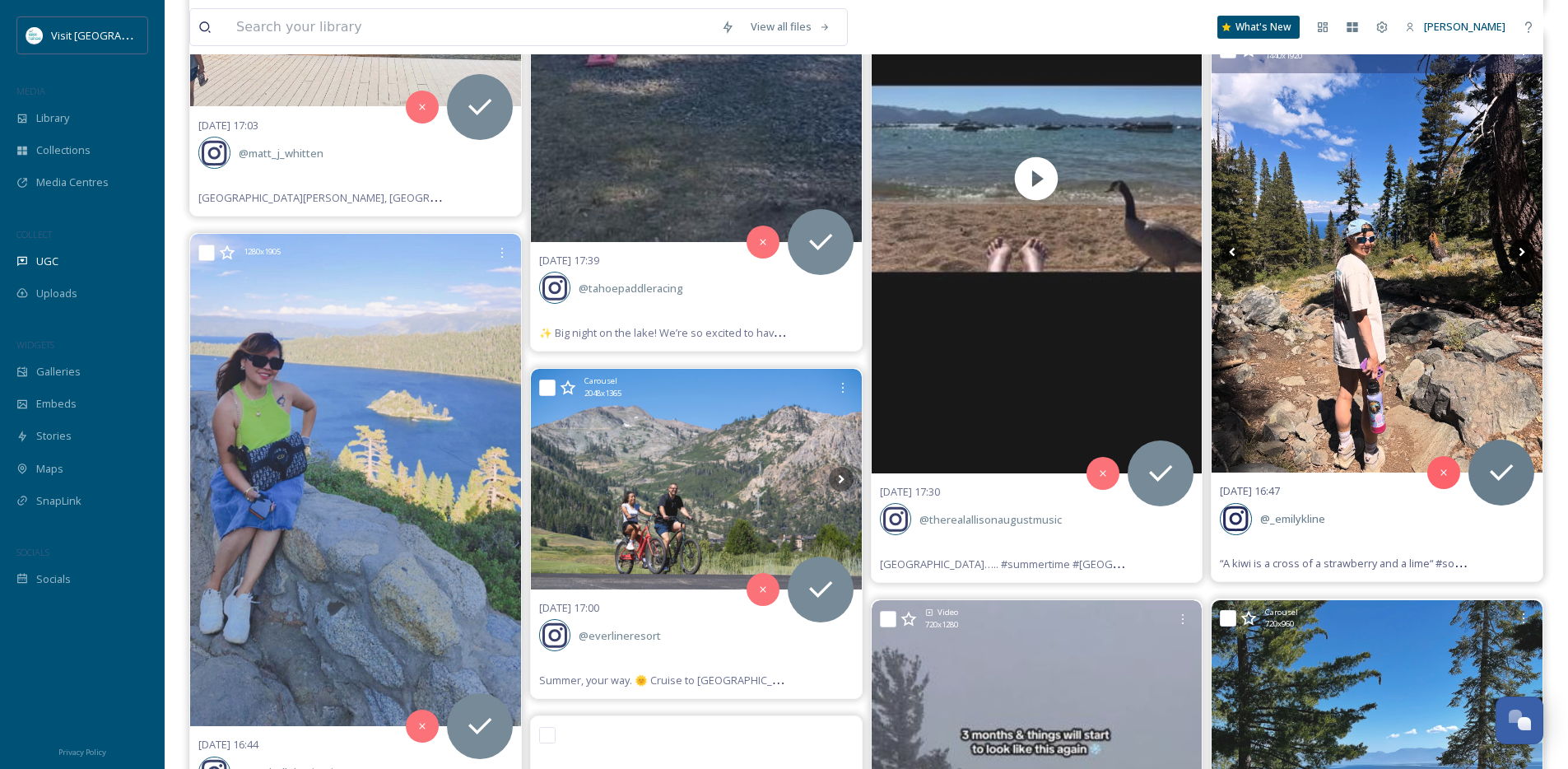
click at [1522, 246] on icon at bounding box center [1522, 252] width 25 height 25
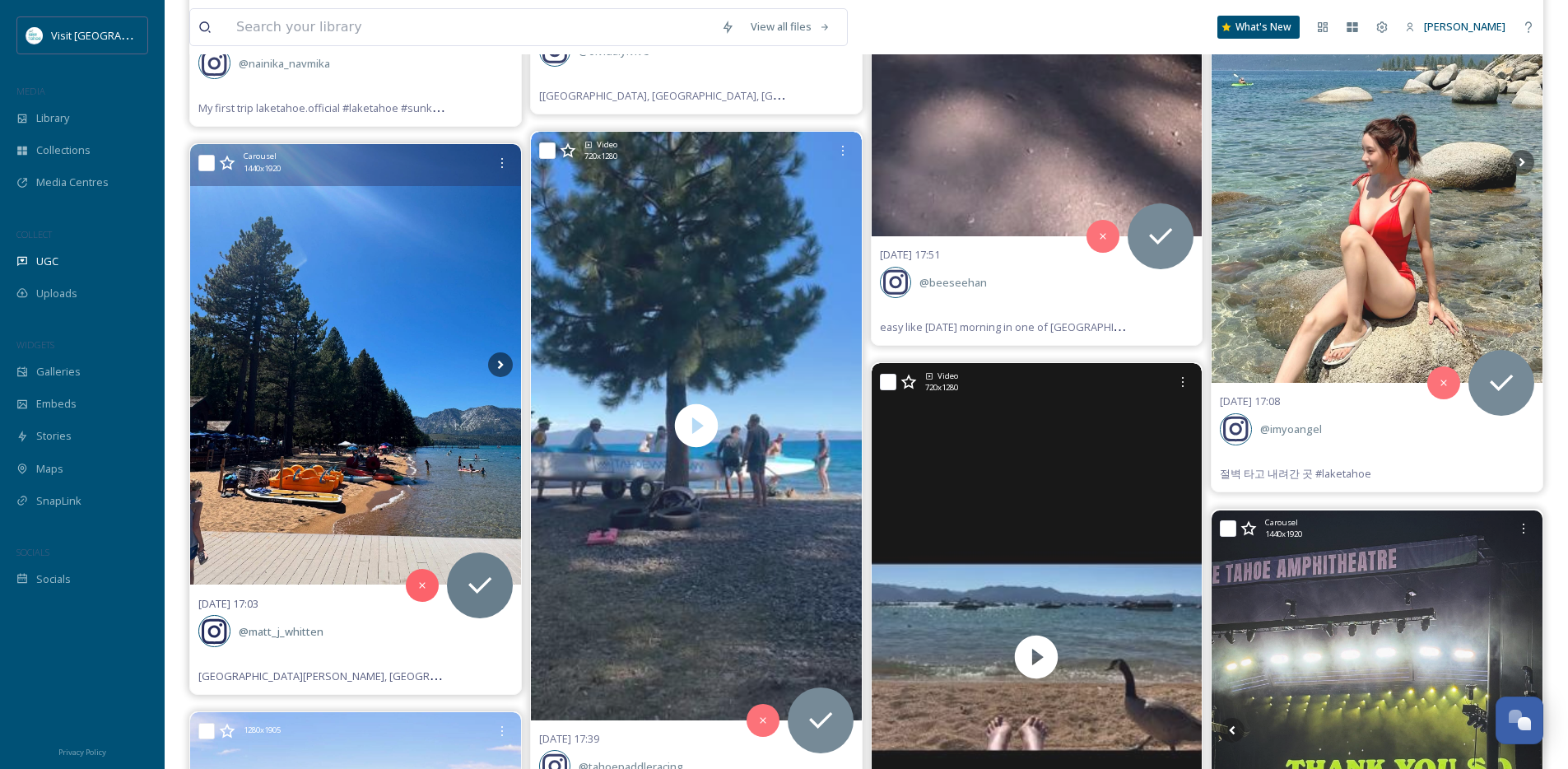
scroll to position [6313, 0]
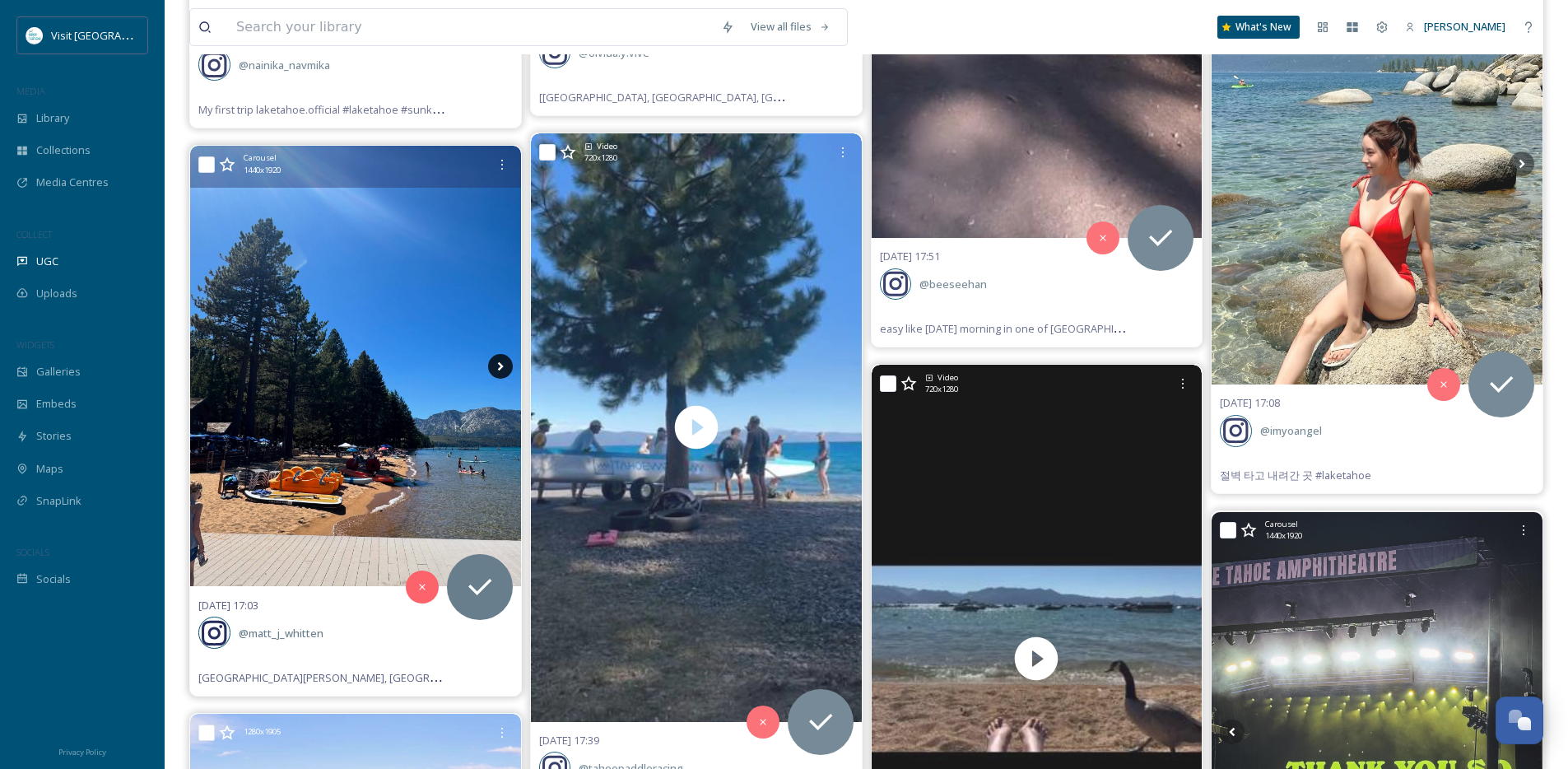
click at [500, 369] on icon at bounding box center [500, 366] width 6 height 9
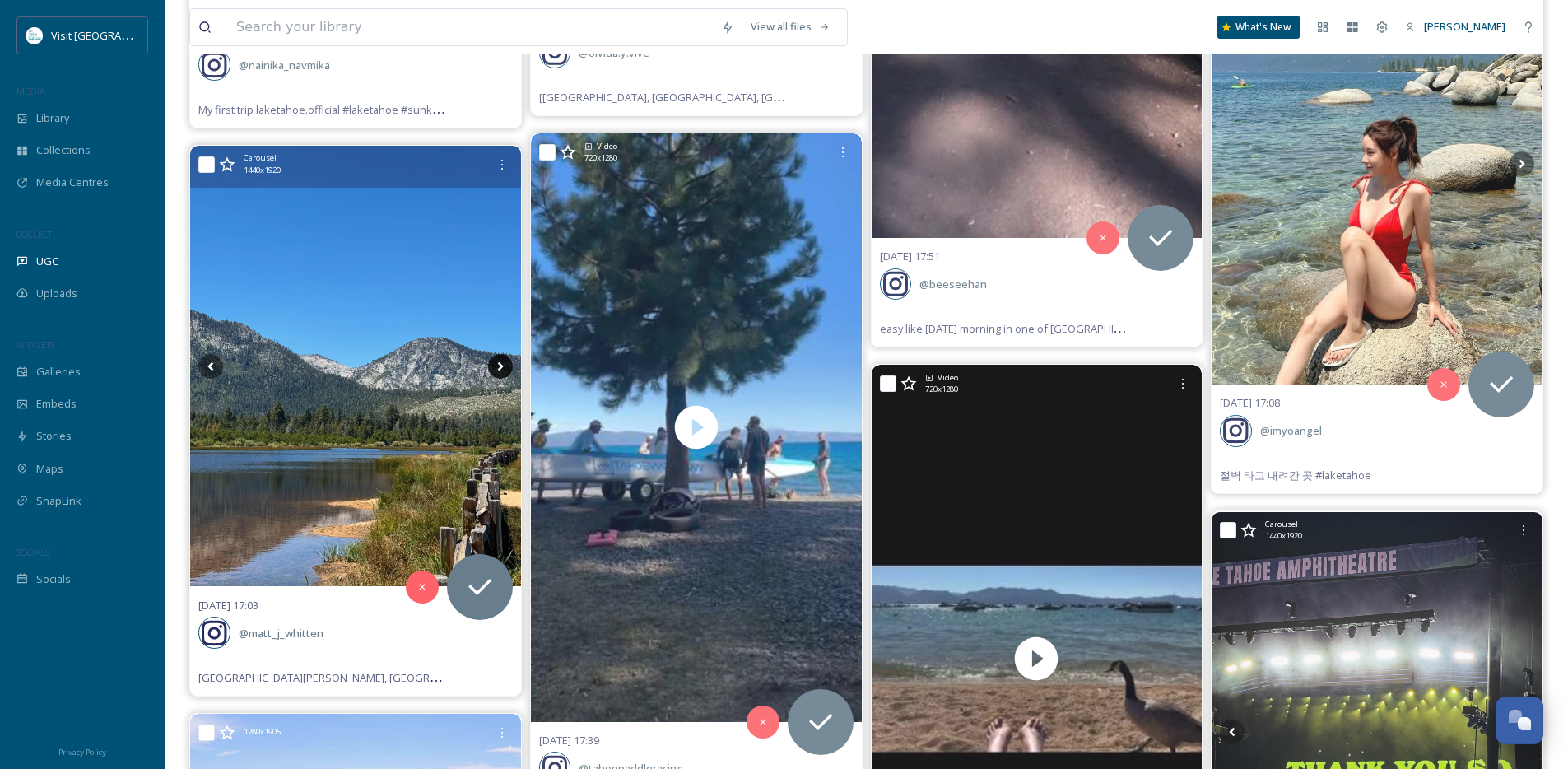
click at [500, 369] on icon at bounding box center [500, 366] width 6 height 9
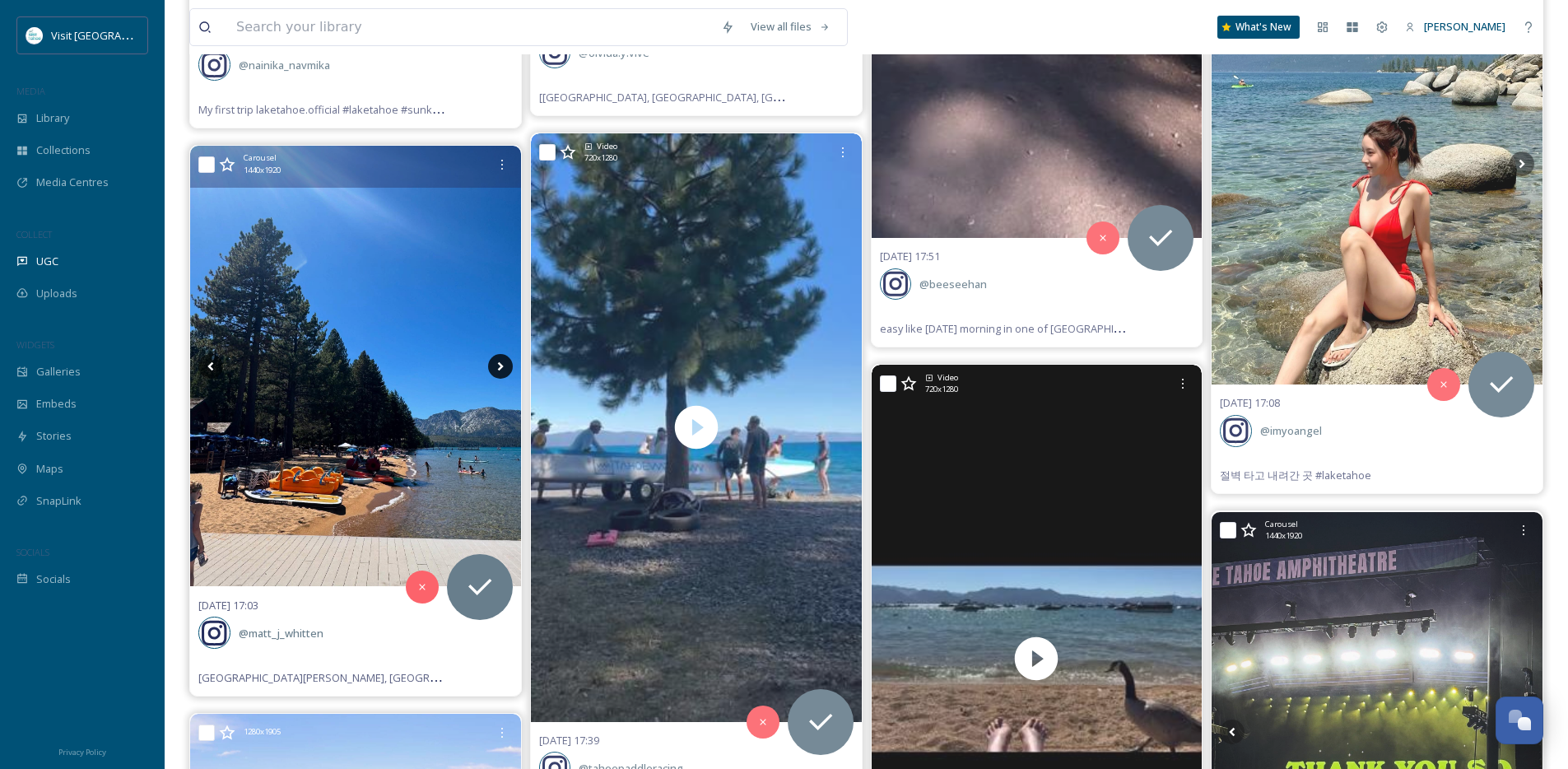
click at [500, 369] on icon at bounding box center [500, 366] width 6 height 9
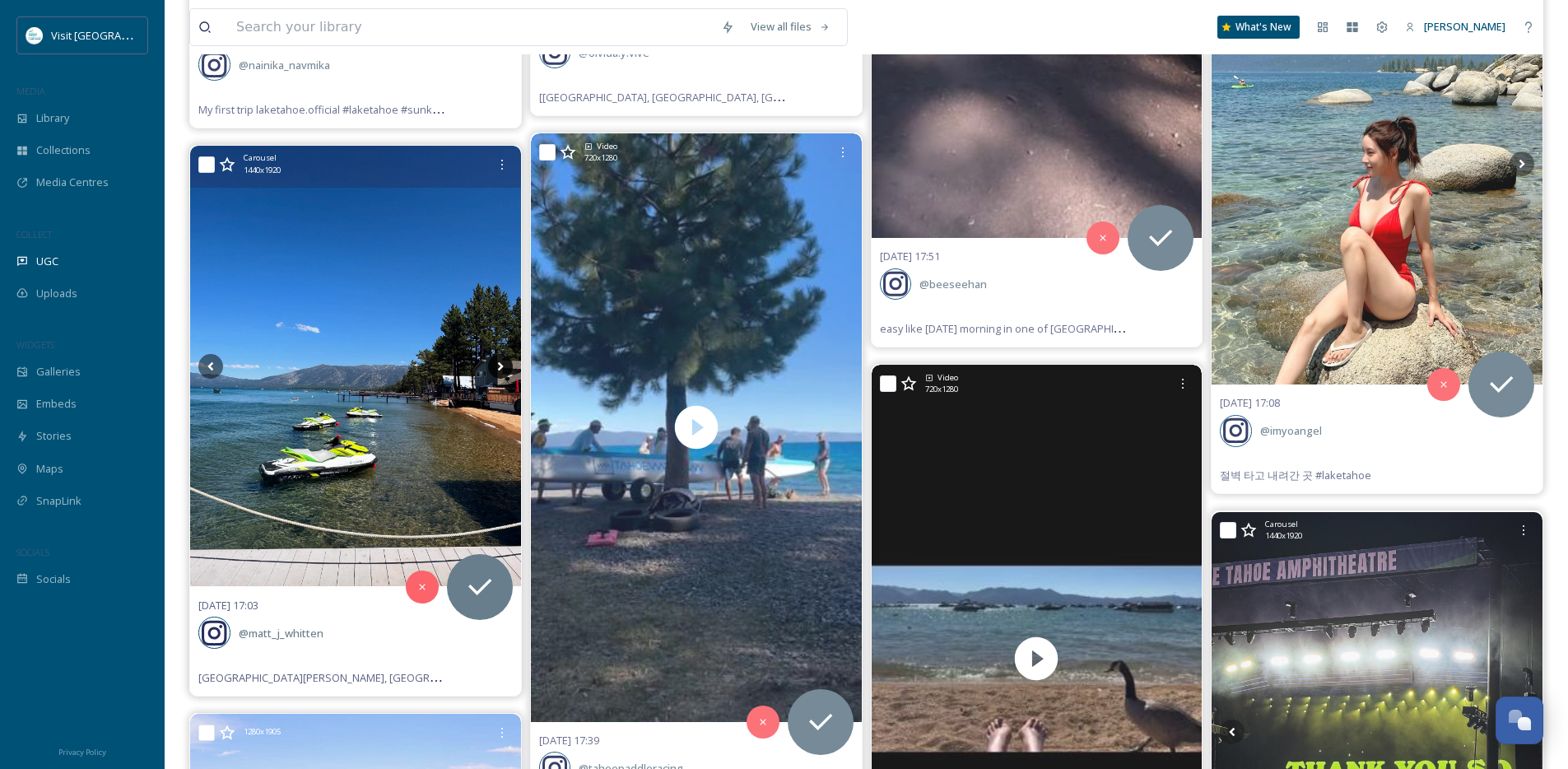
click at [500, 369] on icon at bounding box center [500, 366] width 6 height 9
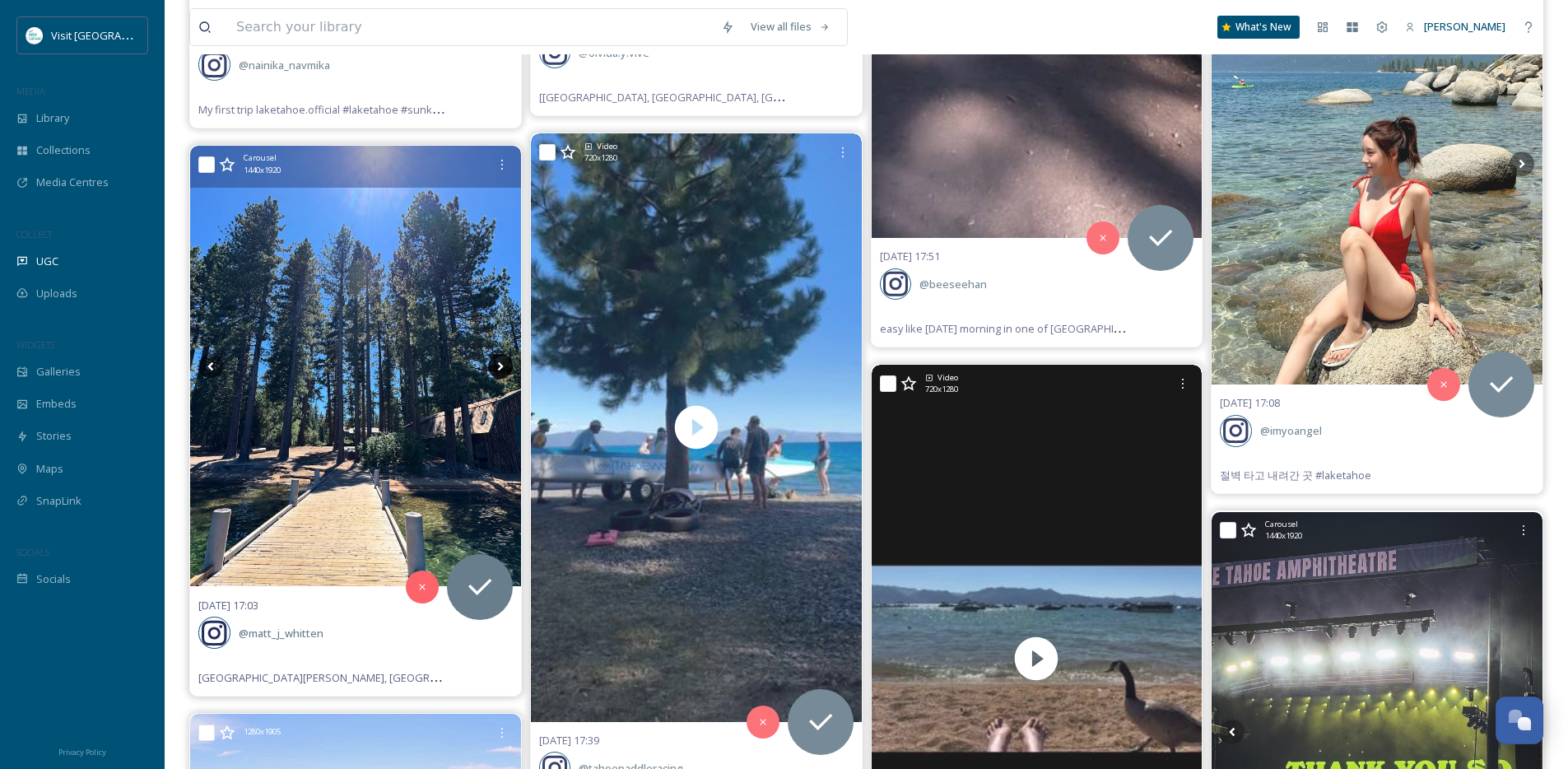
click at [500, 369] on icon at bounding box center [500, 366] width 6 height 9
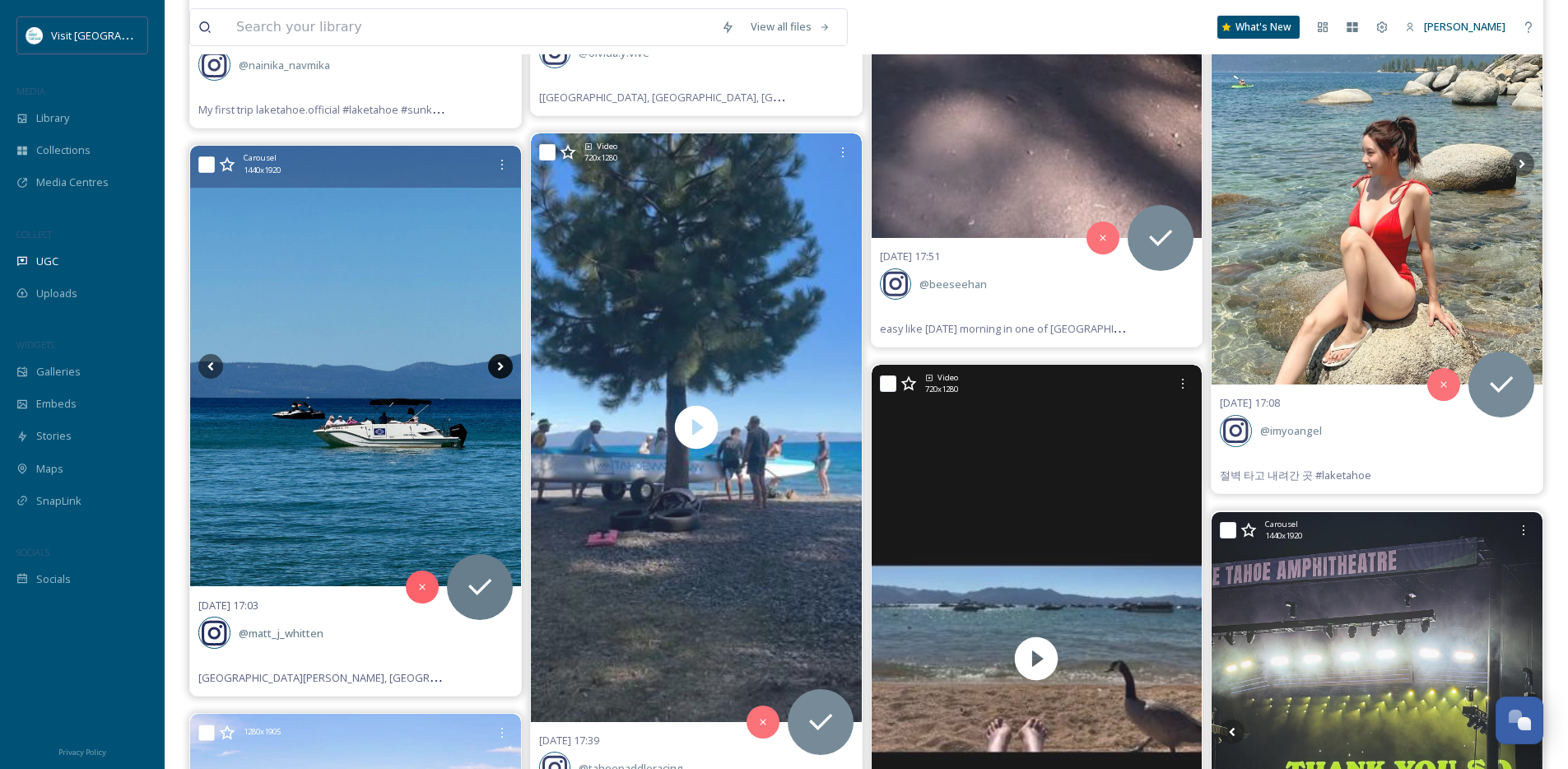
click at [500, 369] on icon at bounding box center [500, 366] width 6 height 9
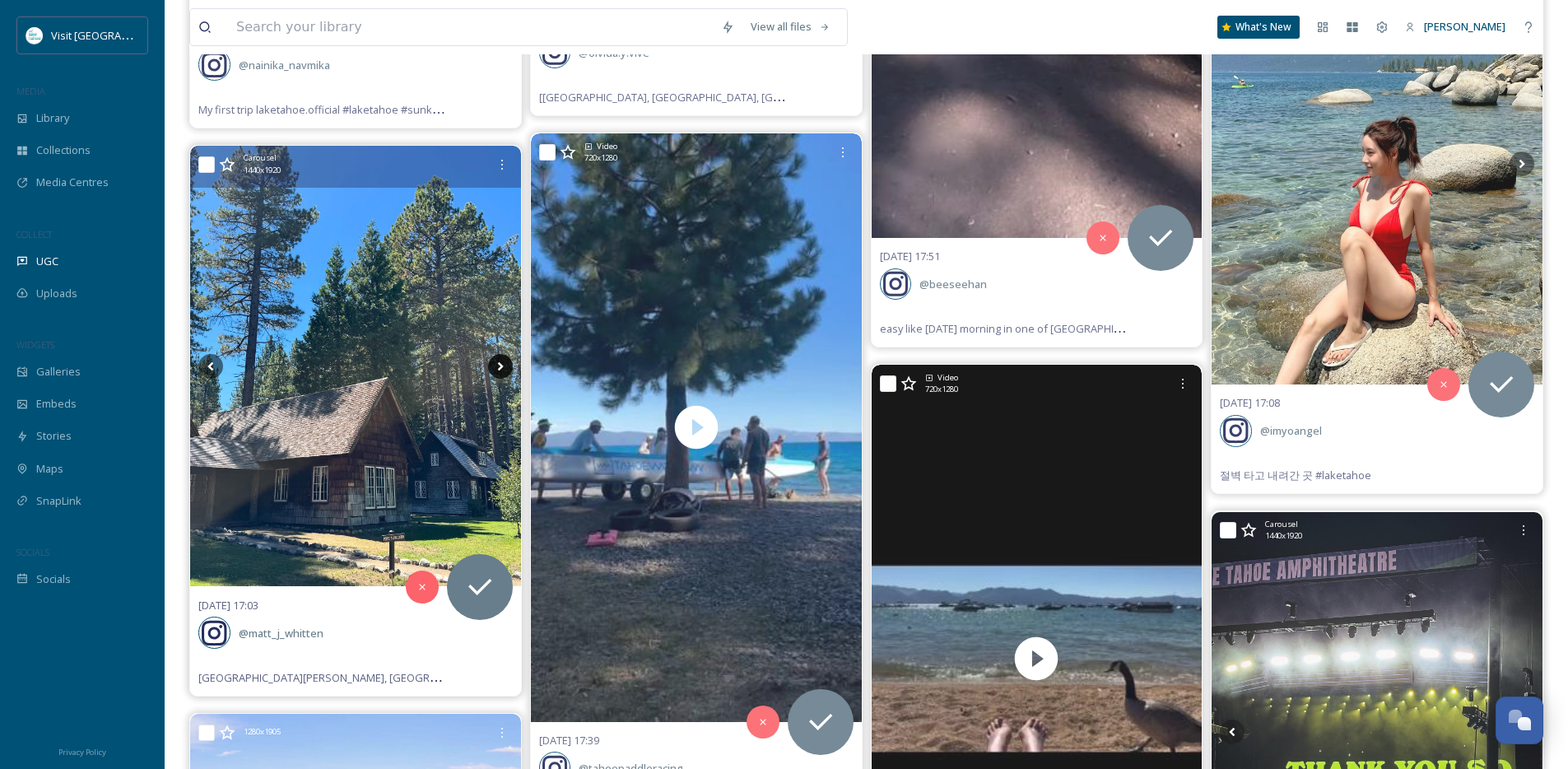
click at [500, 369] on icon at bounding box center [500, 366] width 6 height 9
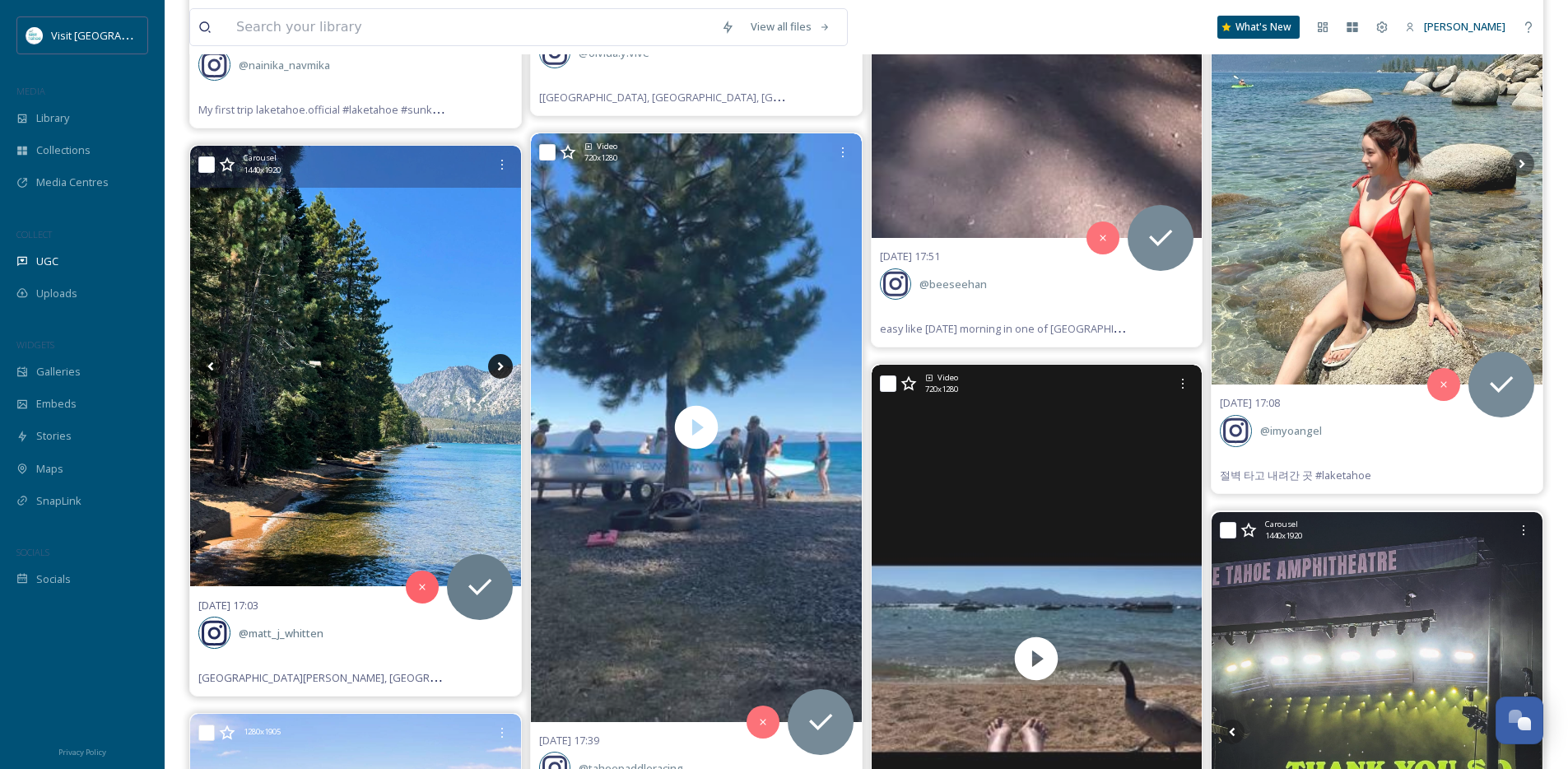
click at [500, 369] on icon at bounding box center [500, 366] width 6 height 9
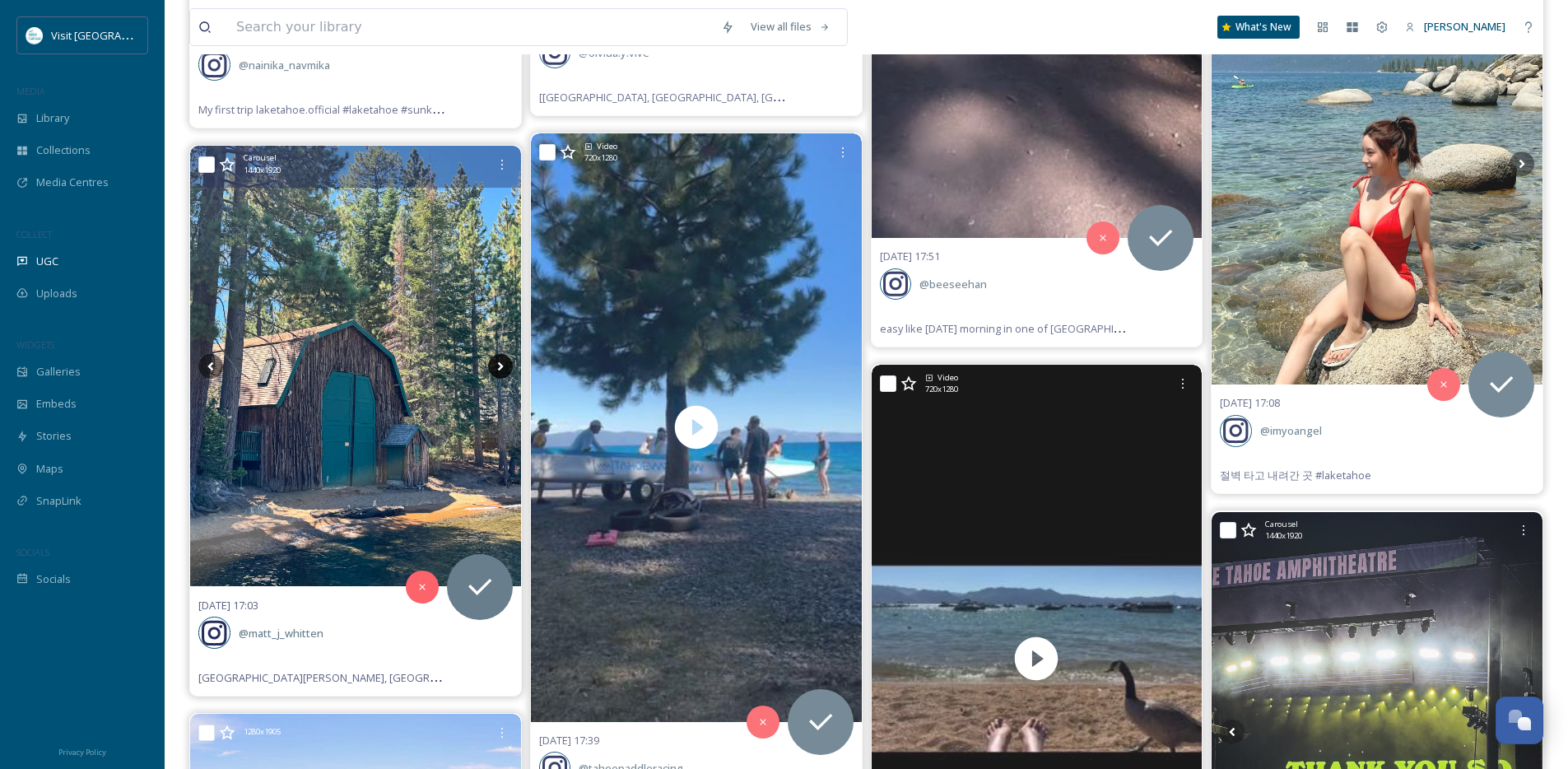
click at [500, 369] on icon at bounding box center [500, 366] width 6 height 9
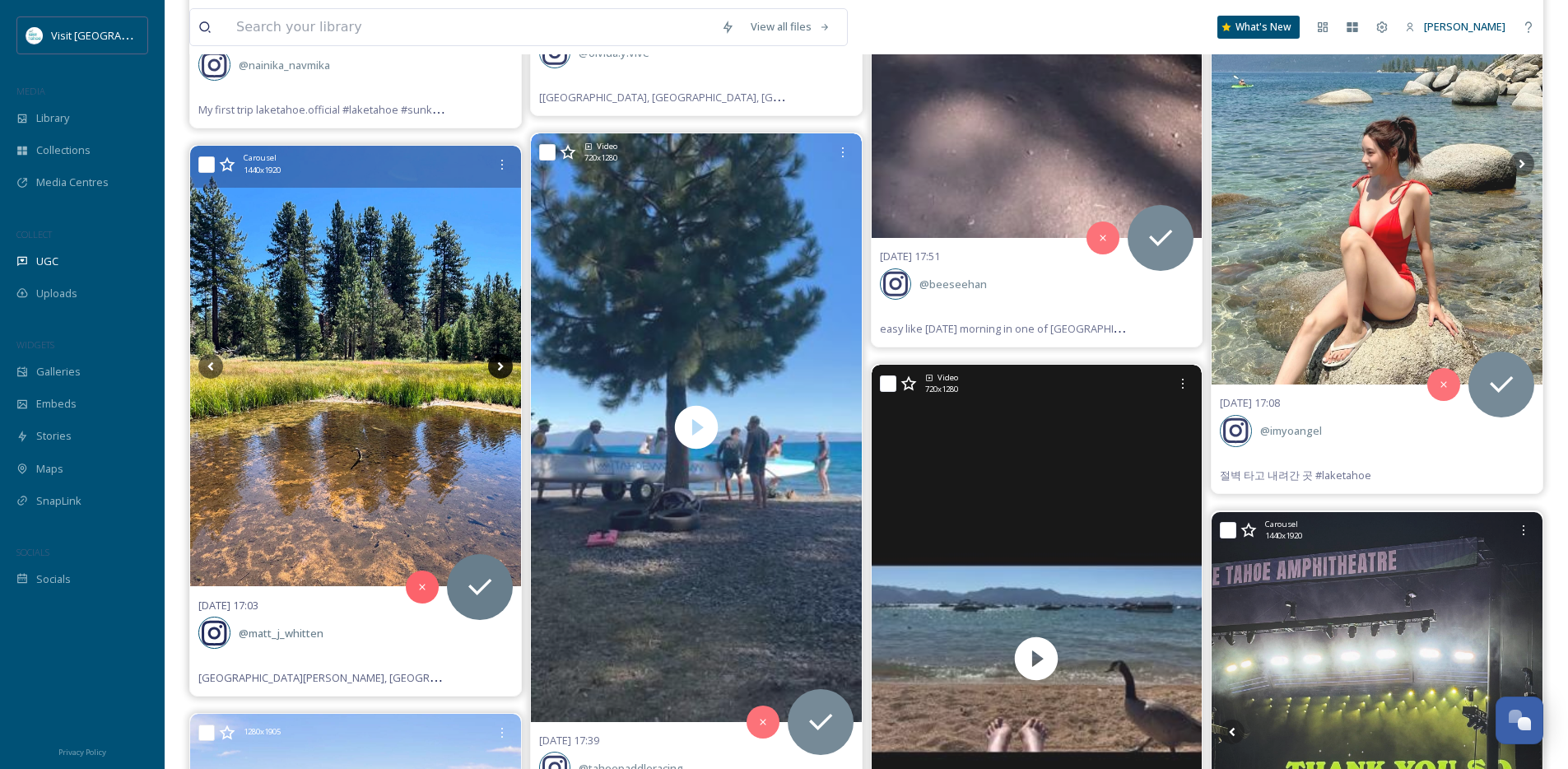
click at [500, 369] on icon at bounding box center [500, 366] width 6 height 9
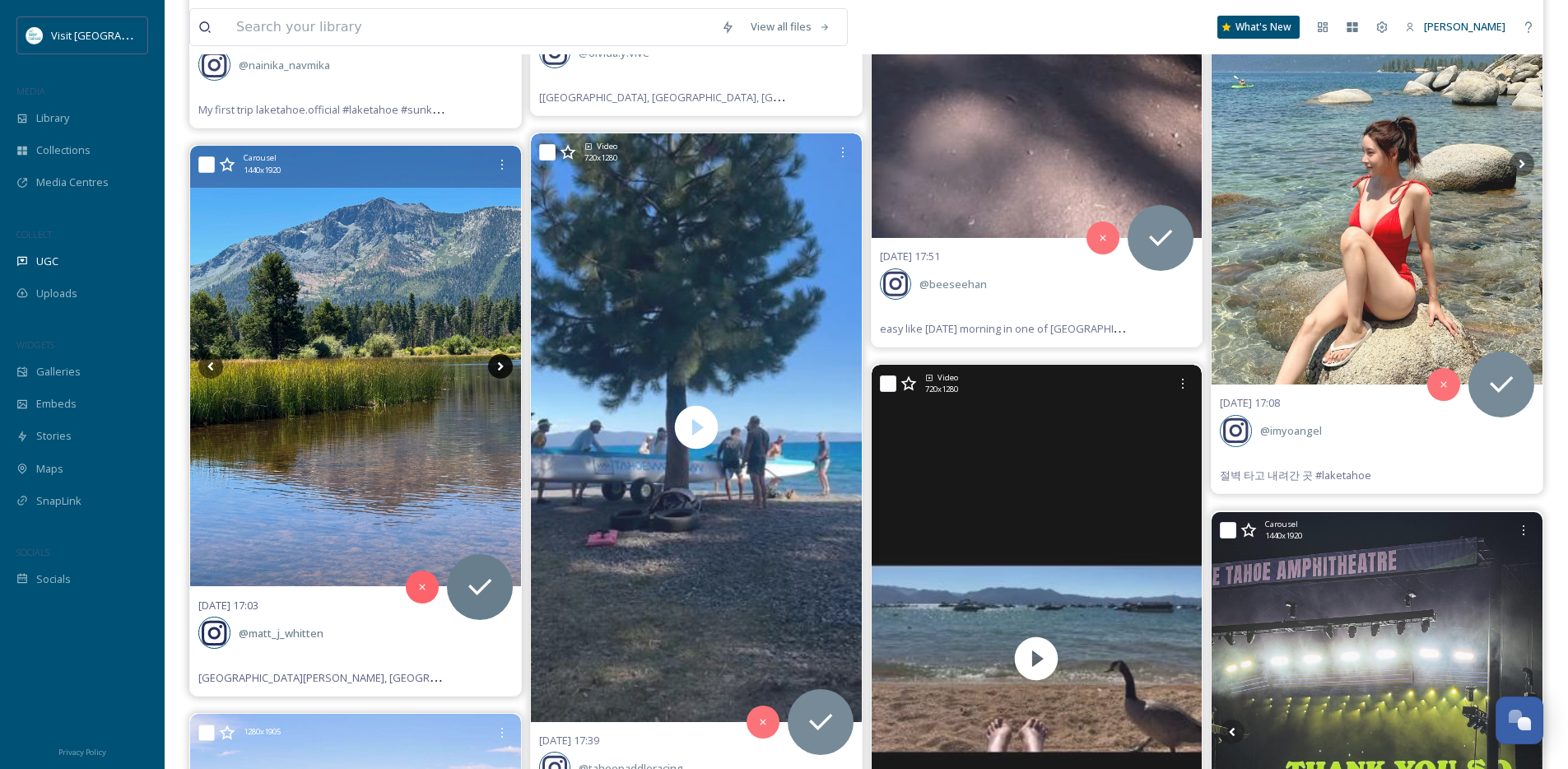
click at [500, 369] on icon at bounding box center [500, 366] width 6 height 9
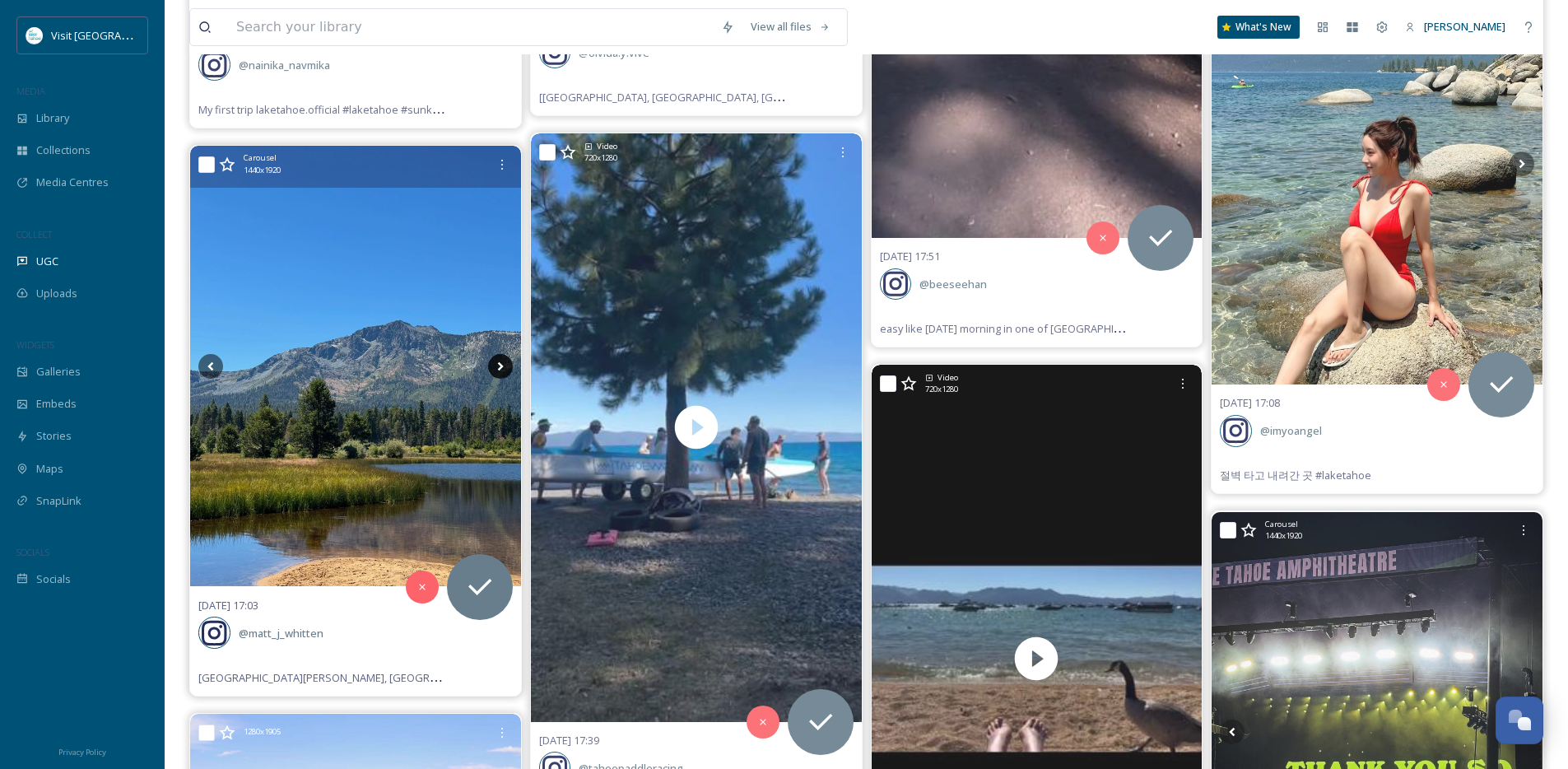
click at [500, 369] on icon at bounding box center [500, 366] width 6 height 9
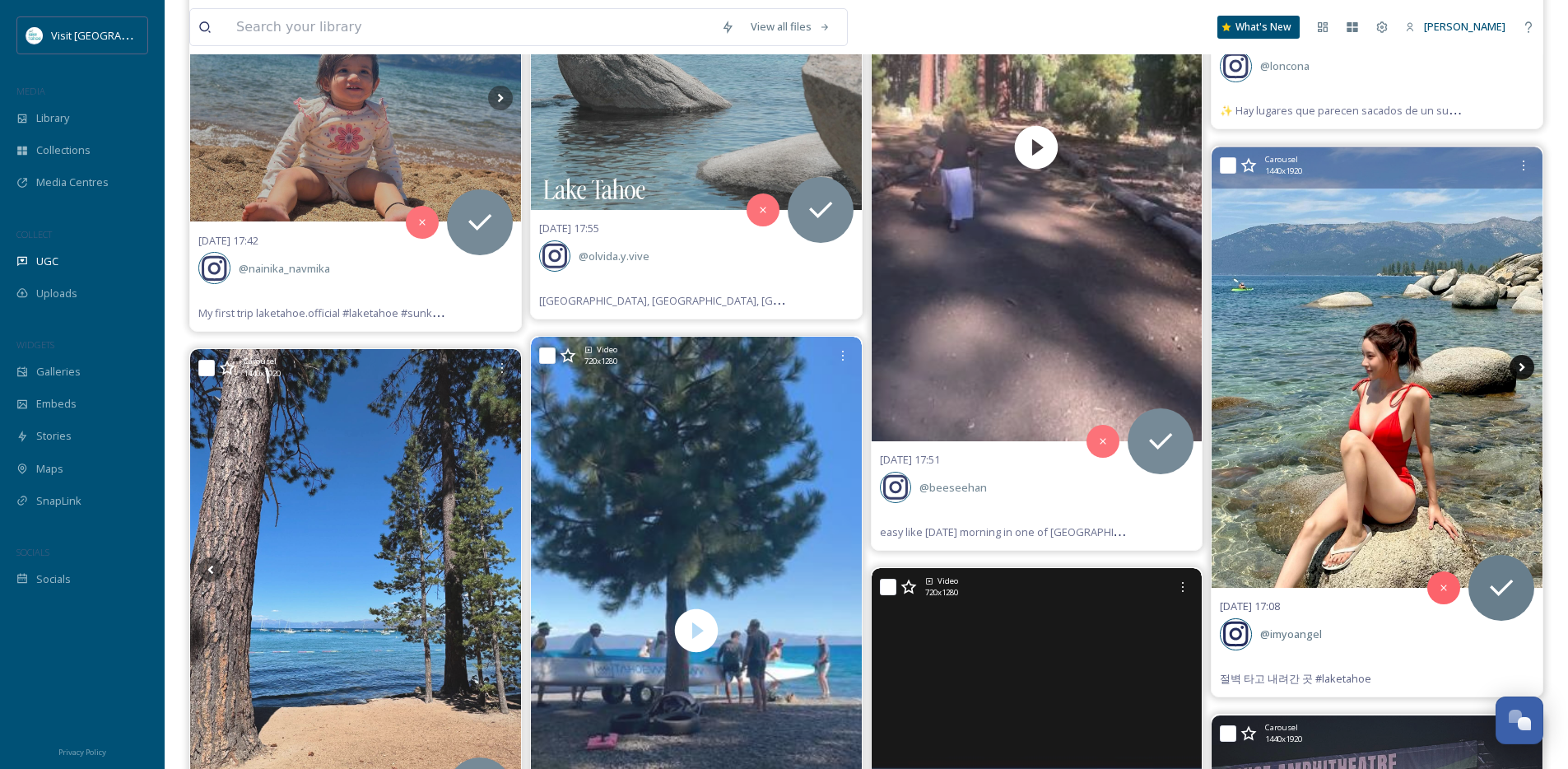
scroll to position [6118, 0]
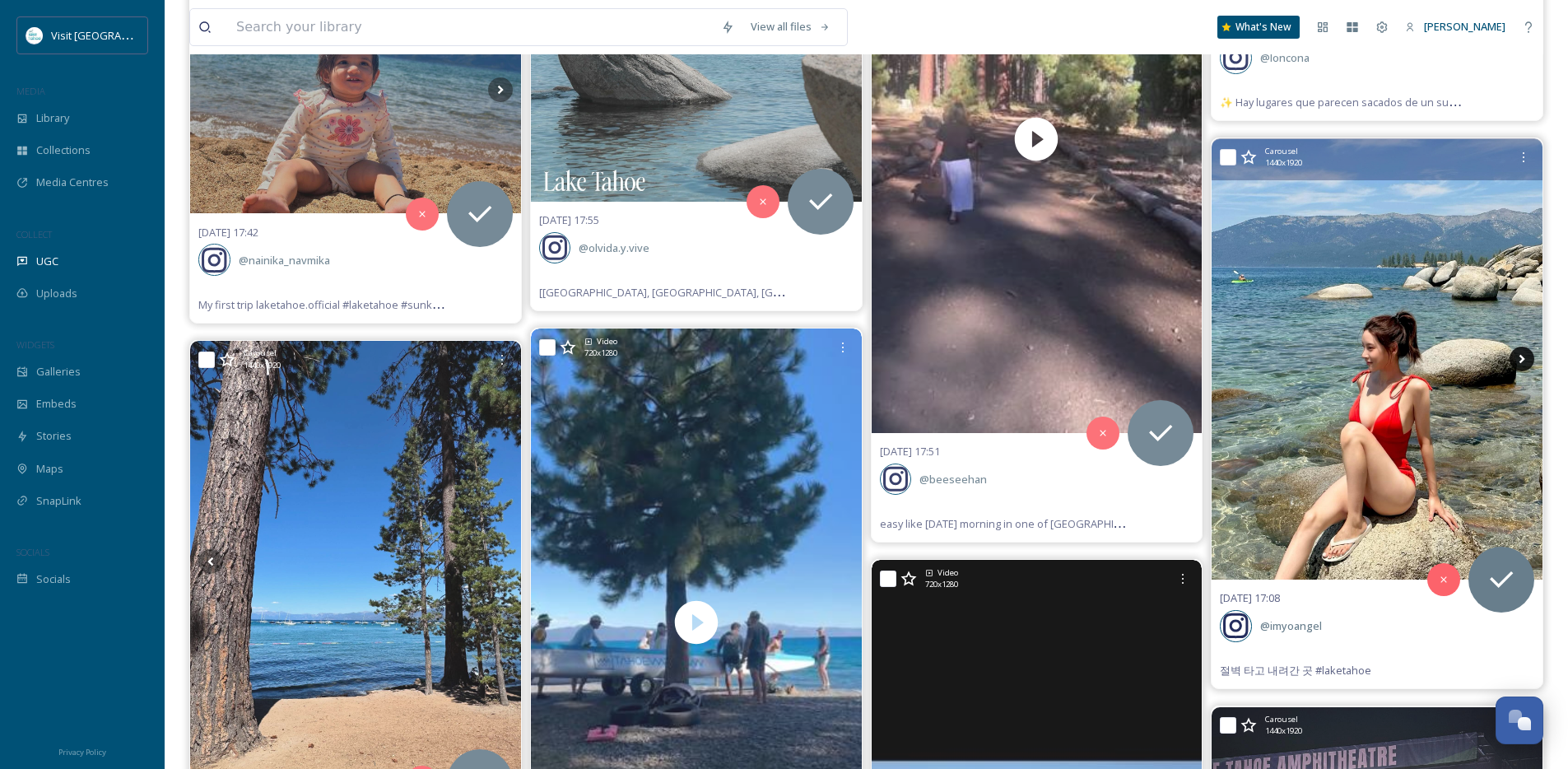
click at [1526, 358] on icon at bounding box center [1522, 358] width 25 height 25
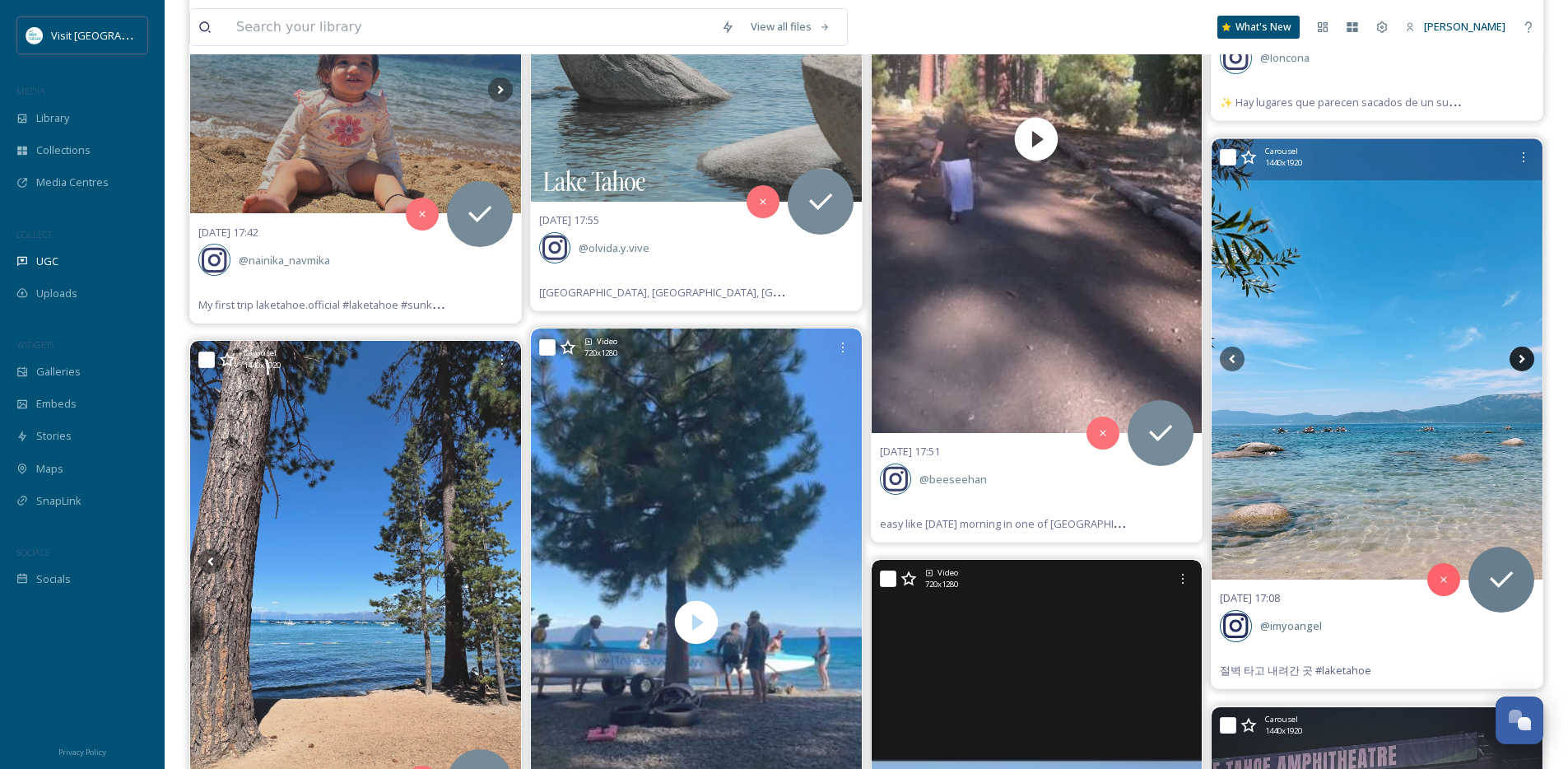
click at [1526, 358] on icon at bounding box center [1522, 358] width 25 height 25
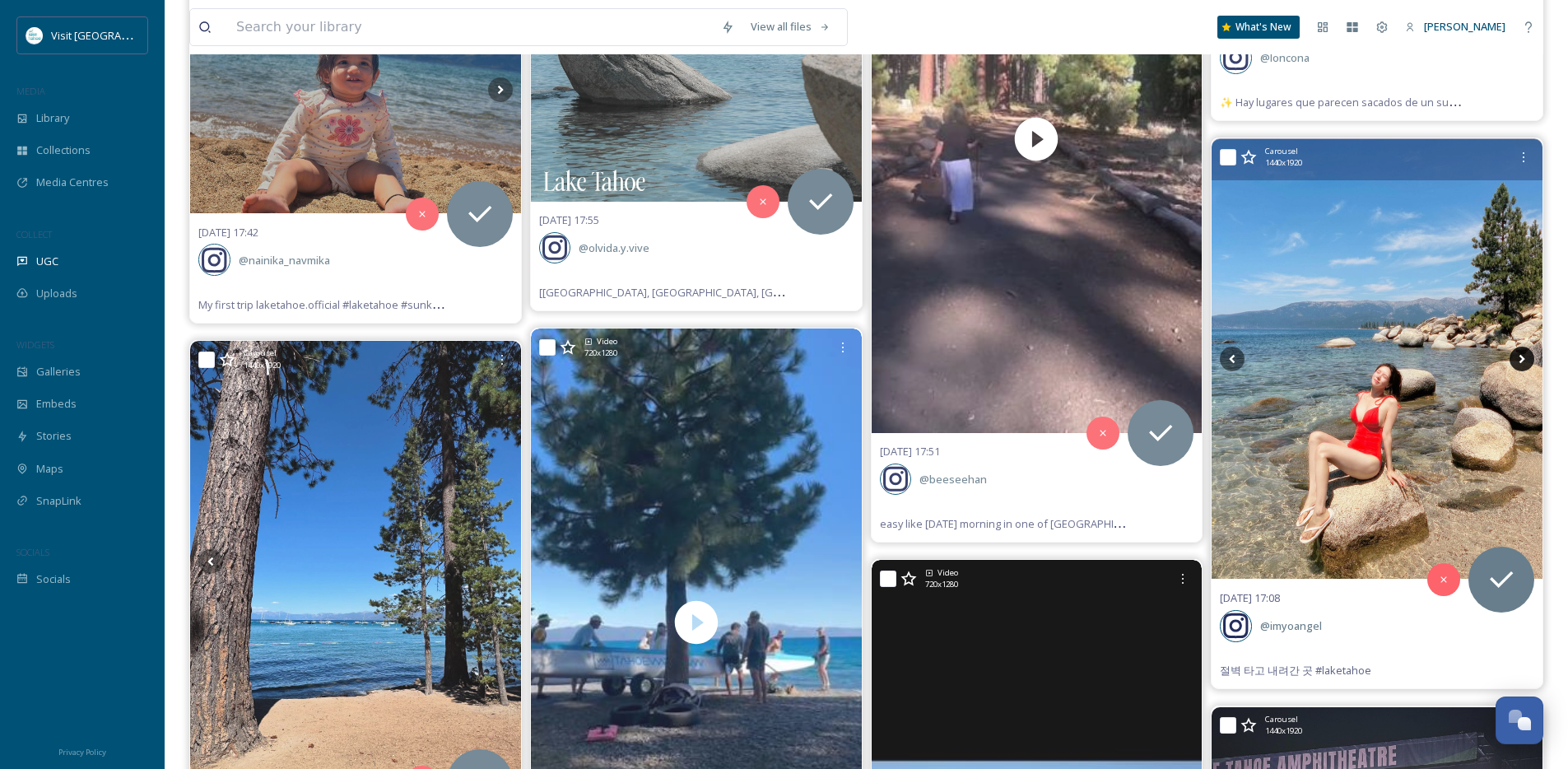
click at [1526, 358] on icon at bounding box center [1522, 358] width 25 height 25
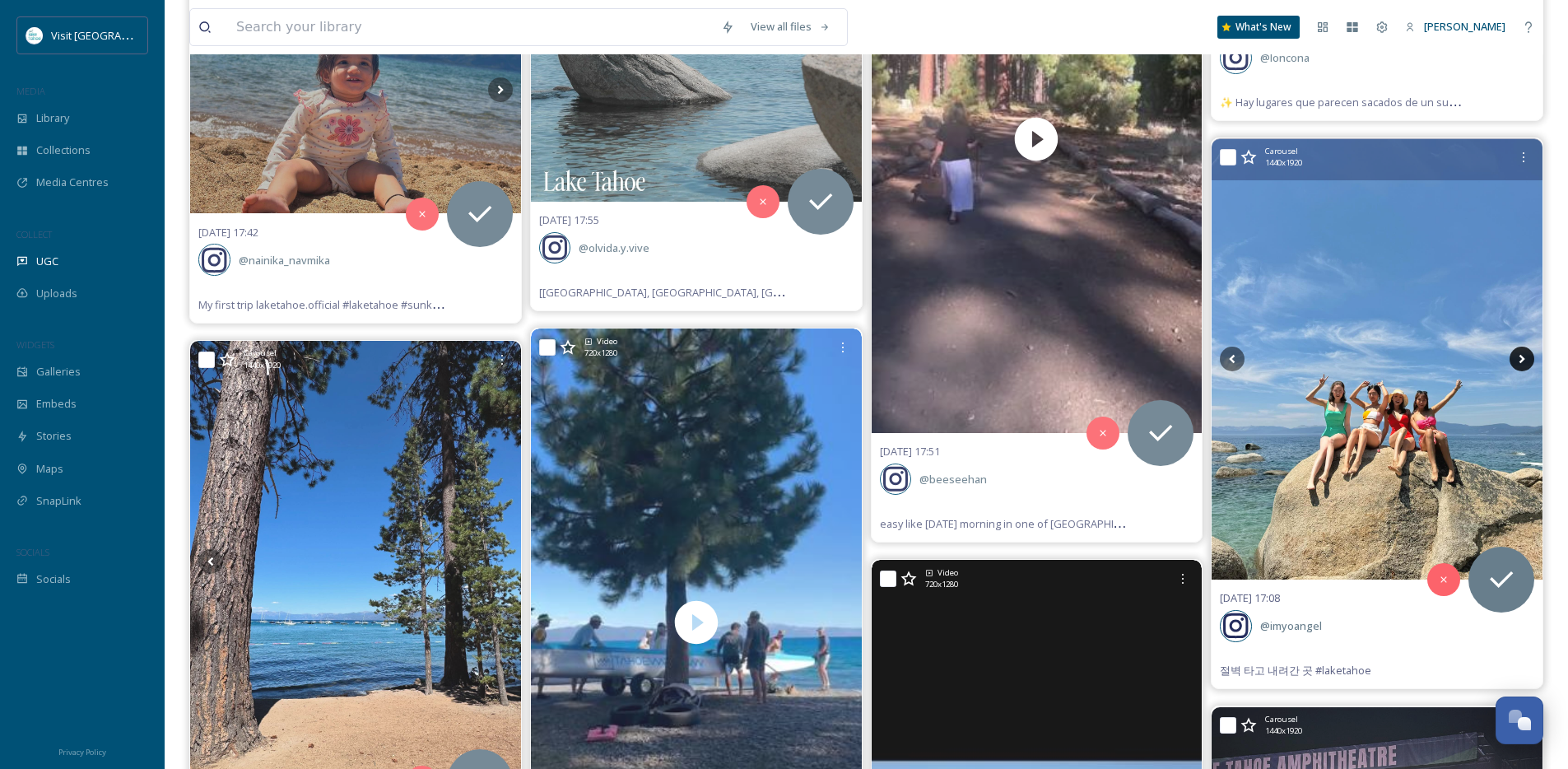
click at [1526, 358] on icon at bounding box center [1522, 358] width 25 height 25
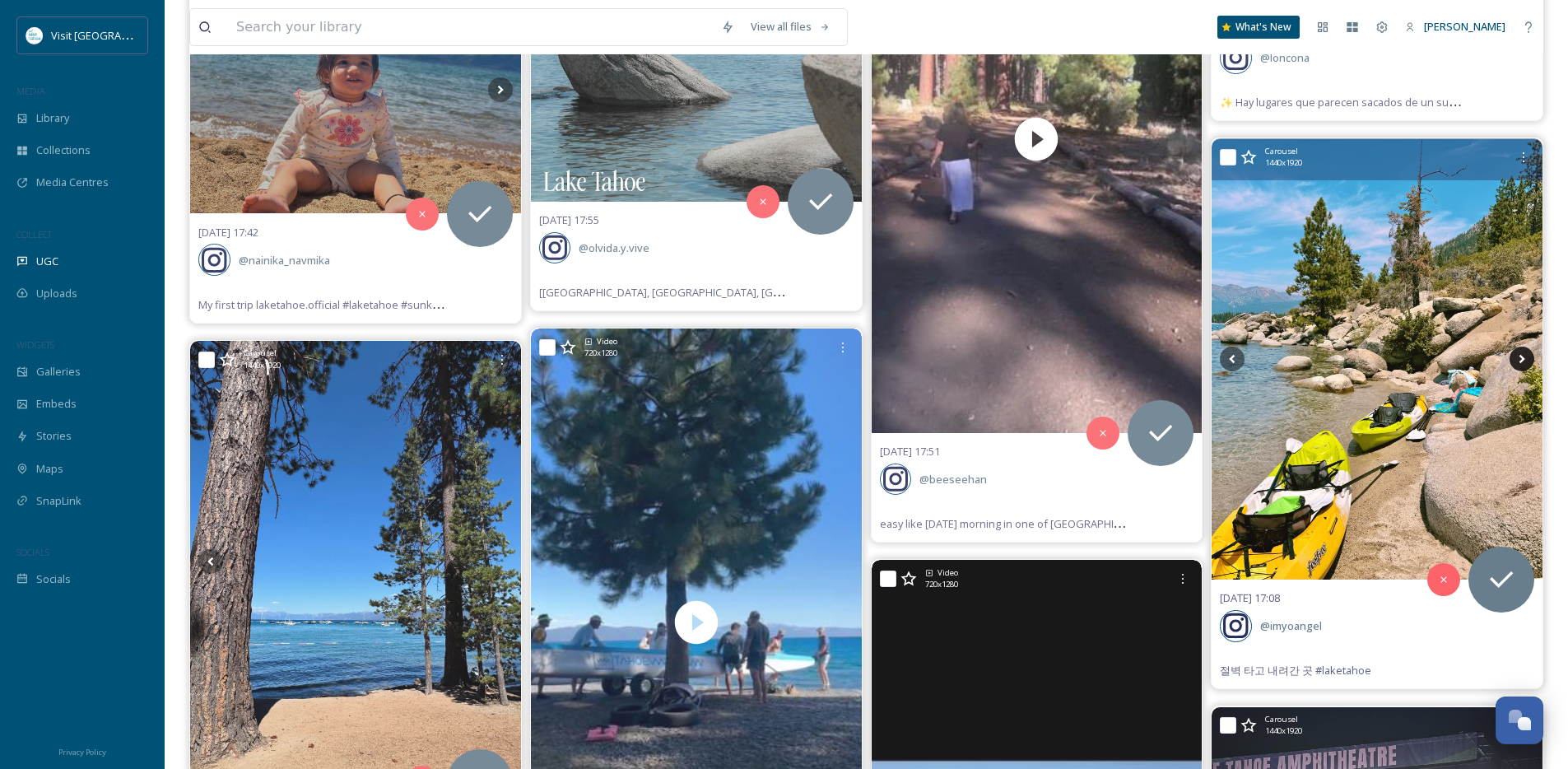
click at [1526, 358] on icon at bounding box center [1522, 358] width 25 height 25
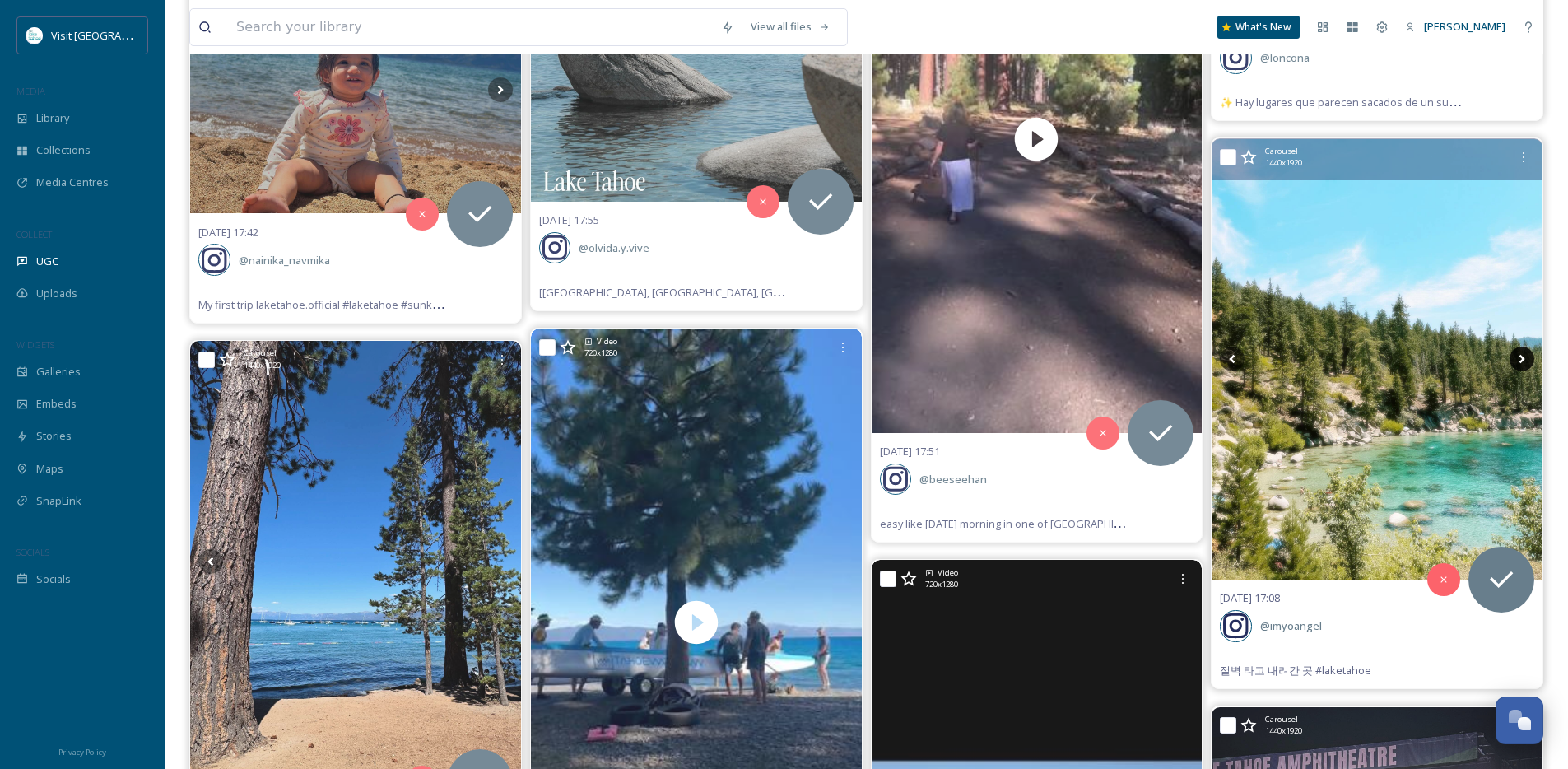
click at [1526, 358] on icon at bounding box center [1522, 358] width 25 height 25
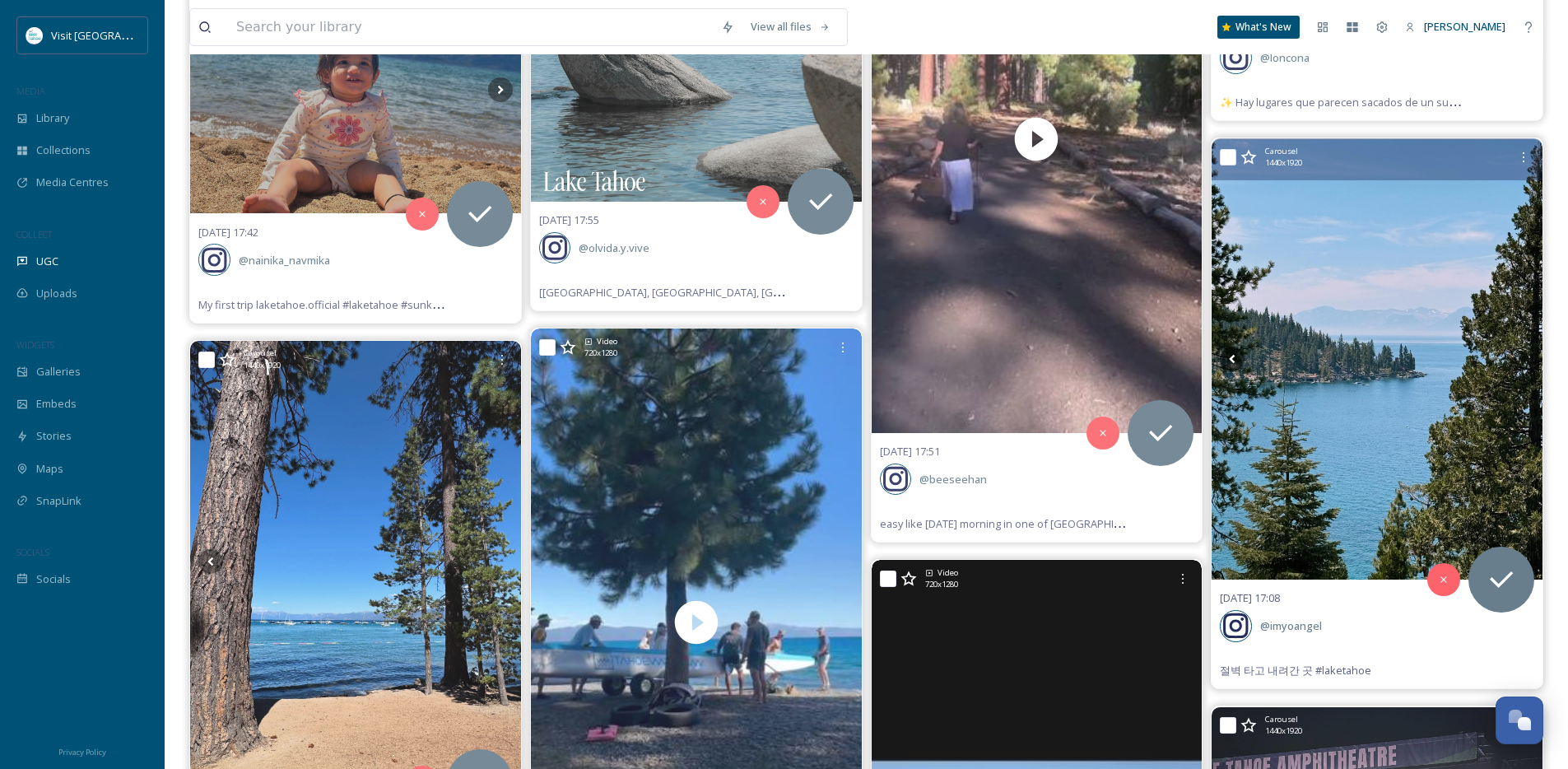
click at [1526, 358] on icon at bounding box center [1522, 358] width 25 height 25
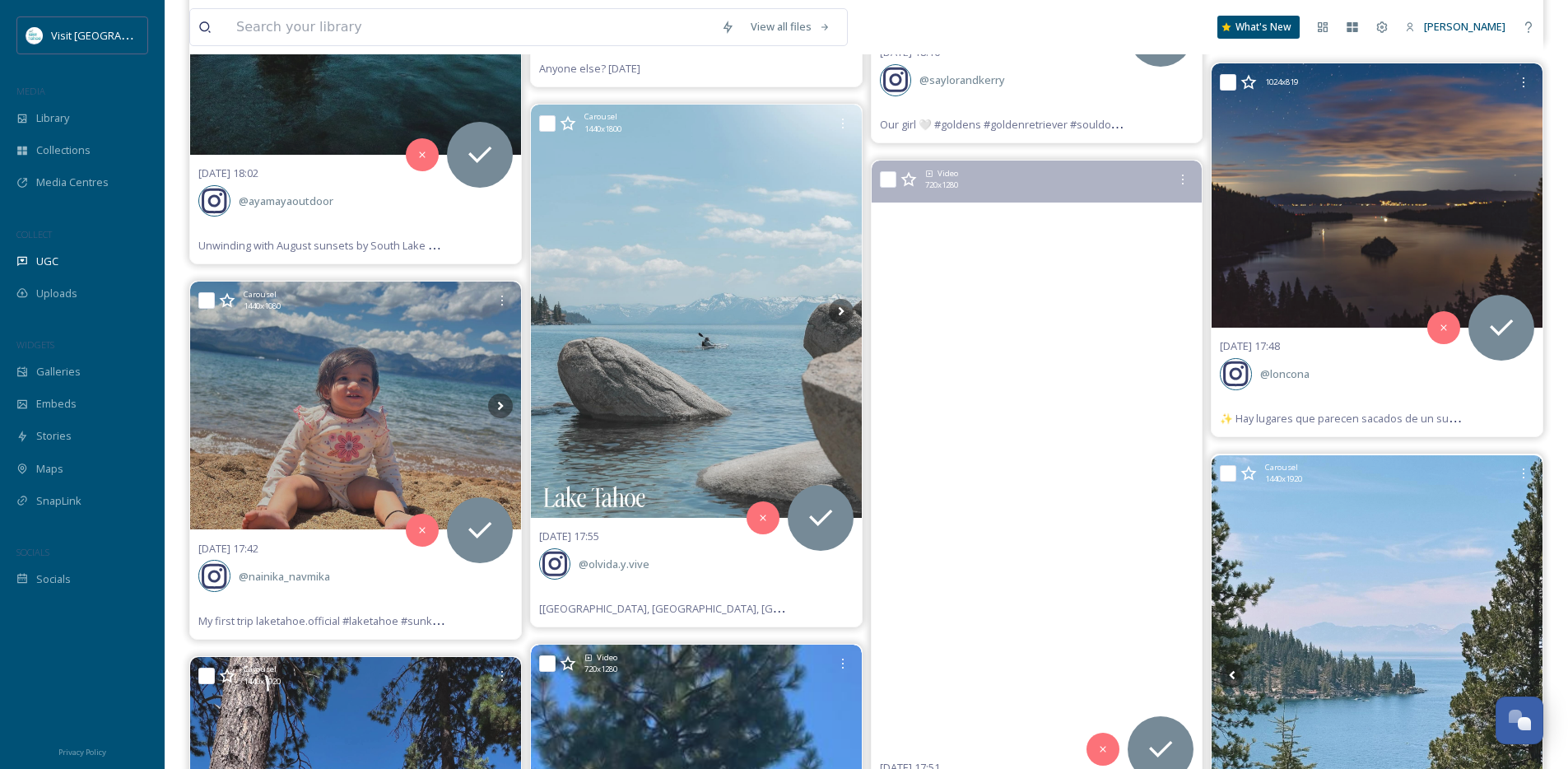
scroll to position [5795, 0]
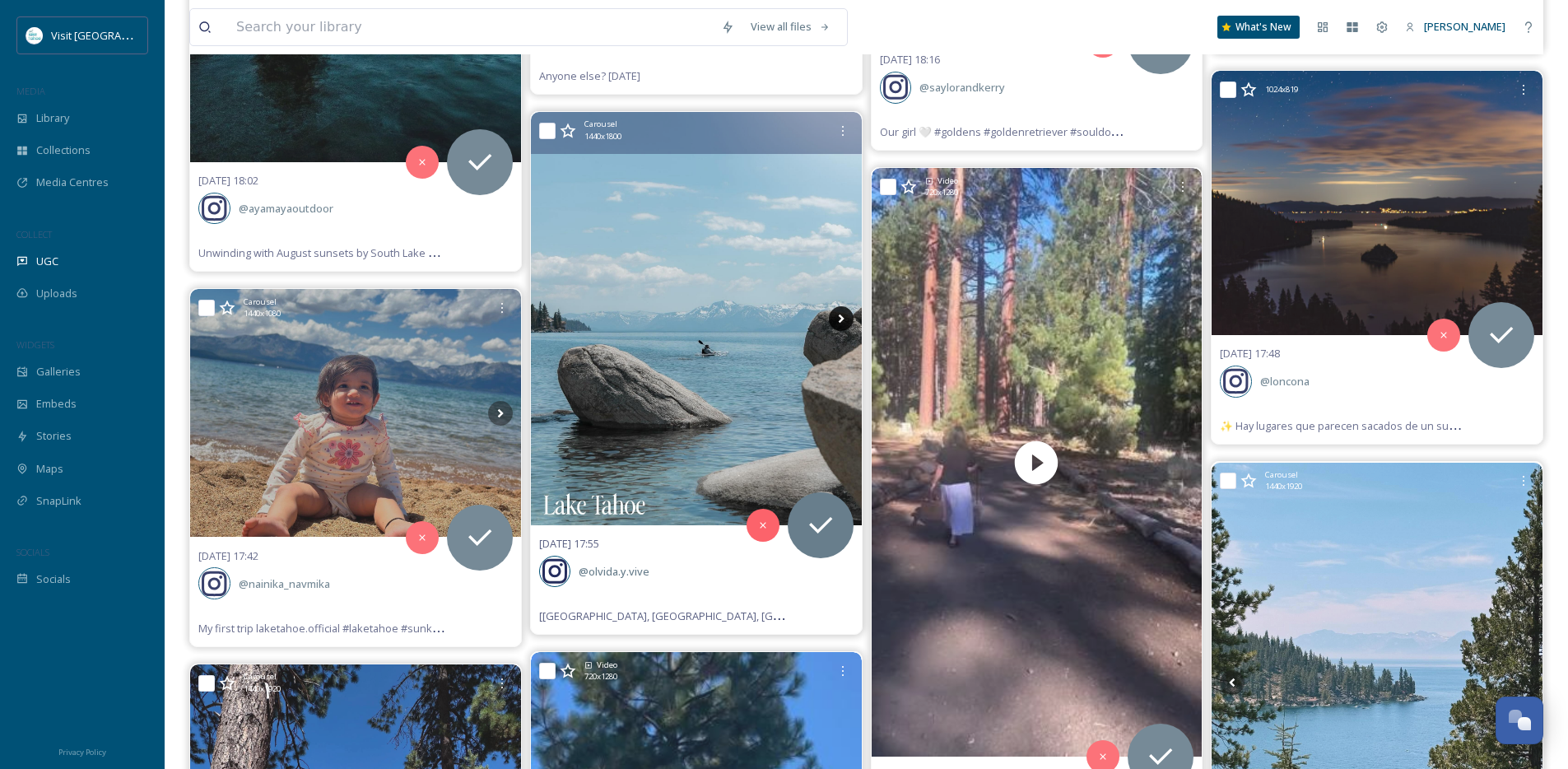
click at [837, 318] on icon at bounding box center [841, 318] width 25 height 25
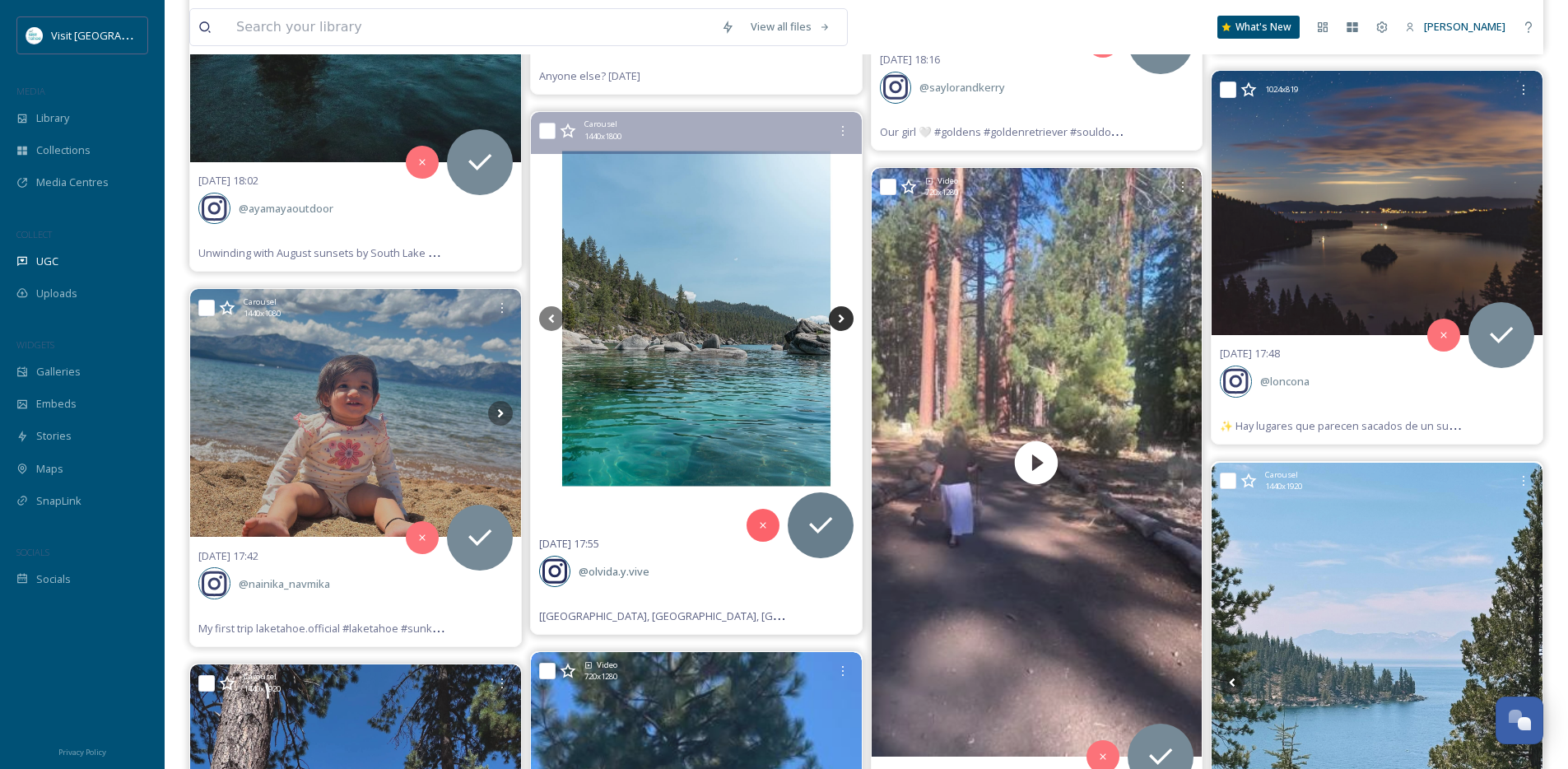
click at [844, 318] on icon at bounding box center [841, 318] width 25 height 25
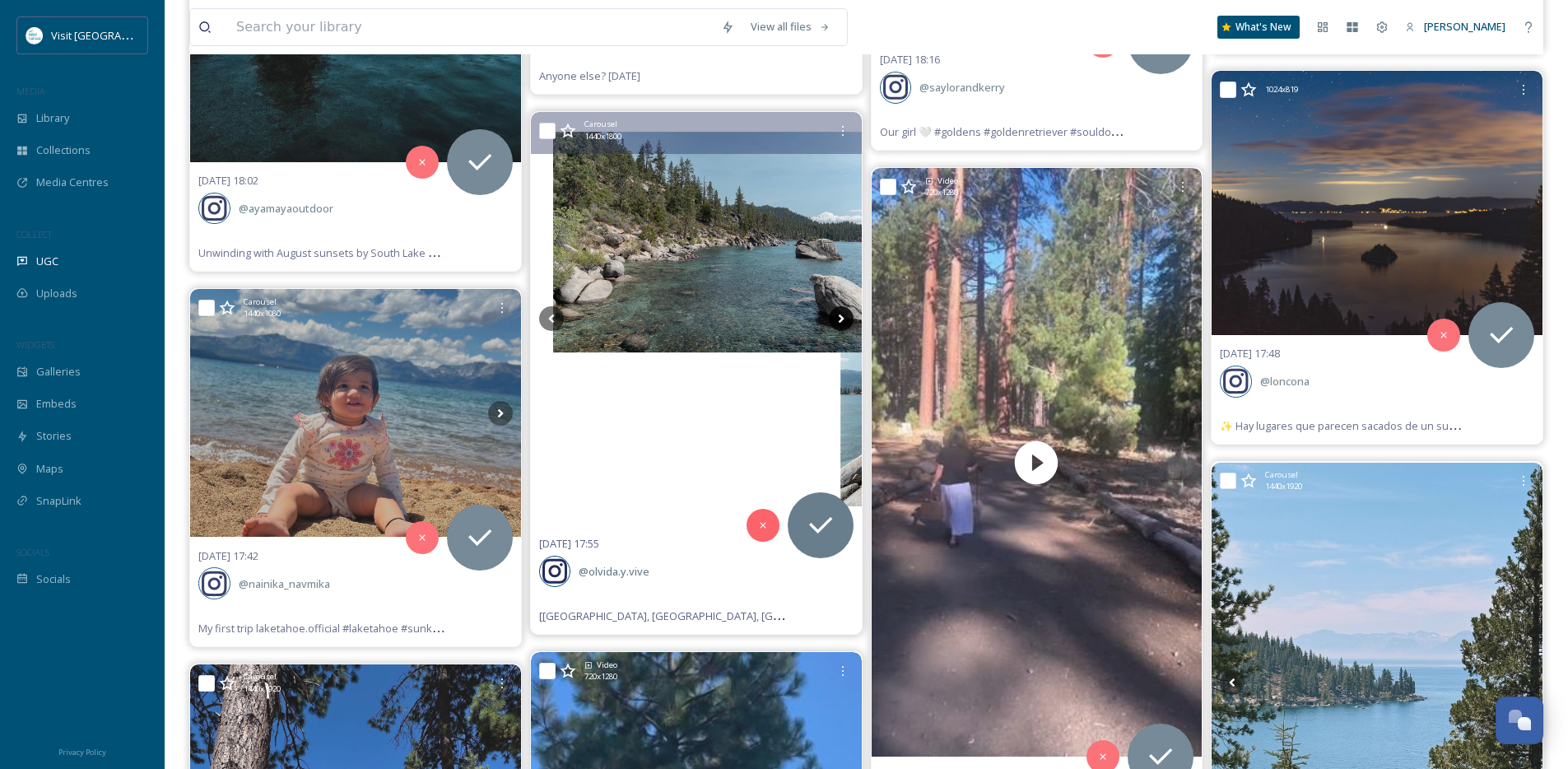
click at [844, 318] on icon at bounding box center [841, 318] width 25 height 25
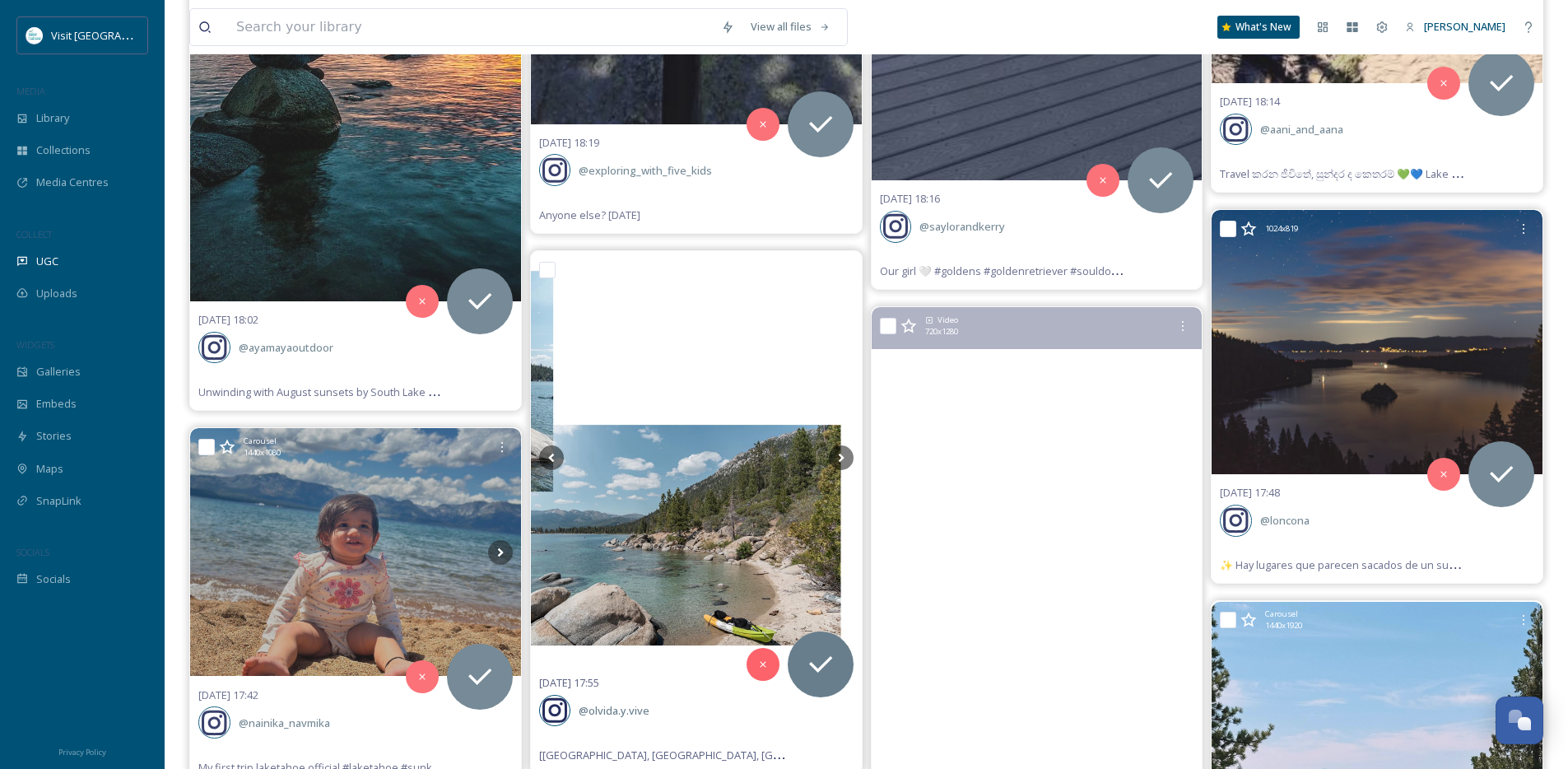
scroll to position [5623, 0]
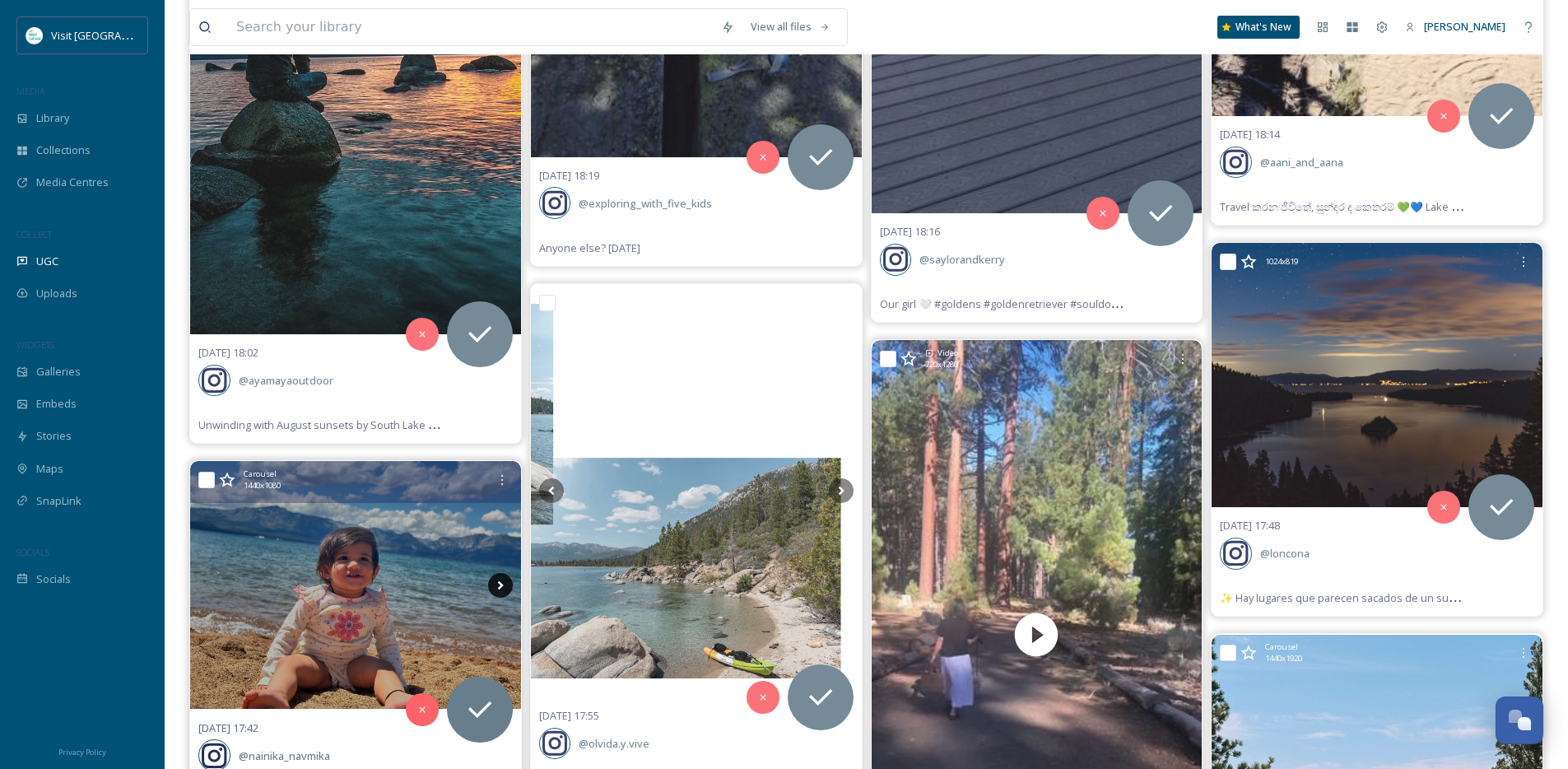
click at [501, 586] on icon at bounding box center [500, 585] width 6 height 9
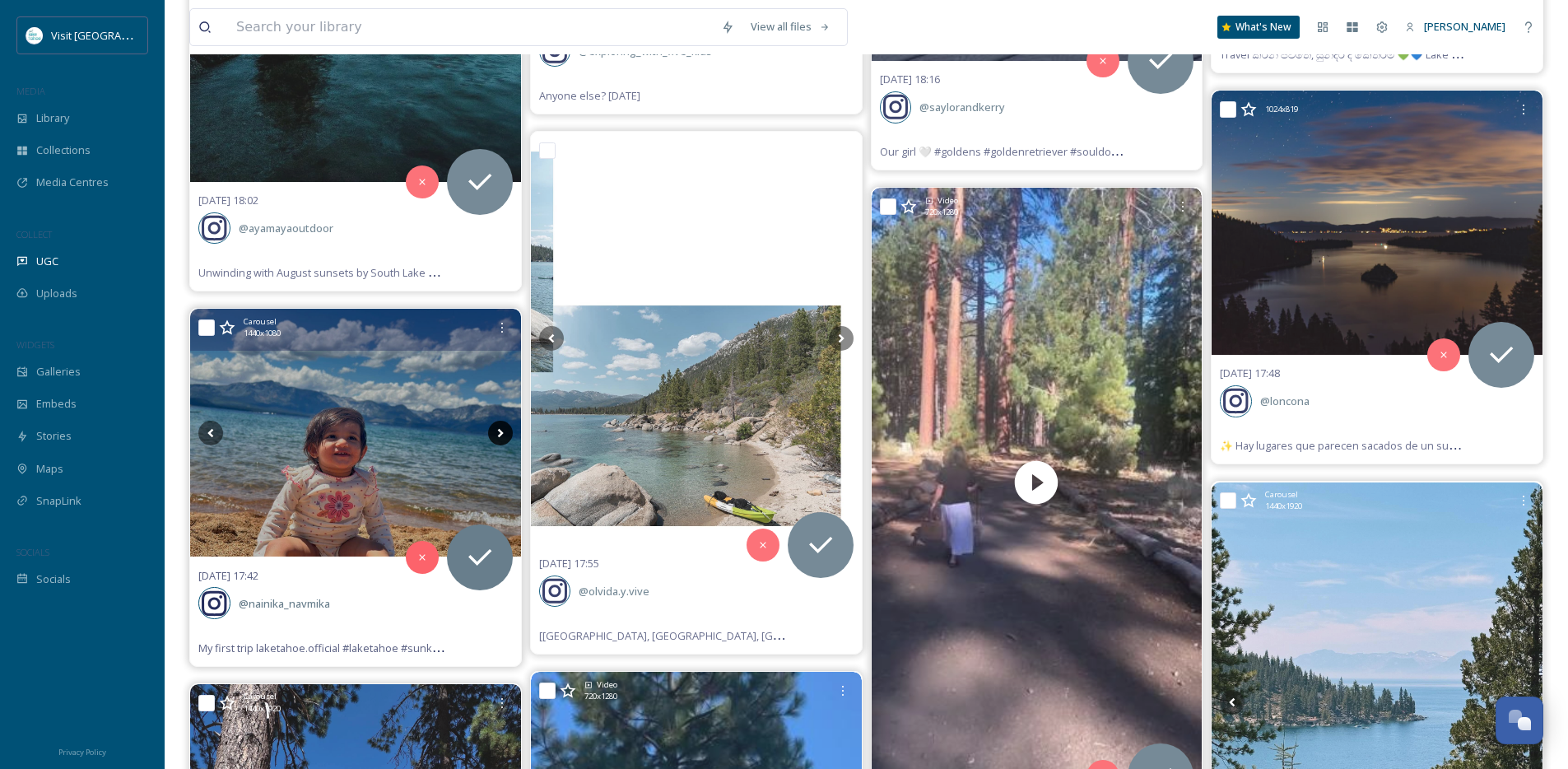
scroll to position [5777, 0]
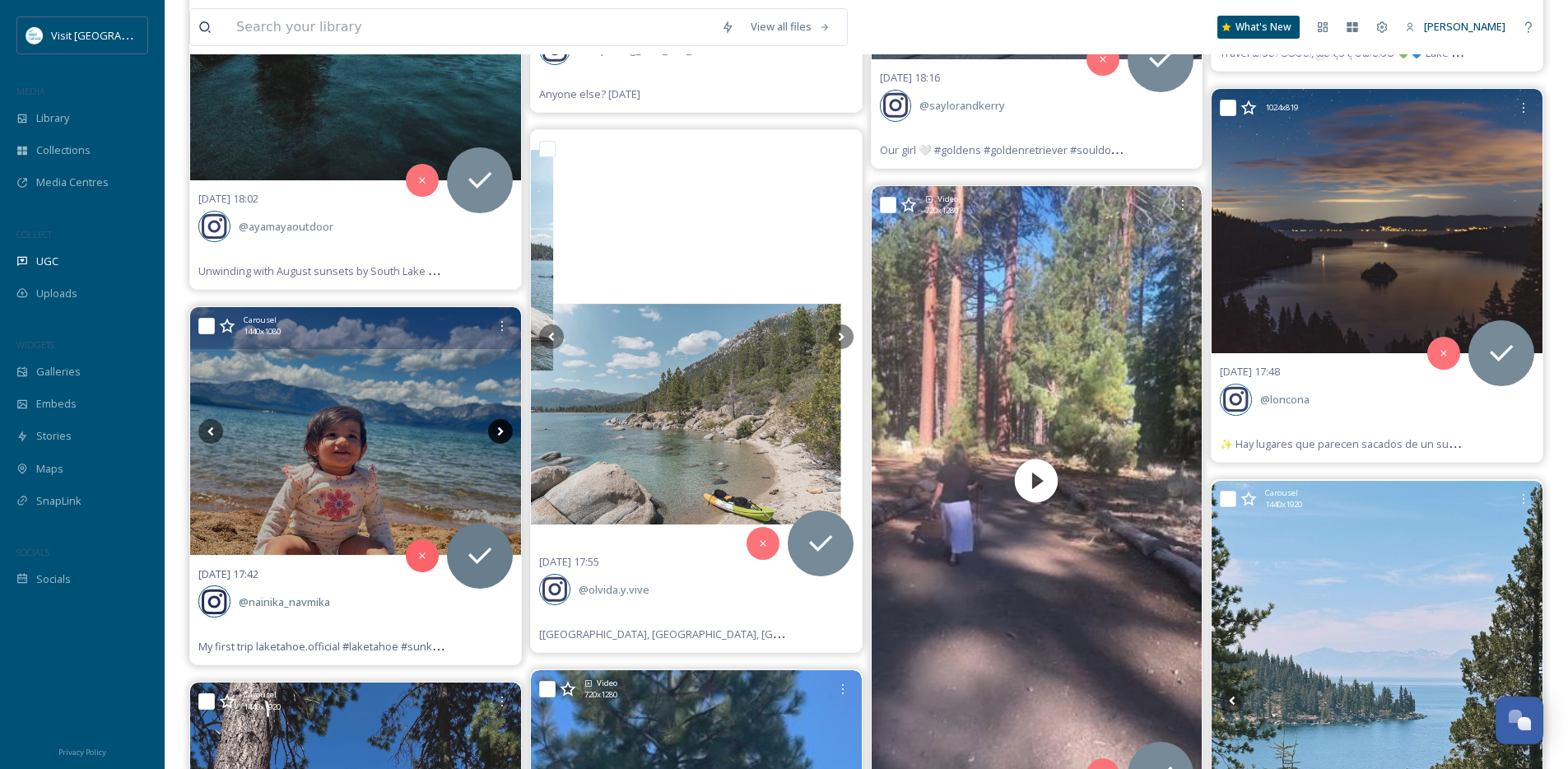
click at [504, 431] on icon at bounding box center [500, 431] width 25 height 25
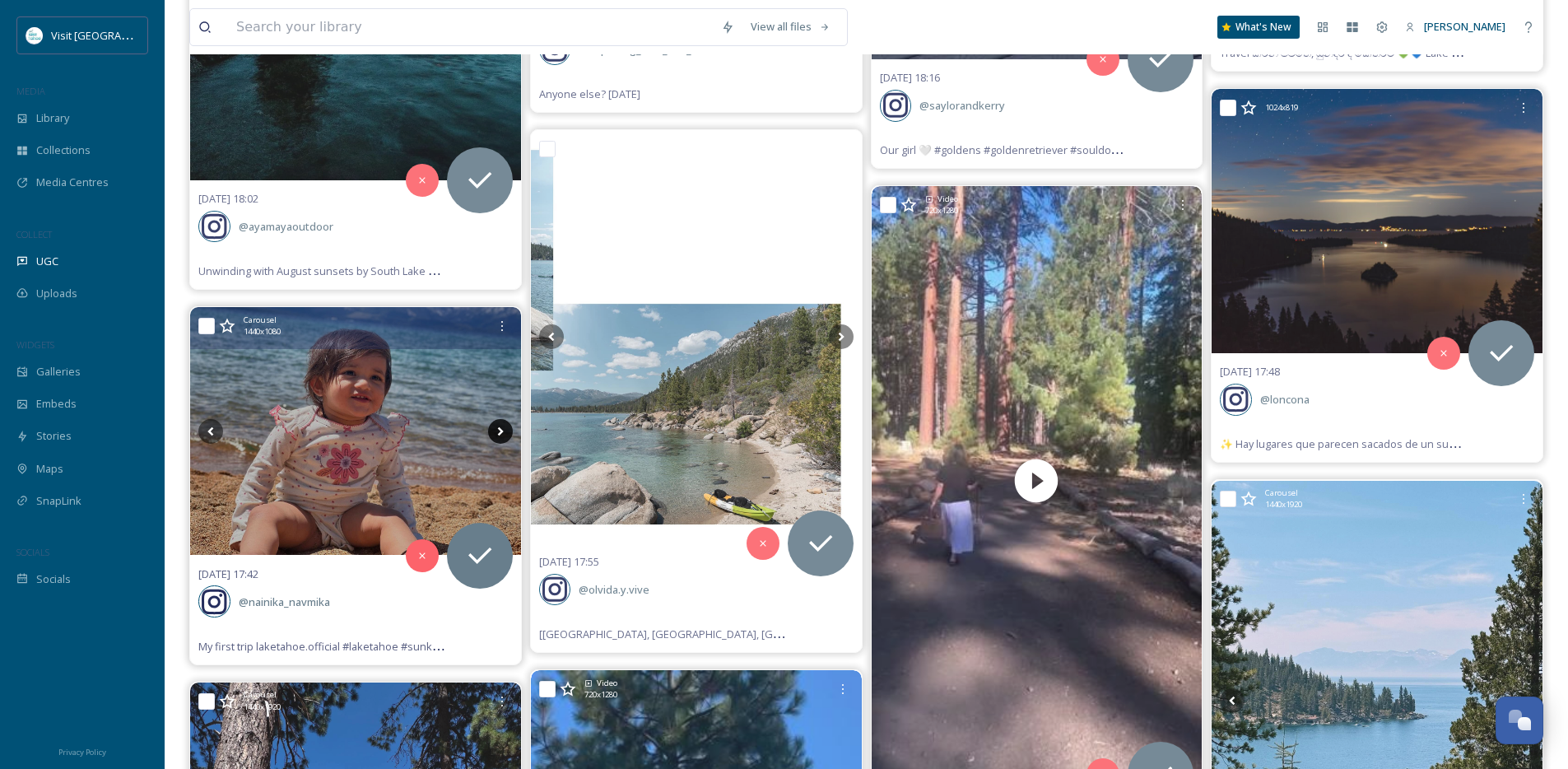
click at [504, 431] on icon at bounding box center [500, 431] width 25 height 25
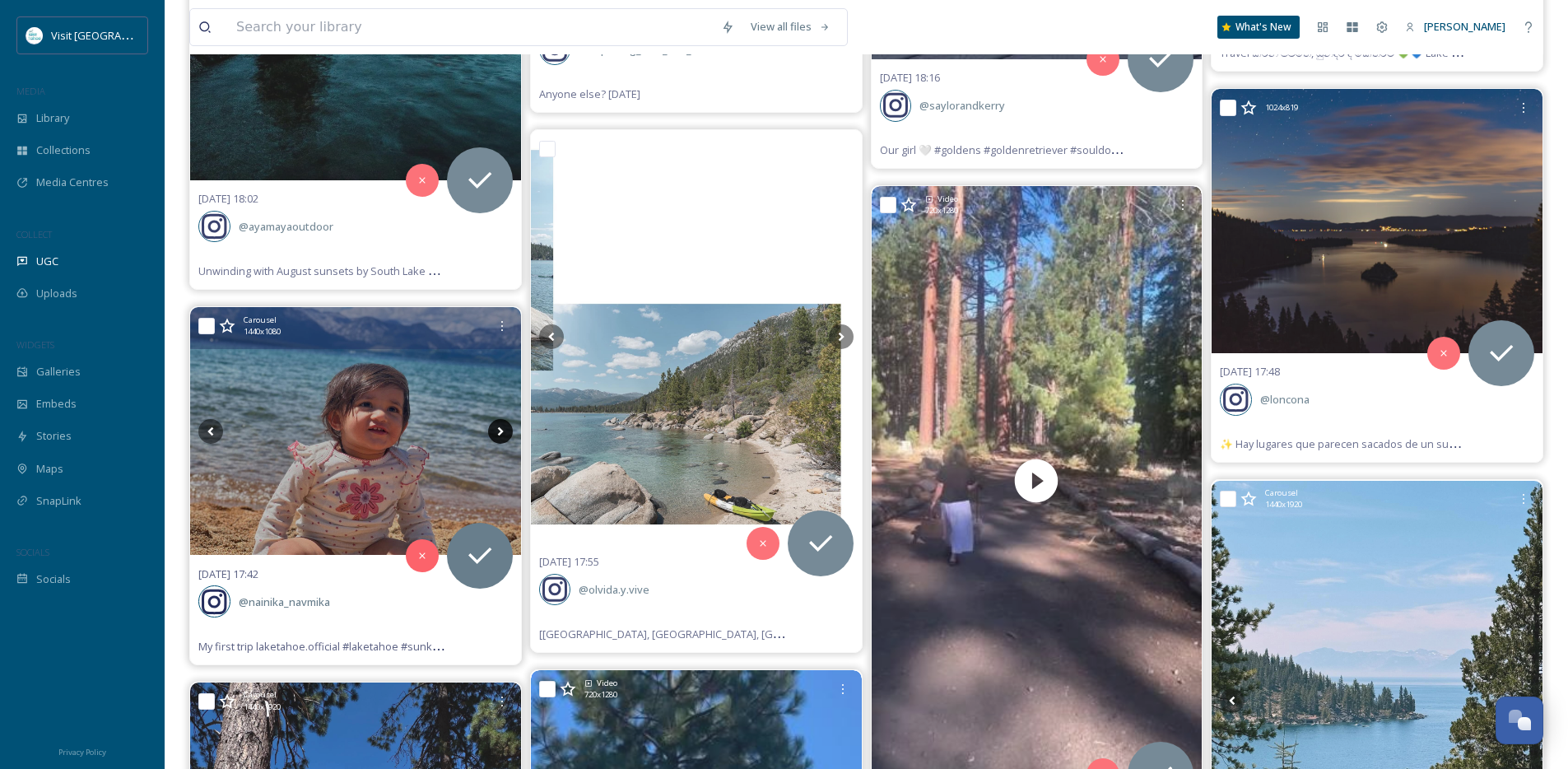
click at [504, 431] on icon at bounding box center [500, 431] width 25 height 25
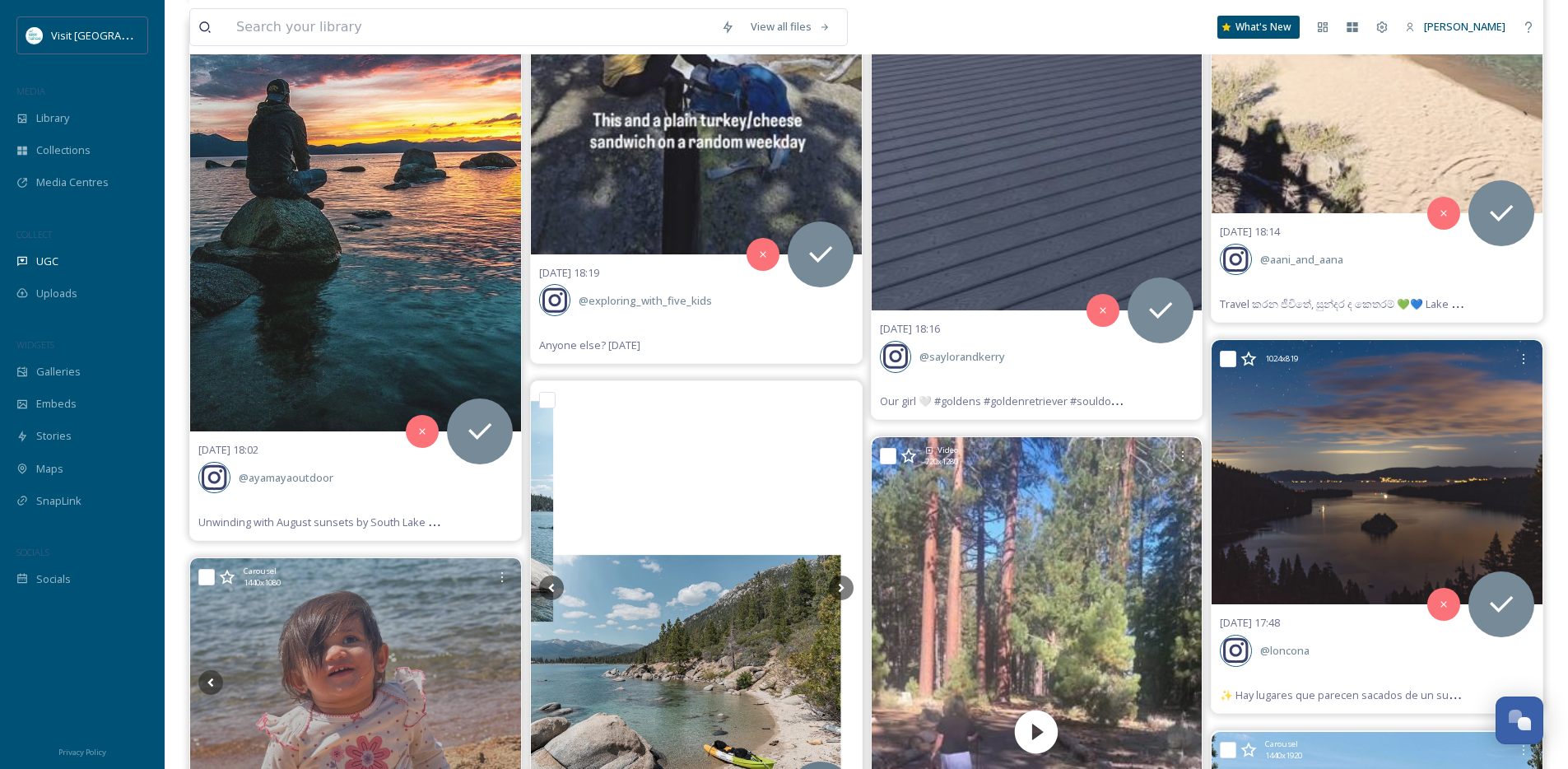
scroll to position [5707, 0]
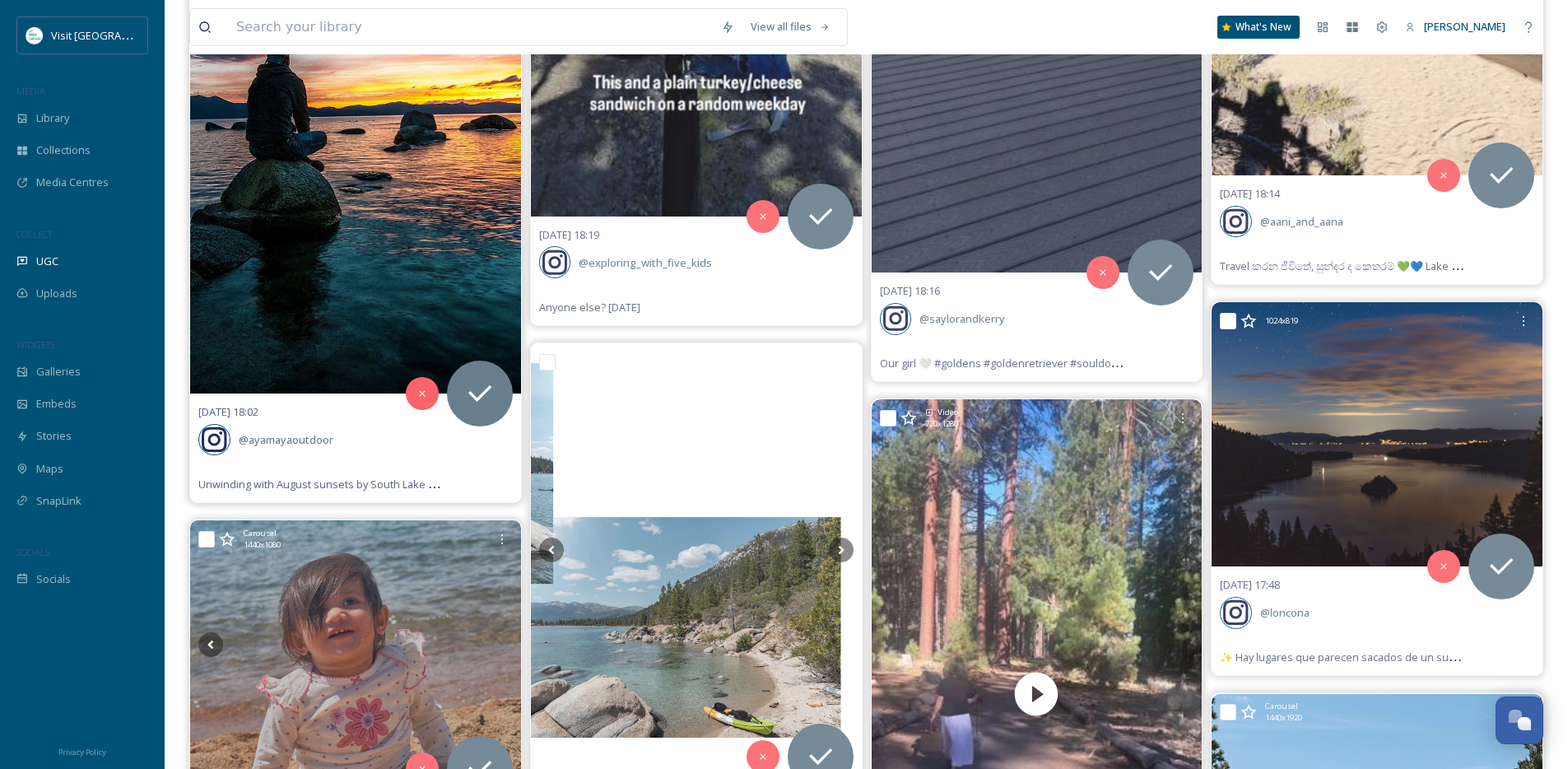
click at [422, 251] on img at bounding box center [355, 186] width 331 height 413
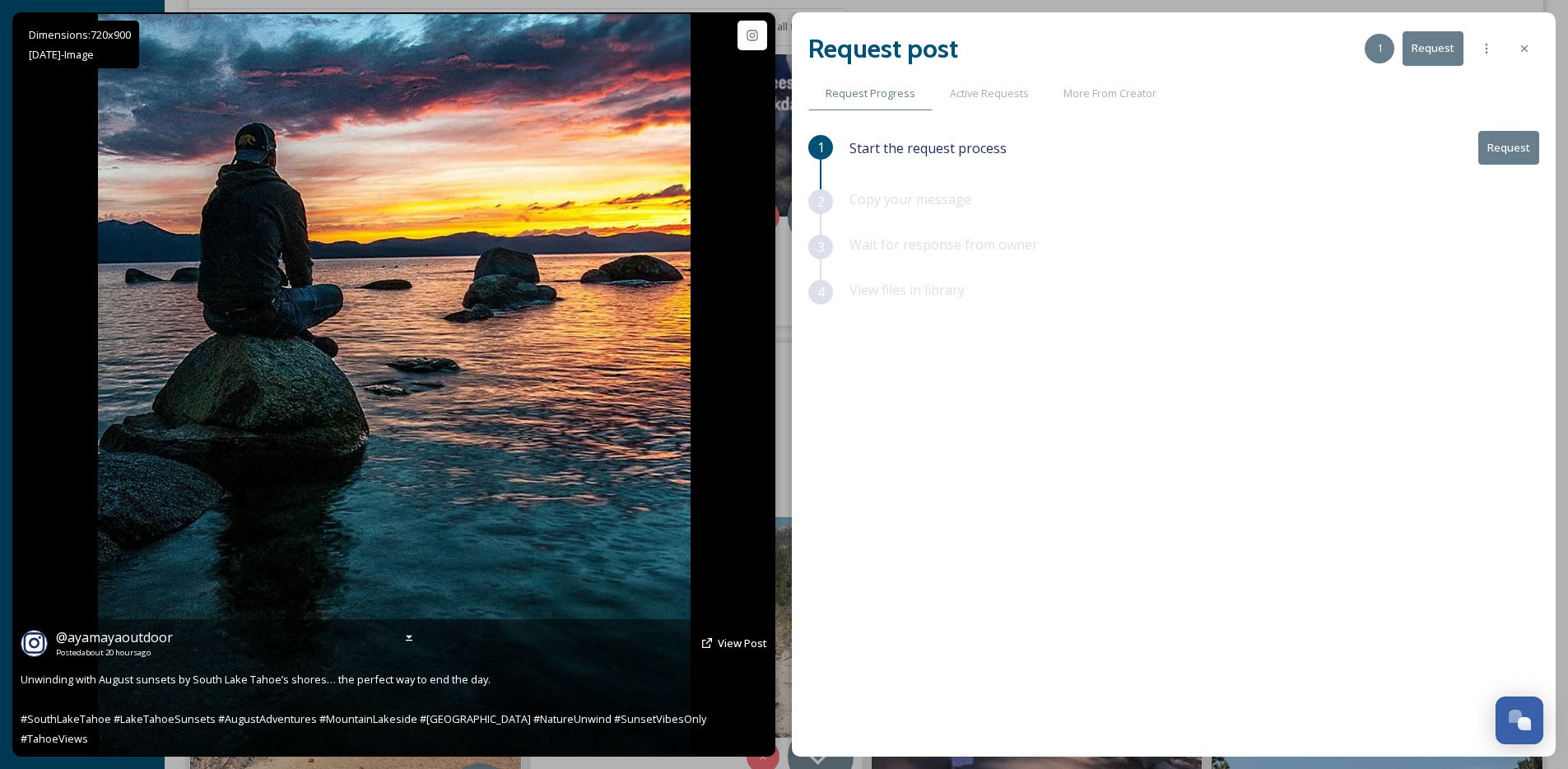
scroll to position [5023, 0]
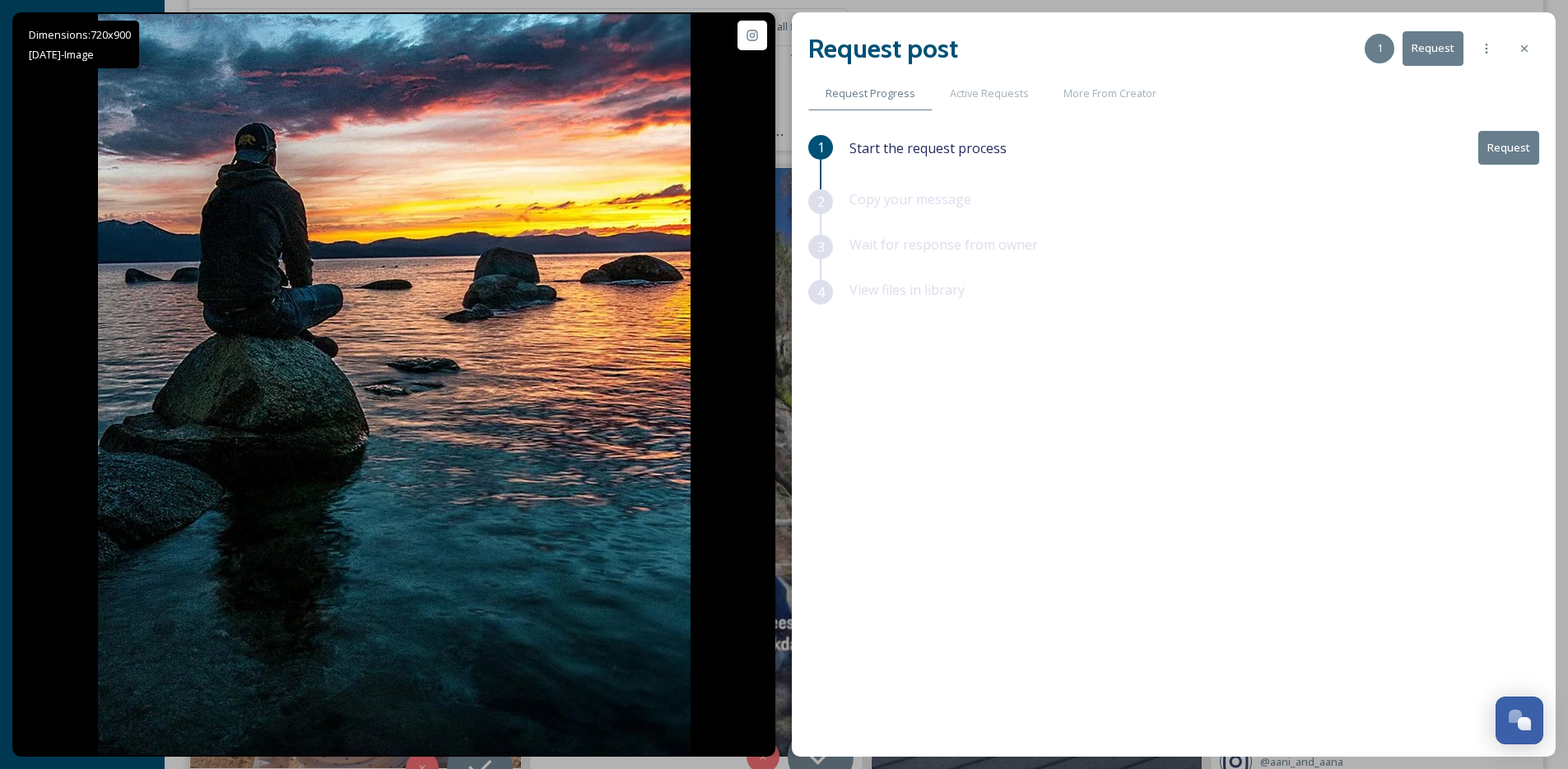
click at [1541, 147] on div "Request post 1 Request Request Progress Active Requests More From Creator 1 Sta…" at bounding box center [1174, 384] width 764 height 744
click at [1516, 149] on button "Request" at bounding box center [1509, 147] width 61 height 34
